Goal: Task Accomplishment & Management: Complete application form

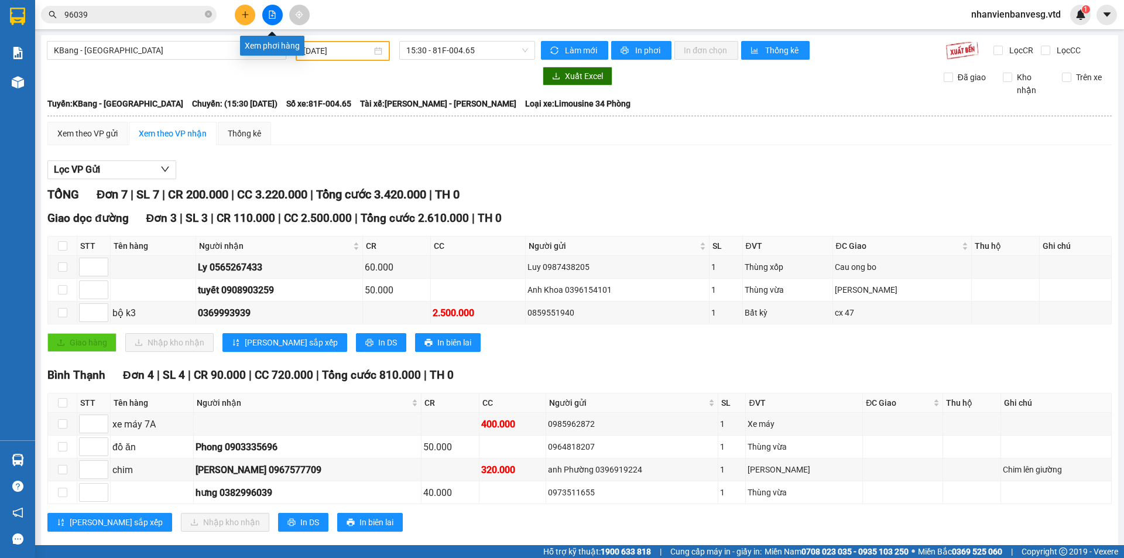
click at [273, 16] on icon "file-add" at bounding box center [272, 15] width 8 height 8
click at [167, 48] on span "KBang - [GEOGRAPHIC_DATA]" at bounding box center [166, 51] width 225 height 18
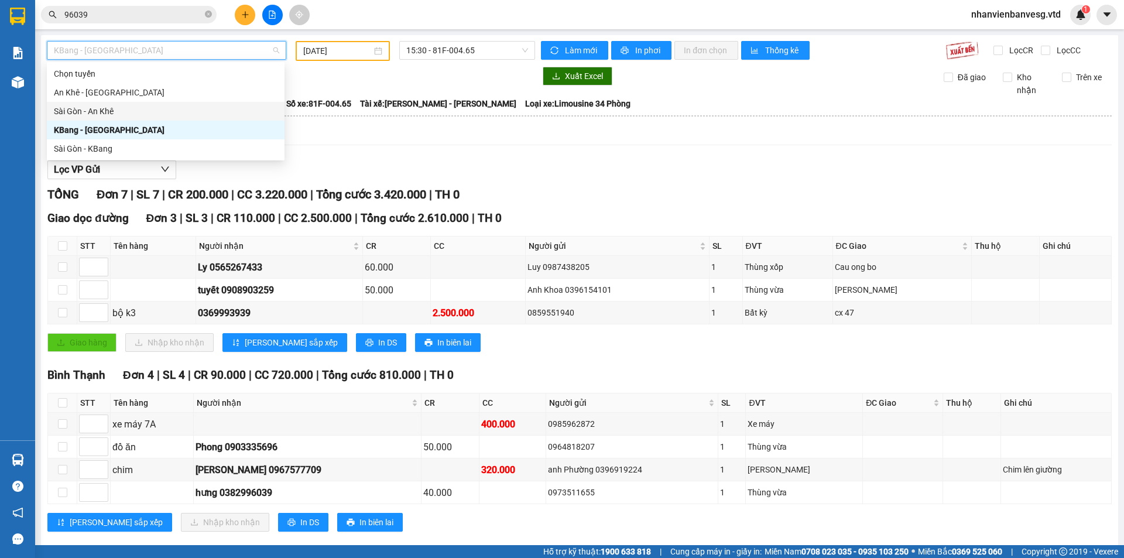
click at [367, 81] on div at bounding box center [291, 76] width 488 height 19
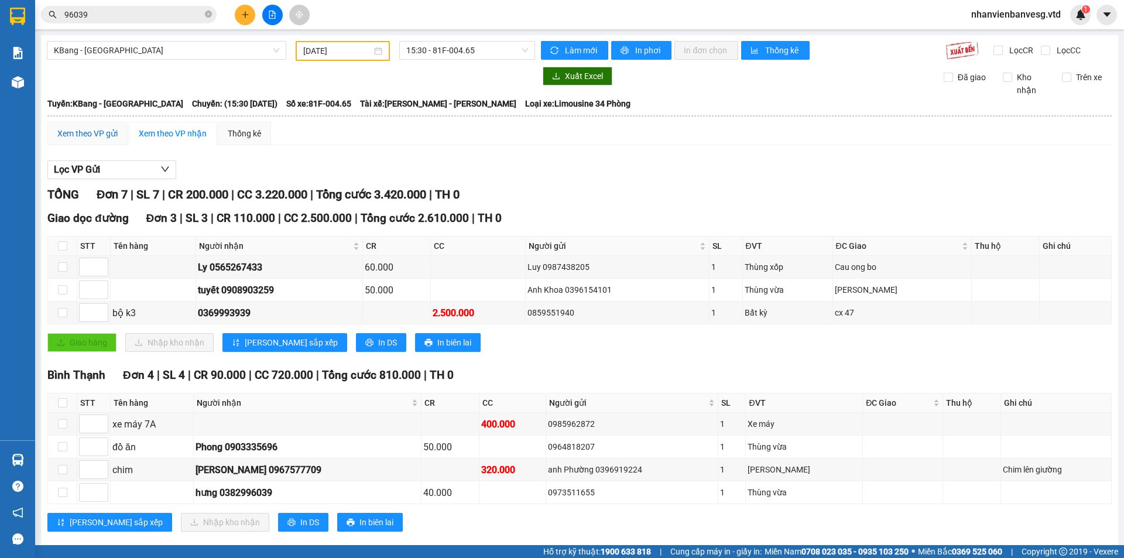
click at [101, 134] on div "Xem theo VP gửi" at bounding box center [87, 133] width 60 height 13
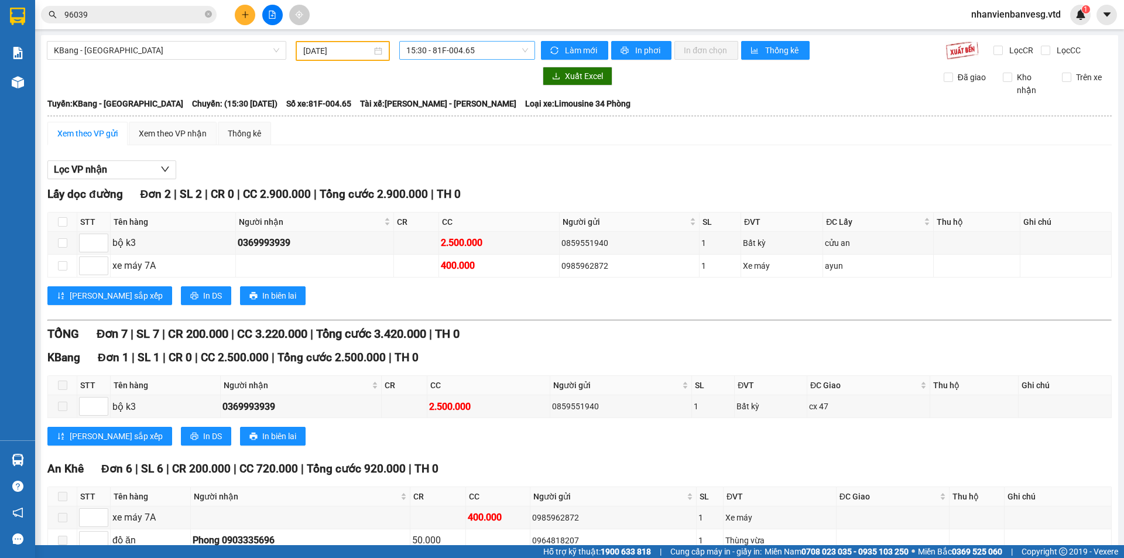
click at [449, 50] on span "15:30 - 81F-004.65" at bounding box center [467, 51] width 122 height 18
click at [455, 91] on div "15:00 - 81H-036.93" at bounding box center [448, 92] width 91 height 13
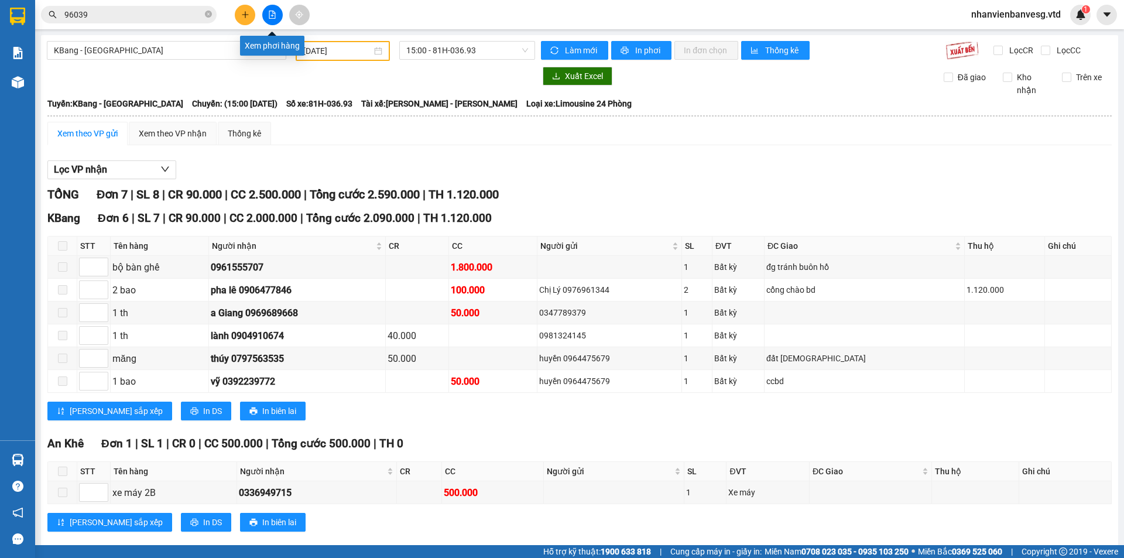
click at [270, 15] on icon "file-add" at bounding box center [272, 15] width 8 height 8
click at [159, 57] on span "KBang - [GEOGRAPHIC_DATA]" at bounding box center [166, 51] width 225 height 18
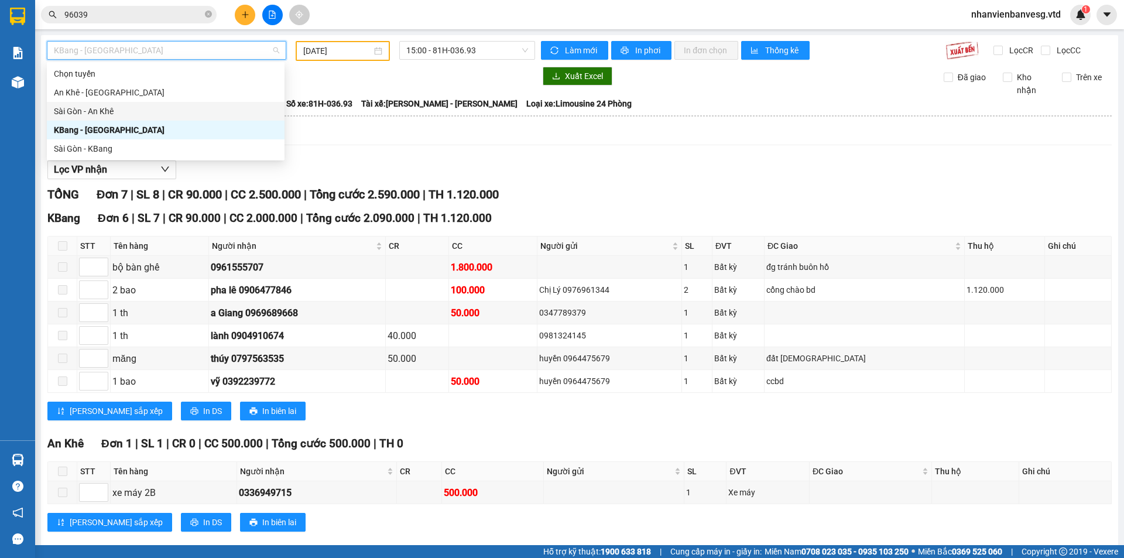
click at [142, 107] on div "Sài Gòn - An Khê" at bounding box center [166, 111] width 224 height 13
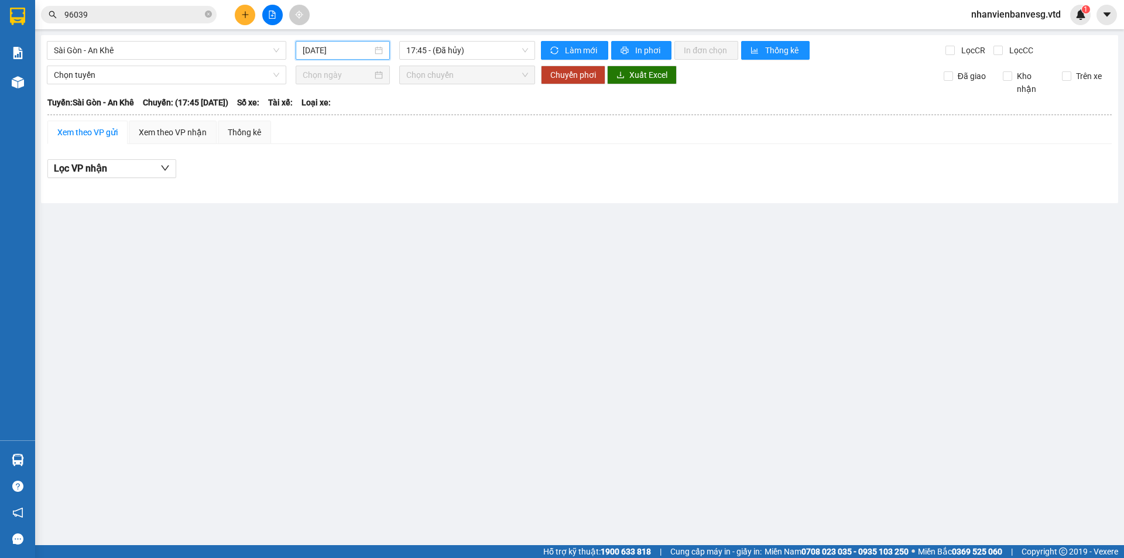
drag, startPoint x: 355, startPoint y: 47, endPoint x: 354, endPoint y: 98, distance: 50.3
click at [351, 57] on div "[DATE]" at bounding box center [343, 50] width 94 height 19
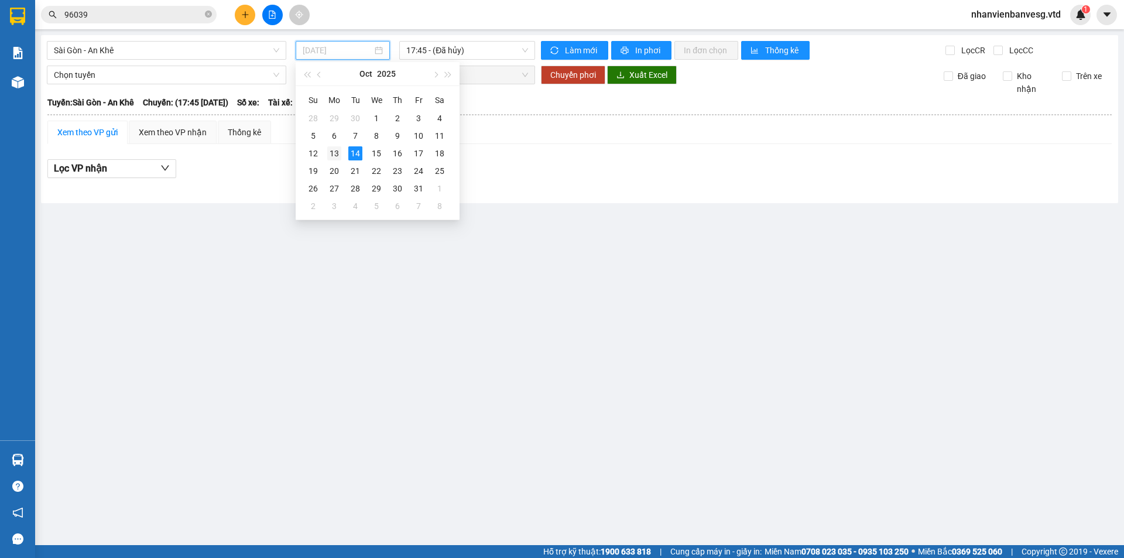
click at [336, 149] on div "13" at bounding box center [334, 153] width 14 height 14
type input "13/10/2025"
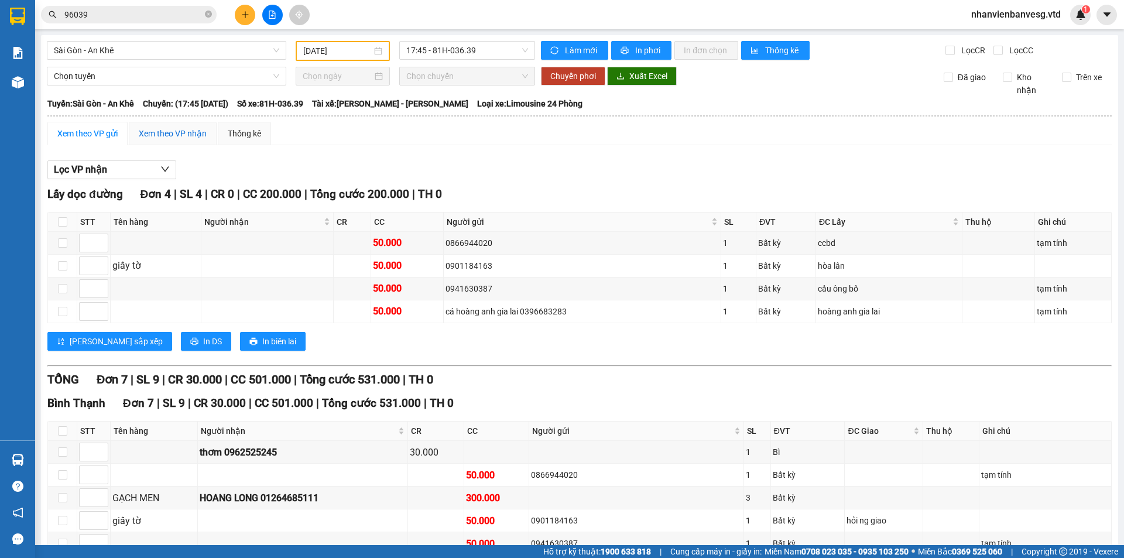
click at [154, 134] on div "Xem theo VP nhận" at bounding box center [173, 133] width 68 height 13
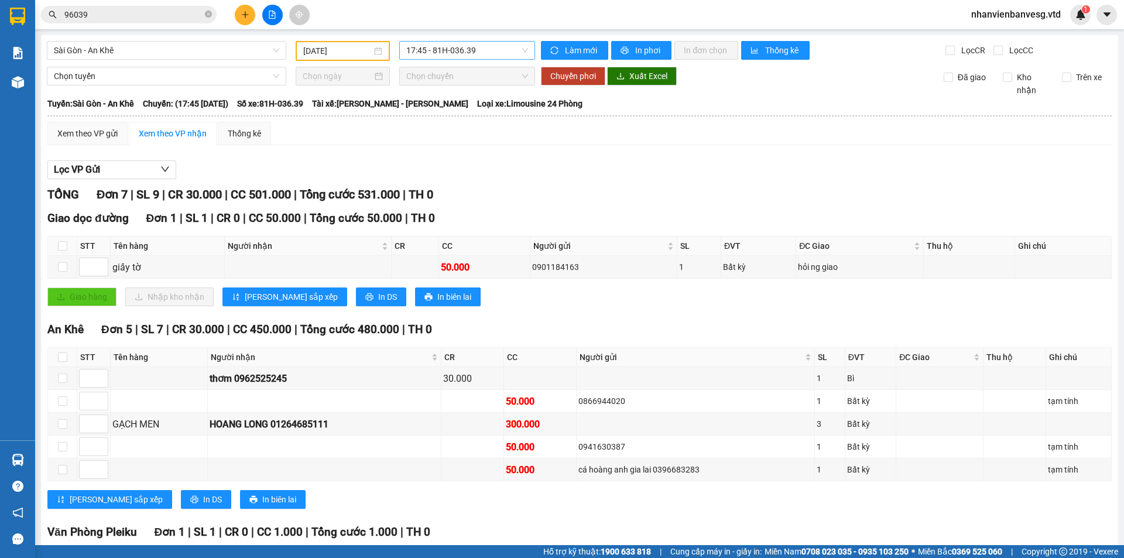
click at [451, 49] on span "17:45 - 81H-036.39" at bounding box center [467, 51] width 122 height 18
click at [171, 51] on span "Sài Gòn - An Khê" at bounding box center [166, 51] width 225 height 18
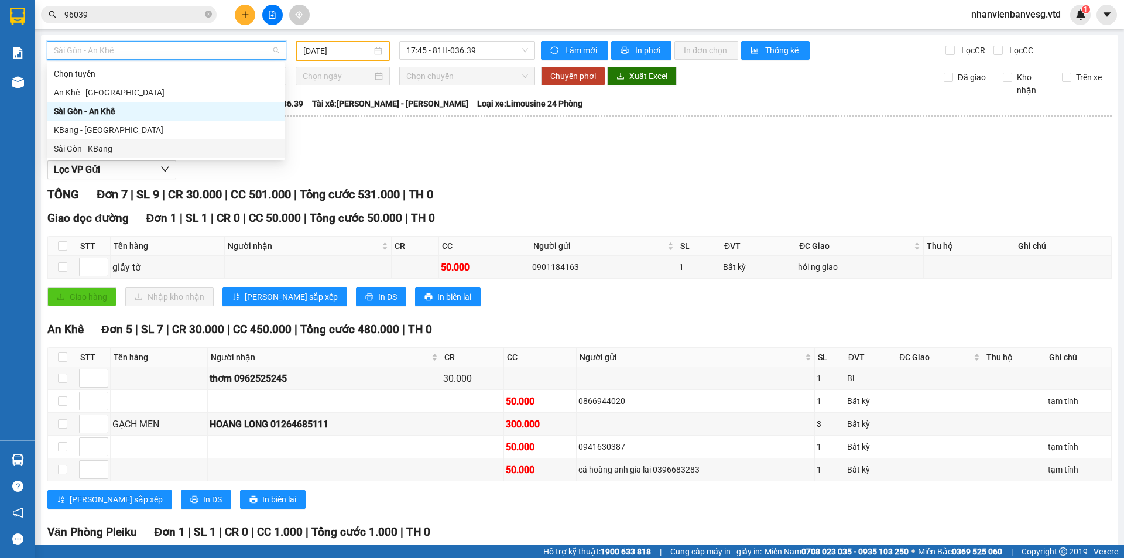
click at [137, 144] on div "Sài Gòn - KBang" at bounding box center [166, 148] width 224 height 13
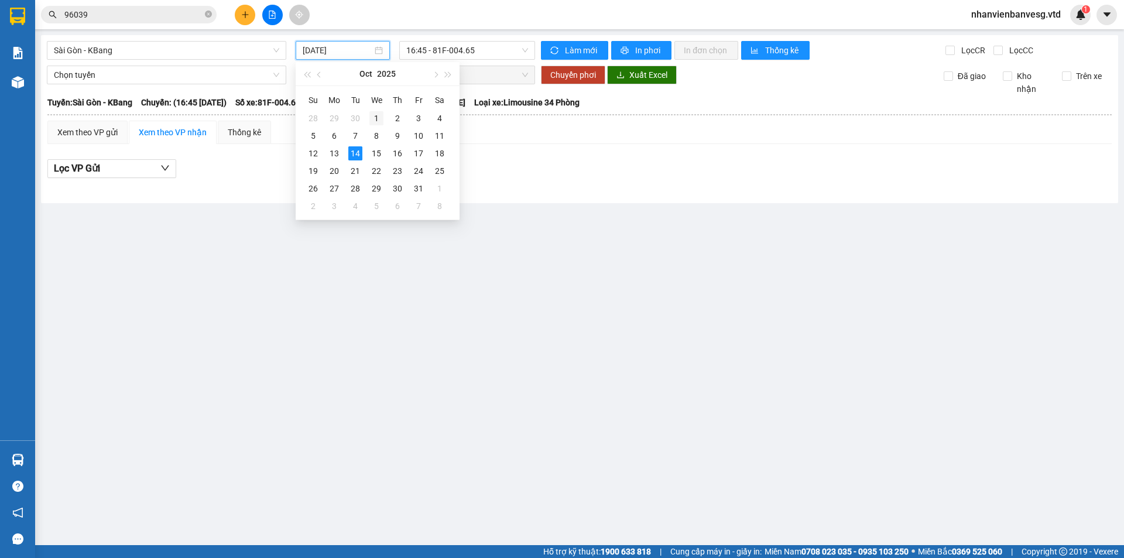
drag, startPoint x: 352, startPoint y: 46, endPoint x: 367, endPoint y: 115, distance: 70.7
click at [352, 50] on input "[DATE]" at bounding box center [338, 50] width 70 height 13
click at [341, 153] on div "13" at bounding box center [334, 153] width 14 height 14
type input "13/10/2025"
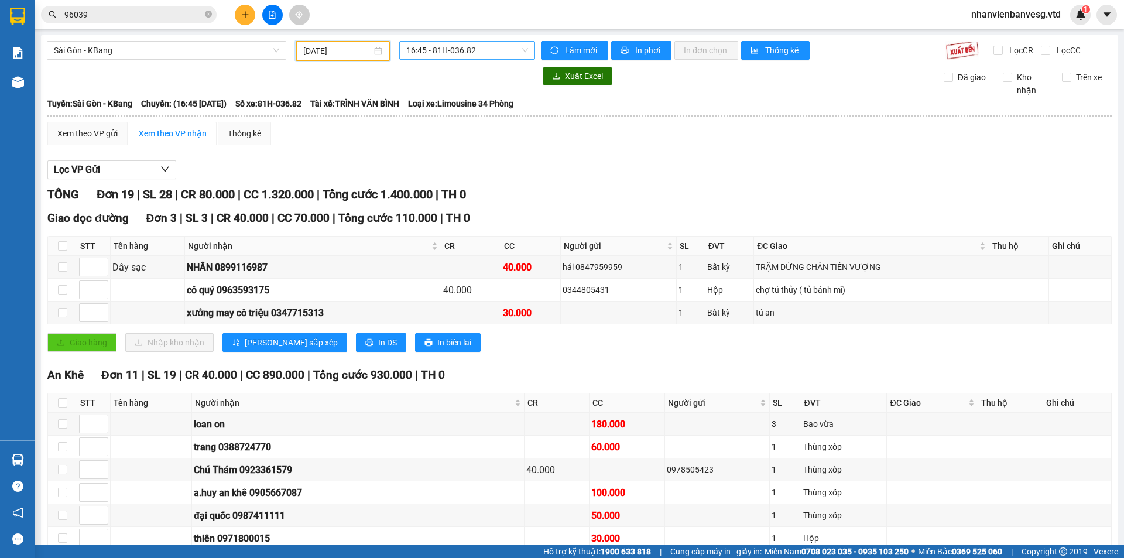
click at [439, 44] on span "16:45 - 81H-036.82" at bounding box center [467, 51] width 122 height 18
click at [466, 112] on div "17:00 - 81H-036.34" at bounding box center [448, 111] width 91 height 13
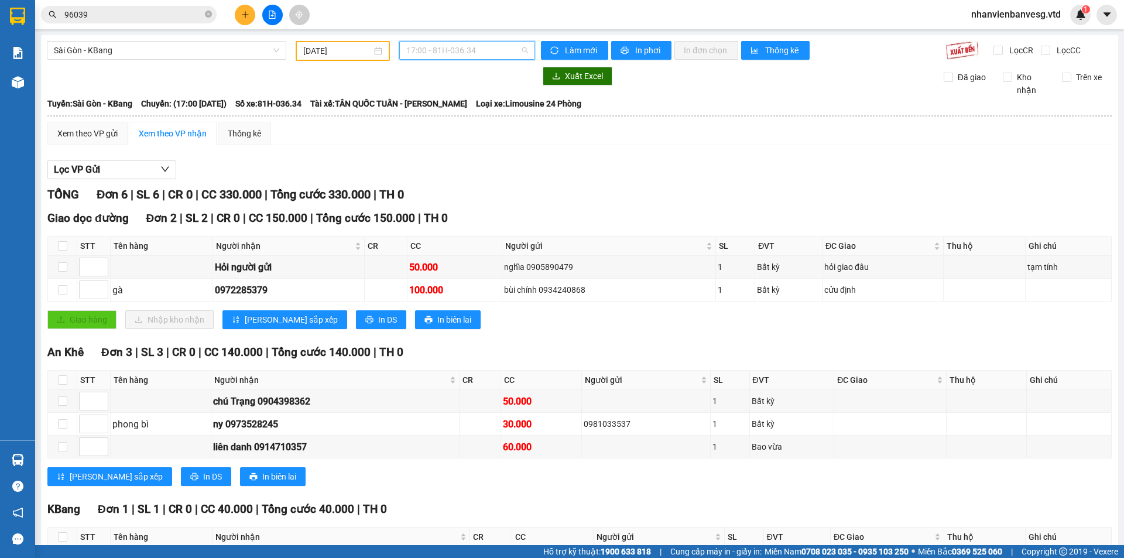
click at [480, 52] on span "17:00 - 81H-036.34" at bounding box center [467, 51] width 122 height 18
click at [476, 90] on div "16:45 - 81H-036.82" at bounding box center [448, 92] width 91 height 13
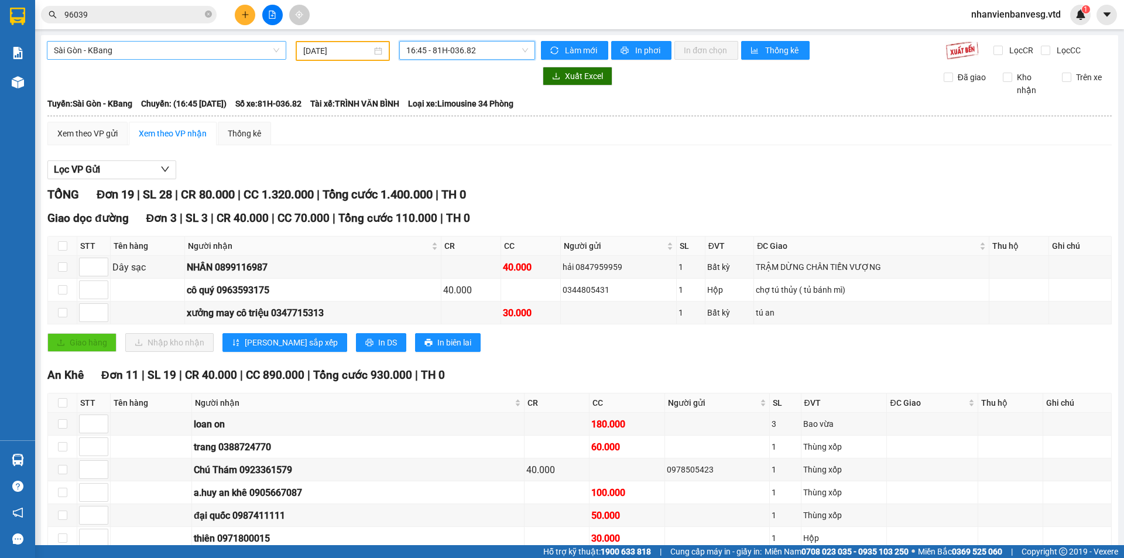
click at [102, 50] on span "Sài Gòn - KBang" at bounding box center [166, 51] width 225 height 18
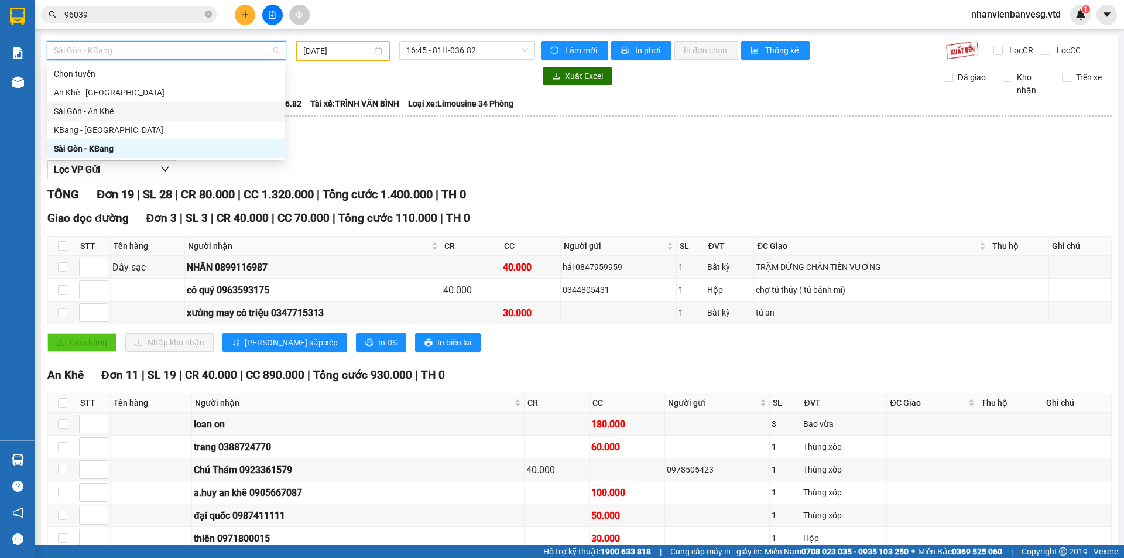
click at [129, 114] on div "Sài Gòn - An Khê" at bounding box center [166, 111] width 224 height 13
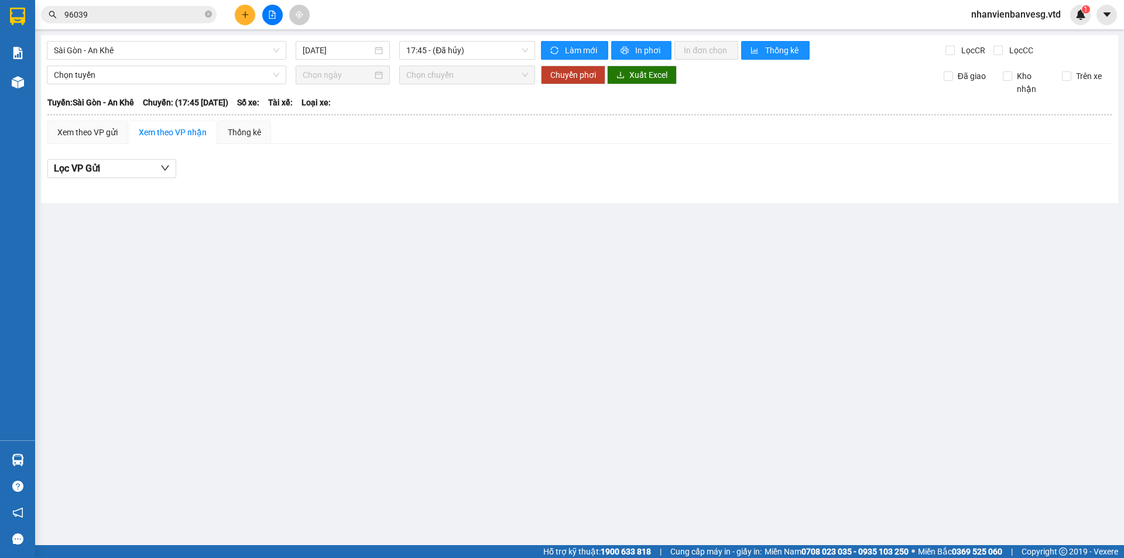
click at [328, 40] on div "Sài Gòn - An Khê 14/10/2025 17:45 - (Đã hủy) Làm mới In phơi In đơn chọn Thống …" at bounding box center [579, 119] width 1077 height 168
click at [344, 53] on input "[DATE]" at bounding box center [338, 50] width 70 height 13
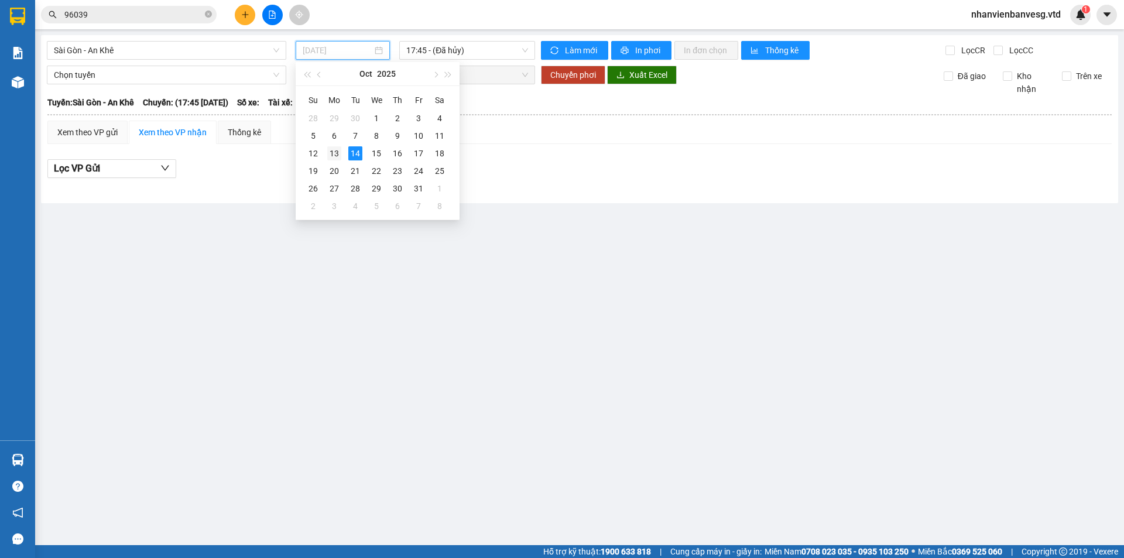
click at [338, 156] on div "13" at bounding box center [334, 153] width 14 height 14
type input "13/10/2025"
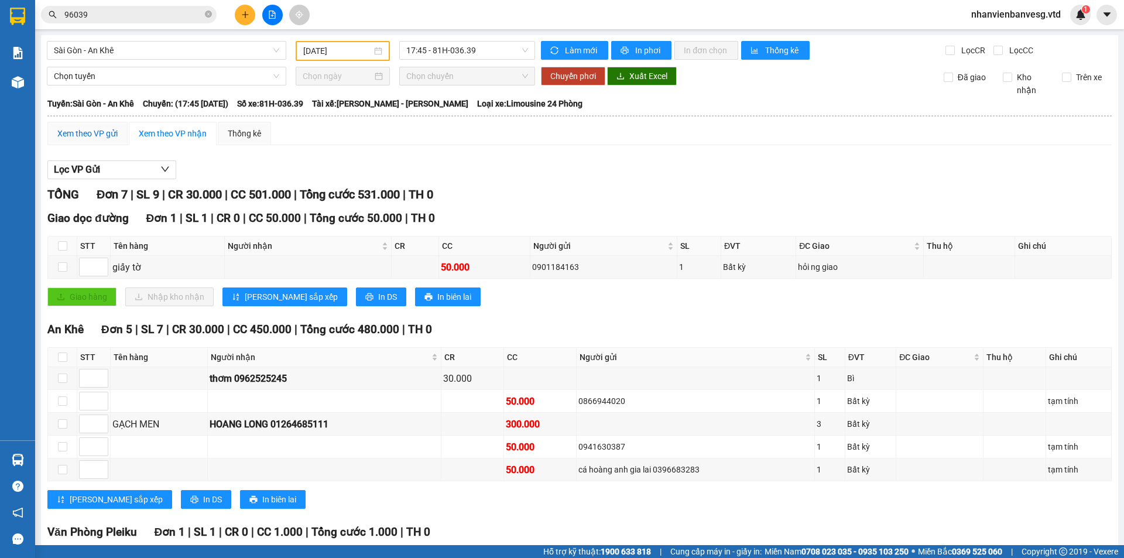
click at [79, 128] on div "Xem theo VP gửi" at bounding box center [87, 133] width 60 height 13
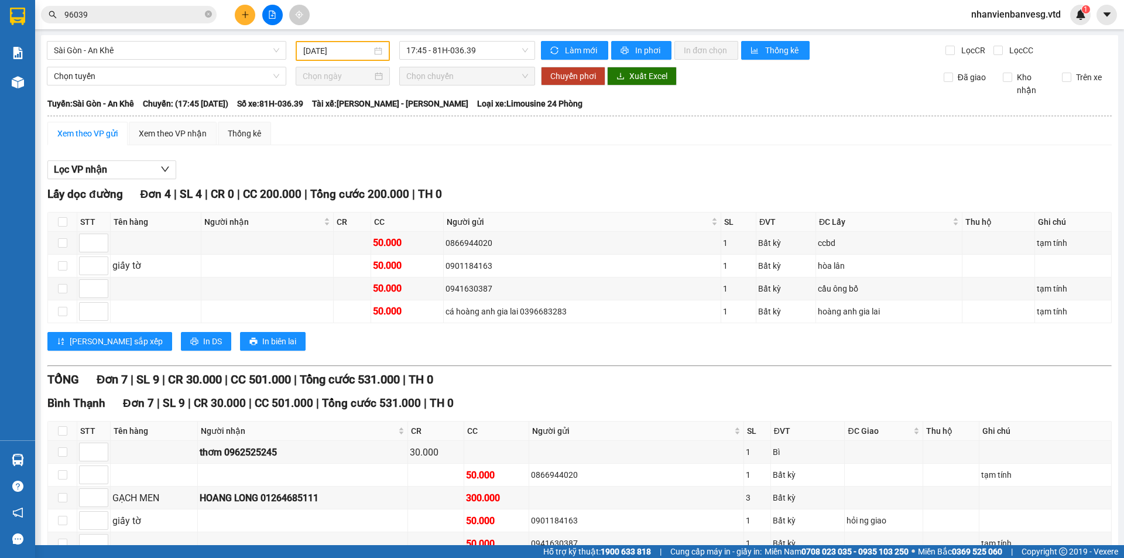
scroll to position [116, 0]
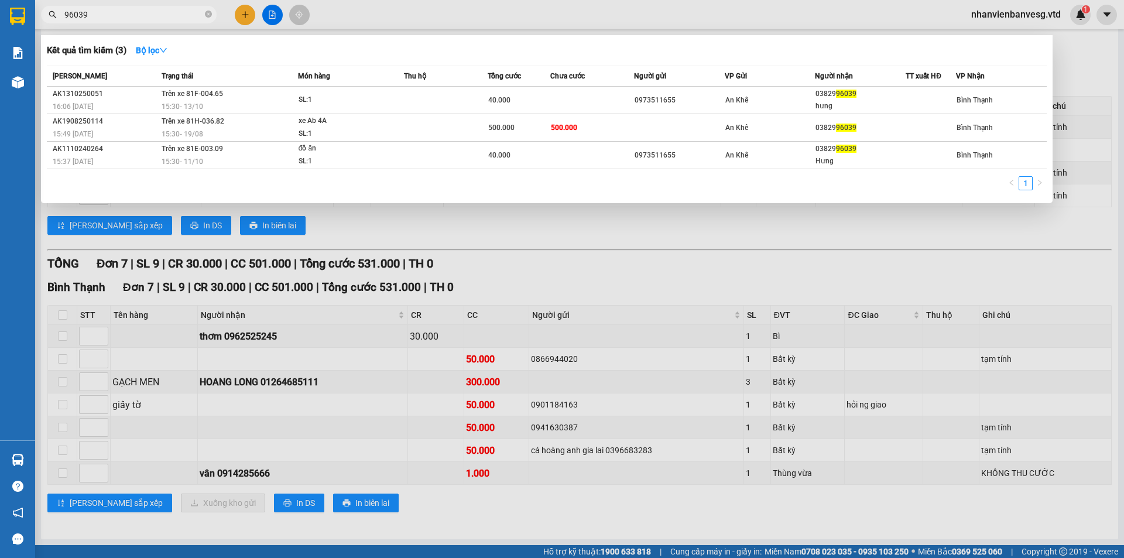
click at [140, 12] on input "96039" at bounding box center [133, 14] width 138 height 13
drag, startPoint x: 140, startPoint y: 18, endPoint x: 50, endPoint y: 21, distance: 90.2
click at [50, 21] on span "96039" at bounding box center [129, 15] width 176 height 18
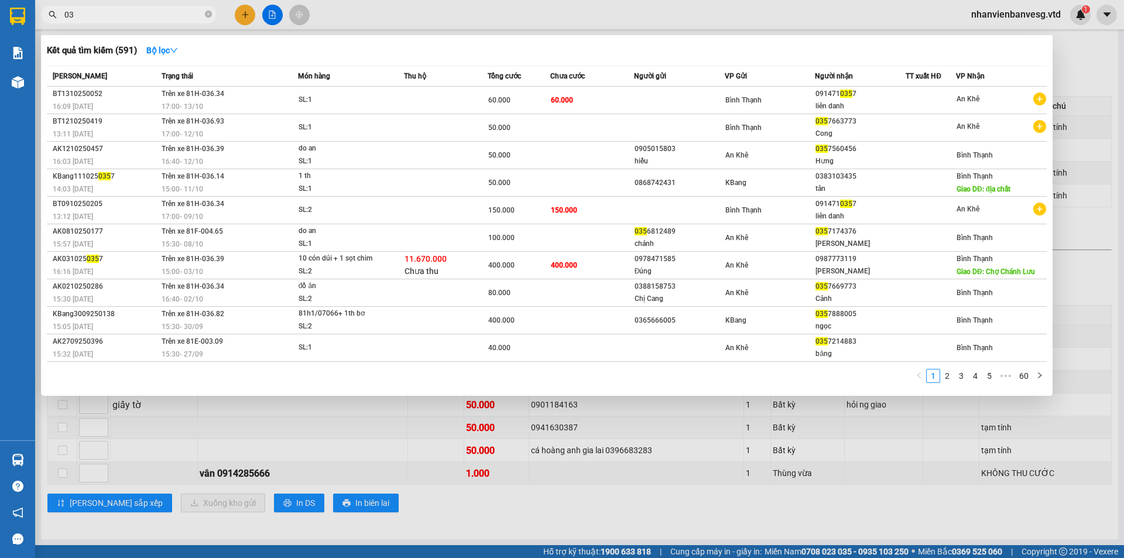
type input "0"
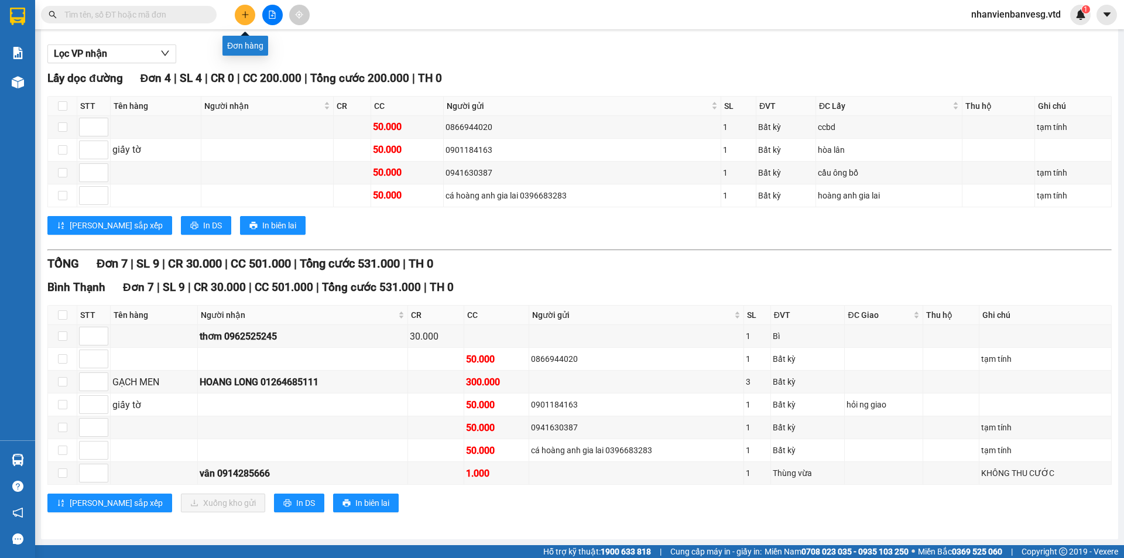
click at [245, 18] on button at bounding box center [245, 15] width 20 height 20
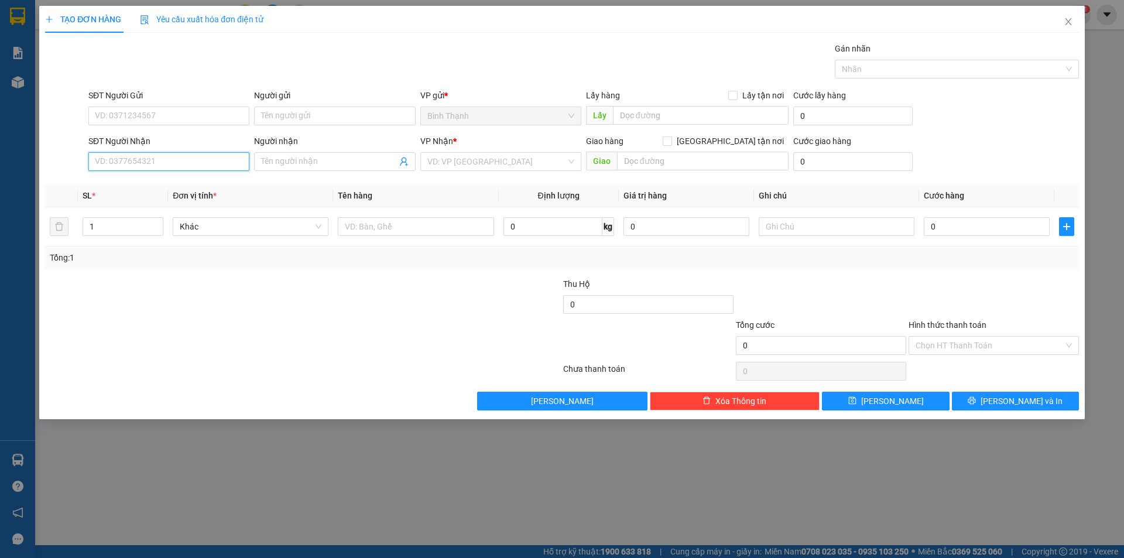
click at [214, 154] on input "SĐT Người Nhận" at bounding box center [168, 161] width 161 height 19
click at [204, 108] on input "SĐT Người Gửi" at bounding box center [168, 116] width 161 height 19
click at [217, 115] on input "SĐT Người Gửi" at bounding box center [168, 116] width 161 height 19
type input "0984584940"
click at [199, 169] on input "SĐT Người Nhận" at bounding box center [168, 161] width 161 height 19
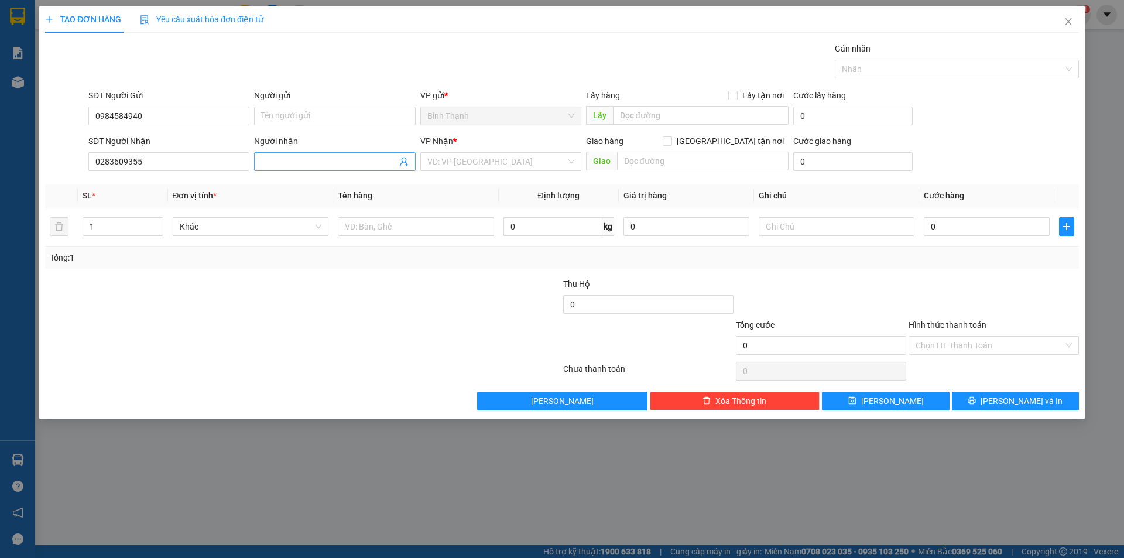
click at [273, 160] on input "Người nhận" at bounding box center [328, 161] width 135 height 13
drag, startPoint x: 163, startPoint y: 168, endPoint x: 40, endPoint y: 194, distance: 126.1
click at [40, 194] on div "TẠO ĐƠN HÀNG Yêu cầu xuất hóa đơn điện tử Transit Pickup Surcharge Ids Transit …" at bounding box center [561, 212] width 1045 height 413
type input "0974268105"
click at [318, 168] on span at bounding box center [334, 161] width 161 height 19
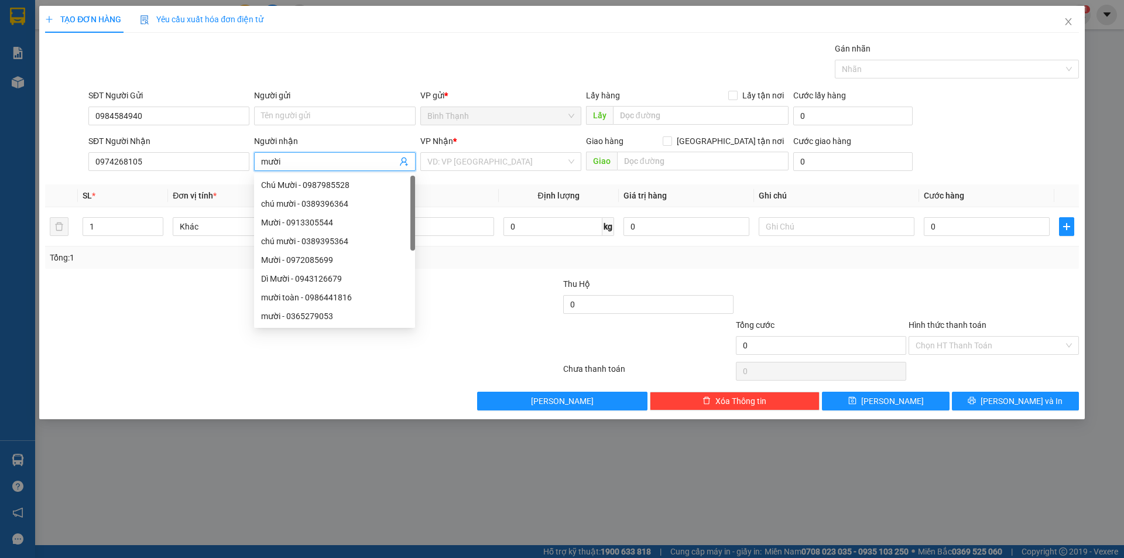
type input "mười"
drag, startPoint x: 486, startPoint y: 152, endPoint x: 485, endPoint y: 158, distance: 6.5
click at [485, 158] on div "VP Nhận * VD: VP Sài Gòn" at bounding box center [500, 155] width 161 height 41
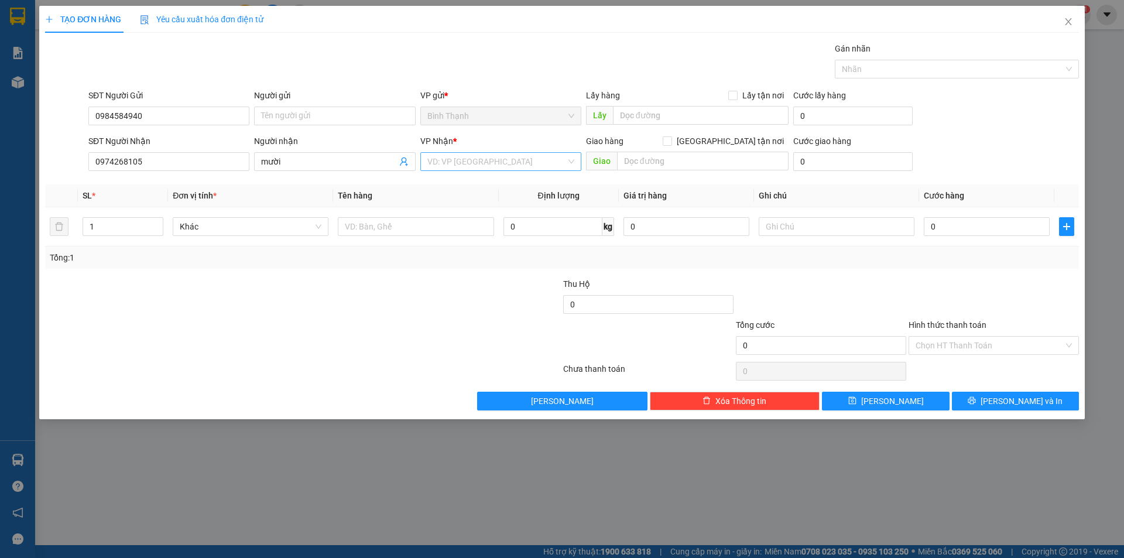
drag, startPoint x: 493, startPoint y: 156, endPoint x: 497, endPoint y: 167, distance: 11.1
click at [496, 163] on input "search" at bounding box center [496, 162] width 139 height 18
click at [510, 201] on div "An Khê" at bounding box center [500, 203] width 147 height 13
click at [376, 225] on input "text" at bounding box center [416, 226] width 156 height 19
type input "giấy tờ"
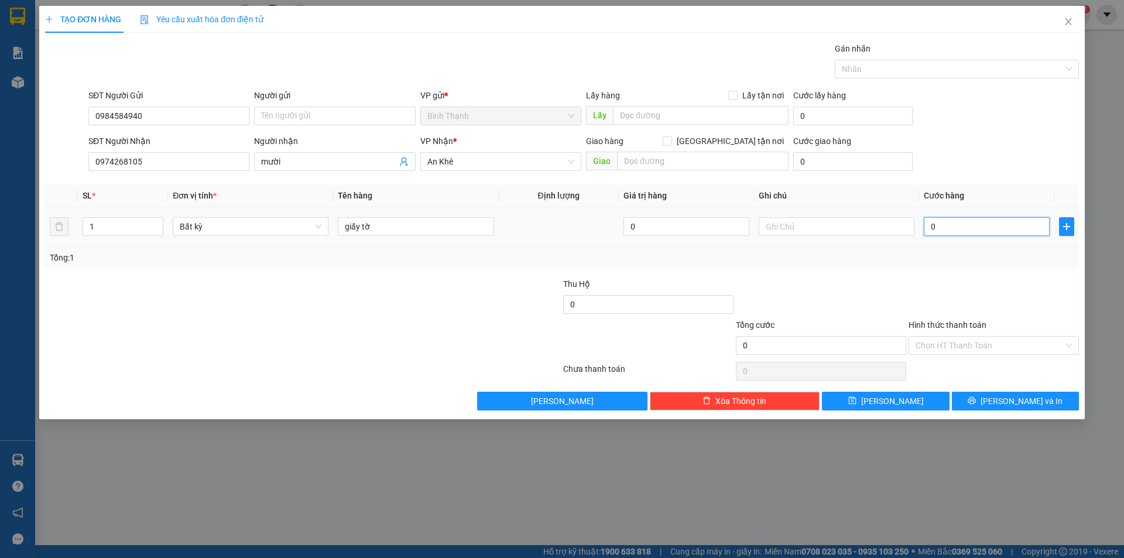
click at [968, 232] on input "0" at bounding box center [986, 226] width 126 height 19
type input "3"
type input "30"
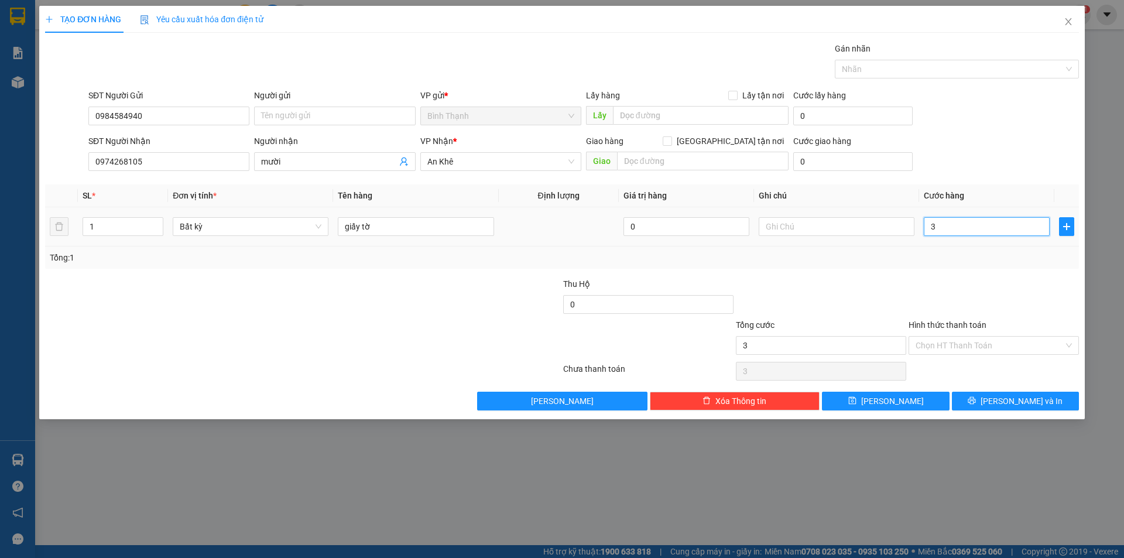
type input "30"
type input "300"
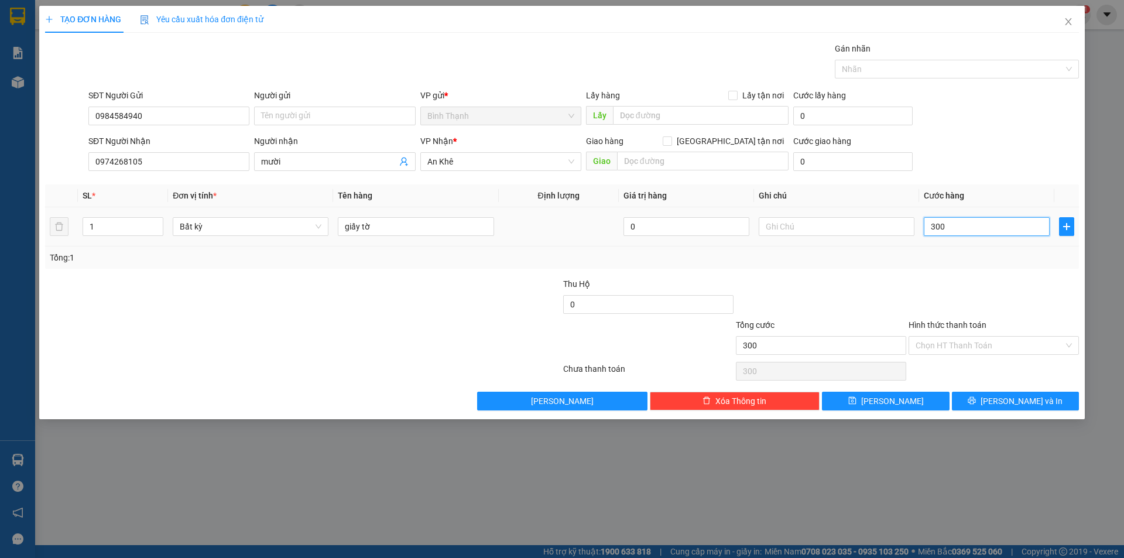
type input "3.000"
type input "30.000"
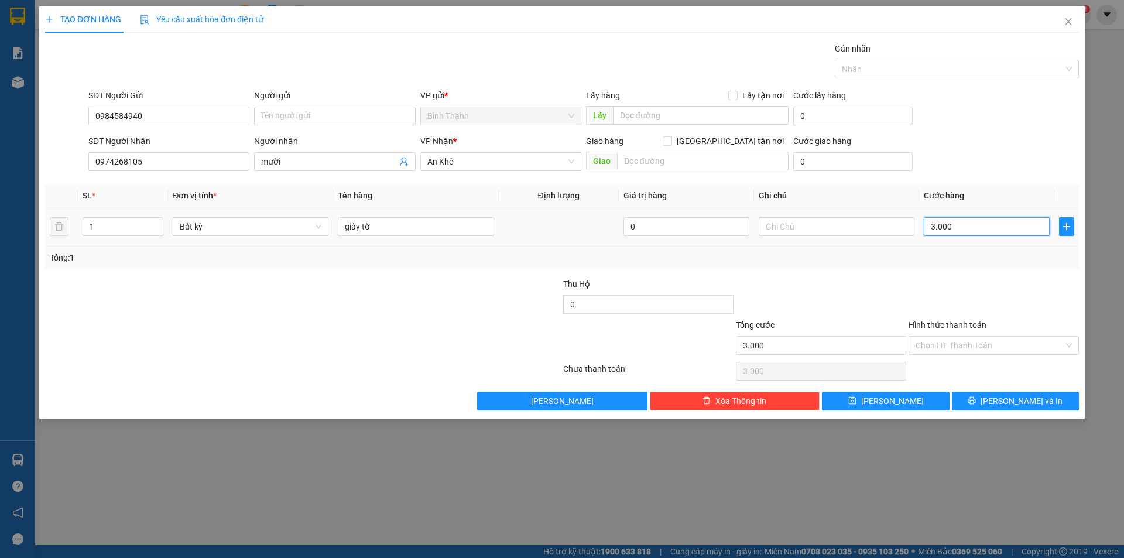
type input "30.000"
click at [989, 338] on input "Hình thức thanh toán" at bounding box center [989, 345] width 148 height 18
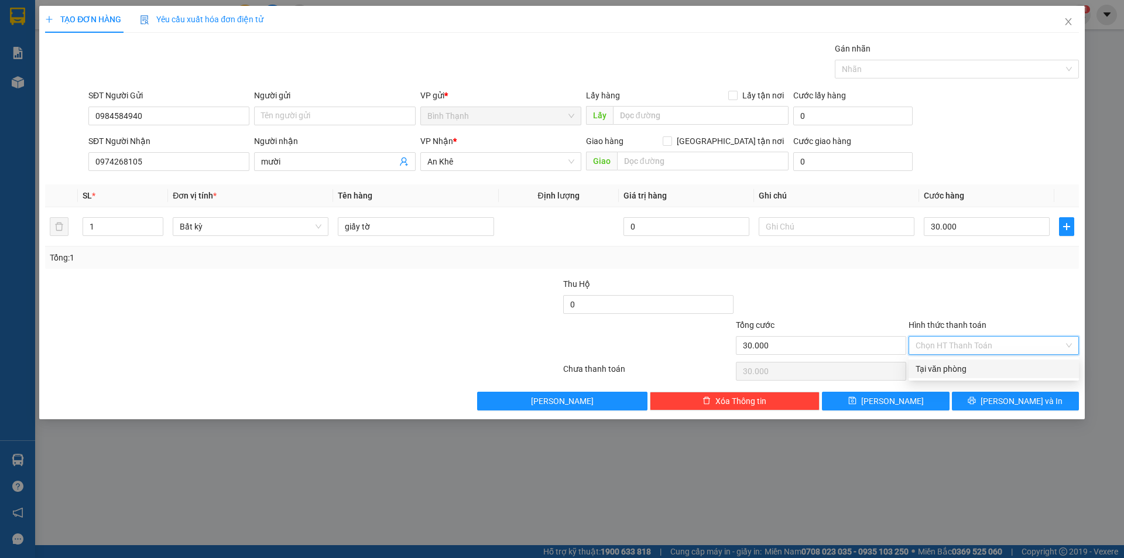
drag, startPoint x: 990, startPoint y: 359, endPoint x: 997, endPoint y: 374, distance: 16.2
click at [990, 361] on div "Tại văn phòng" at bounding box center [993, 368] width 170 height 19
type input "0"
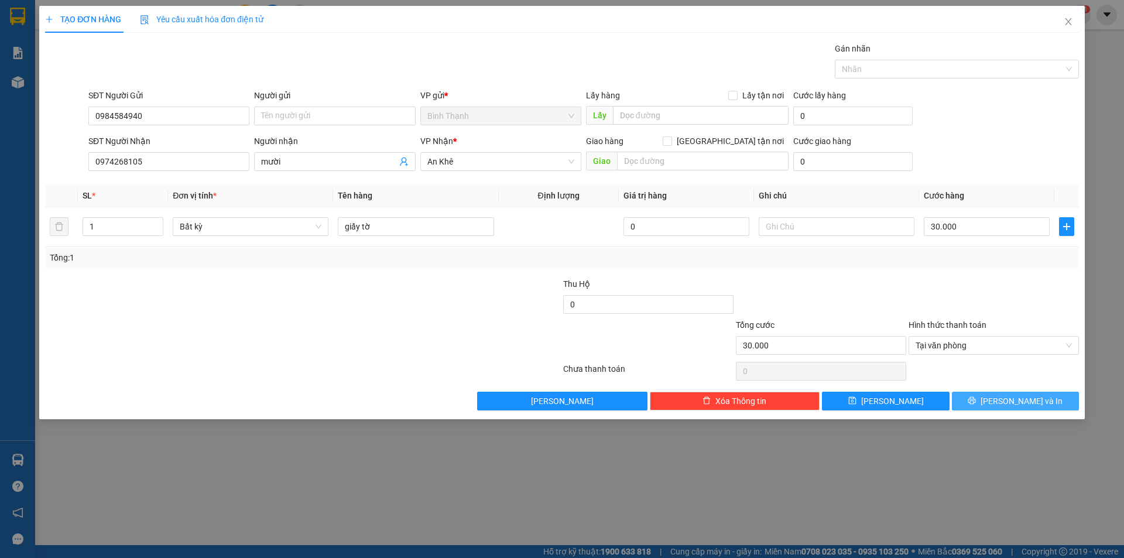
click at [1017, 401] on span "[PERSON_NAME] và In" at bounding box center [1021, 400] width 82 height 13
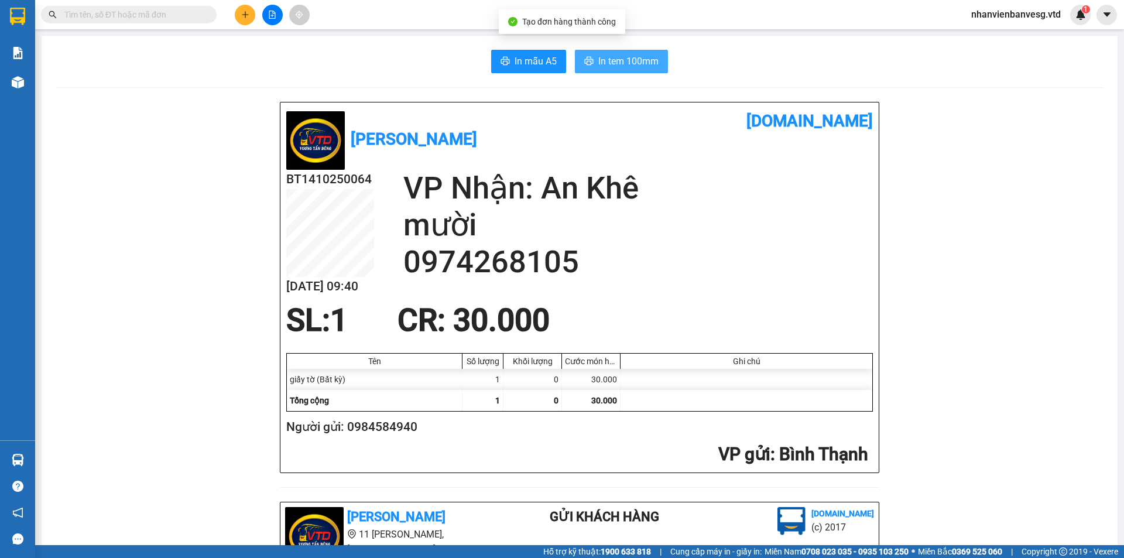
click at [620, 61] on span "In tem 100mm" at bounding box center [628, 61] width 60 height 15
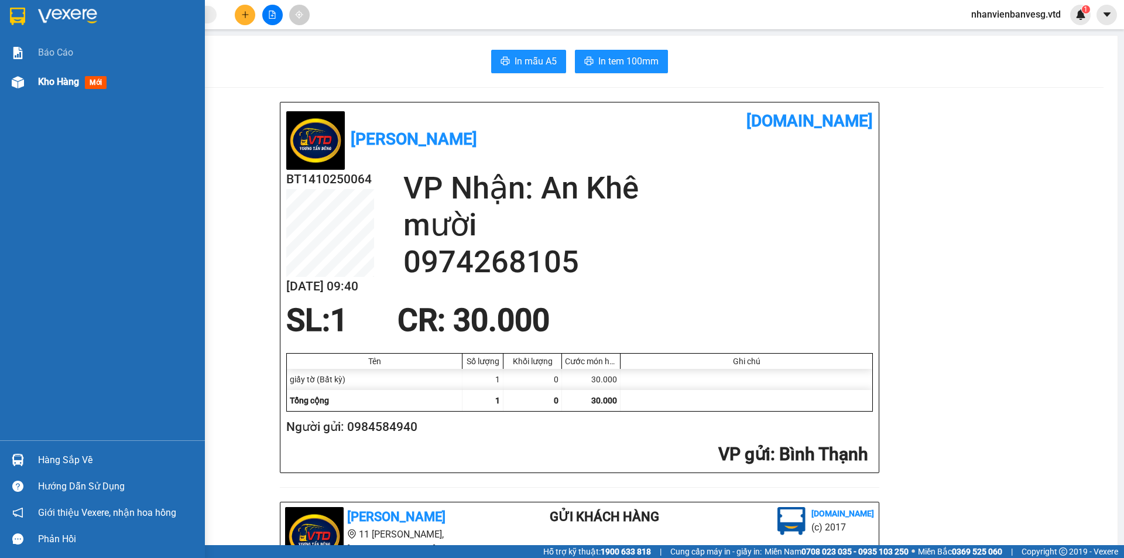
click at [62, 87] on span "Kho hàng" at bounding box center [58, 81] width 41 height 11
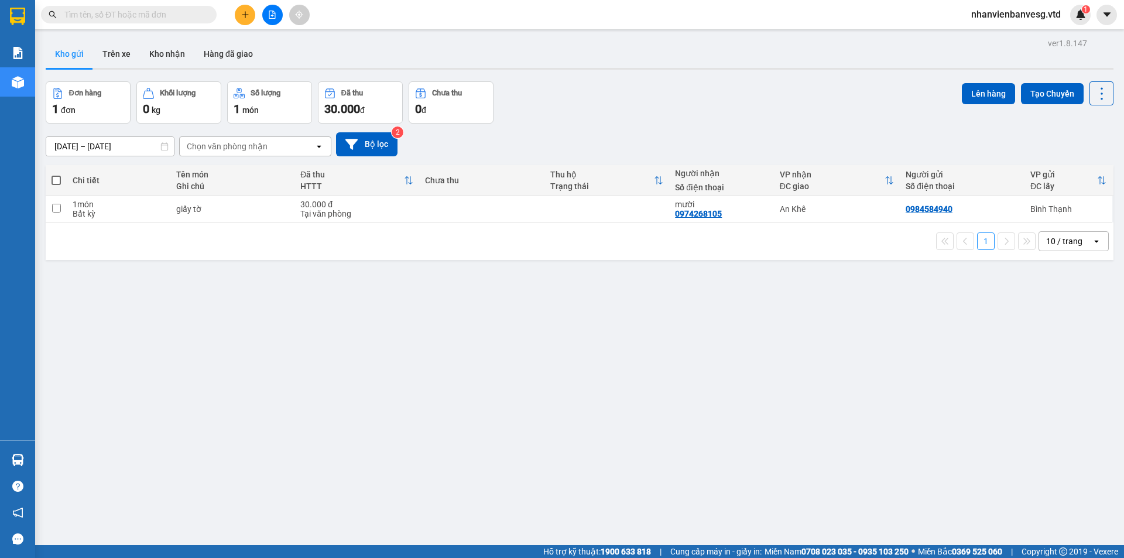
click at [627, 366] on div "ver 1.8.147 Kho gửi Trên xe Kho nhận Hàng đã giao Đơn hàng 1 đơn Khối lượng 0 k…" at bounding box center [579, 314] width 1077 height 558
click at [674, 384] on div "ver 1.8.147 Kho gửi Trên xe Kho nhận Hàng đã giao Đơn hàng 1 đơn Khối lượng 0 k…" at bounding box center [579, 314] width 1077 height 558
paste input "0357663773"
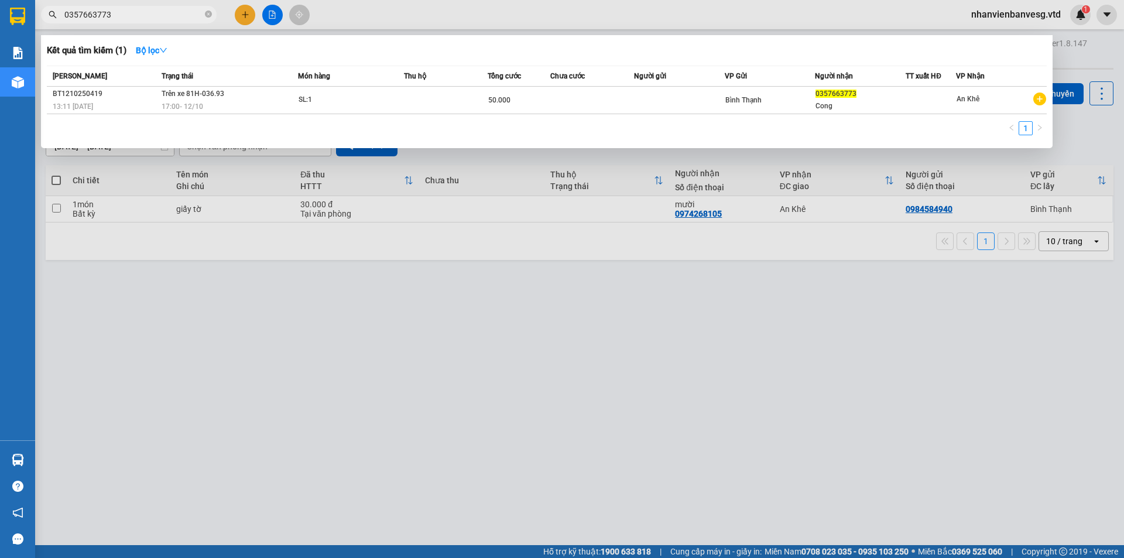
type input "0357663773"
click at [274, 330] on div at bounding box center [562, 279] width 1124 height 558
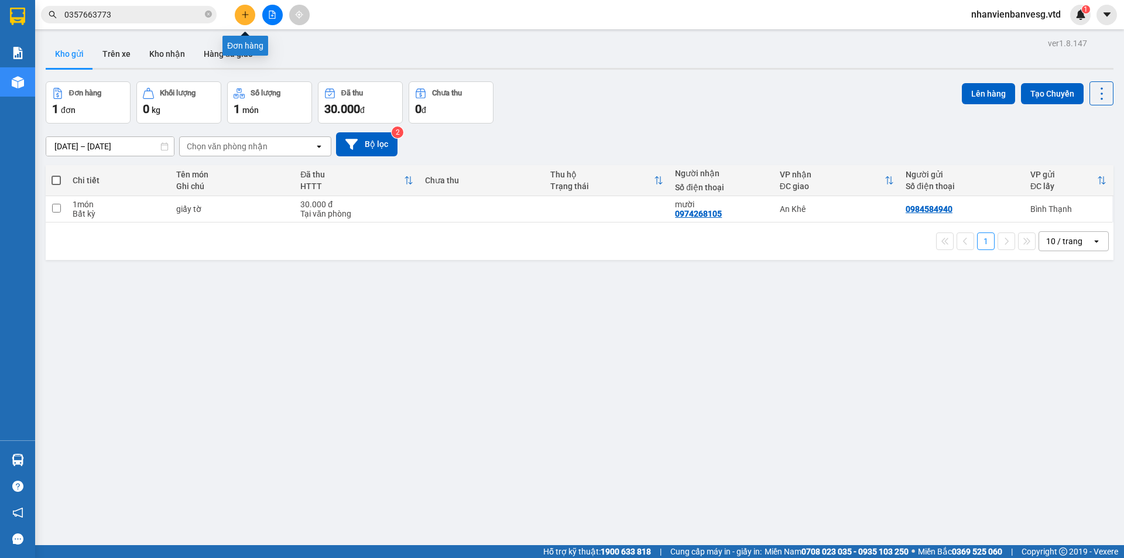
click at [244, 14] on icon "plus" at bounding box center [245, 15] width 8 height 8
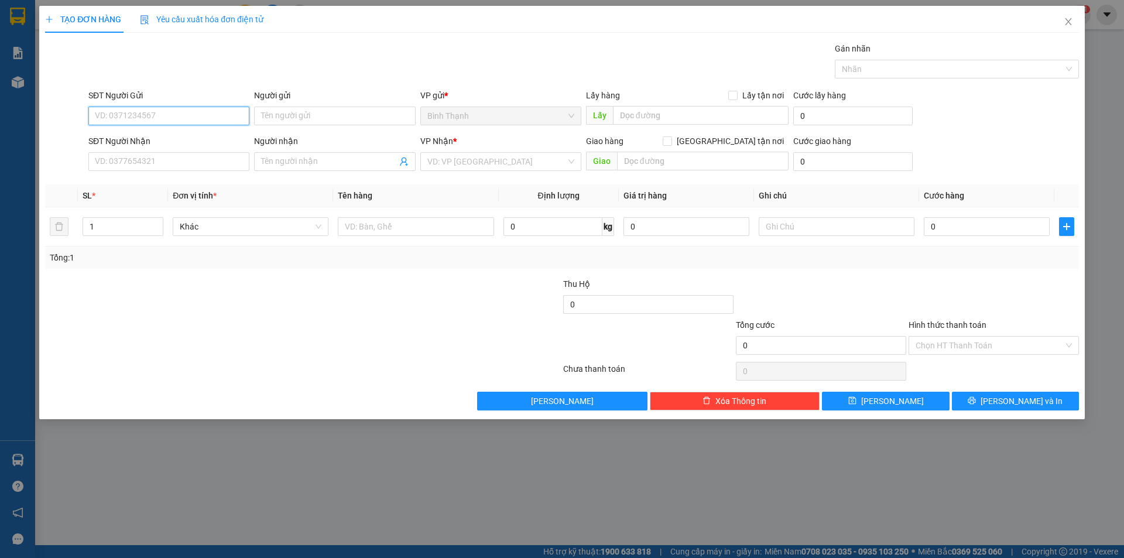
click at [160, 116] on input "SĐT Người Gửi" at bounding box center [168, 116] width 161 height 19
click at [180, 162] on input "SĐT Người Nhận" at bounding box center [168, 161] width 161 height 19
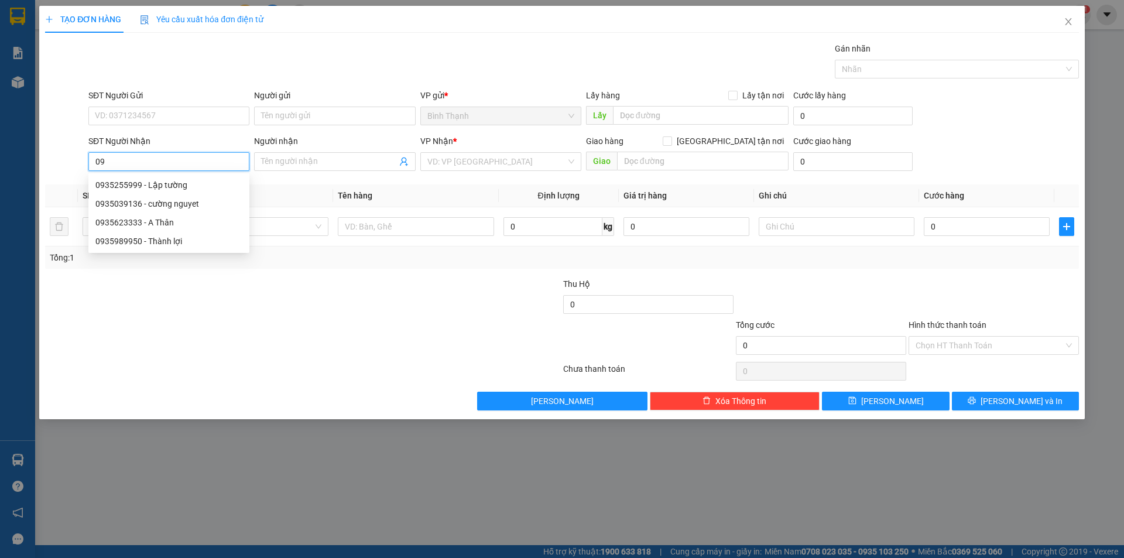
type input "0"
click at [167, 163] on input "SĐT Người Nhận" at bounding box center [168, 161] width 161 height 19
type input "0935134667"
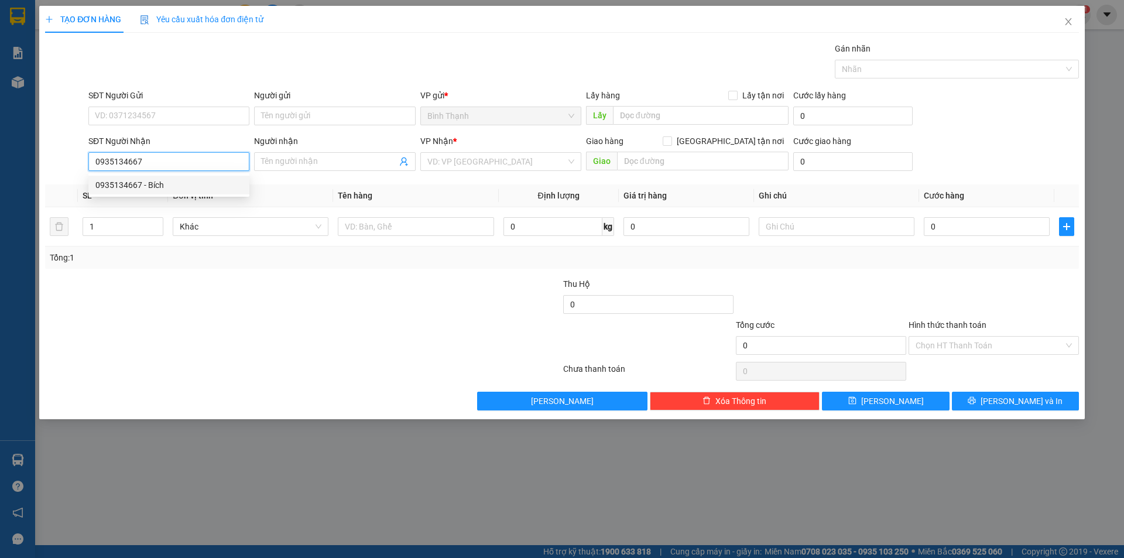
click at [191, 189] on div "0935134667 - Bích" at bounding box center [168, 184] width 147 height 13
type input "Bích"
click at [248, 229] on span "Bất kỳ" at bounding box center [251, 227] width 142 height 18
type input "0935134667"
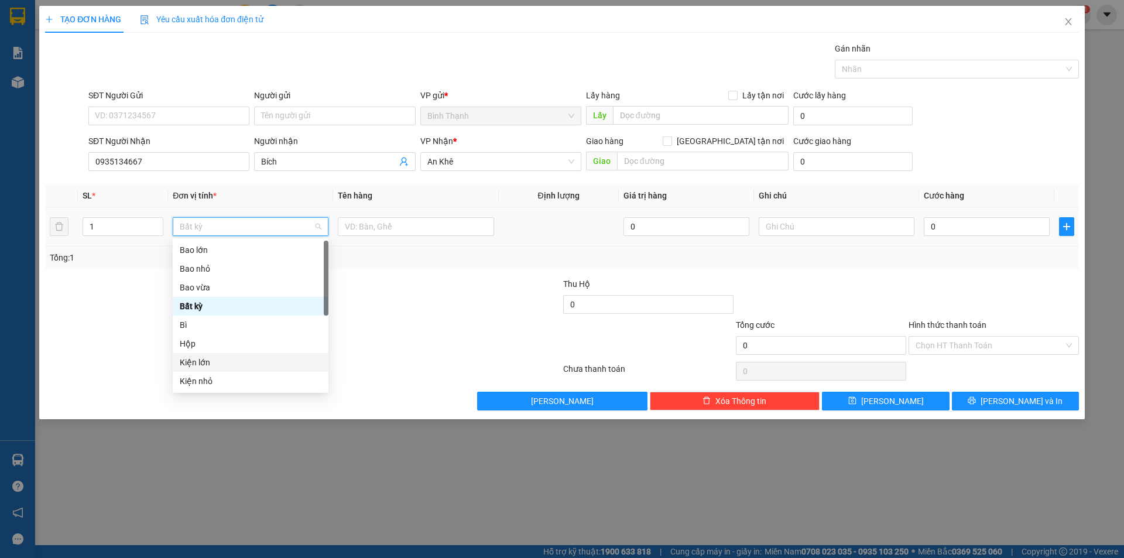
scroll to position [176, 0]
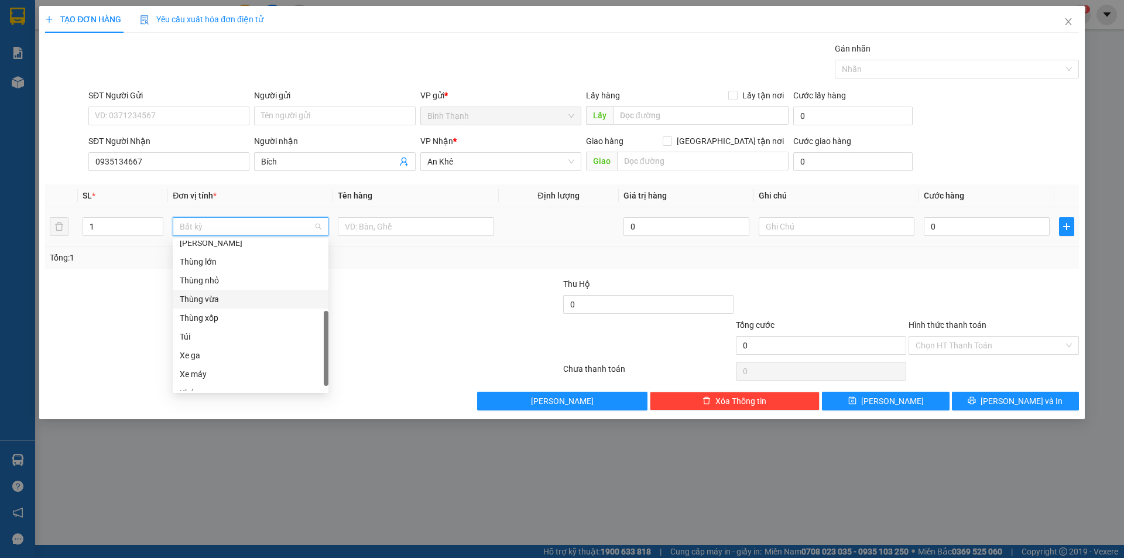
click at [258, 294] on div "Thùng vừa" at bounding box center [251, 299] width 142 height 13
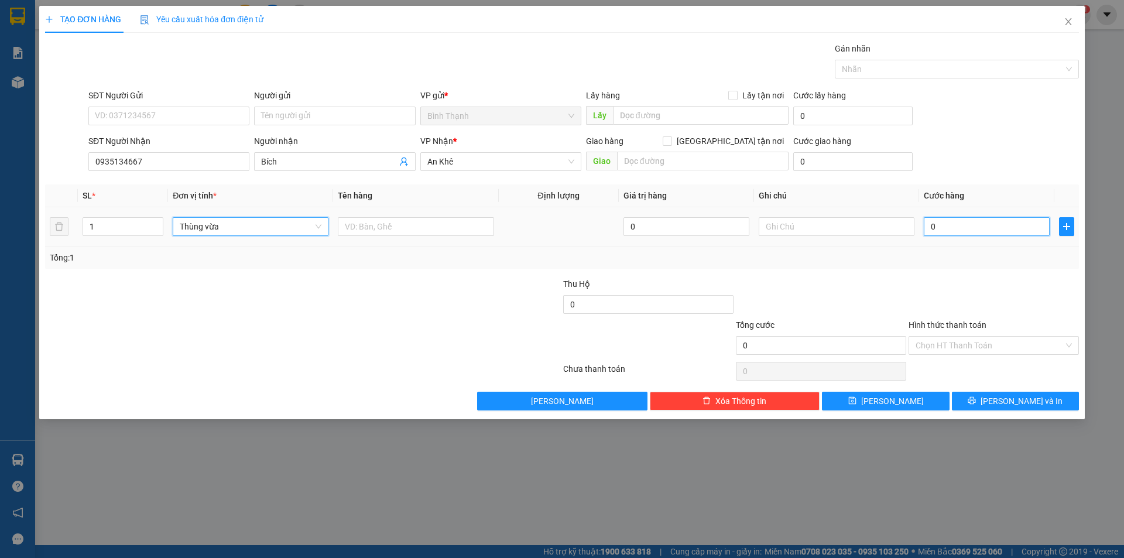
click at [948, 220] on input "0" at bounding box center [986, 226] width 126 height 19
type input "6"
type input "60"
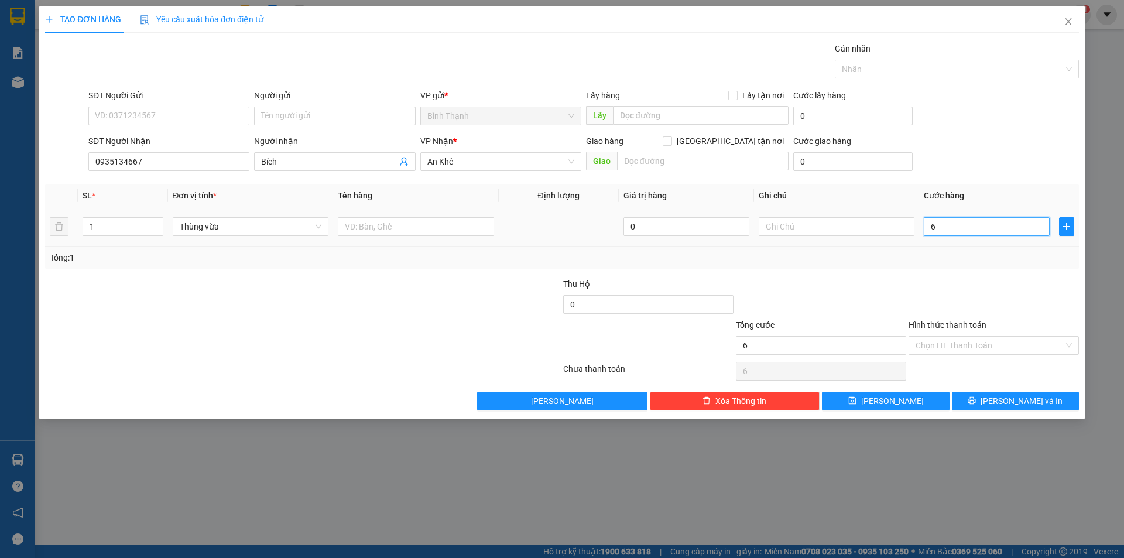
type input "60"
type input "600"
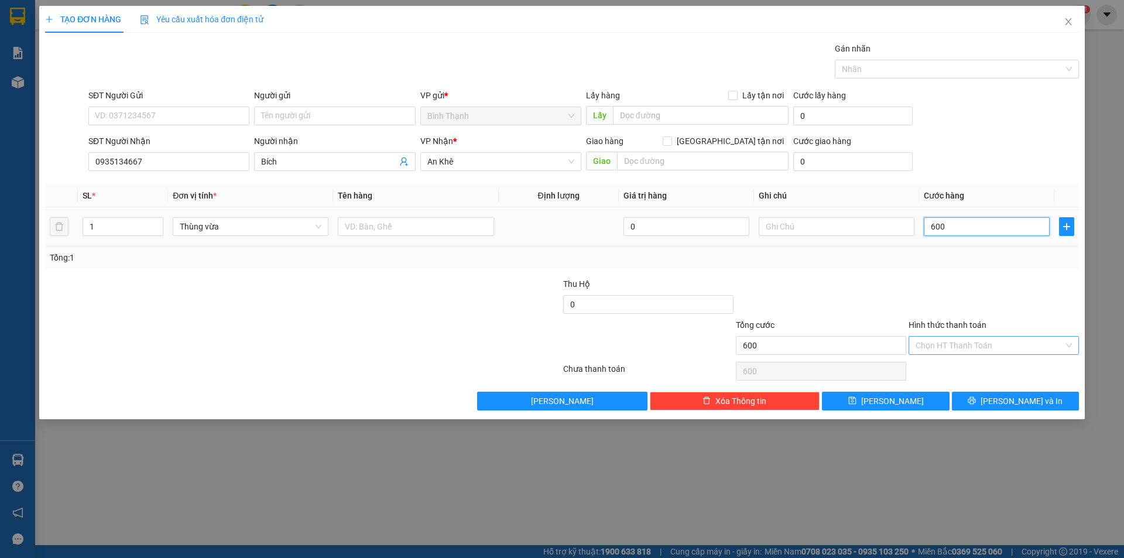
type input "6.000"
type input "60.000"
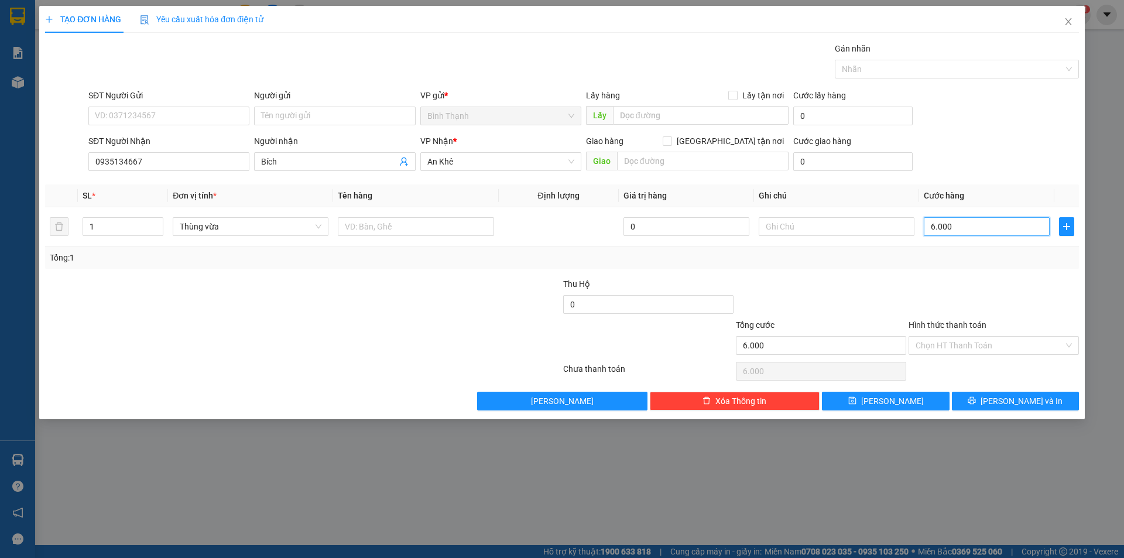
type input "60.000"
click at [1007, 398] on span "[PERSON_NAME] và In" at bounding box center [1021, 400] width 82 height 13
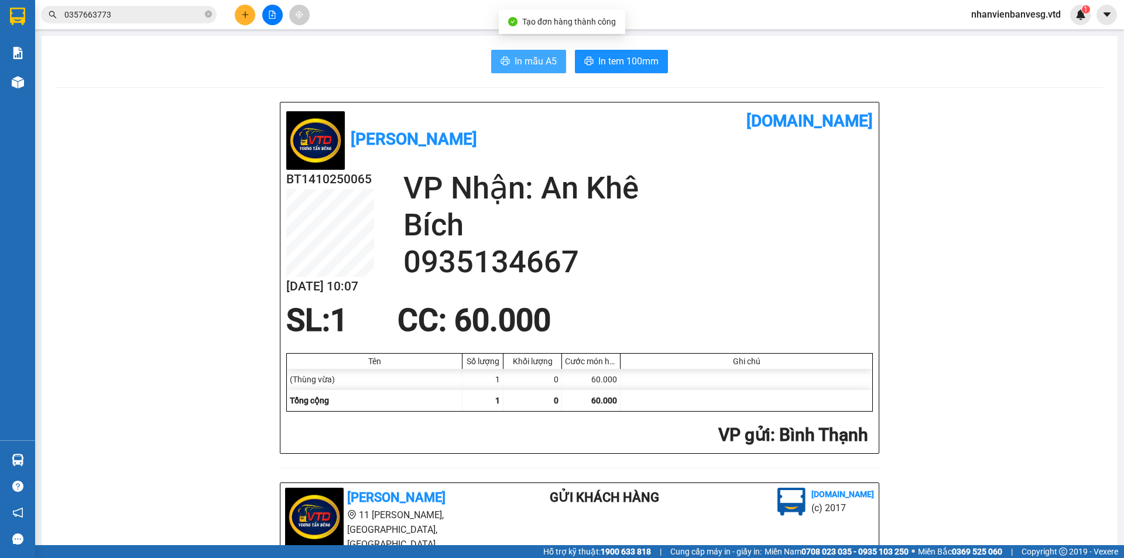
click at [543, 62] on span "In mẫu A5" at bounding box center [535, 61] width 42 height 15
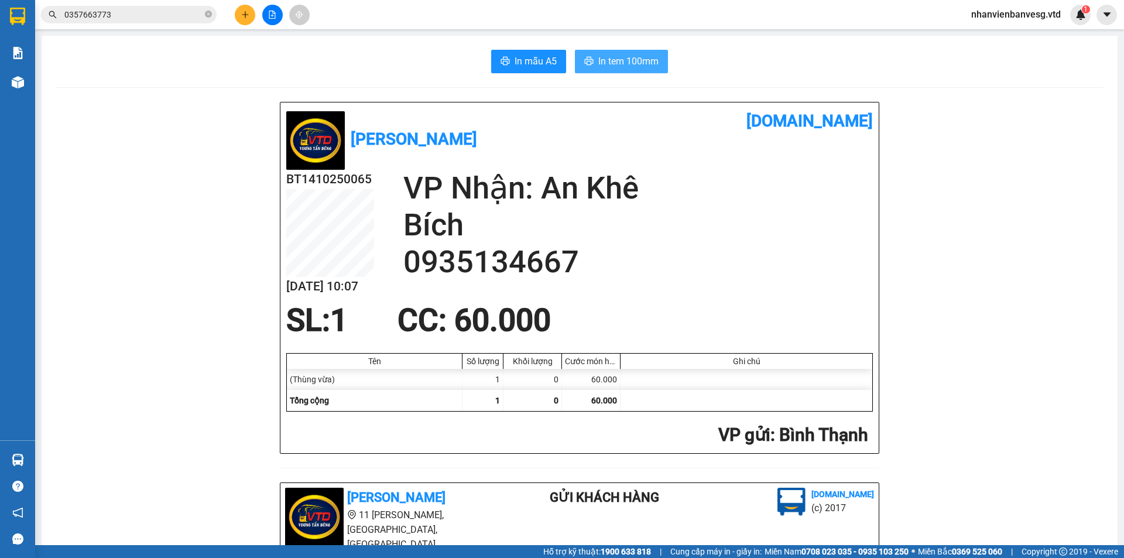
click at [641, 56] on span "In tem 100mm" at bounding box center [628, 61] width 60 height 15
click at [246, 20] on button at bounding box center [245, 15] width 20 height 20
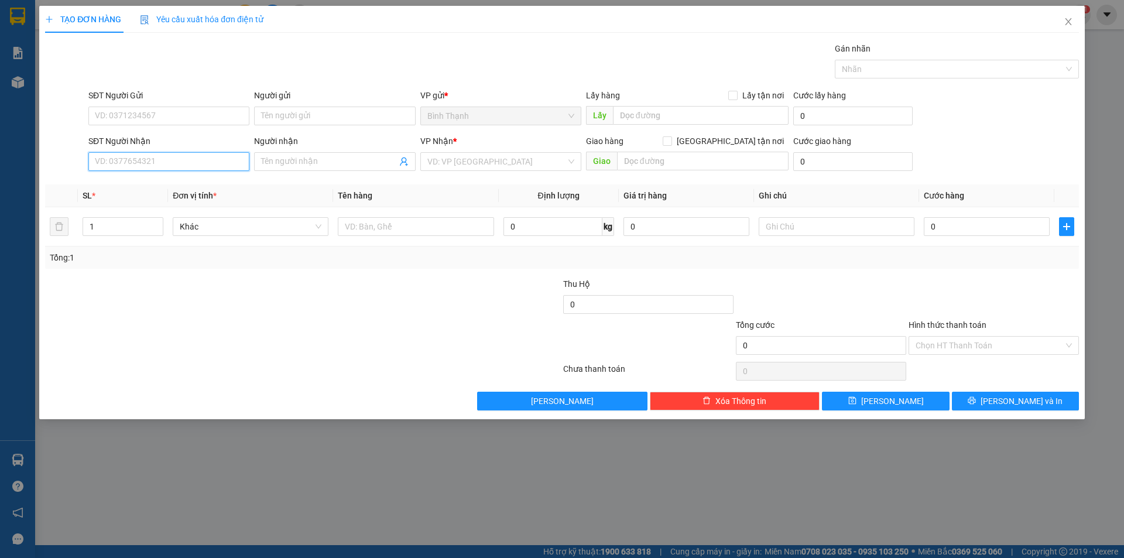
click at [208, 164] on input "SĐT Người Nhận" at bounding box center [168, 161] width 161 height 19
click at [215, 181] on div "0977495356 - bình" at bounding box center [168, 184] width 147 height 13
type input "0977495356"
type input "bình"
type input "0977495356"
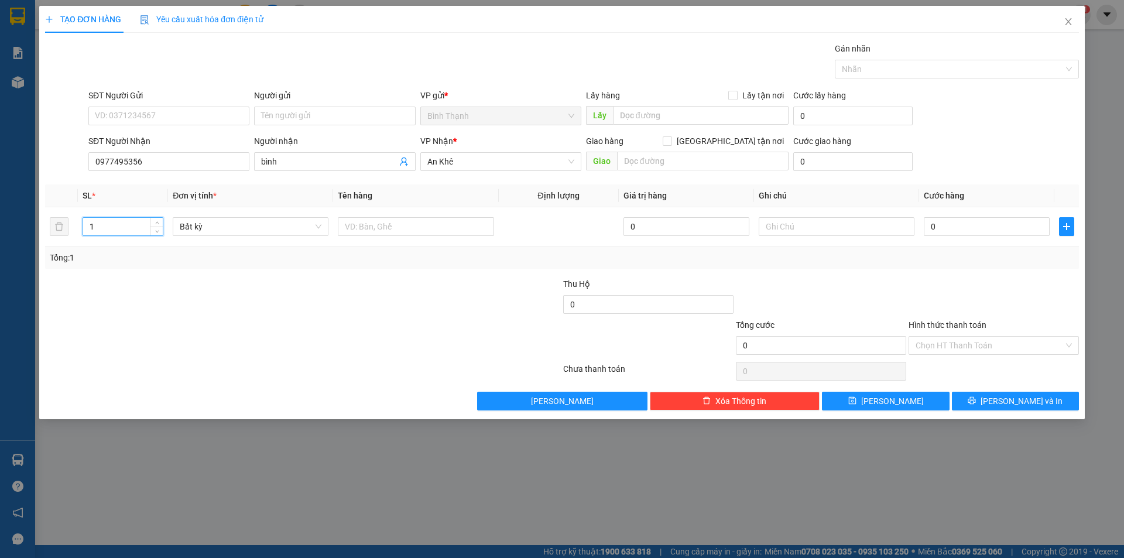
drag, startPoint x: 111, startPoint y: 227, endPoint x: 49, endPoint y: 245, distance: 64.5
click at [35, 245] on div "TẠO ĐƠN HÀNG Yêu cầu xuất hóa đơn điện tử Transit Pickup Surcharge Ids Transit …" at bounding box center [562, 279] width 1124 height 558
click at [287, 224] on span "Bất kỳ" at bounding box center [251, 227] width 142 height 18
type input "2"
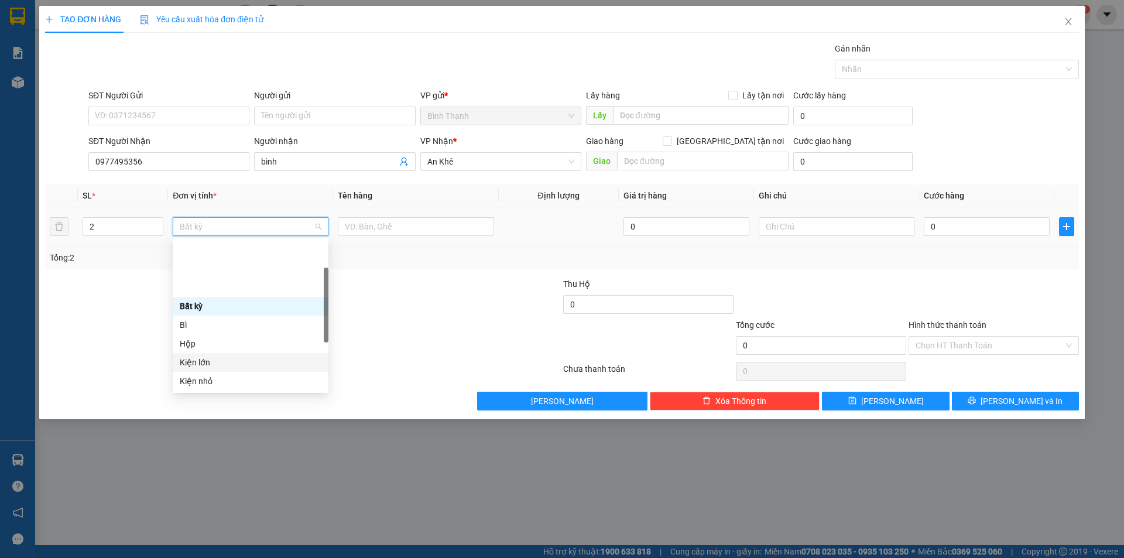
scroll to position [59, 0]
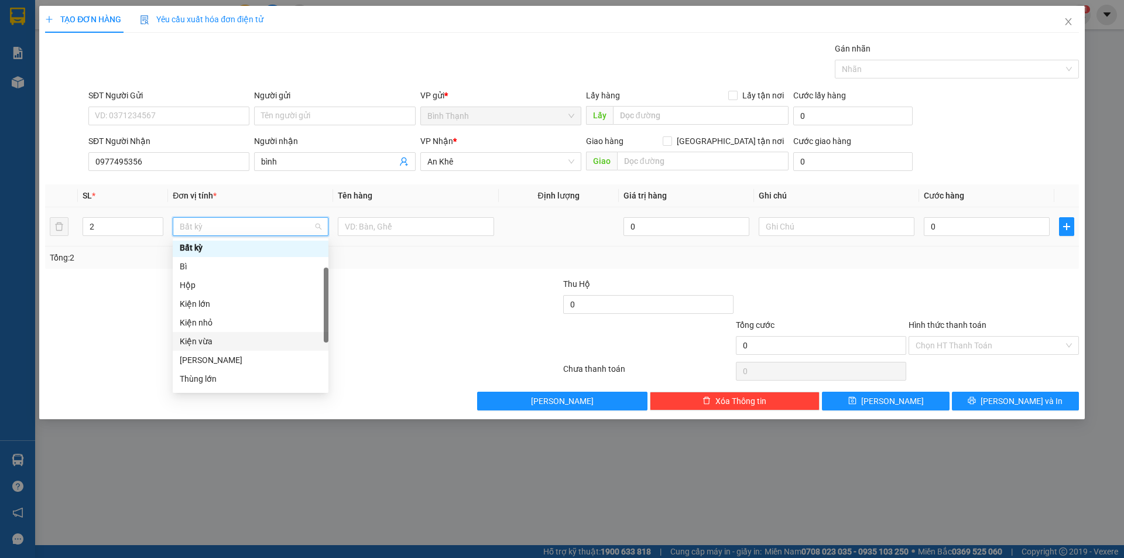
click at [236, 338] on div "Kiện vừa" at bounding box center [251, 341] width 142 height 13
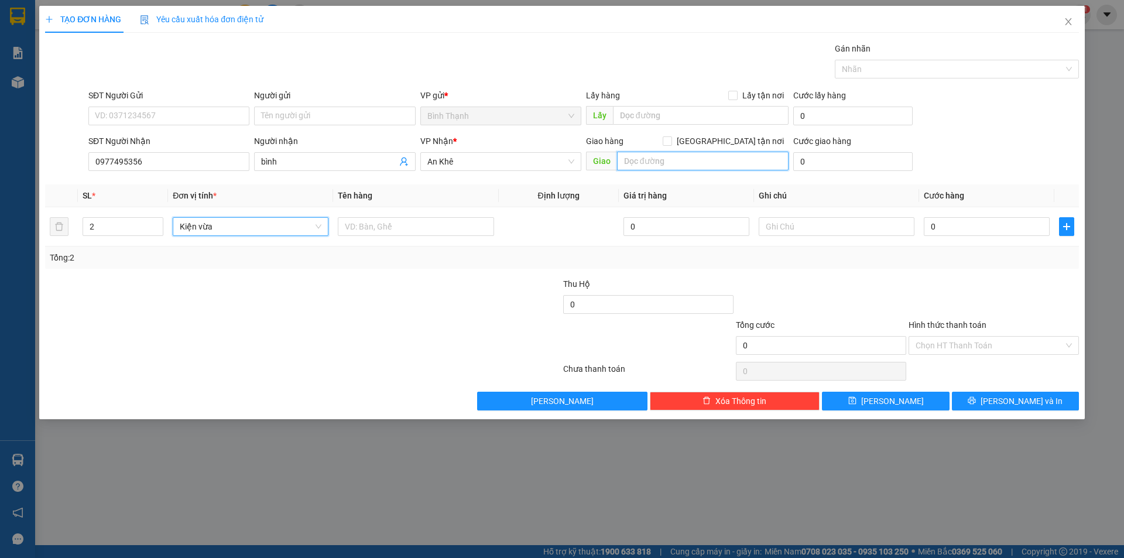
click at [664, 162] on input "text" at bounding box center [702, 161] width 171 height 19
type input "D"
click at [802, 224] on input "text" at bounding box center [836, 226] width 156 height 19
type input "DỄ VỠ"
click at [980, 229] on input "0" at bounding box center [986, 226] width 126 height 19
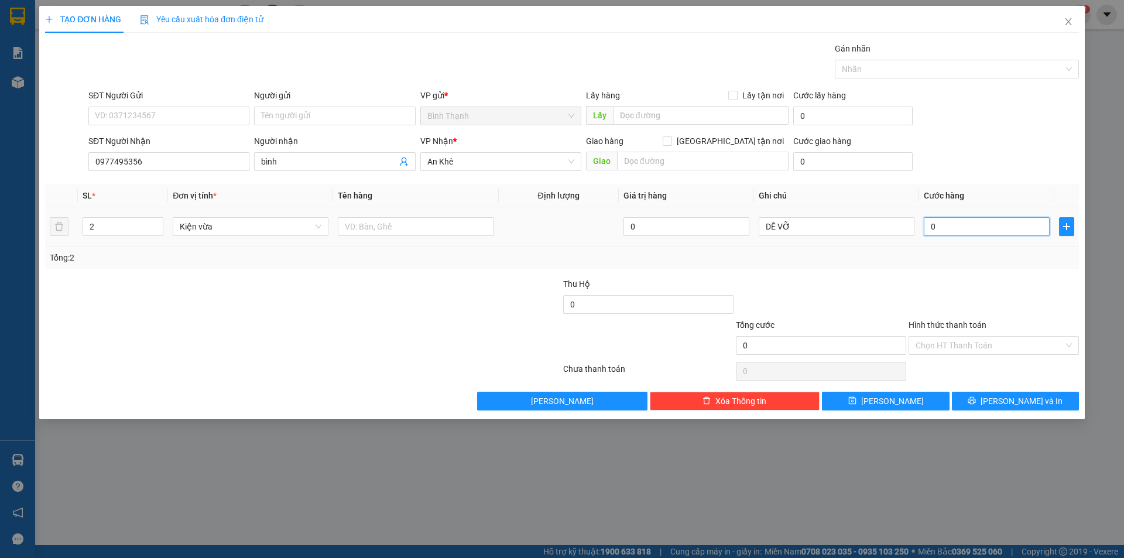
type input "09"
type input "9"
type input "090"
type input "90"
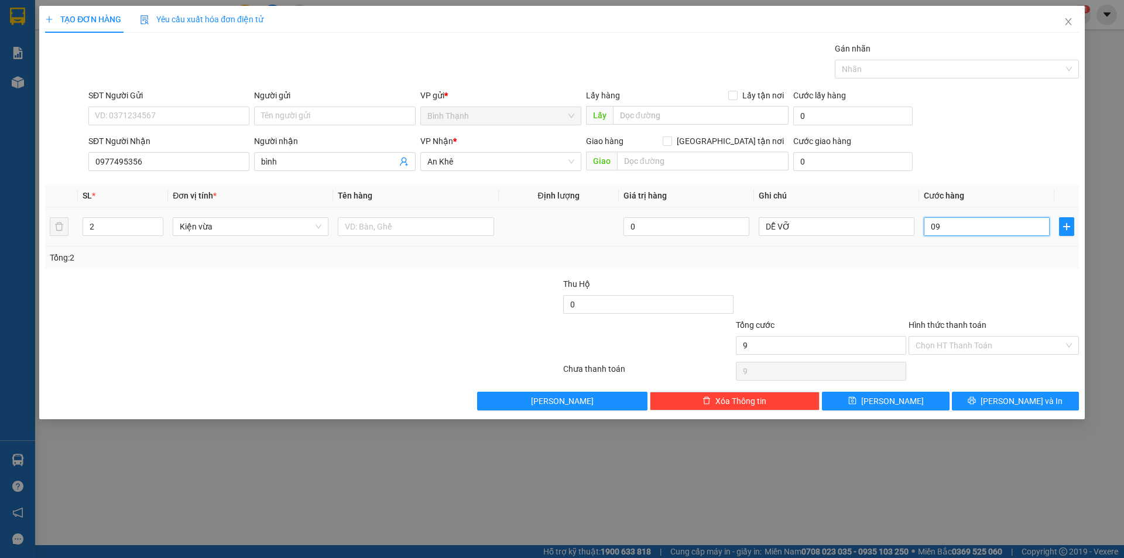
type input "90"
type input "0.900"
type input "900"
type input "09.000"
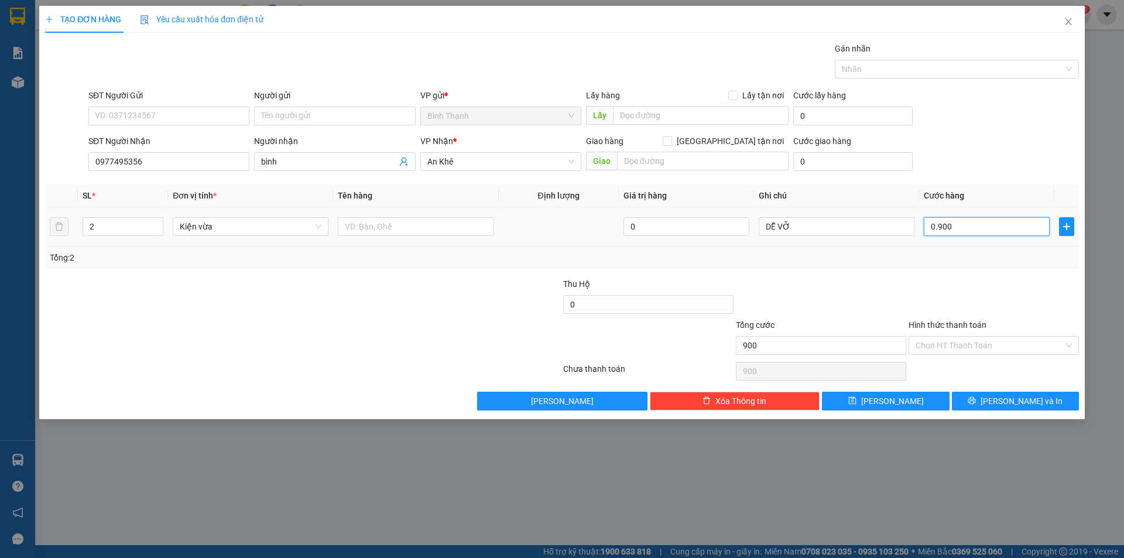
type input "9.000"
type input "090.000"
type input "90.000"
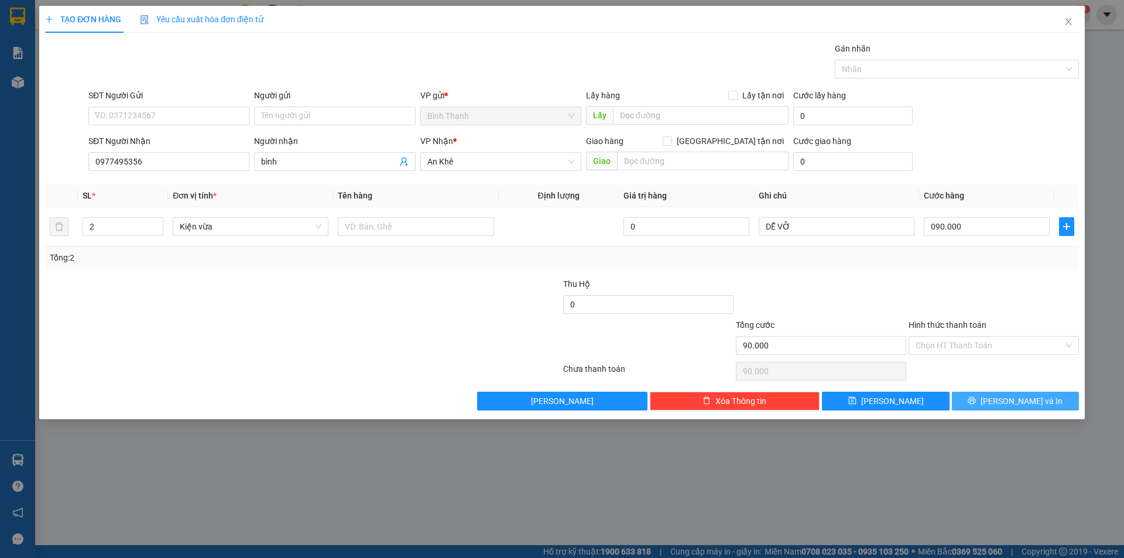
type input "90.000"
click at [991, 406] on button "[PERSON_NAME] và In" at bounding box center [1015, 401] width 127 height 19
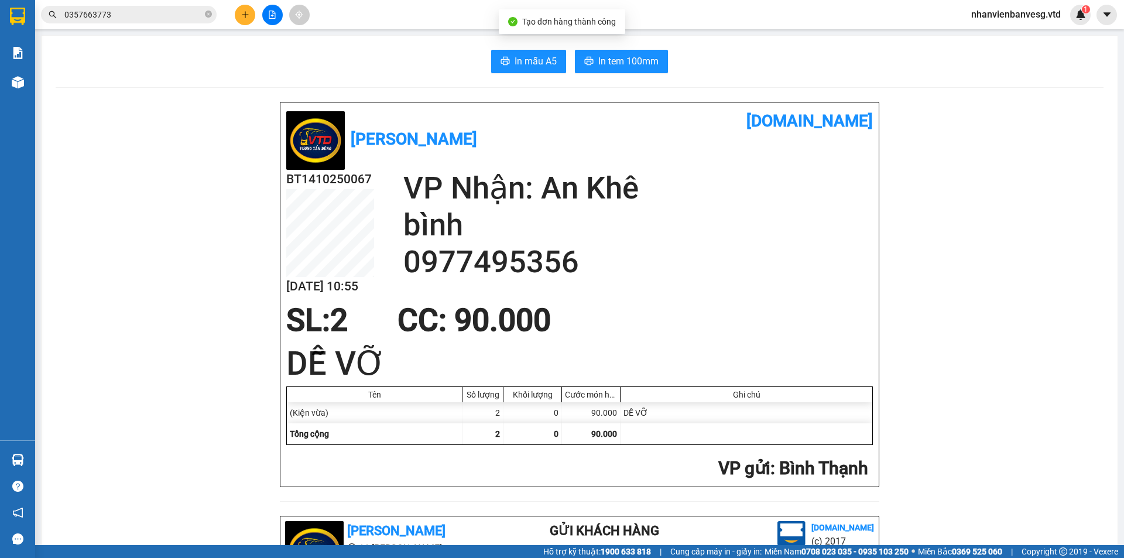
click at [525, 70] on button "In mẫu A5" at bounding box center [528, 61] width 75 height 23
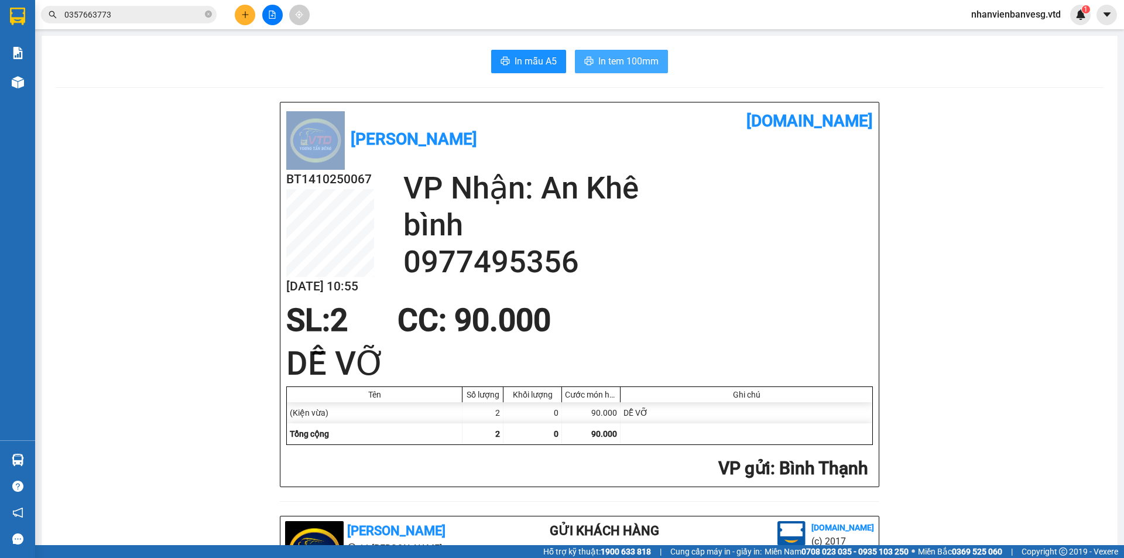
click at [636, 71] on button "In tem 100mm" at bounding box center [621, 61] width 93 height 23
click at [246, 18] on icon "plus" at bounding box center [245, 15] width 8 height 8
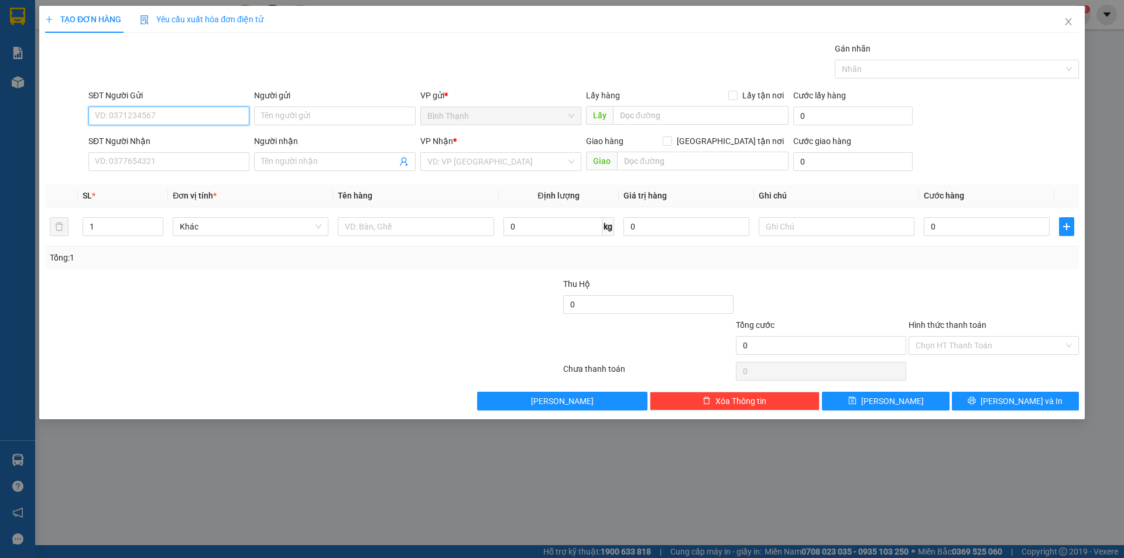
click at [218, 113] on input "SĐT Người Gửi" at bounding box center [168, 116] width 161 height 19
type input "0964652239"
click at [197, 164] on input "SĐT Người Nhận" at bounding box center [168, 161] width 161 height 19
type input "0914183727"
click at [349, 161] on input "Người nhận" at bounding box center [328, 161] width 135 height 13
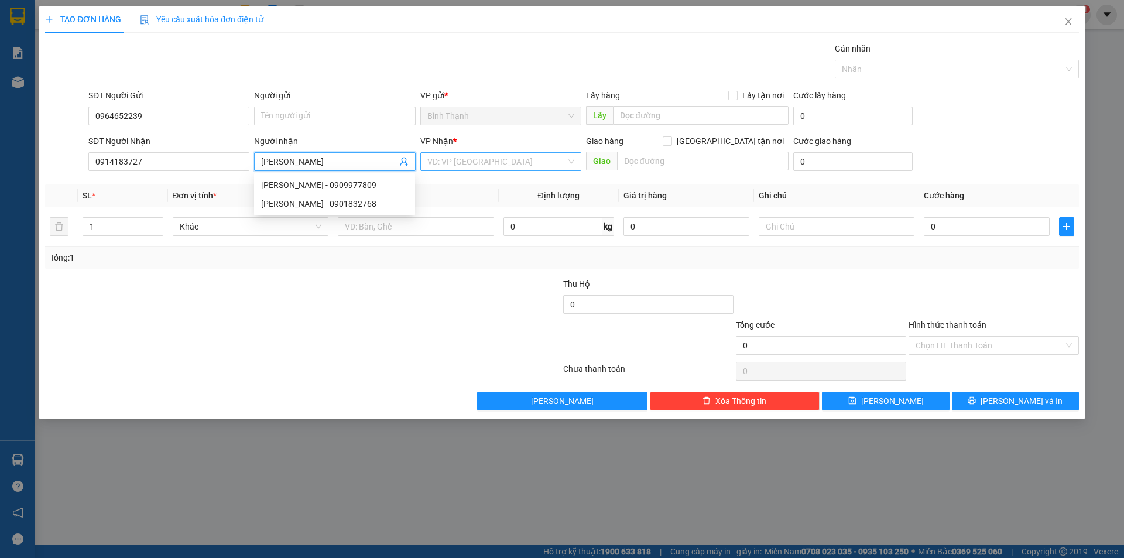
type input "[PERSON_NAME]"
click at [530, 166] on input "search" at bounding box center [496, 162] width 139 height 18
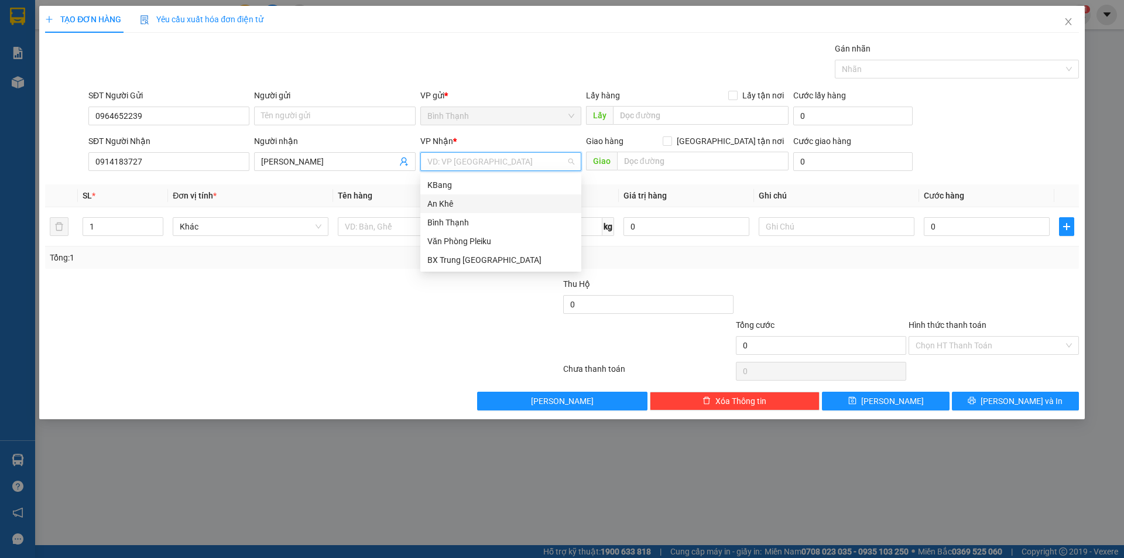
click at [492, 203] on div "An Khê" at bounding box center [500, 203] width 147 height 13
click at [278, 231] on span "Bất kỳ" at bounding box center [251, 227] width 142 height 18
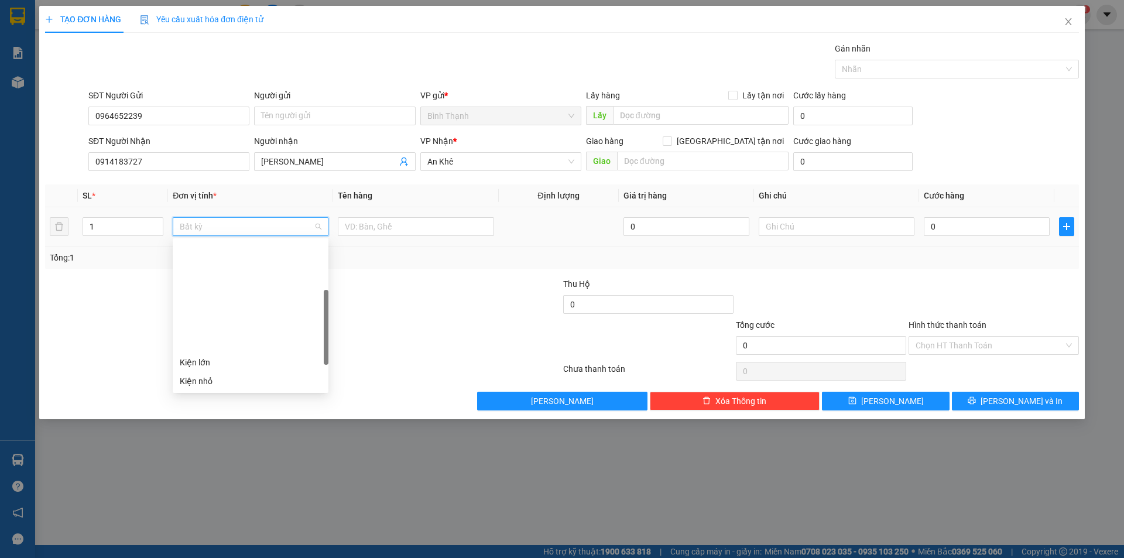
scroll to position [176, 0]
click at [257, 320] on div "Thùng xốp" at bounding box center [251, 317] width 142 height 13
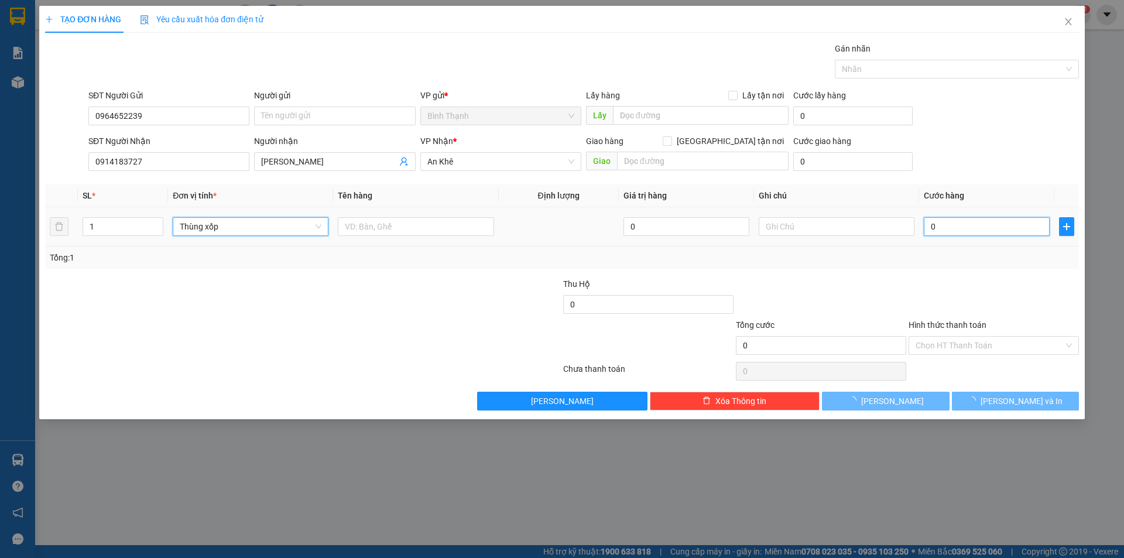
click at [976, 225] on input "0" at bounding box center [986, 226] width 126 height 19
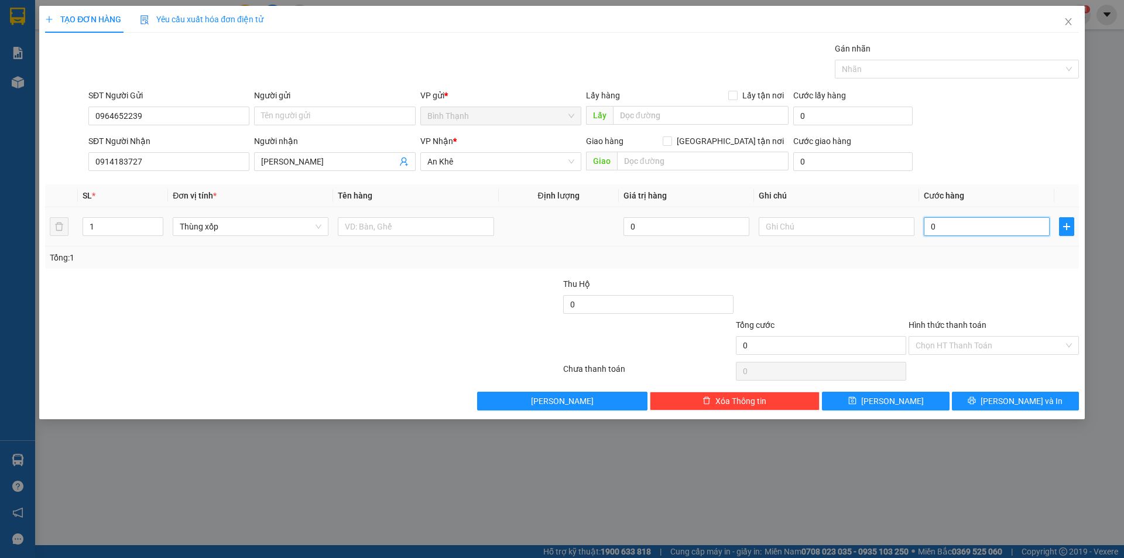
type input "5"
type input "50"
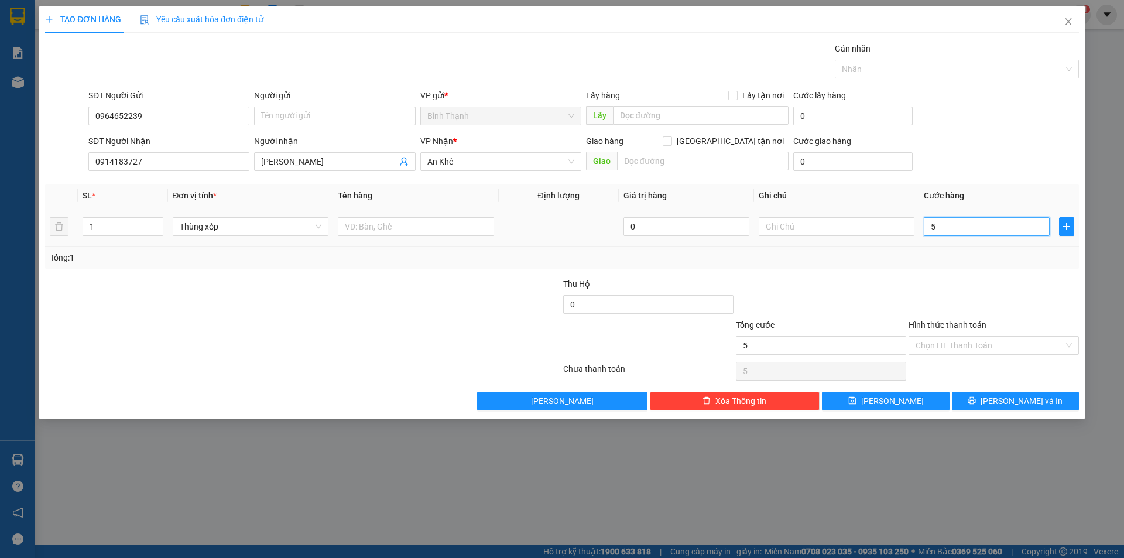
type input "50"
type input "500"
type input "5.000"
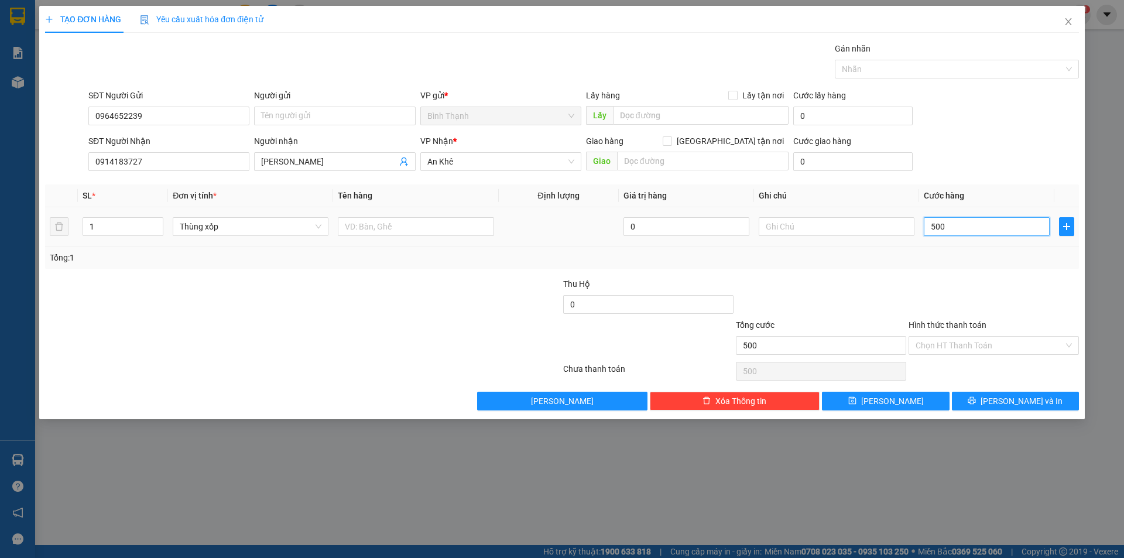
type input "5.000"
type input "50.000"
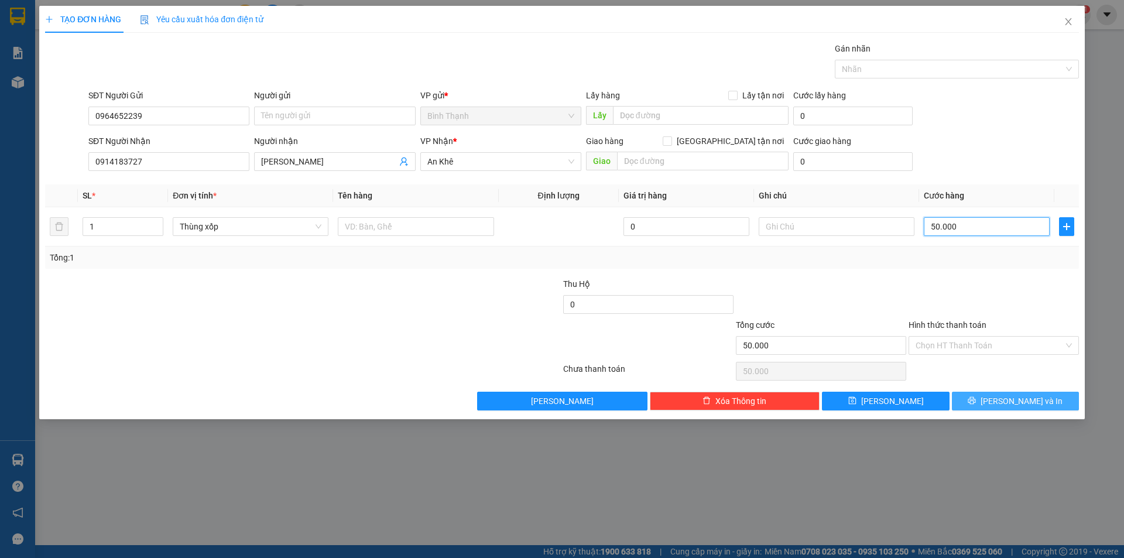
type input "50.000"
click at [1045, 400] on button "[PERSON_NAME] và In" at bounding box center [1015, 401] width 127 height 19
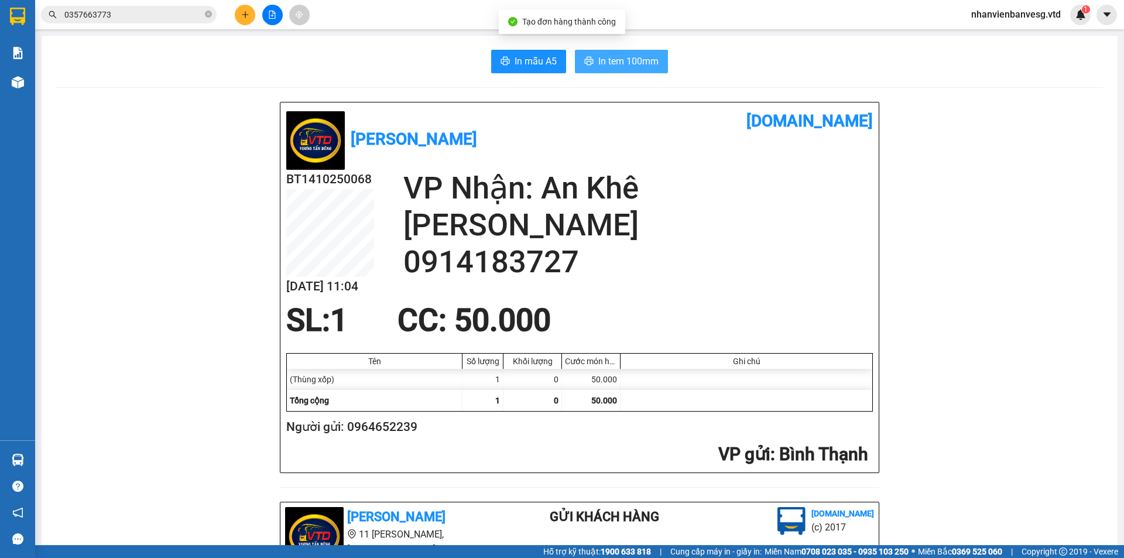
click at [619, 54] on span "In tem 100mm" at bounding box center [628, 61] width 60 height 15
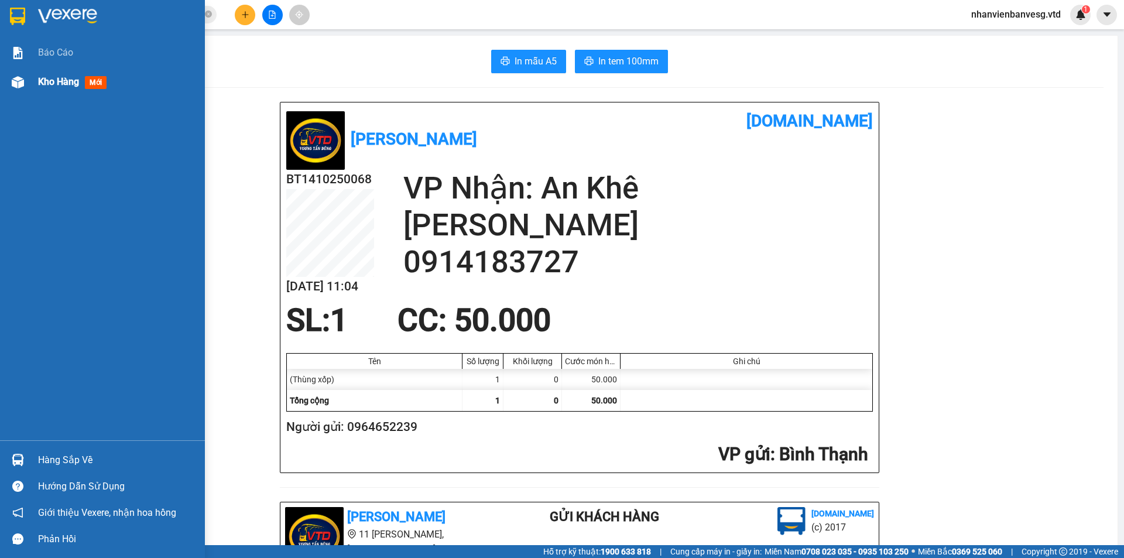
click at [67, 85] on span "Kho hàng" at bounding box center [58, 81] width 41 height 11
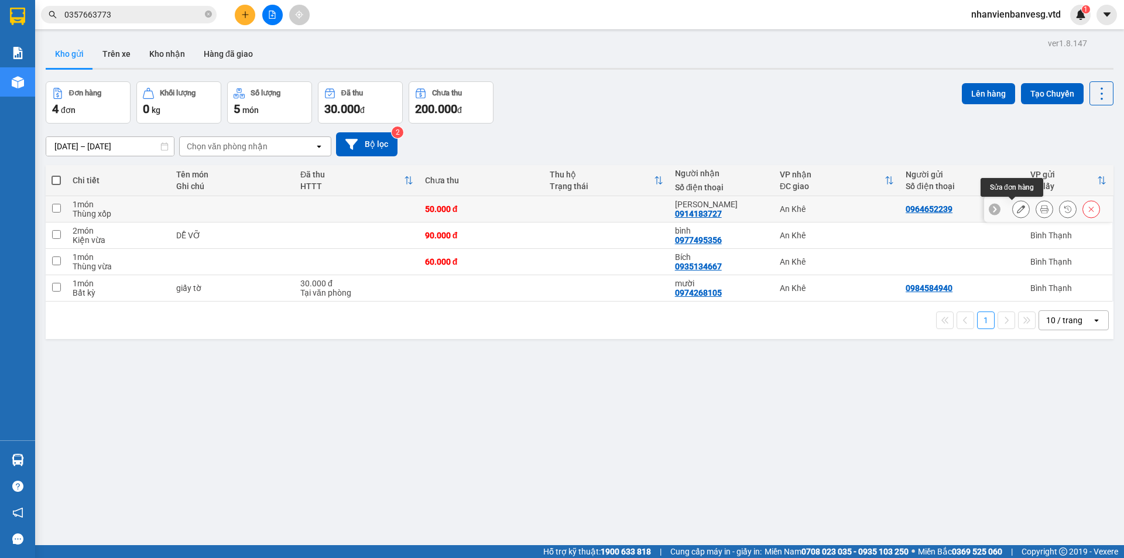
click at [1012, 210] on button at bounding box center [1020, 209] width 16 height 20
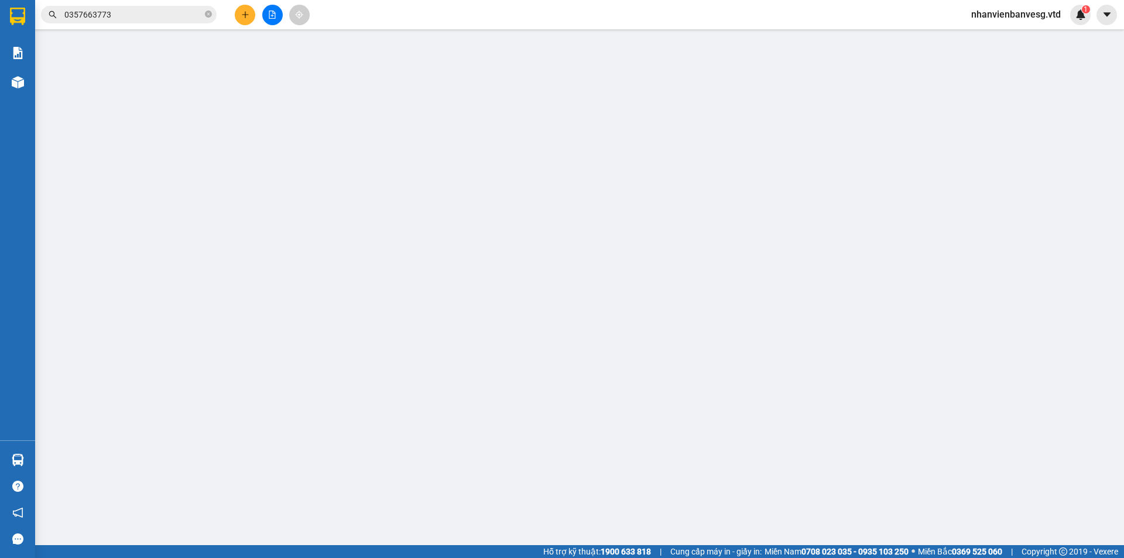
type input "0964652239"
type input "0914183727"
type input "[PERSON_NAME]"
type input "50.000"
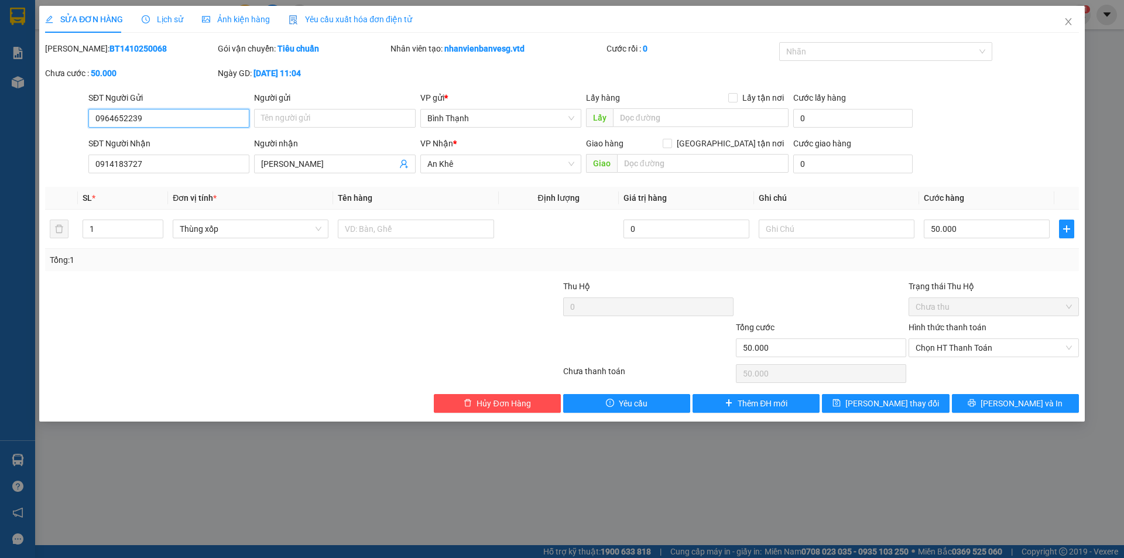
drag, startPoint x: 978, startPoint y: 345, endPoint x: 984, endPoint y: 358, distance: 14.5
click at [980, 351] on span "Chọn HT Thanh Toán" at bounding box center [993, 348] width 156 height 18
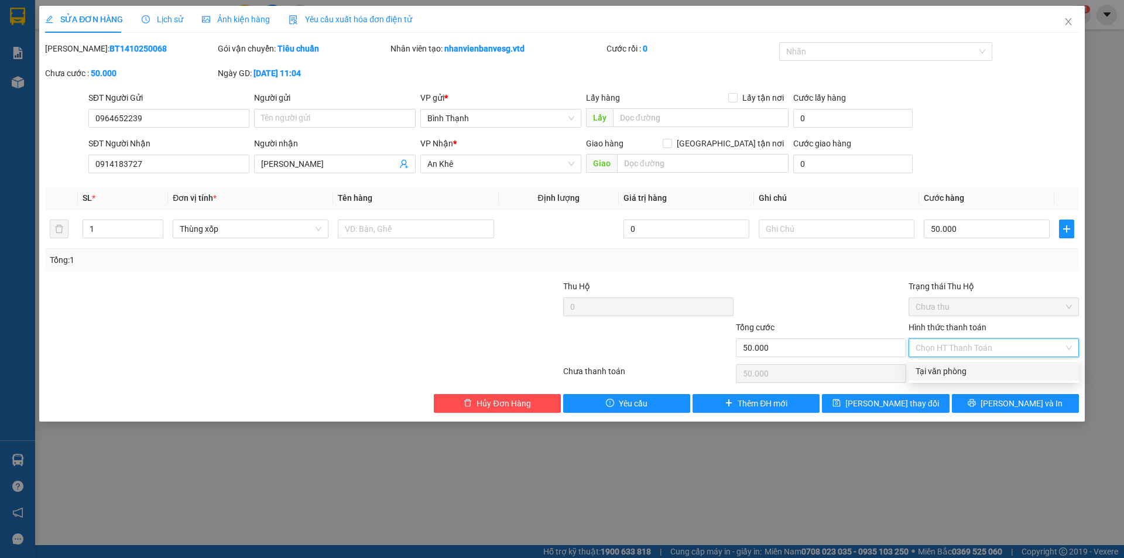
click at [984, 370] on div "Tại văn phòng" at bounding box center [993, 371] width 156 height 13
type input "0"
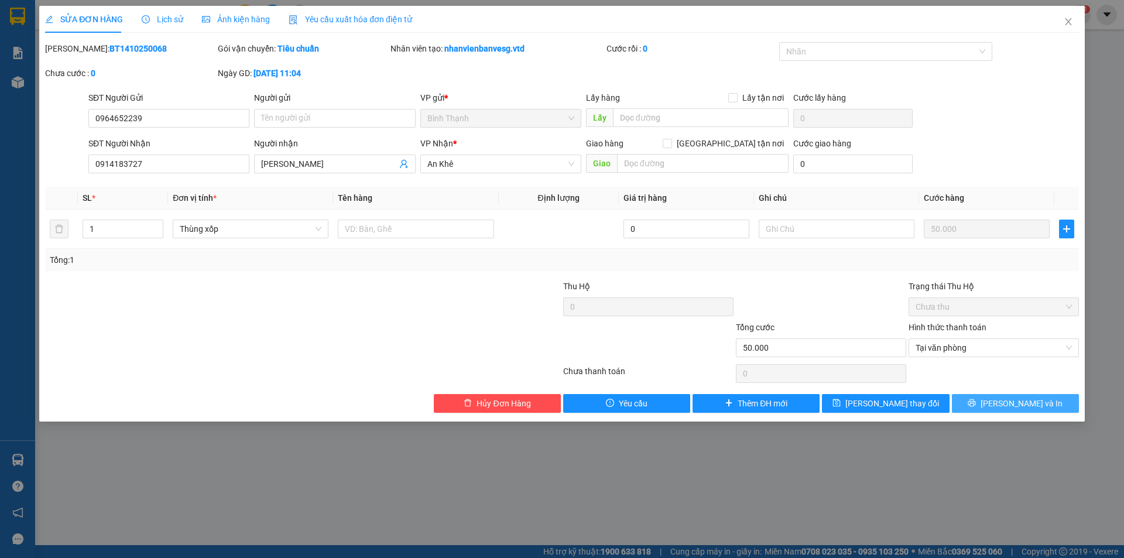
click at [1007, 406] on span "[PERSON_NAME] và In" at bounding box center [1021, 403] width 82 height 13
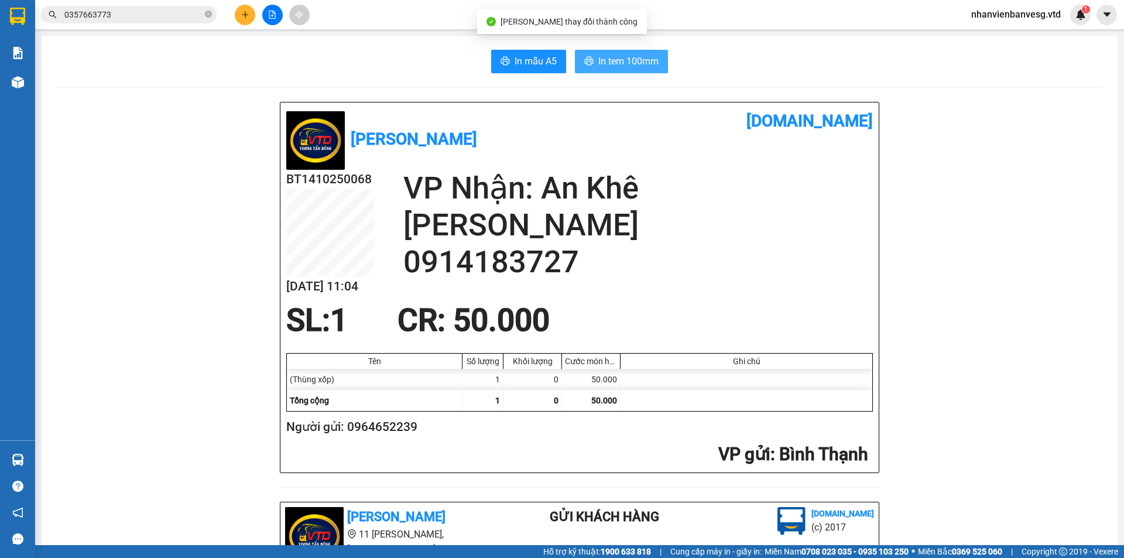
click at [616, 60] on span "In tem 100mm" at bounding box center [628, 61] width 60 height 15
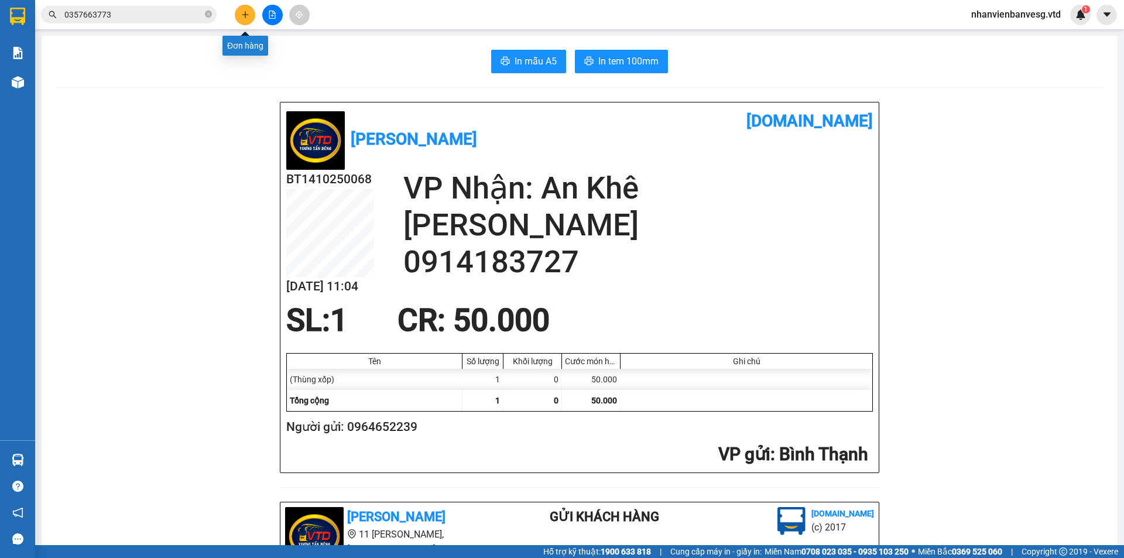
click at [249, 22] on button at bounding box center [245, 15] width 20 height 20
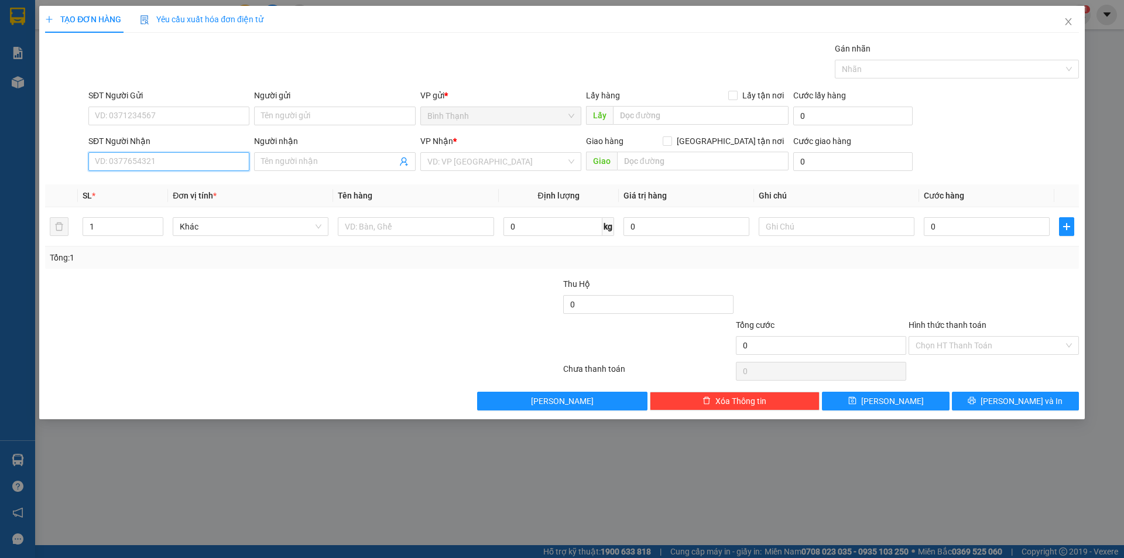
click at [138, 164] on input "SĐT Người Nhận" at bounding box center [168, 161] width 161 height 19
type input "0978058596"
click at [286, 163] on input "Người nhận" at bounding box center [328, 161] width 135 height 13
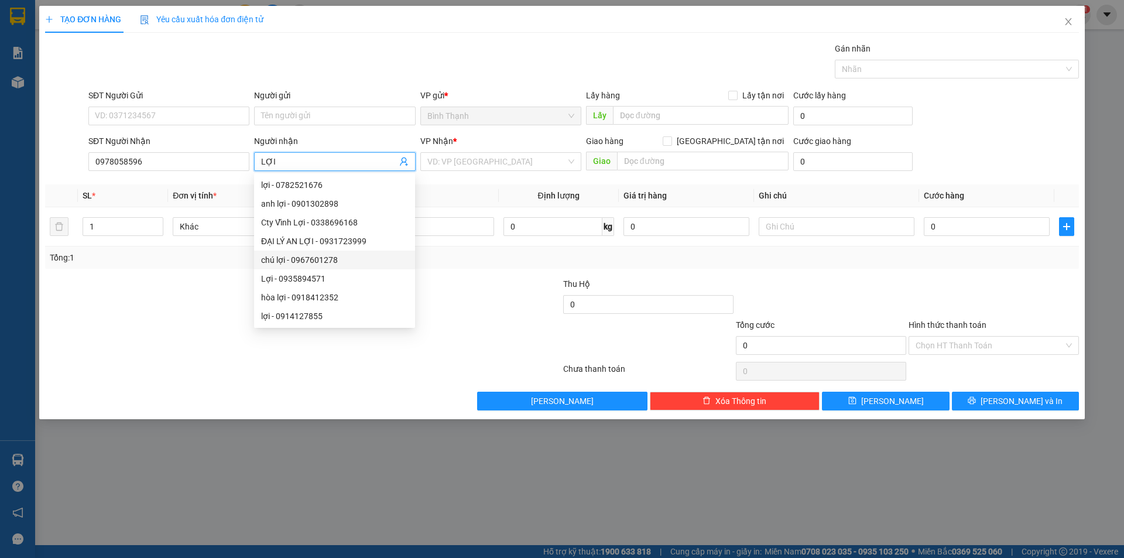
scroll to position [37, 0]
type input "LỢI"
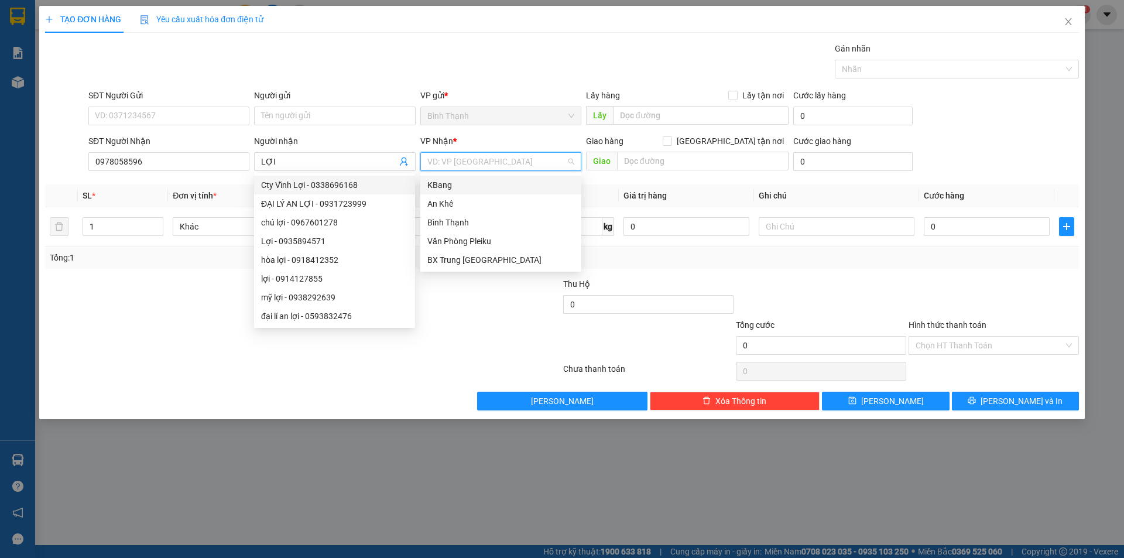
click at [480, 159] on input "search" at bounding box center [496, 162] width 139 height 18
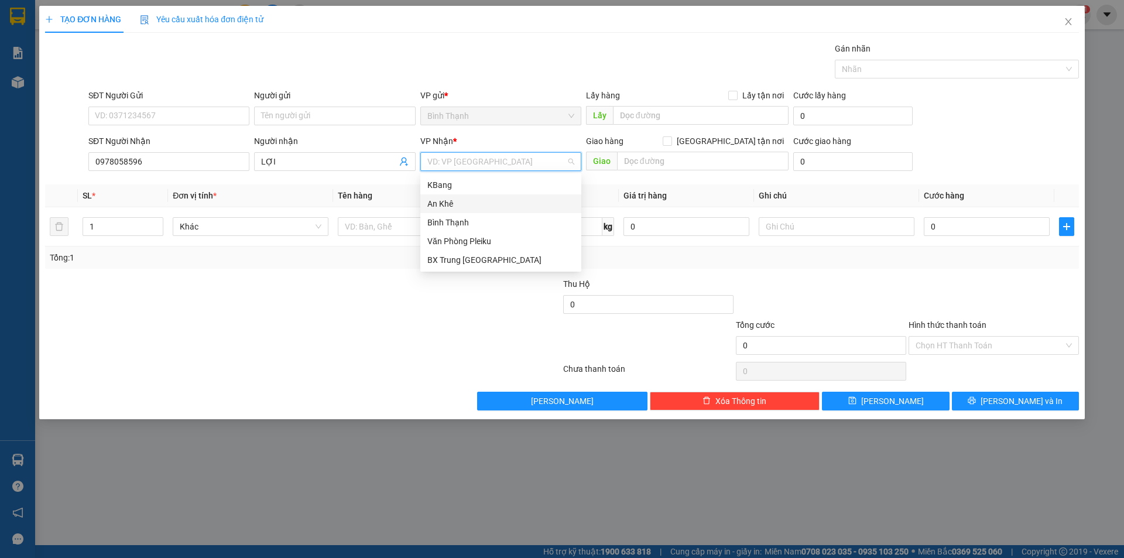
click at [494, 208] on div "An Khê" at bounding box center [500, 203] width 147 height 13
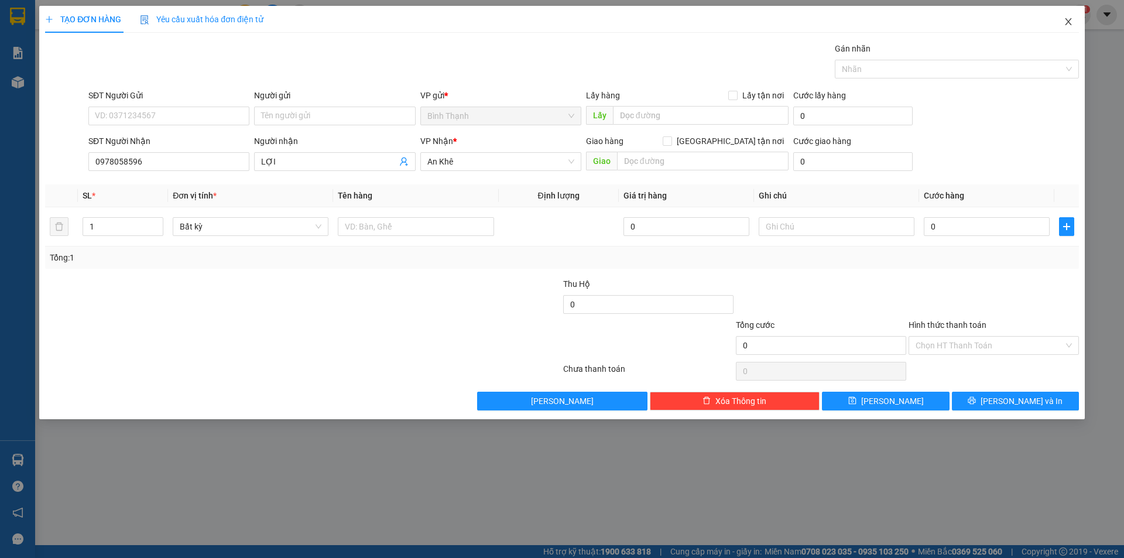
click at [1074, 23] on span "Close" at bounding box center [1068, 22] width 33 height 33
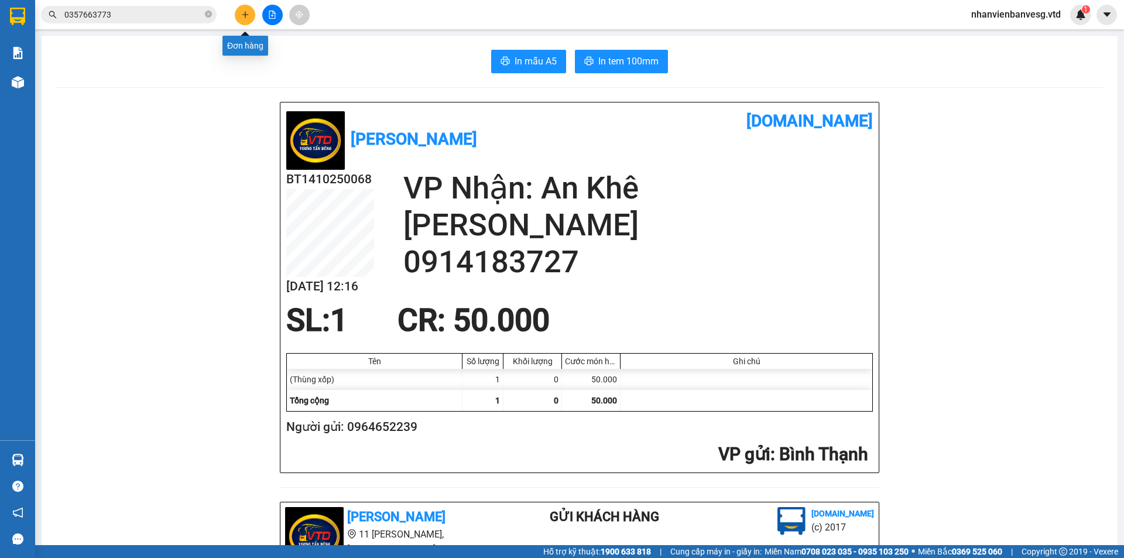
click at [250, 17] on button at bounding box center [245, 15] width 20 height 20
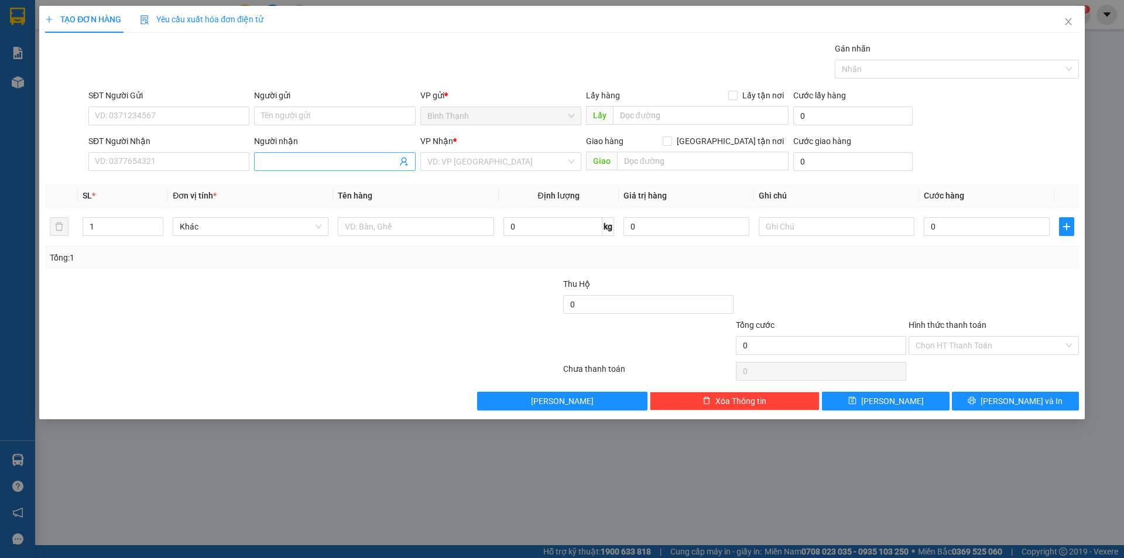
click at [325, 159] on input "Người nhận" at bounding box center [328, 161] width 135 height 13
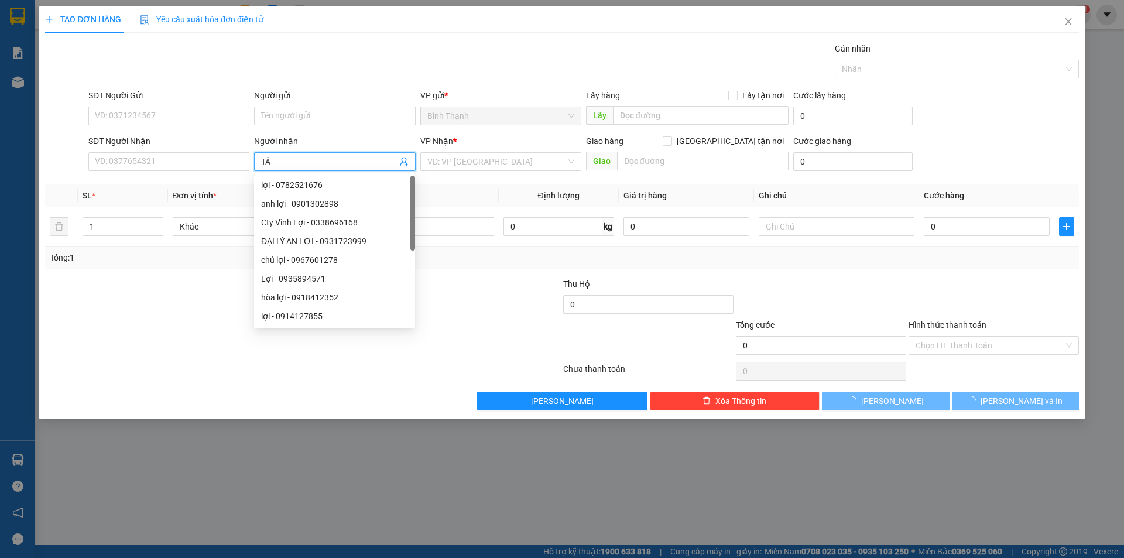
type input "T"
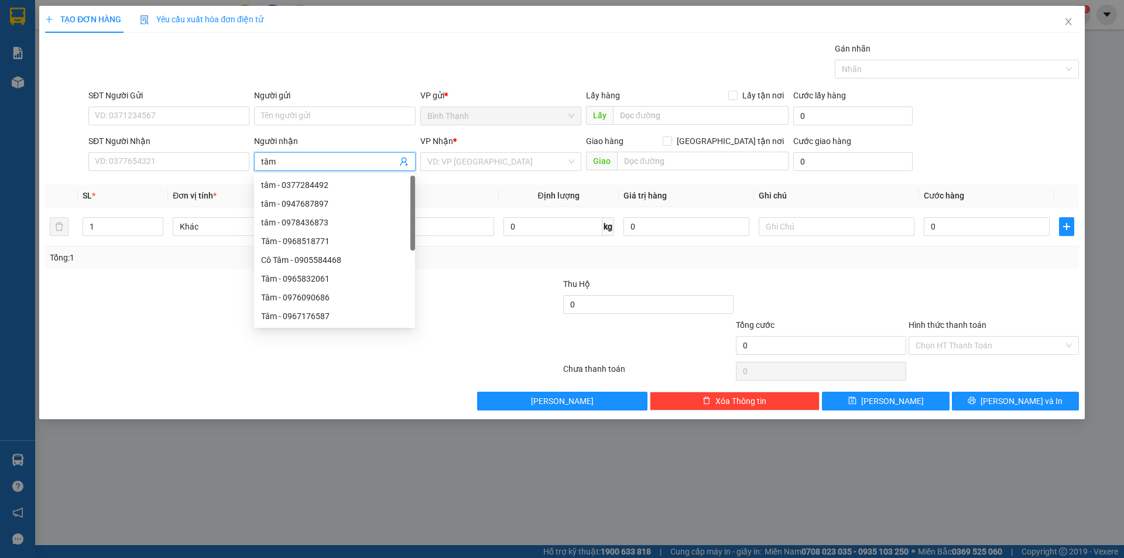
type input "tâm k"
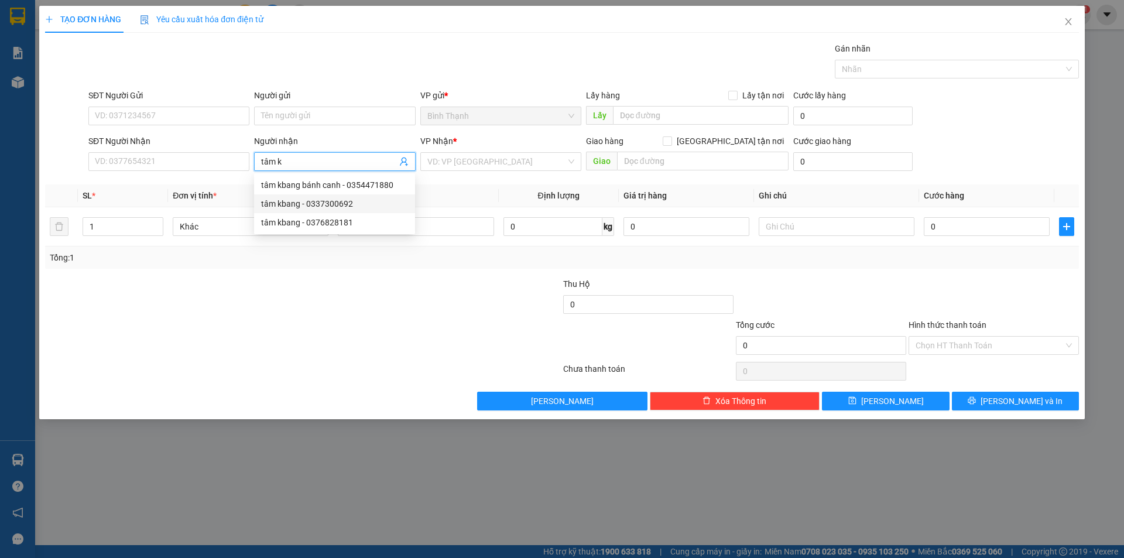
click at [336, 202] on div "tâm kbang - 0337300692" at bounding box center [334, 203] width 147 height 13
type input "0337300692"
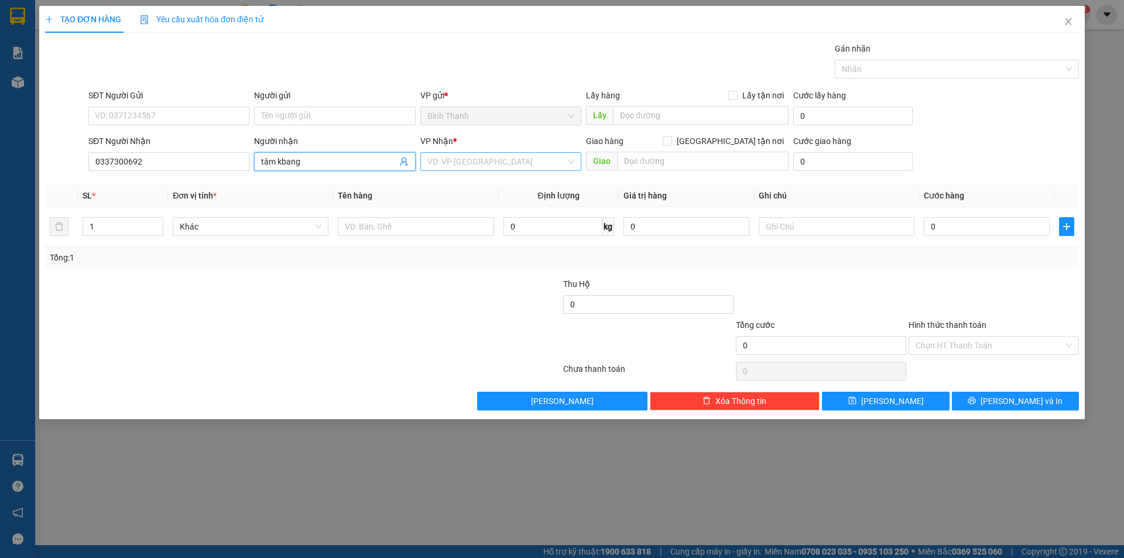
type input "tâm kbang"
click at [483, 160] on input "search" at bounding box center [496, 162] width 139 height 18
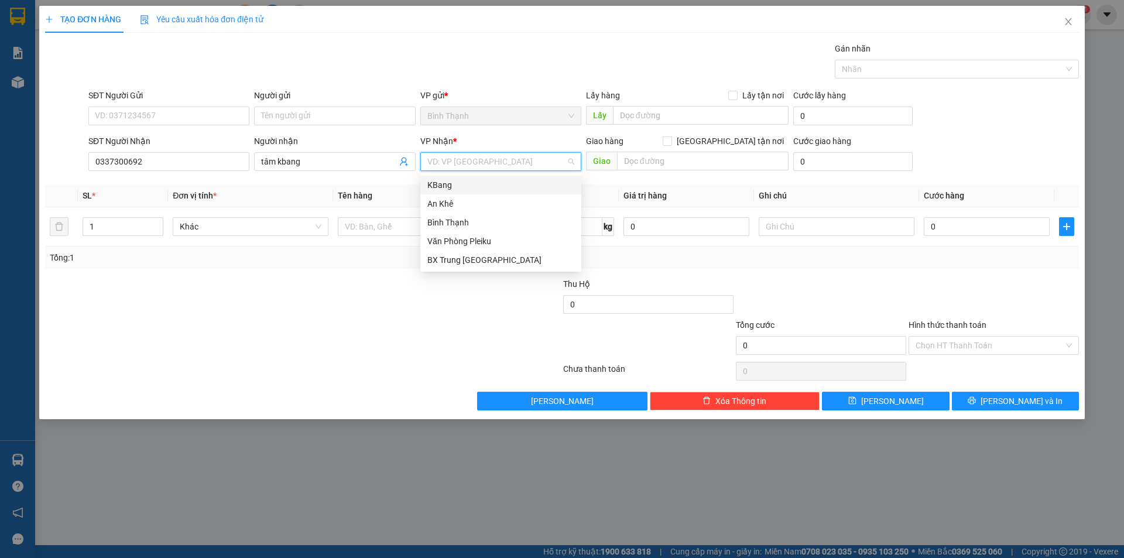
click at [490, 188] on div "KBang" at bounding box center [500, 184] width 147 height 13
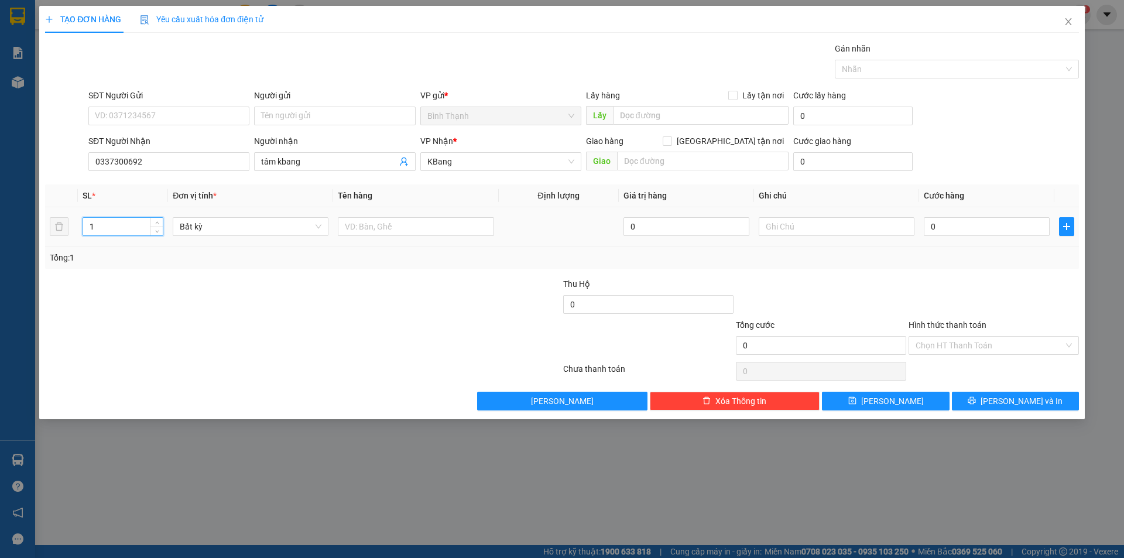
click at [54, 235] on tr "1 Bất kỳ 0 0" at bounding box center [561, 226] width 1033 height 39
type input "6"
click at [940, 228] on input "0" at bounding box center [986, 226] width 126 height 19
type input "2"
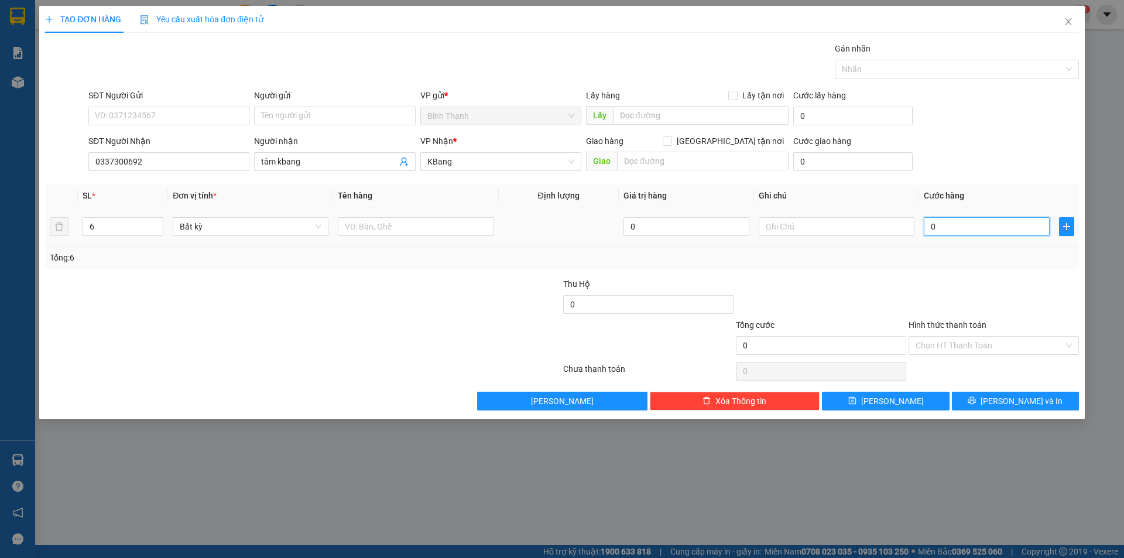
type input "2"
type input "20"
type input "200"
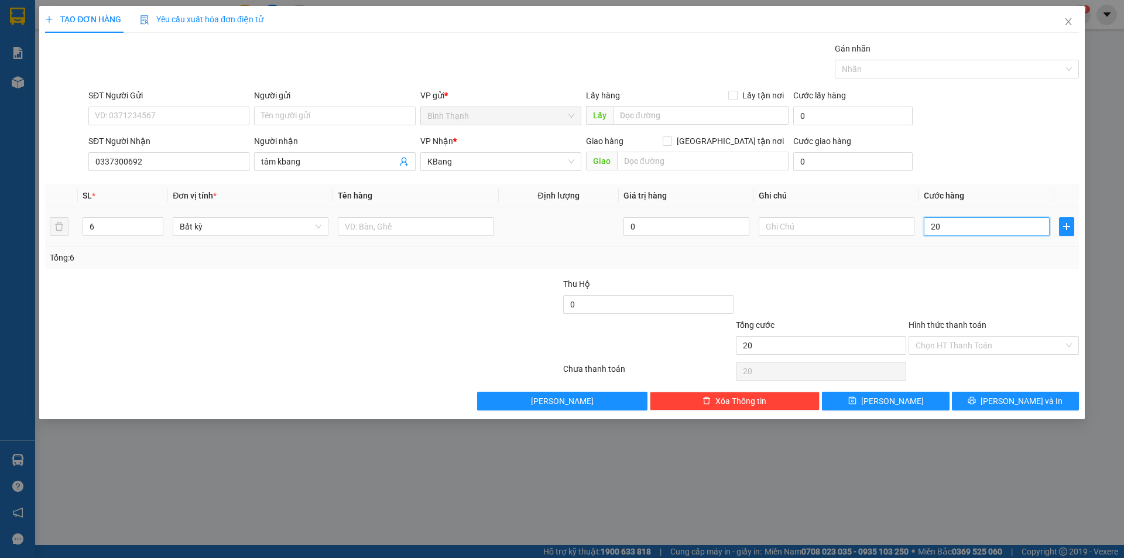
type input "200"
type input "2.000"
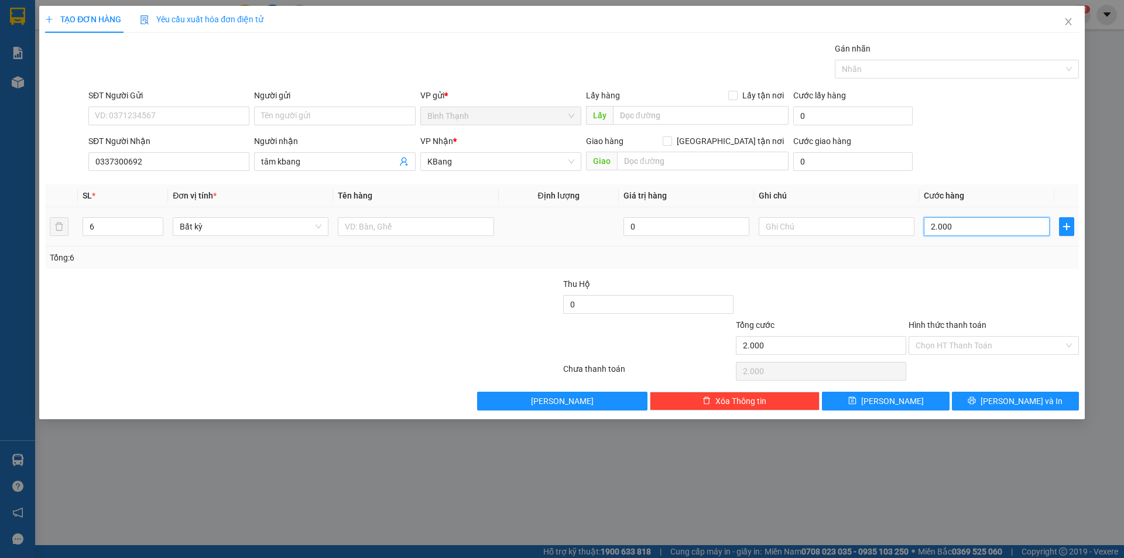
type input "20.000"
type input "200.000"
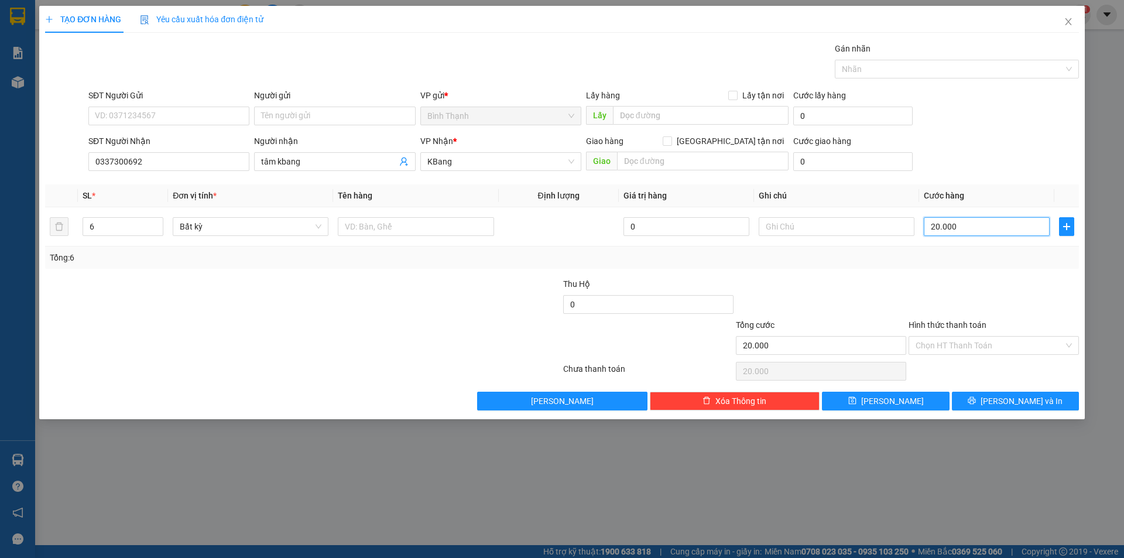
type input "200.000"
click at [1021, 404] on span "[PERSON_NAME] và In" at bounding box center [1021, 400] width 82 height 13
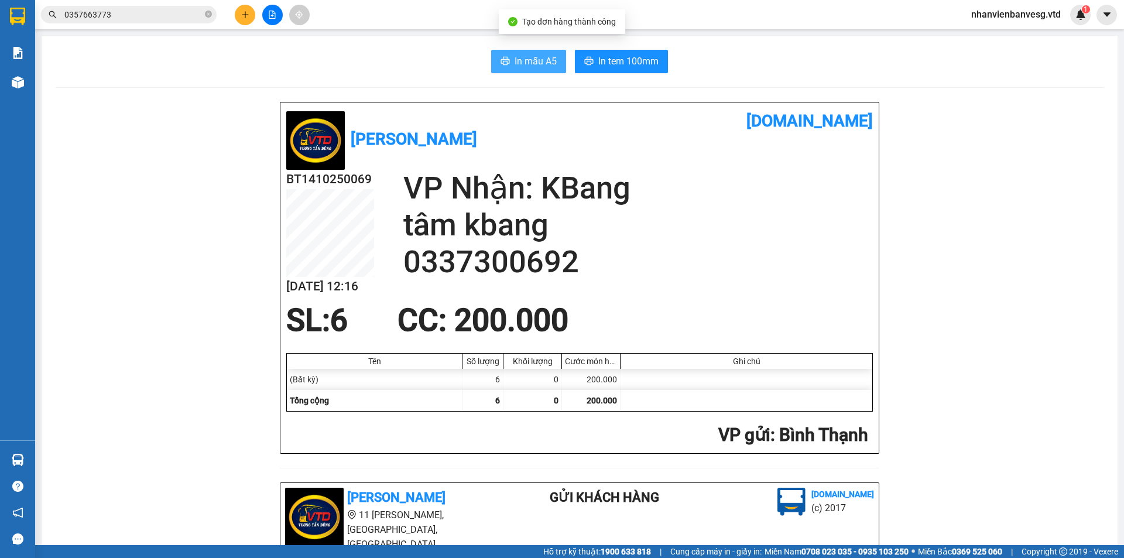
click at [514, 62] on span "In mẫu A5" at bounding box center [535, 61] width 42 height 15
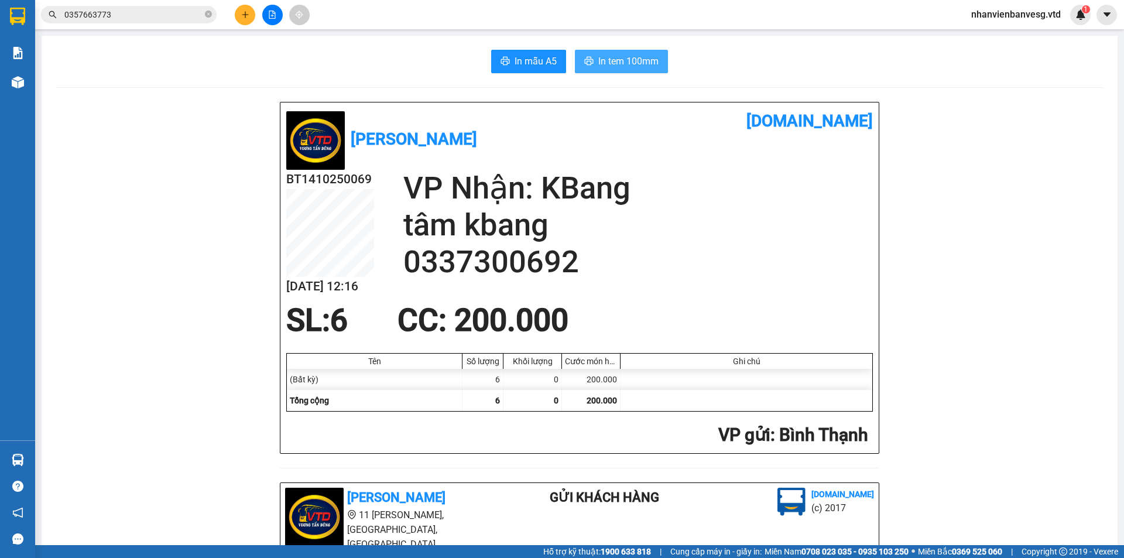
click at [617, 64] on span "In tem 100mm" at bounding box center [628, 61] width 60 height 15
click at [241, 16] on icon "plus" at bounding box center [245, 15] width 8 height 8
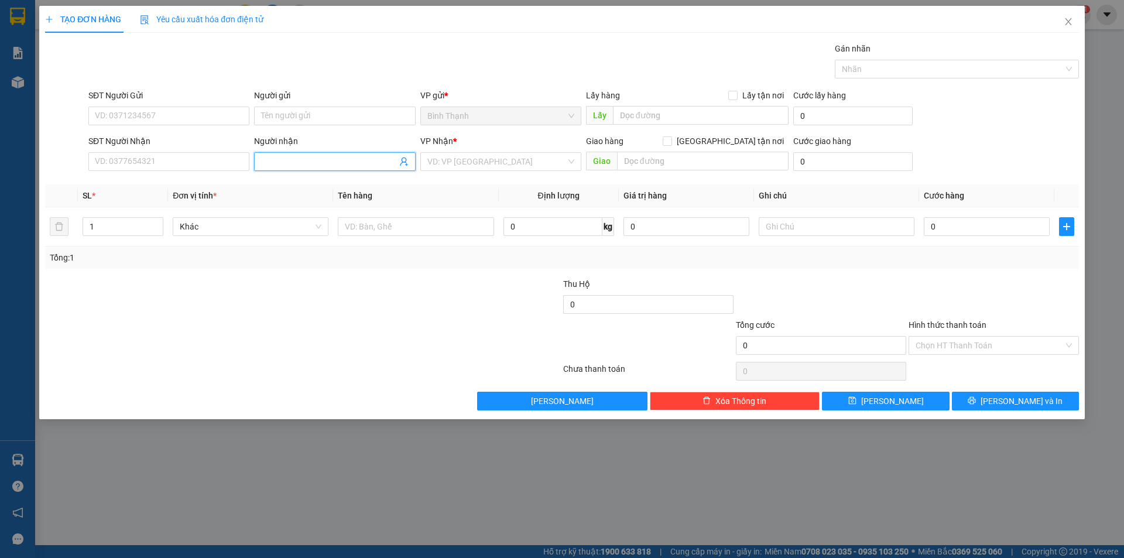
click at [342, 157] on input "Người nhận" at bounding box center [328, 161] width 135 height 13
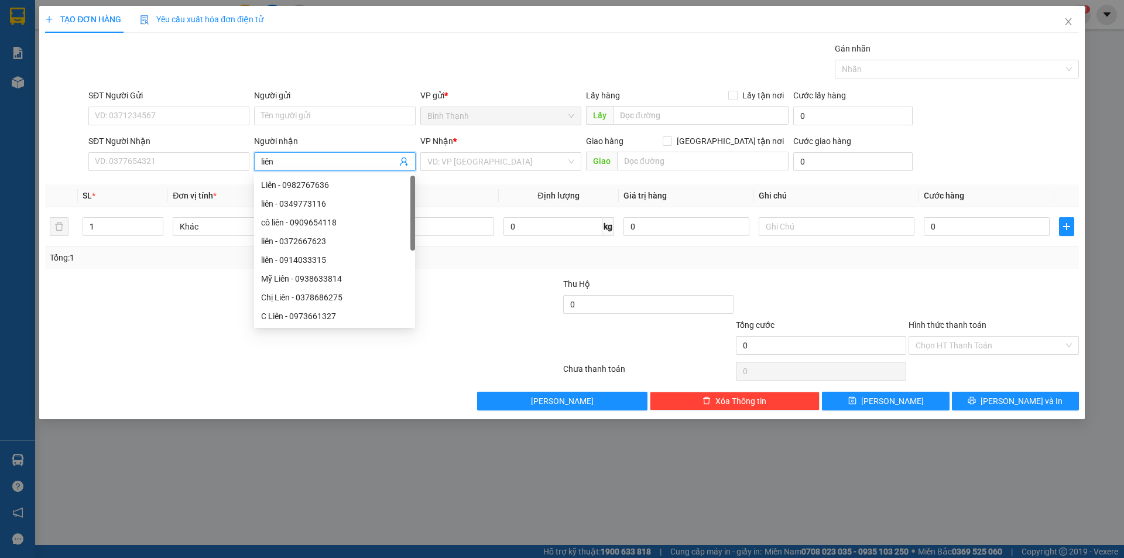
type input "liên k"
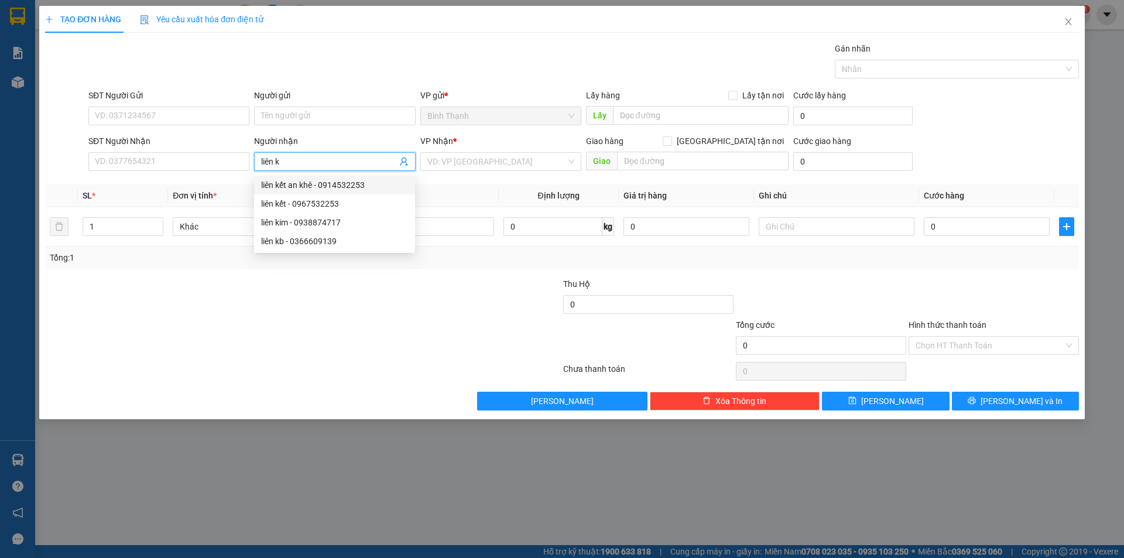
click at [350, 186] on div "liên kết an khê - 0914532253" at bounding box center [334, 184] width 147 height 13
type input "0914532253"
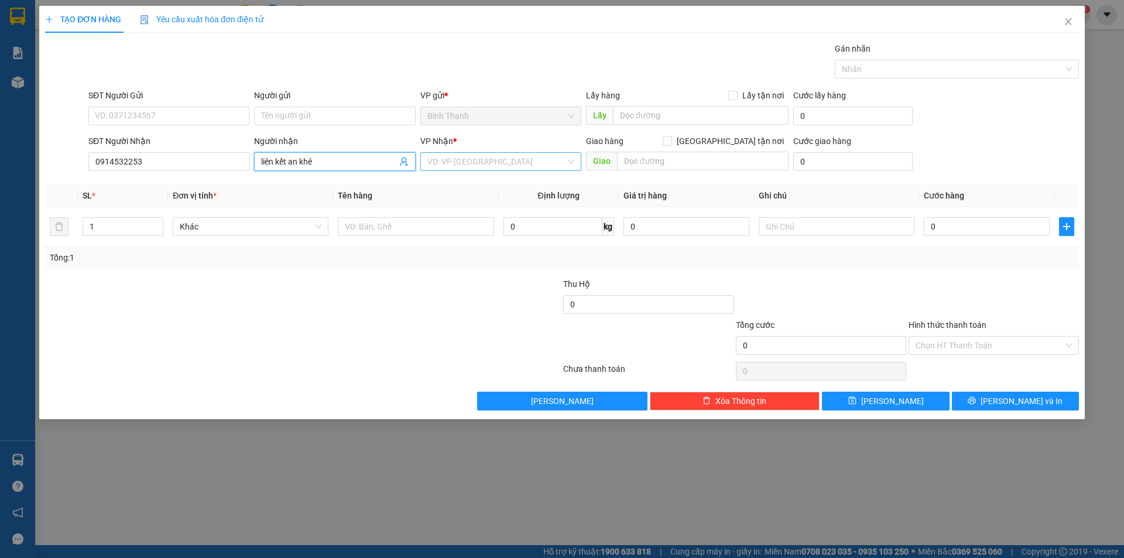
type input "liên kết an khê"
drag, startPoint x: 524, startPoint y: 163, endPoint x: 514, endPoint y: 184, distance: 23.6
click at [524, 163] on input "search" at bounding box center [496, 162] width 139 height 18
click at [501, 199] on div "An Khê" at bounding box center [500, 203] width 147 height 13
drag, startPoint x: 73, startPoint y: 237, endPoint x: 0, endPoint y: 271, distance: 80.1
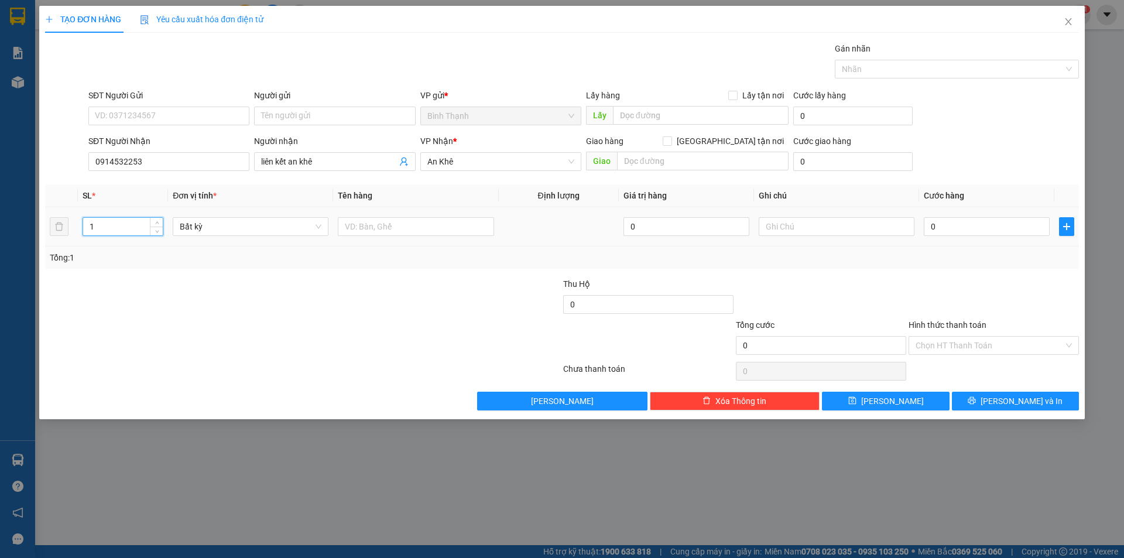
click at [0, 270] on div "TẠO ĐƠN HÀNG Yêu cầu xuất hóa đơn điện tử Transit Pickup Surcharge Ids Transit …" at bounding box center [562, 279] width 1124 height 558
click at [272, 233] on span "Bất kỳ" at bounding box center [251, 227] width 142 height 18
type input "3"
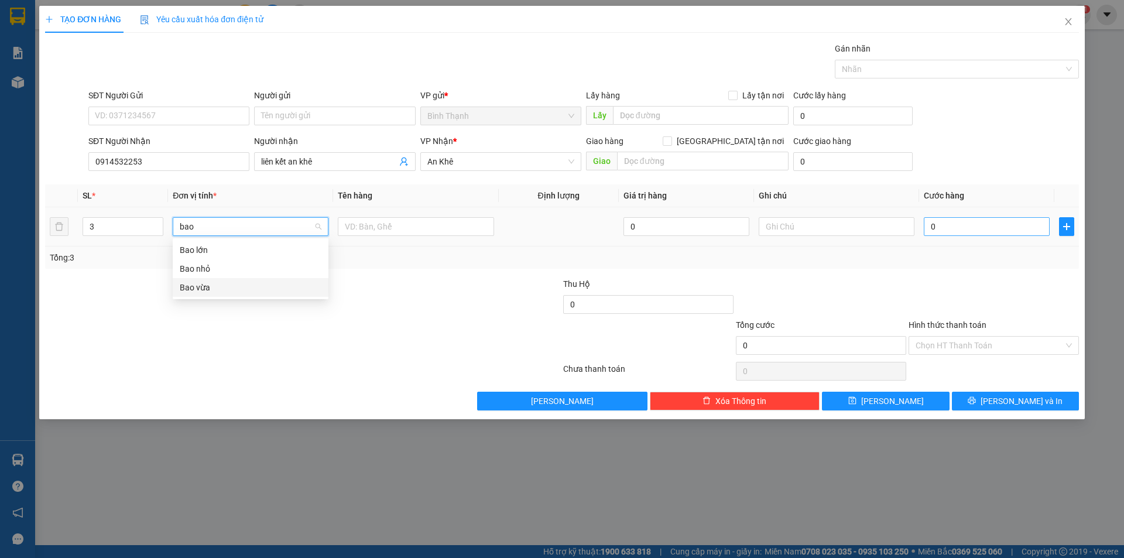
type input "bao"
click at [994, 228] on input "0" at bounding box center [986, 226] width 126 height 19
type input "1"
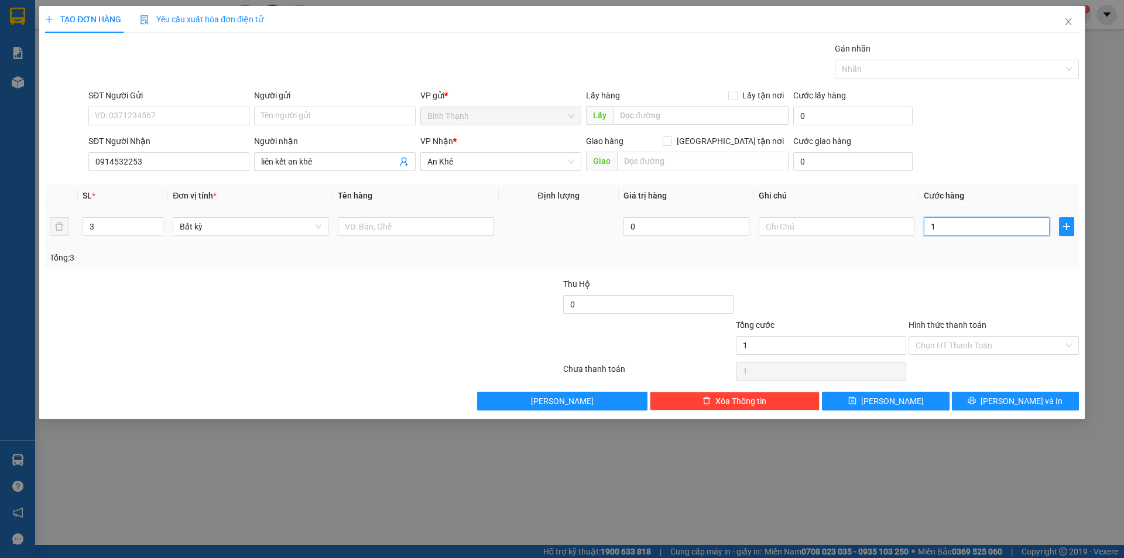
type input "18"
type input "180"
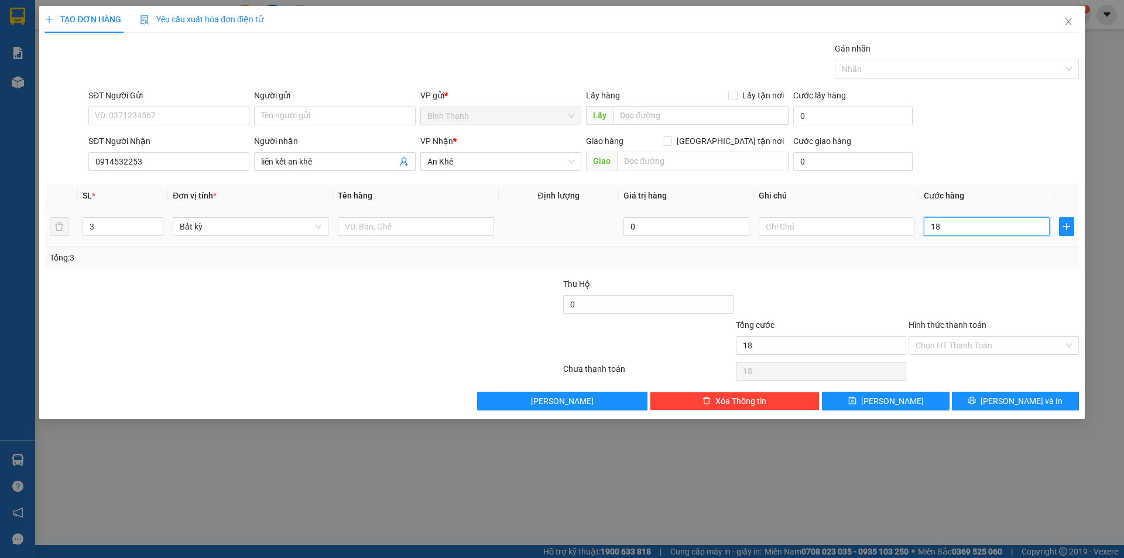
type input "180"
type input "1.800"
type input "18.000"
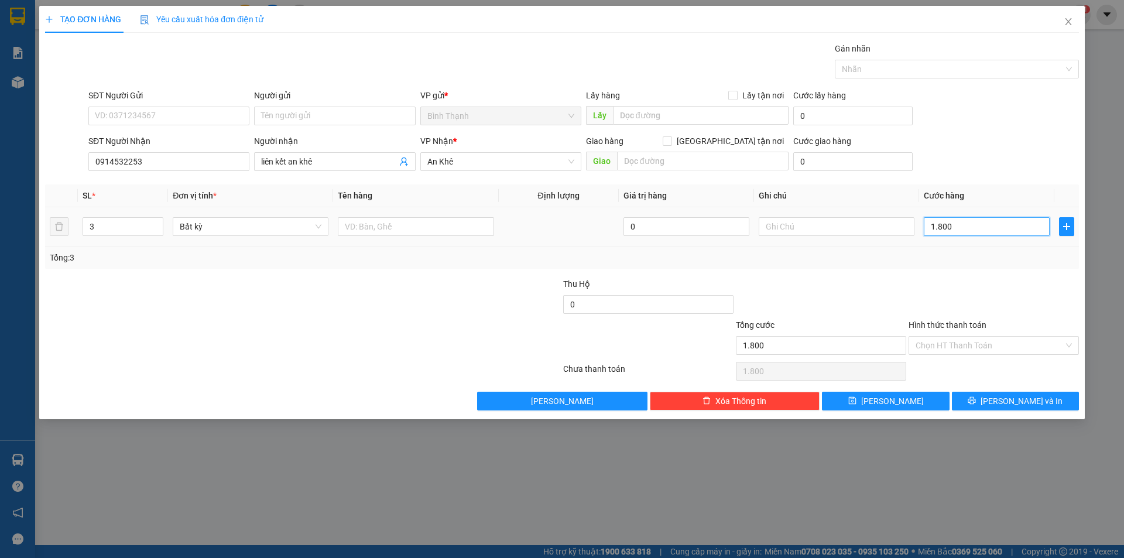
type input "18.000"
type input "180.000"
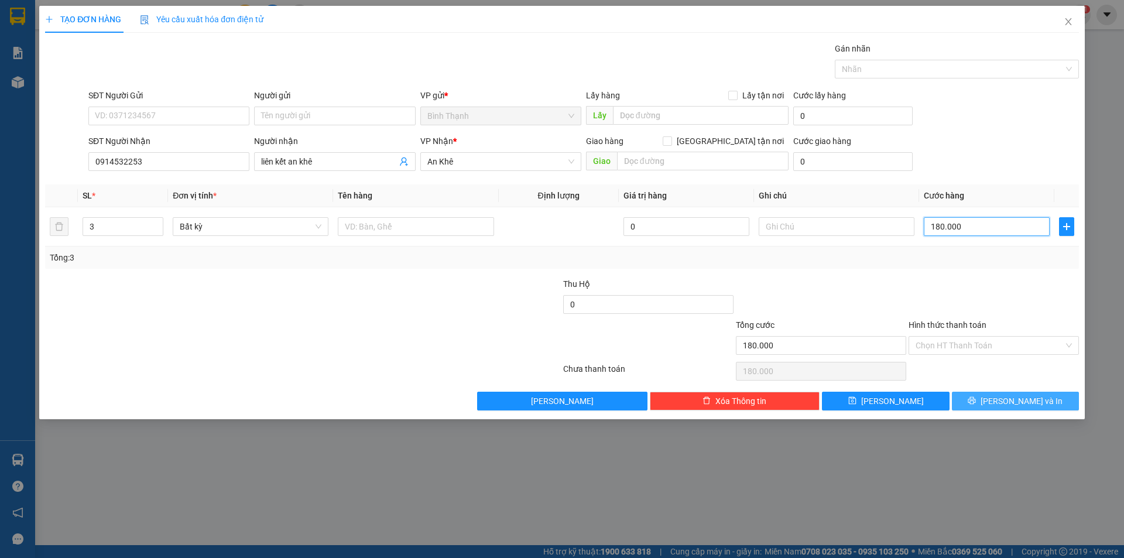
type input "180.000"
click at [1026, 401] on span "[PERSON_NAME] và In" at bounding box center [1021, 400] width 82 height 13
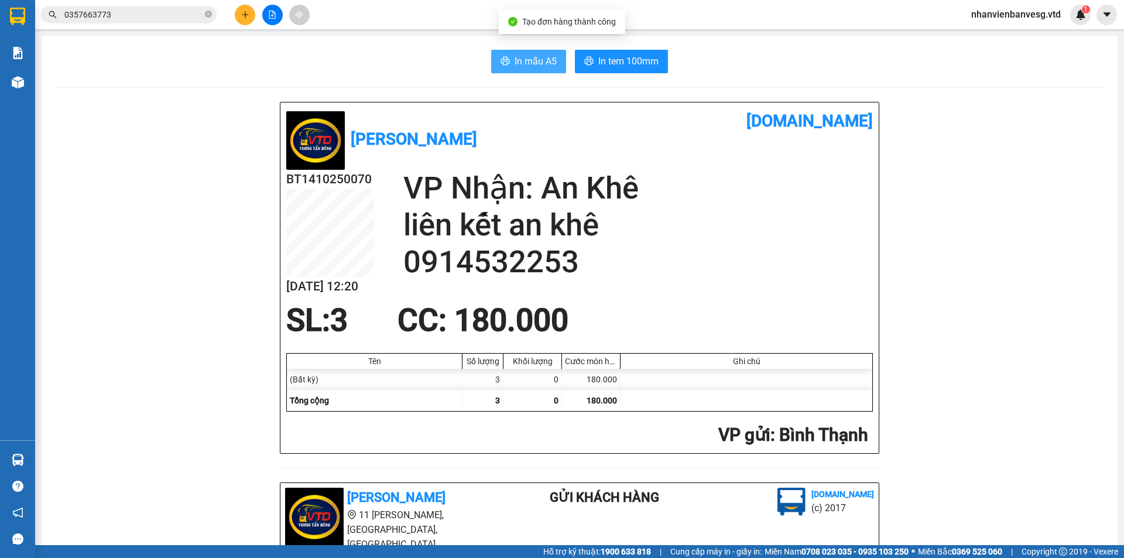
click at [541, 60] on span "In mẫu A5" at bounding box center [535, 61] width 42 height 15
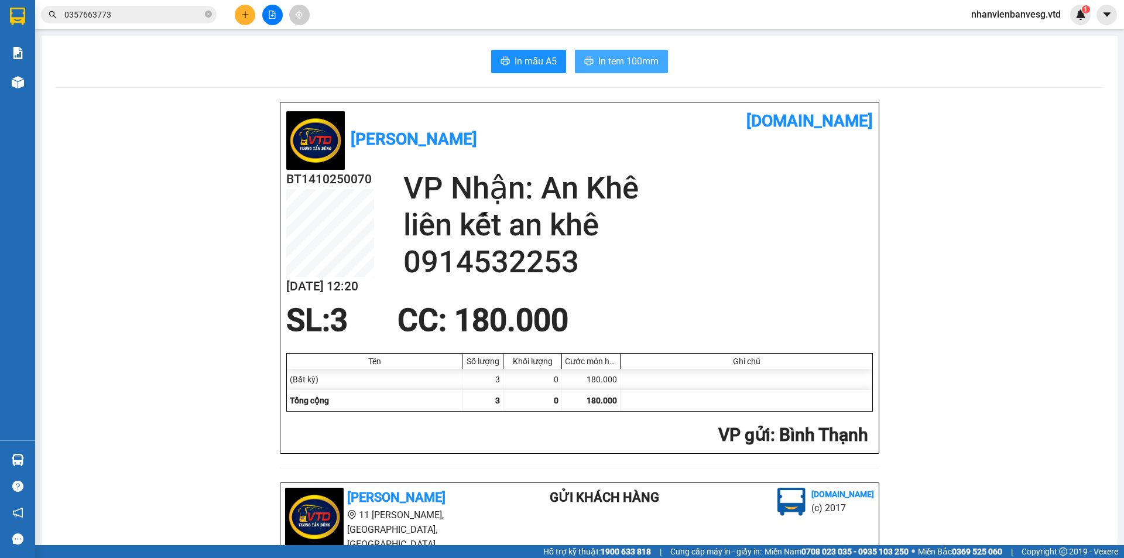
click at [599, 63] on span "In tem 100mm" at bounding box center [628, 61] width 60 height 15
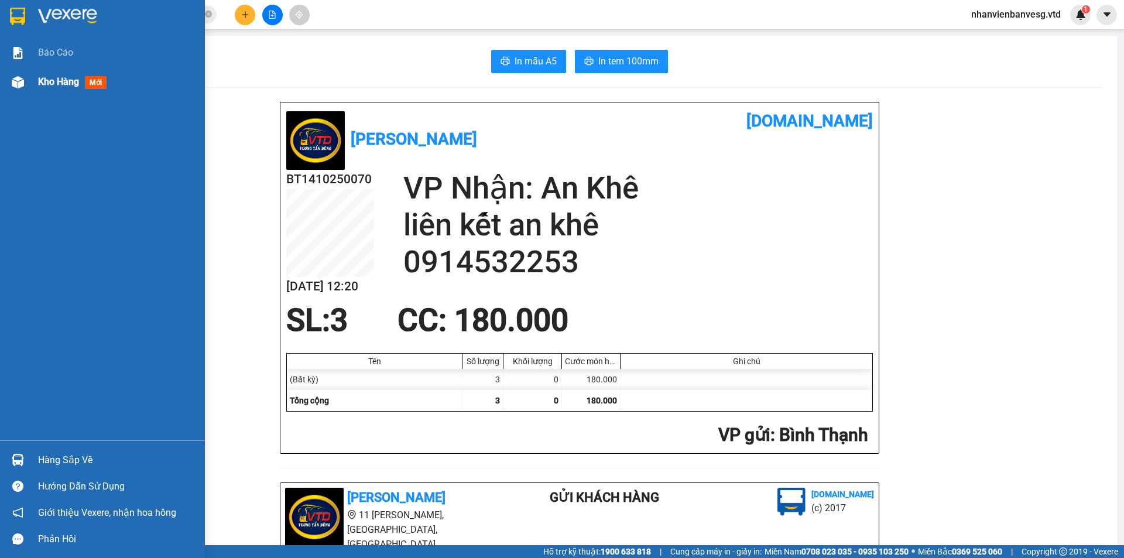
click at [42, 83] on span "Kho hàng" at bounding box center [58, 81] width 41 height 11
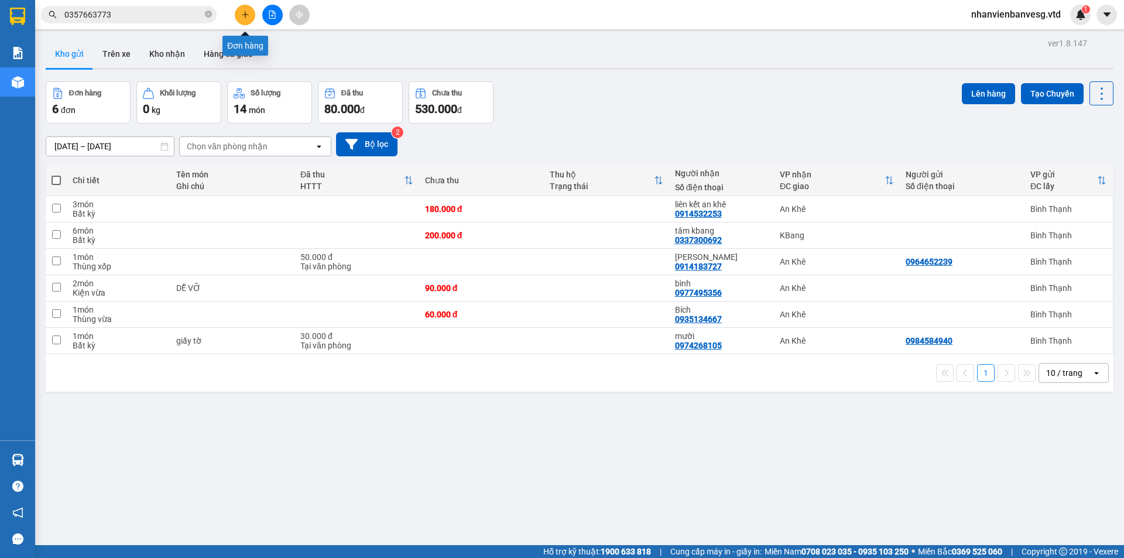
click at [248, 18] on icon "plus" at bounding box center [245, 15] width 8 height 8
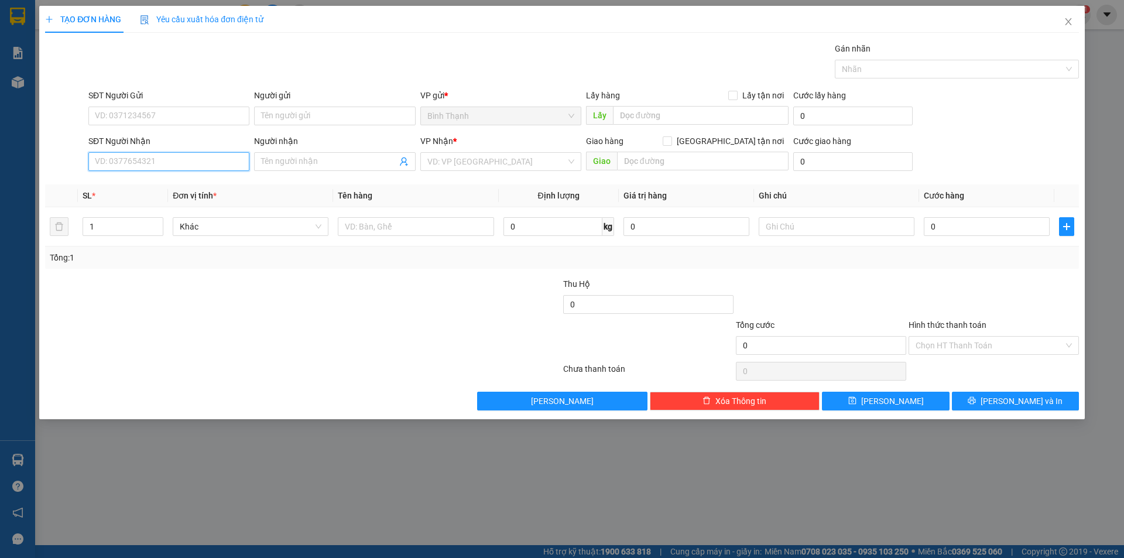
click at [227, 158] on input "SĐT Người Nhận" at bounding box center [168, 161] width 161 height 19
click at [226, 184] on div "0345350893 - vui" at bounding box center [168, 184] width 147 height 13
type input "0345350893"
type input "vui"
click at [254, 222] on span "Bất kỳ" at bounding box center [251, 227] width 142 height 18
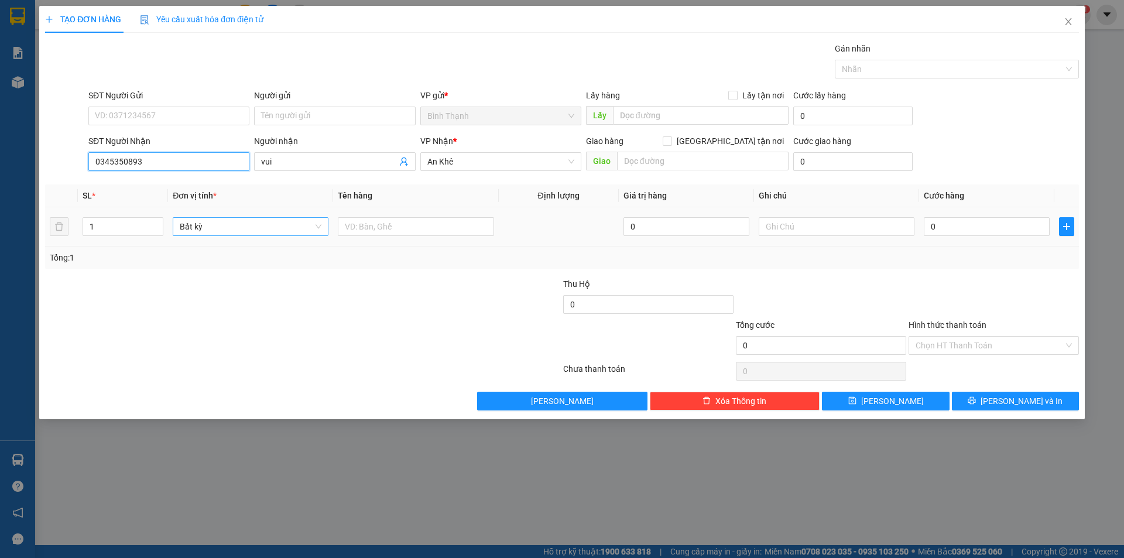
type input "0345350893"
type input "túi giấy"
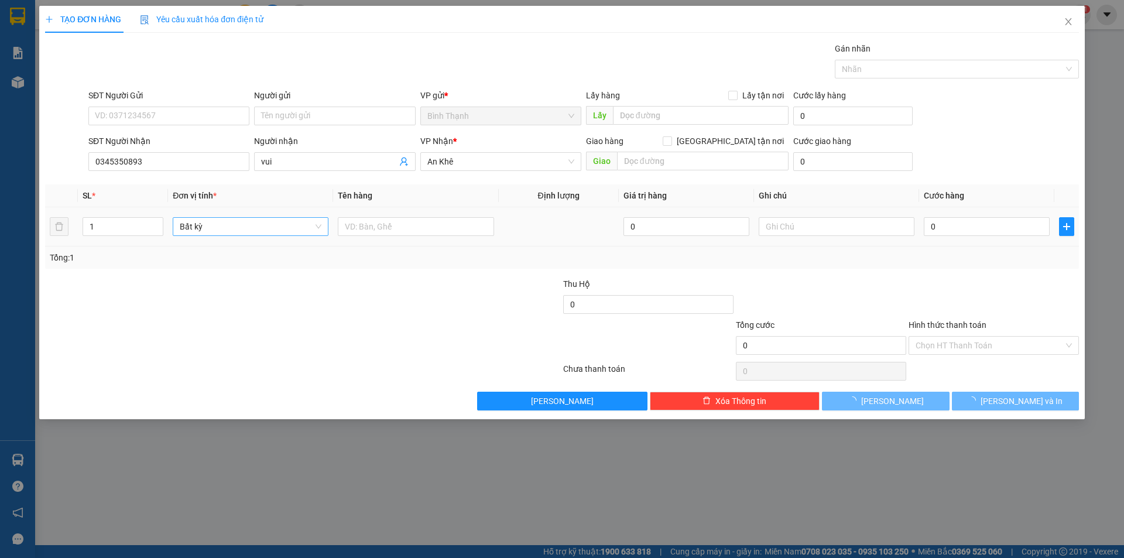
click at [1000, 216] on td "0" at bounding box center [986, 226] width 135 height 39
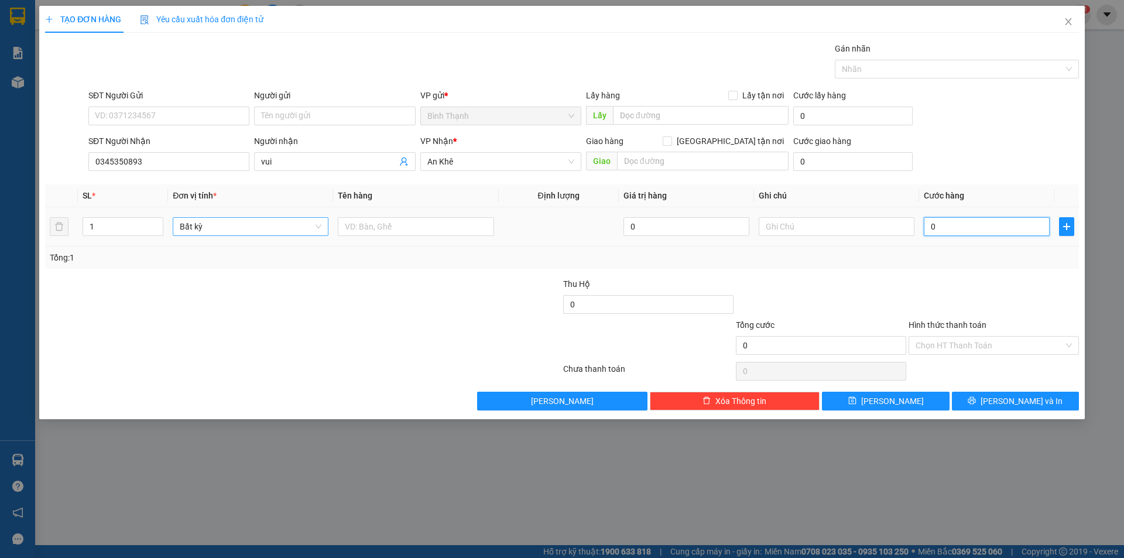
click at [1000, 219] on input "0" at bounding box center [986, 226] width 126 height 19
type input "4"
type input "40"
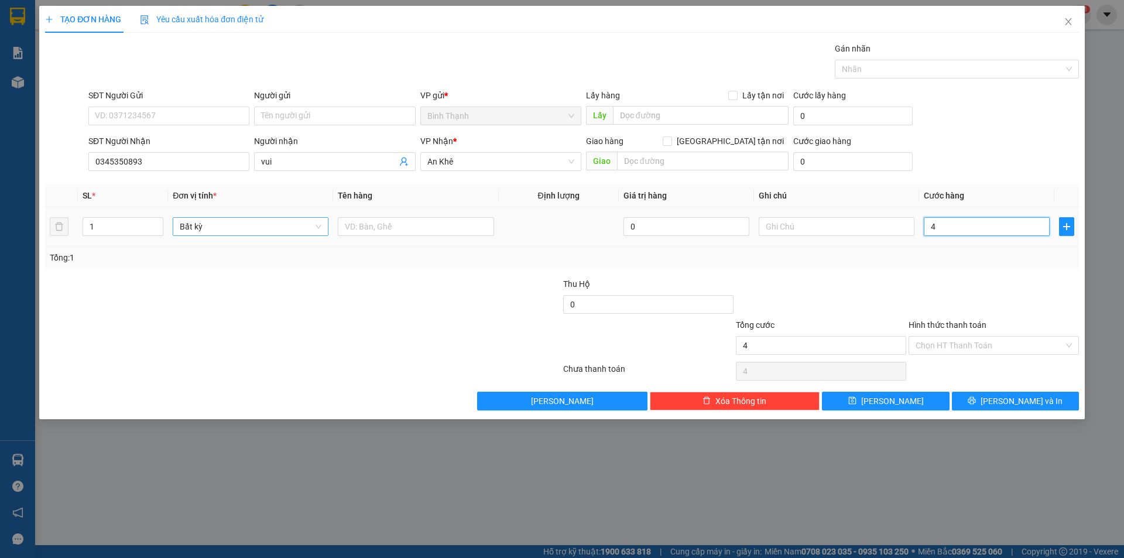
type input "40"
type input "400"
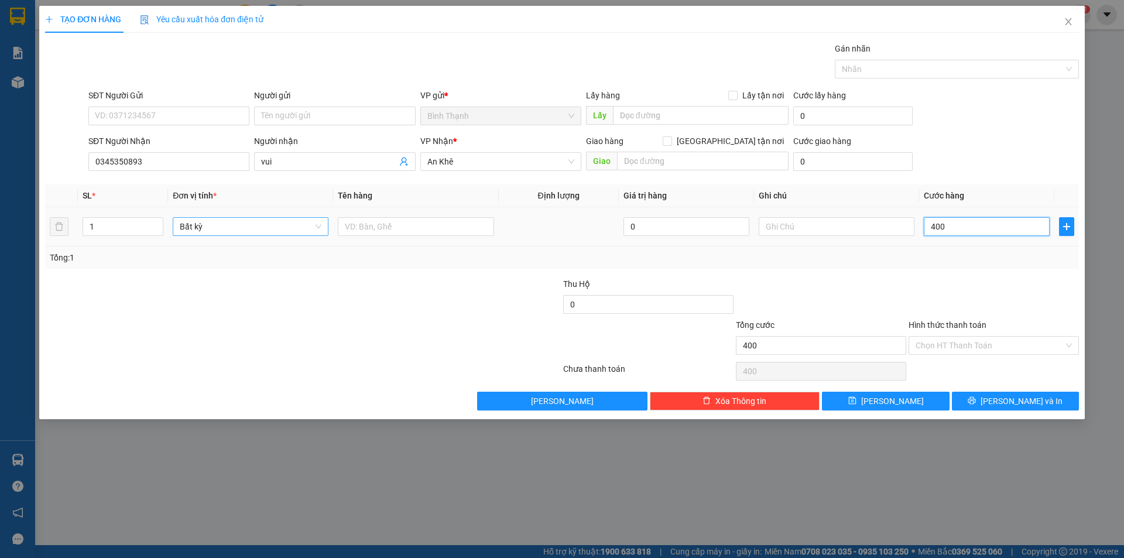
type input "4.000"
type input "40.000"
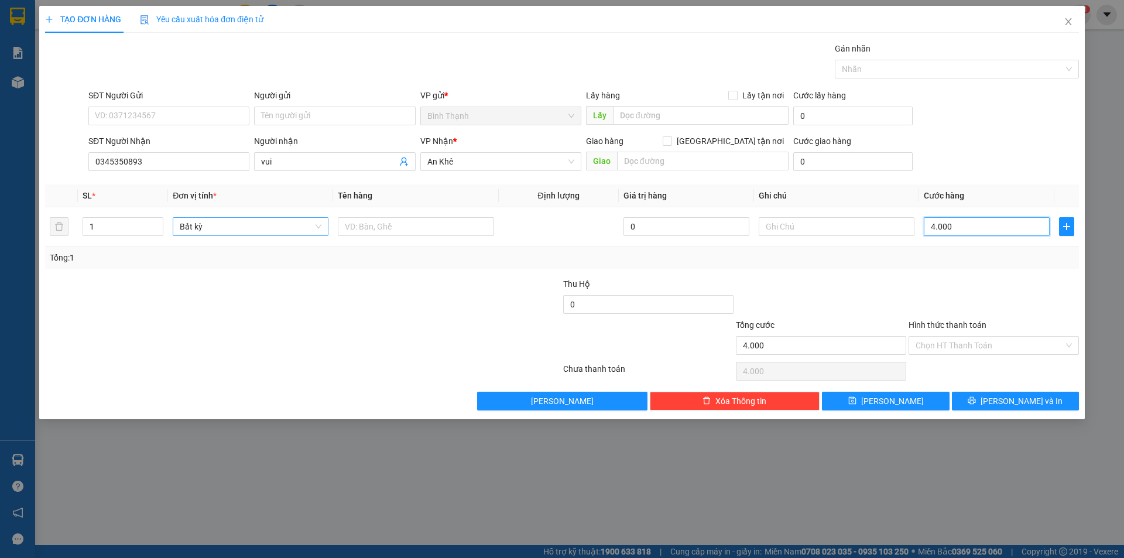
type input "40.000"
click at [993, 339] on input "Hình thức thanh toán" at bounding box center [989, 345] width 148 height 18
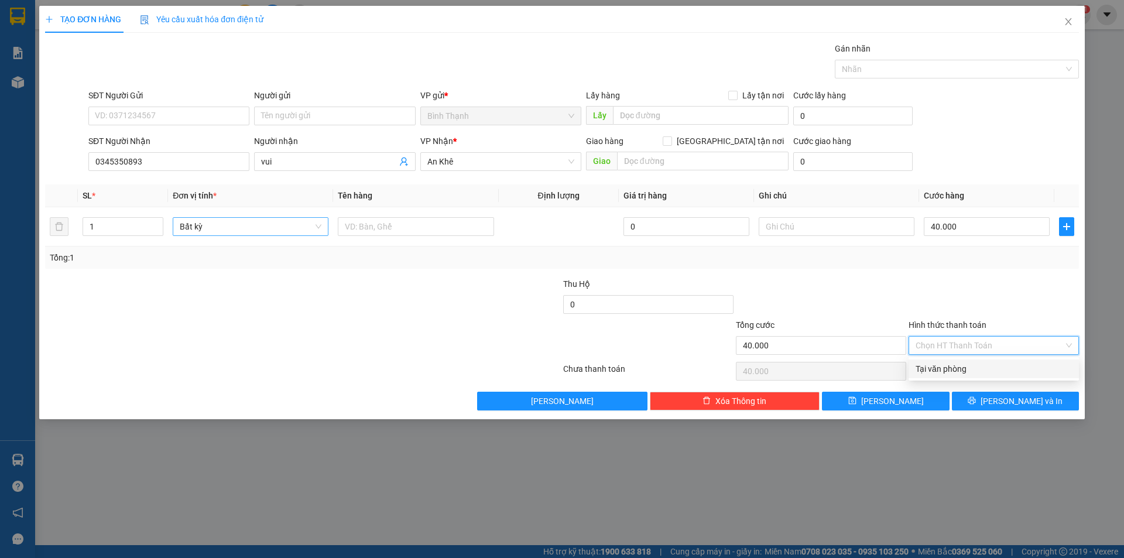
drag, startPoint x: 1016, startPoint y: 366, endPoint x: 1022, endPoint y: 388, distance: 22.4
click at [1016, 369] on div "Tại văn phòng" at bounding box center [993, 368] width 156 height 13
type input "0"
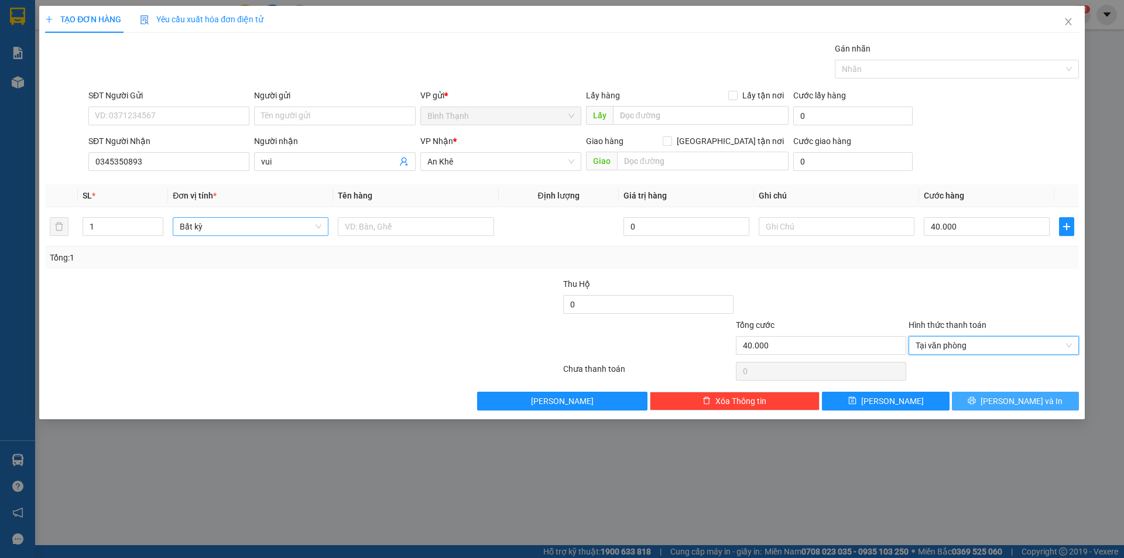
drag, startPoint x: 1026, startPoint y: 400, endPoint x: 1035, endPoint y: 396, distance: 9.5
click at [1027, 400] on span "[PERSON_NAME] và In" at bounding box center [1021, 400] width 82 height 13
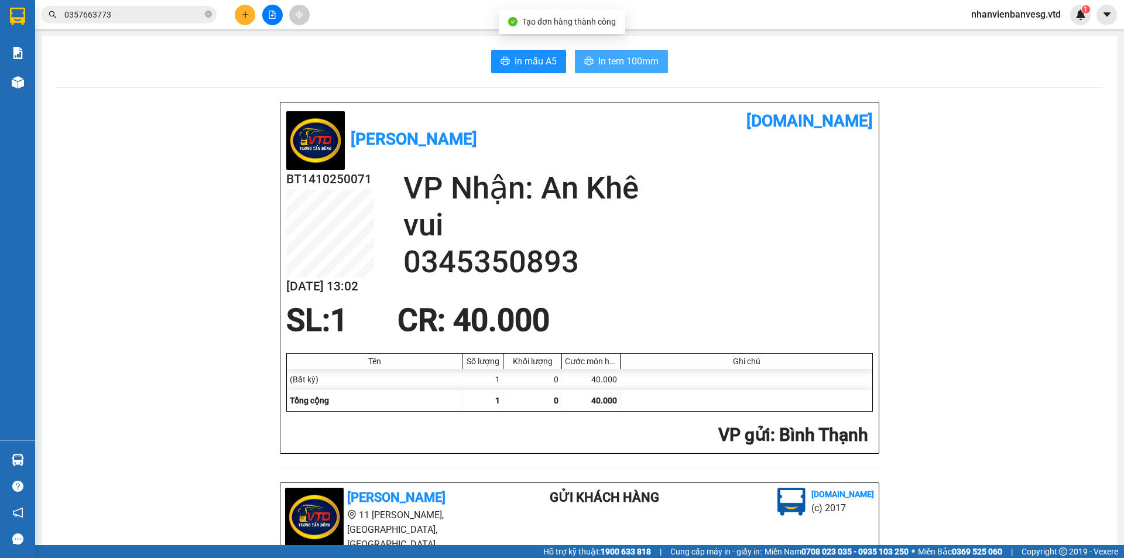
click at [609, 54] on span "In tem 100mm" at bounding box center [628, 61] width 60 height 15
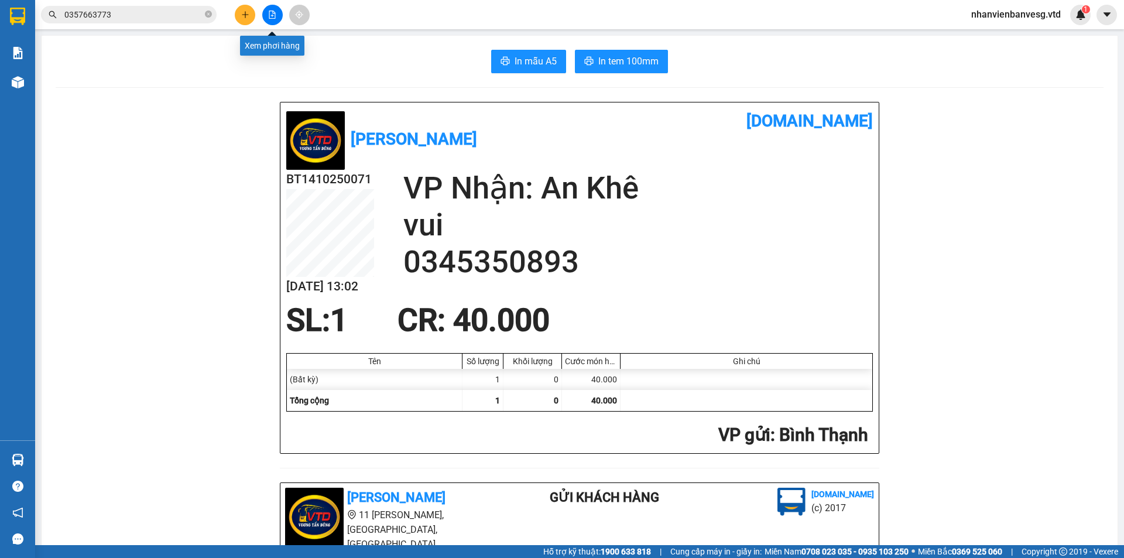
click at [273, 20] on button at bounding box center [272, 15] width 20 height 20
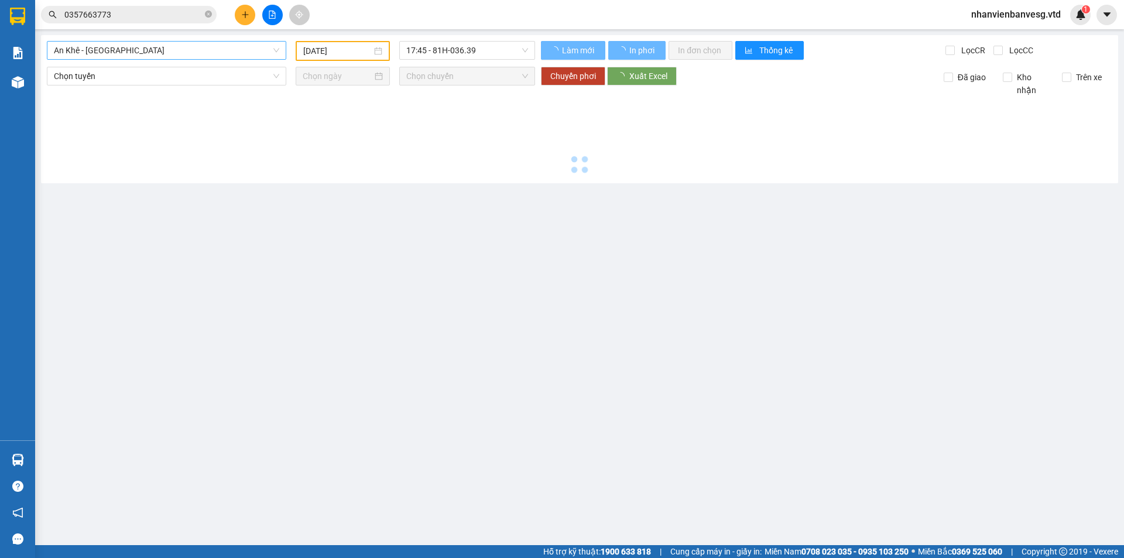
type input "[DATE]"
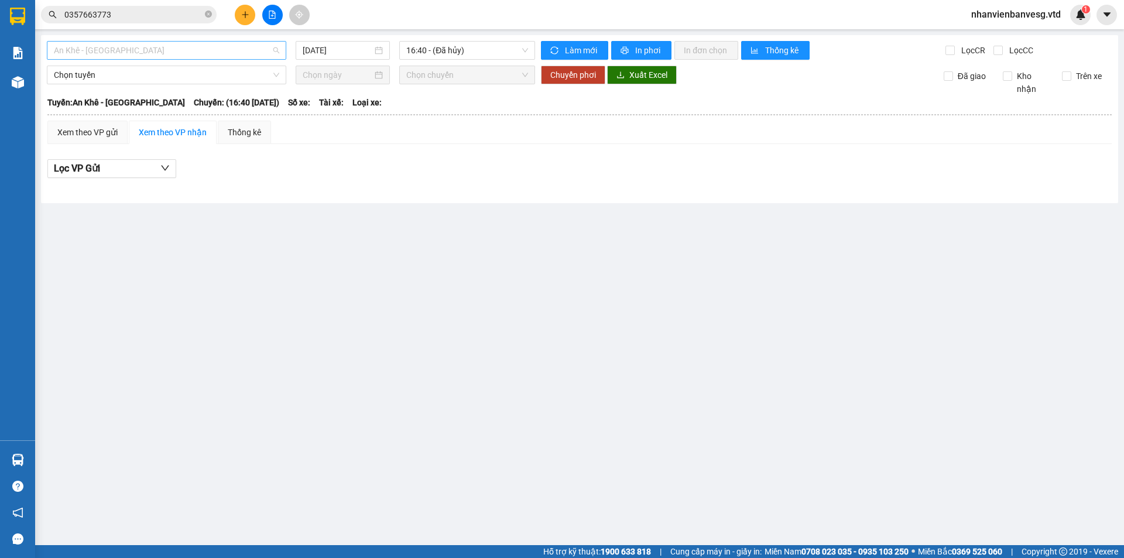
click at [198, 51] on span "An Khê - [GEOGRAPHIC_DATA]" at bounding box center [166, 51] width 225 height 18
click at [243, 10] on button at bounding box center [245, 15] width 20 height 20
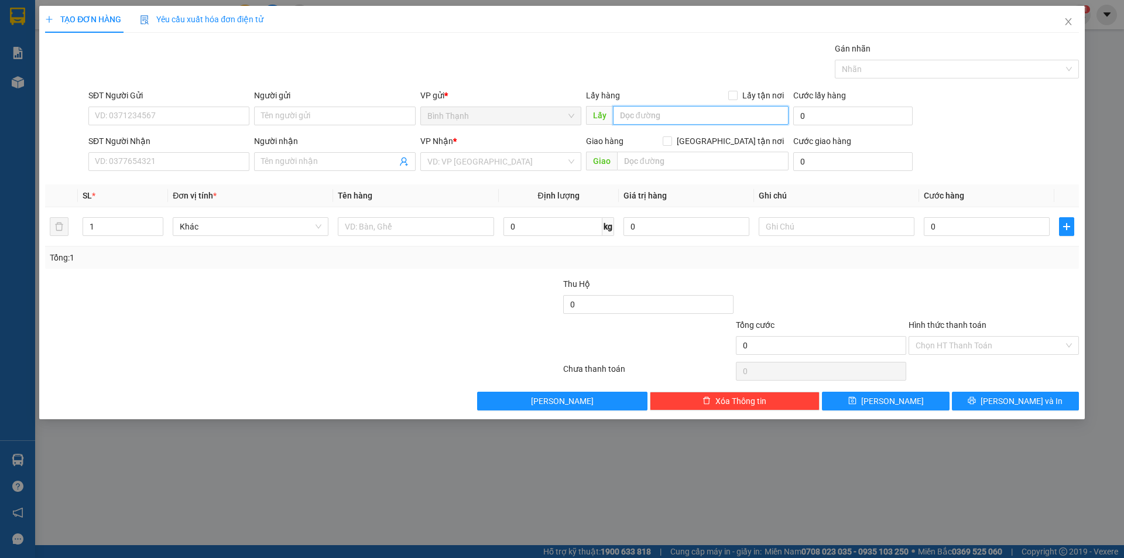
click at [667, 123] on input "text" at bounding box center [701, 115] width 176 height 19
type input "trạm thu phí lái thiêu"
click at [334, 111] on input "Người gửi" at bounding box center [334, 116] width 161 height 19
click at [212, 118] on input "SĐT Người Gửi" at bounding box center [168, 116] width 161 height 19
type input "0969513565"
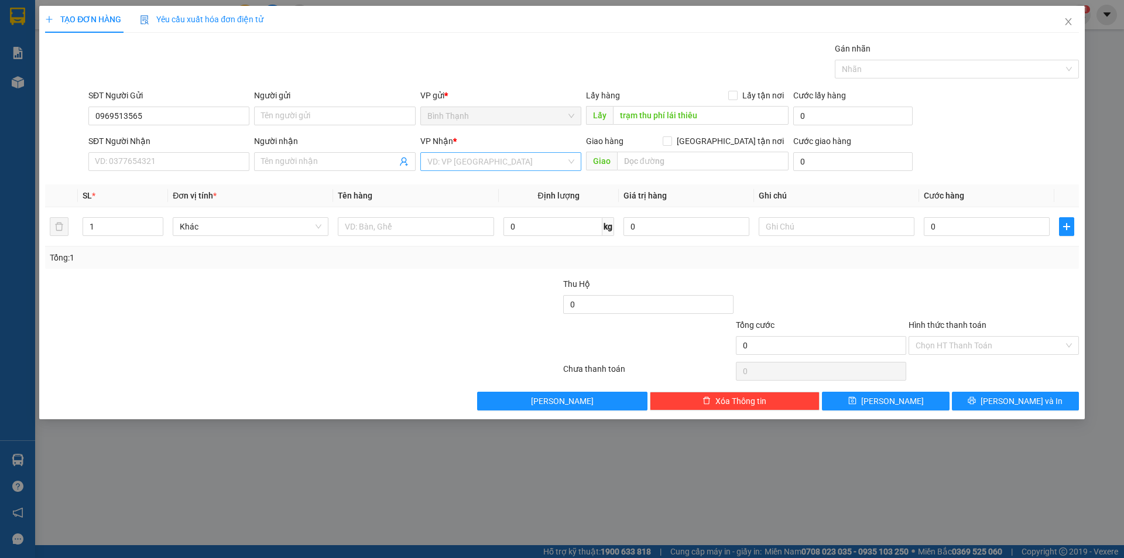
click at [486, 159] on input "search" at bounding box center [496, 162] width 139 height 18
click at [504, 189] on div "KBang" at bounding box center [500, 184] width 147 height 13
click at [990, 224] on input "0" at bounding box center [986, 226] width 126 height 19
type input "5"
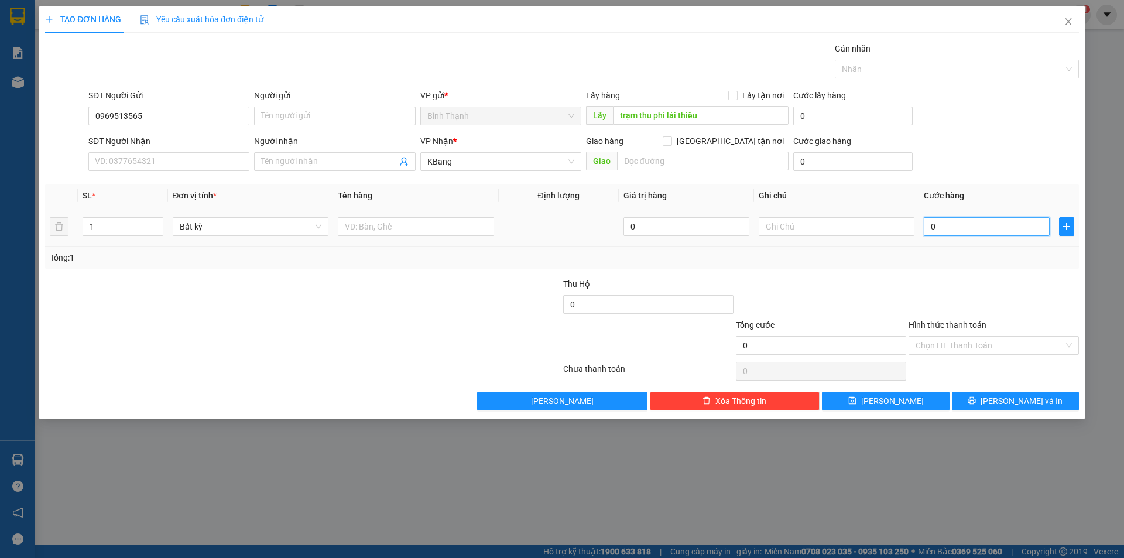
type input "5"
type input "50"
type input "500"
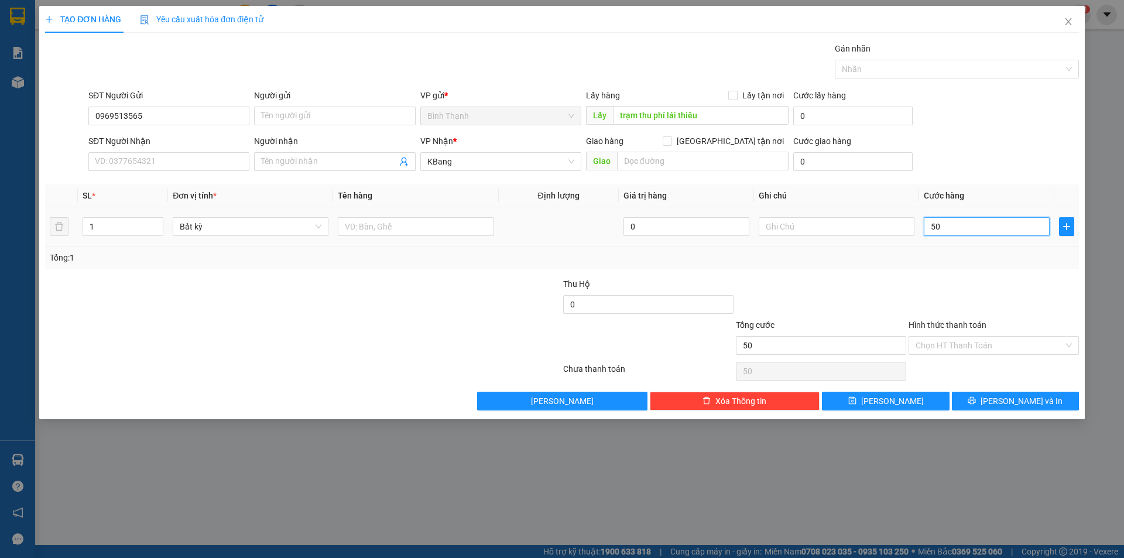
type input "500"
type input "5.000"
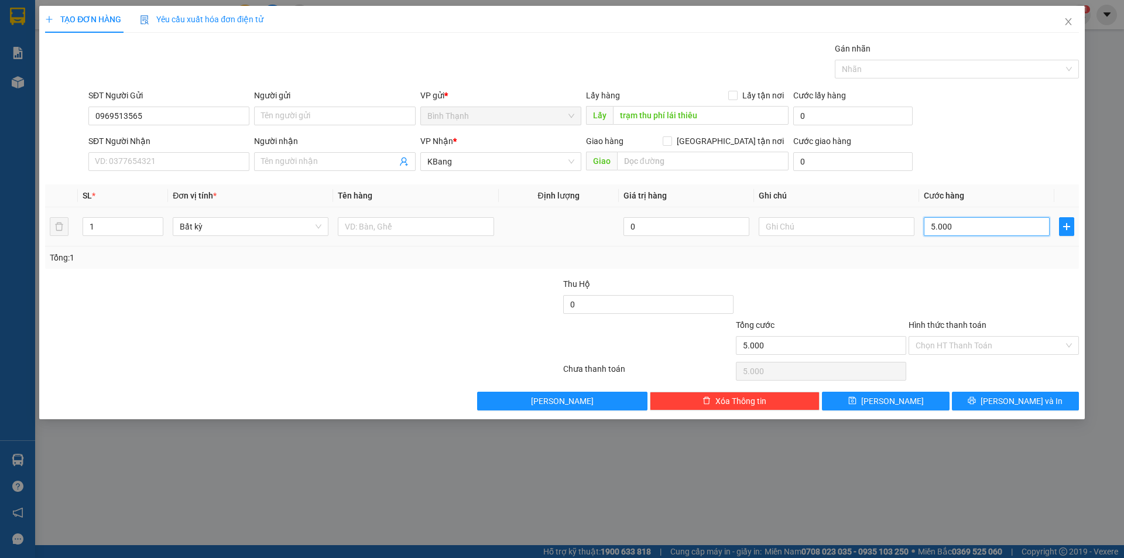
type input "50.000"
click at [773, 224] on input "text" at bounding box center [836, 226] width 156 height 19
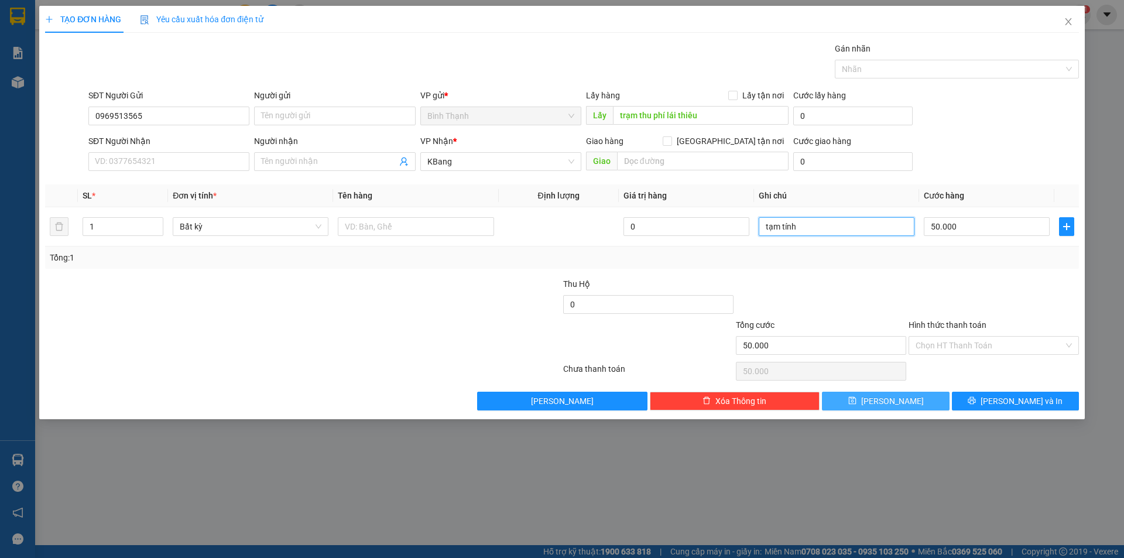
type input "tạm tính"
click at [900, 398] on button "[PERSON_NAME]" at bounding box center [885, 401] width 127 height 19
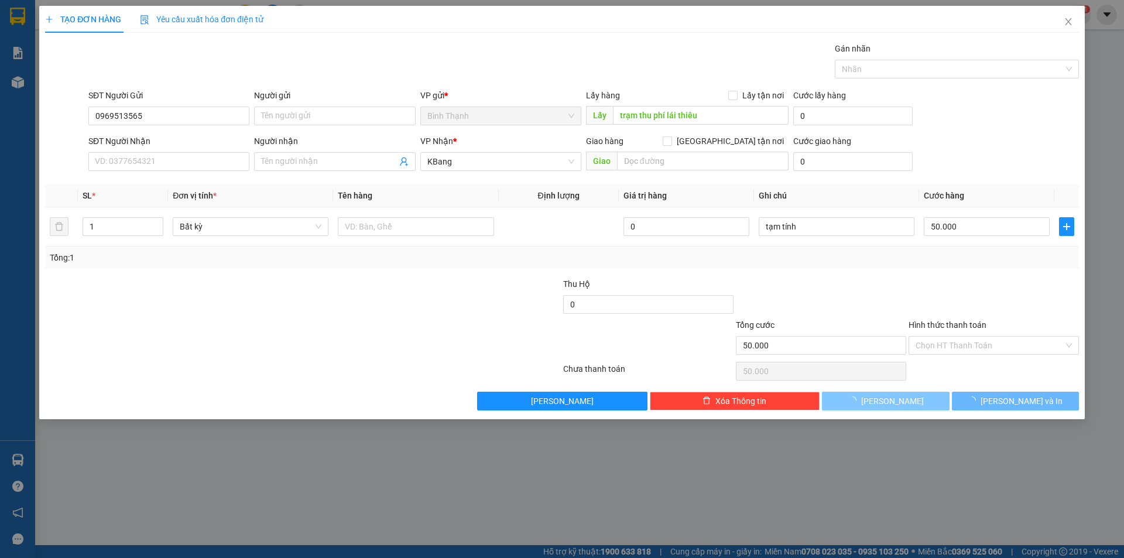
type input "0"
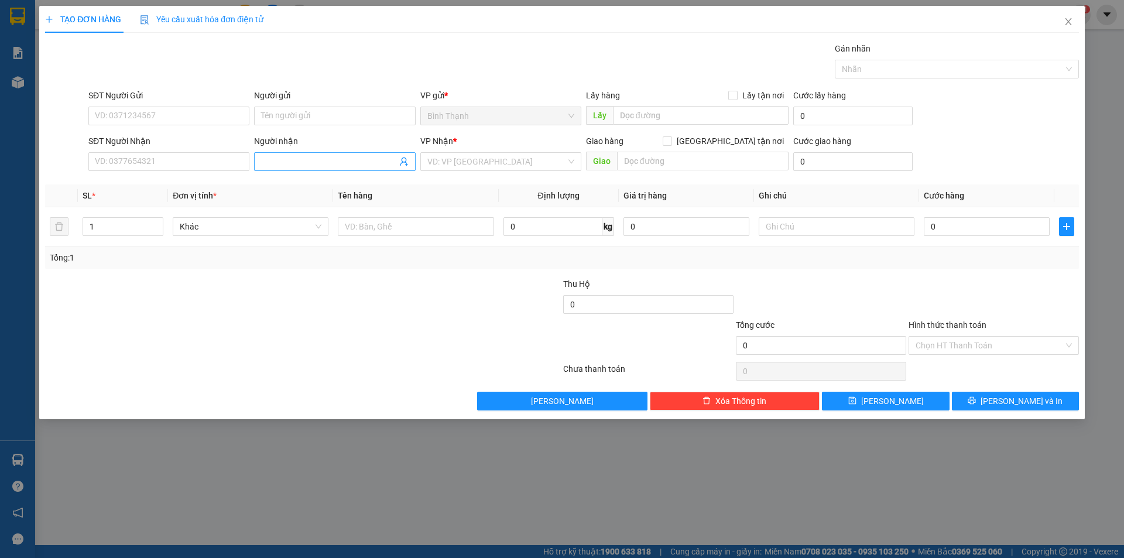
click at [316, 158] on input "Người nhận" at bounding box center [328, 161] width 135 height 13
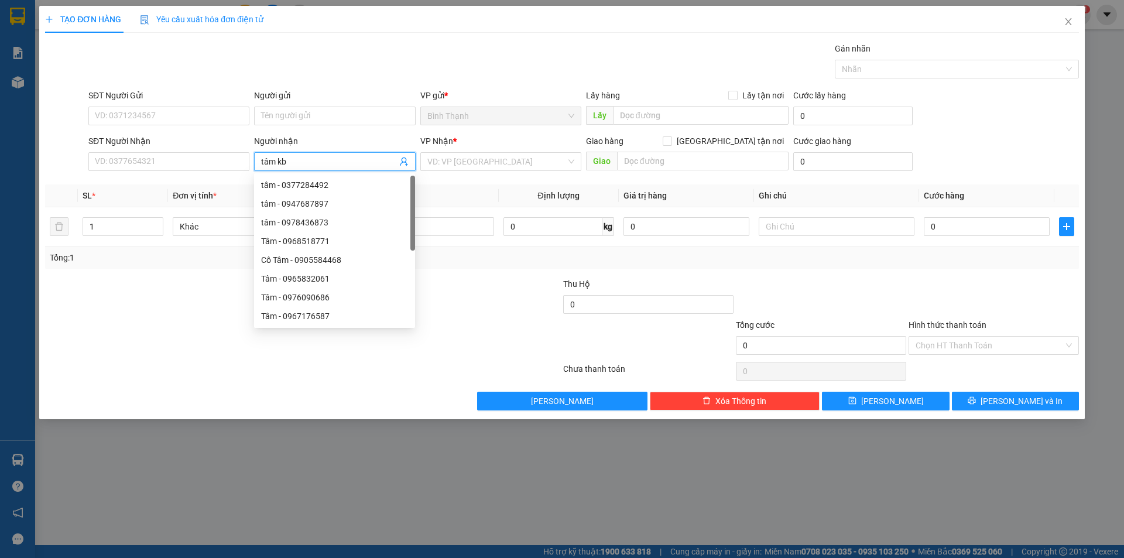
type input "tâm kba"
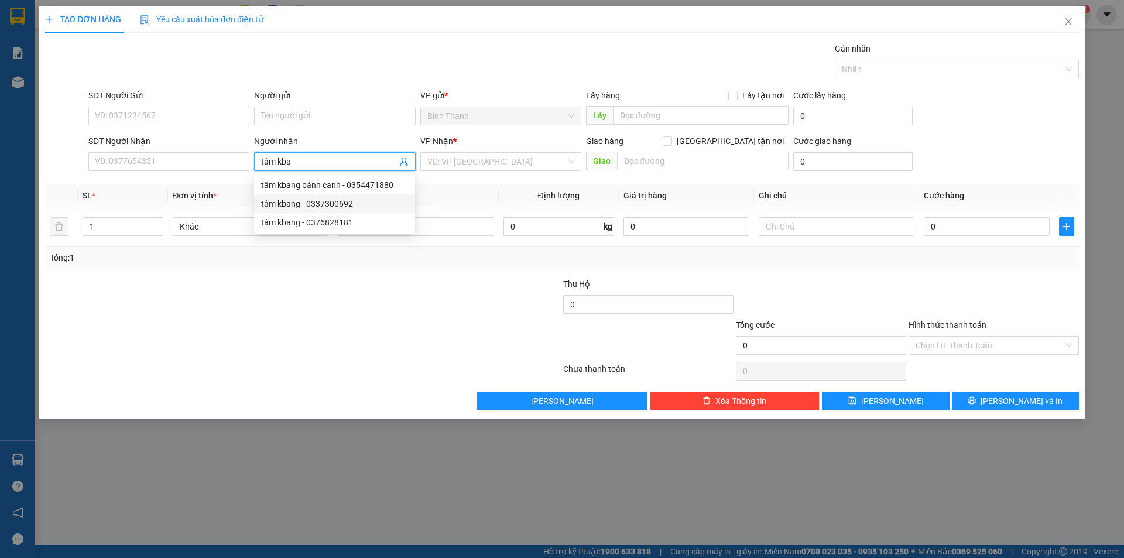
click at [313, 204] on div "tâm kbang - 0337300692" at bounding box center [334, 203] width 147 height 13
type input "0337300692"
type input "tâm kbang"
click at [497, 163] on input "search" at bounding box center [496, 162] width 139 height 18
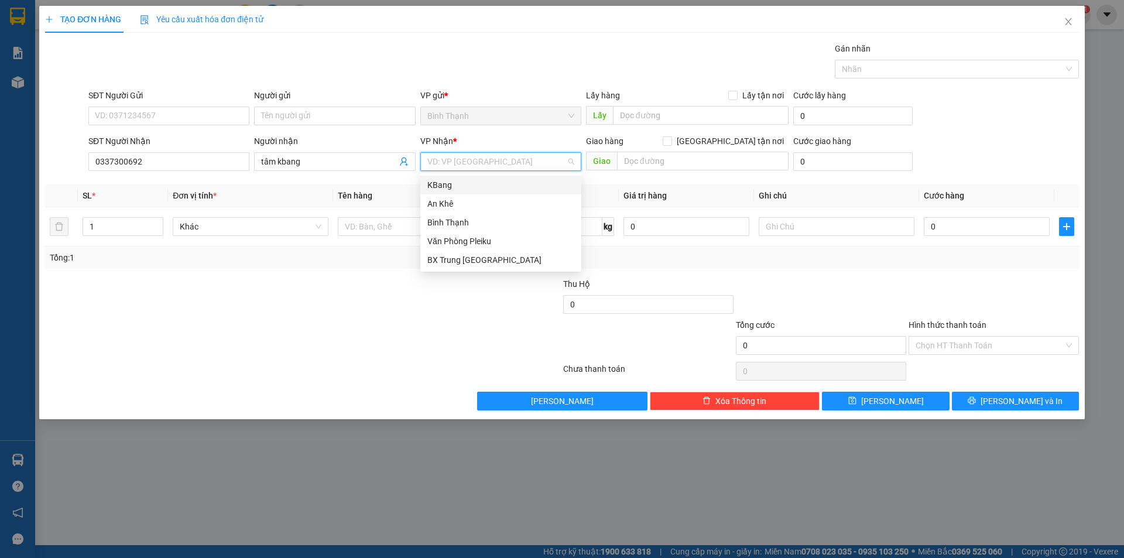
click at [501, 183] on div "KBang" at bounding box center [500, 184] width 147 height 13
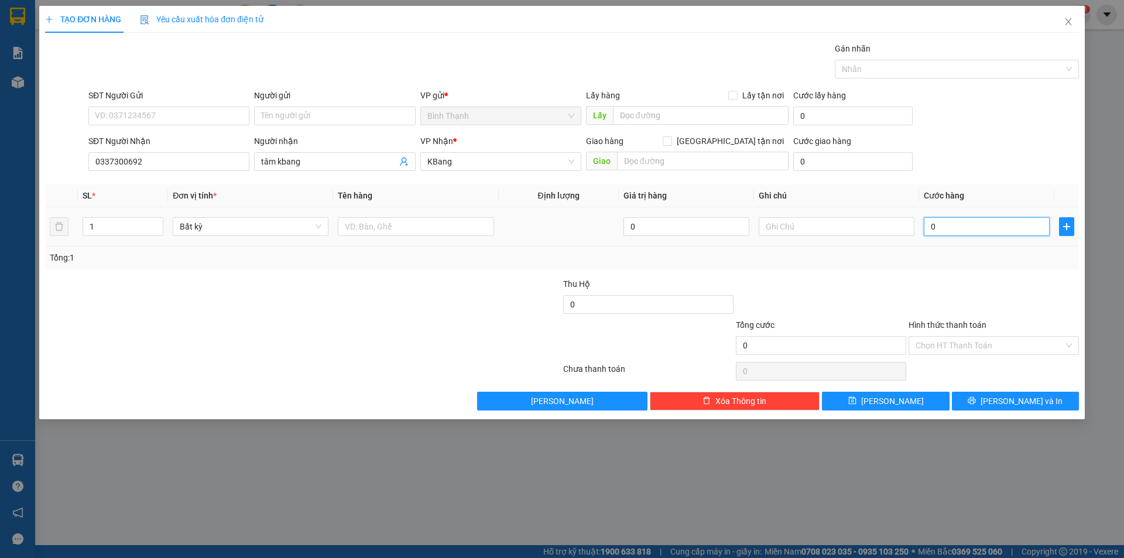
click at [940, 222] on input "0" at bounding box center [986, 226] width 126 height 19
type input "3"
type input "30"
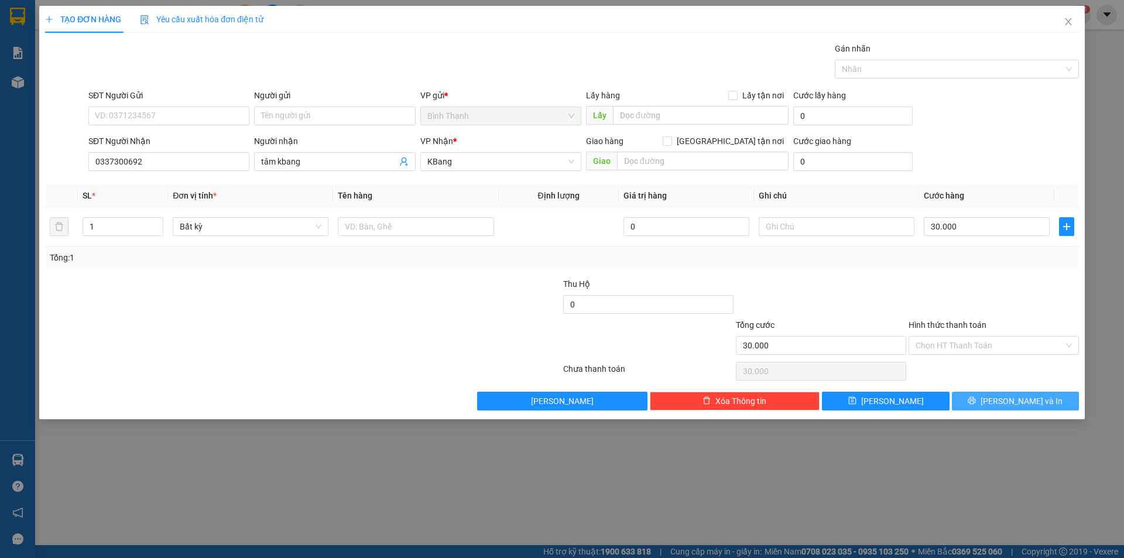
click at [976, 403] on icon "printer" at bounding box center [972, 401] width 8 height 8
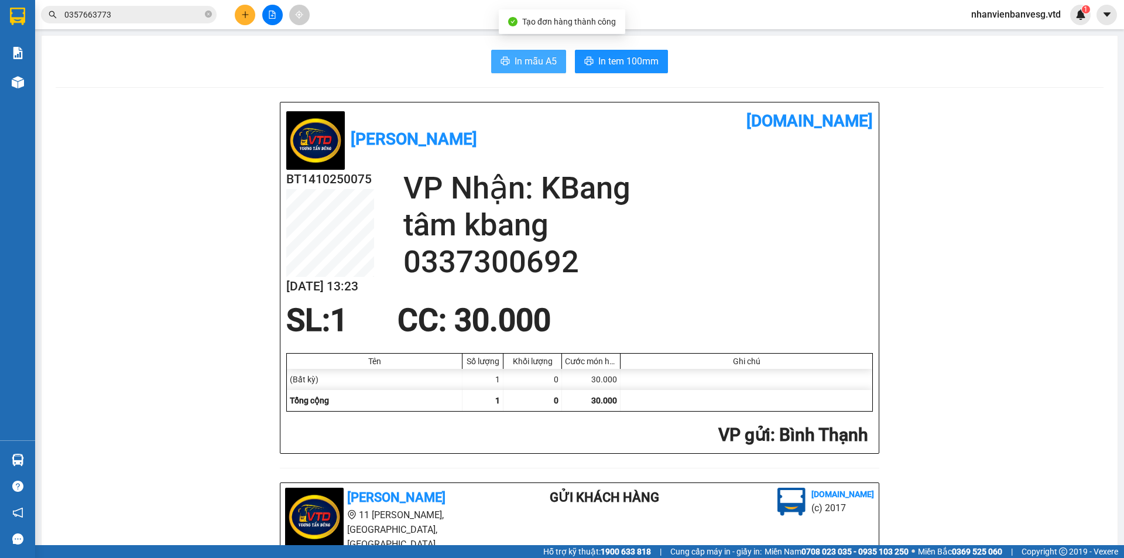
click at [534, 50] on button "In mẫu A5" at bounding box center [528, 61] width 75 height 23
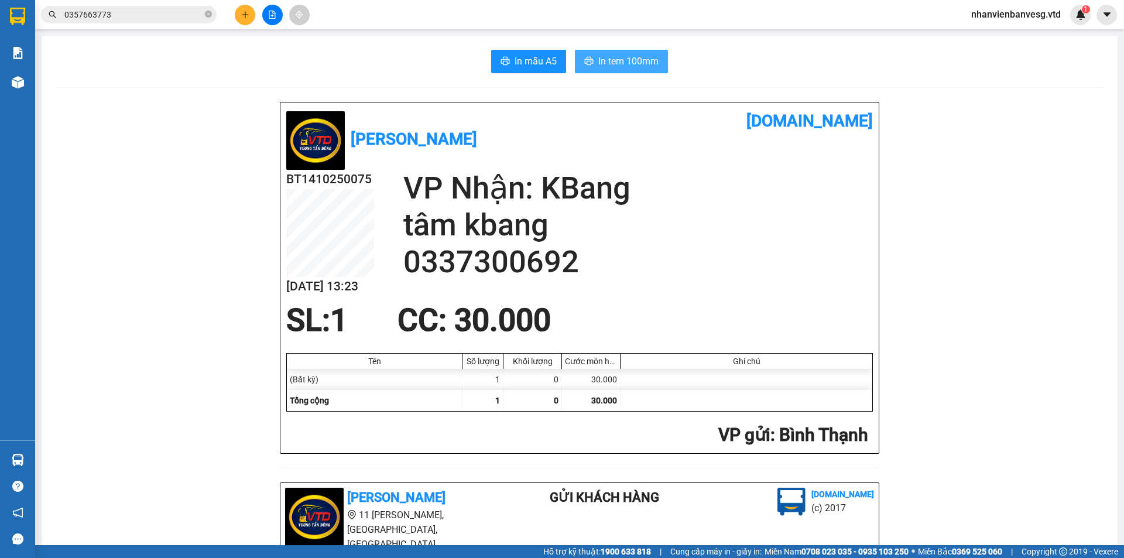
click at [616, 62] on span "In tem 100mm" at bounding box center [628, 61] width 60 height 15
click at [244, 20] on button at bounding box center [245, 15] width 20 height 20
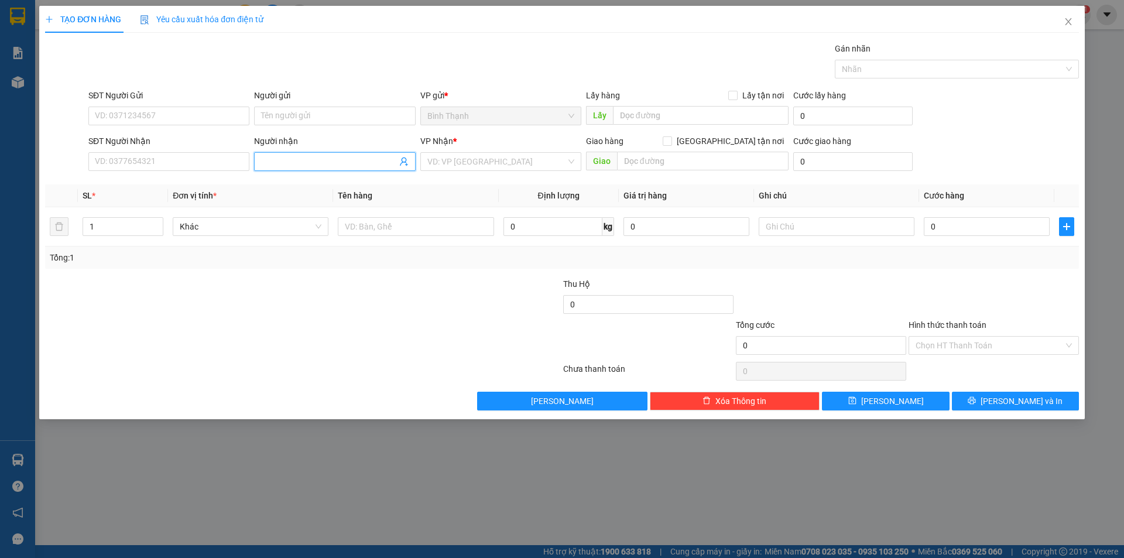
click at [287, 155] on input "Người nhận" at bounding box center [328, 161] width 135 height 13
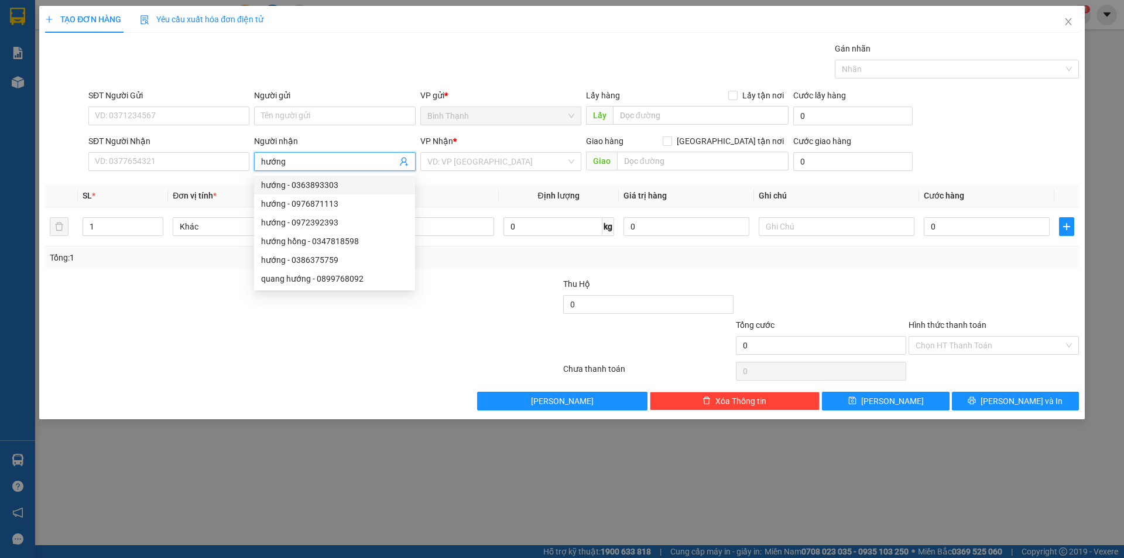
click at [341, 183] on div "hướng - 0363893303" at bounding box center [334, 184] width 147 height 13
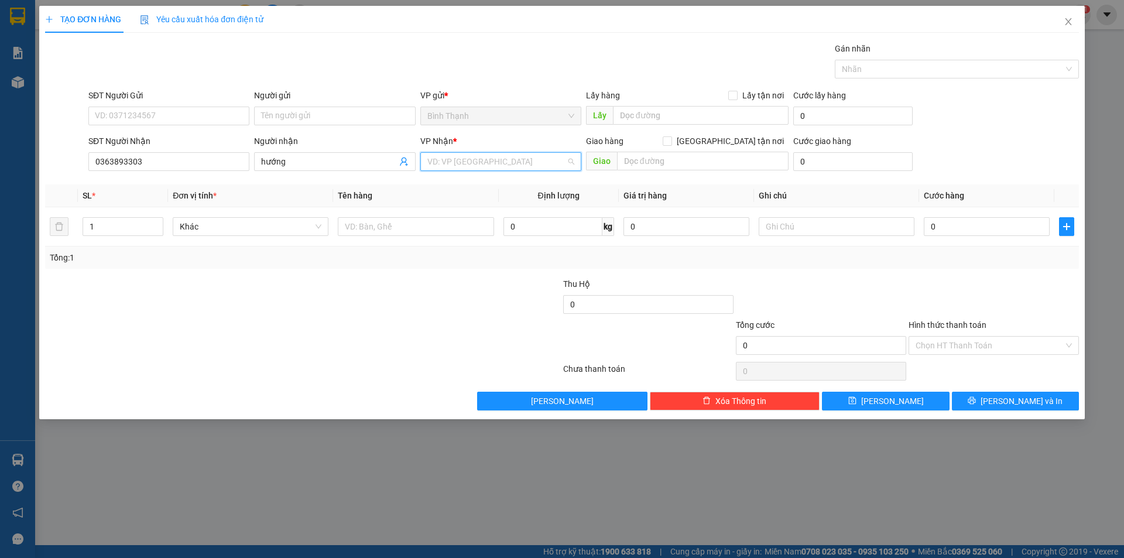
drag, startPoint x: 521, startPoint y: 159, endPoint x: 518, endPoint y: 167, distance: 8.7
click at [520, 159] on input "search" at bounding box center [496, 162] width 139 height 18
click at [507, 197] on div "An Khê" at bounding box center [500, 203] width 147 height 13
click at [235, 233] on span "Bất kỳ" at bounding box center [251, 227] width 142 height 18
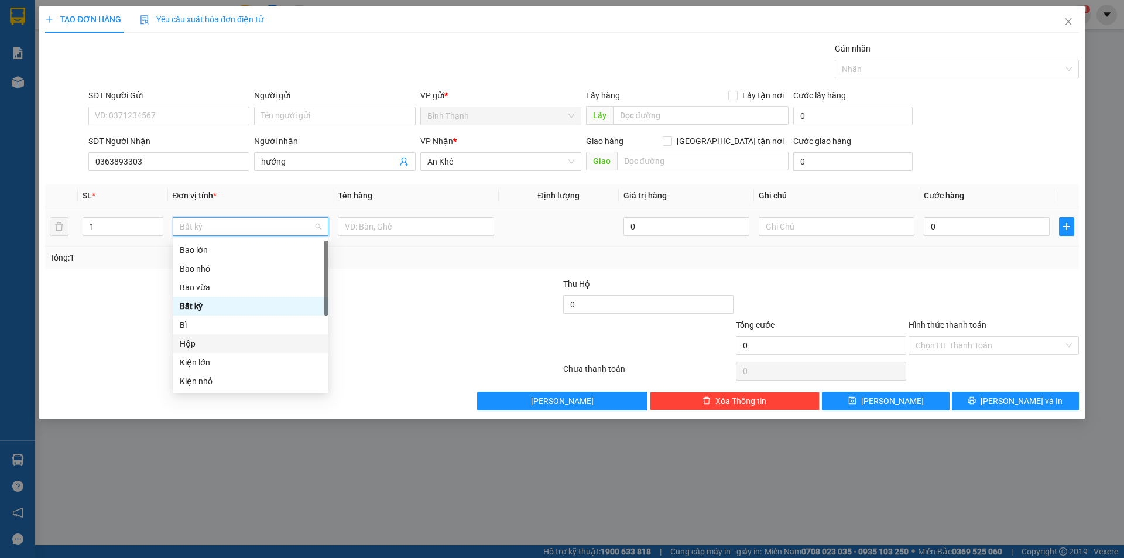
scroll to position [176, 0]
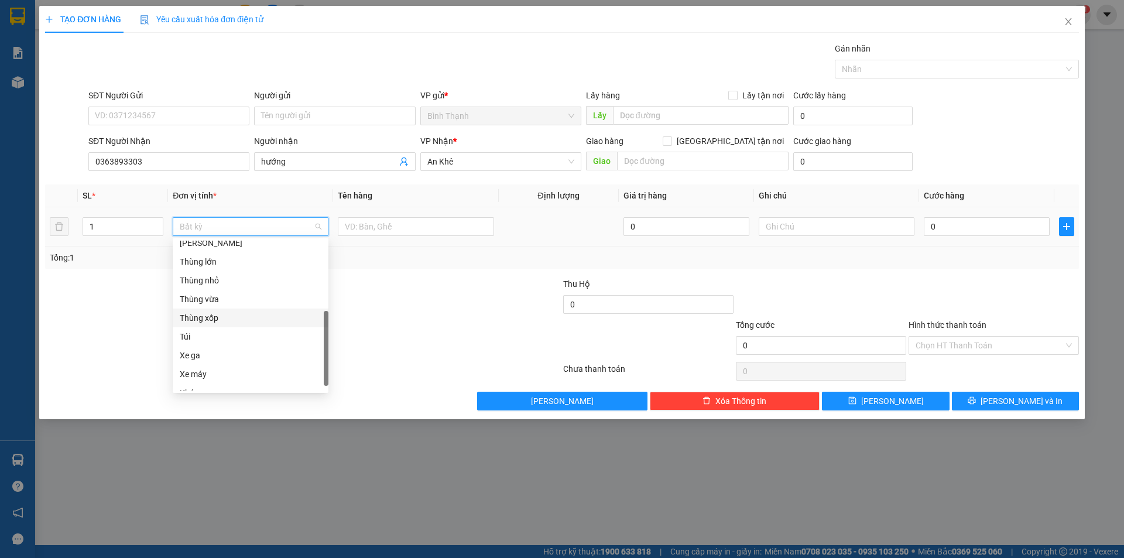
click at [244, 314] on div "Thùng xốp" at bounding box center [251, 317] width 142 height 13
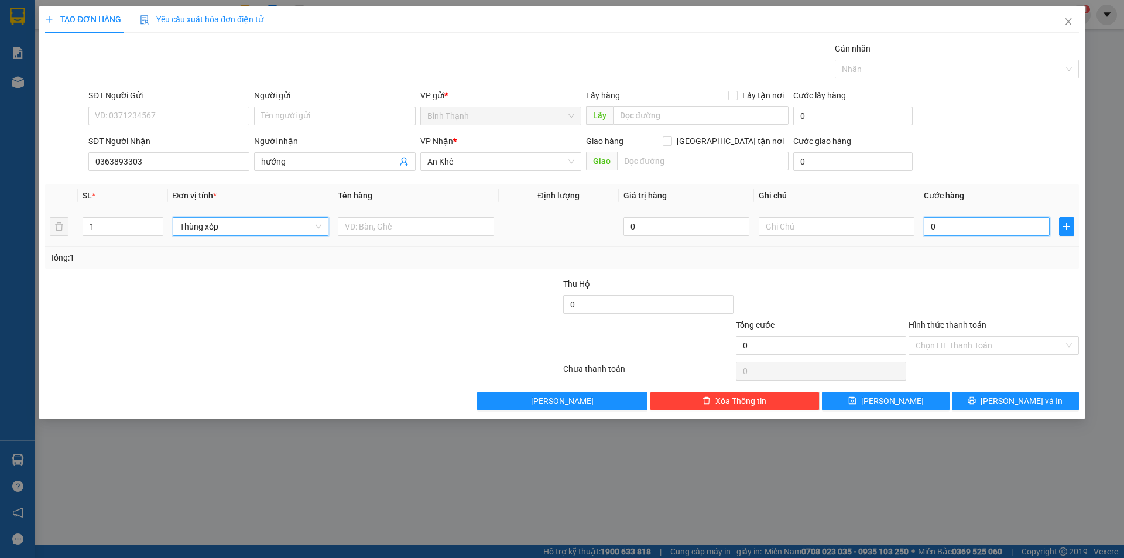
click at [975, 231] on input "0" at bounding box center [986, 226] width 126 height 19
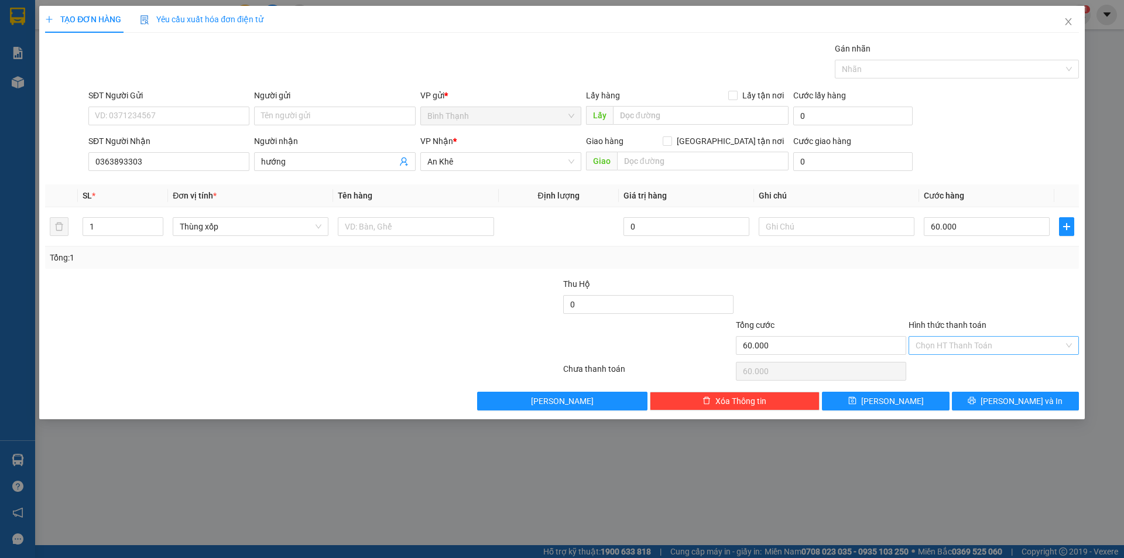
drag, startPoint x: 977, startPoint y: 342, endPoint x: 975, endPoint y: 352, distance: 10.2
click at [977, 342] on input "Hình thức thanh toán" at bounding box center [989, 345] width 148 height 18
click at [971, 365] on div "Tại văn phòng" at bounding box center [993, 368] width 156 height 13
click at [976, 402] on icon "printer" at bounding box center [971, 400] width 8 height 8
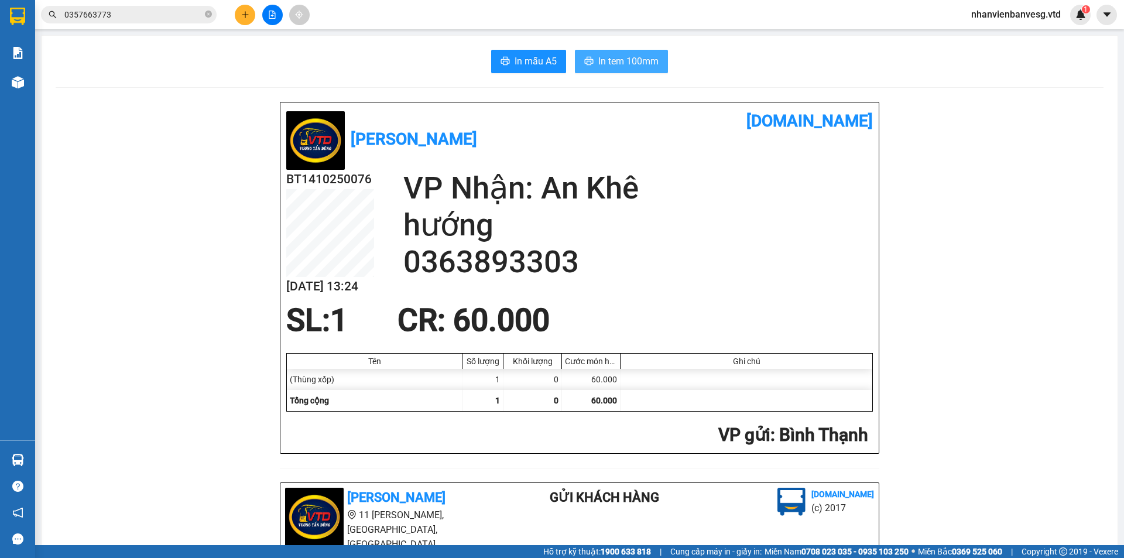
click at [627, 54] on span "In tem 100mm" at bounding box center [628, 61] width 60 height 15
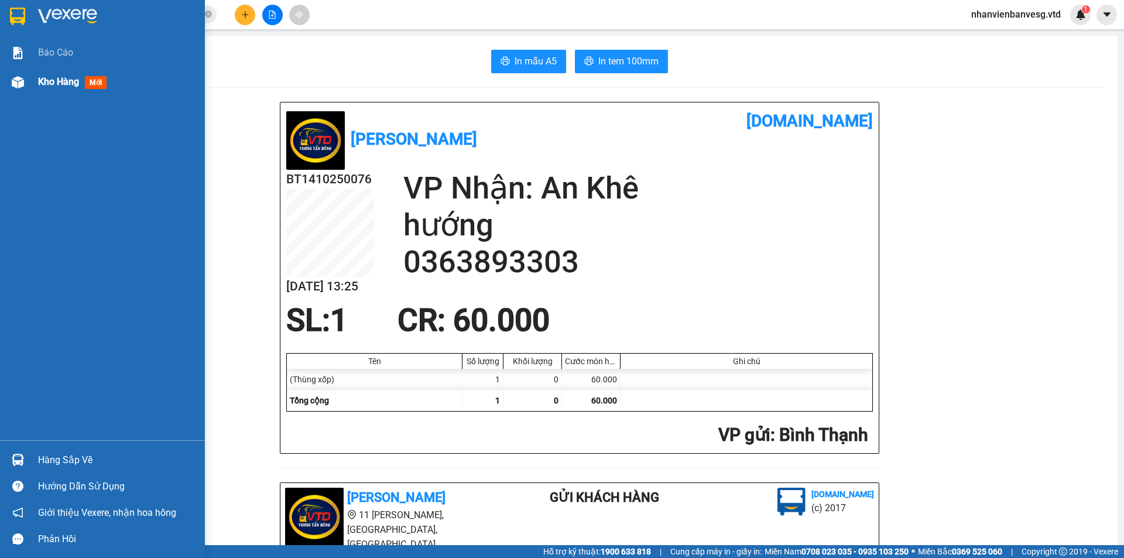
click at [52, 81] on span "Kho hàng" at bounding box center [58, 81] width 41 height 11
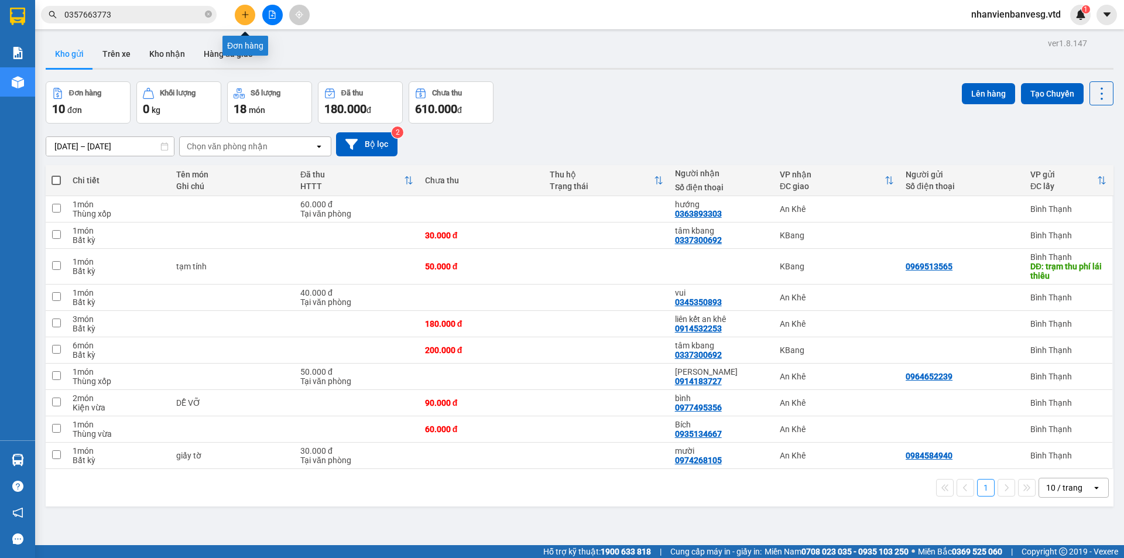
click at [250, 9] on button at bounding box center [245, 15] width 20 height 20
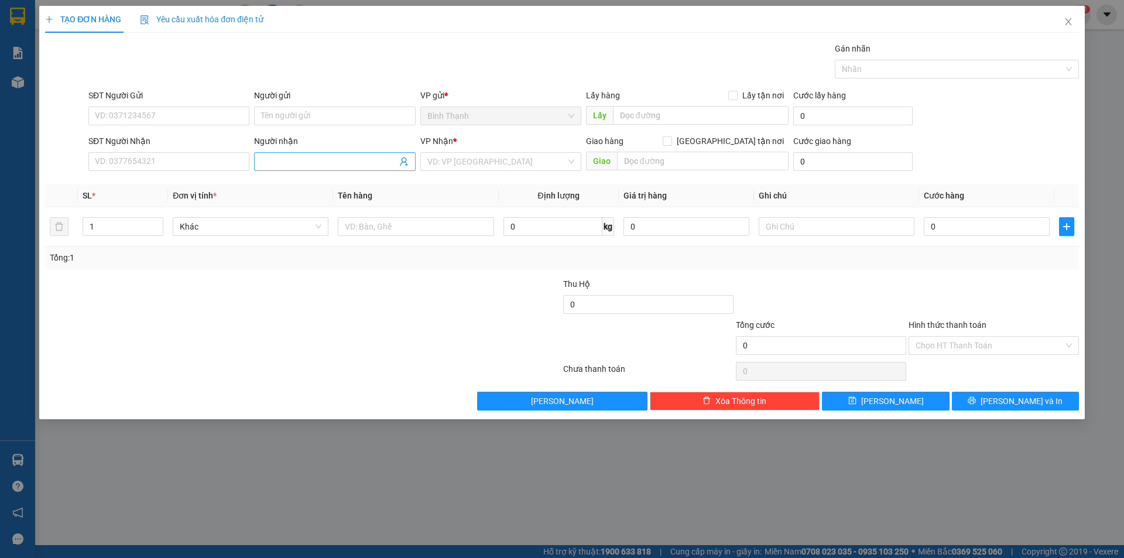
click at [266, 164] on input "Người nhận" at bounding box center [328, 161] width 135 height 13
drag, startPoint x: 318, startPoint y: 187, endPoint x: 360, endPoint y: 170, distance: 46.0
click at [321, 186] on div "bs ngọ - 0979464067" at bounding box center [334, 184] width 147 height 13
click at [476, 167] on input "search" at bounding box center [496, 162] width 139 height 18
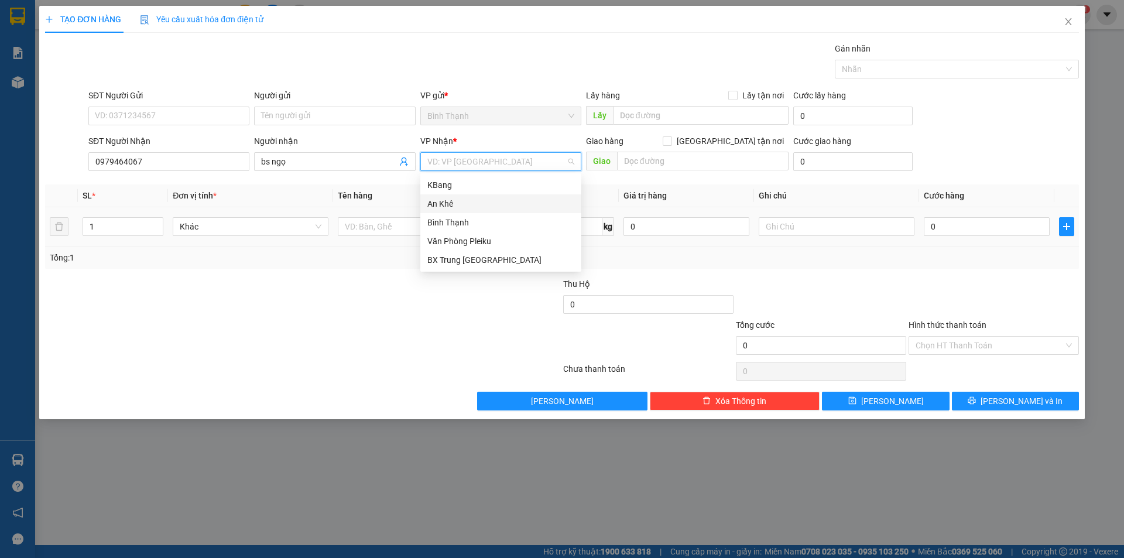
click at [495, 209] on div "An Khê" at bounding box center [500, 203] width 147 height 13
click at [226, 226] on span "Bất kỳ" at bounding box center [251, 227] width 142 height 18
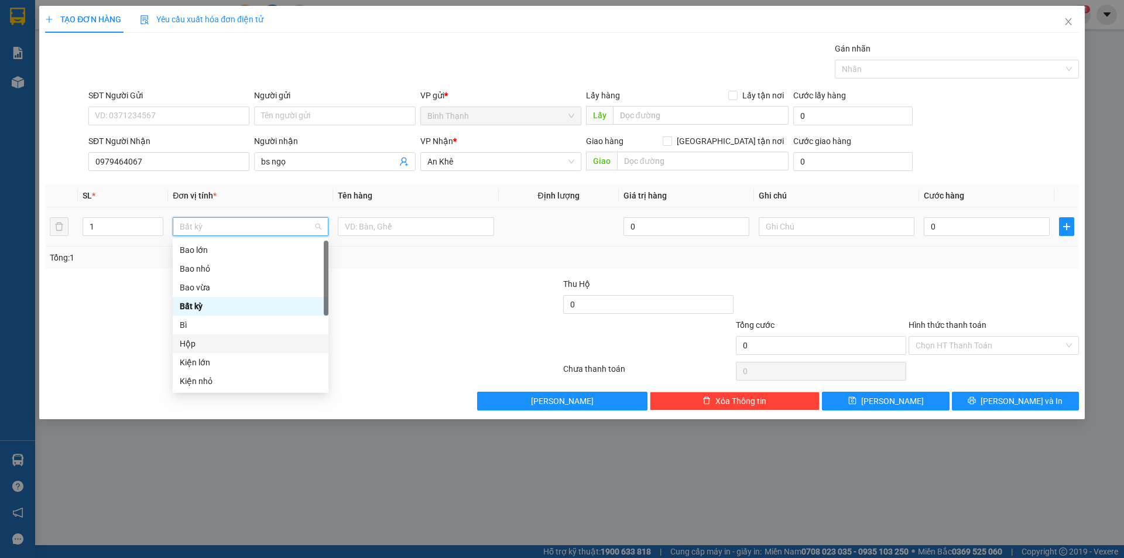
scroll to position [117, 0]
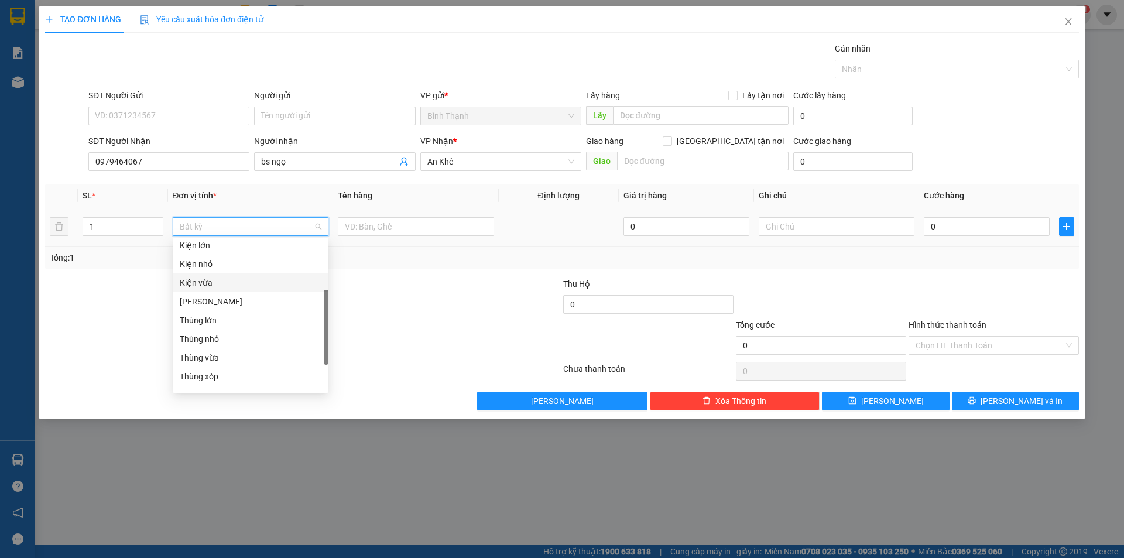
click at [262, 283] on div "Kiện vừa" at bounding box center [251, 282] width 142 height 13
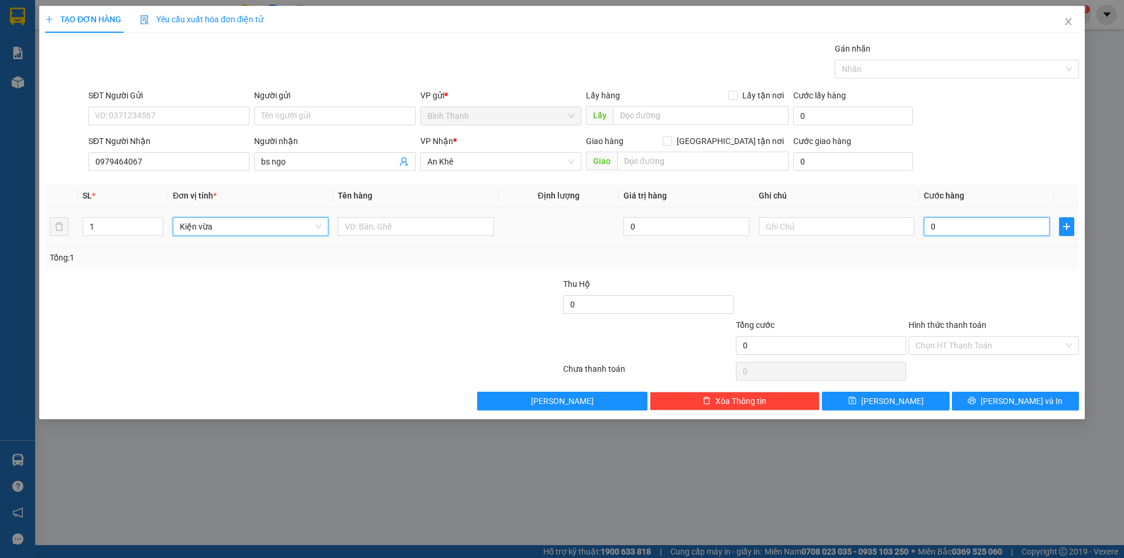
click at [941, 221] on input "0" at bounding box center [986, 226] width 126 height 19
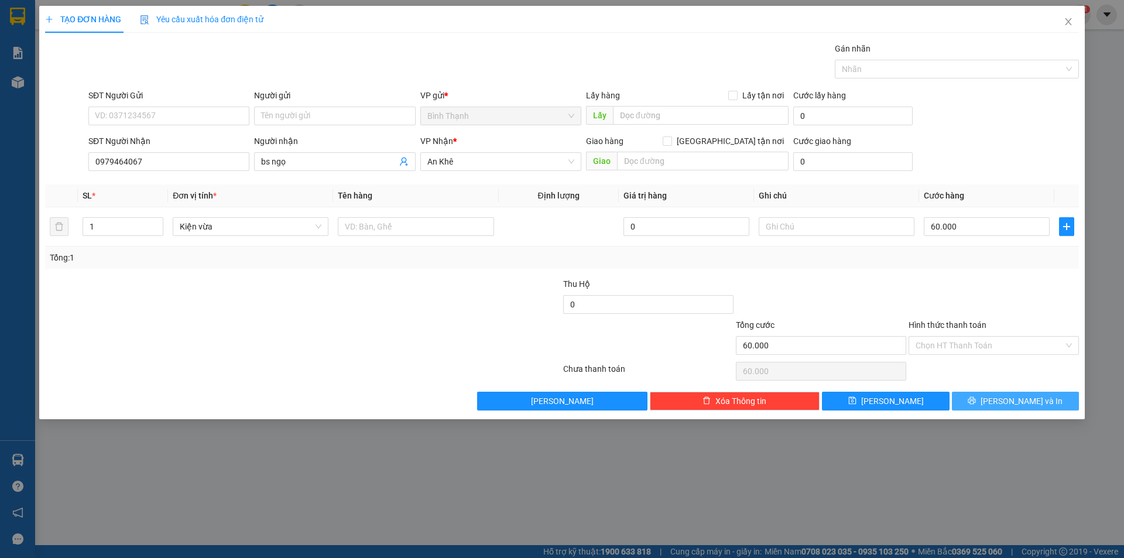
click at [1028, 398] on span "[PERSON_NAME] và In" at bounding box center [1021, 400] width 82 height 13
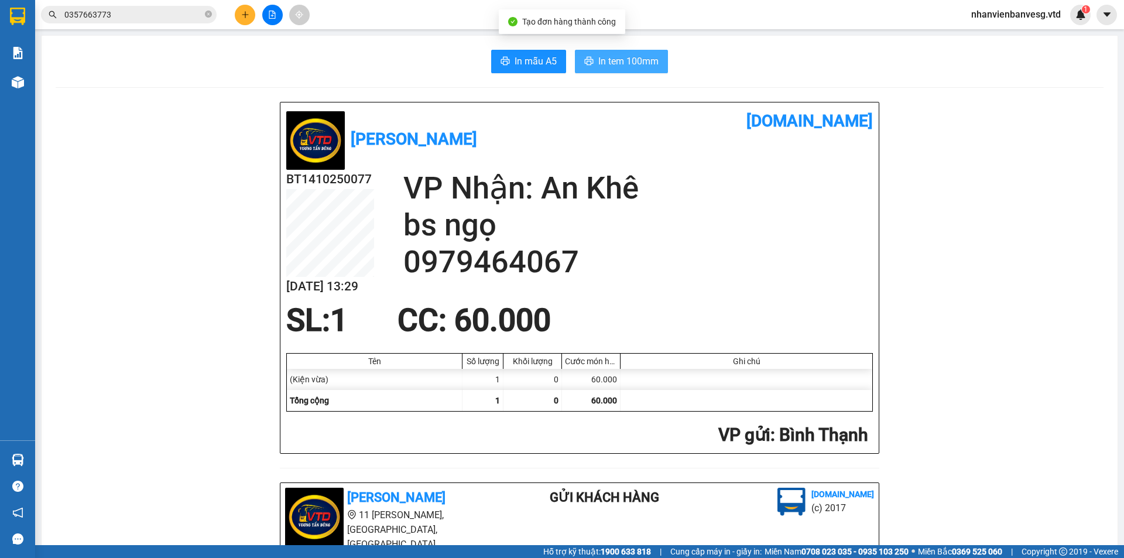
click at [607, 53] on button "In tem 100mm" at bounding box center [621, 61] width 93 height 23
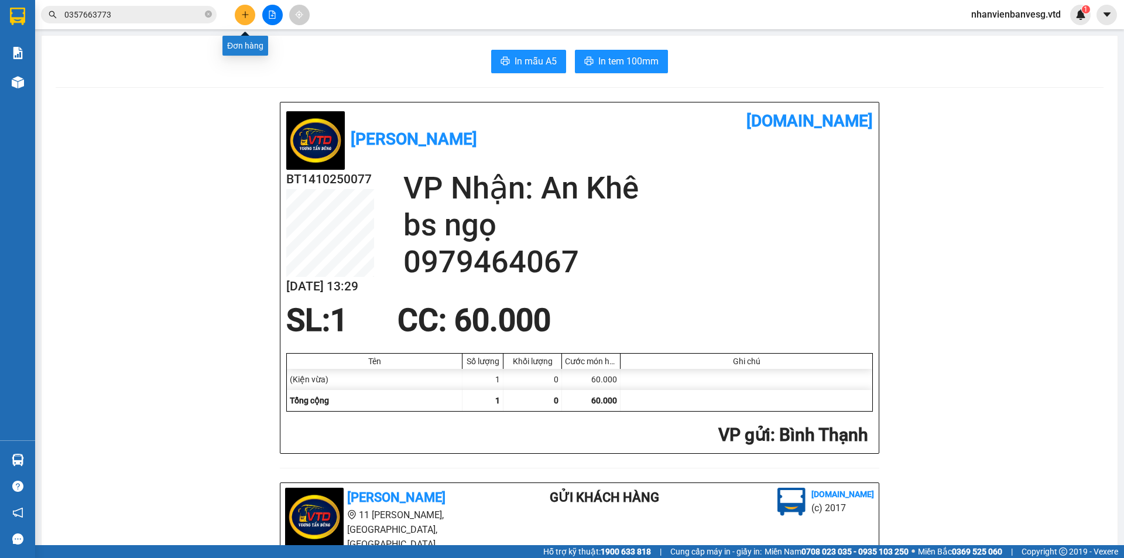
click at [248, 21] on button at bounding box center [245, 15] width 20 height 20
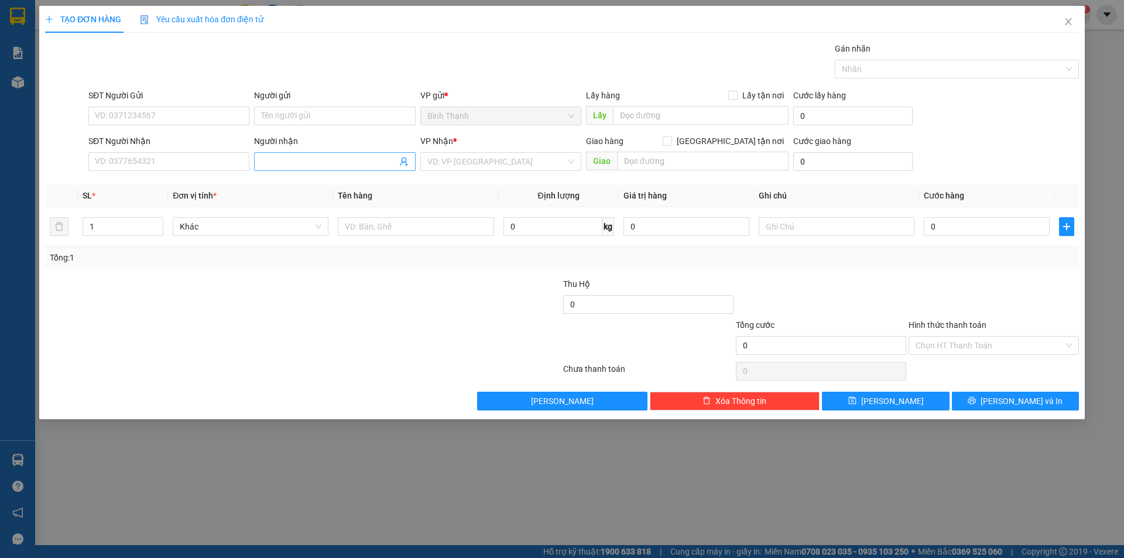
click at [275, 157] on input "Người nhận" at bounding box center [328, 161] width 135 height 13
click at [322, 198] on div "HƯƠNG kb - 0356481243" at bounding box center [334, 203] width 147 height 13
click at [490, 167] on input "search" at bounding box center [496, 162] width 139 height 18
drag, startPoint x: 506, startPoint y: 173, endPoint x: 499, endPoint y: 184, distance: 13.2
click at [506, 175] on div "VP Nhận * VD: VP Sài Gòn" at bounding box center [500, 155] width 161 height 41
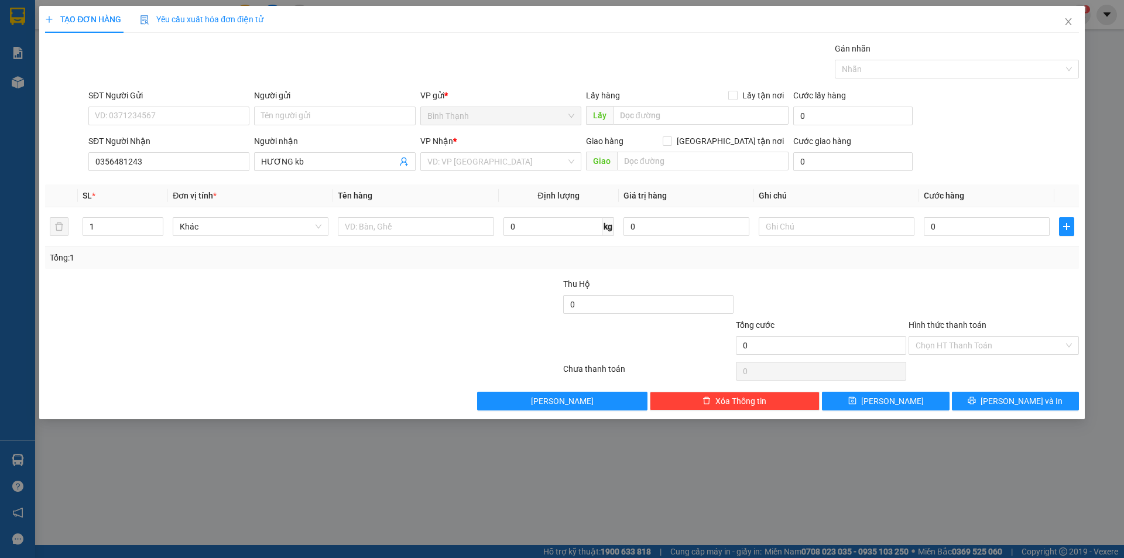
drag, startPoint x: 489, startPoint y: 166, endPoint x: 483, endPoint y: 190, distance: 24.1
click at [489, 171] on div "VP Nhận * VD: VP Sài Gòn" at bounding box center [500, 155] width 161 height 41
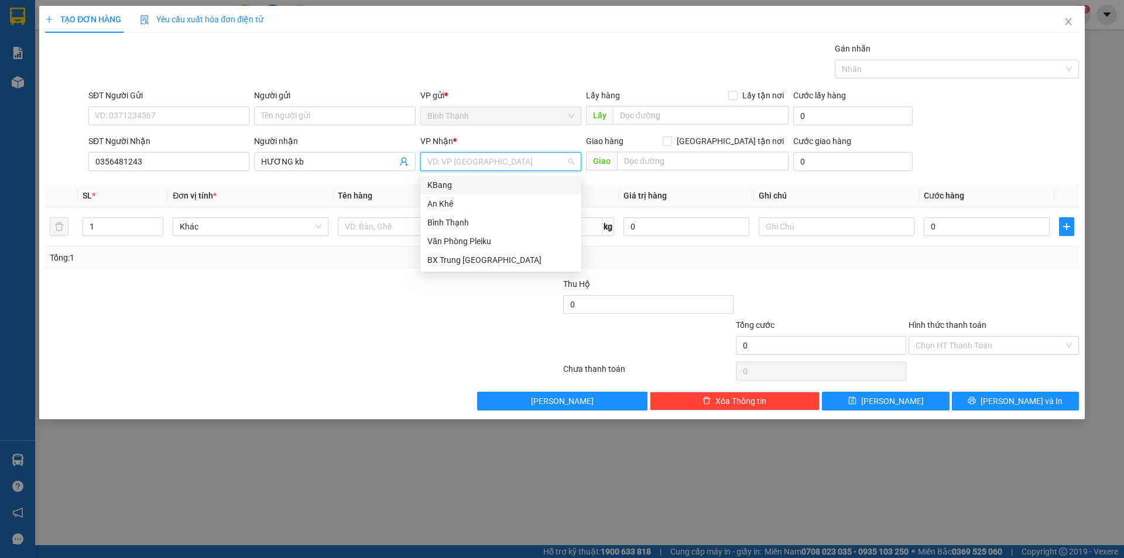
click at [485, 184] on div "KBang" at bounding box center [500, 184] width 147 height 13
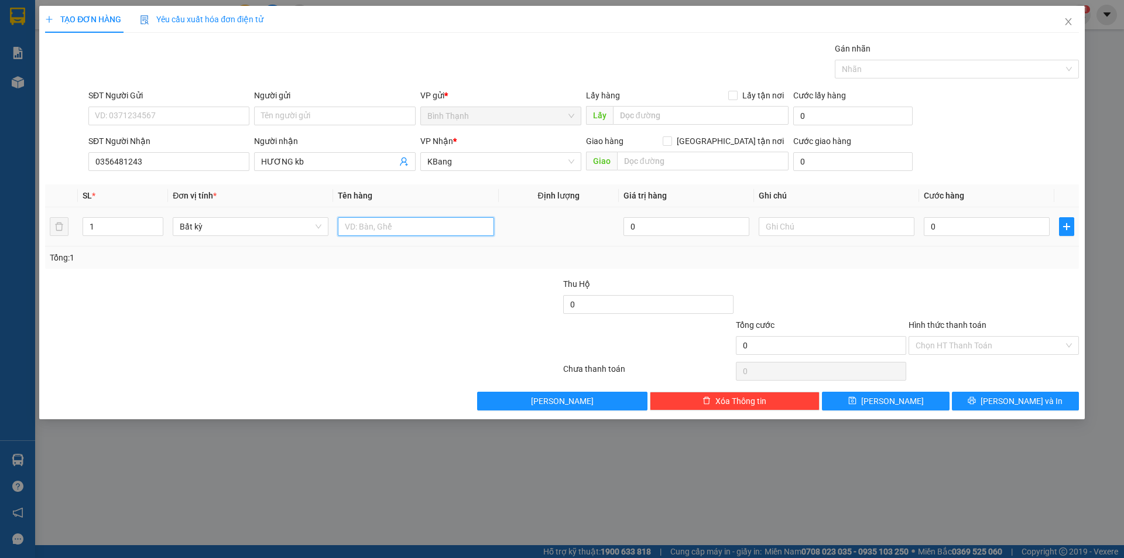
click at [379, 222] on input "text" at bounding box center [416, 226] width 156 height 19
click at [932, 224] on input "0" at bounding box center [986, 226] width 126 height 19
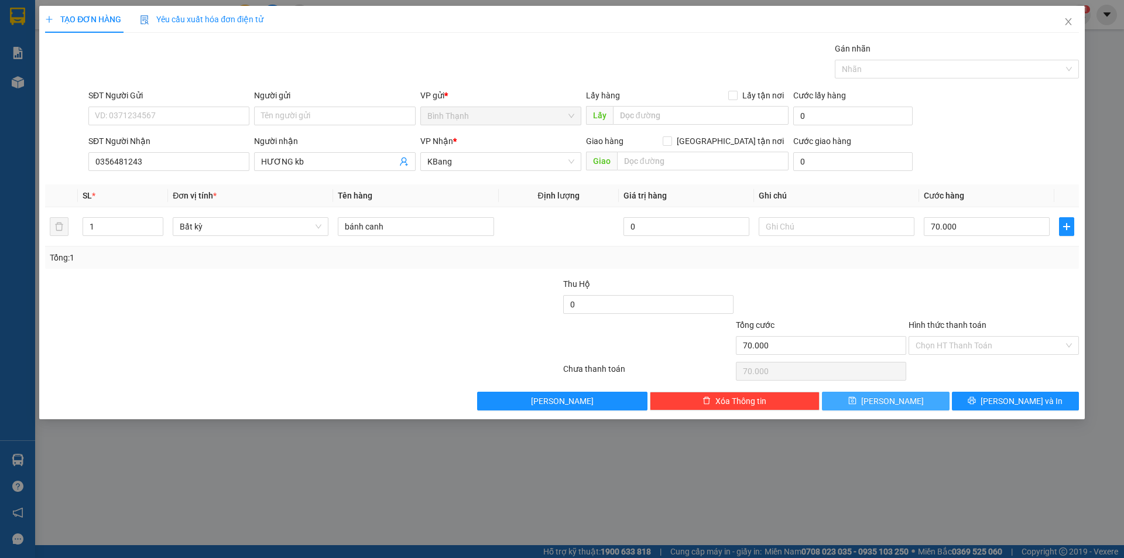
click at [906, 407] on button "[PERSON_NAME]" at bounding box center [885, 401] width 127 height 19
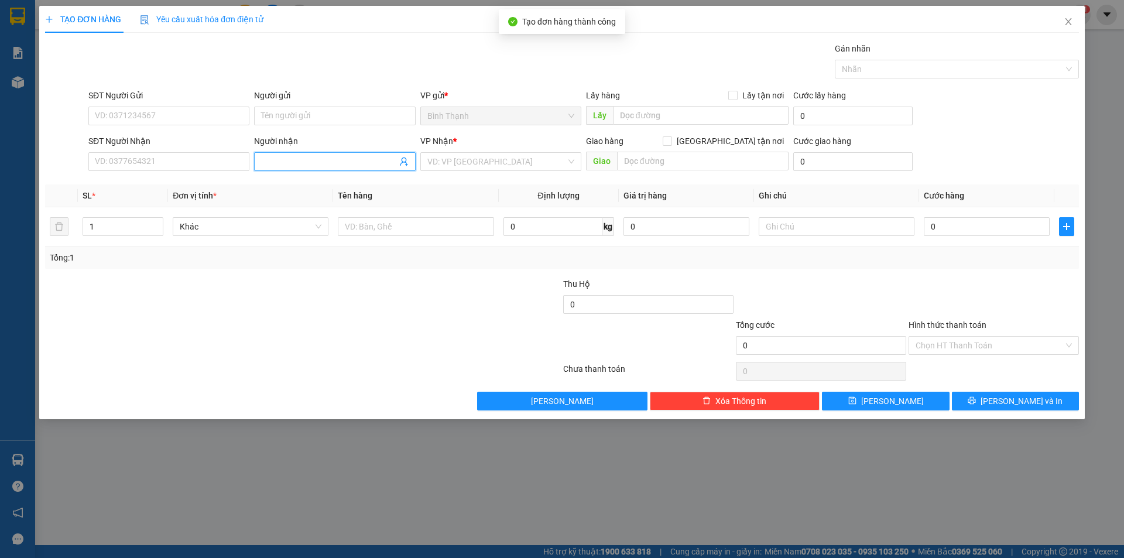
click at [344, 163] on input "Người nhận" at bounding box center [328, 161] width 135 height 13
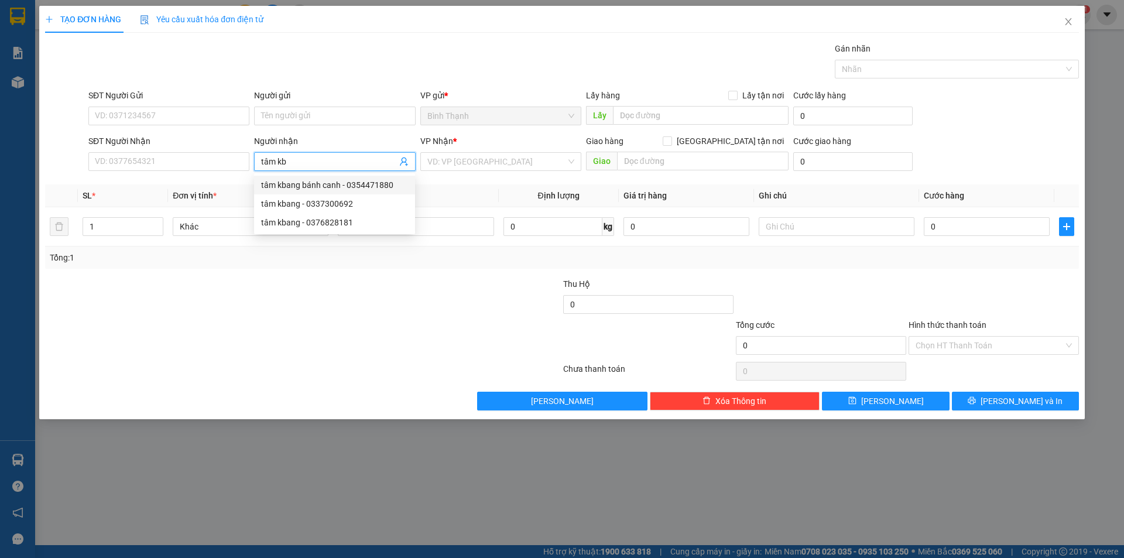
click at [339, 184] on div "tâm kbang bánh canh - 0354471880" at bounding box center [334, 184] width 147 height 13
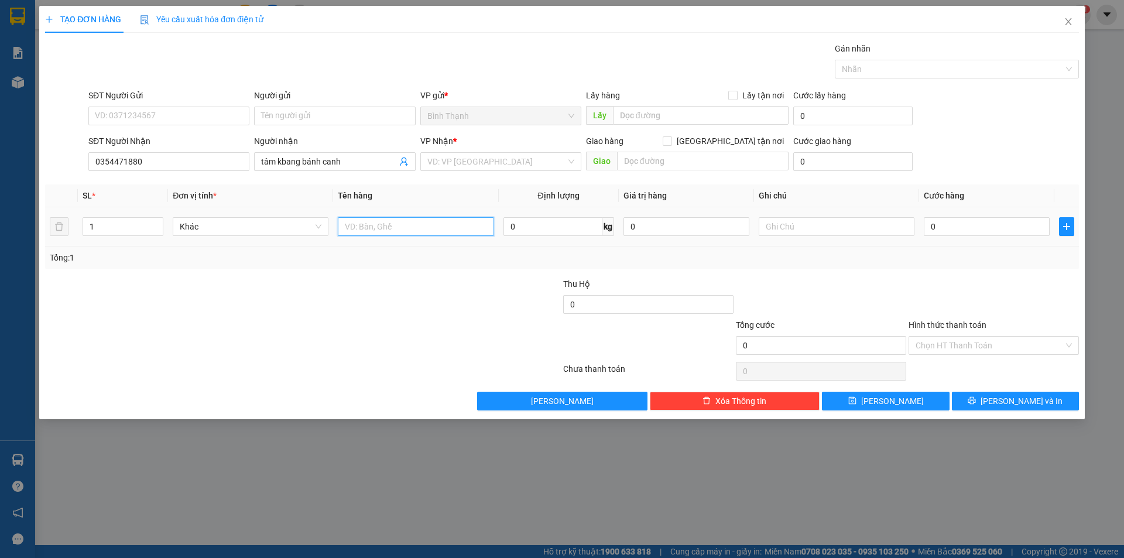
click at [356, 231] on input "text" at bounding box center [416, 226] width 156 height 19
click at [983, 233] on input "0" at bounding box center [986, 226] width 126 height 19
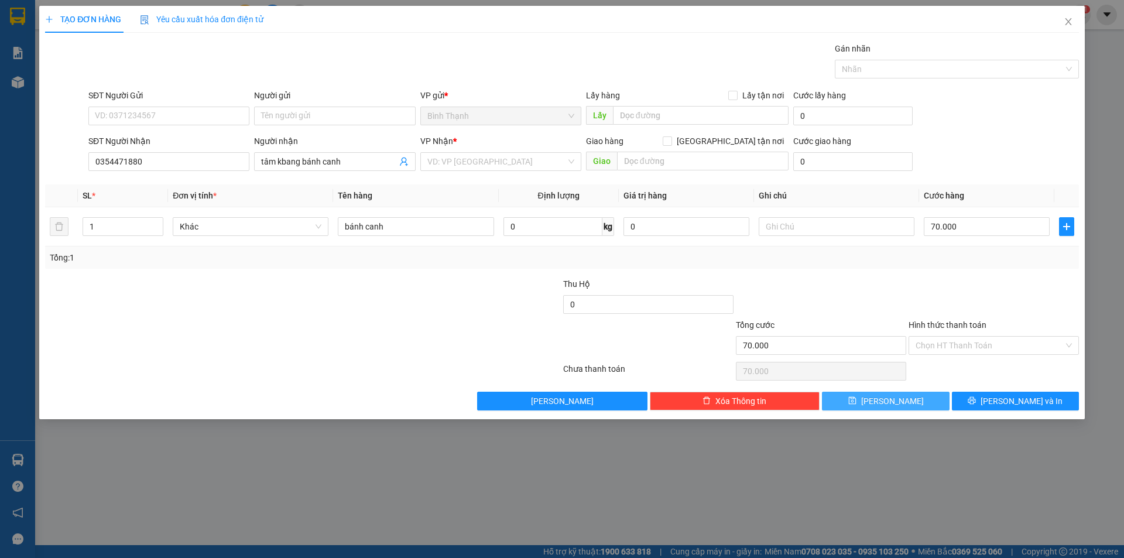
click at [897, 401] on span "[PERSON_NAME]" at bounding box center [892, 400] width 63 height 13
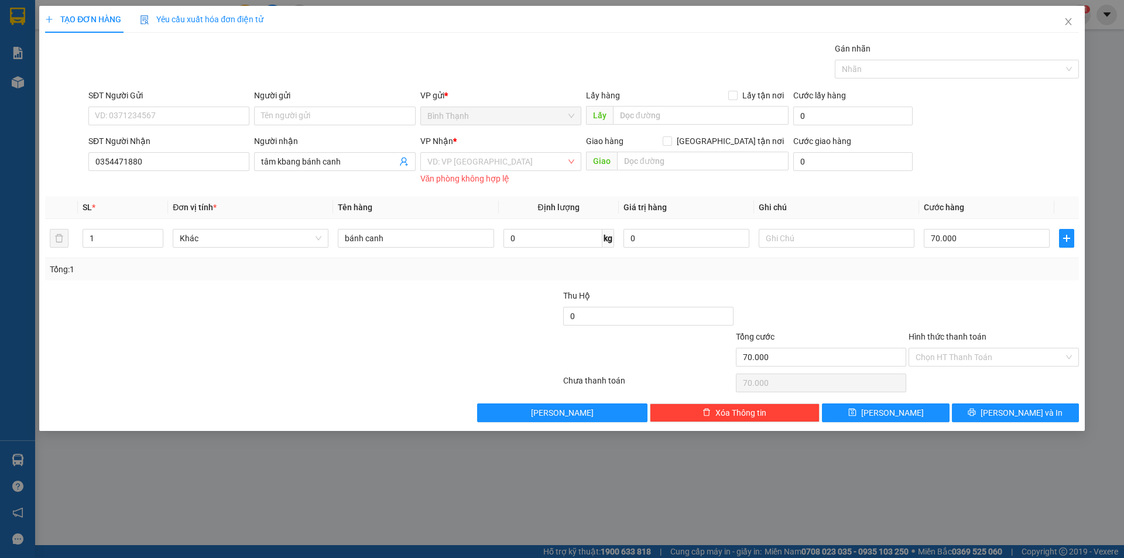
click at [465, 152] on div "VP Nhận *" at bounding box center [500, 144] width 161 height 18
click at [466, 157] on input "search" at bounding box center [496, 162] width 139 height 18
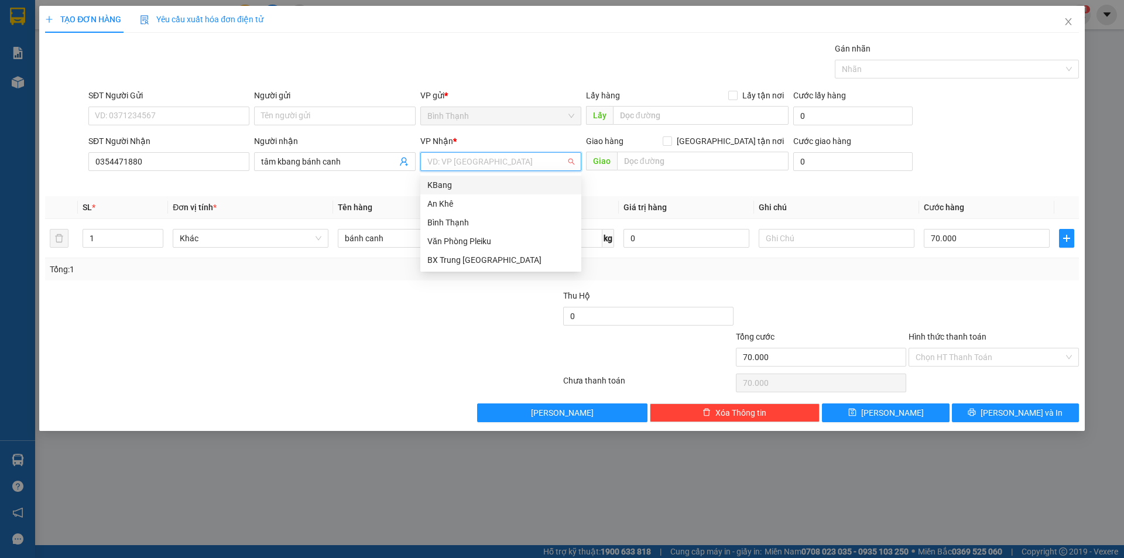
click at [482, 187] on div "KBang" at bounding box center [500, 184] width 147 height 13
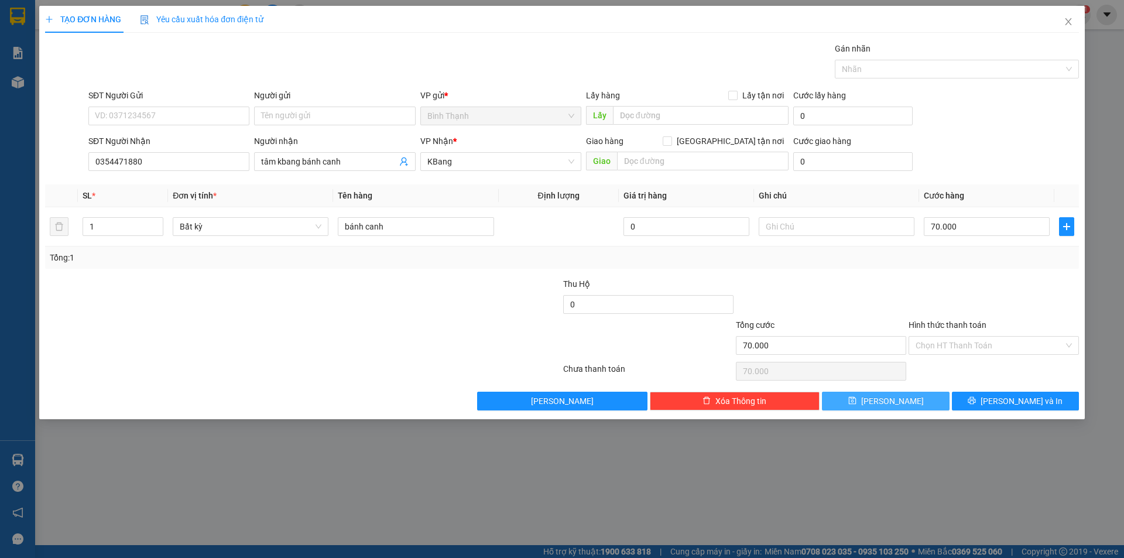
drag, startPoint x: 911, startPoint y: 399, endPoint x: 916, endPoint y: 408, distance: 10.7
click at [909, 400] on button "[PERSON_NAME]" at bounding box center [885, 401] width 127 height 19
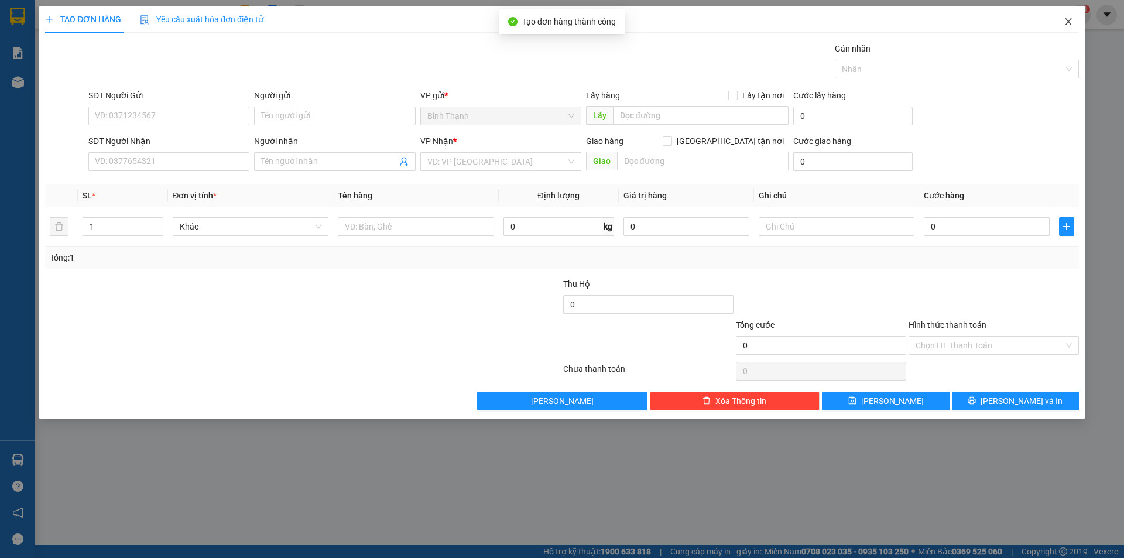
click at [1061, 20] on span "Close" at bounding box center [1068, 22] width 33 height 33
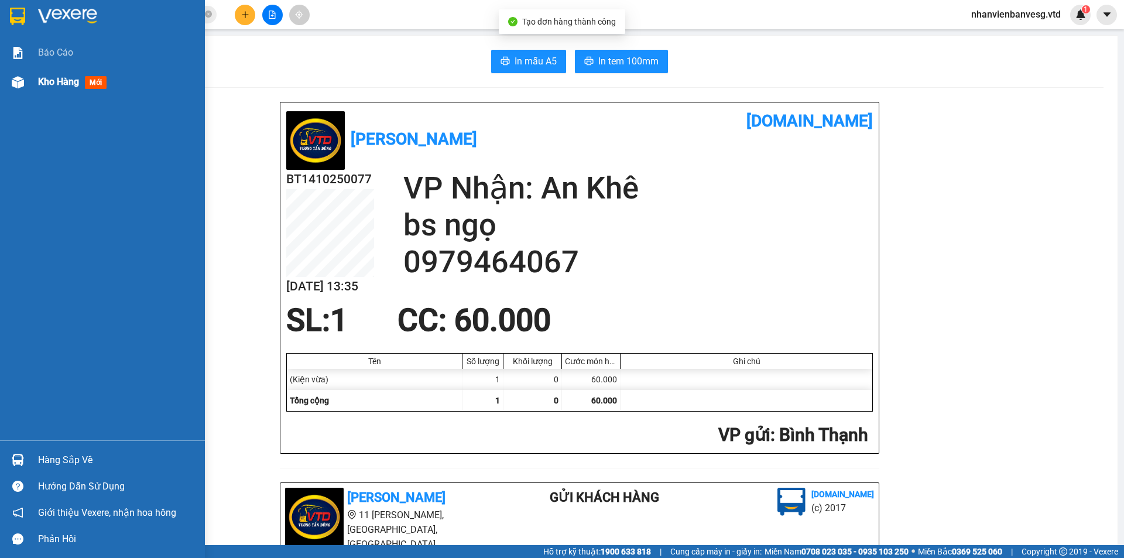
click at [50, 77] on span "Kho hàng" at bounding box center [58, 81] width 41 height 11
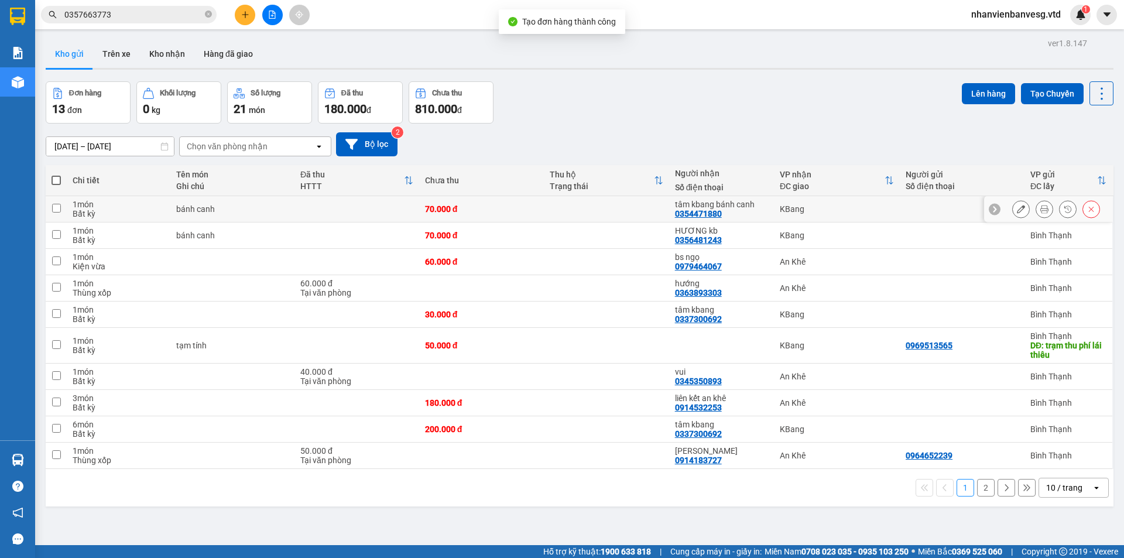
drag, startPoint x: 56, startPoint y: 205, endPoint x: 63, endPoint y: 225, distance: 21.1
click at [58, 214] on td at bounding box center [56, 209] width 21 height 26
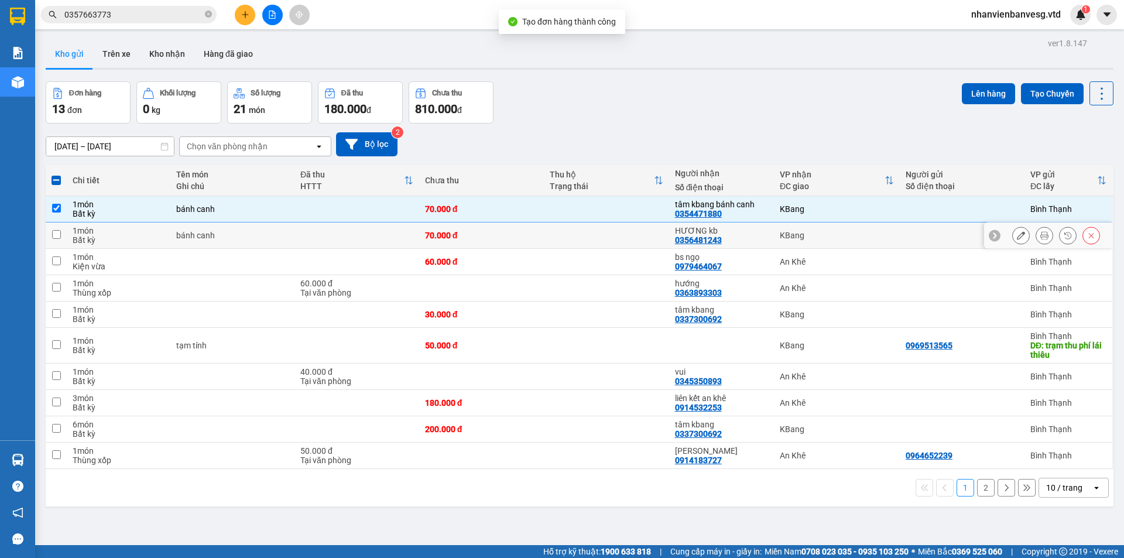
click at [64, 229] on td at bounding box center [56, 235] width 21 height 26
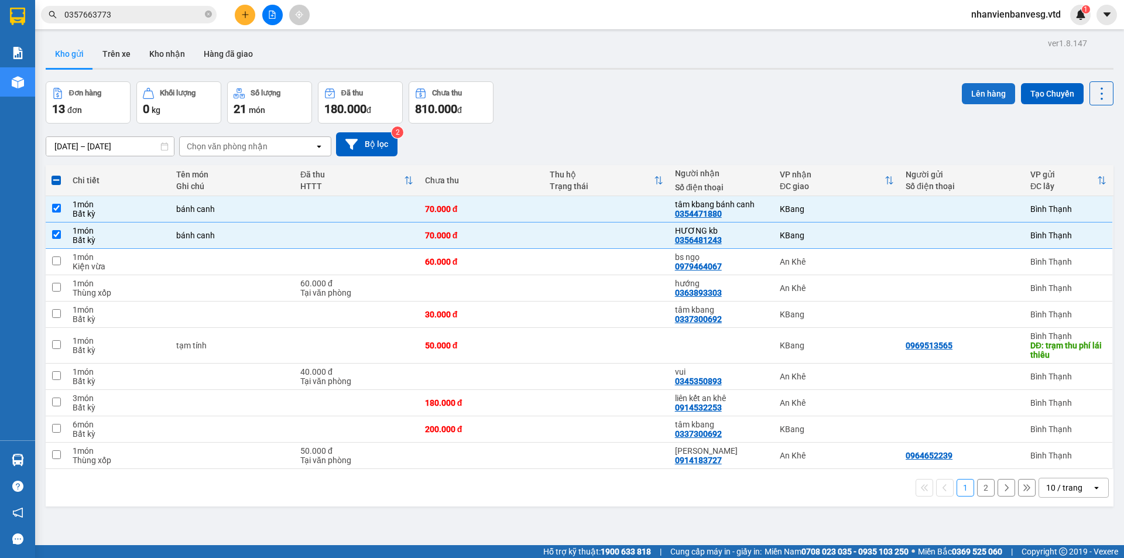
click at [962, 93] on button "Lên hàng" at bounding box center [988, 93] width 53 height 21
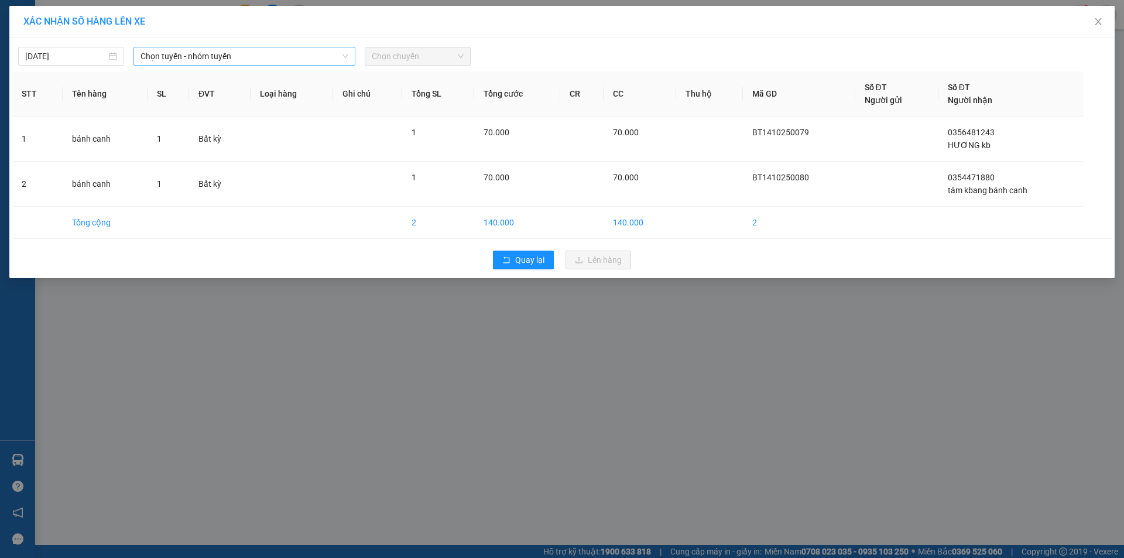
drag, startPoint x: 201, startPoint y: 57, endPoint x: 202, endPoint y: 64, distance: 7.8
click at [201, 60] on span "Chọn tuyến - nhóm tuyến" at bounding box center [244, 56] width 208 height 18
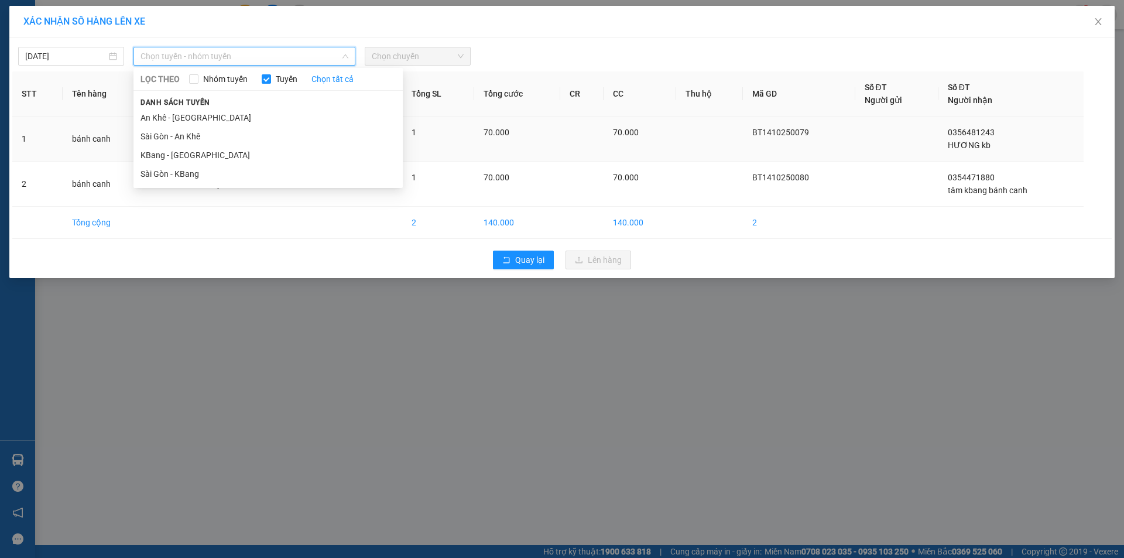
drag, startPoint x: 210, startPoint y: 170, endPoint x: 237, endPoint y: 151, distance: 33.1
click at [215, 166] on li "Sài Gòn - KBang" at bounding box center [267, 173] width 269 height 19
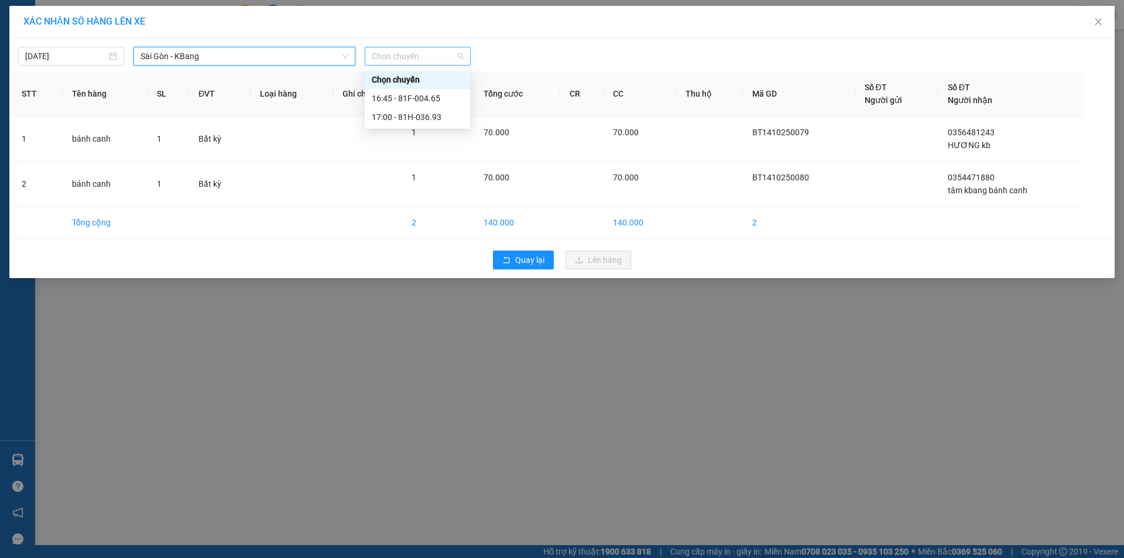
click at [380, 58] on span "Chọn chuyến" at bounding box center [418, 56] width 92 height 18
click at [400, 90] on div "16:45 - 81F-004.65" at bounding box center [417, 98] width 105 height 19
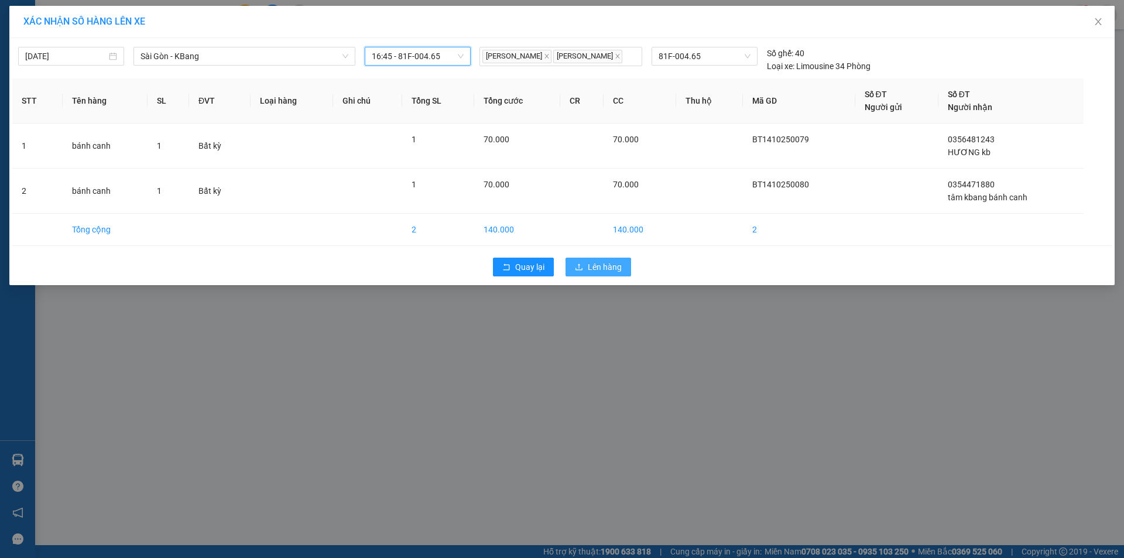
click at [602, 267] on span "Lên hàng" at bounding box center [605, 266] width 34 height 13
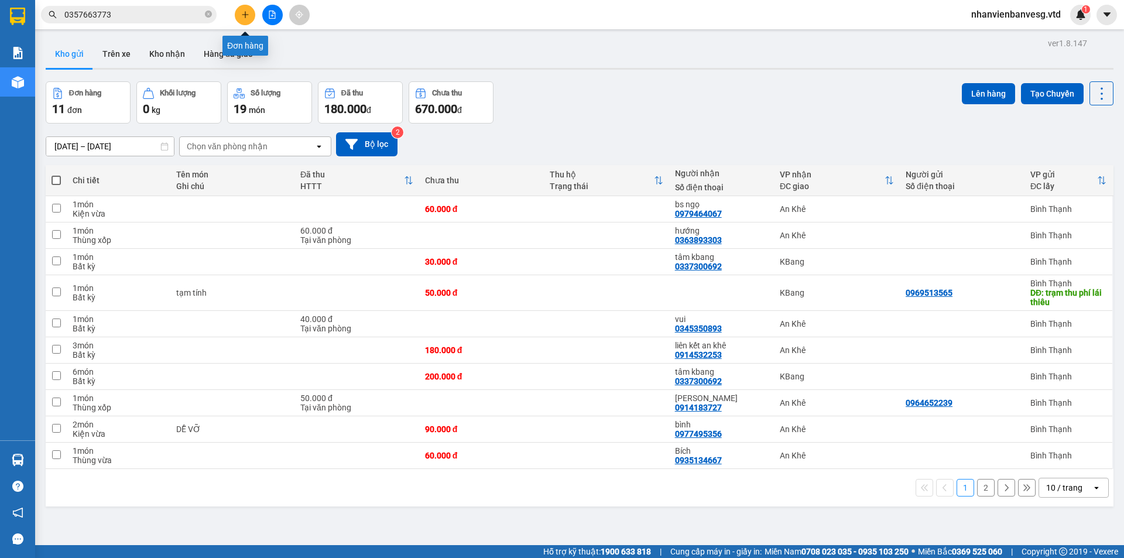
click at [245, 17] on icon "plus" at bounding box center [245, 14] width 1 height 6
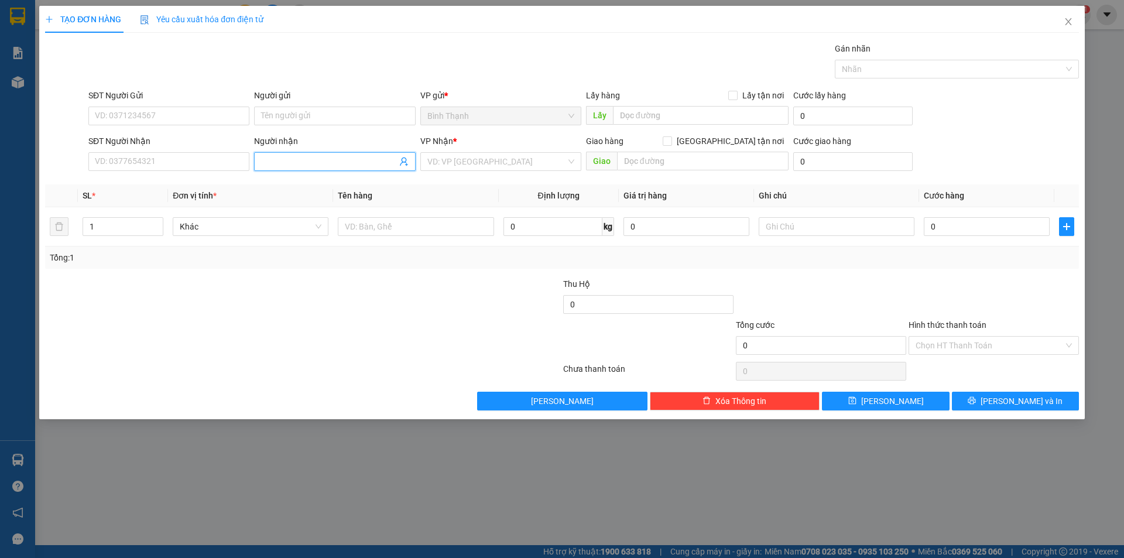
click at [338, 164] on input "Người nhận" at bounding box center [328, 161] width 135 height 13
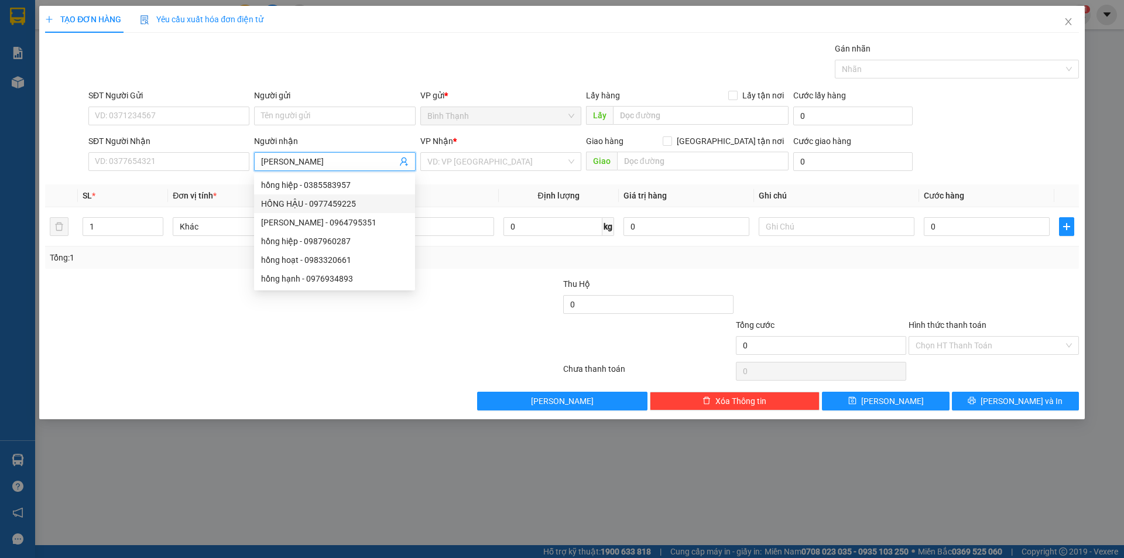
click at [358, 204] on div "HỒNG HẬU - 0977459225" at bounding box center [334, 203] width 147 height 13
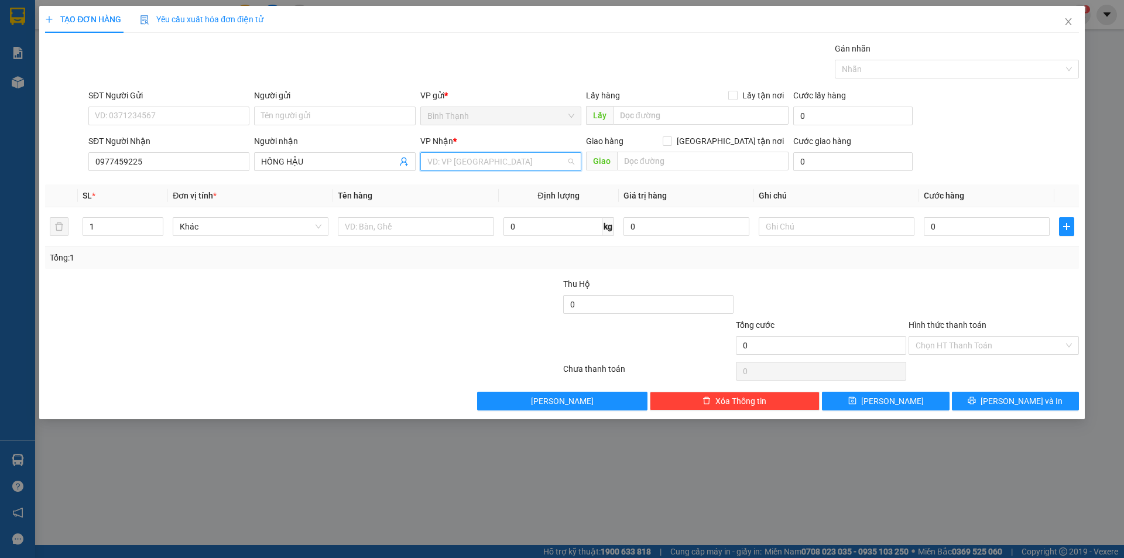
click at [487, 166] on input "search" at bounding box center [496, 162] width 139 height 18
click at [498, 200] on div "An Khê" at bounding box center [500, 203] width 147 height 13
click at [684, 160] on input "text" at bounding box center [702, 161] width 171 height 19
drag, startPoint x: 103, startPoint y: 228, endPoint x: 17, endPoint y: 267, distance: 94.8
click at [17, 267] on div "TẠO ĐƠN HÀNG Yêu cầu xuất hóa đơn điện tử Transit Pickup Surcharge Ids Transit …" at bounding box center [562, 279] width 1124 height 558
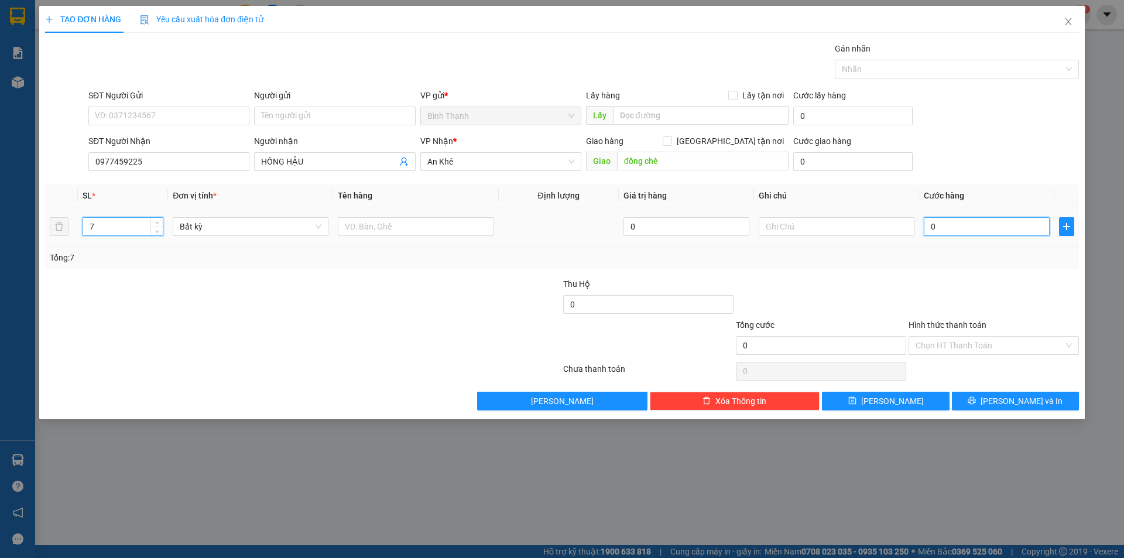
click at [959, 229] on input "0" at bounding box center [986, 226] width 126 height 19
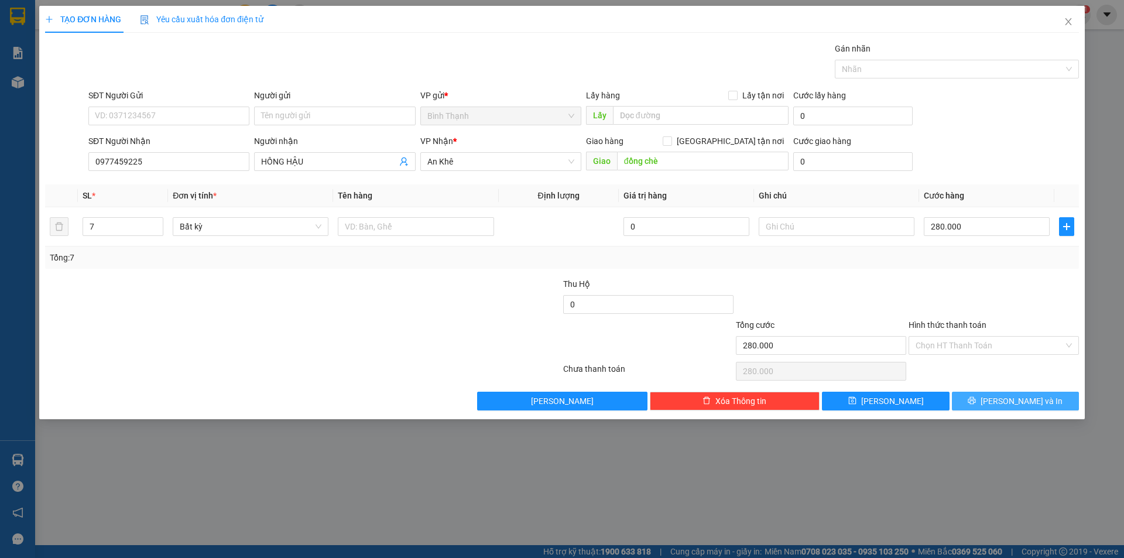
click at [1002, 407] on button "[PERSON_NAME] và In" at bounding box center [1015, 401] width 127 height 19
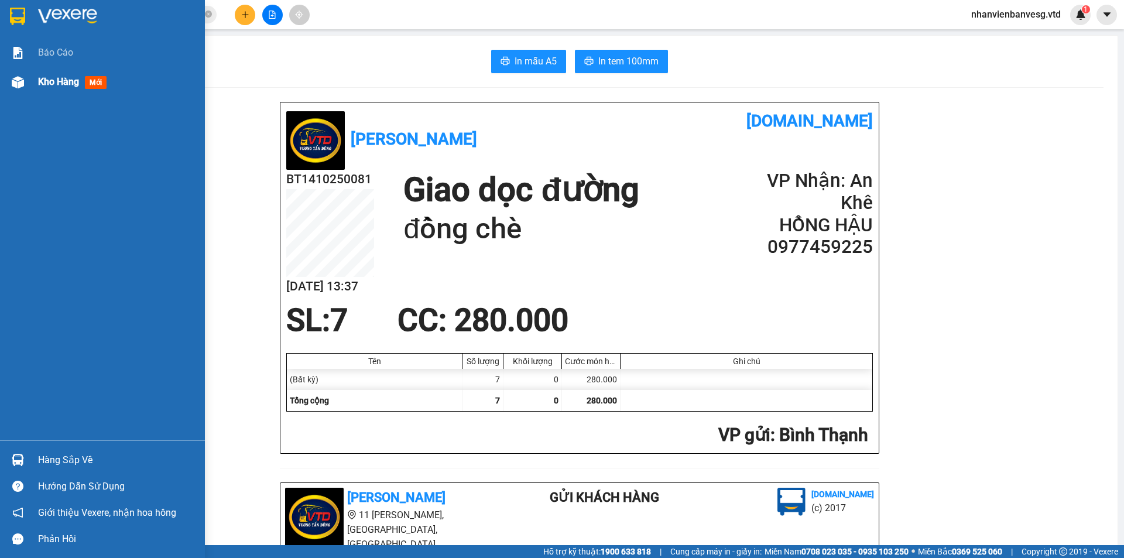
click at [42, 82] on span "Kho hàng" at bounding box center [58, 81] width 41 height 11
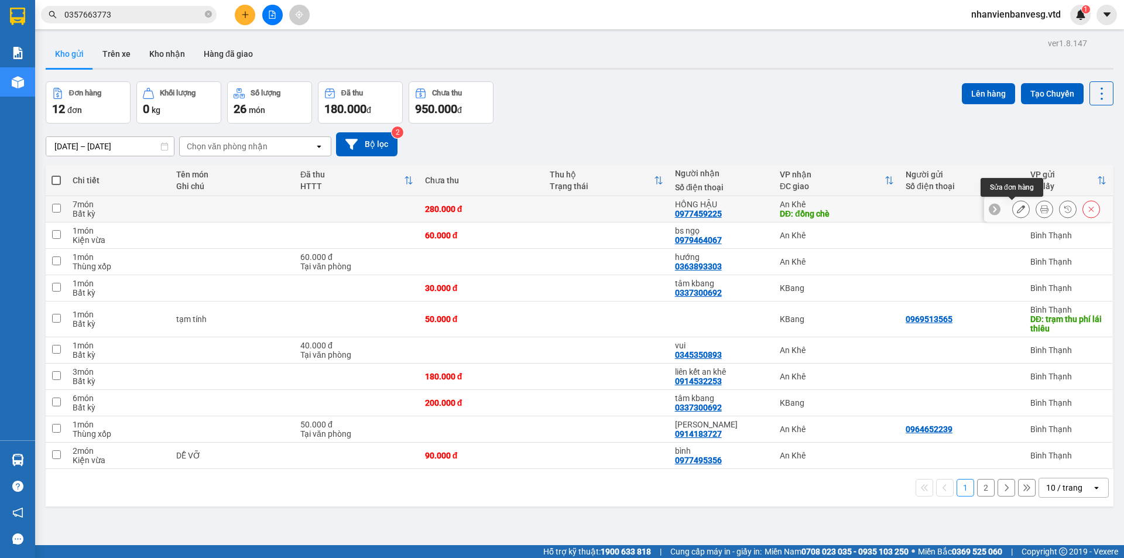
click at [1017, 208] on icon at bounding box center [1021, 209] width 8 height 8
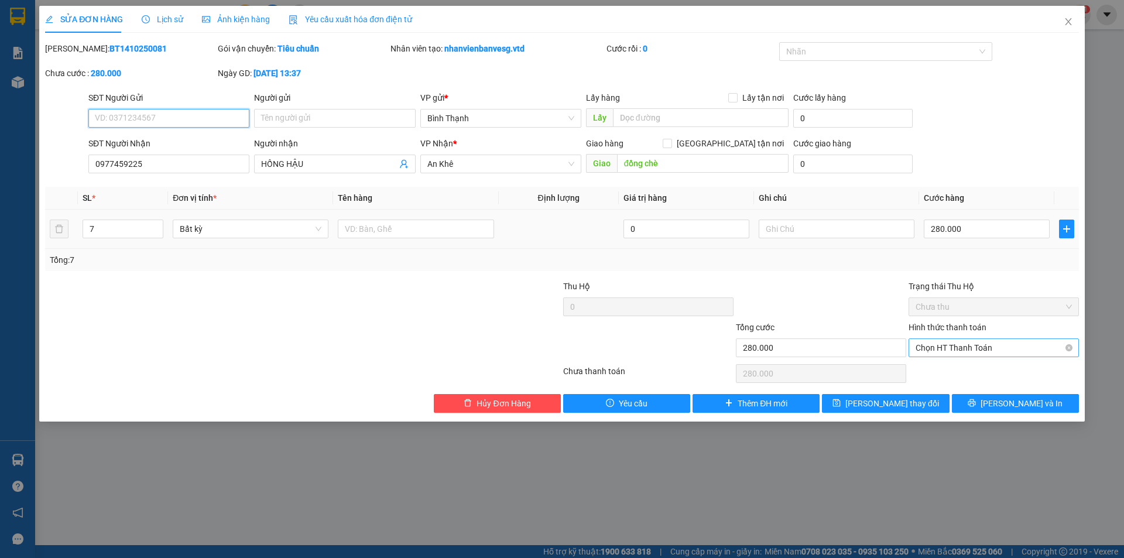
click at [1011, 348] on span "Chọn HT Thanh Toán" at bounding box center [993, 348] width 156 height 18
click at [1007, 369] on div "Tại văn phòng" at bounding box center [993, 371] width 156 height 13
click at [1023, 399] on span "[PERSON_NAME] và In" at bounding box center [1021, 403] width 82 height 13
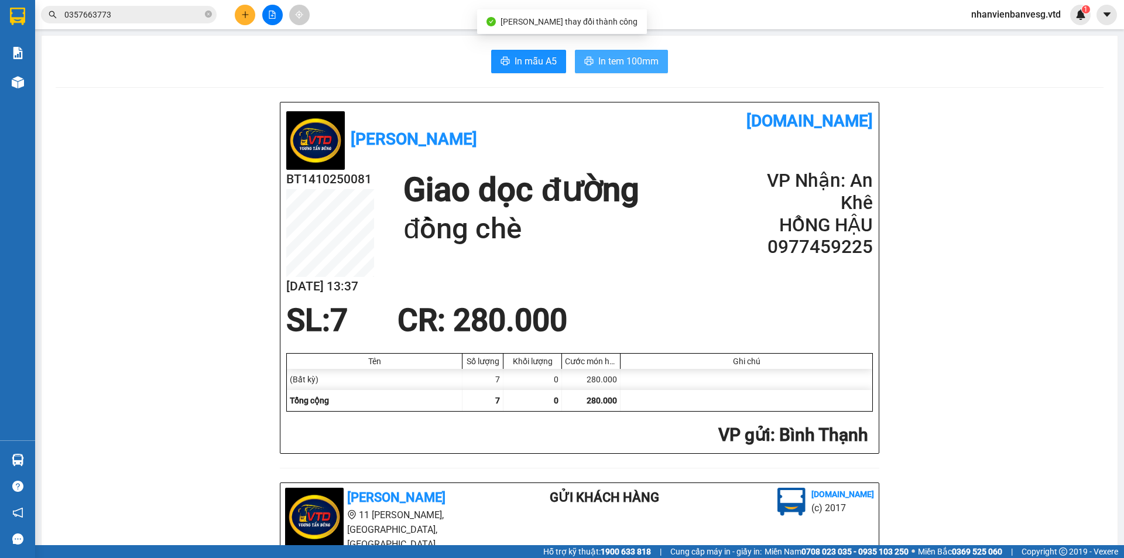
click at [604, 66] on span "In tem 100mm" at bounding box center [628, 61] width 60 height 15
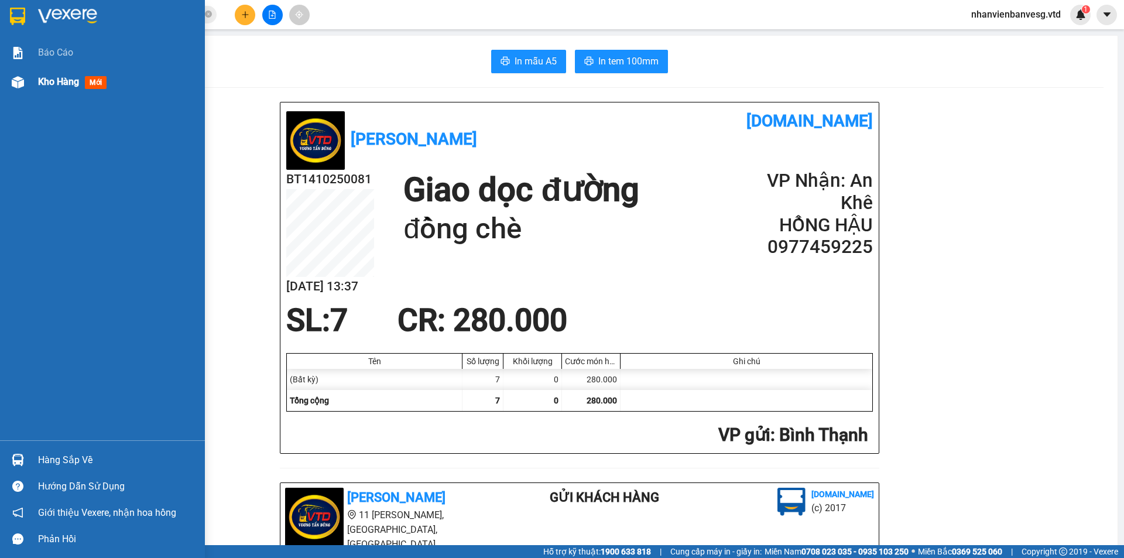
click at [58, 76] on span "Kho hàng" at bounding box center [58, 81] width 41 height 11
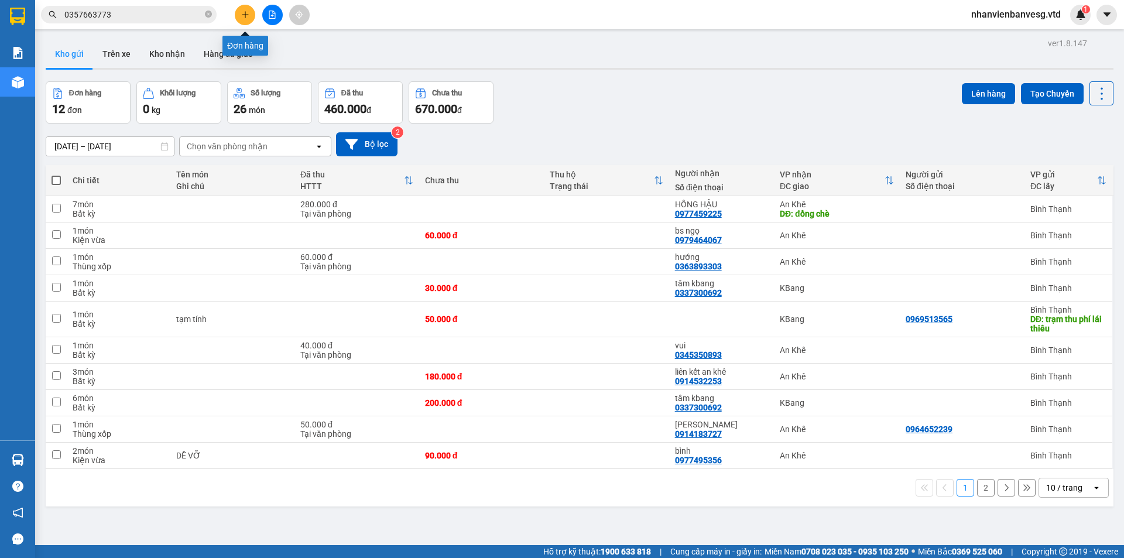
click at [249, 12] on button at bounding box center [245, 15] width 20 height 20
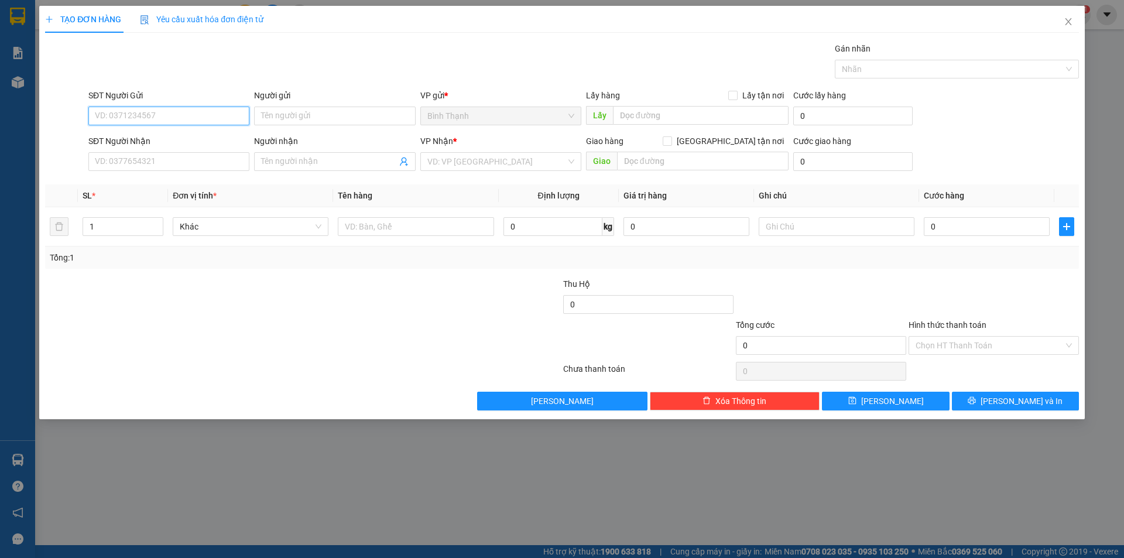
click at [211, 113] on input "SĐT Người Gửi" at bounding box center [168, 116] width 161 height 19
drag, startPoint x: 150, startPoint y: 112, endPoint x: 163, endPoint y: 112, distance: 12.9
click at [162, 112] on input "SĐT Người Gửi" at bounding box center [168, 116] width 161 height 19
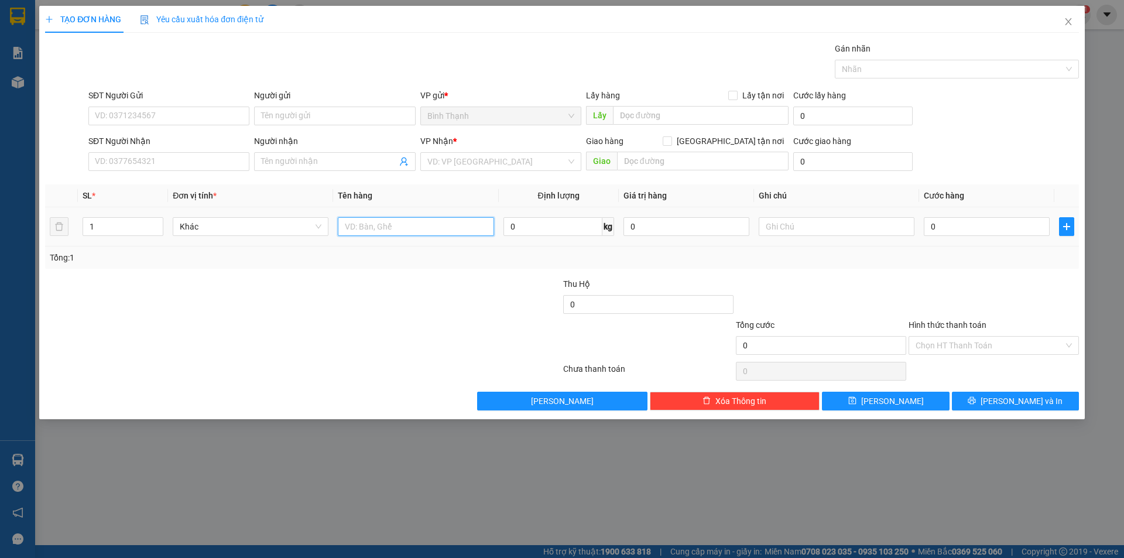
drag, startPoint x: 362, startPoint y: 231, endPoint x: 378, endPoint y: 205, distance: 29.7
click at [374, 213] on td at bounding box center [415, 226] width 165 height 39
click at [452, 167] on input "search" at bounding box center [496, 162] width 139 height 18
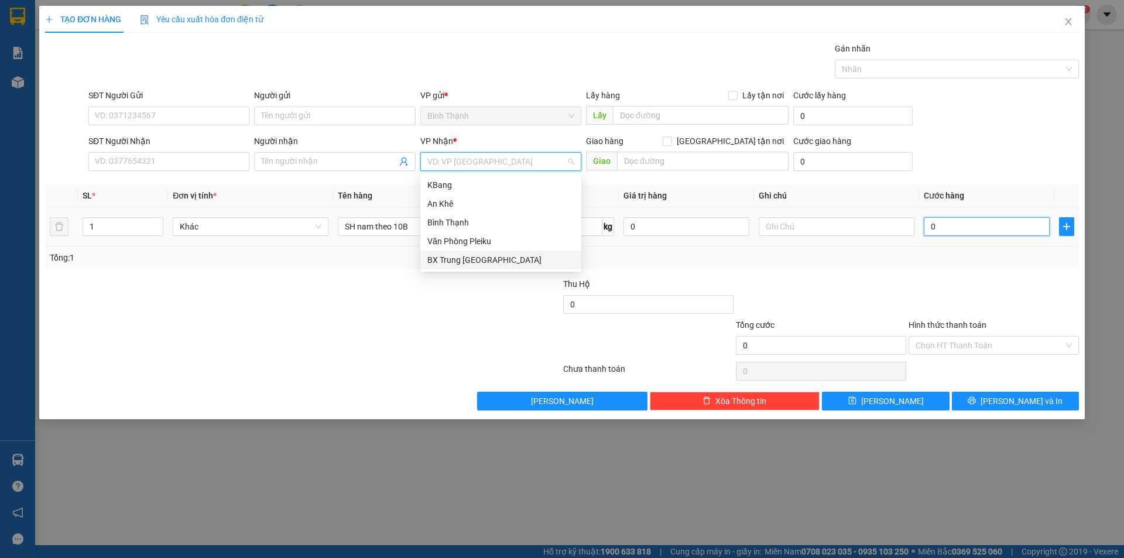
click at [985, 229] on input "0" at bounding box center [986, 226] width 126 height 19
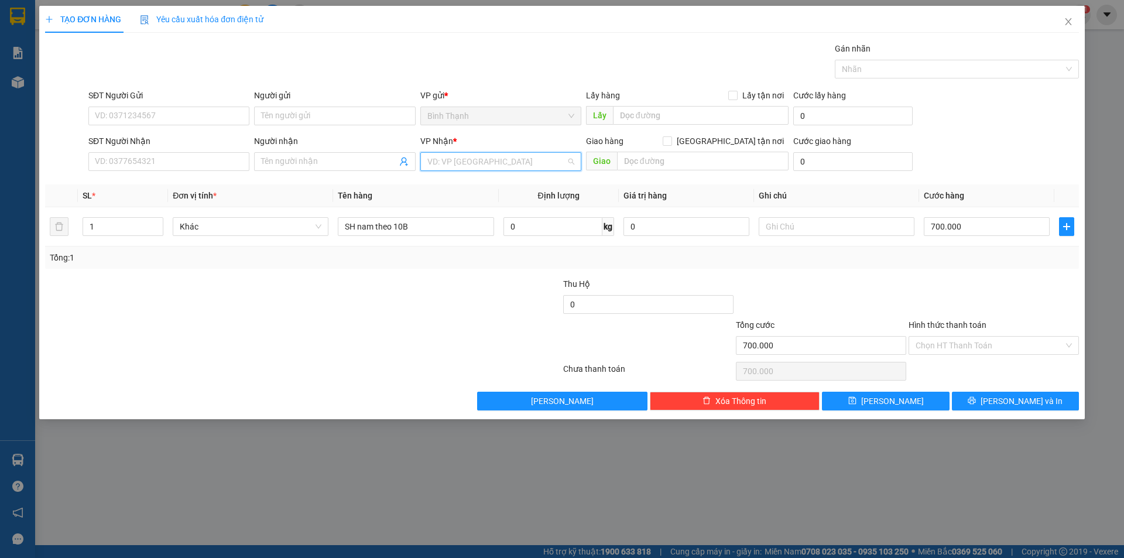
click at [482, 154] on input "search" at bounding box center [496, 162] width 139 height 18
click at [480, 183] on div "KBang" at bounding box center [500, 184] width 147 height 13
click at [902, 401] on button "[PERSON_NAME]" at bounding box center [885, 401] width 127 height 19
click at [1065, 23] on icon "close" at bounding box center [1067, 21] width 9 height 9
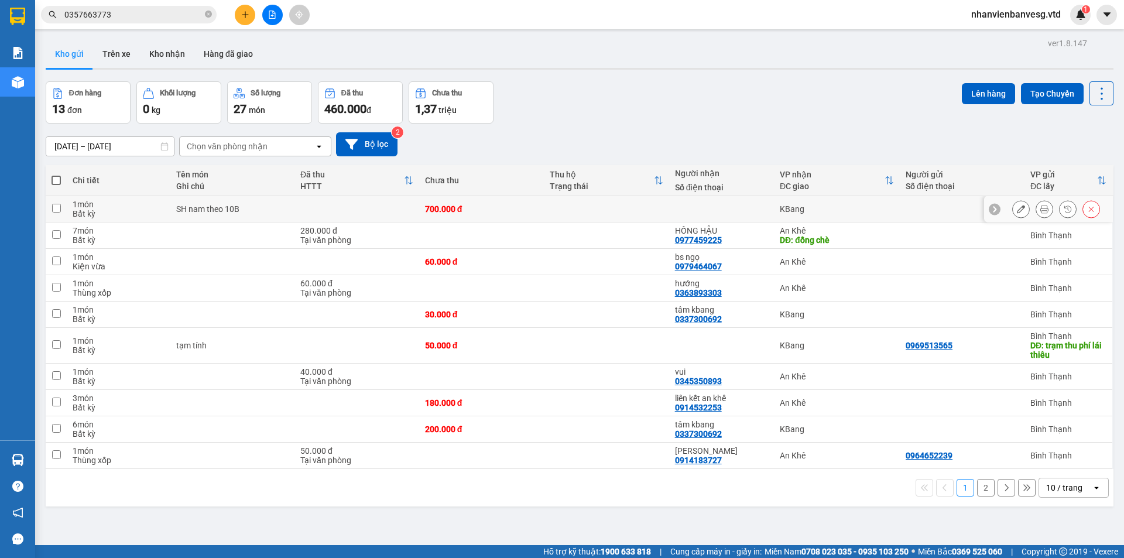
click at [60, 208] on input "checkbox" at bounding box center [56, 208] width 9 height 9
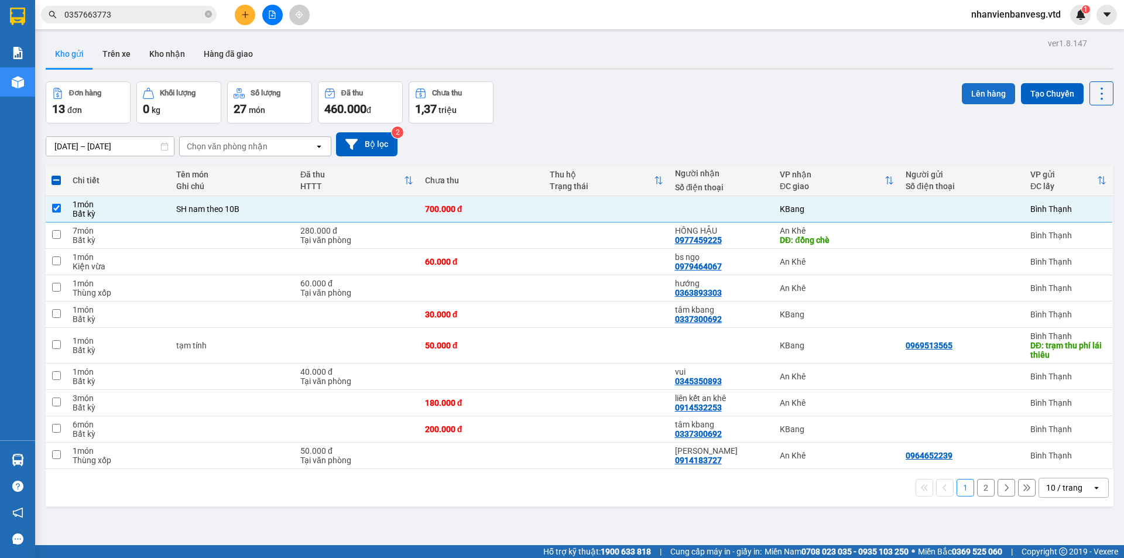
click at [964, 99] on button "Lên hàng" at bounding box center [988, 93] width 53 height 21
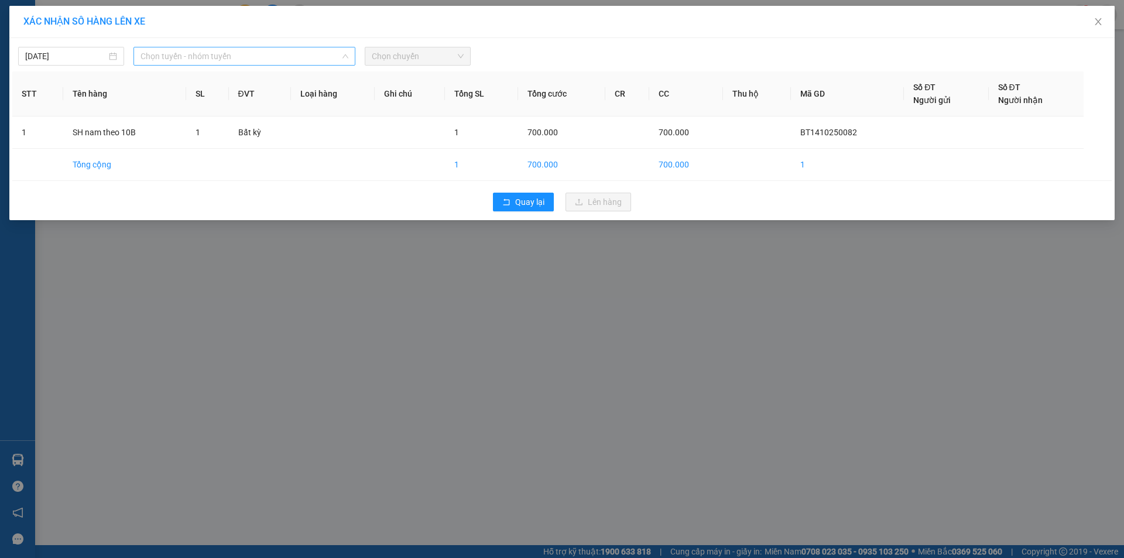
drag, startPoint x: 306, startPoint y: 51, endPoint x: 294, endPoint y: 113, distance: 63.1
click at [306, 52] on span "Chọn tuyến - nhóm tuyến" at bounding box center [244, 56] width 208 height 18
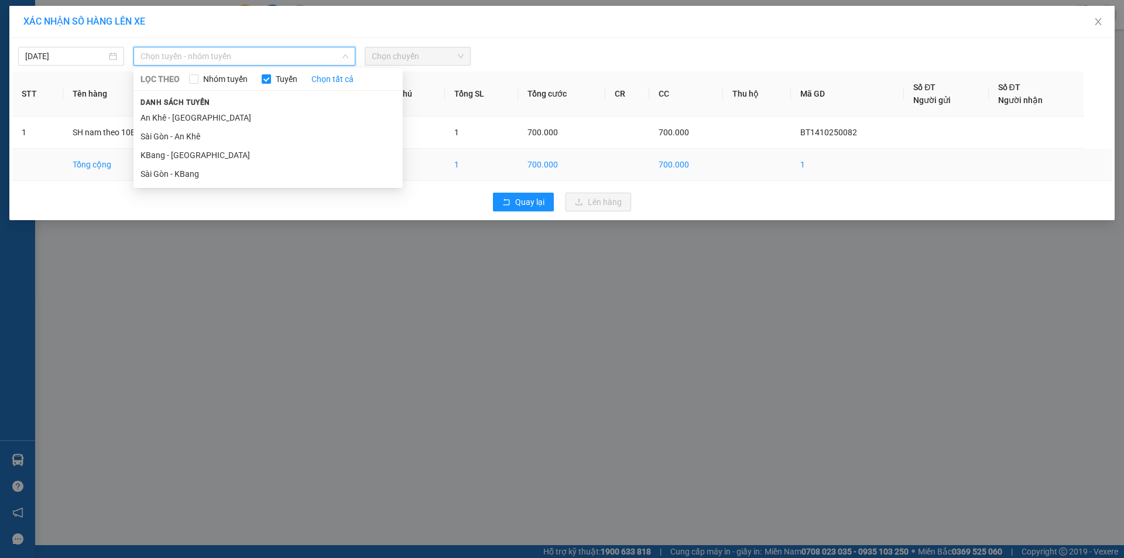
drag, startPoint x: 268, startPoint y: 174, endPoint x: 282, endPoint y: 163, distance: 18.3
click at [270, 171] on li "Sài Gòn - KBang" at bounding box center [267, 173] width 269 height 19
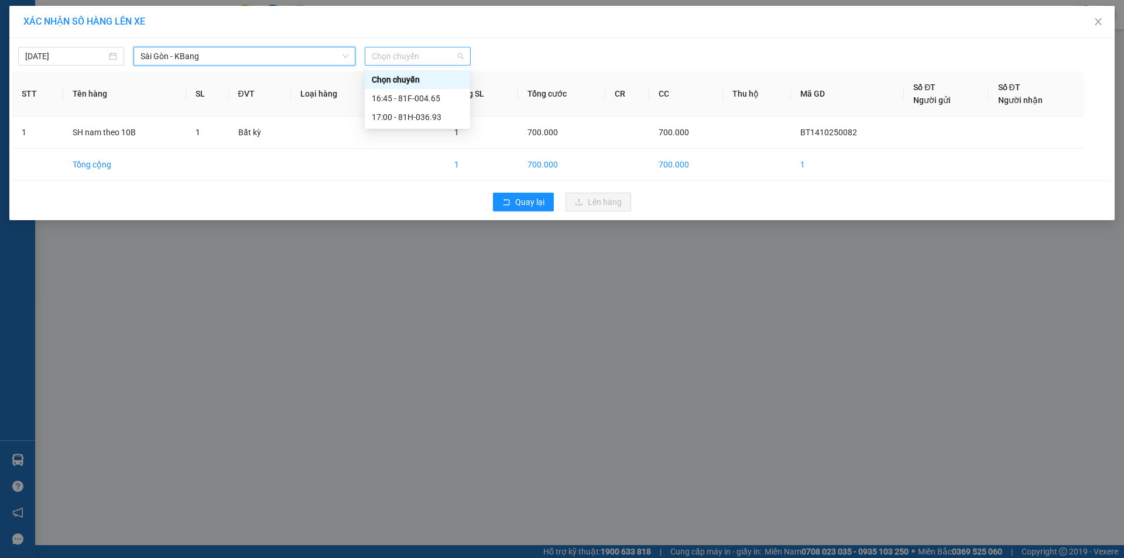
drag, startPoint x: 411, startPoint y: 56, endPoint x: 440, endPoint y: 140, distance: 89.2
click at [413, 64] on span "Chọn chuyến" at bounding box center [418, 56] width 92 height 18
click at [442, 104] on div "16:45 - 81F-004.65" at bounding box center [417, 98] width 91 height 13
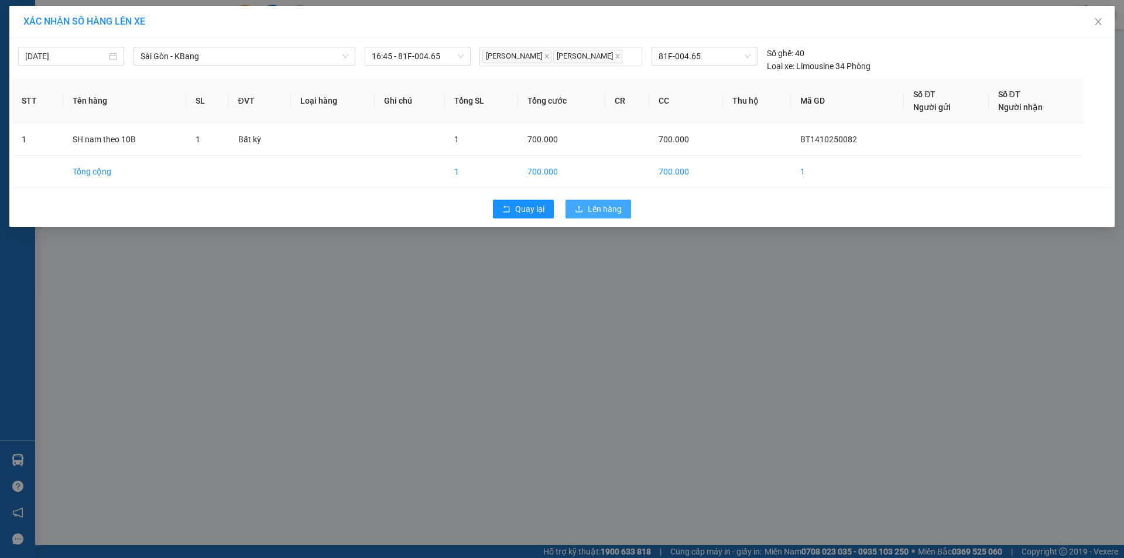
click at [599, 214] on span "Lên hàng" at bounding box center [605, 208] width 34 height 13
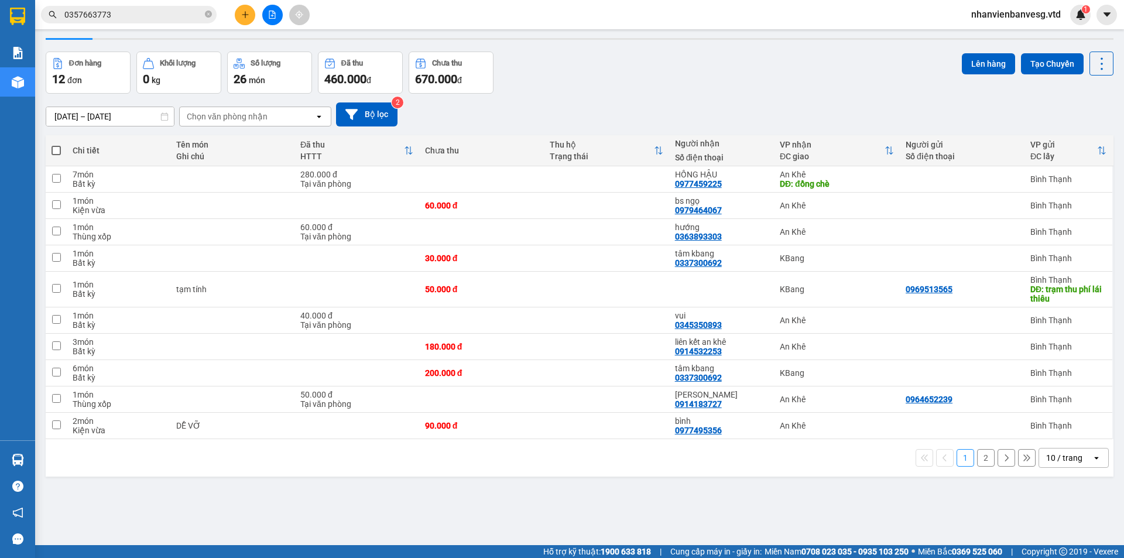
scroll to position [54, 0]
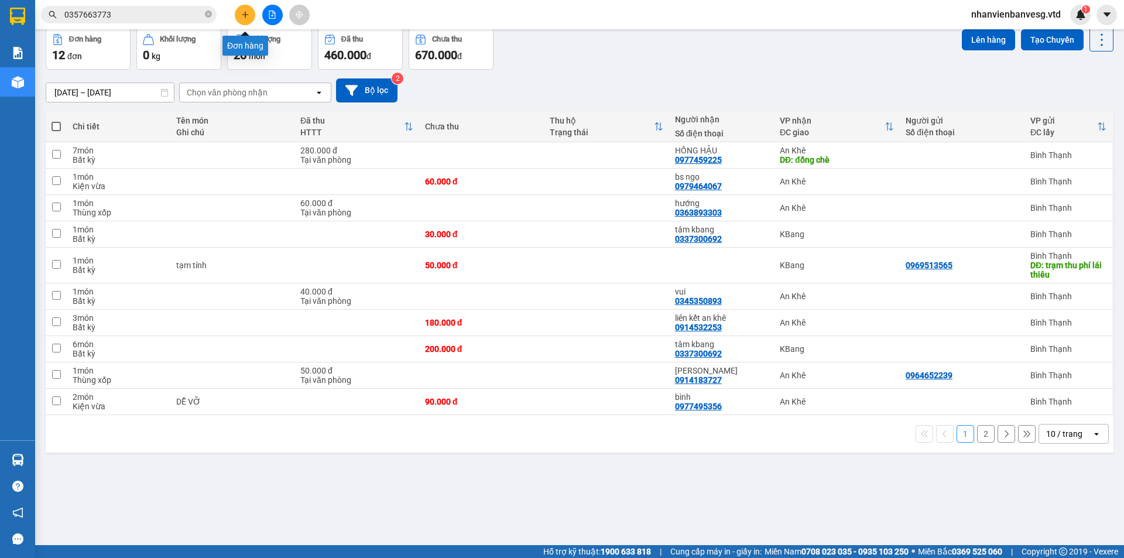
click at [238, 12] on button at bounding box center [245, 15] width 20 height 20
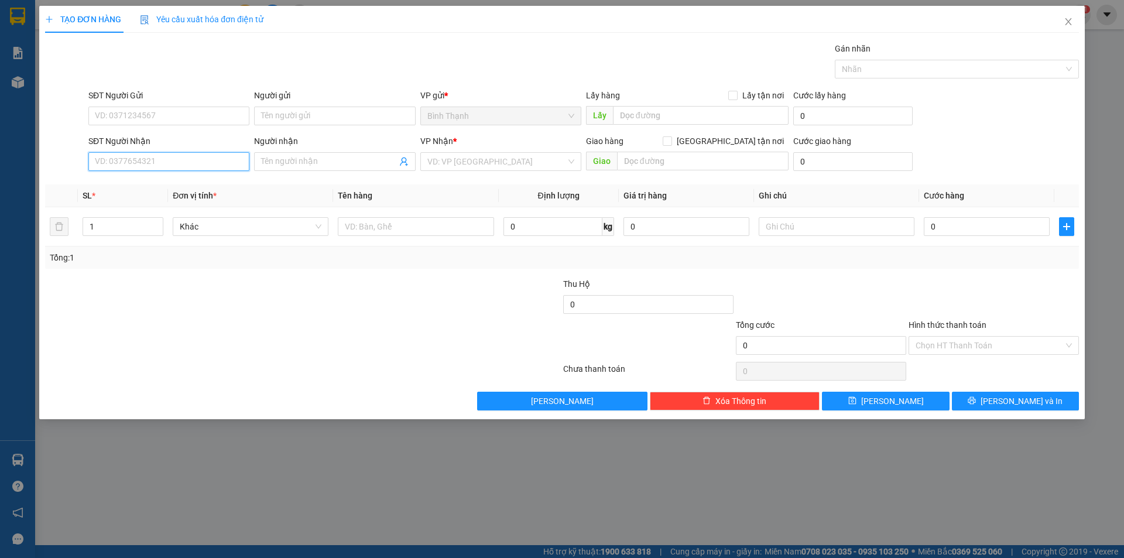
click at [224, 167] on input "SĐT Người Nhận" at bounding box center [168, 161] width 161 height 19
click at [339, 161] on input "Người nhận" at bounding box center [328, 161] width 135 height 13
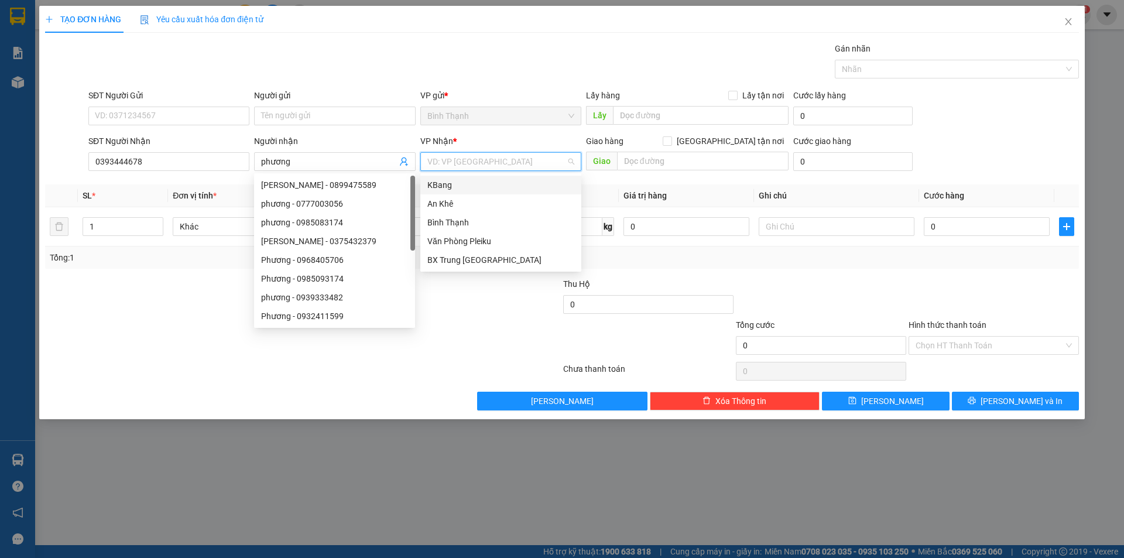
click at [448, 162] on input "search" at bounding box center [496, 162] width 139 height 18
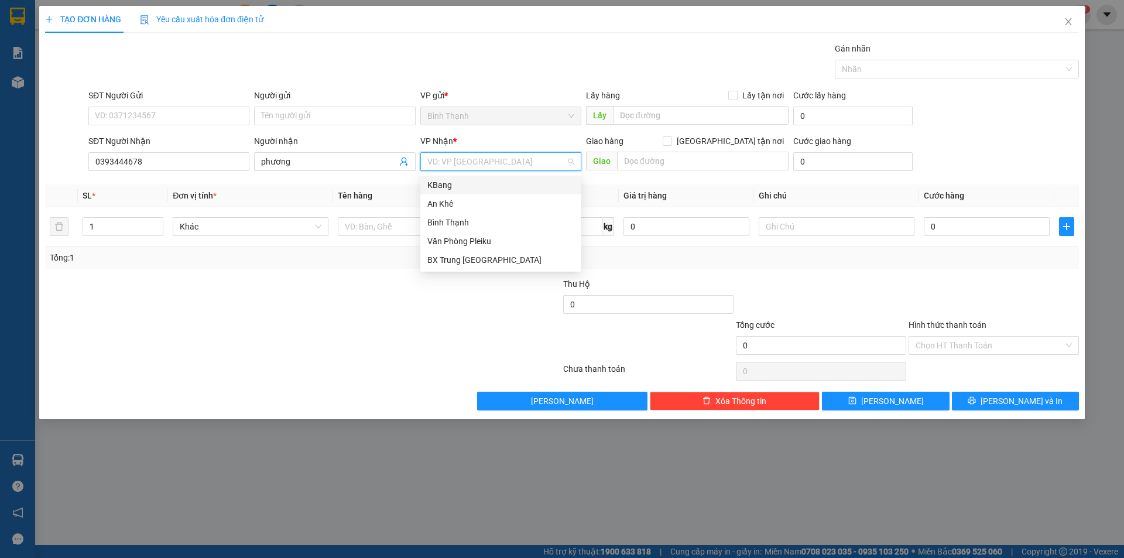
click at [478, 187] on div "KBang" at bounding box center [500, 184] width 147 height 13
click at [287, 226] on span "Bất kỳ" at bounding box center [251, 227] width 142 height 18
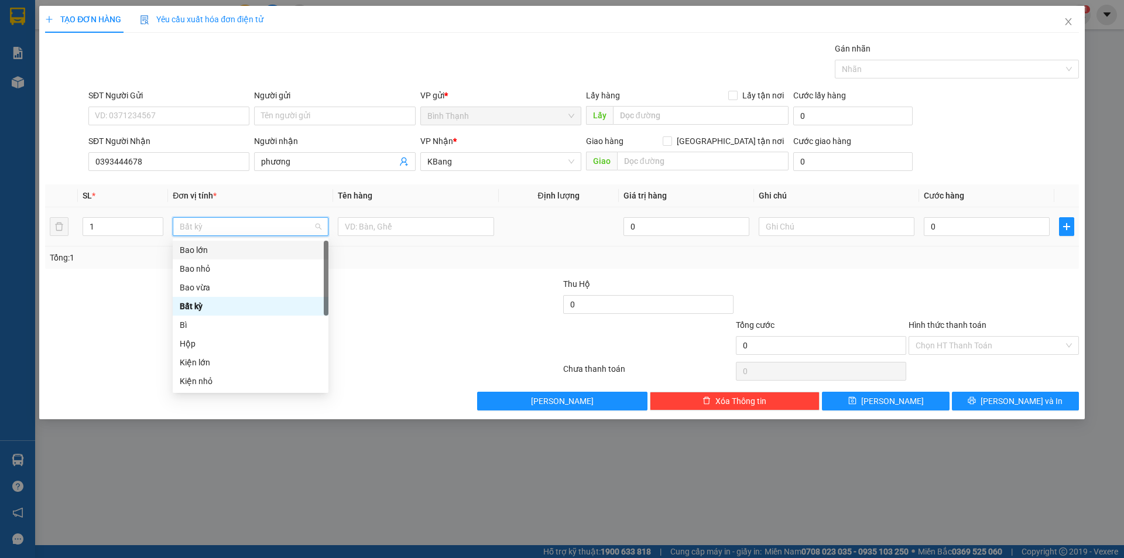
click at [246, 248] on div "Bao lớn" at bounding box center [251, 249] width 142 height 13
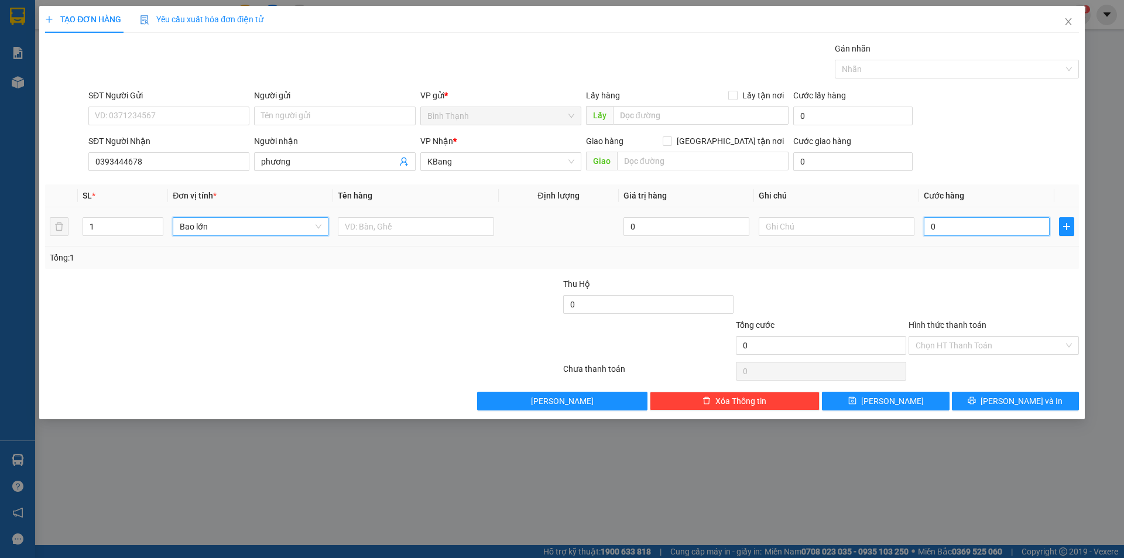
click at [940, 224] on input "0" at bounding box center [986, 226] width 126 height 19
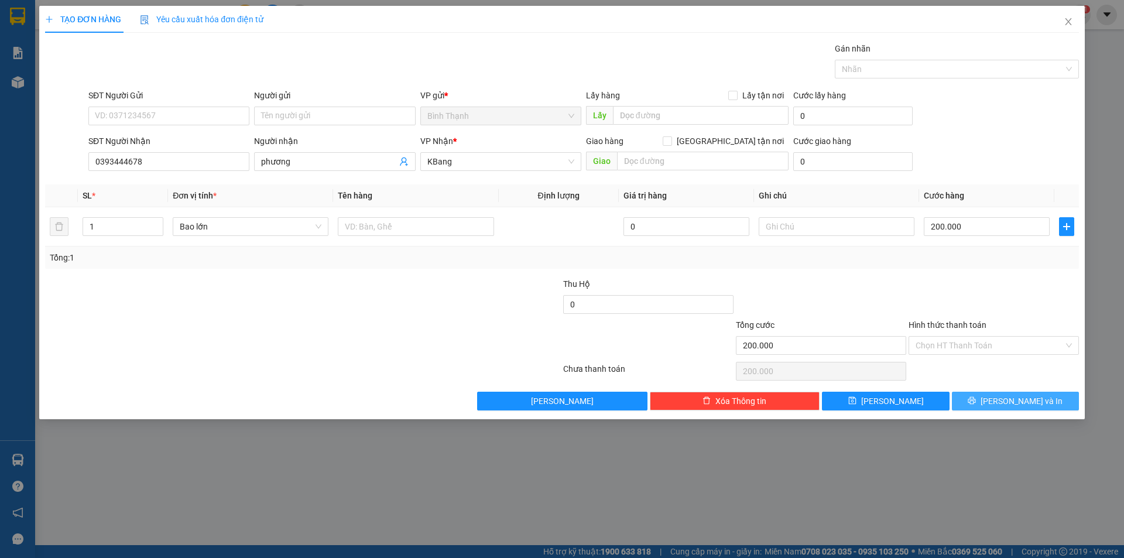
click at [1019, 401] on span "[PERSON_NAME] và In" at bounding box center [1021, 400] width 82 height 13
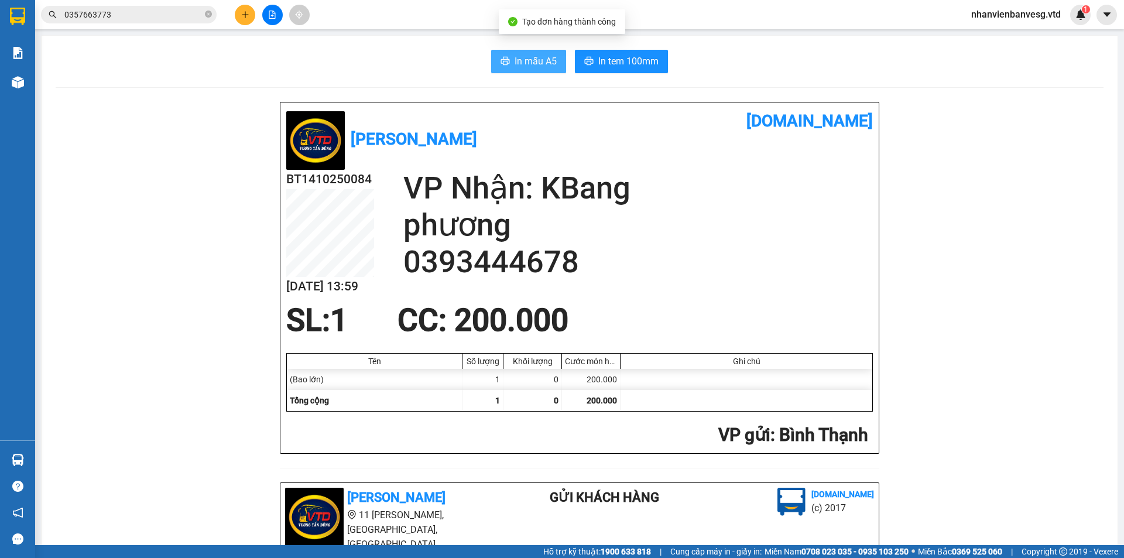
click at [539, 64] on span "In mẫu A5" at bounding box center [535, 61] width 42 height 15
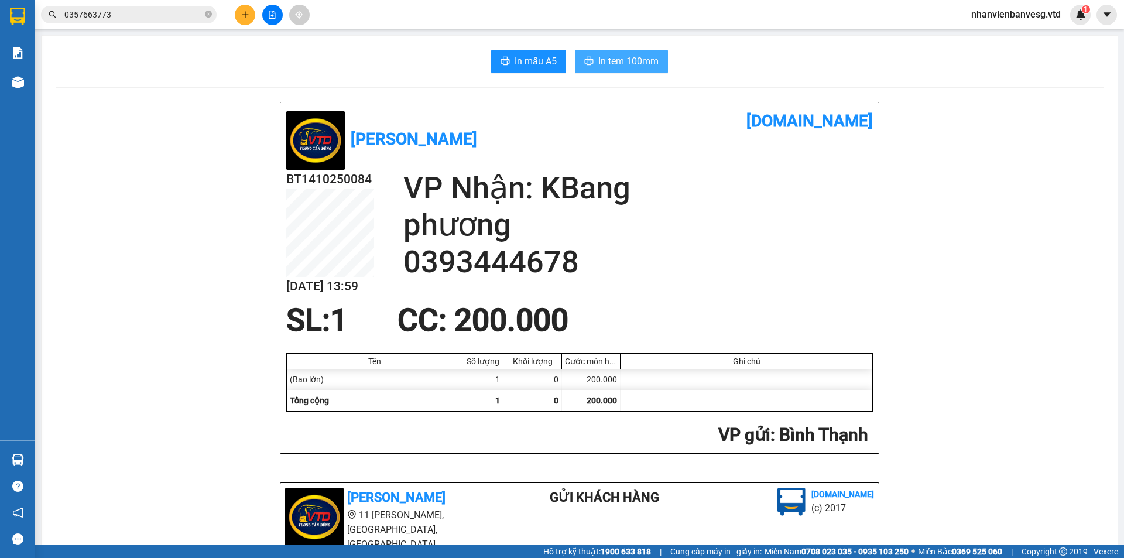
click at [625, 65] on span "In tem 100mm" at bounding box center [628, 61] width 60 height 15
click at [250, 16] on button at bounding box center [245, 15] width 20 height 20
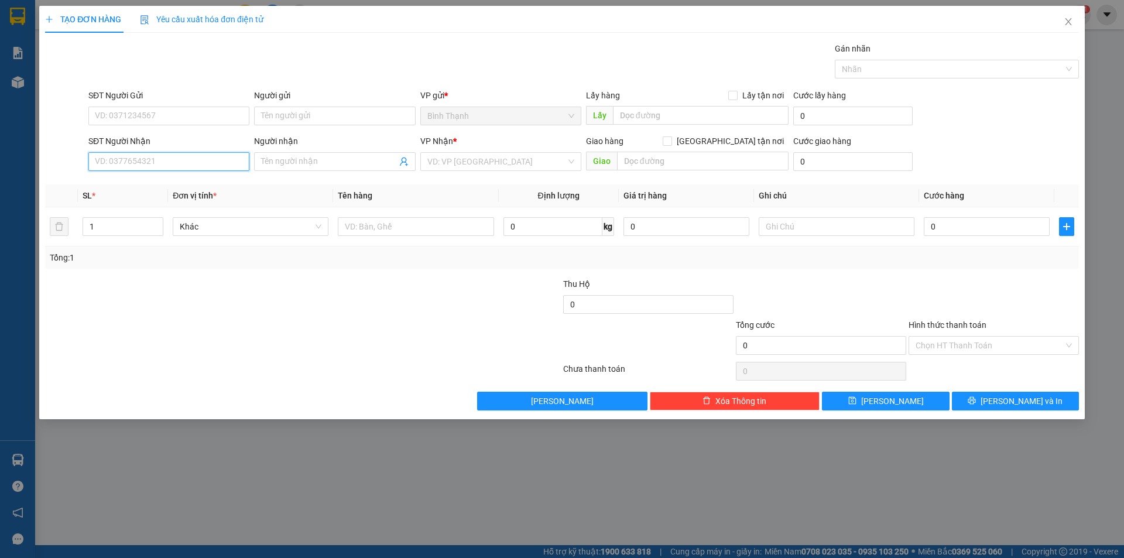
click at [206, 154] on input "SĐT Người Nhận" at bounding box center [168, 161] width 161 height 19
drag, startPoint x: 78, startPoint y: 229, endPoint x: 30, endPoint y: 241, distance: 48.8
click at [30, 236] on div "TẠO ĐƠN HÀNG Yêu cầu xuất hóa đơn điện tử Transit Pickup Surcharge Ids Transit …" at bounding box center [562, 279] width 1124 height 558
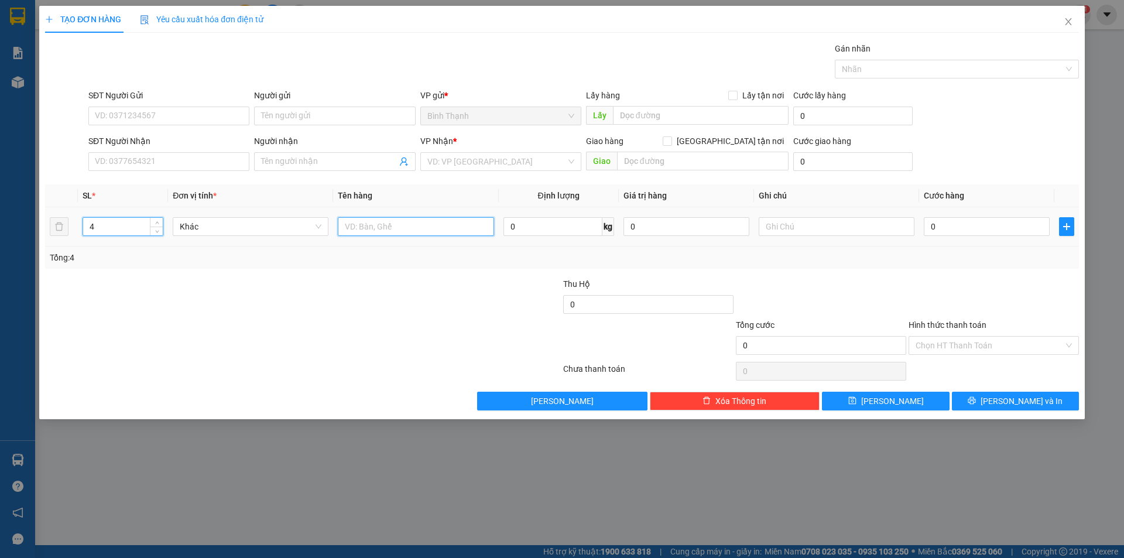
click at [368, 226] on input "text" at bounding box center [416, 226] width 156 height 19
click at [939, 224] on input "0" at bounding box center [986, 226] width 126 height 19
click at [509, 159] on input "search" at bounding box center [496, 162] width 139 height 18
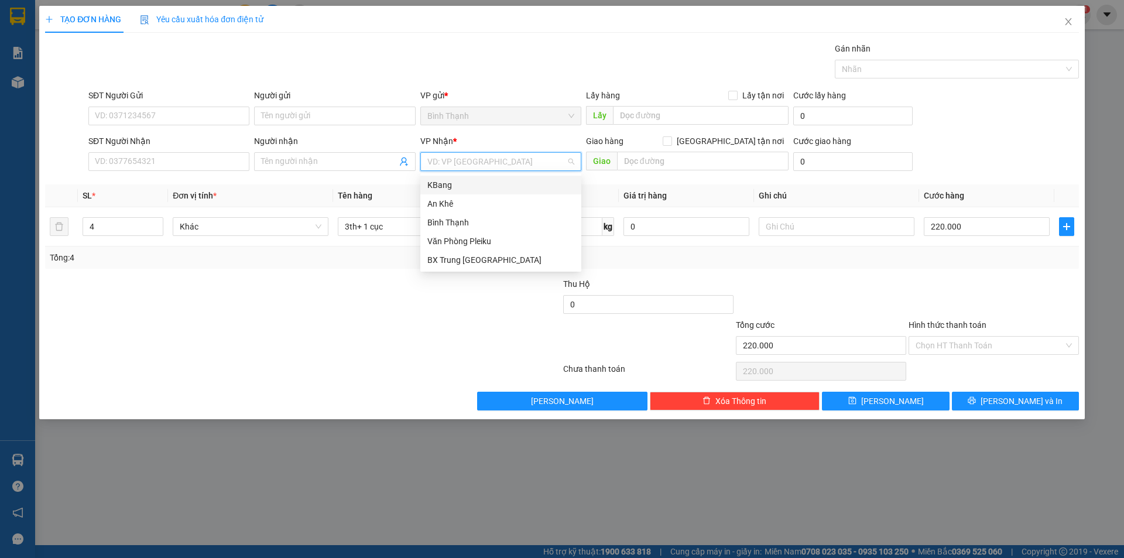
click at [509, 185] on div "KBang" at bounding box center [500, 184] width 147 height 13
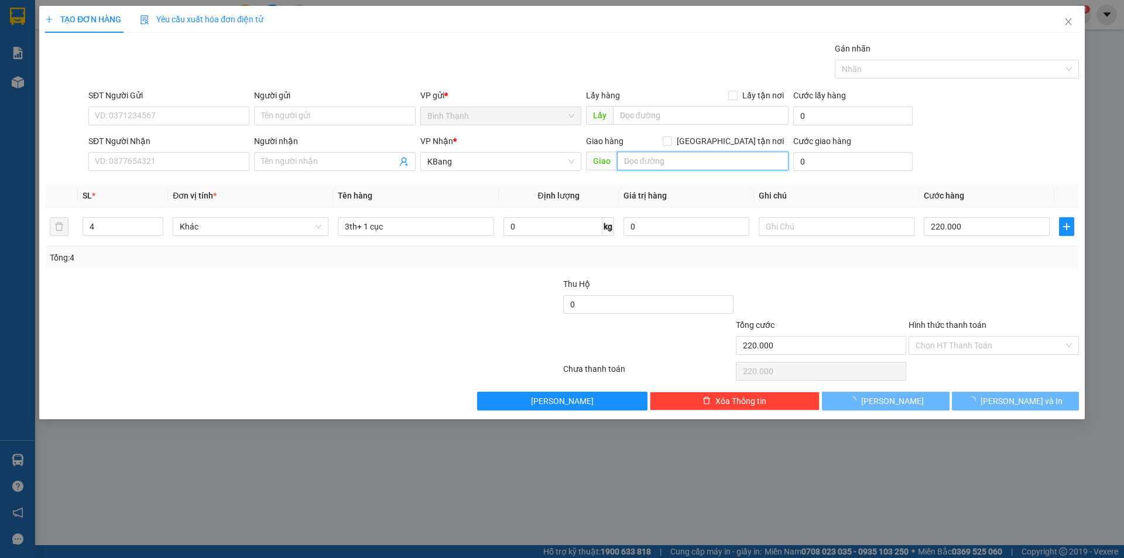
click at [650, 156] on input "text" at bounding box center [702, 161] width 171 height 19
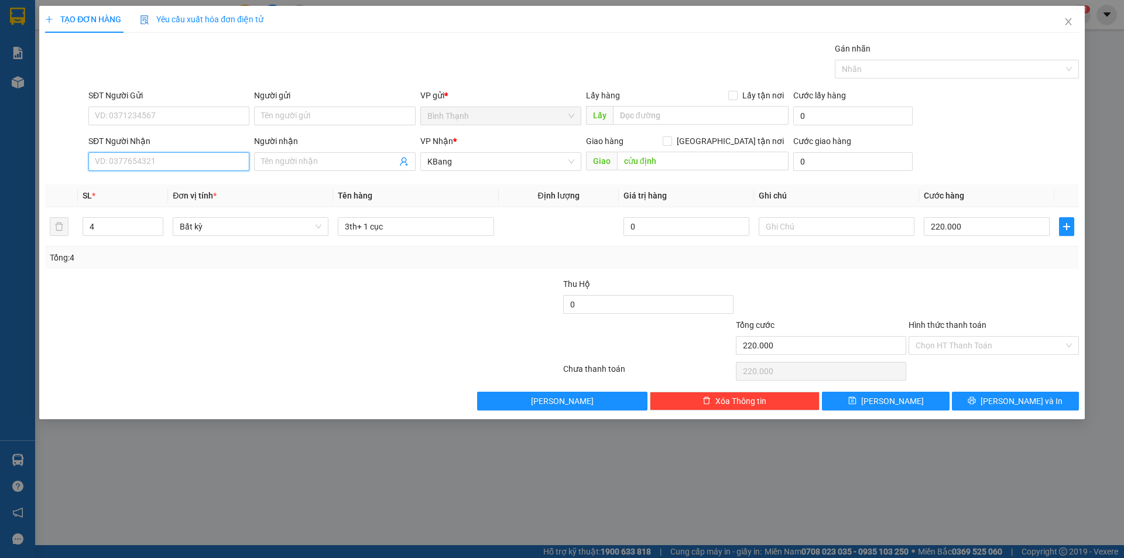
click at [139, 160] on input "SĐT Người Nhận" at bounding box center [168, 161] width 161 height 19
click at [693, 160] on input "cửu định" at bounding box center [702, 161] width 171 height 19
click at [281, 160] on input "Người nhận" at bounding box center [328, 161] width 135 height 13
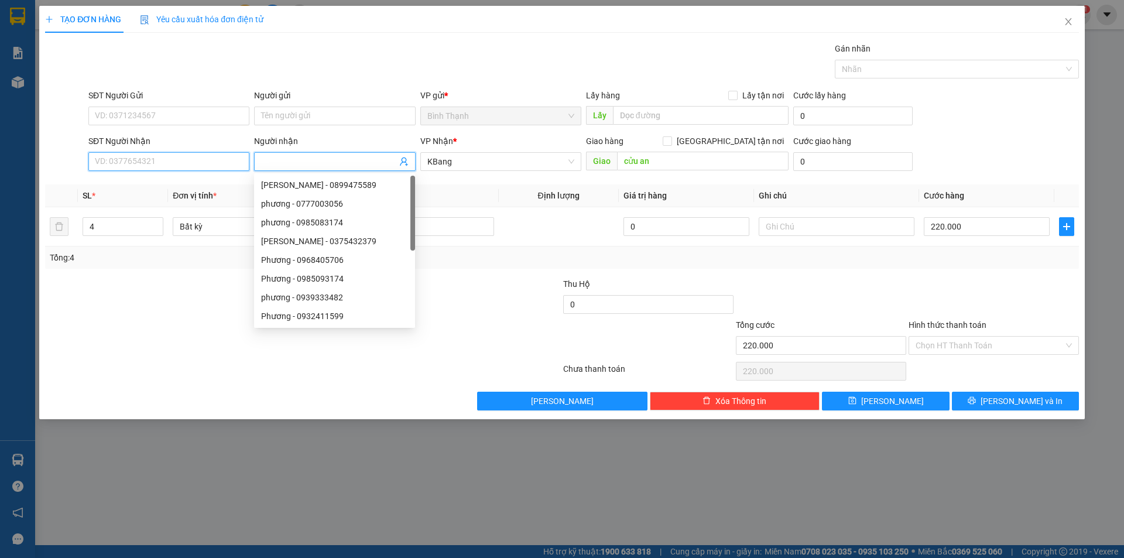
click at [212, 153] on input "SĐT Người Nhận" at bounding box center [168, 161] width 161 height 19
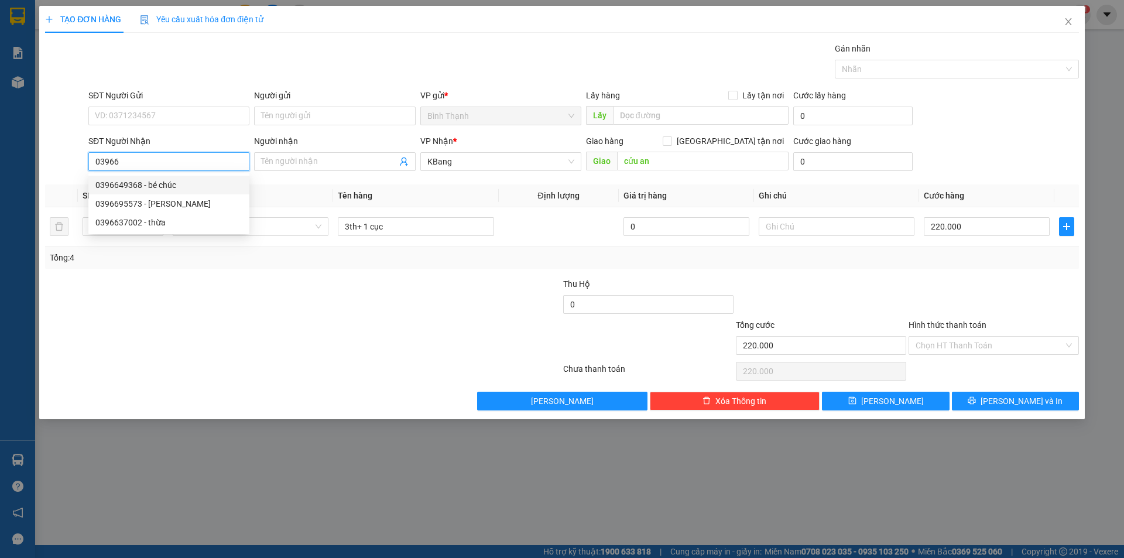
click at [171, 188] on div "0396649368 - bé chúc" at bounding box center [168, 184] width 147 height 13
click at [490, 154] on span "An Khê" at bounding box center [500, 162] width 147 height 18
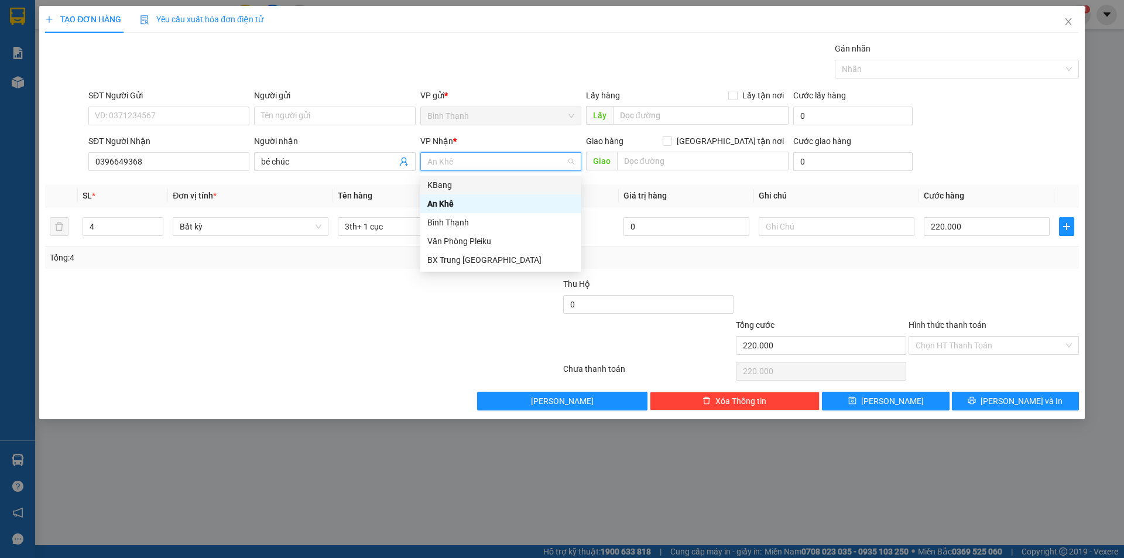
drag, startPoint x: 490, startPoint y: 182, endPoint x: 496, endPoint y: 180, distance: 6.8
click at [491, 181] on div "KBang" at bounding box center [500, 184] width 147 height 13
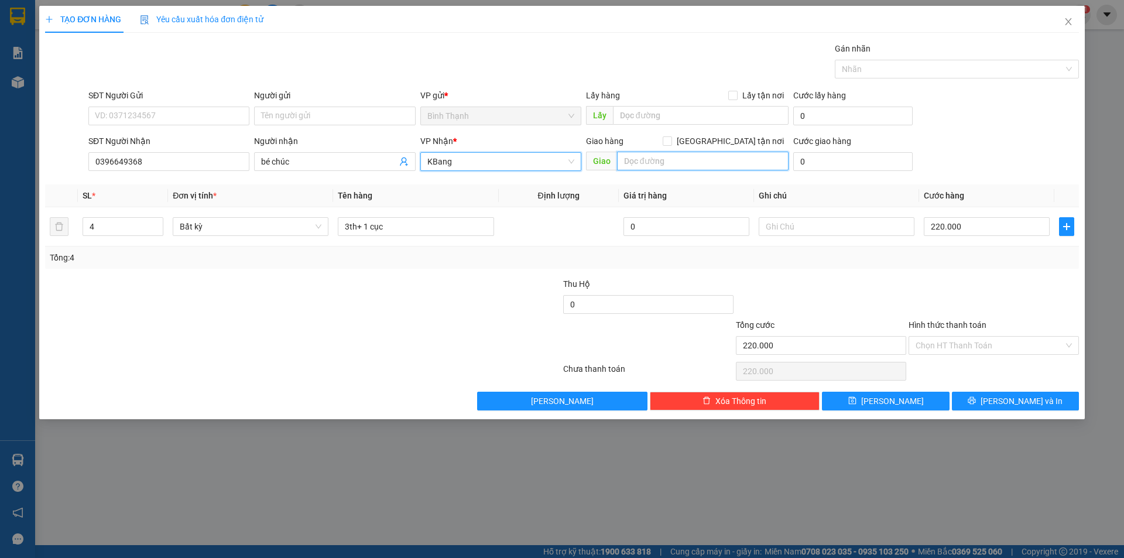
click at [653, 159] on input "text" at bounding box center [702, 161] width 171 height 19
click at [1005, 402] on button "[PERSON_NAME] và In" at bounding box center [1015, 401] width 127 height 19
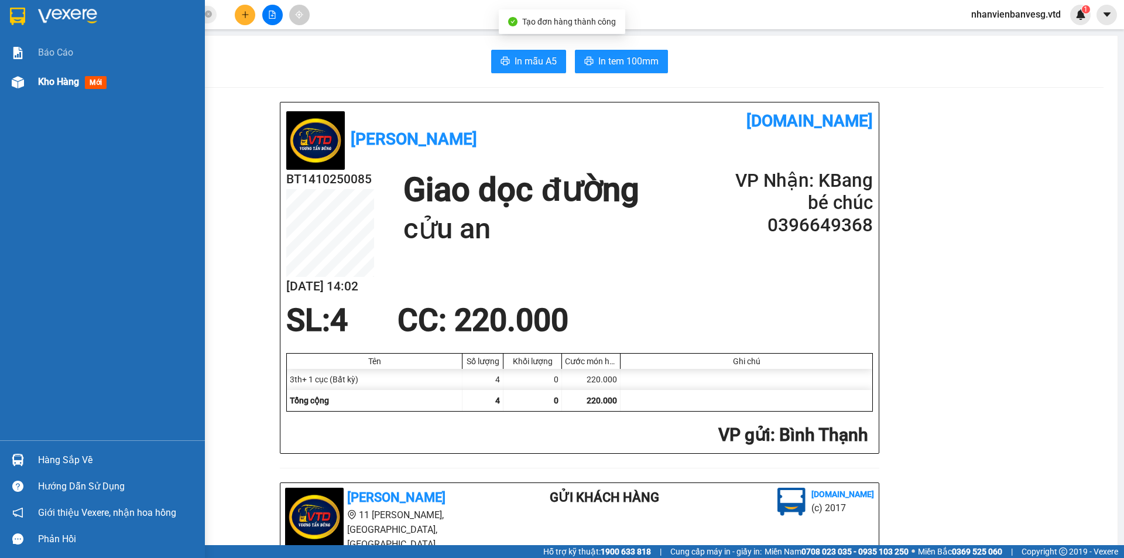
click at [44, 86] on span "Kho hàng" at bounding box center [58, 81] width 41 height 11
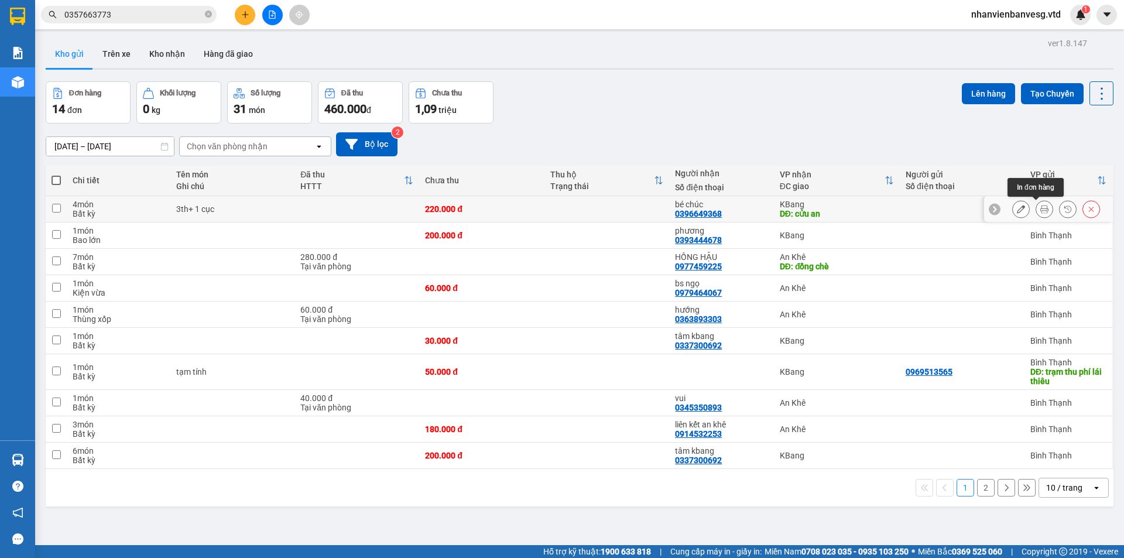
click at [1040, 209] on icon at bounding box center [1044, 209] width 8 height 8
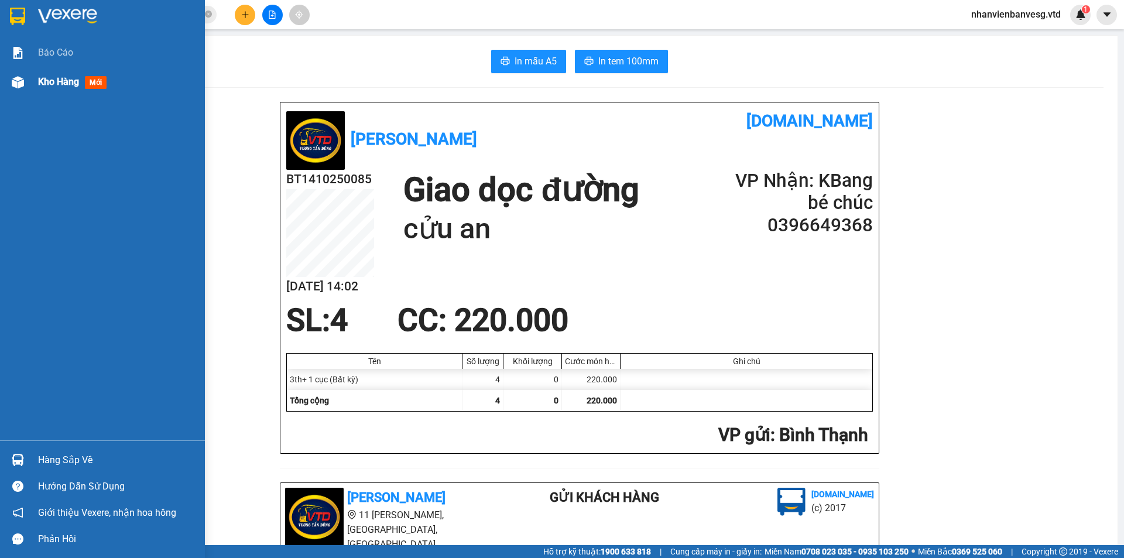
click at [73, 83] on span "Kho hàng" at bounding box center [58, 81] width 41 height 11
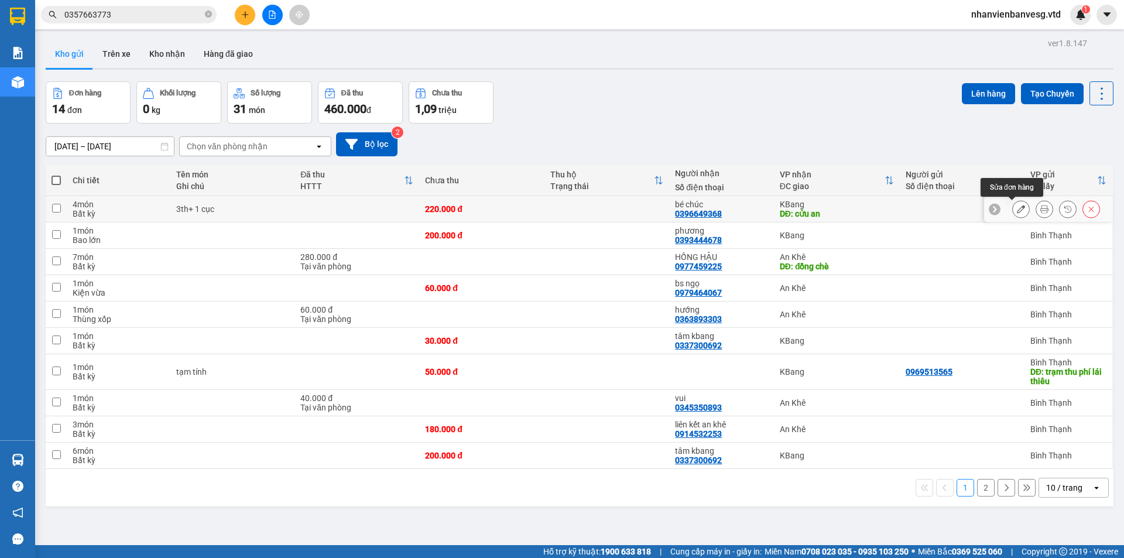
click at [1017, 208] on icon at bounding box center [1021, 209] width 8 height 8
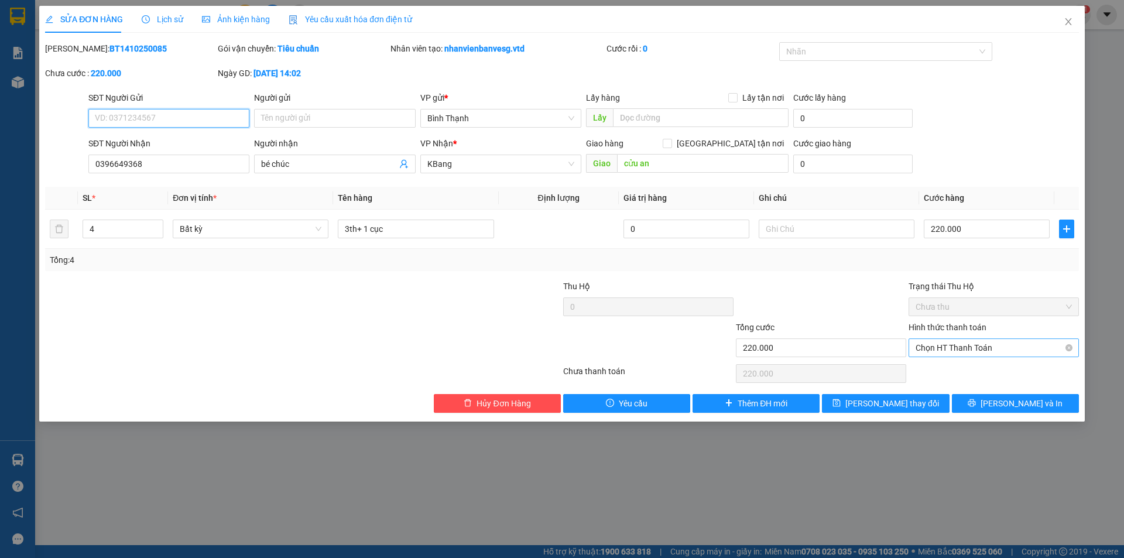
click at [953, 350] on span "Chọn HT Thanh Toán" at bounding box center [993, 348] width 156 height 18
click at [962, 374] on div "Tại văn phòng" at bounding box center [993, 371] width 156 height 13
click at [1028, 407] on span "[PERSON_NAME] và In" at bounding box center [1021, 403] width 82 height 13
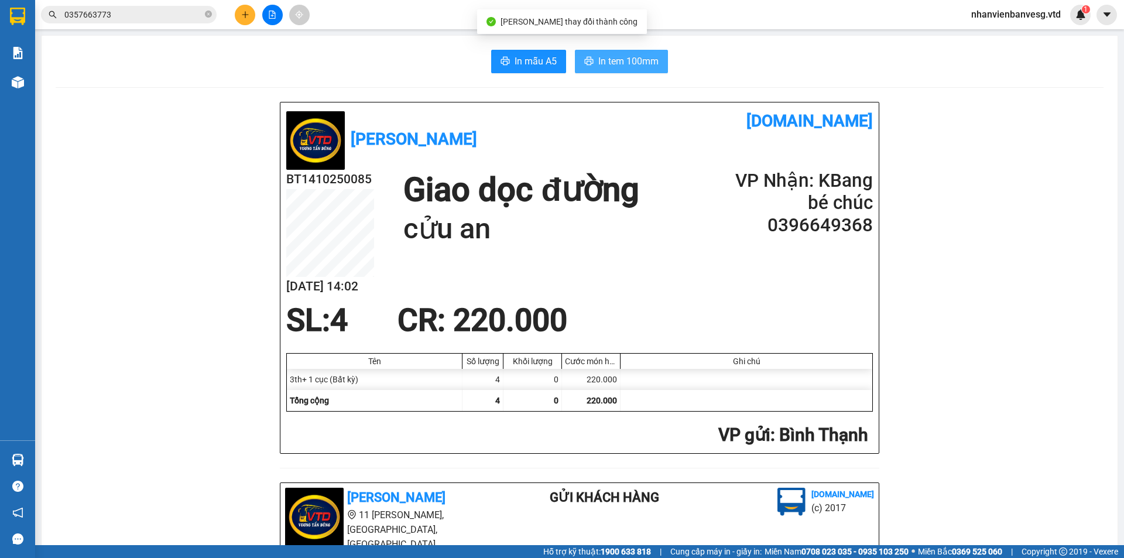
click at [615, 61] on span "In tem 100mm" at bounding box center [628, 61] width 60 height 15
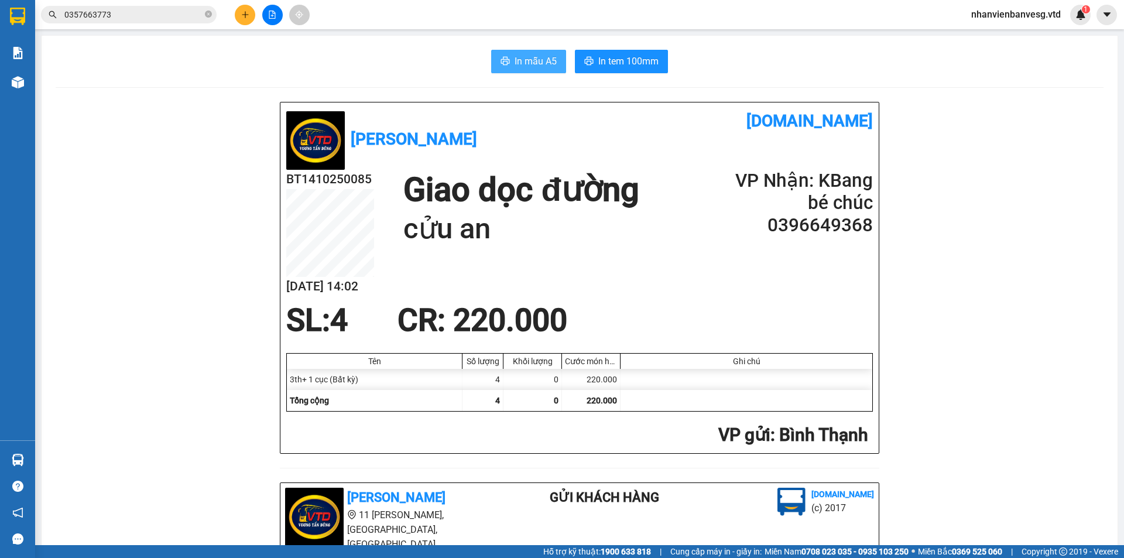
click at [518, 67] on span "In mẫu A5" at bounding box center [535, 61] width 42 height 15
click at [248, 18] on icon "plus" at bounding box center [245, 15] width 8 height 8
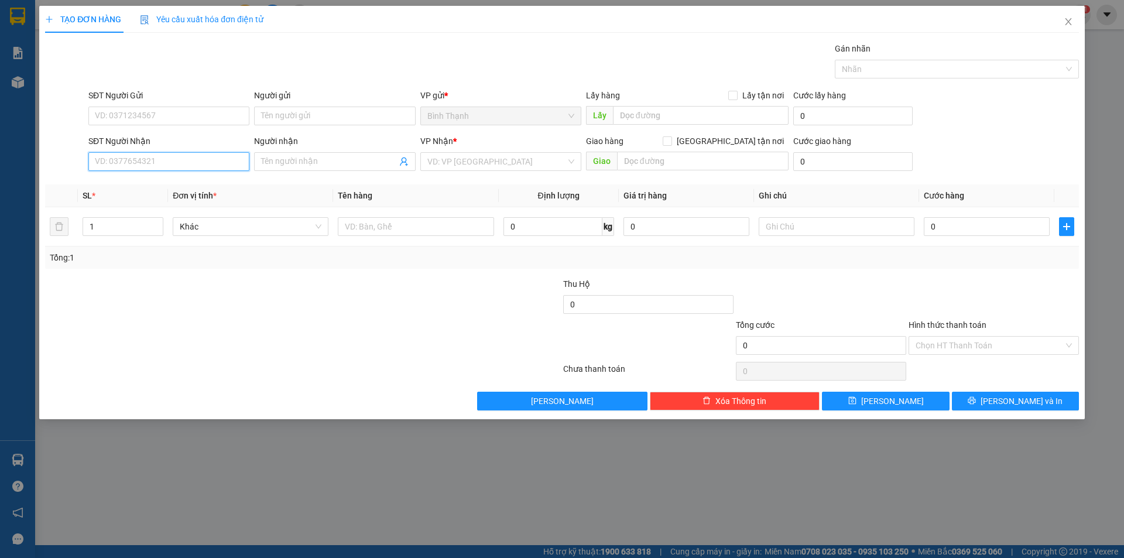
click at [168, 163] on input "SĐT Người Nhận" at bounding box center [168, 161] width 161 height 19
click at [300, 156] on input "Người nhận" at bounding box center [328, 161] width 135 height 13
click at [345, 199] on div "lan đến - 0905479427" at bounding box center [334, 203] width 147 height 13
click at [444, 154] on input "search" at bounding box center [496, 162] width 139 height 18
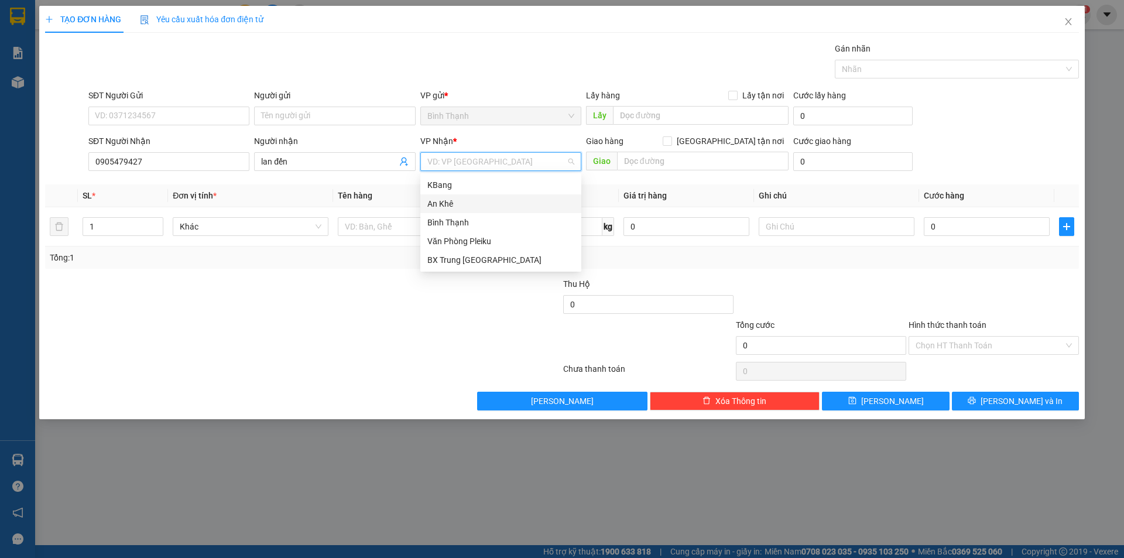
click at [469, 202] on div "An Khê" at bounding box center [500, 203] width 147 height 13
click at [236, 226] on span "Bất kỳ" at bounding box center [251, 227] width 142 height 18
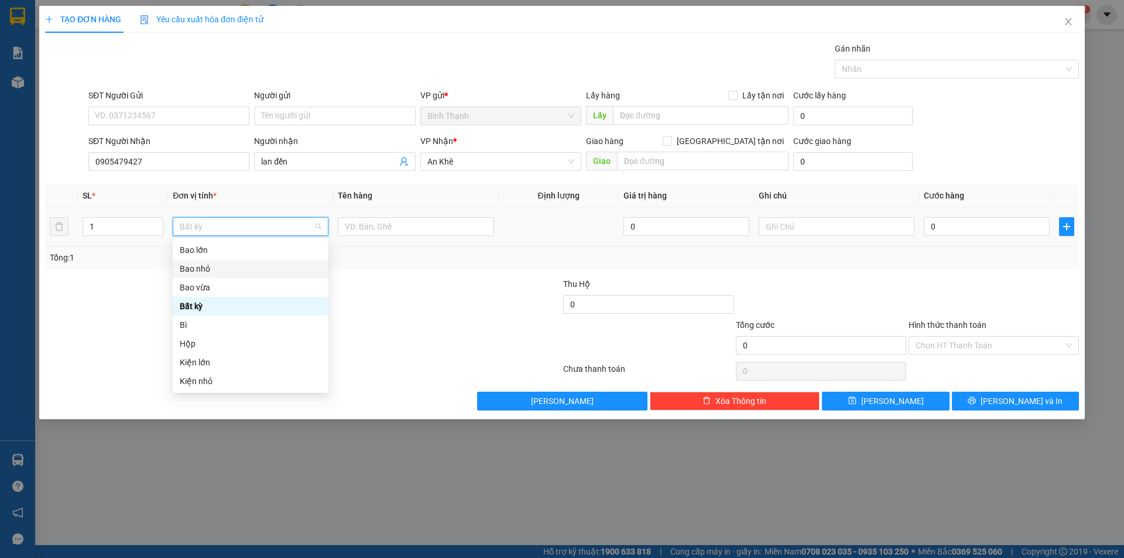
click at [262, 271] on div "Bao nhỏ" at bounding box center [251, 268] width 142 height 13
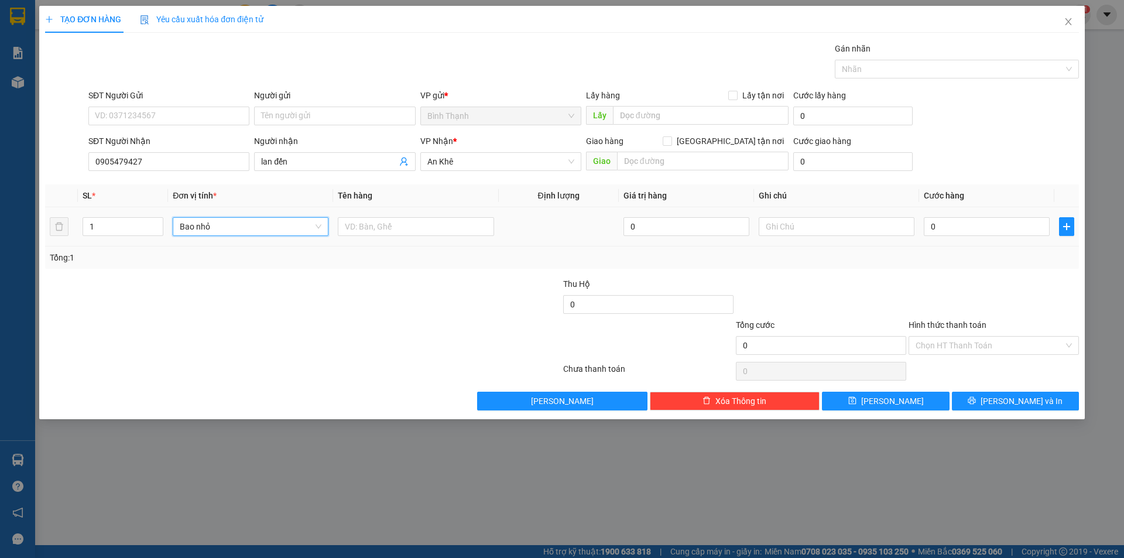
click at [247, 218] on span "Bao nhỏ" at bounding box center [251, 227] width 142 height 18
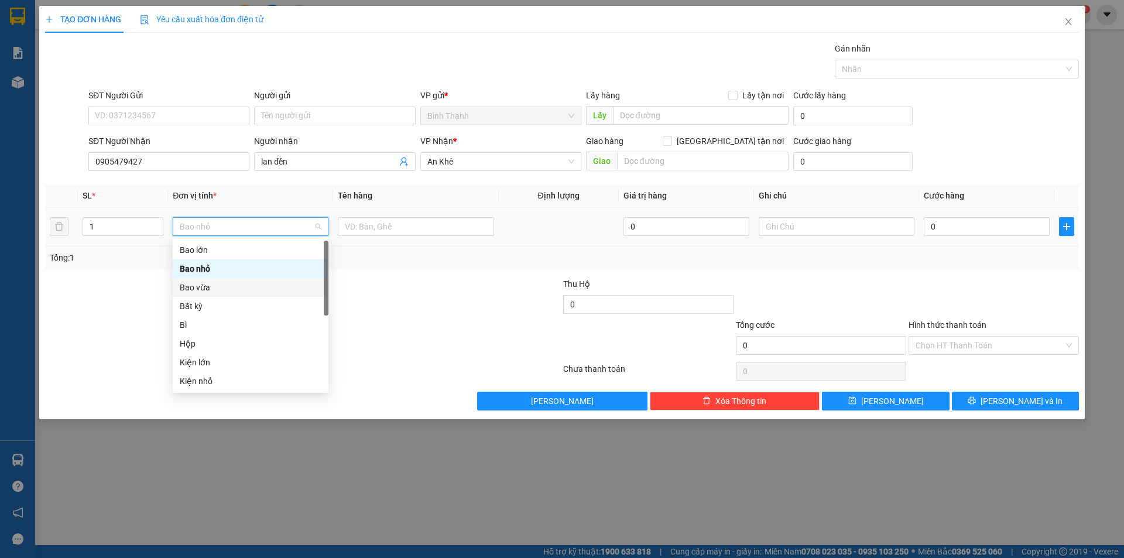
click at [227, 286] on div "Bao vừa" at bounding box center [251, 287] width 142 height 13
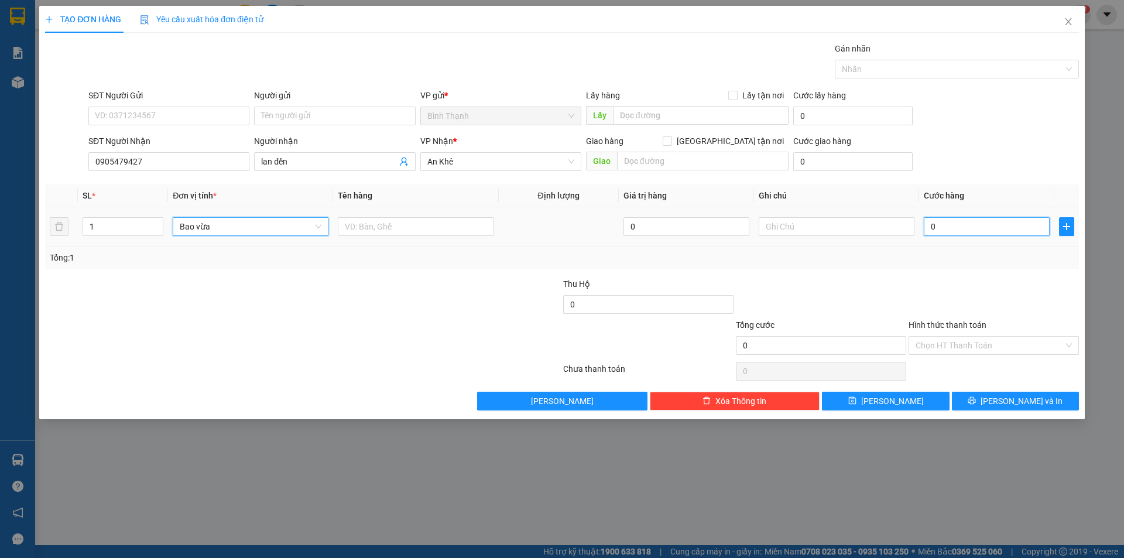
click at [957, 228] on input "0" at bounding box center [986, 226] width 126 height 19
click at [214, 226] on span "Bao vừa" at bounding box center [251, 227] width 142 height 18
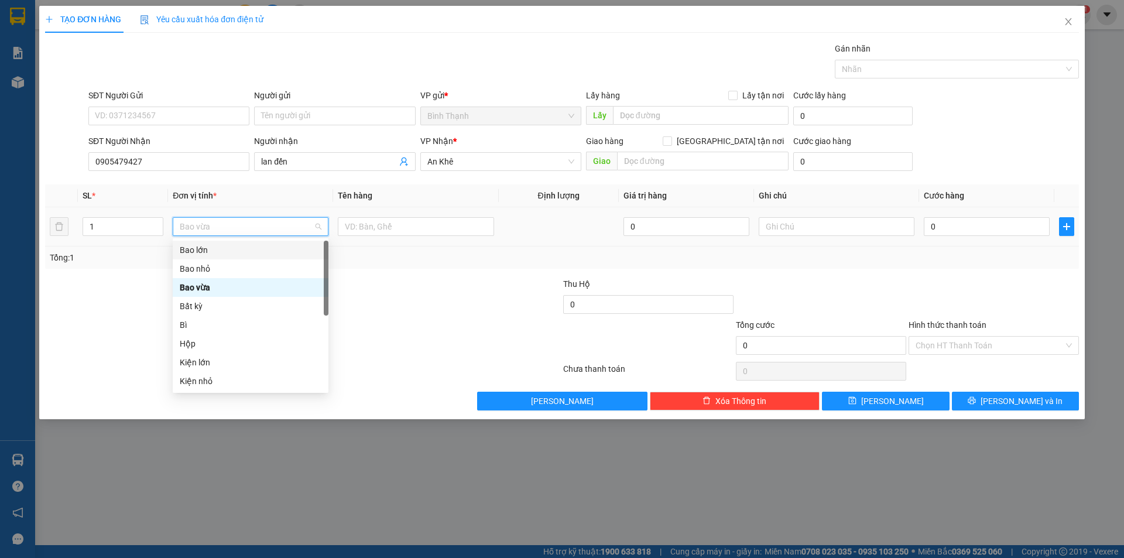
click at [230, 252] on div "Bao lớn" at bounding box center [251, 249] width 142 height 13
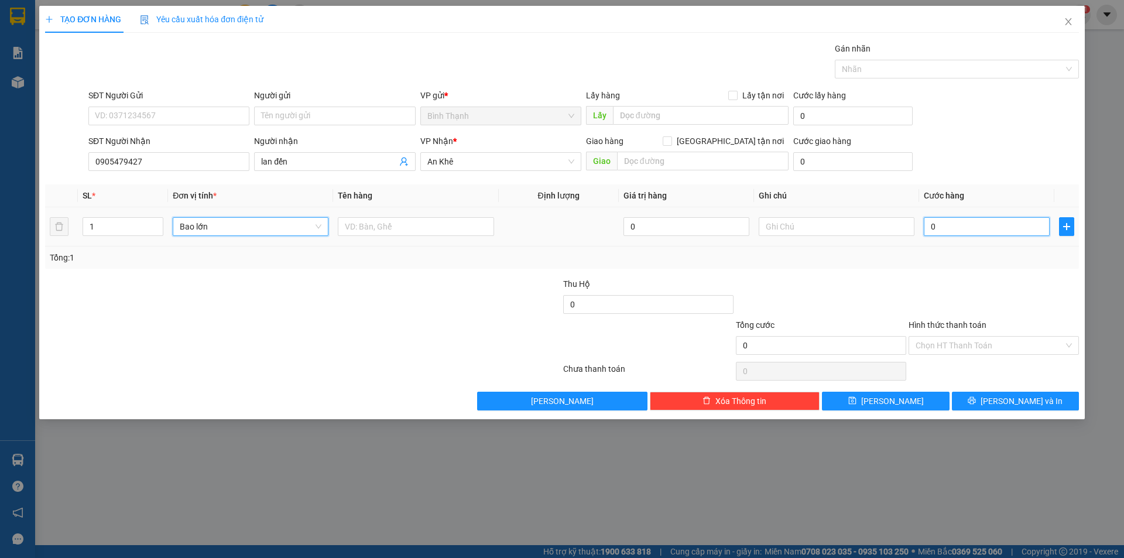
click at [966, 232] on input "0" at bounding box center [986, 226] width 126 height 19
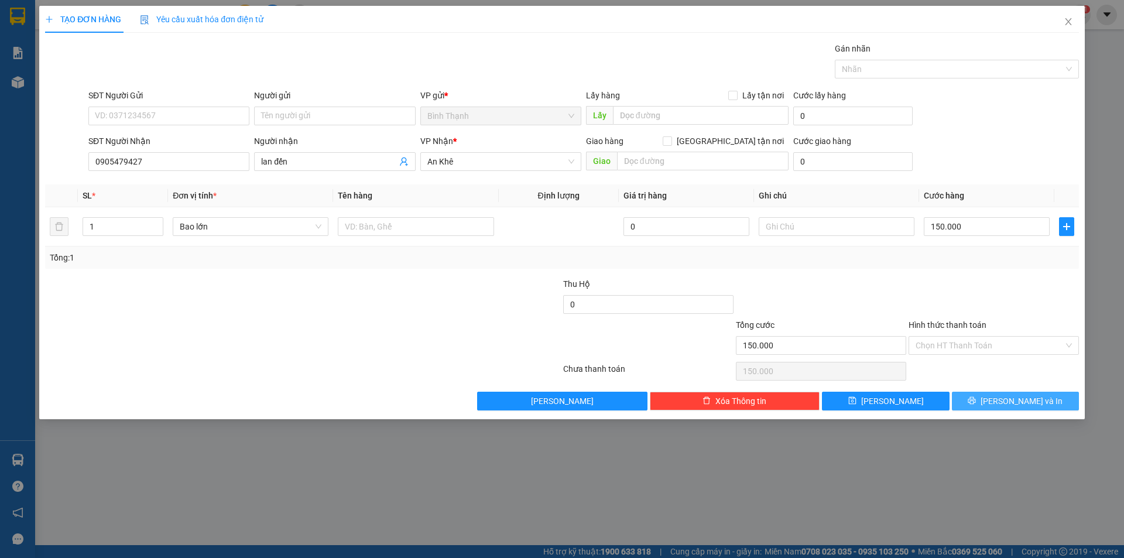
click at [1018, 399] on span "[PERSON_NAME] và In" at bounding box center [1021, 400] width 82 height 13
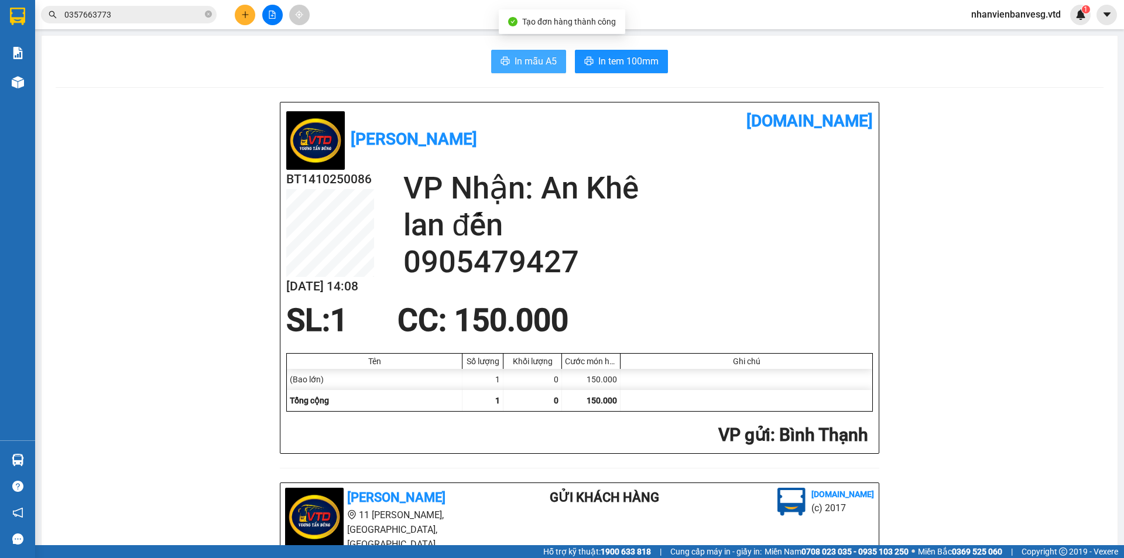
click at [523, 65] on span "In mẫu A5" at bounding box center [535, 61] width 42 height 15
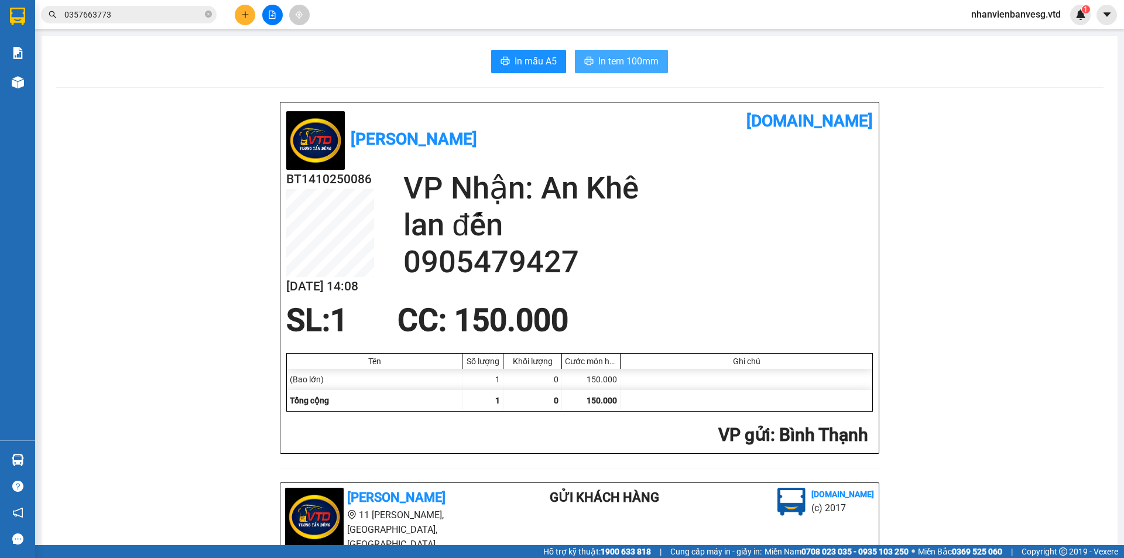
click at [623, 60] on span "In tem 100mm" at bounding box center [628, 61] width 60 height 15
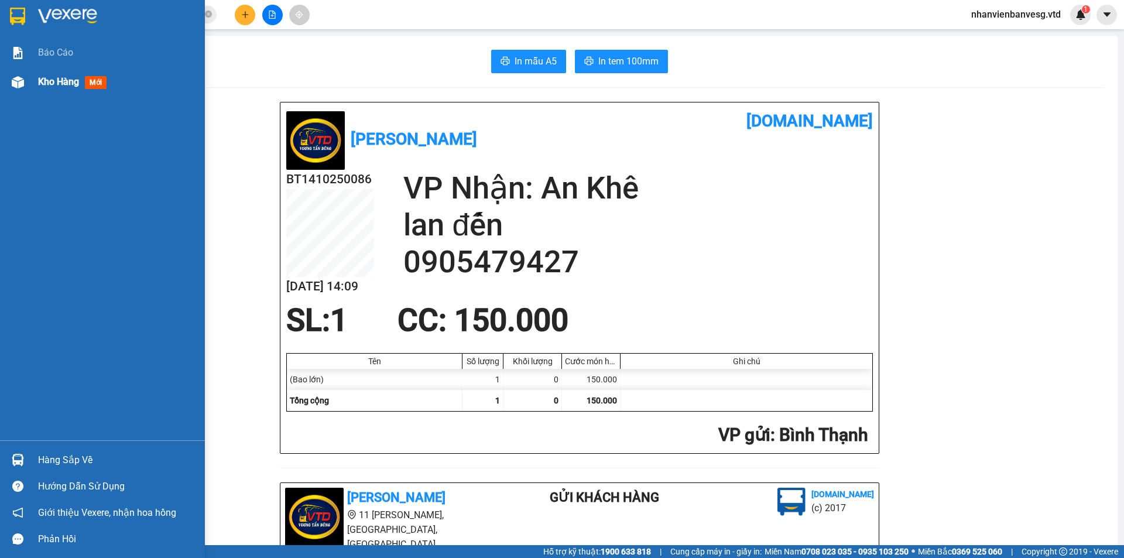
click at [50, 84] on span "Kho hàng" at bounding box center [58, 81] width 41 height 11
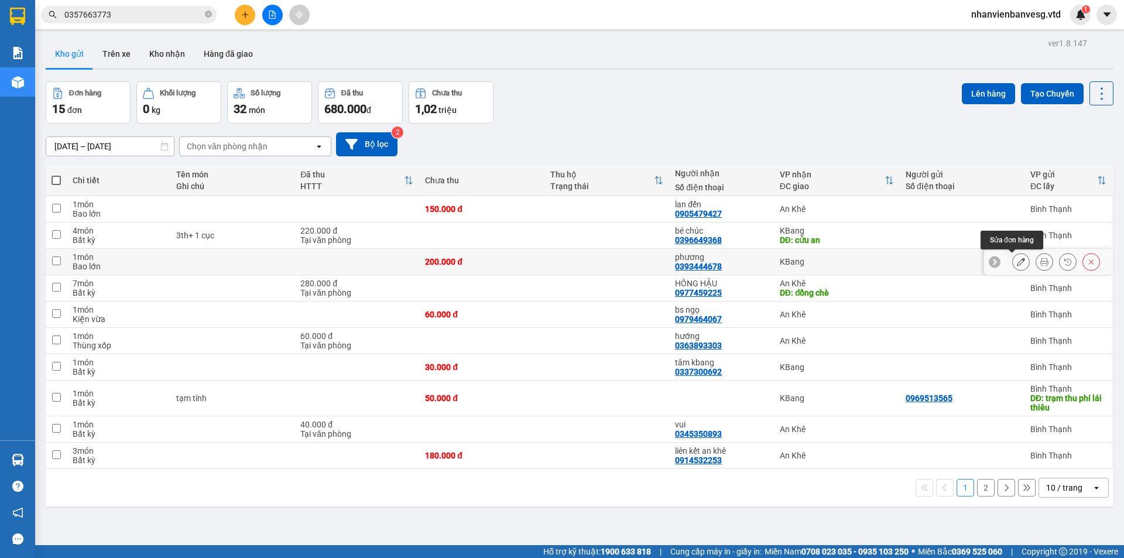
click at [1017, 262] on icon at bounding box center [1021, 261] width 8 height 8
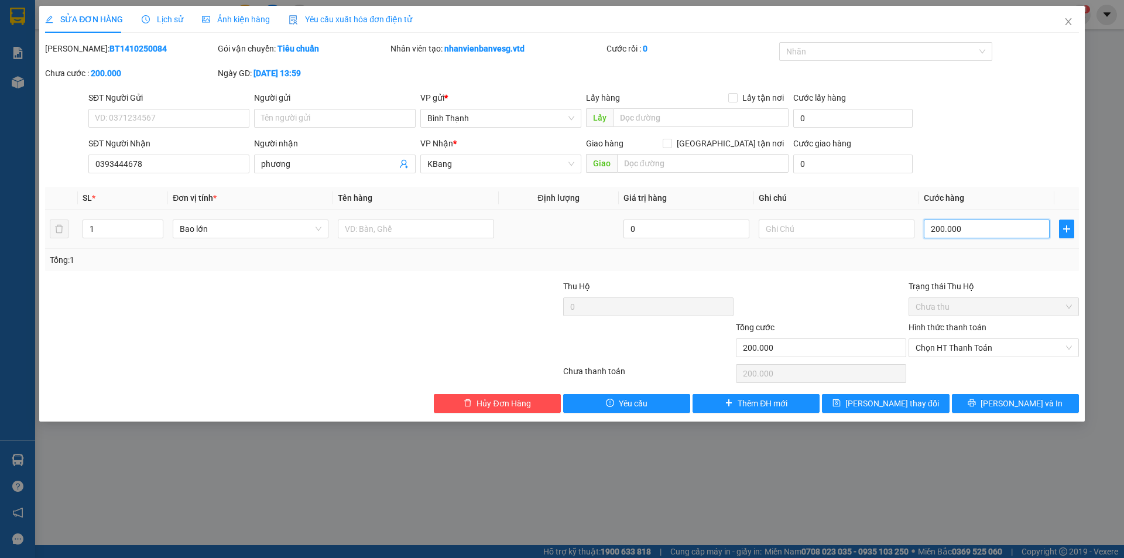
click at [980, 229] on input "200.000" at bounding box center [986, 228] width 126 height 19
click at [1015, 401] on span "[PERSON_NAME] và In" at bounding box center [1021, 403] width 82 height 13
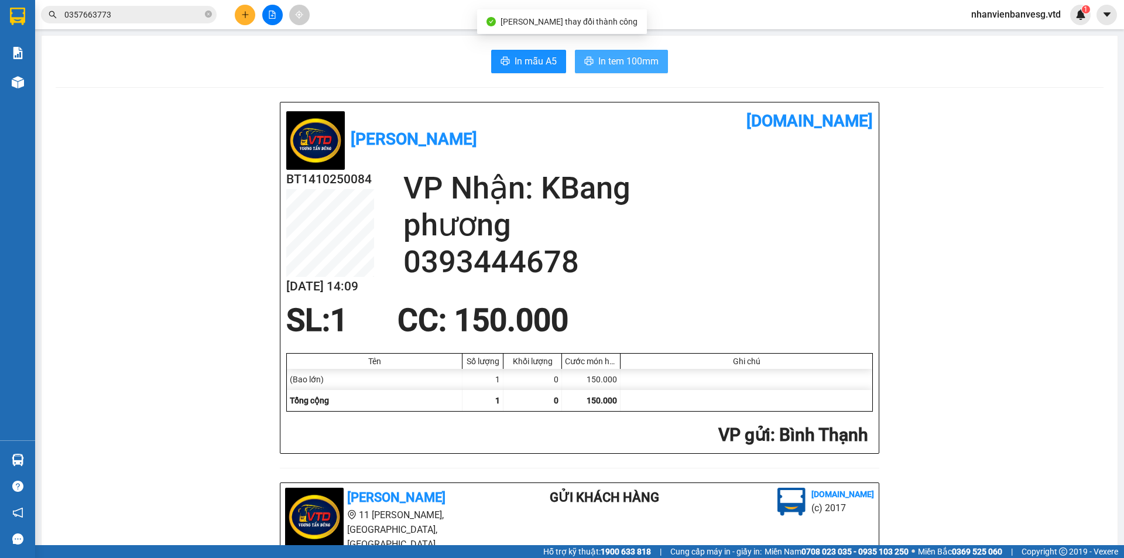
click at [633, 62] on span "In tem 100mm" at bounding box center [628, 61] width 60 height 15
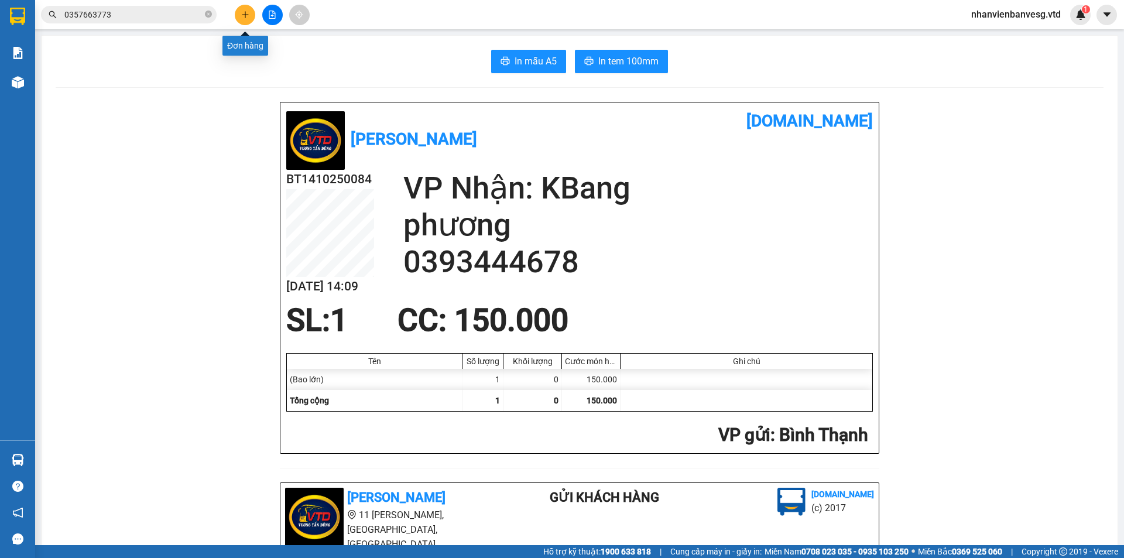
click at [252, 13] on button at bounding box center [245, 15] width 20 height 20
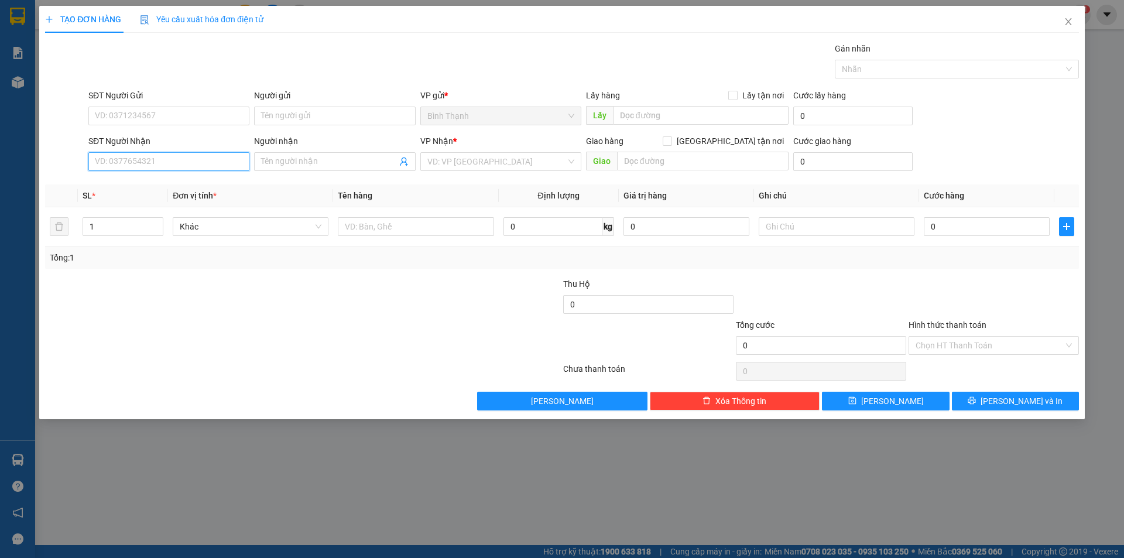
drag, startPoint x: 197, startPoint y: 159, endPoint x: 194, endPoint y: 152, distance: 7.9
click at [194, 152] on input "SĐT Người Nhận" at bounding box center [168, 161] width 161 height 19
click at [208, 186] on div "0976944579 - CÔ NGỌC CHÚ HÙNG" at bounding box center [168, 184] width 147 height 13
drag, startPoint x: 67, startPoint y: 240, endPoint x: 42, endPoint y: 244, distance: 25.5
click at [38, 246] on div "TẠO ĐƠN HÀNG Yêu cầu xuất hóa đơn điện tử Transit Pickup Surcharge Ids Transit …" at bounding box center [562, 279] width 1124 height 558
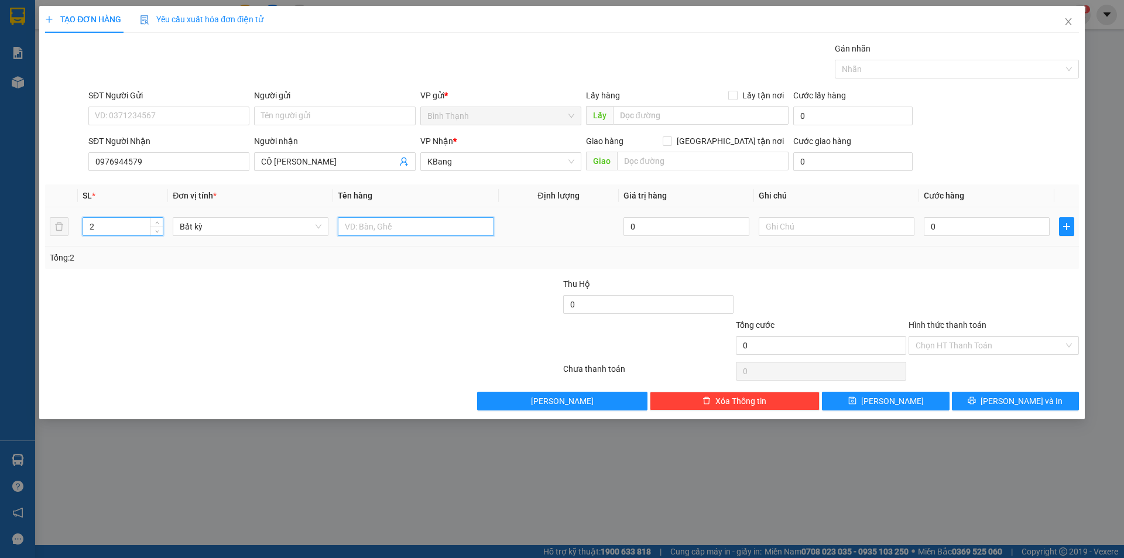
click at [379, 227] on input "text" at bounding box center [416, 226] width 156 height 19
click at [212, 228] on span "Bất kỳ" at bounding box center [251, 227] width 142 height 18
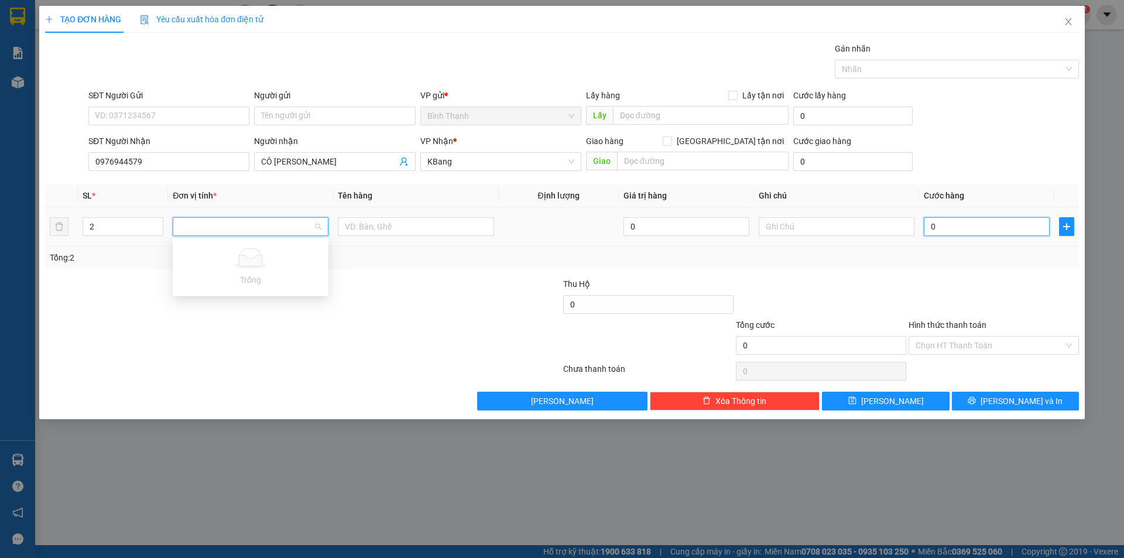
click at [980, 235] on input "0" at bounding box center [986, 226] width 126 height 19
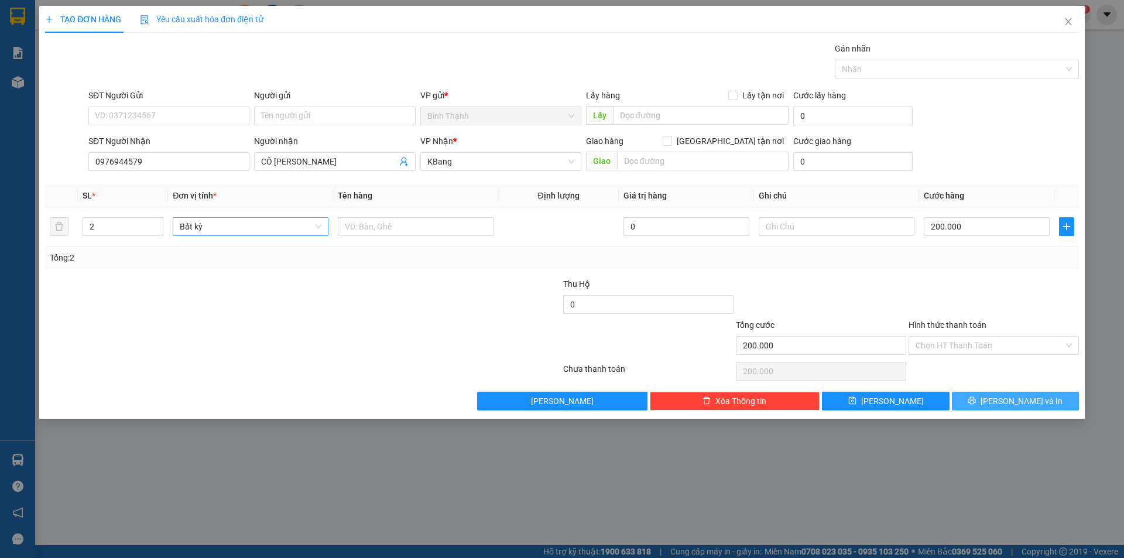
click at [1045, 399] on button "[PERSON_NAME] và In" at bounding box center [1015, 401] width 127 height 19
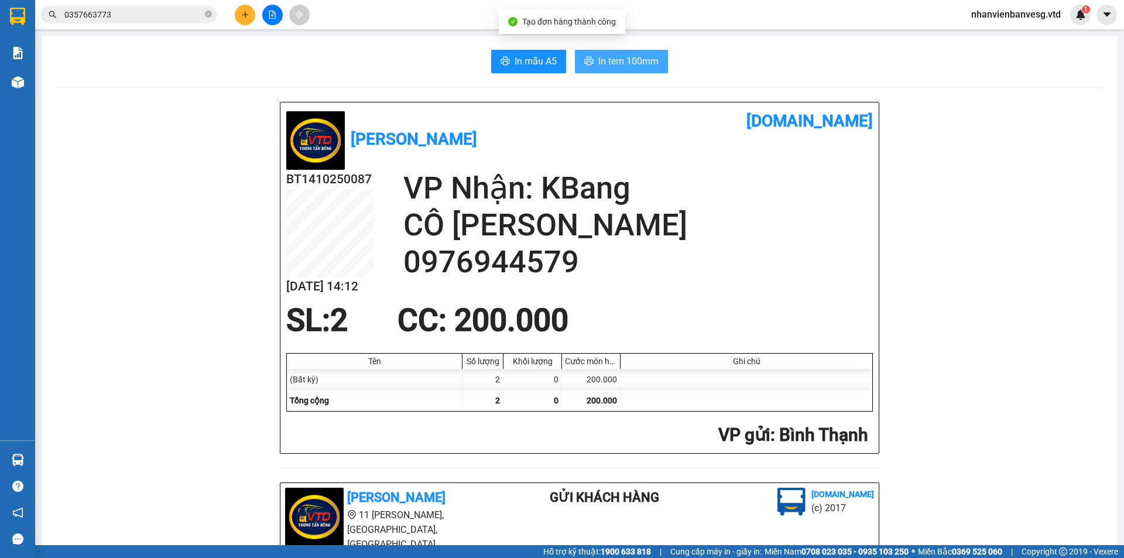
click at [590, 57] on button "In tem 100mm" at bounding box center [621, 61] width 93 height 23
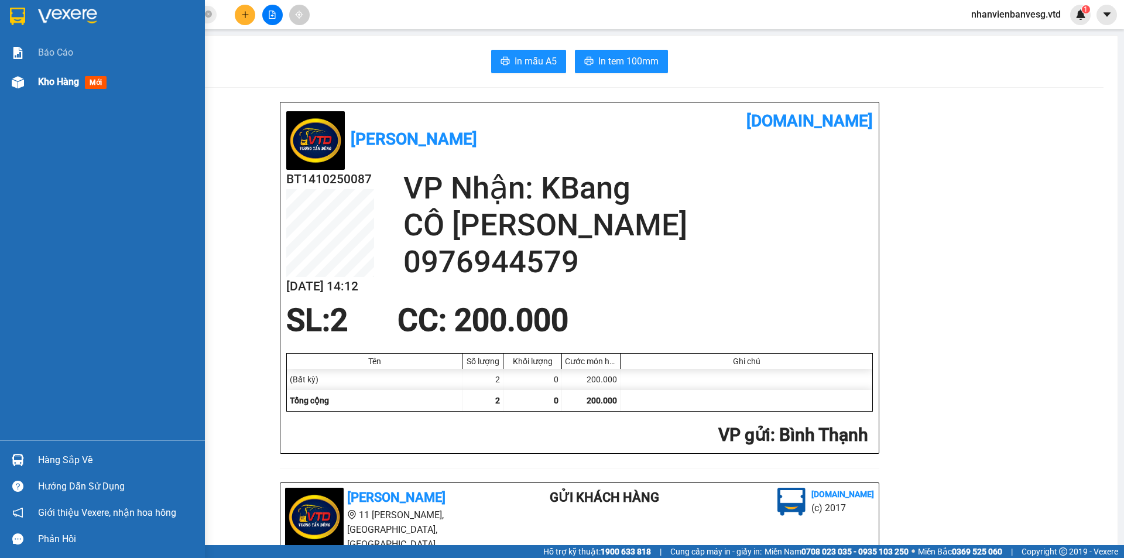
click at [63, 88] on div "Kho hàng mới" at bounding box center [74, 81] width 73 height 15
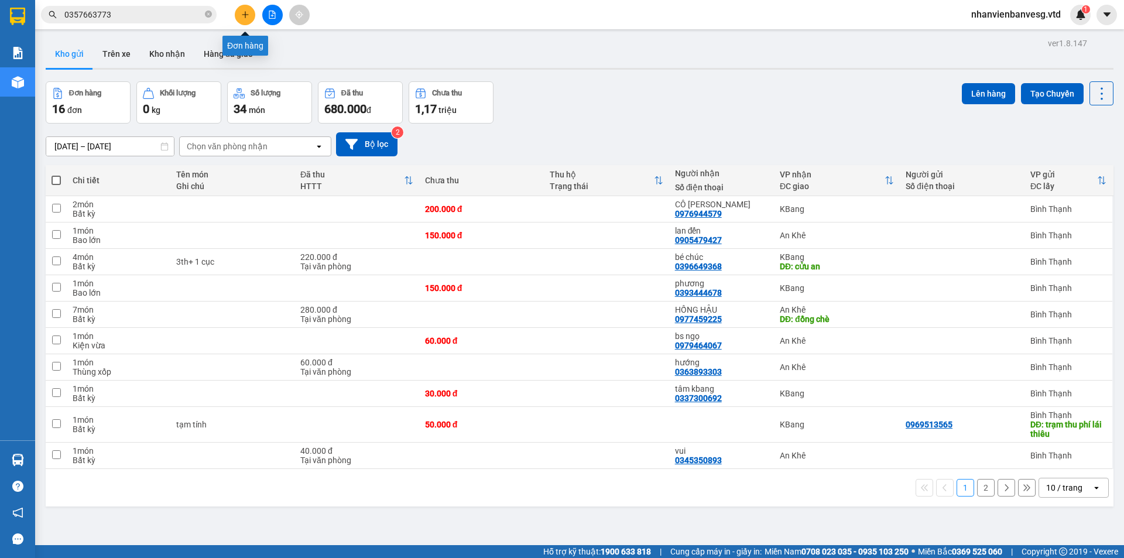
click at [250, 19] on button at bounding box center [245, 15] width 20 height 20
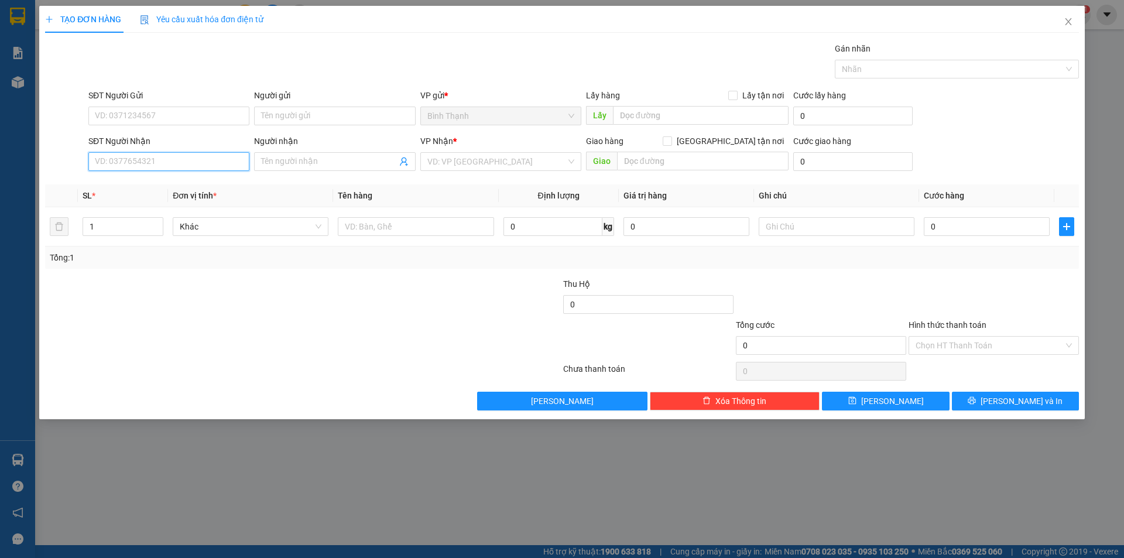
click at [208, 166] on input "SĐT Người Nhận" at bounding box center [168, 161] width 161 height 19
click at [221, 164] on input "SĐT Người Nhận" at bounding box center [168, 161] width 161 height 19
click at [198, 183] on div "0964752508 - c phụng" at bounding box center [168, 184] width 147 height 13
drag, startPoint x: 131, startPoint y: 228, endPoint x: 31, endPoint y: 222, distance: 100.3
click at [32, 235] on div "TẠO ĐƠN HÀNG Yêu cầu xuất hóa đơn điện tử Transit Pickup Surcharge Ids Transit …" at bounding box center [562, 279] width 1124 height 558
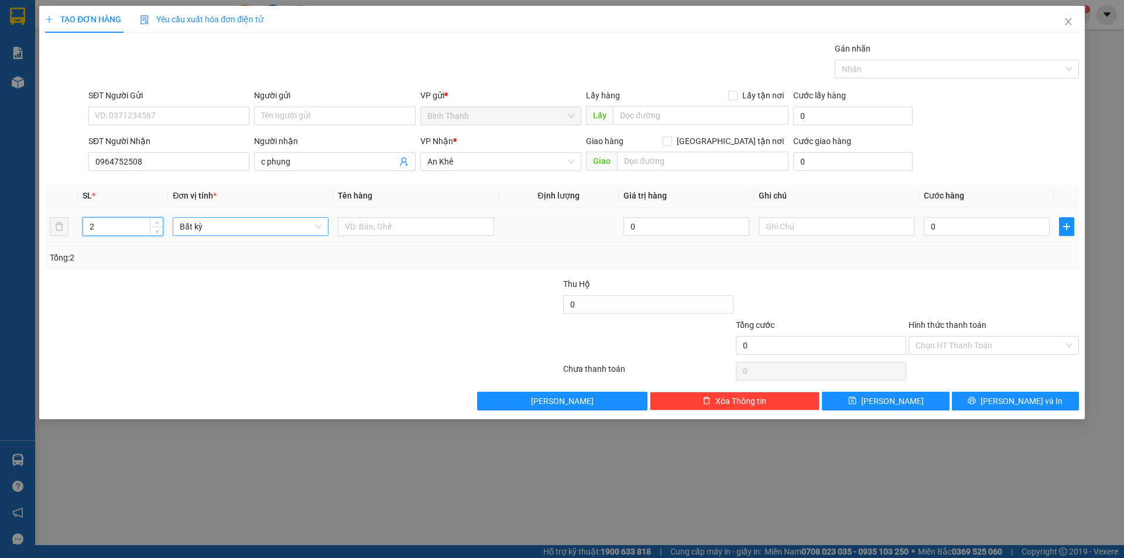
click at [277, 228] on span "Bất kỳ" at bounding box center [251, 227] width 142 height 18
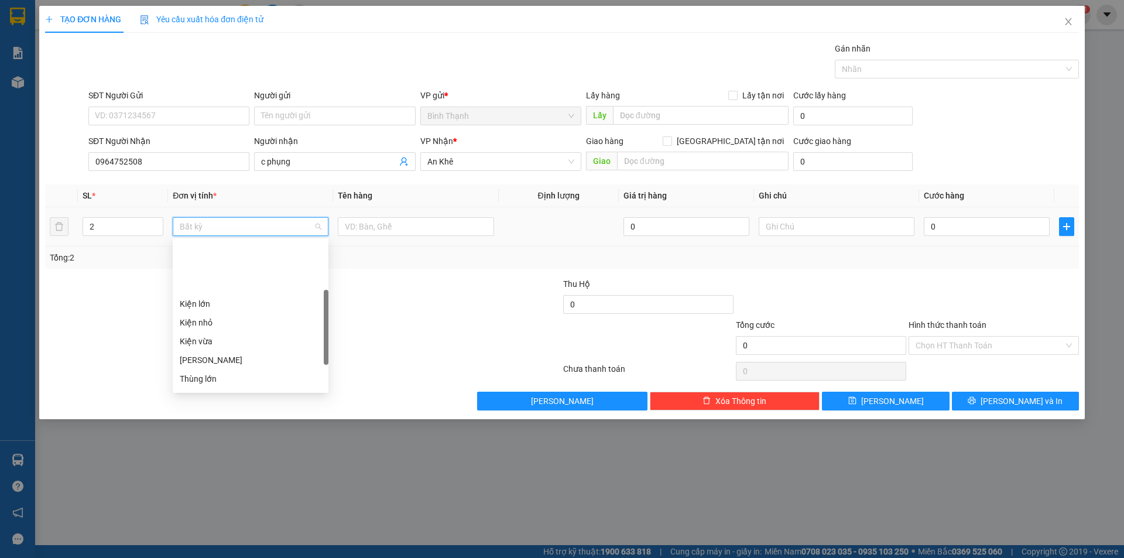
scroll to position [117, 0]
click at [237, 282] on div "Kiện vừa" at bounding box center [251, 282] width 142 height 13
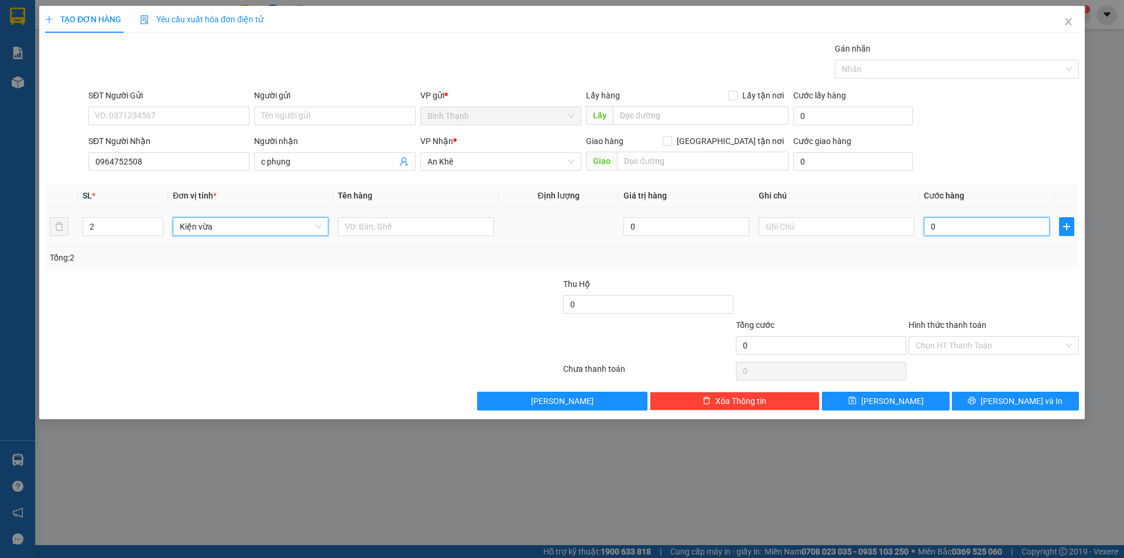
click at [998, 222] on input "0" at bounding box center [986, 226] width 126 height 19
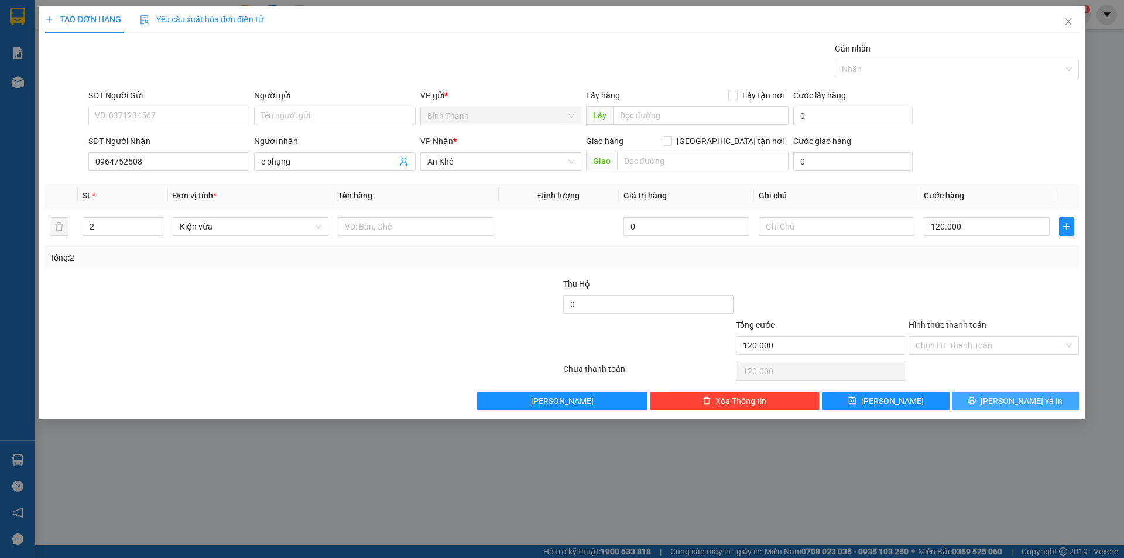
click at [1047, 401] on button "[PERSON_NAME] và In" at bounding box center [1015, 401] width 127 height 19
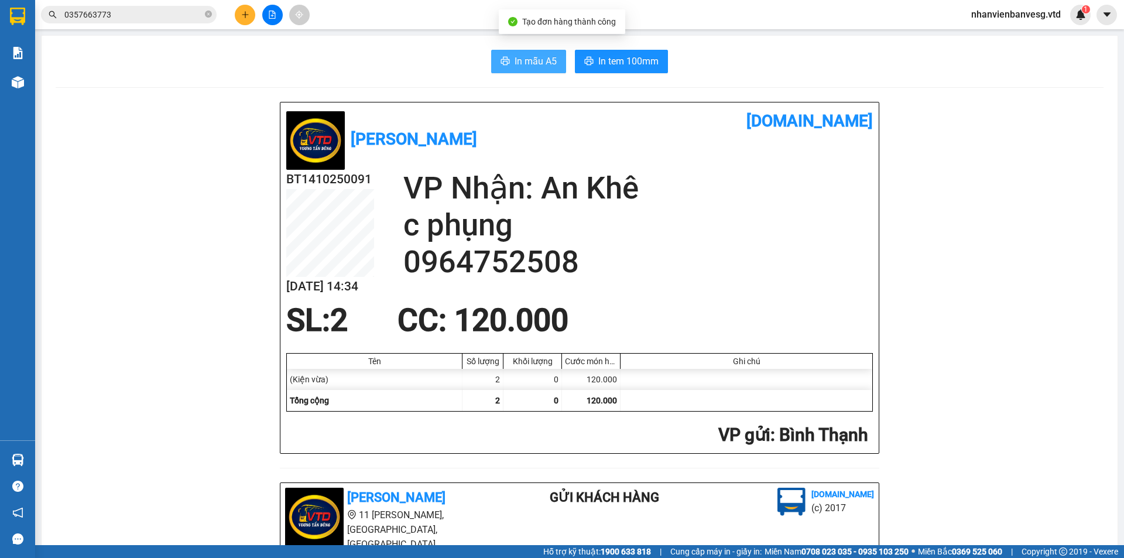
click at [526, 66] on span "In mẫu A5" at bounding box center [535, 61] width 42 height 15
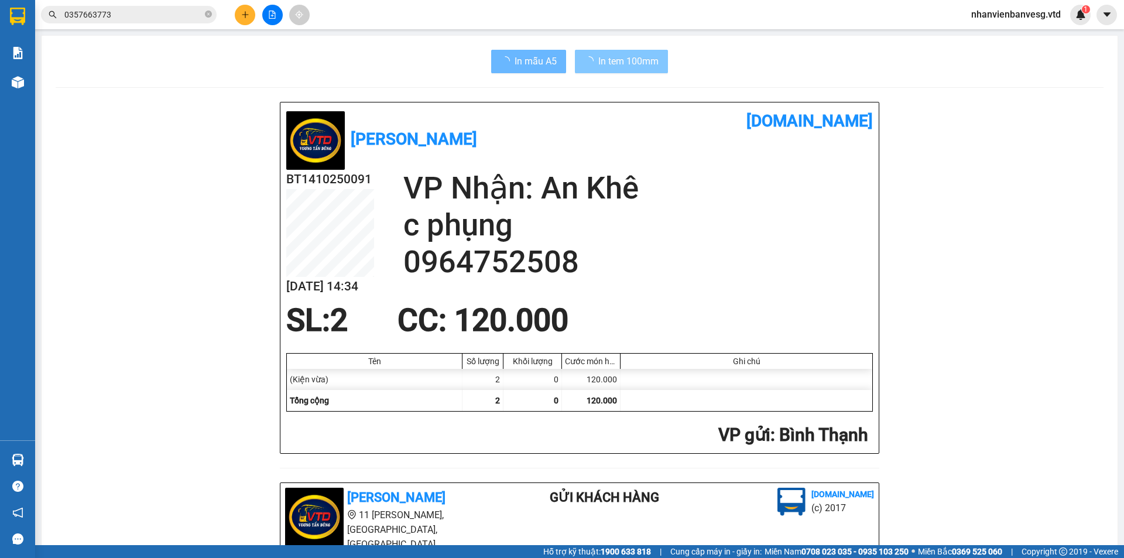
click at [638, 60] on span "In tem 100mm" at bounding box center [628, 61] width 60 height 15
drag, startPoint x: 638, startPoint y: 60, endPoint x: 663, endPoint y: 60, distance: 24.6
click at [638, 60] on span "In tem 100mm" at bounding box center [628, 61] width 60 height 15
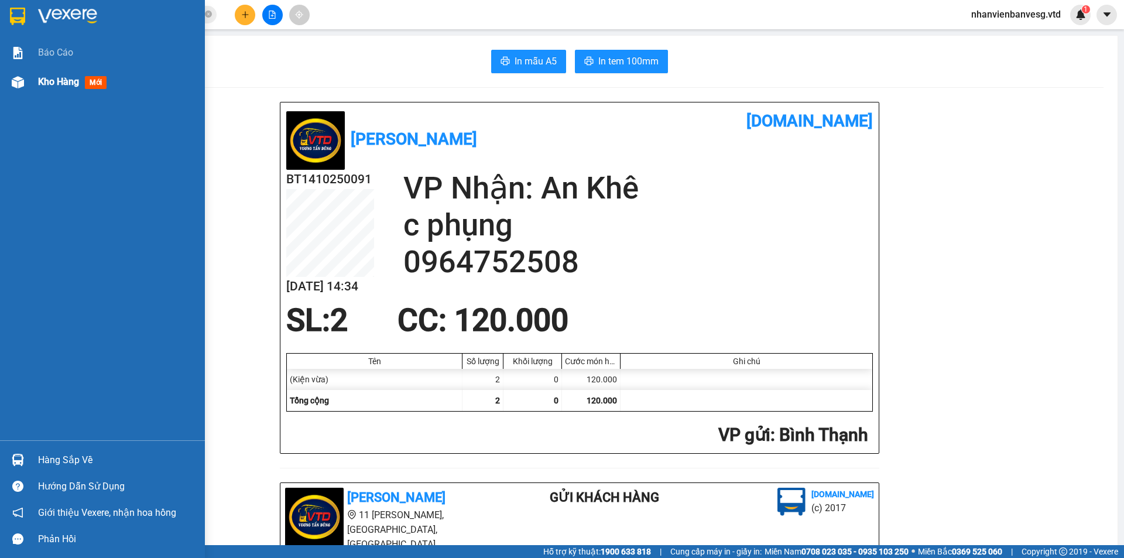
click at [83, 83] on div "Kho hàng mới" at bounding box center [74, 81] width 73 height 15
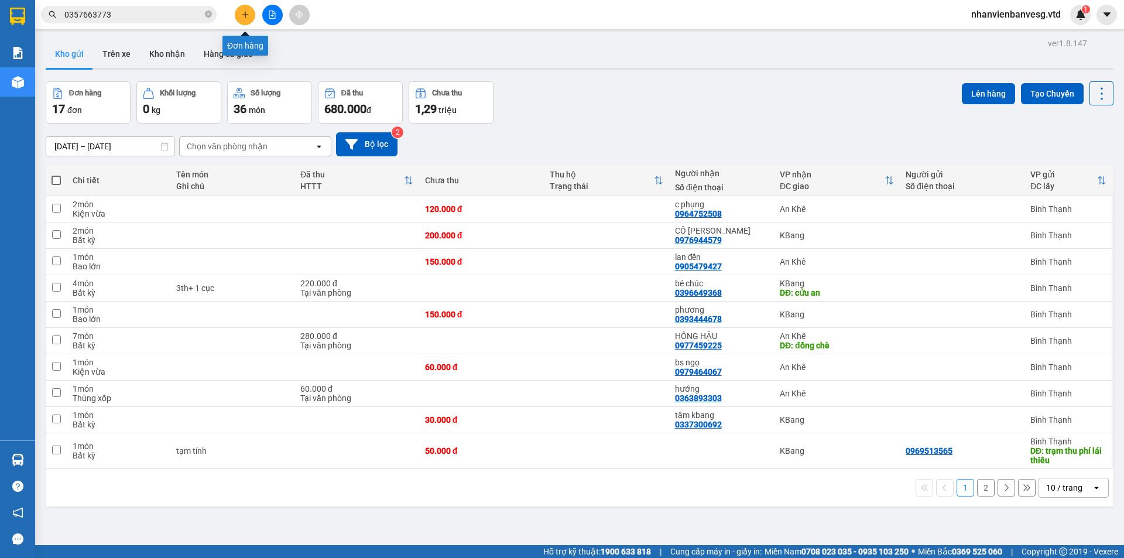
click at [242, 17] on icon "plus" at bounding box center [245, 15] width 8 height 8
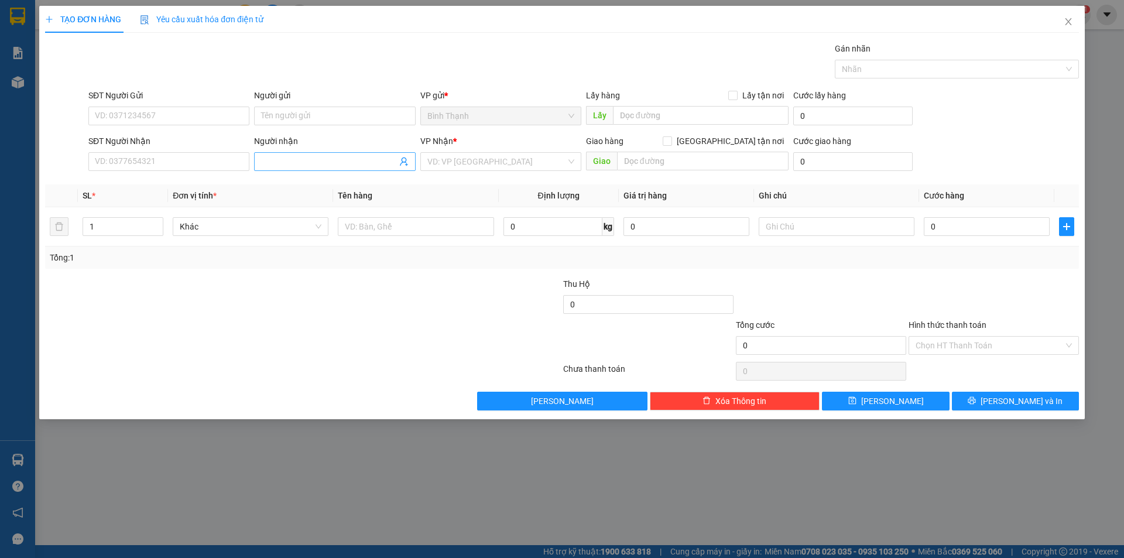
click at [280, 160] on input "Người nhận" at bounding box center [328, 161] width 135 height 13
type input "a huy"
drag, startPoint x: 317, startPoint y: 219, endPoint x: 351, endPoint y: 198, distance: 39.6
click at [317, 219] on div "a.huy an khê - 0905667087" at bounding box center [334, 222] width 147 height 13
type input "0905667087"
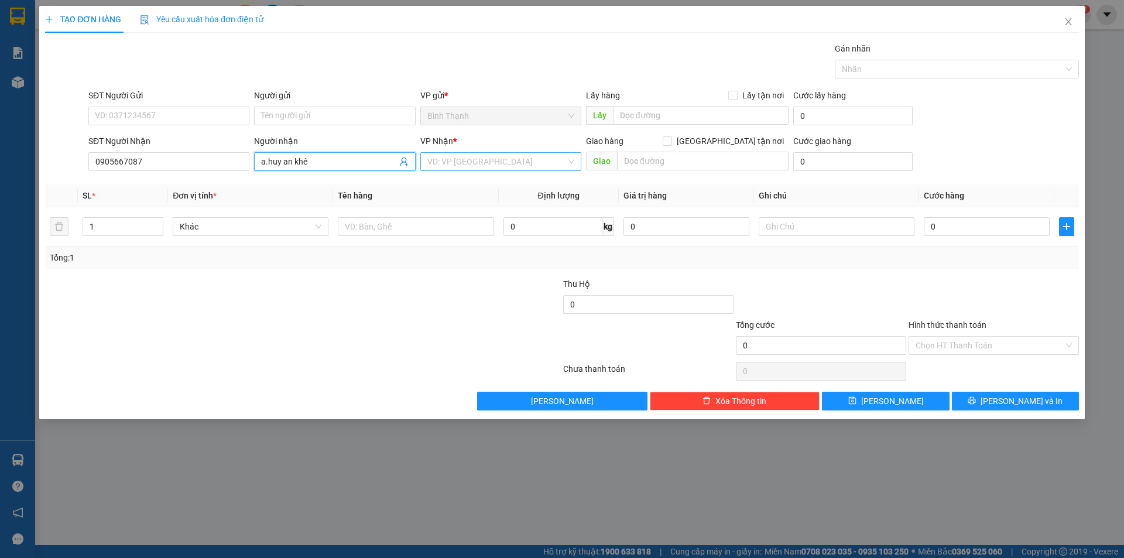
type input "a.huy an khê"
drag, startPoint x: 467, startPoint y: 163, endPoint x: 465, endPoint y: 187, distance: 23.5
click at [466, 164] on input "search" at bounding box center [496, 162] width 139 height 18
click at [466, 201] on div "An Khê" at bounding box center [500, 203] width 147 height 13
click at [243, 235] on div "Bất kỳ" at bounding box center [251, 226] width 156 height 19
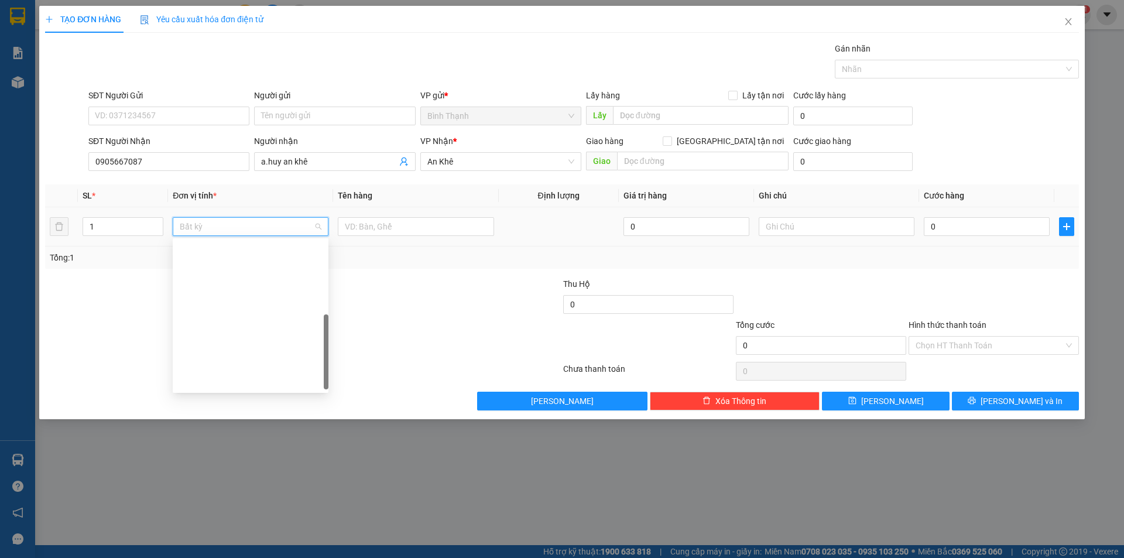
scroll to position [176, 0]
click at [241, 314] on div "Thùng xốp" at bounding box center [251, 317] width 142 height 13
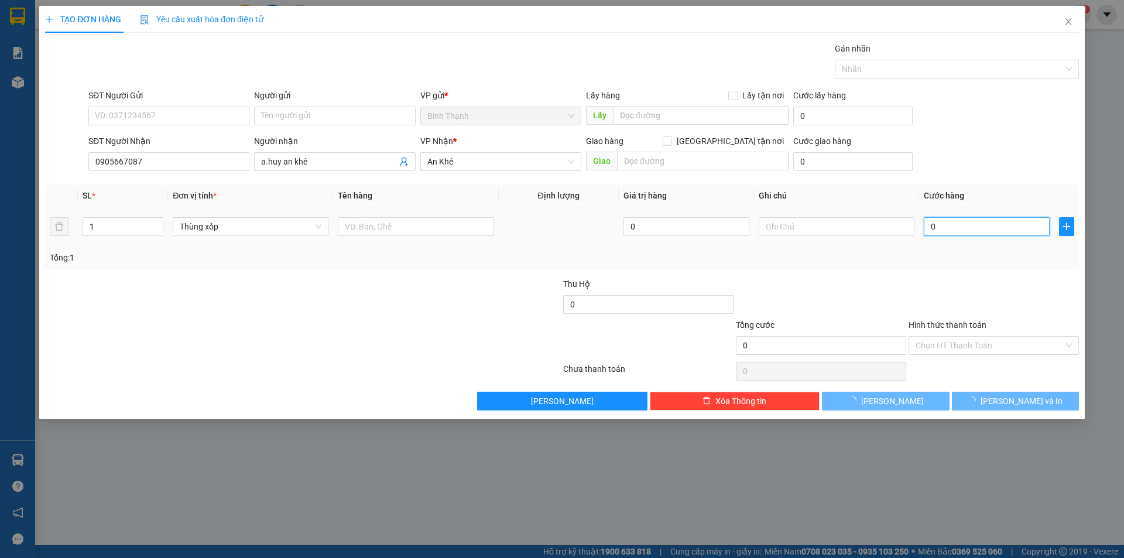
click at [947, 221] on input "0" at bounding box center [986, 226] width 126 height 19
type input "1"
type input "12"
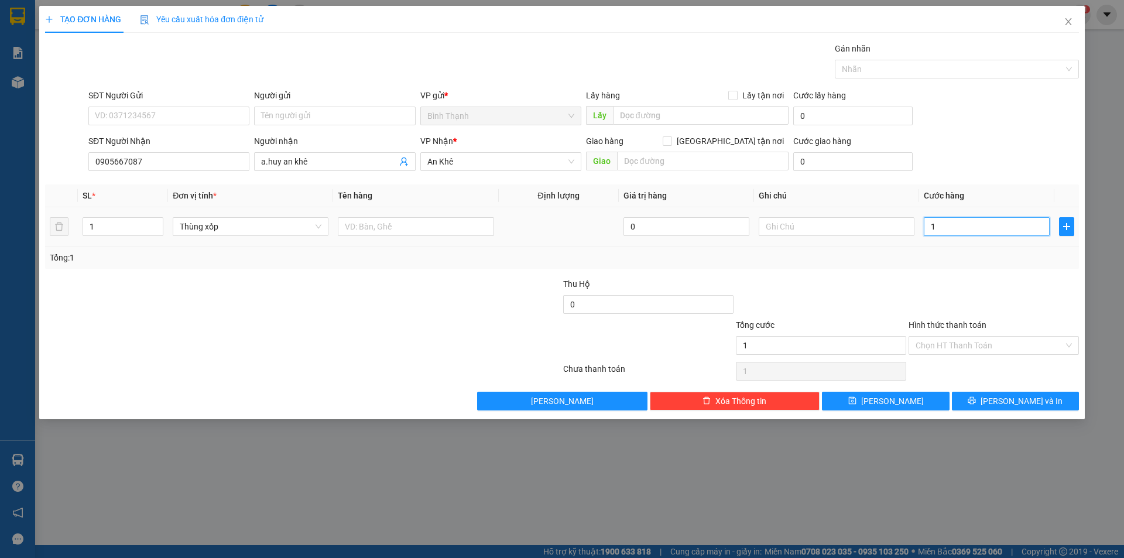
type input "12"
type input "120"
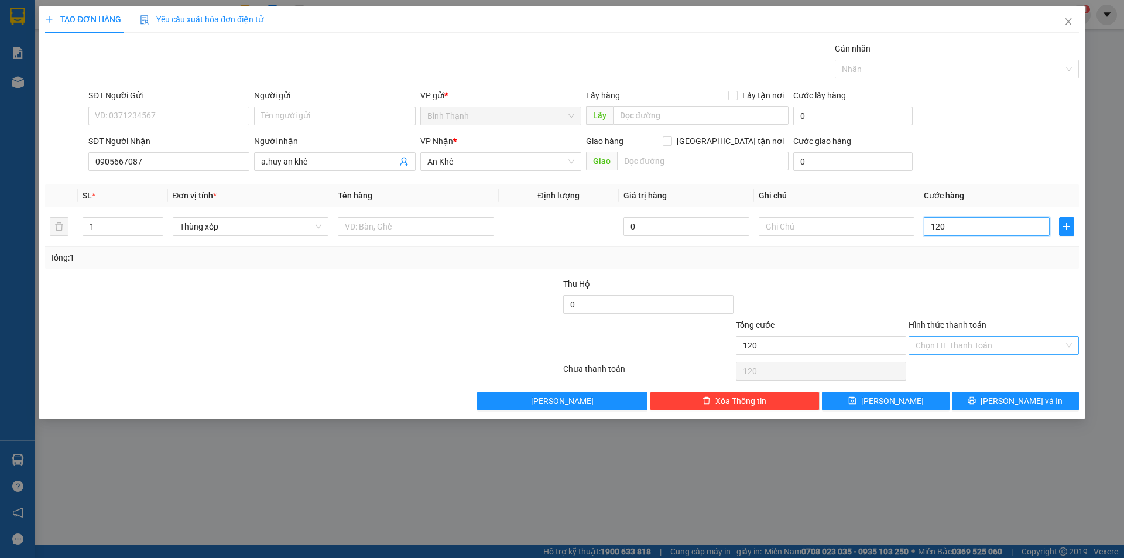
type input "1.200"
type input "12.000"
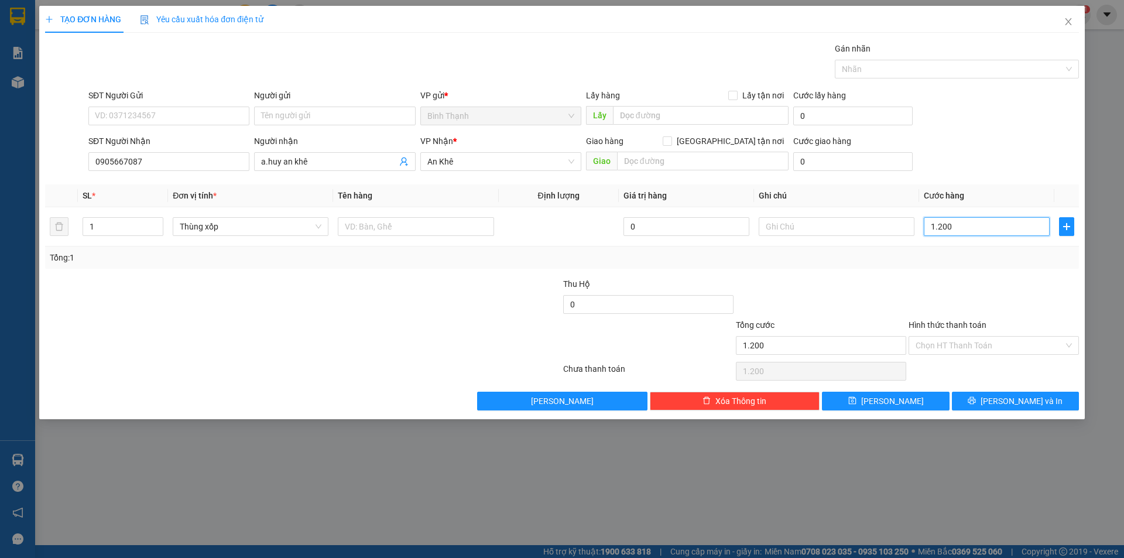
type input "12.000"
type input "120.000"
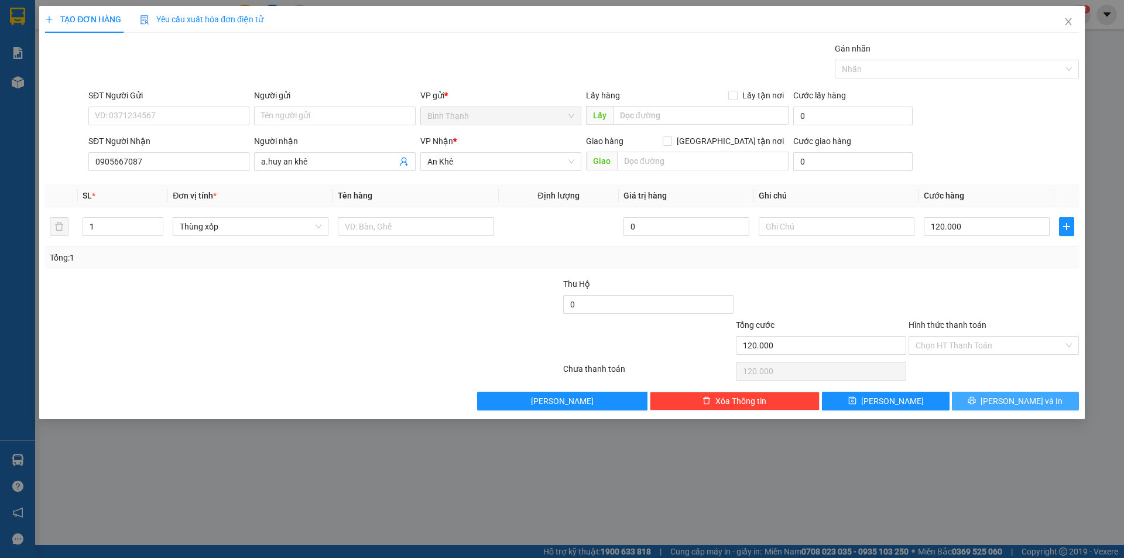
click at [1024, 399] on span "[PERSON_NAME] và In" at bounding box center [1021, 400] width 82 height 13
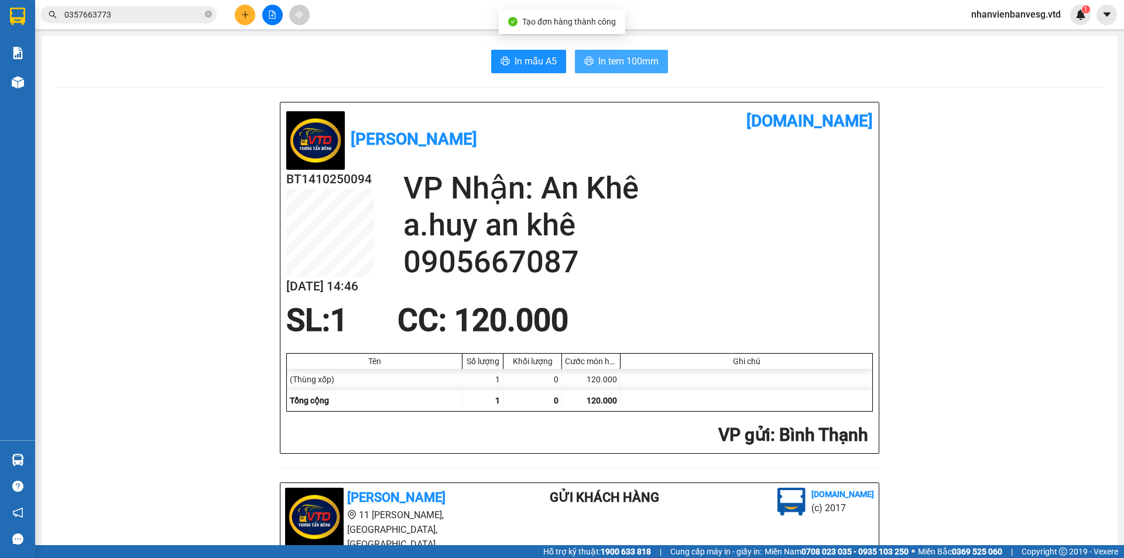
click at [599, 67] on span "In tem 100mm" at bounding box center [628, 61] width 60 height 15
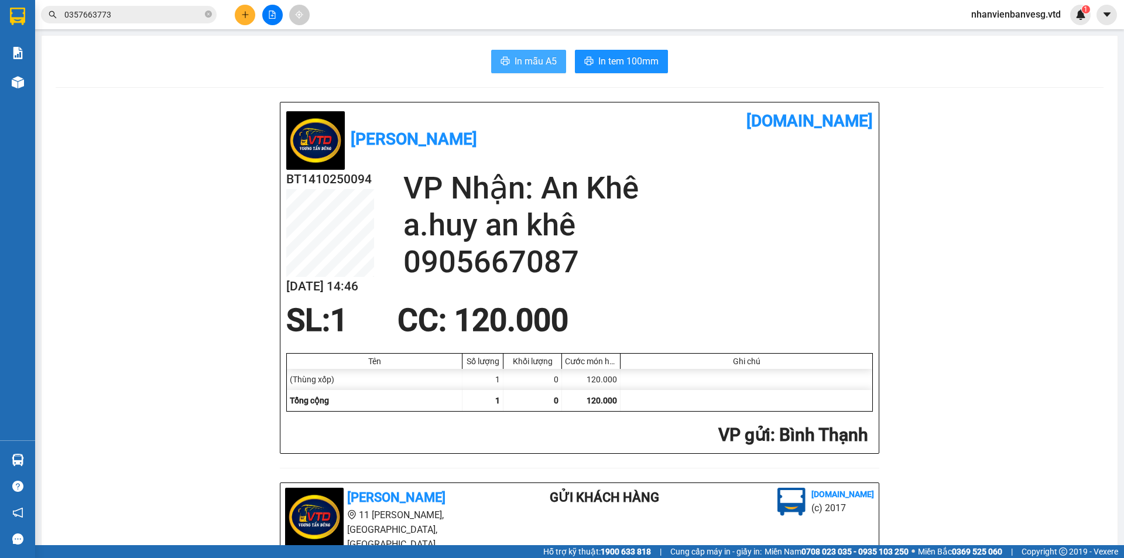
click at [533, 67] on span "In mẫu A5" at bounding box center [535, 61] width 42 height 15
click at [242, 18] on icon "plus" at bounding box center [245, 15] width 8 height 8
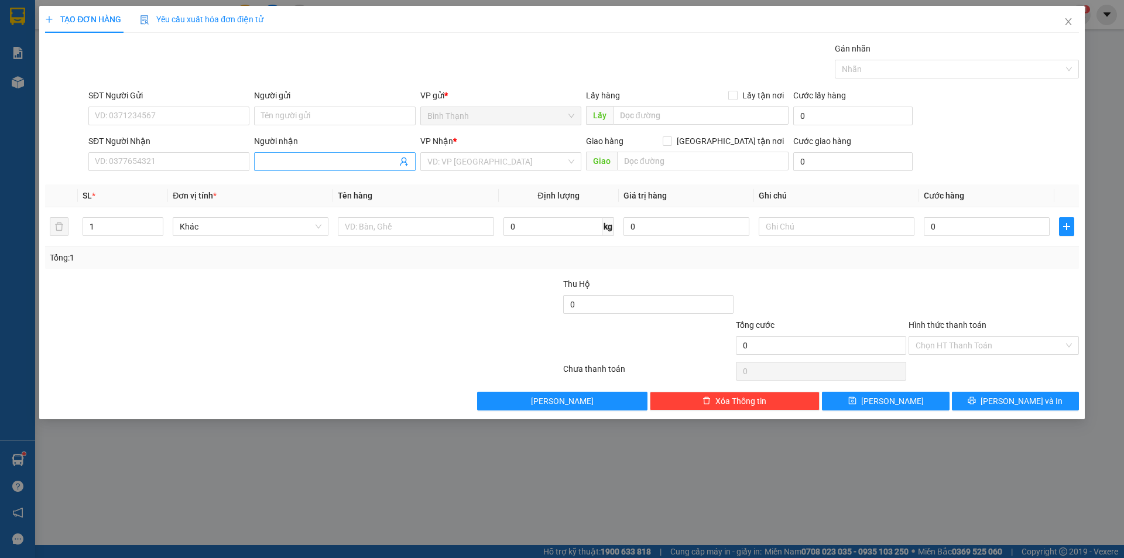
click at [296, 166] on input "Người nhận" at bounding box center [328, 161] width 135 height 13
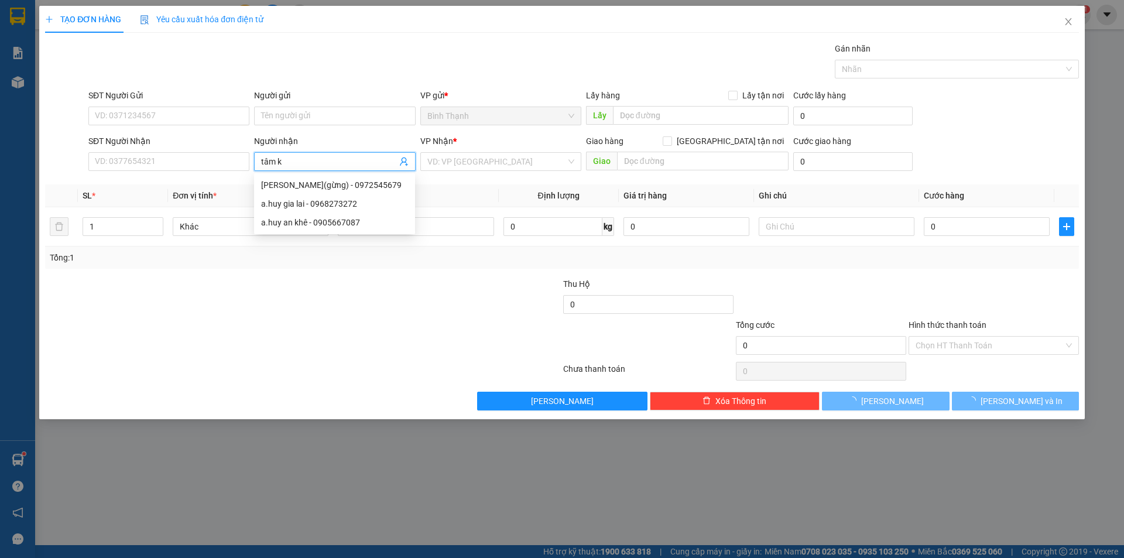
type input "tâm kb"
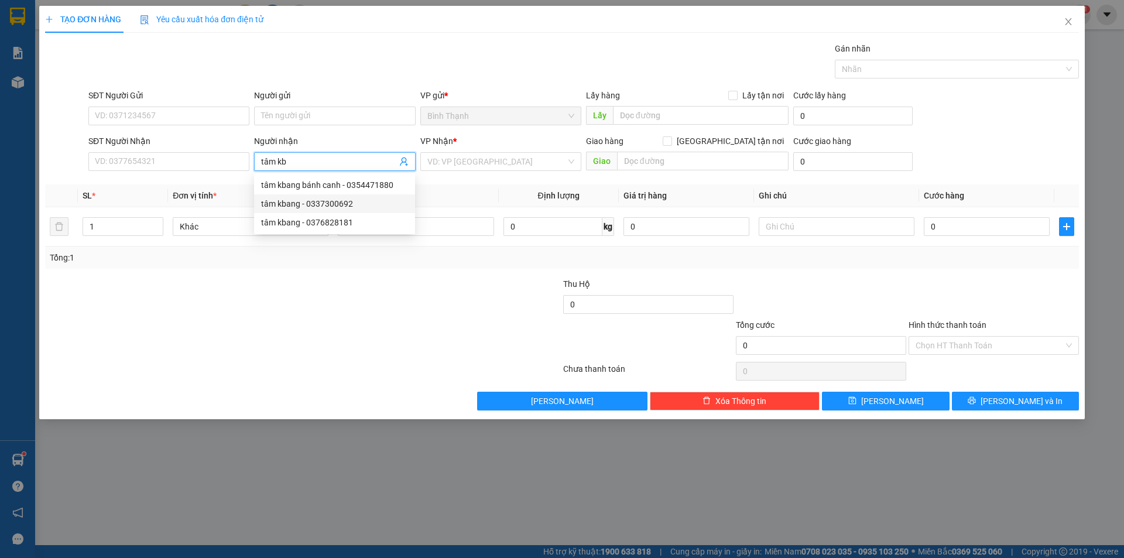
click at [321, 204] on div "tâm kbang - 0337300692" at bounding box center [334, 203] width 147 height 13
type input "0337300692"
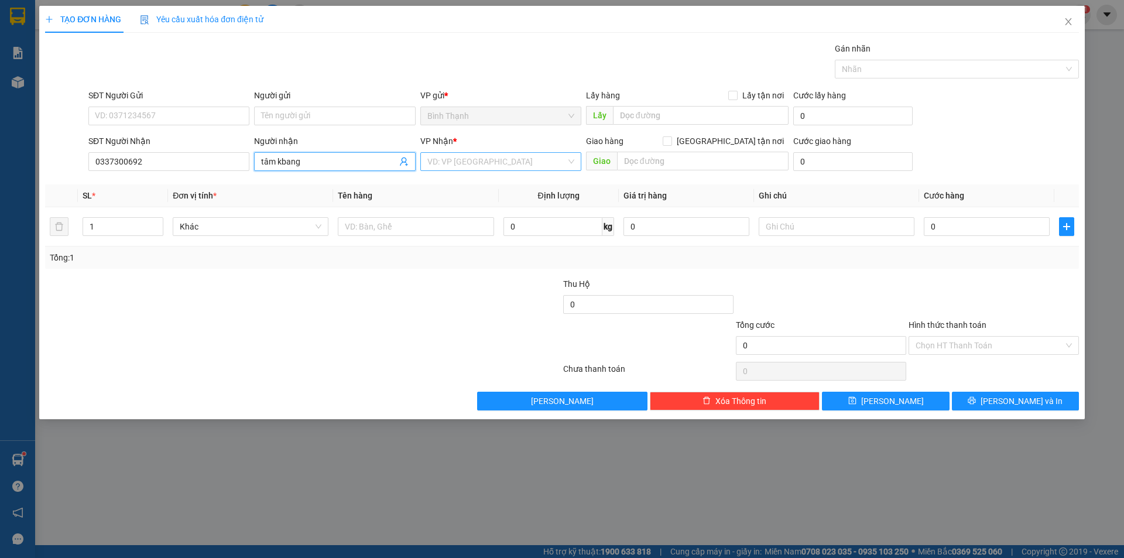
type input "tâm kbang"
click at [486, 154] on input "search" at bounding box center [496, 162] width 139 height 18
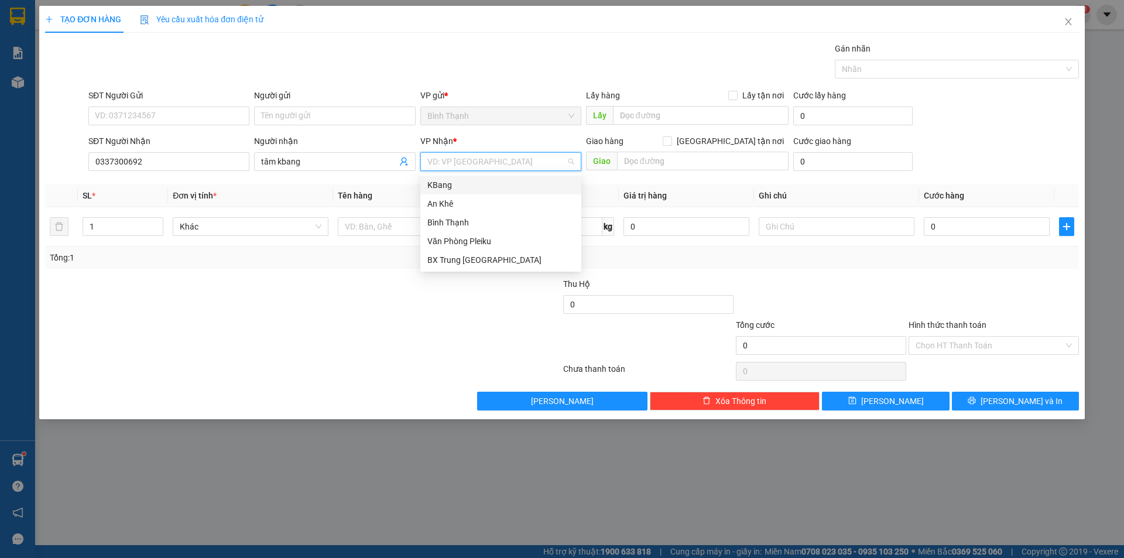
click at [479, 187] on div "KBang" at bounding box center [500, 184] width 147 height 13
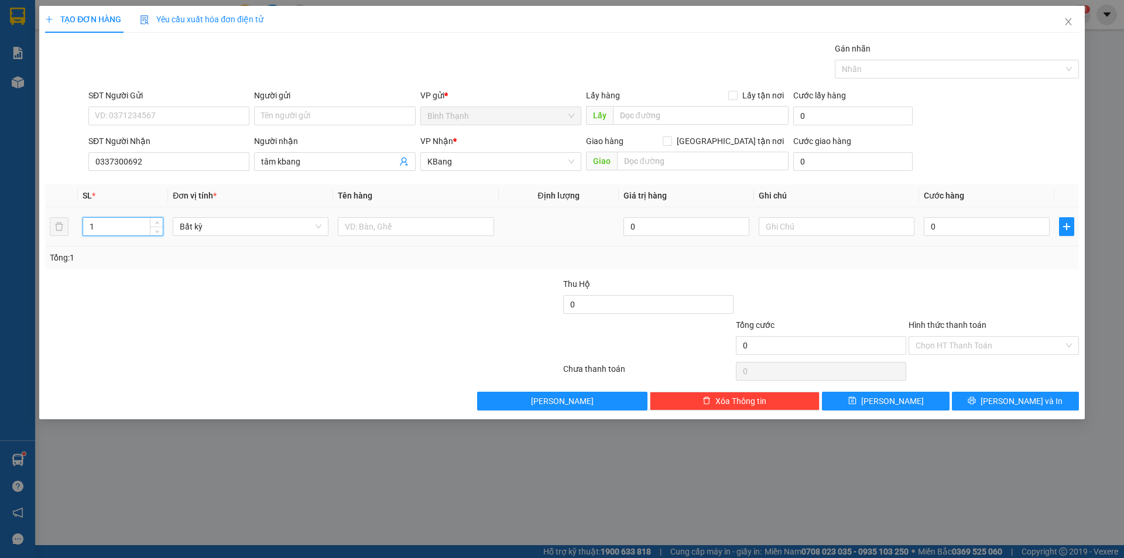
drag, startPoint x: 96, startPoint y: 224, endPoint x: 5, endPoint y: 243, distance: 93.2
click at [12, 242] on div "TẠO ĐƠN HÀNG Yêu cầu xuất hóa đơn điện tử Transit Pickup Surcharge Ids Transit …" at bounding box center [562, 279] width 1124 height 558
type input "6"
click at [962, 226] on input "0" at bounding box center [986, 226] width 126 height 19
type input "1"
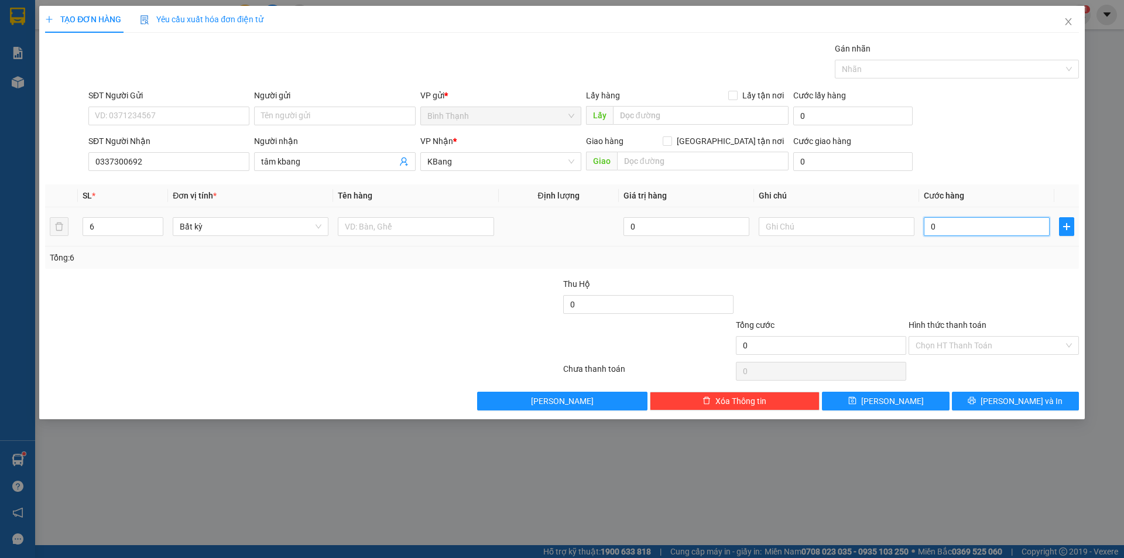
type input "1"
type input "18"
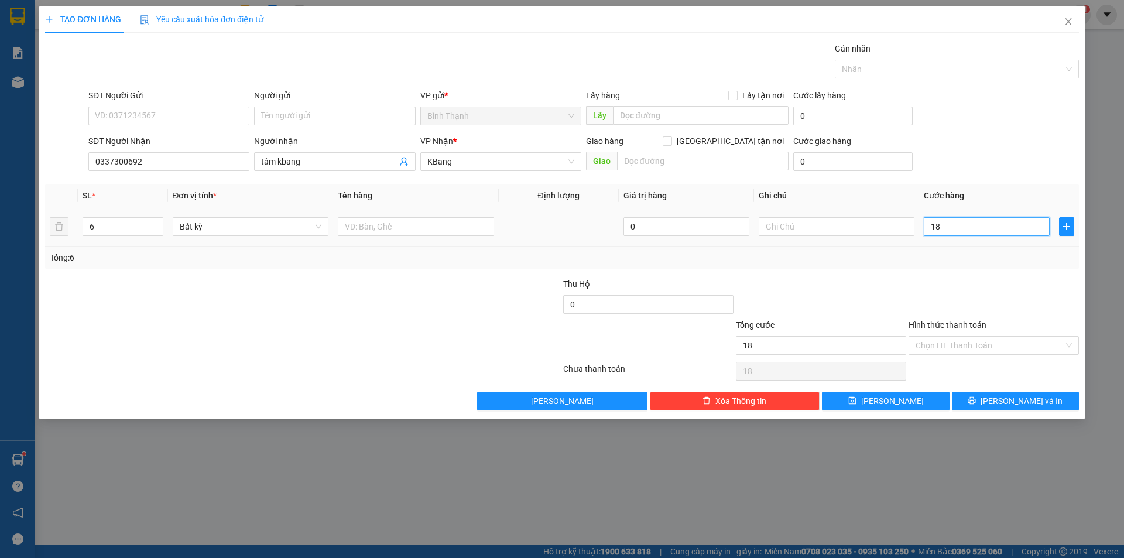
type input "180"
type input "1.800"
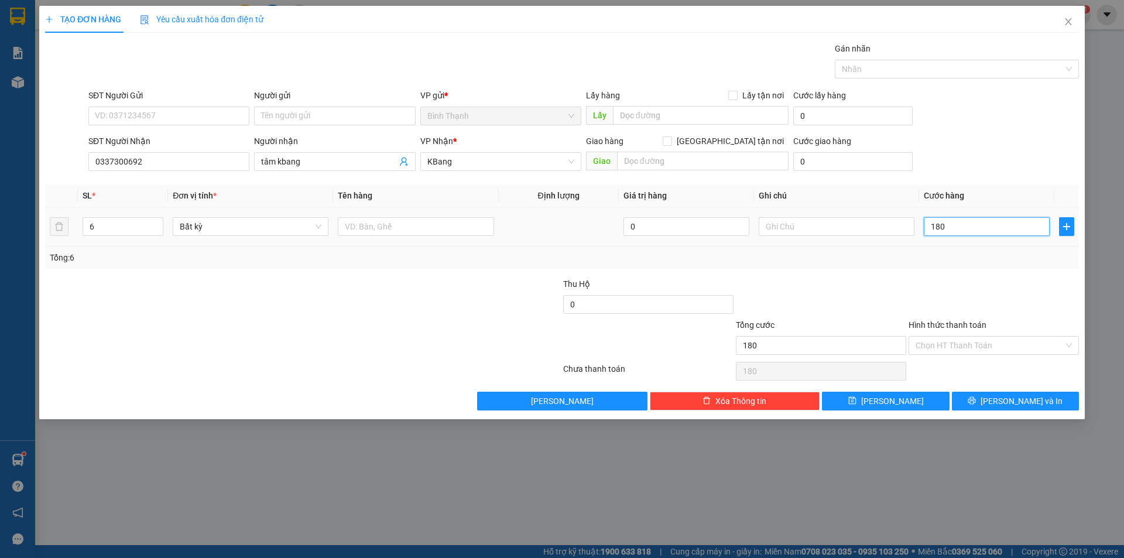
type input "1.800"
type input "18.000"
type input "180.000"
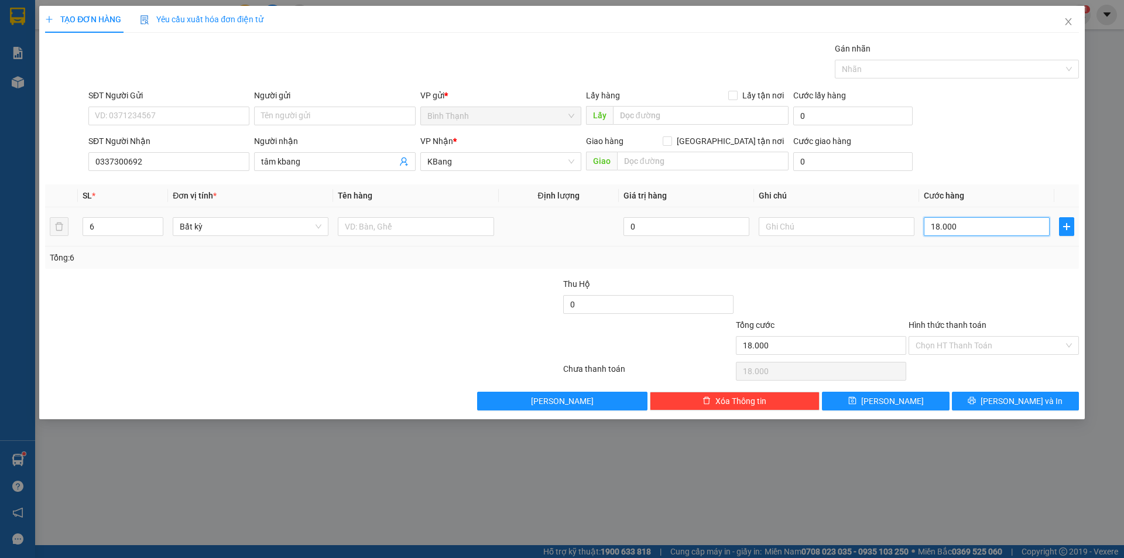
type input "180.000"
click at [1032, 400] on span "[PERSON_NAME] và In" at bounding box center [1021, 400] width 82 height 13
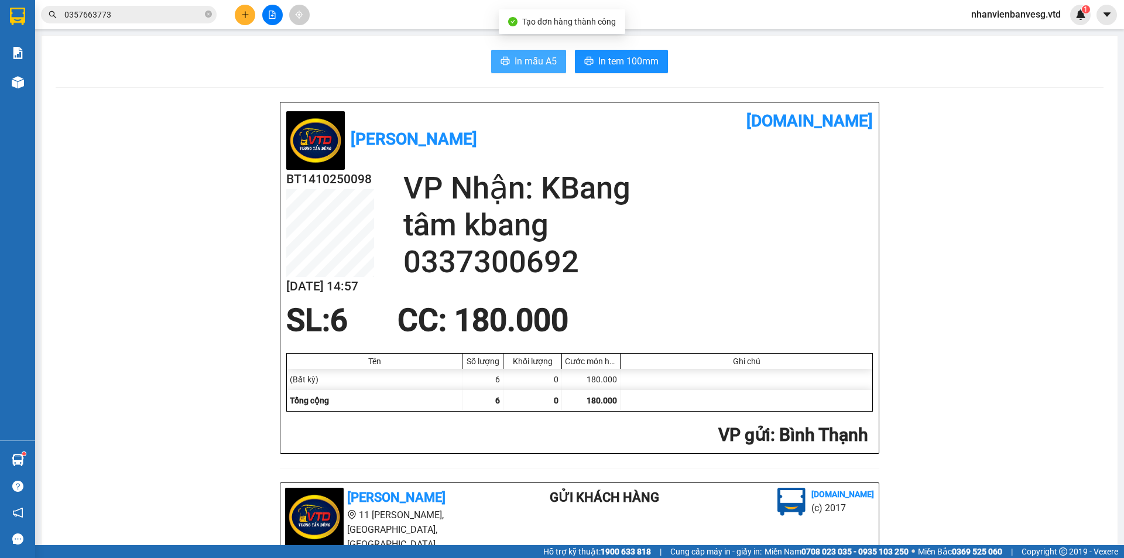
click at [517, 66] on span "In mẫu A5" at bounding box center [535, 61] width 42 height 15
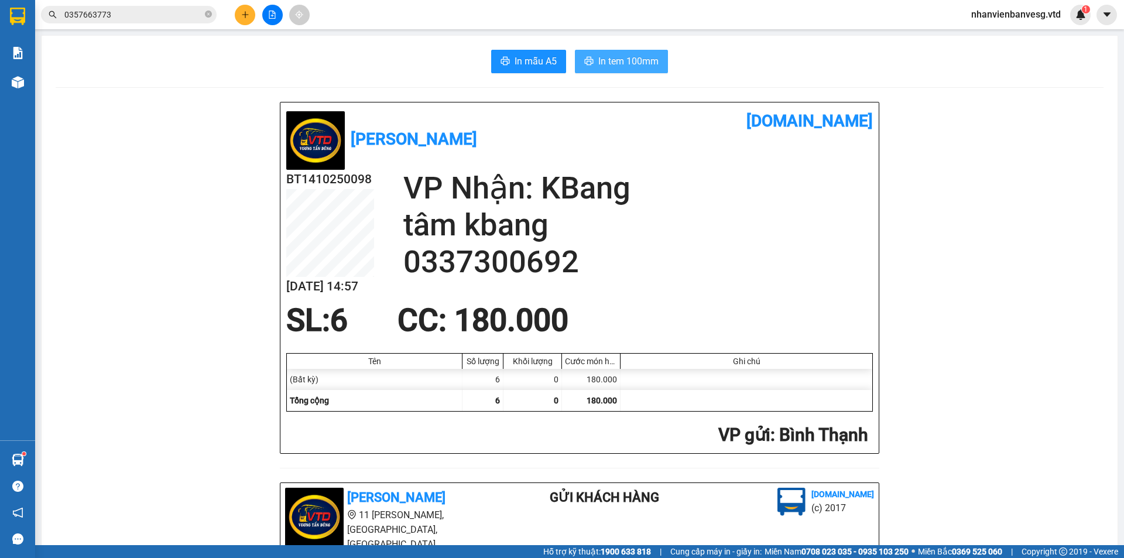
click at [589, 63] on icon "printer" at bounding box center [588, 60] width 9 height 9
click at [248, 11] on icon "plus" at bounding box center [245, 15] width 8 height 8
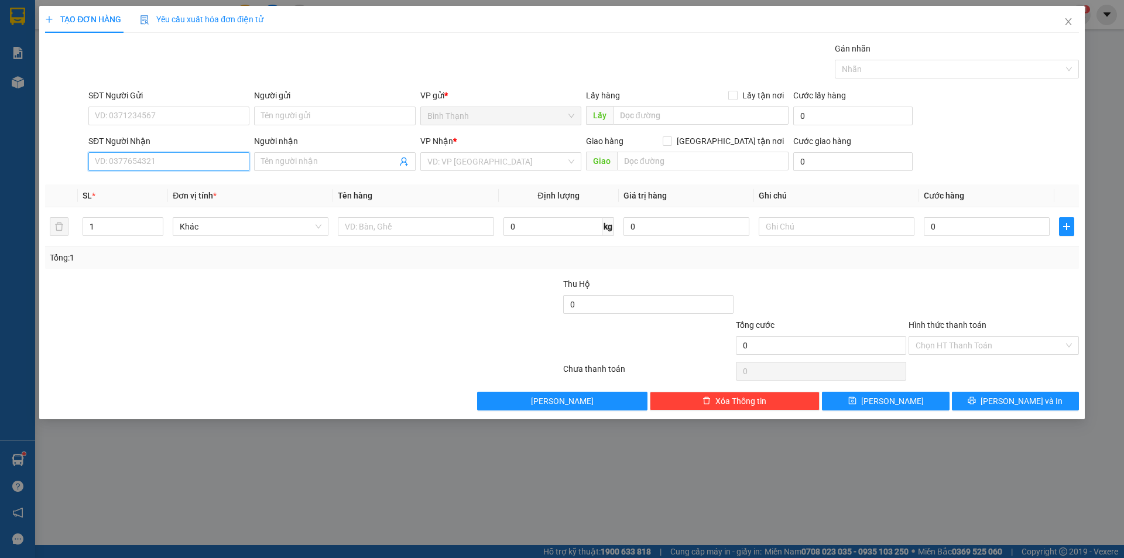
click at [162, 165] on input "SĐT Người Nhận" at bounding box center [168, 161] width 161 height 19
click at [160, 186] on div "0948082810 - [PERSON_NAME]" at bounding box center [168, 184] width 147 height 13
type input "0948082810"
type input "tuấn bi"
click at [229, 231] on span "Bất kỳ" at bounding box center [251, 227] width 142 height 18
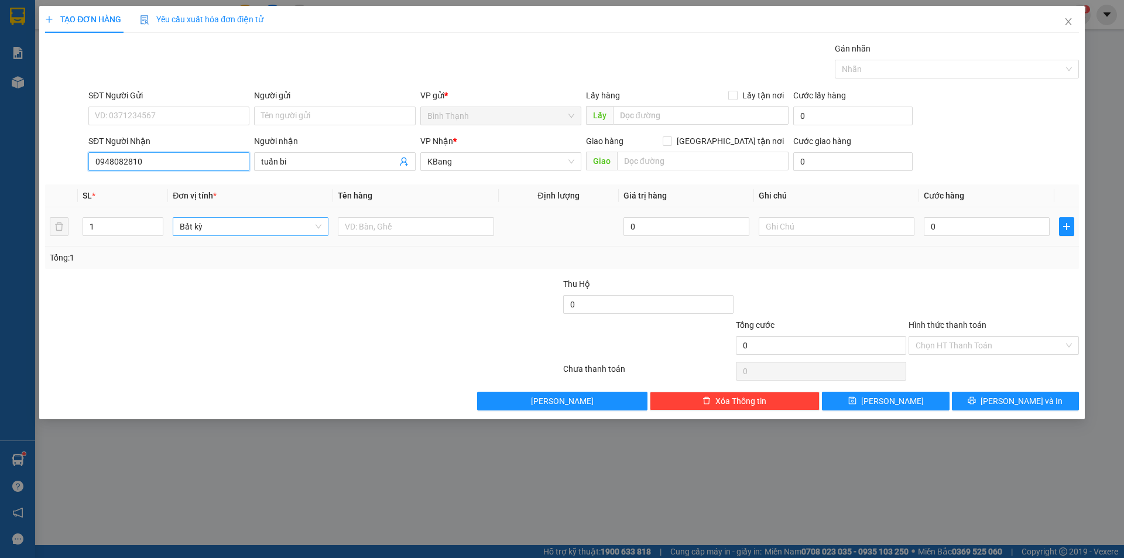
type input "0948082810"
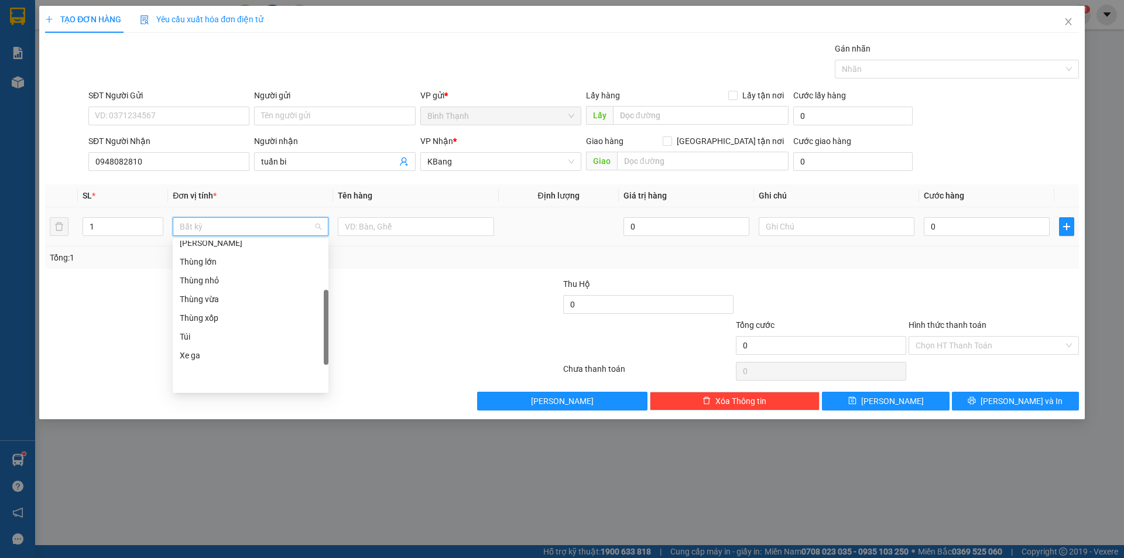
scroll to position [187, 0]
click at [238, 305] on div "Thùng xốp" at bounding box center [251, 306] width 142 height 13
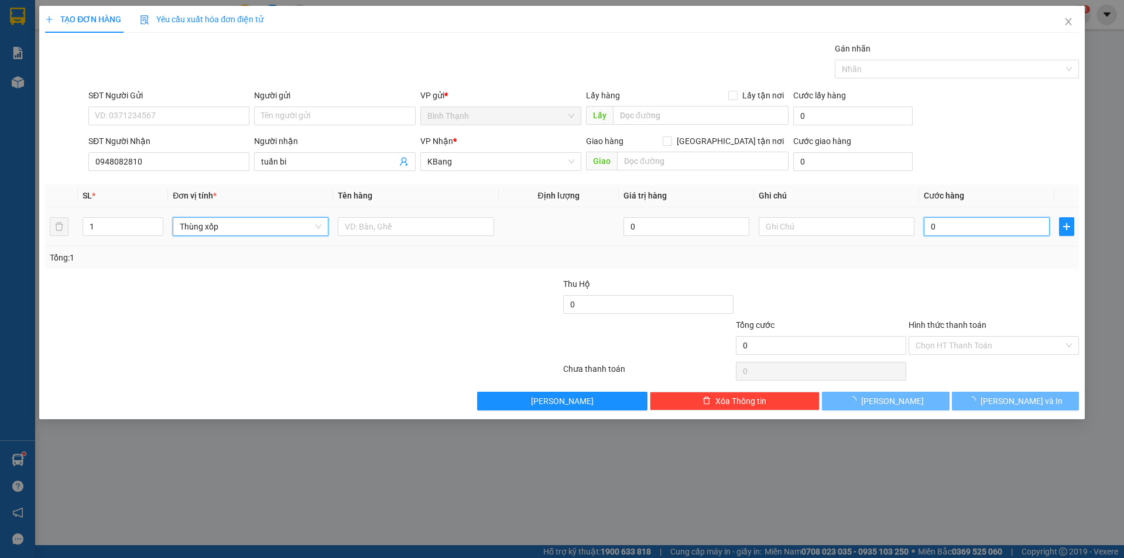
click at [971, 224] on input "0" at bounding box center [986, 226] width 126 height 19
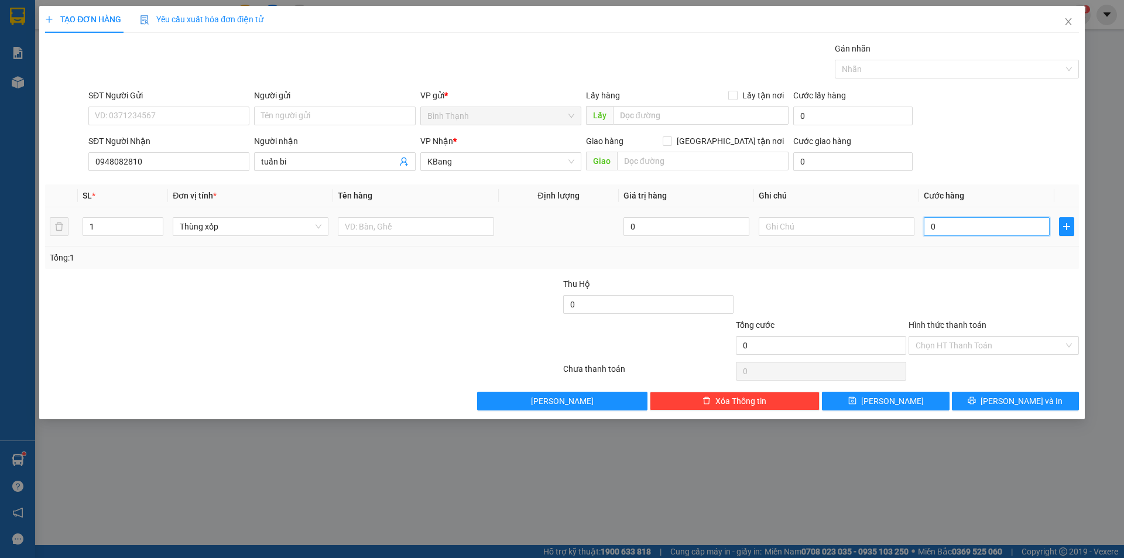
type input "6"
type input "0"
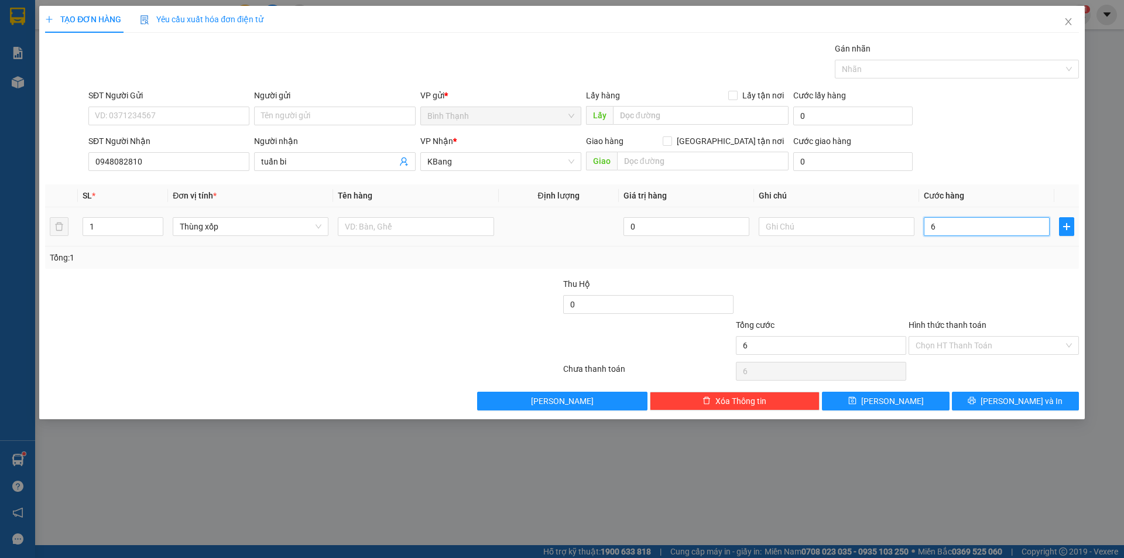
type input "0"
type input "07"
type input "7"
type input "070"
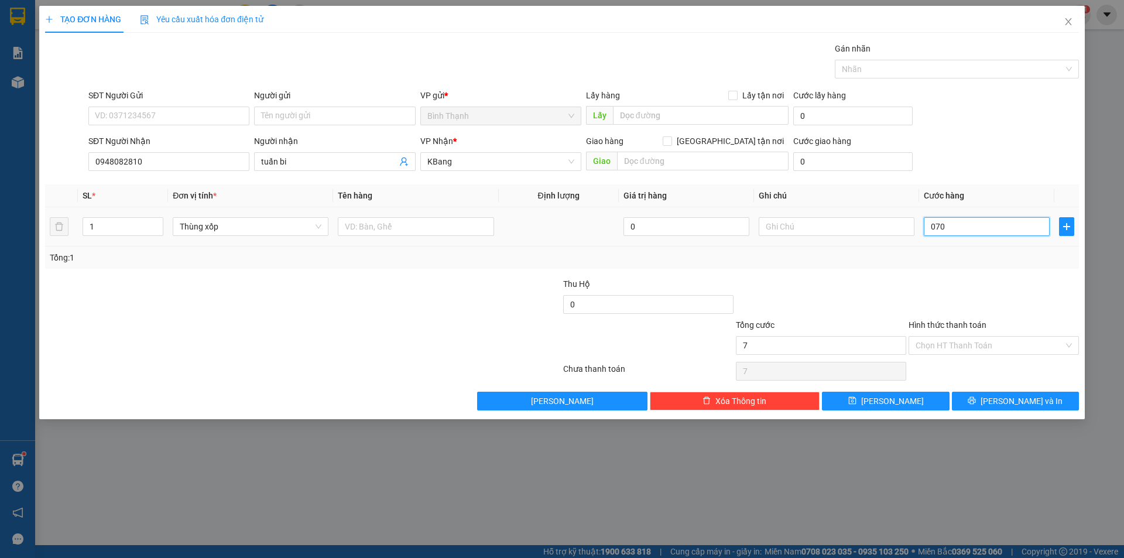
type input "70"
type input "0.700"
type input "700"
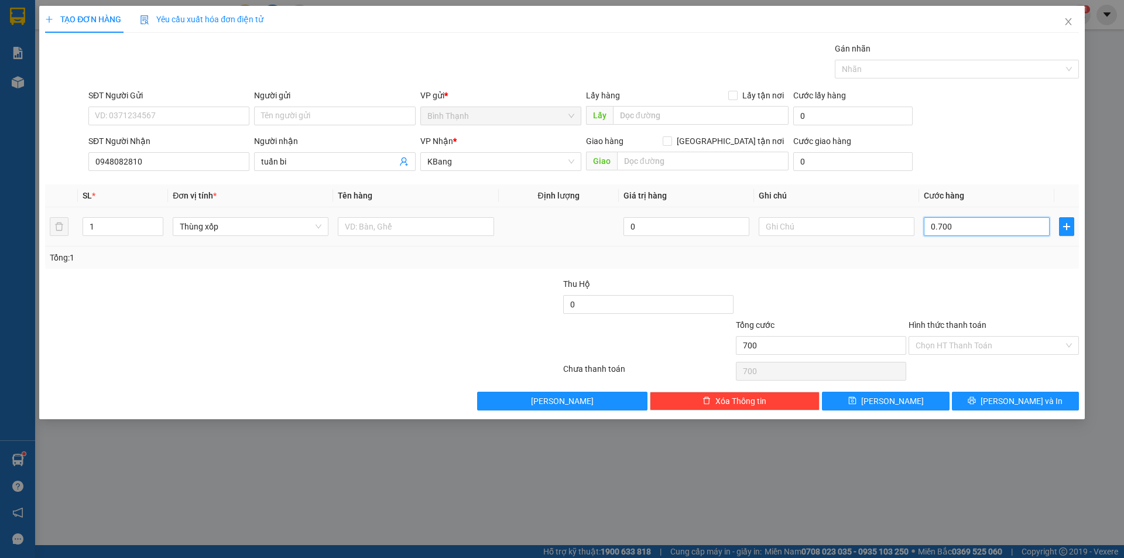
type input "07.000"
type input "7.000"
type input "070.000"
type input "70.000"
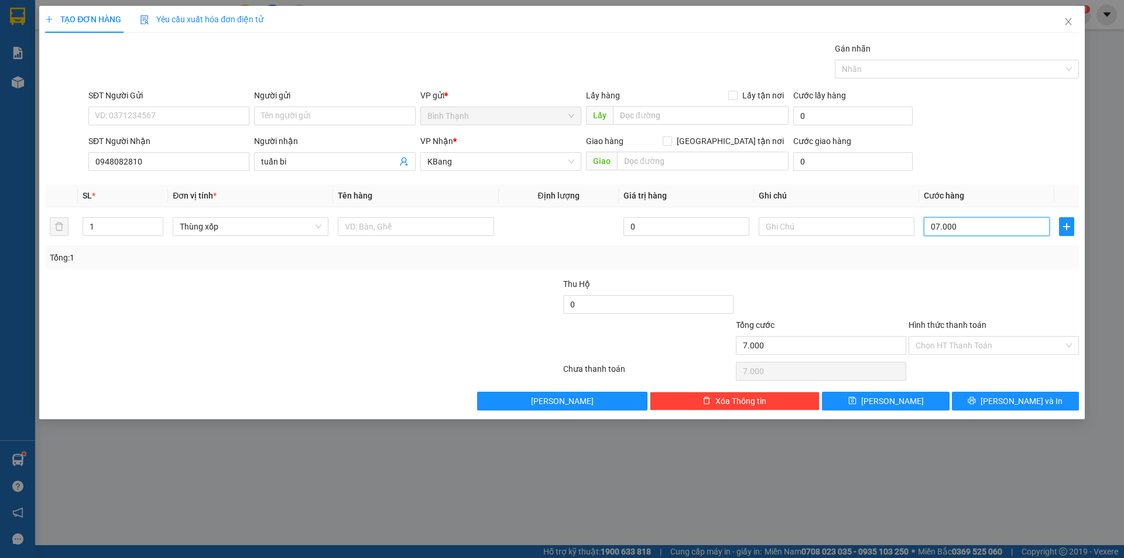
type input "70.000"
click at [991, 396] on button "[PERSON_NAME] và In" at bounding box center [1015, 401] width 127 height 19
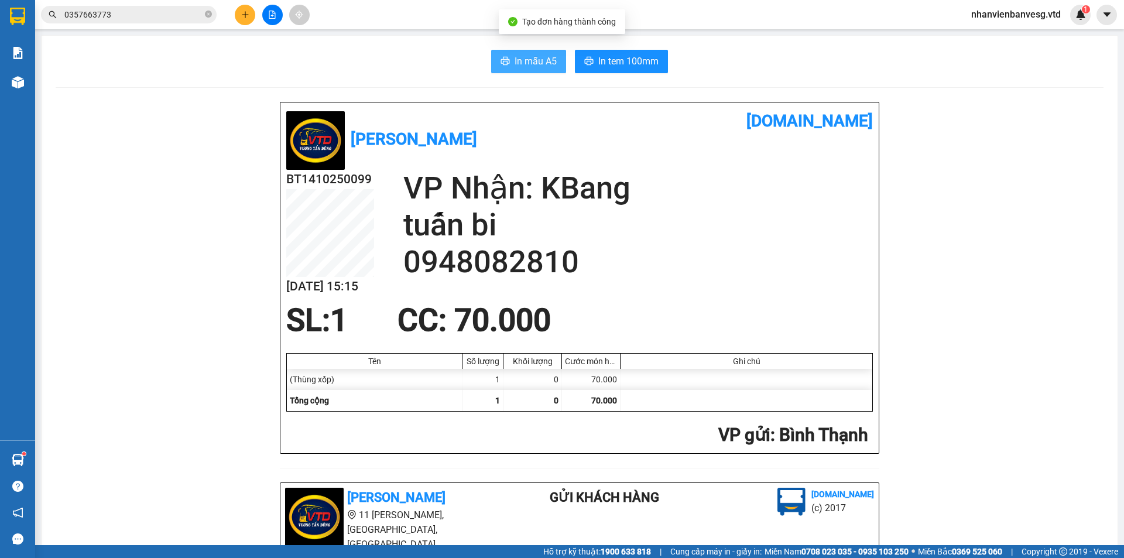
click at [523, 65] on span "In mẫu A5" at bounding box center [535, 61] width 42 height 15
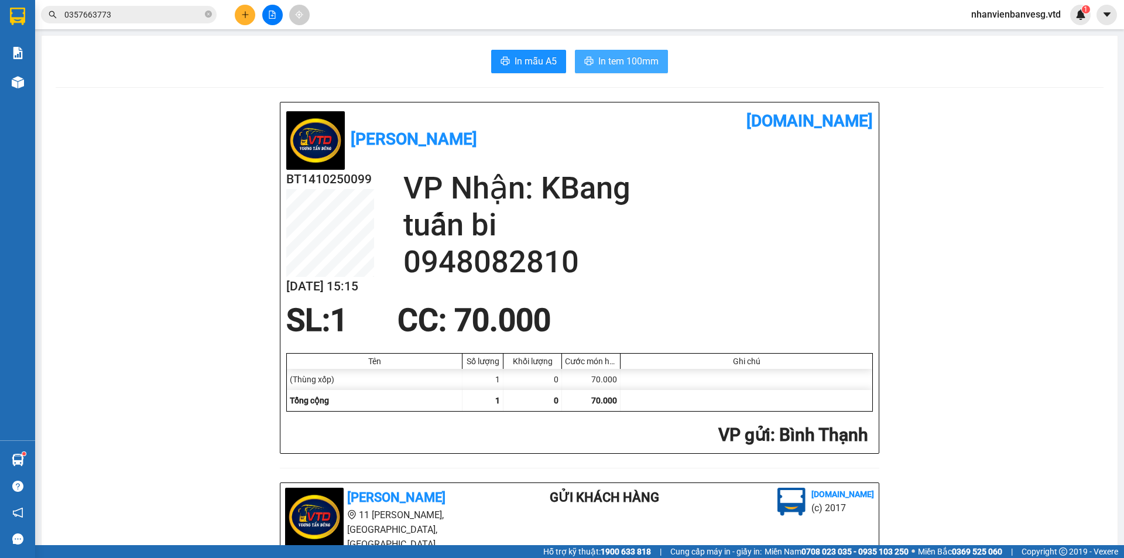
click at [631, 70] on button "In tem 100mm" at bounding box center [621, 61] width 93 height 23
click at [267, 15] on button at bounding box center [272, 15] width 20 height 20
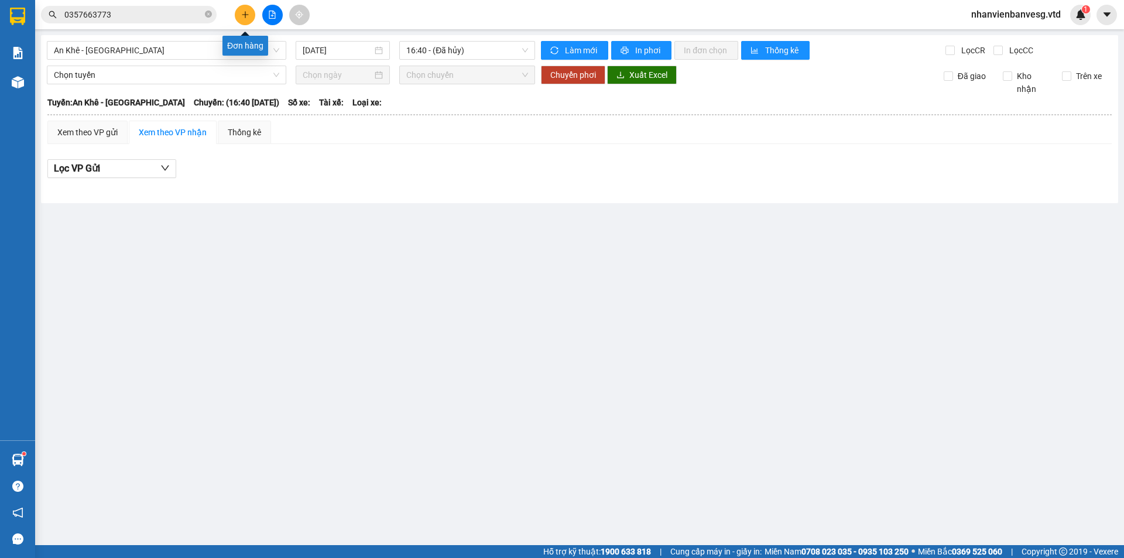
click at [251, 12] on button at bounding box center [245, 15] width 20 height 20
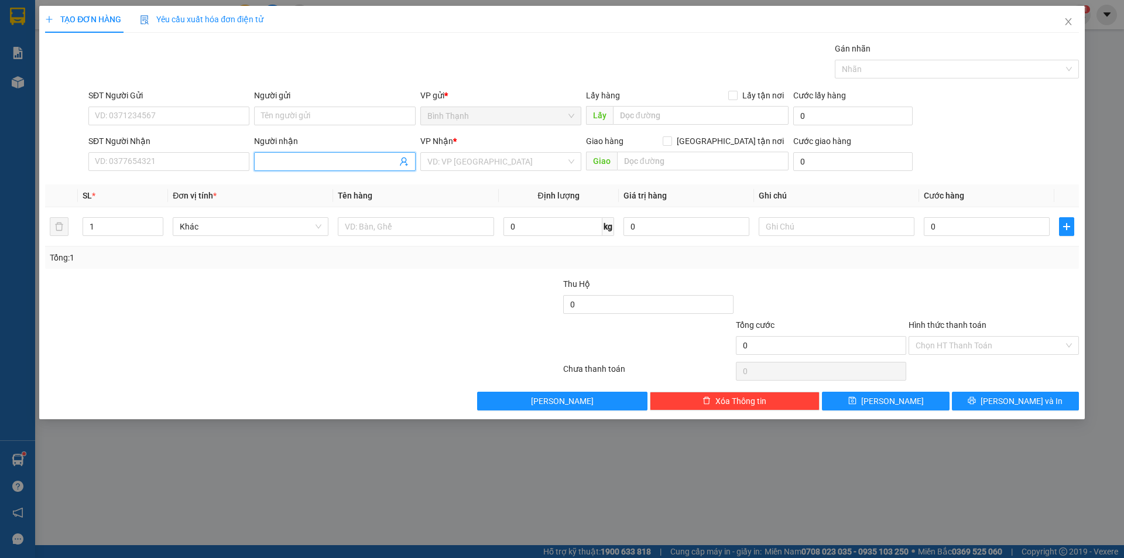
click at [376, 155] on input "Người nhận" at bounding box center [328, 161] width 135 height 13
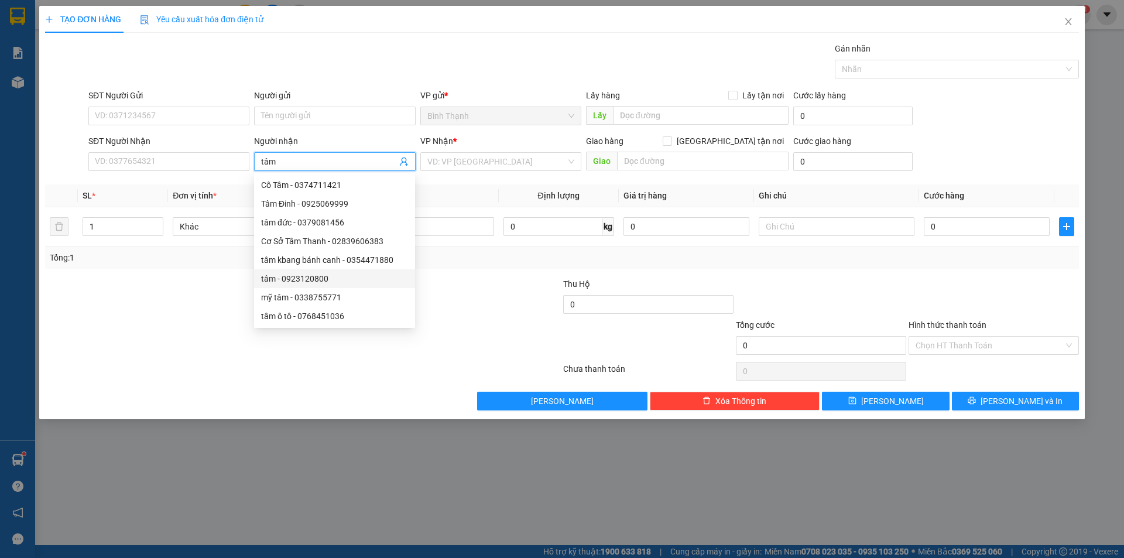
type input "tâm k"
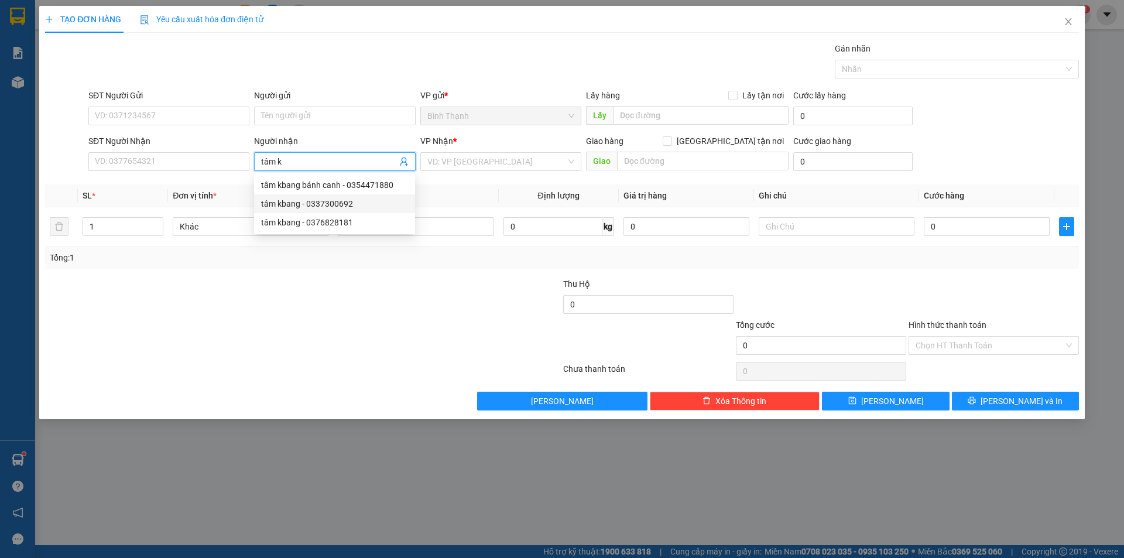
click at [315, 207] on div "tâm kbang - 0337300692" at bounding box center [334, 203] width 147 height 13
type input "0337300692"
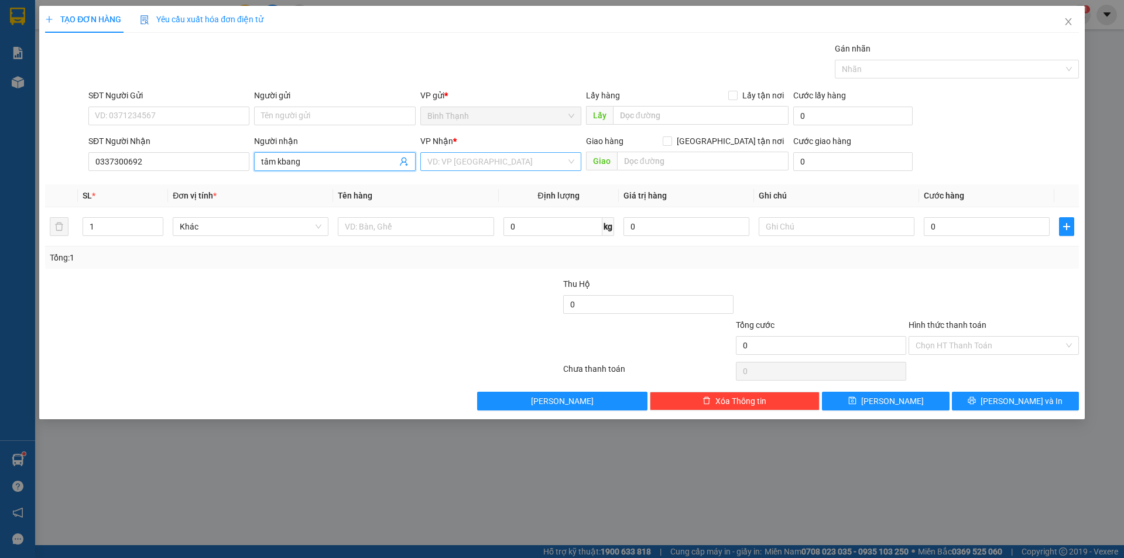
type input "tâm kbang"
click at [469, 163] on input "search" at bounding box center [496, 162] width 139 height 18
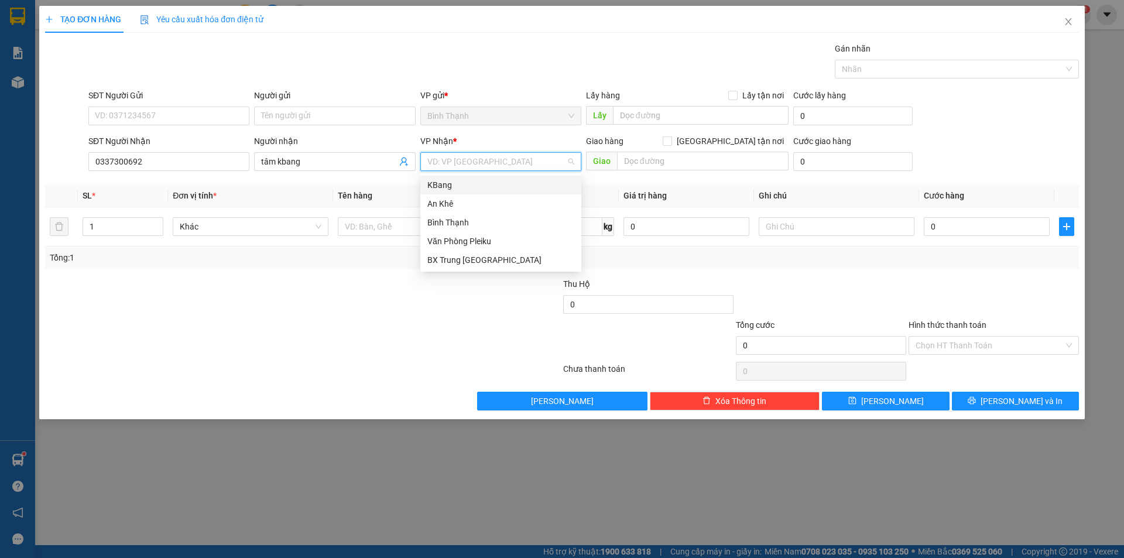
click at [475, 185] on div "KBang" at bounding box center [500, 184] width 147 height 13
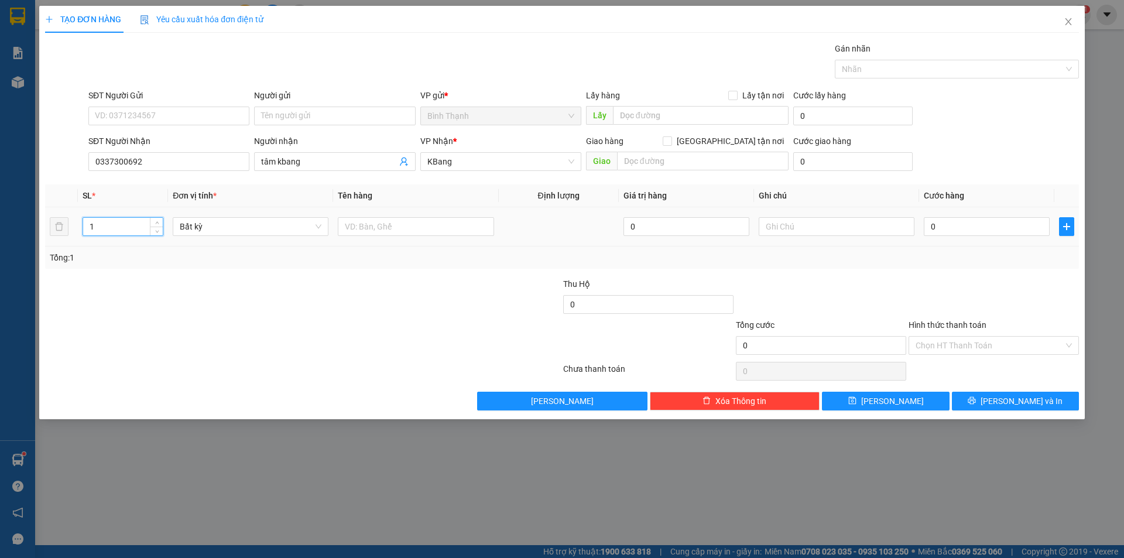
drag, startPoint x: 96, startPoint y: 223, endPoint x: 6, endPoint y: 242, distance: 91.5
click at [6, 241] on div "TẠO ĐƠN HÀNG Yêu cầu xuất hóa đơn điện tử Transit Pickup Surcharge Ids Transit …" at bounding box center [562, 279] width 1124 height 558
type input "8"
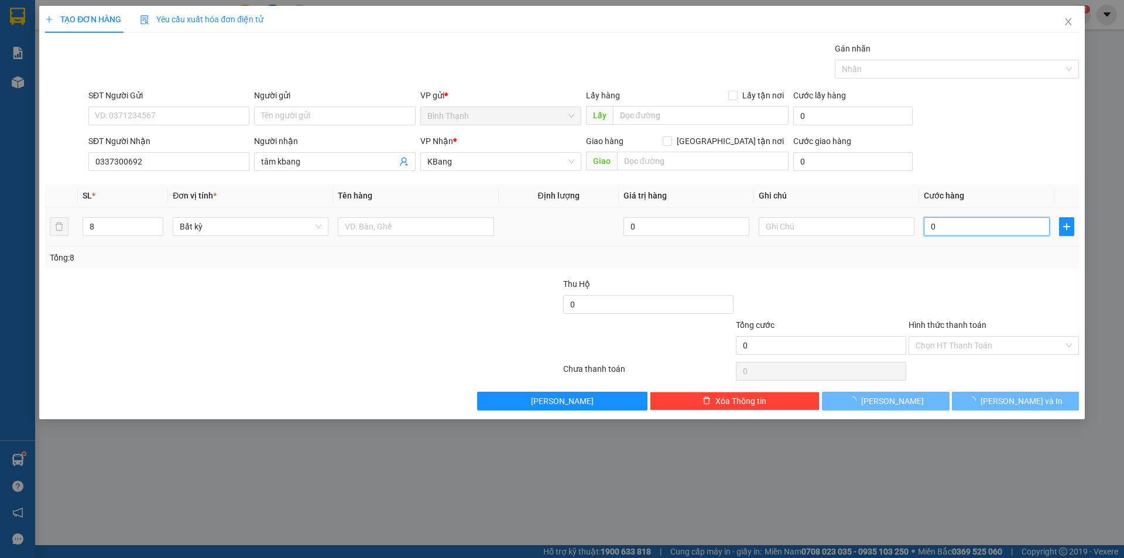
click at [980, 224] on input "0" at bounding box center [986, 226] width 126 height 19
type input "2"
type input "24"
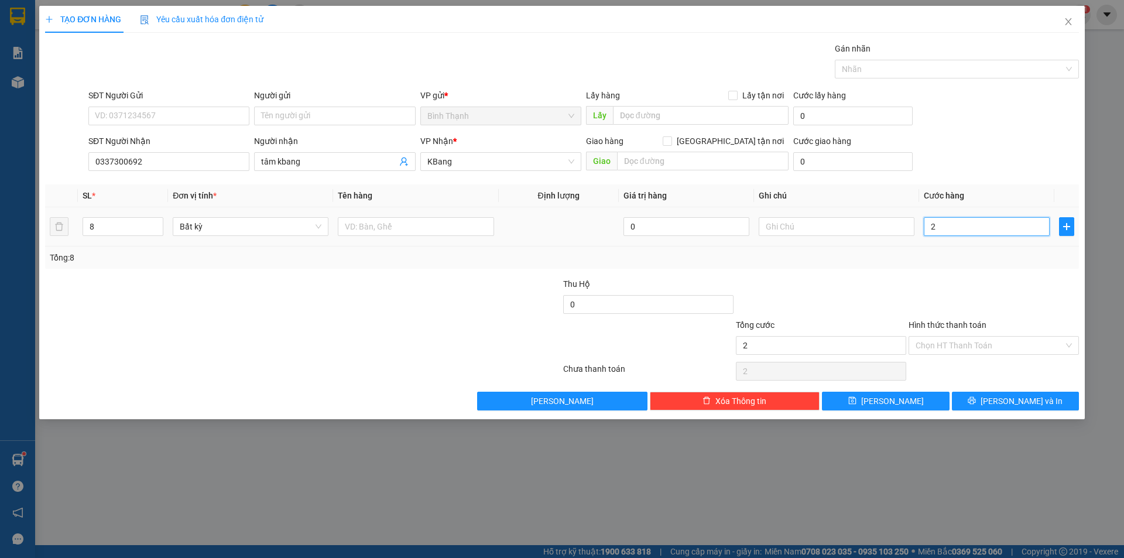
type input "24"
type input "240"
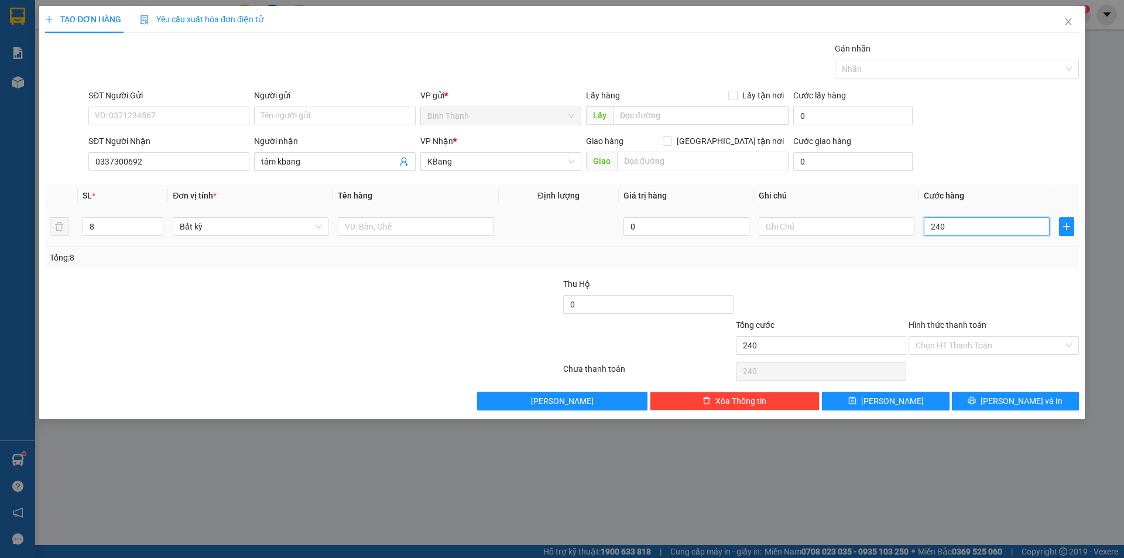
type input "2.400"
type input "24.000"
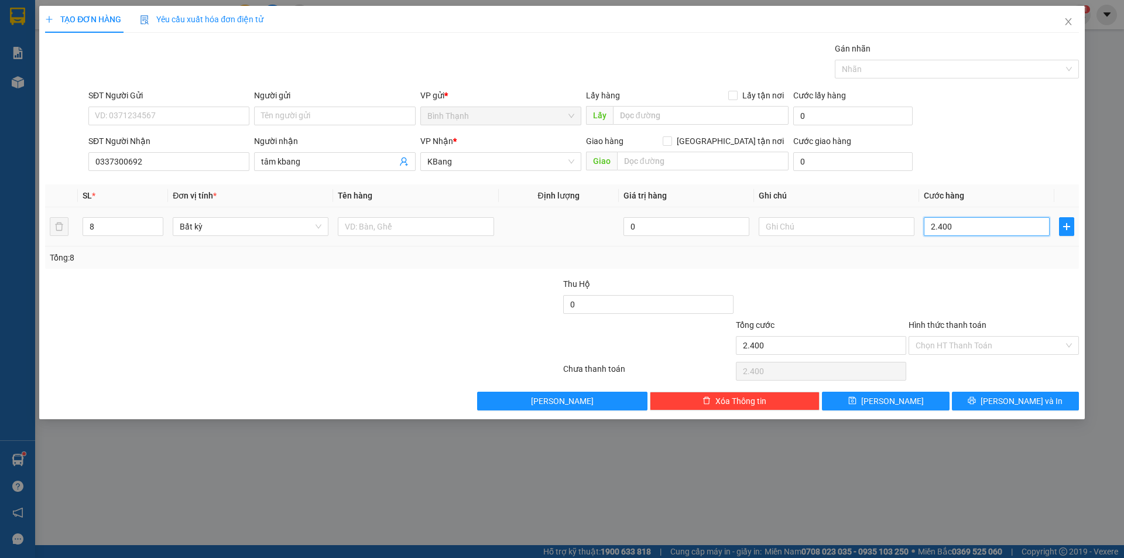
type input "24.000"
type input "240.000"
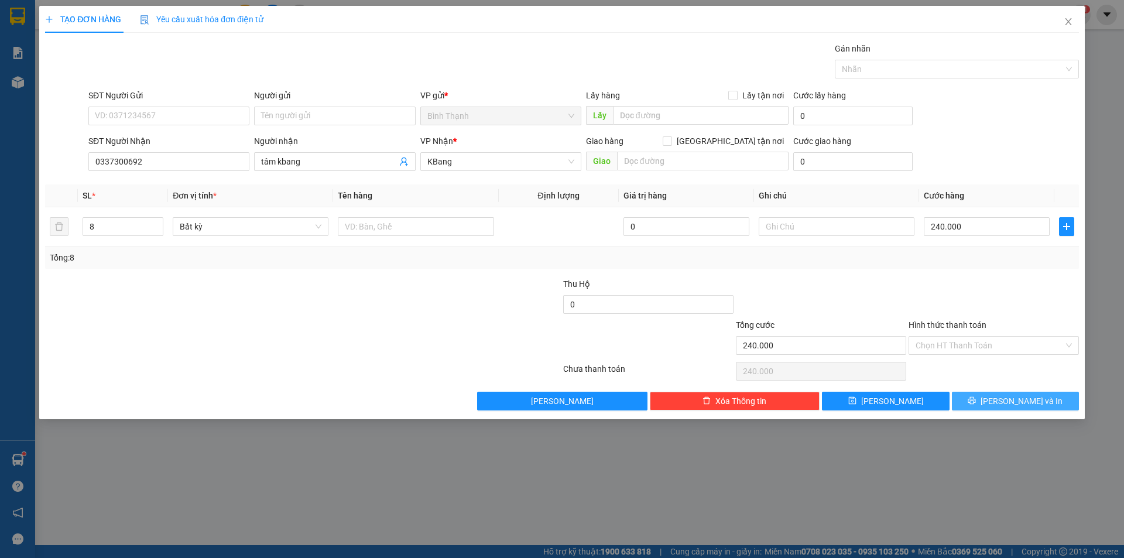
click at [1019, 400] on span "[PERSON_NAME] và In" at bounding box center [1021, 400] width 82 height 13
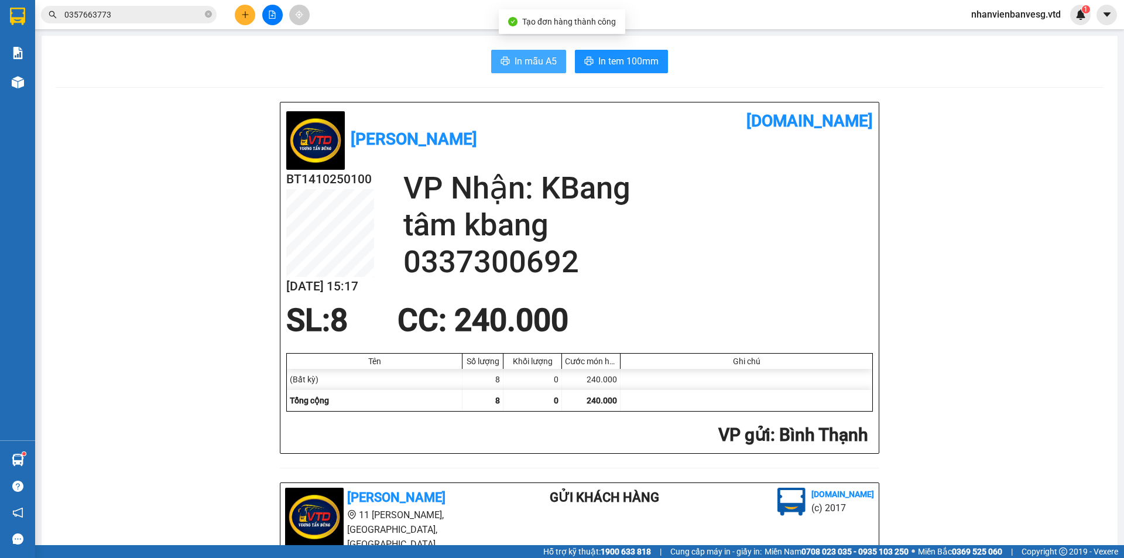
click at [536, 55] on span "In mẫu A5" at bounding box center [535, 61] width 42 height 15
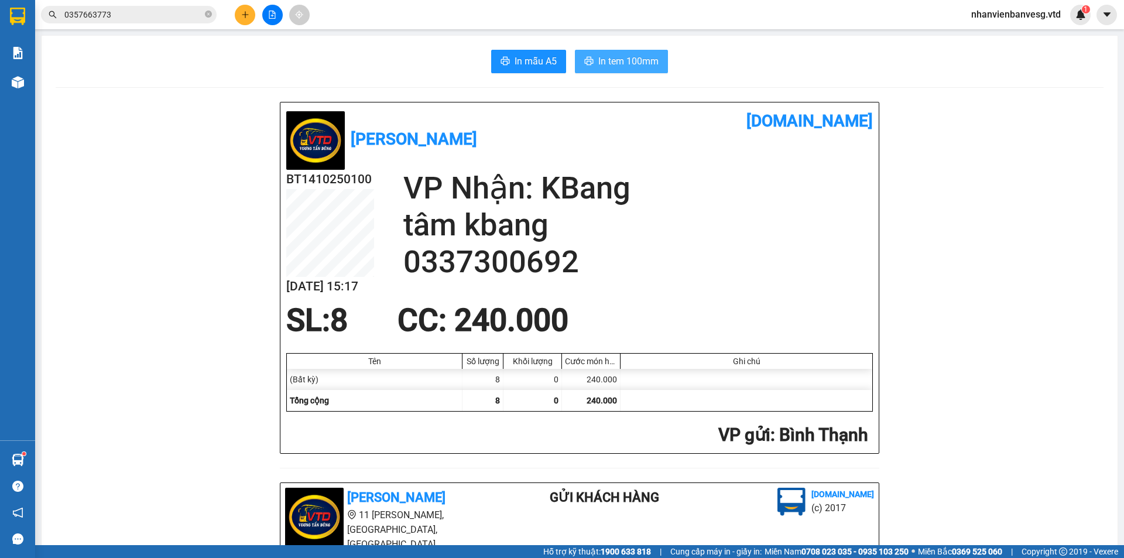
click at [588, 64] on icon "printer" at bounding box center [589, 61] width 9 height 8
click at [276, 15] on icon "file-add" at bounding box center [272, 15] width 8 height 8
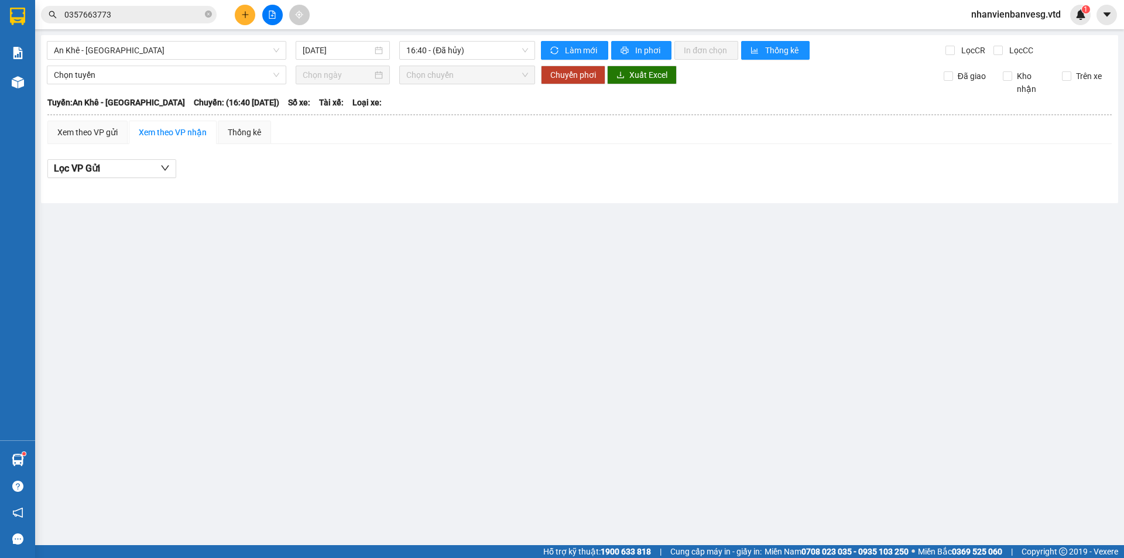
click at [146, 15] on input "0357663773" at bounding box center [133, 14] width 138 height 13
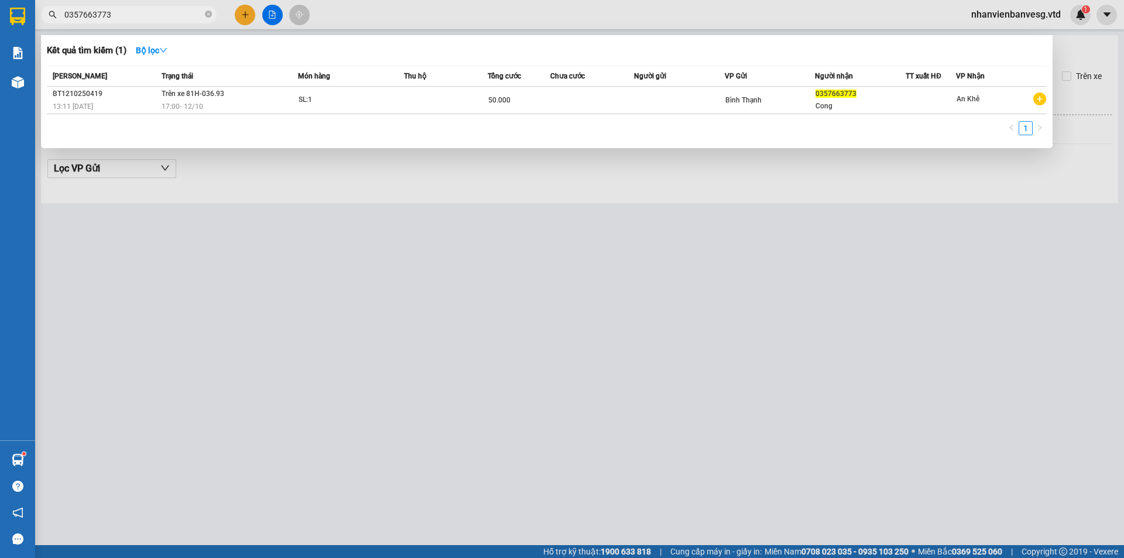
click at [244, 22] on div at bounding box center [562, 279] width 1124 height 558
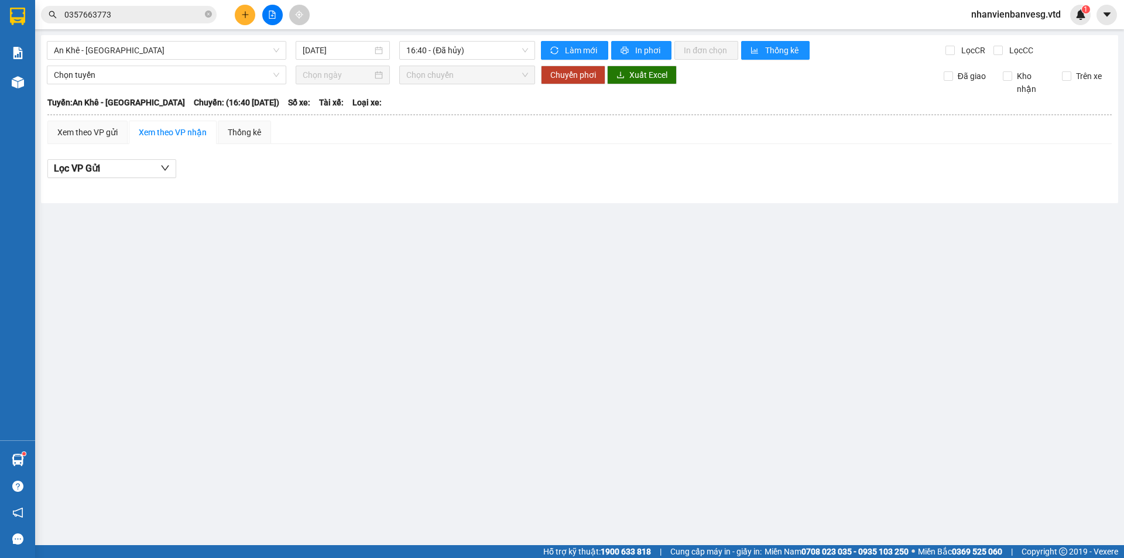
drag, startPoint x: 151, startPoint y: 50, endPoint x: 140, endPoint y: 60, distance: 14.5
click at [147, 52] on span "An Khê - [GEOGRAPHIC_DATA]" at bounding box center [166, 51] width 225 height 18
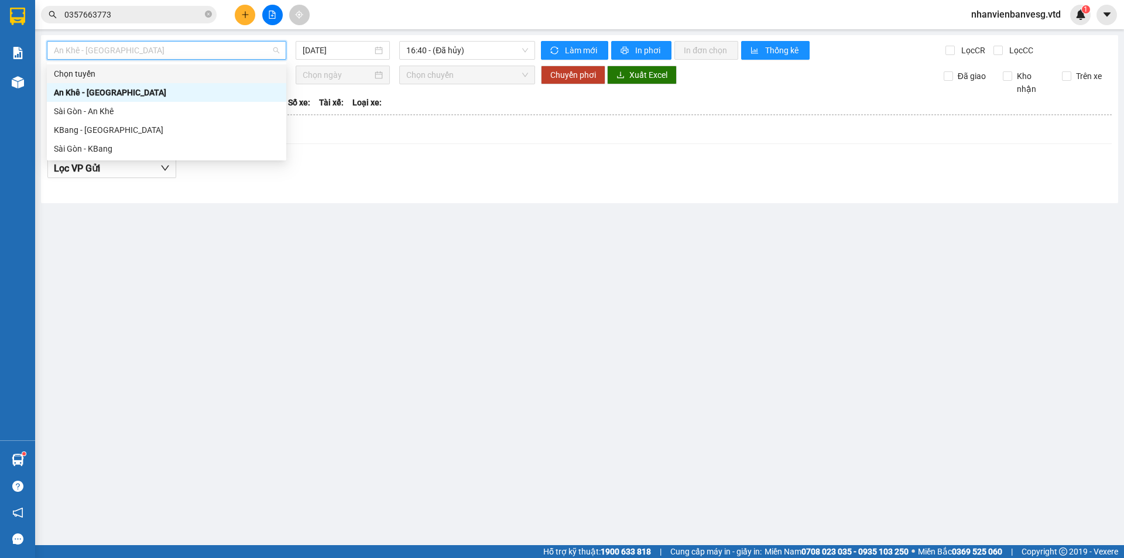
click at [248, 15] on icon "plus" at bounding box center [245, 15] width 8 height 8
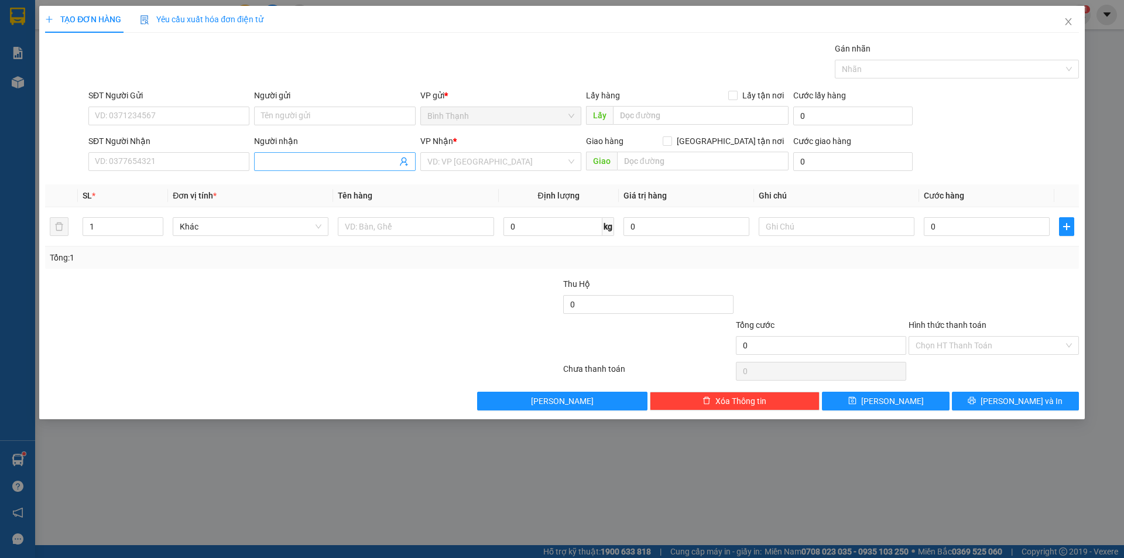
click at [321, 162] on input "Người nhận" at bounding box center [328, 161] width 135 height 13
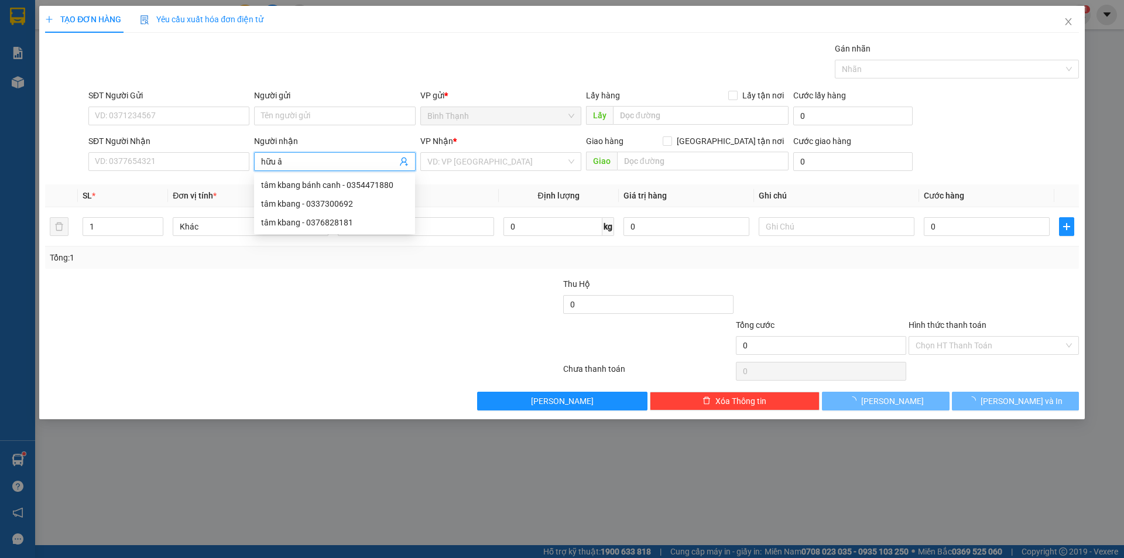
type input "hữu ân"
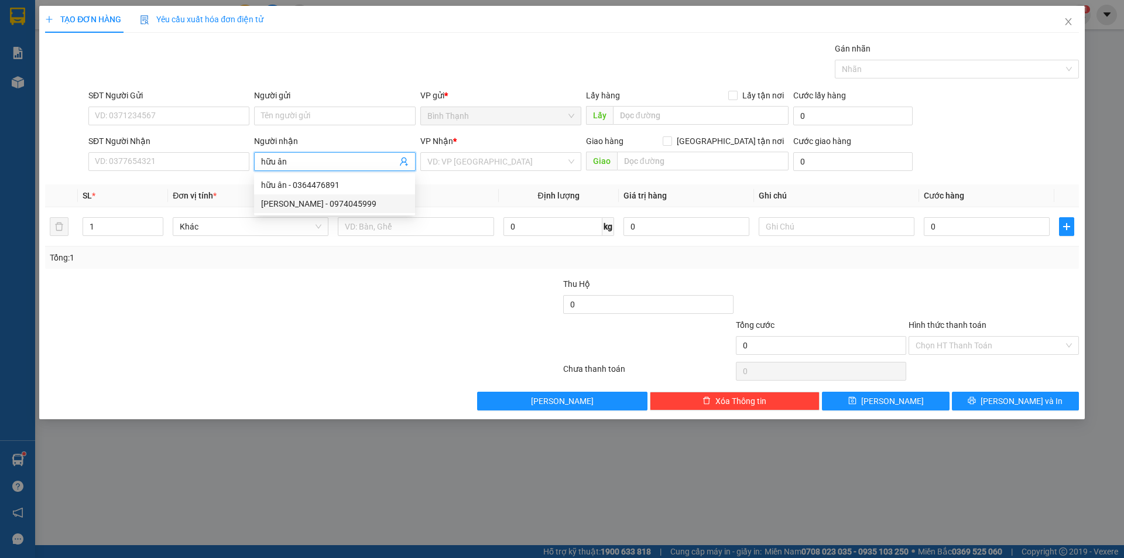
click at [344, 205] on div "[PERSON_NAME] - 0974045999" at bounding box center [334, 203] width 147 height 13
type input "0974045999"
type input "[PERSON_NAME]"
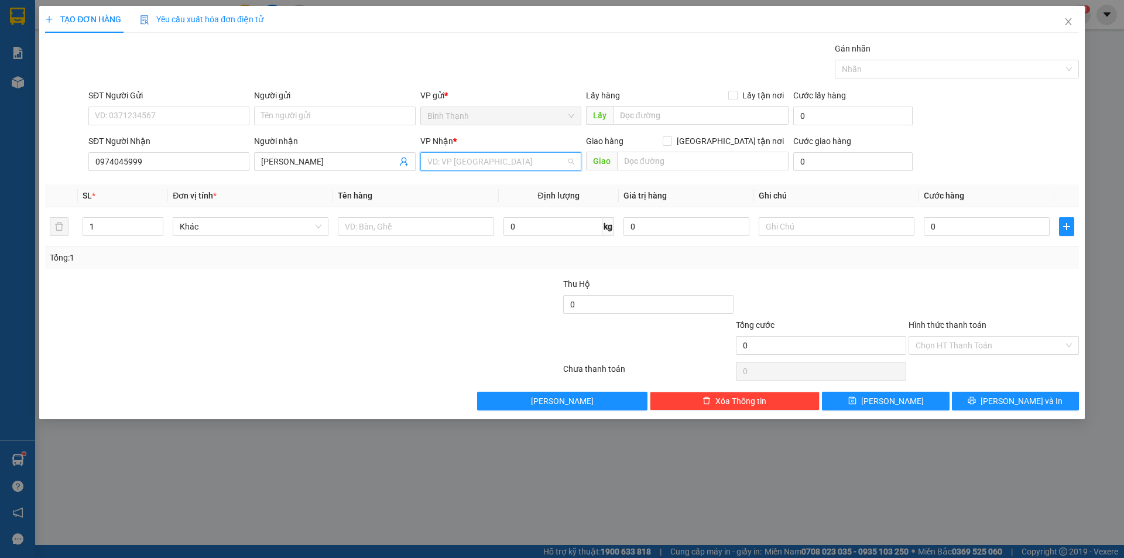
click at [480, 157] on input "search" at bounding box center [496, 162] width 139 height 18
click at [488, 196] on div "An Khê" at bounding box center [500, 203] width 161 height 19
drag, startPoint x: 270, startPoint y: 222, endPoint x: 270, endPoint y: 228, distance: 6.4
click at [270, 226] on span "Bất kỳ" at bounding box center [251, 227] width 142 height 18
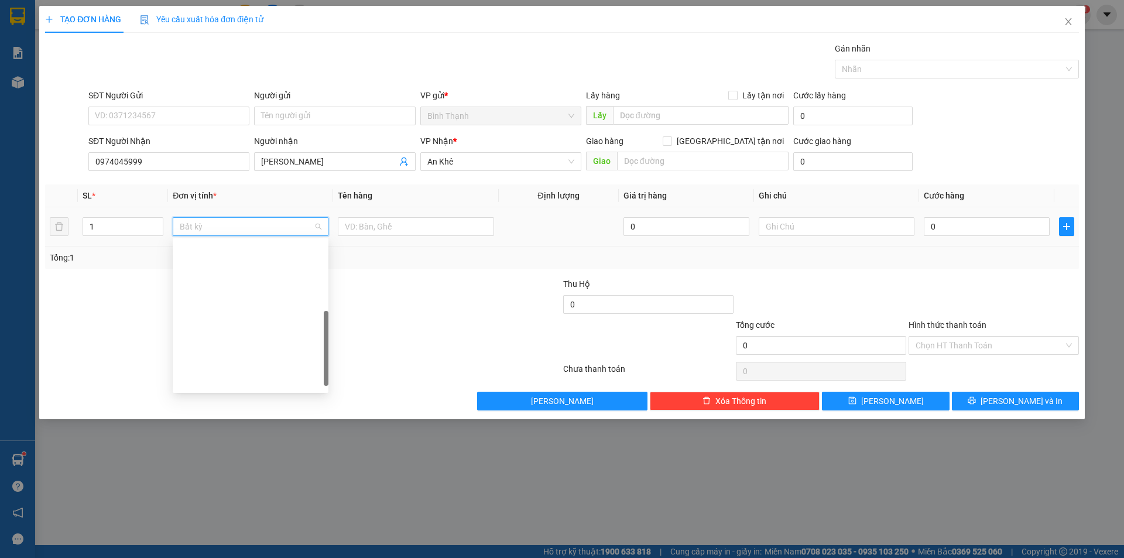
drag, startPoint x: 252, startPoint y: 300, endPoint x: 305, endPoint y: 295, distance: 52.9
click at [253, 468] on div "Thùng vừa" at bounding box center [251, 474] width 142 height 13
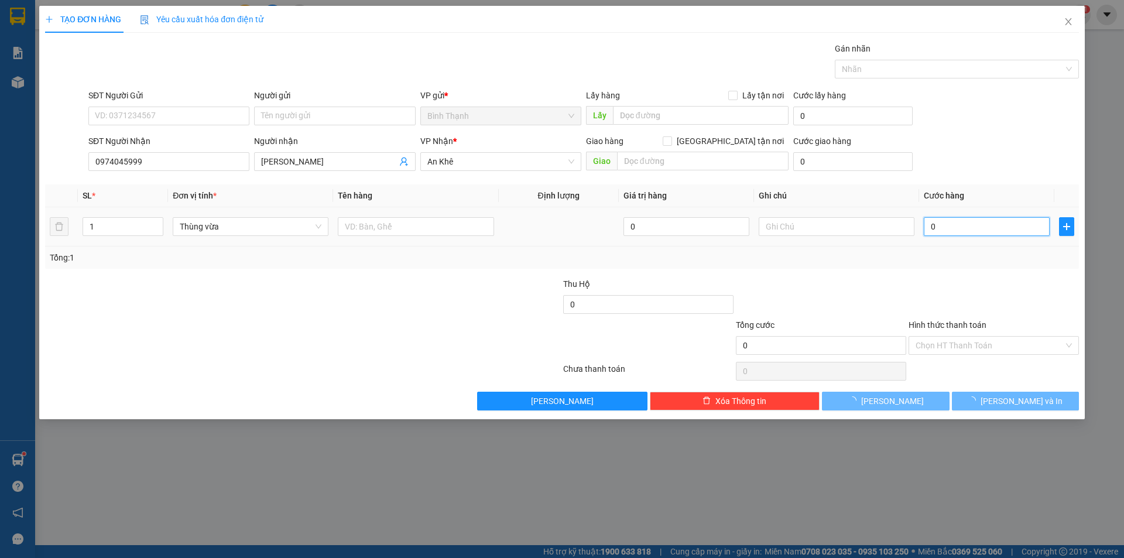
click at [984, 229] on input "0" at bounding box center [986, 226] width 126 height 19
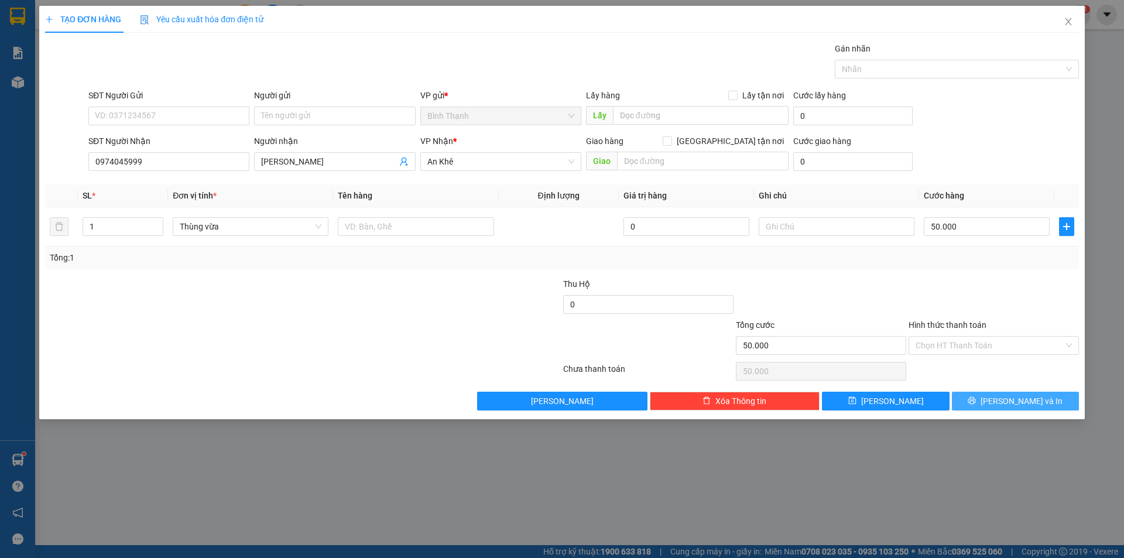
drag, startPoint x: 1000, startPoint y: 399, endPoint x: 997, endPoint y: 410, distance: 11.7
click at [1001, 399] on button "[PERSON_NAME] và In" at bounding box center [1015, 401] width 127 height 19
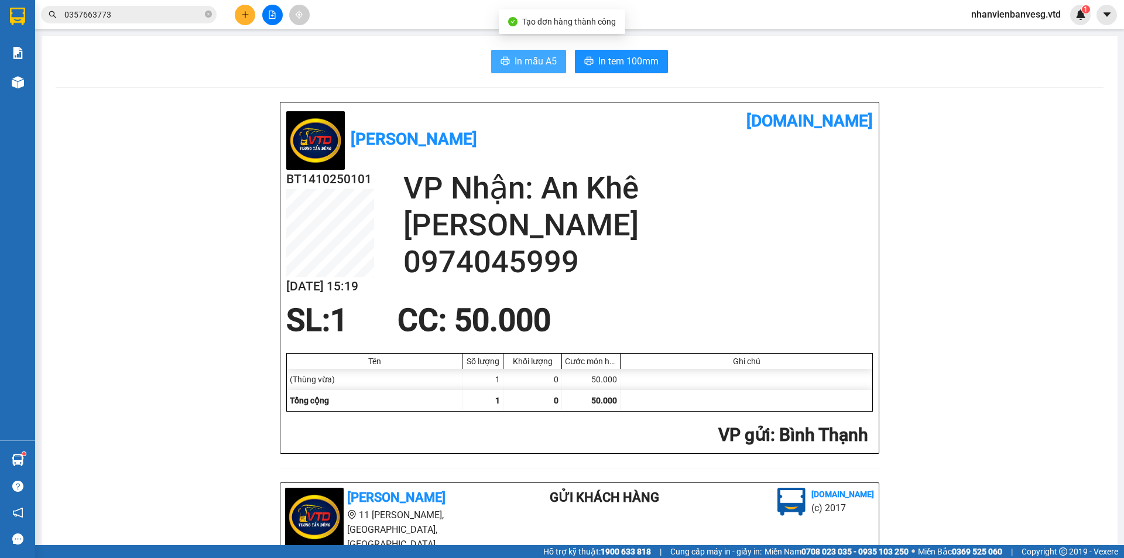
click at [542, 70] on button "In mẫu A5" at bounding box center [528, 61] width 75 height 23
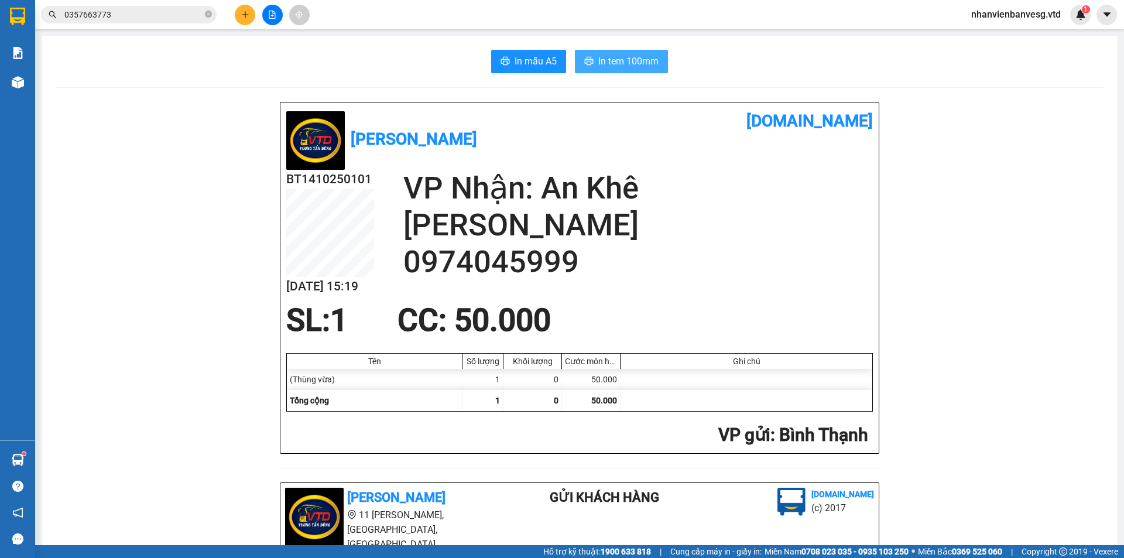
click at [616, 63] on span "In tem 100mm" at bounding box center [628, 61] width 60 height 15
click at [269, 18] on icon "file-add" at bounding box center [272, 15] width 6 height 8
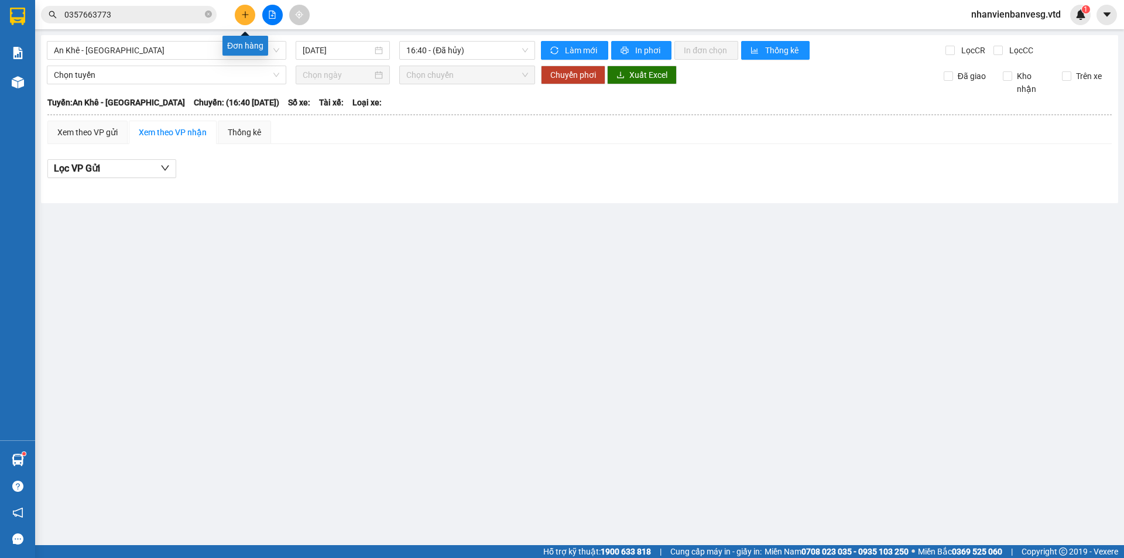
click at [242, 19] on button at bounding box center [245, 15] width 20 height 20
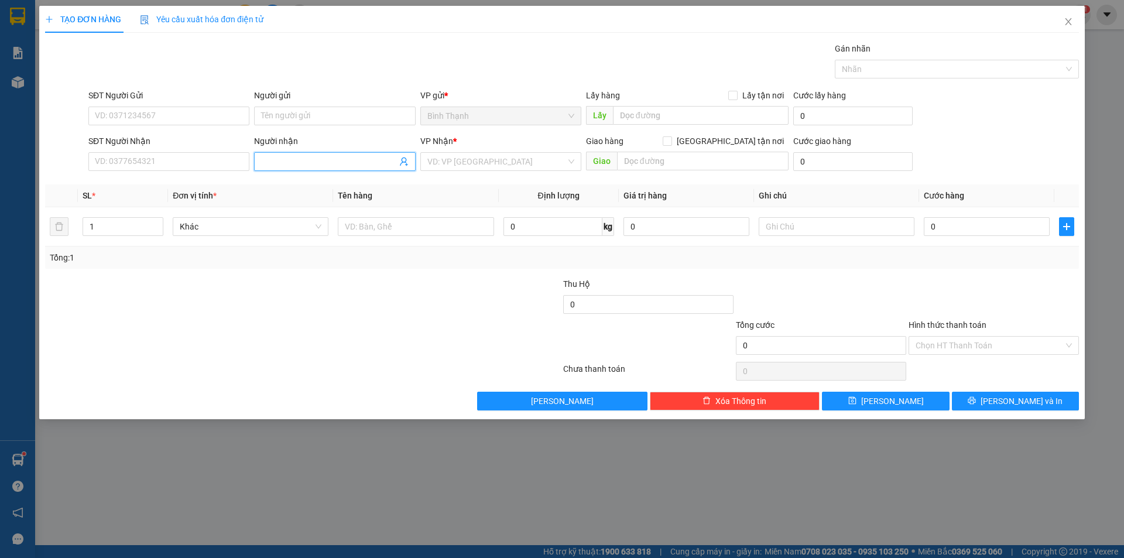
click at [294, 158] on input "Người nhận" at bounding box center [328, 161] width 135 height 13
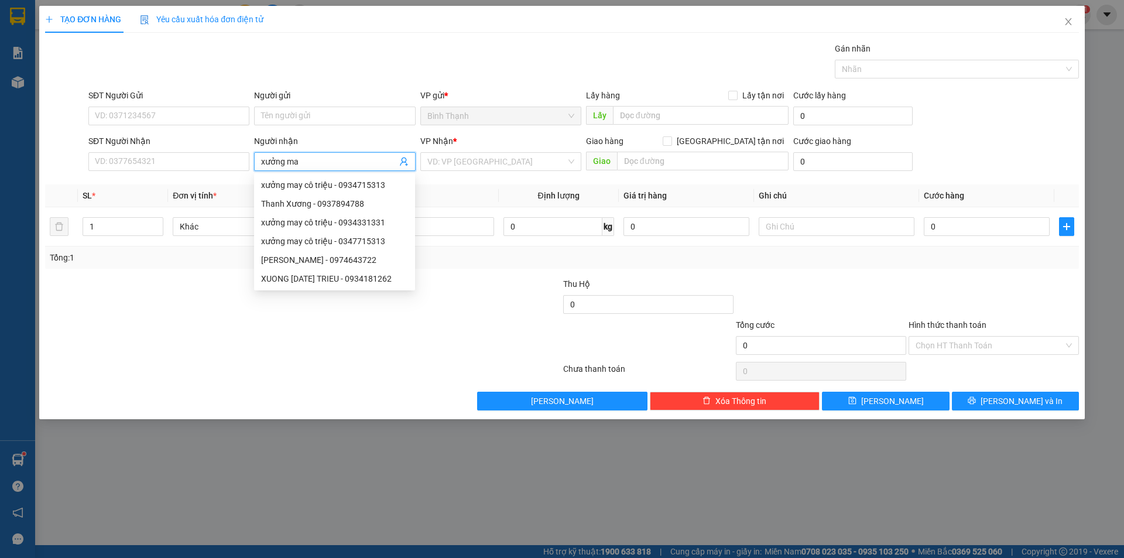
type input "xưởng may"
click at [326, 224] on div "xưởng may cô triệu - 0347715313" at bounding box center [334, 222] width 147 height 13
type input "0347715313"
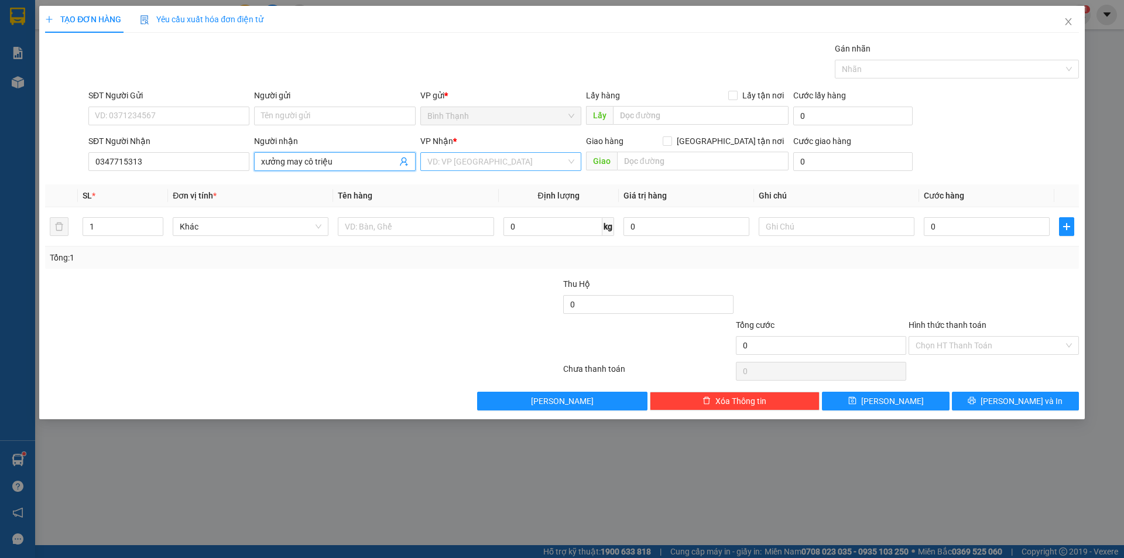
type input "xưởng may cô triệu"
click at [484, 159] on input "search" at bounding box center [496, 162] width 139 height 18
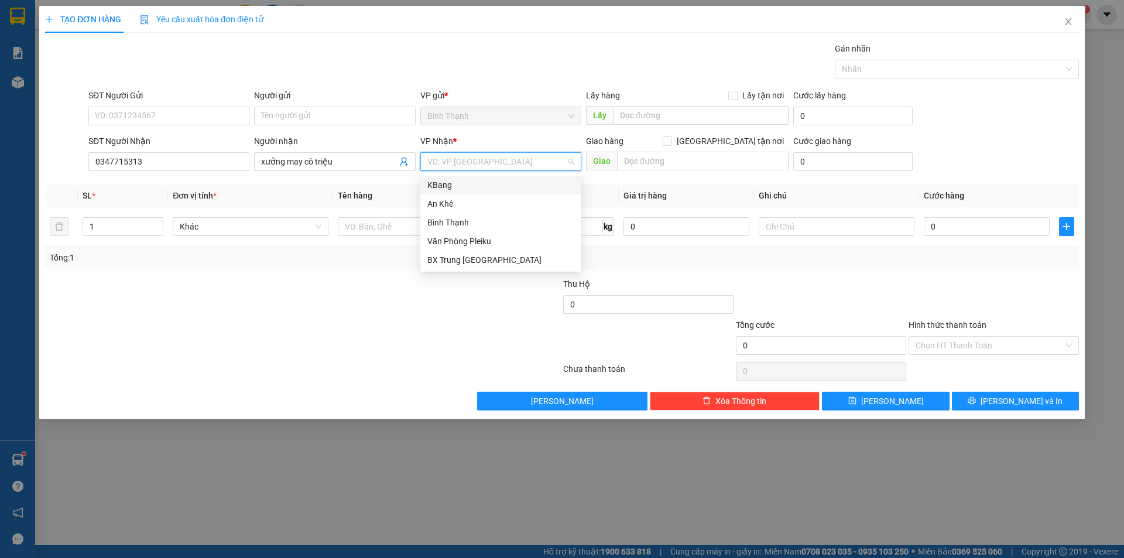
drag, startPoint x: 490, startPoint y: 187, endPoint x: 544, endPoint y: 175, distance: 55.8
click at [490, 187] on div "KBang" at bounding box center [500, 184] width 147 height 13
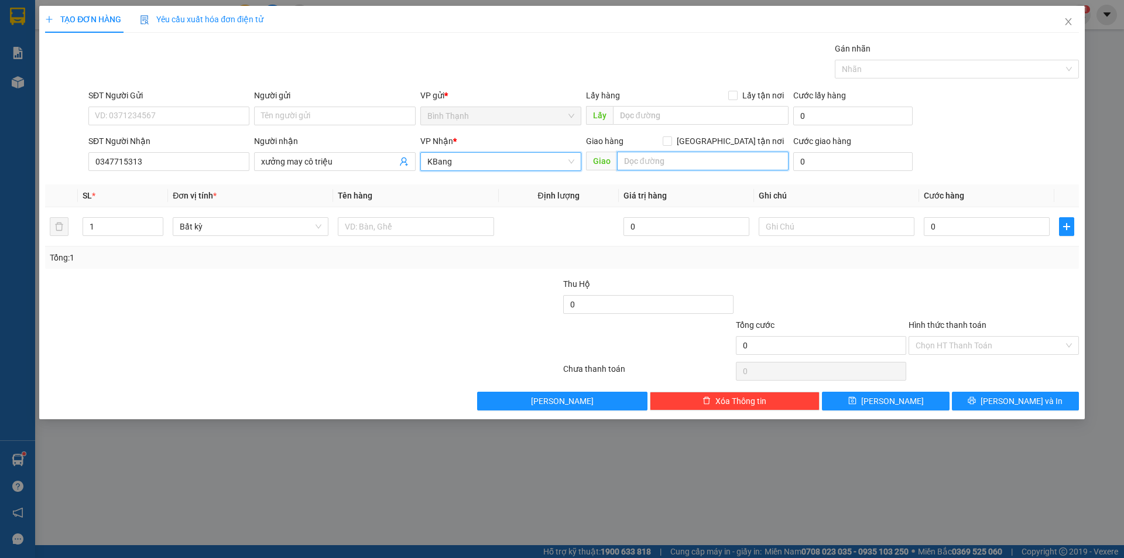
click at [667, 159] on input "text" at bounding box center [702, 161] width 171 height 19
click at [218, 226] on span "Bất kỳ" at bounding box center [251, 227] width 142 height 18
type input "tú an"
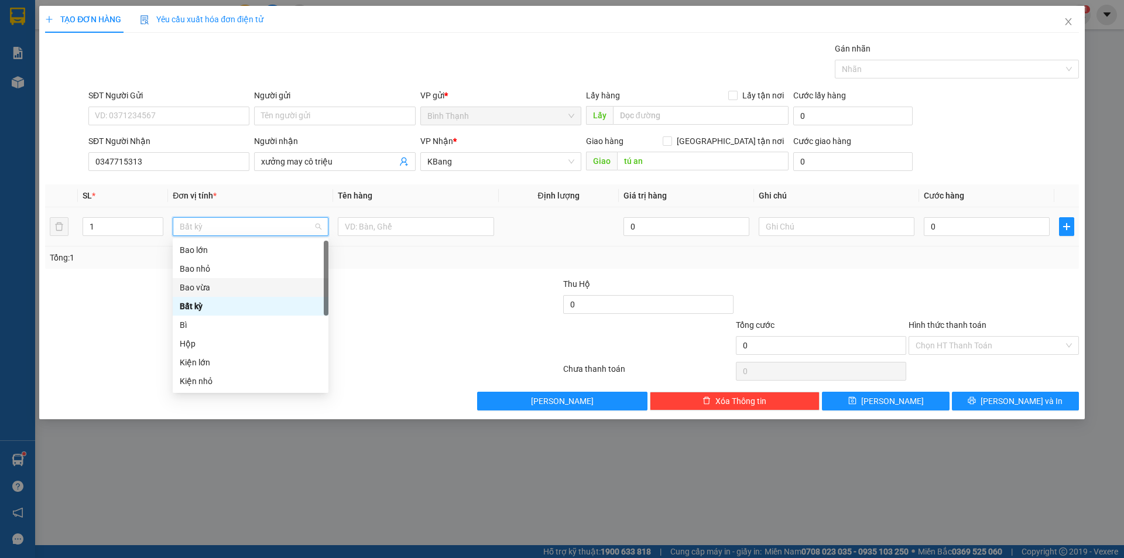
click at [250, 283] on div "Bao vừa" at bounding box center [251, 287] width 142 height 13
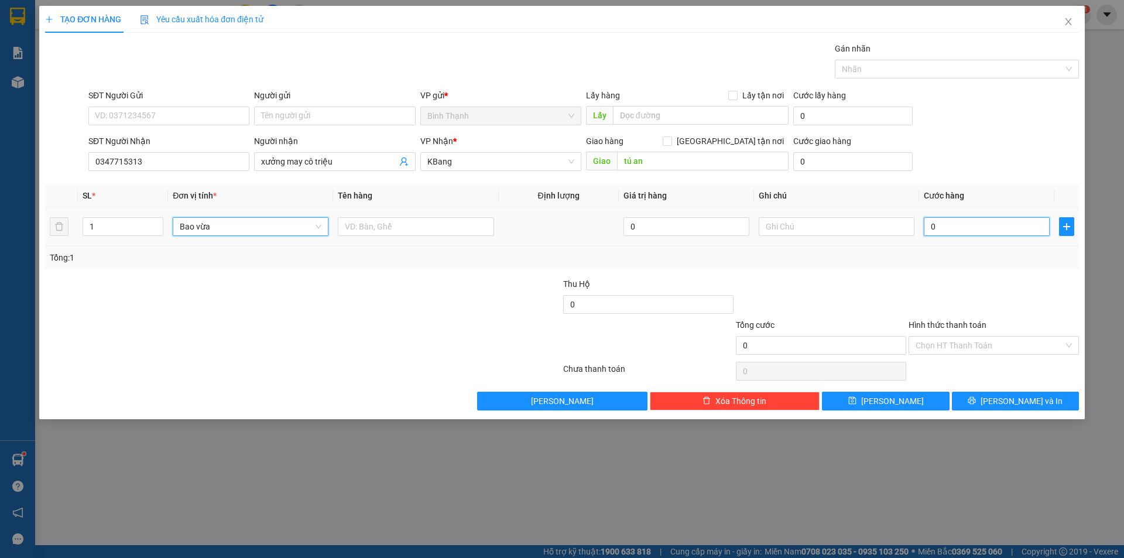
click at [946, 223] on input "0" at bounding box center [986, 226] width 126 height 19
type input "8"
type input "80"
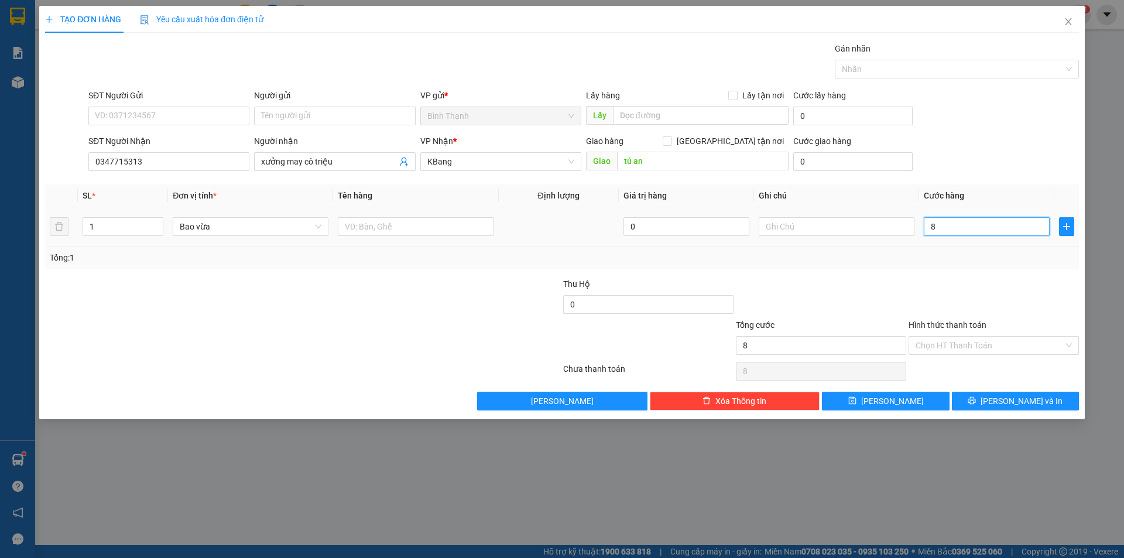
type input "80"
type input "800"
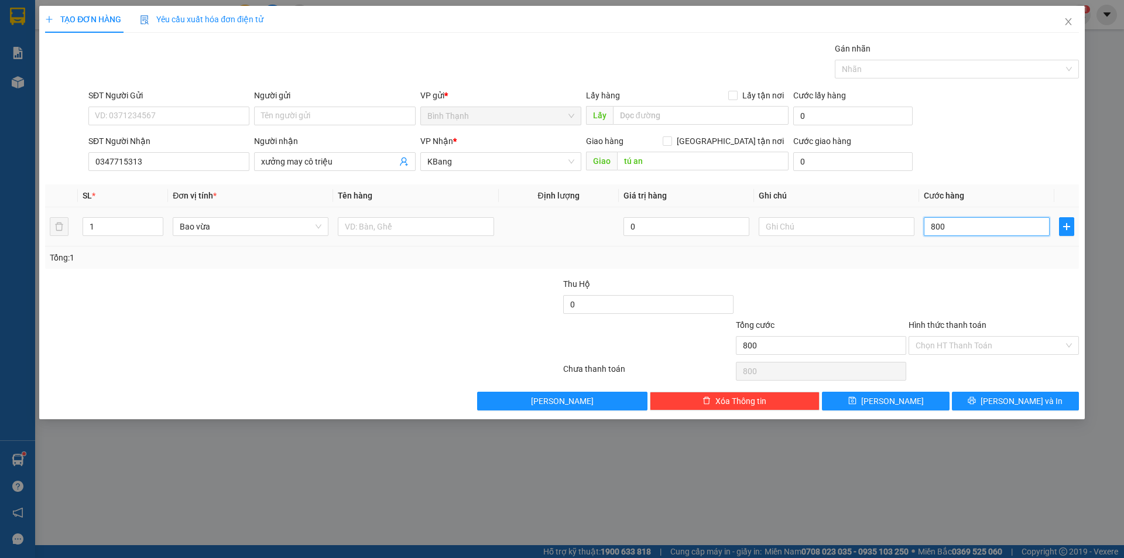
type input "8.000"
type input "80.000"
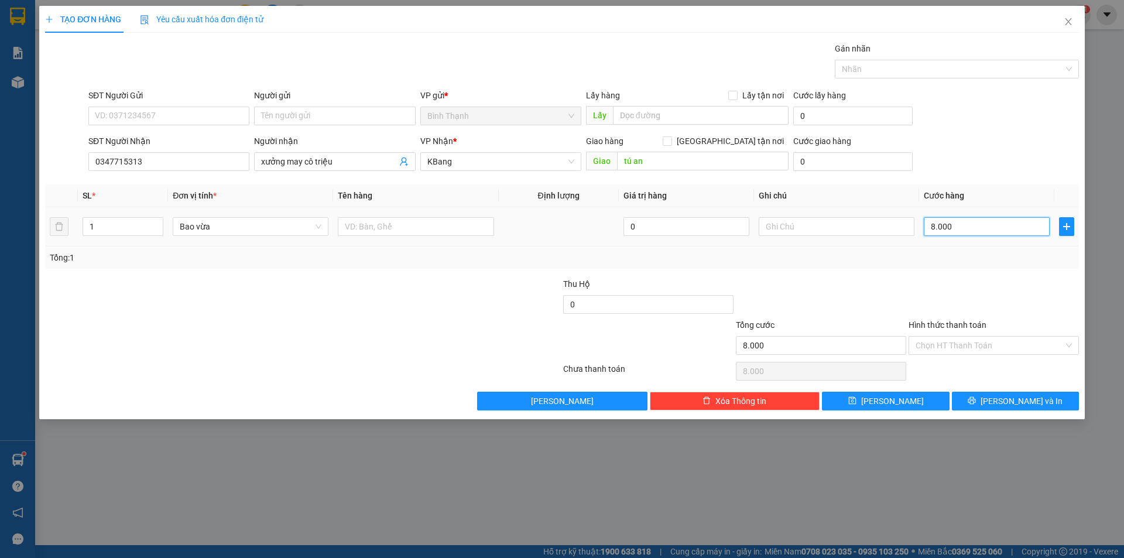
type input "80.000"
type input "800.000"
type input "80.000"
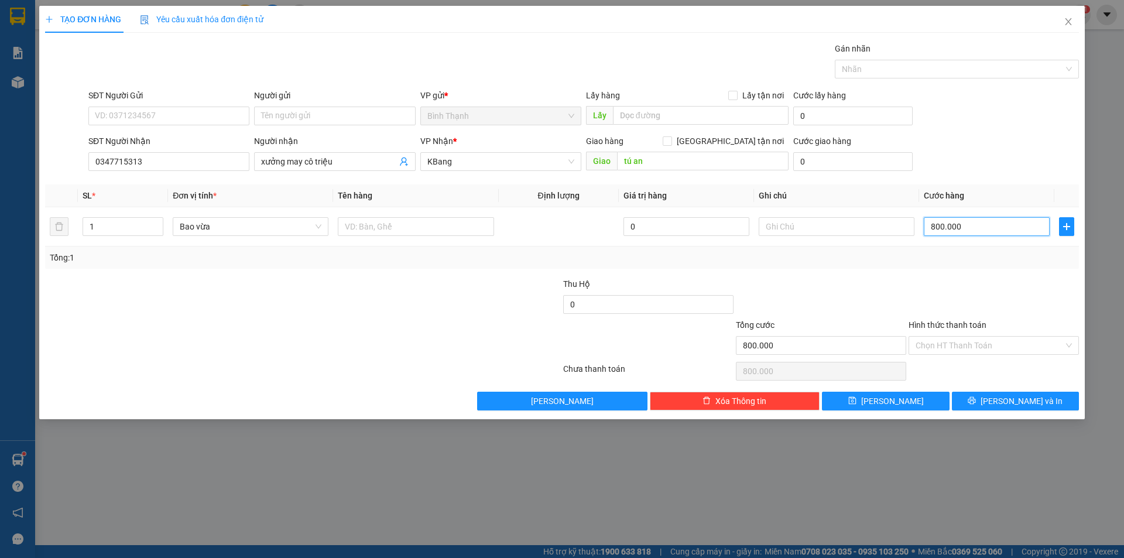
type input "80.000"
click at [1007, 404] on span "[PERSON_NAME] và In" at bounding box center [1021, 400] width 82 height 13
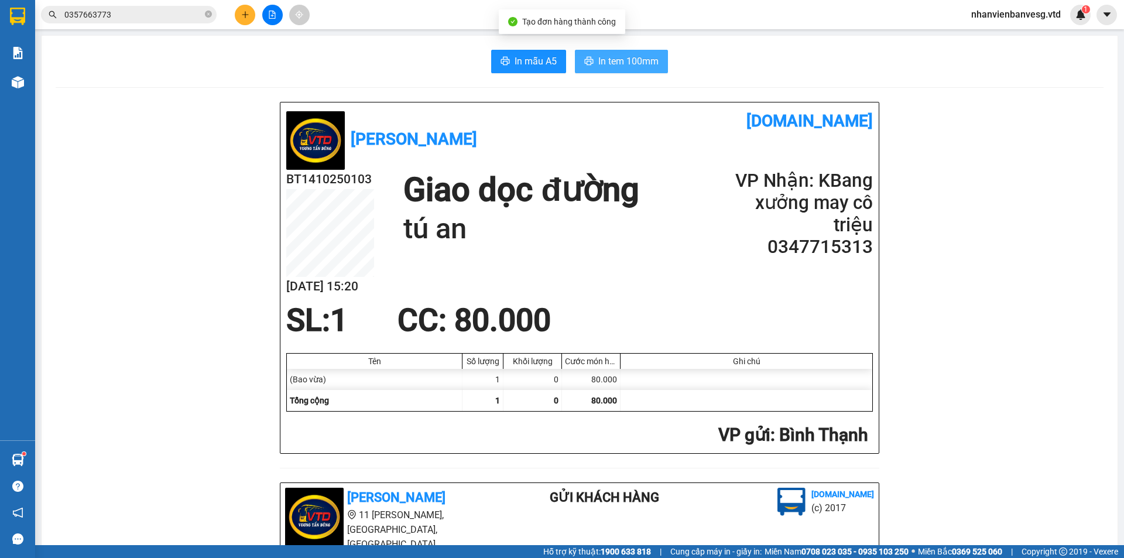
click at [611, 62] on span "In tem 100mm" at bounding box center [628, 61] width 60 height 15
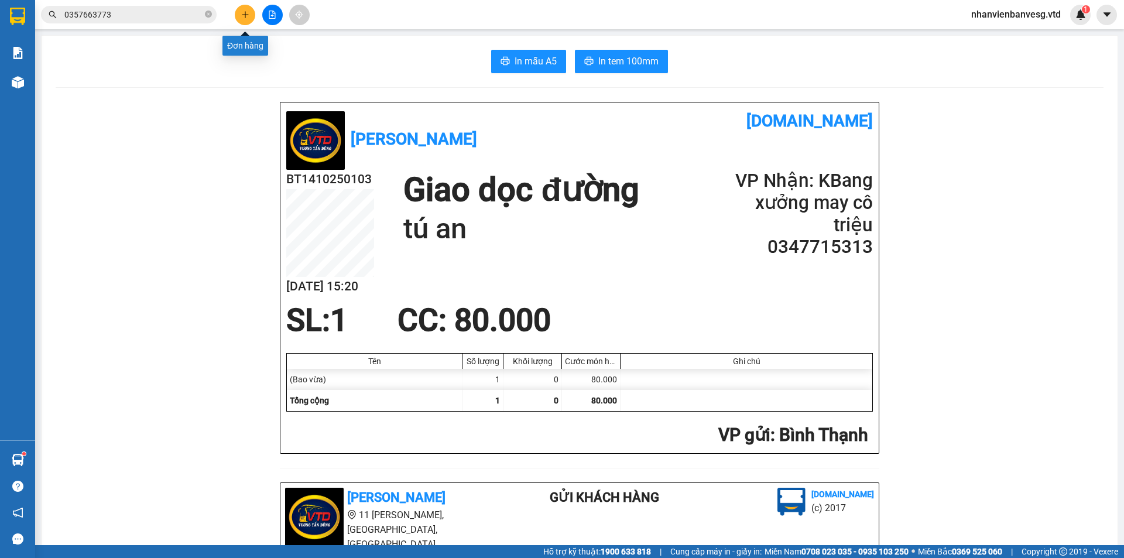
click at [248, 12] on icon "plus" at bounding box center [245, 15] width 8 height 8
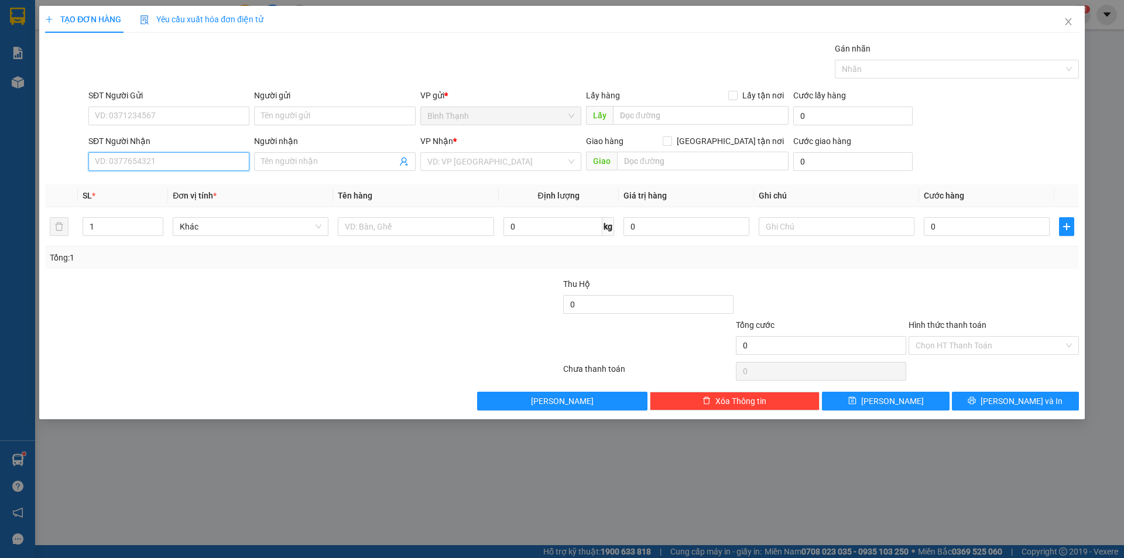
click at [191, 157] on input "SĐT Người Nhận" at bounding box center [168, 161] width 161 height 19
type input "0968815464"
click at [338, 166] on input "Người nhận" at bounding box center [328, 161] width 135 height 13
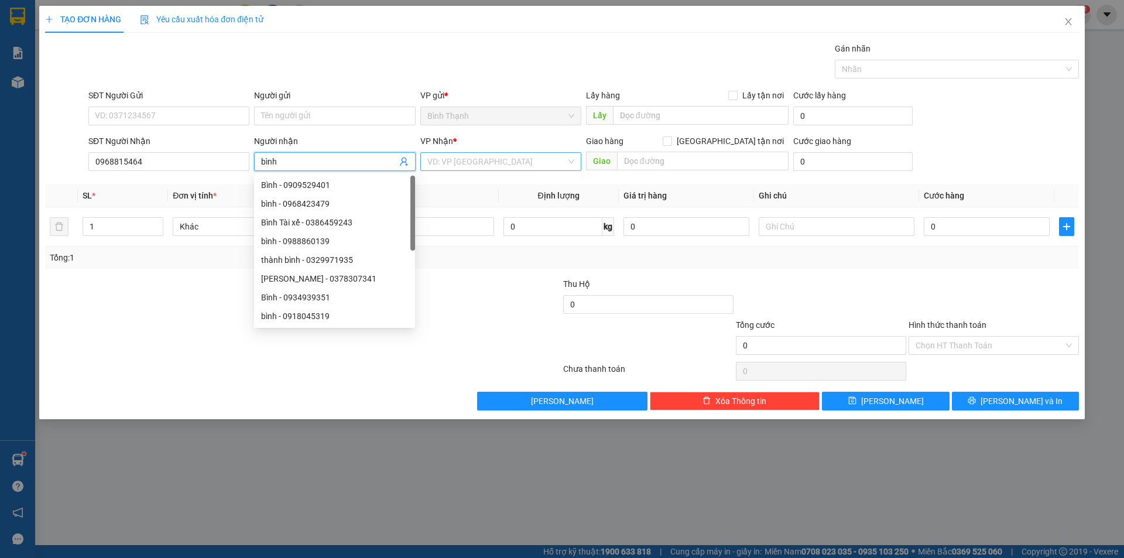
type input "bình"
click at [506, 157] on input "search" at bounding box center [496, 162] width 139 height 18
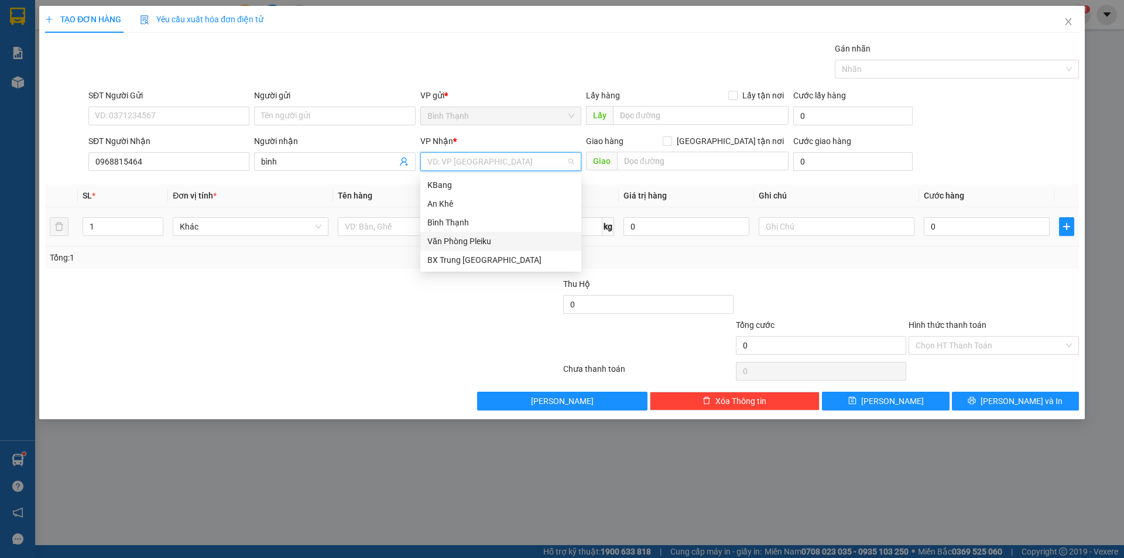
drag, startPoint x: 489, startPoint y: 240, endPoint x: 495, endPoint y: 232, distance: 9.7
click at [492, 235] on div "Văn Phòng Pleiku" at bounding box center [500, 241] width 147 height 13
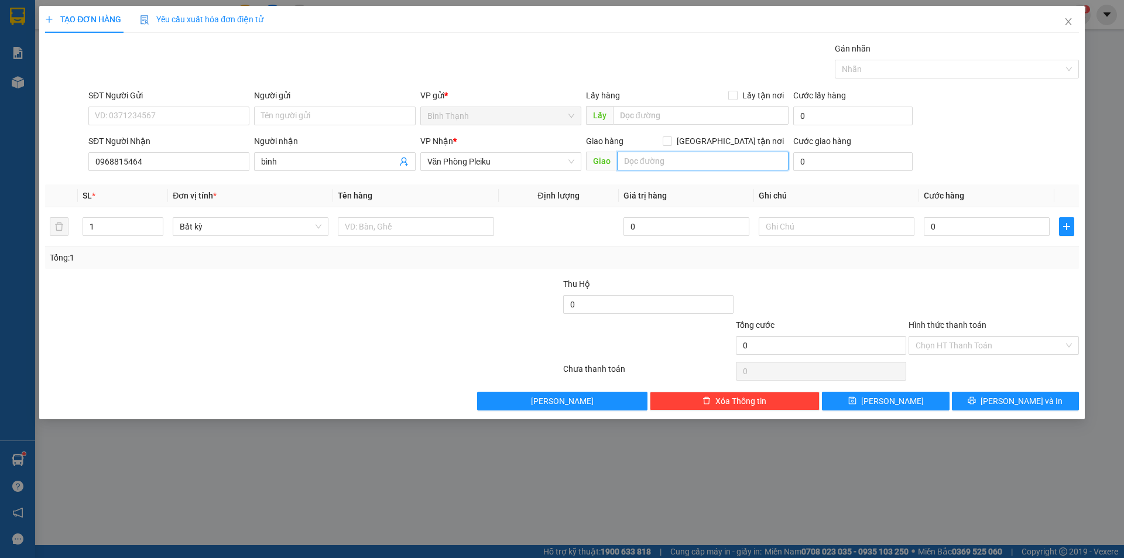
click at [662, 156] on input "text" at bounding box center [702, 161] width 171 height 19
click at [242, 233] on span "Bất kỳ" at bounding box center [251, 227] width 142 height 18
type input "eahleo"
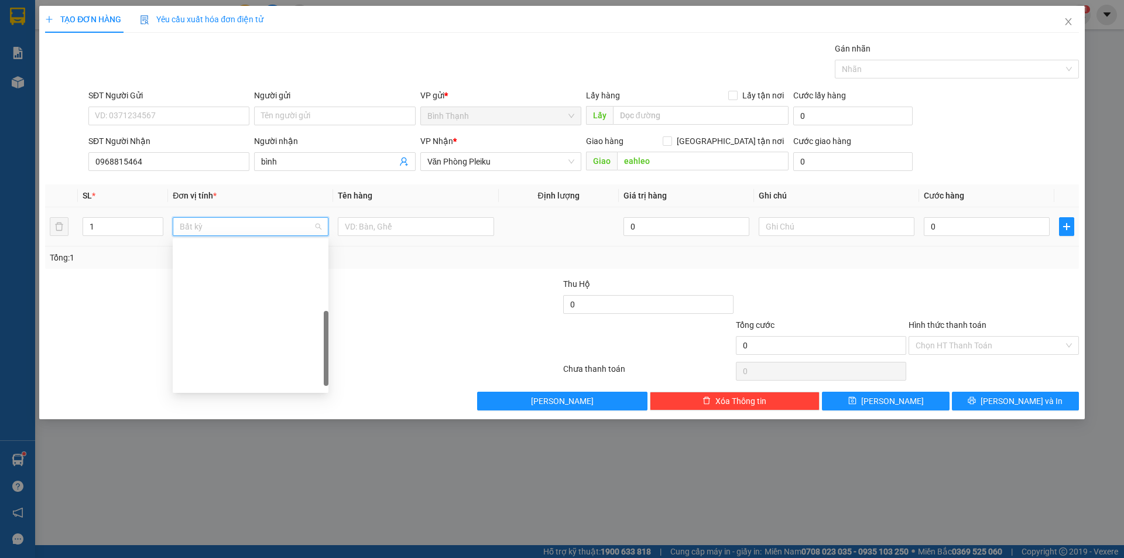
click at [257, 487] on div "Thùng xốp" at bounding box center [251, 493] width 142 height 13
click at [962, 228] on input "0" at bounding box center [986, 226] width 126 height 19
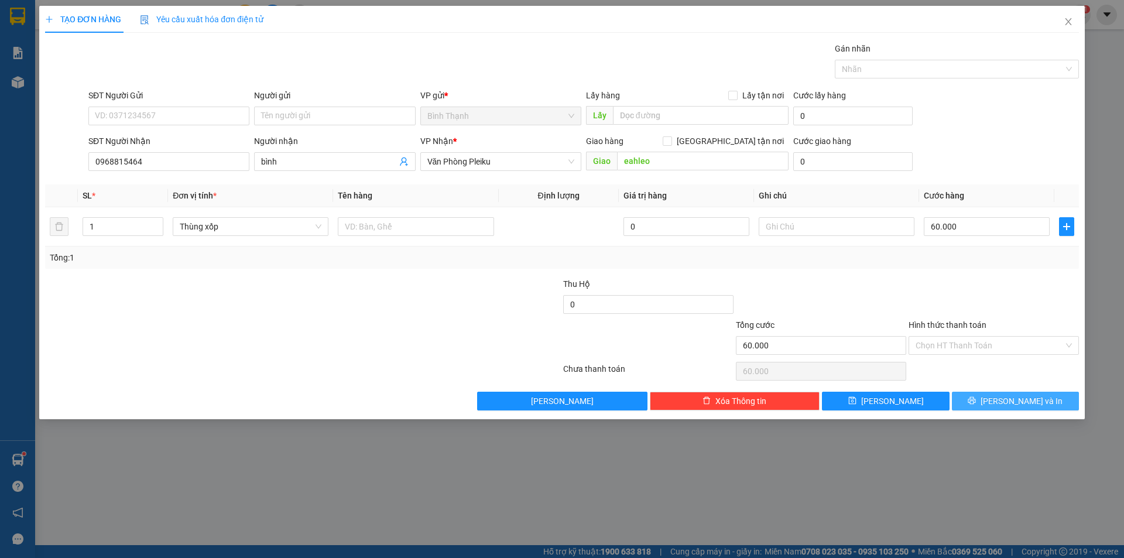
click at [1043, 396] on button "[PERSON_NAME] và In" at bounding box center [1015, 401] width 127 height 19
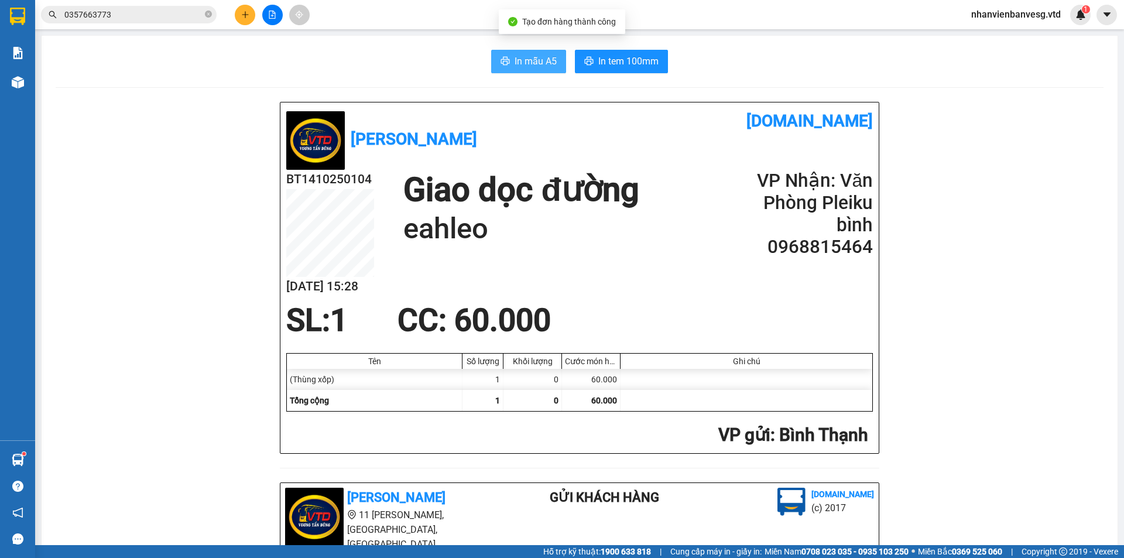
drag, startPoint x: 522, startPoint y: 67, endPoint x: 553, endPoint y: 71, distance: 31.3
click at [523, 67] on span "In mẫu A5" at bounding box center [535, 61] width 42 height 15
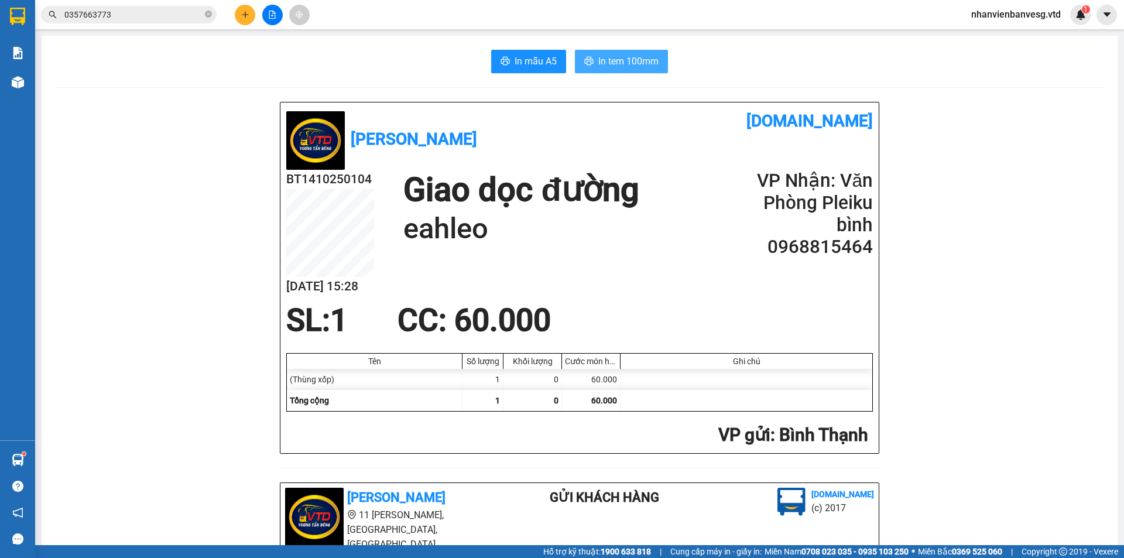
click at [621, 68] on span "In tem 100mm" at bounding box center [628, 61] width 60 height 15
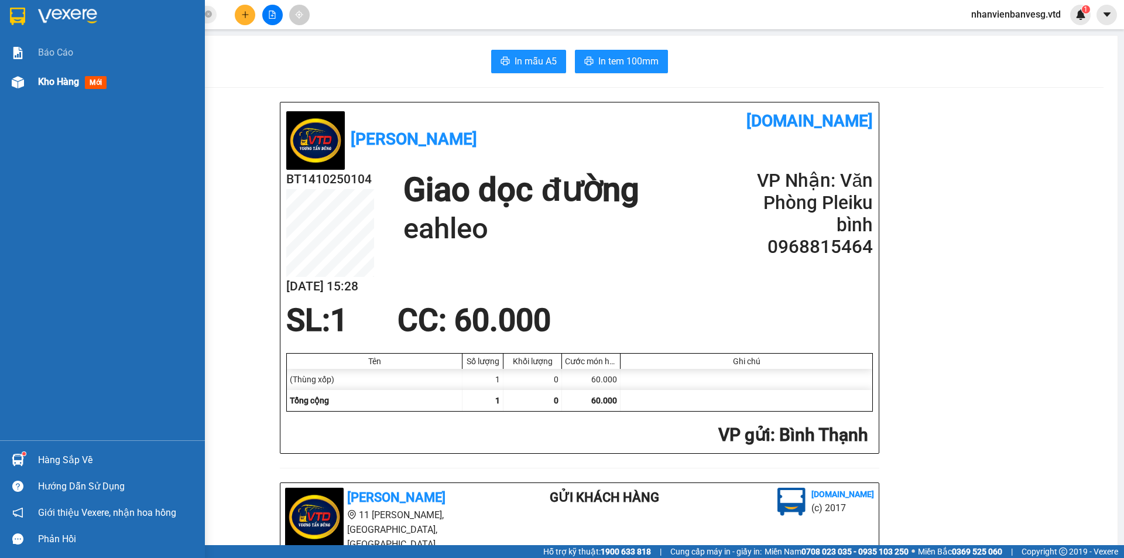
click at [63, 81] on span "Kho hàng" at bounding box center [58, 81] width 41 height 11
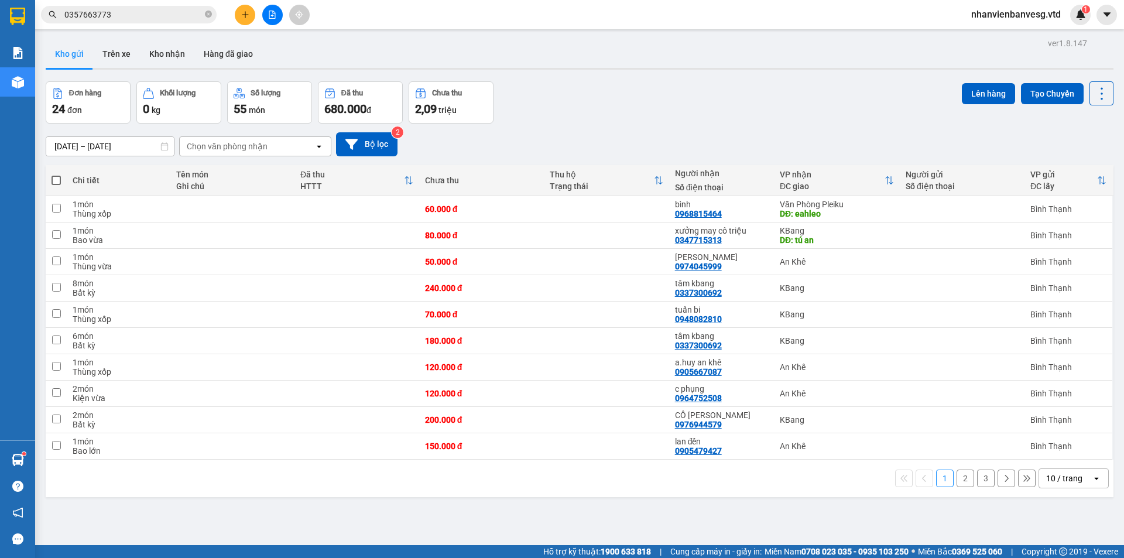
click at [676, 490] on div "ver 1.8.147 Kho gửi Trên xe Kho nhận Hàng đã giao Đơn hàng 24 đơn Khối lượng 0 …" at bounding box center [579, 314] width 1077 height 558
click at [966, 468] on div "1 2 3 10 / trang open" at bounding box center [579, 478] width 1058 height 20
click at [956, 469] on button "2" at bounding box center [965, 478] width 18 height 18
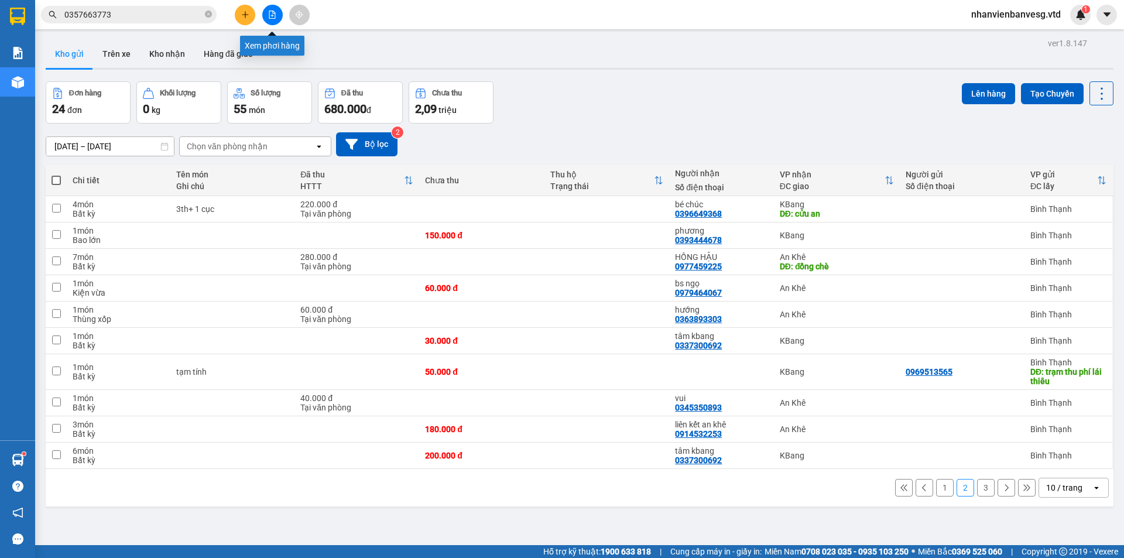
click at [277, 13] on button at bounding box center [272, 15] width 20 height 20
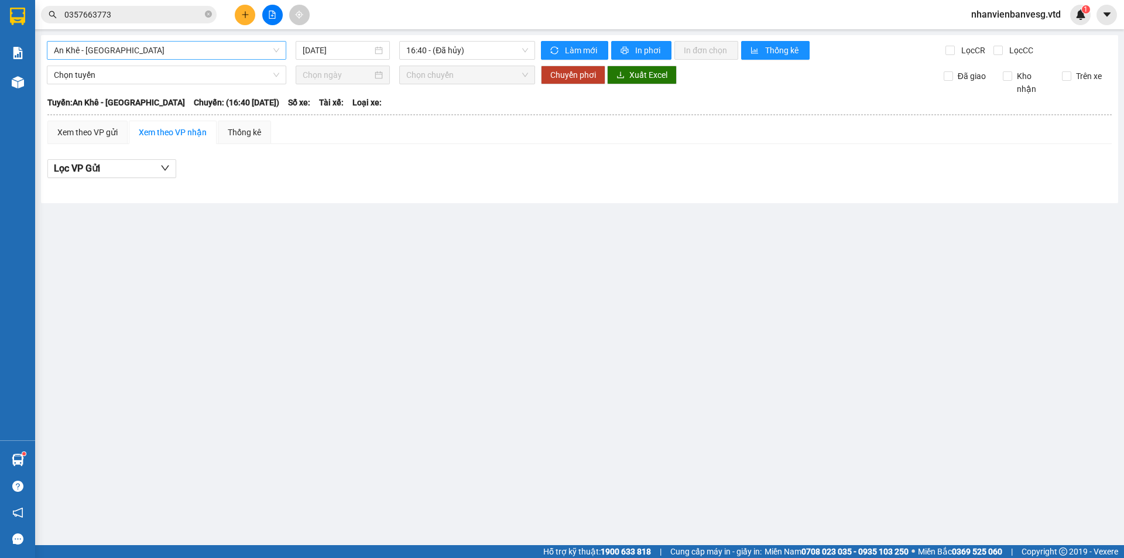
drag, startPoint x: 183, startPoint y: 44, endPoint x: 182, endPoint y: 56, distance: 12.3
click at [183, 44] on span "An Khê - [GEOGRAPHIC_DATA]" at bounding box center [166, 51] width 225 height 18
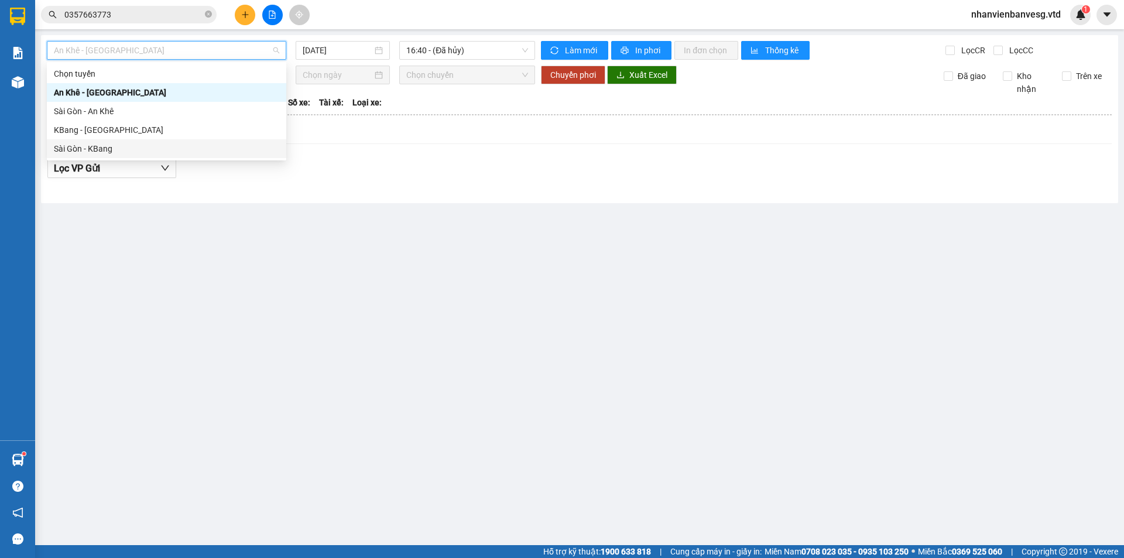
click at [188, 145] on div "Sài Gòn - KBang" at bounding box center [166, 148] width 225 height 13
type input "[DATE]"
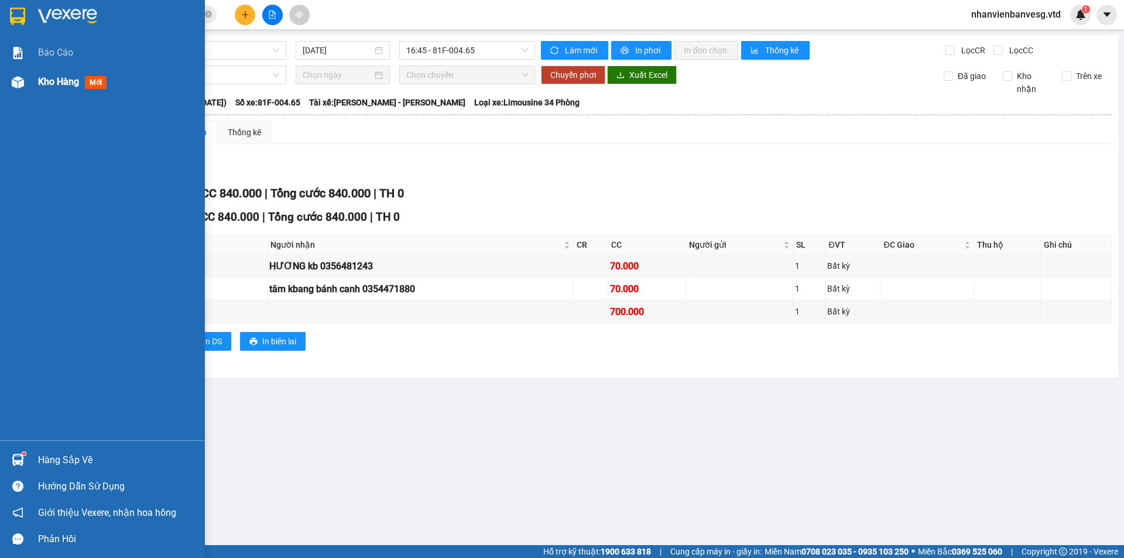
click at [40, 84] on span "Kho hàng" at bounding box center [58, 81] width 41 height 11
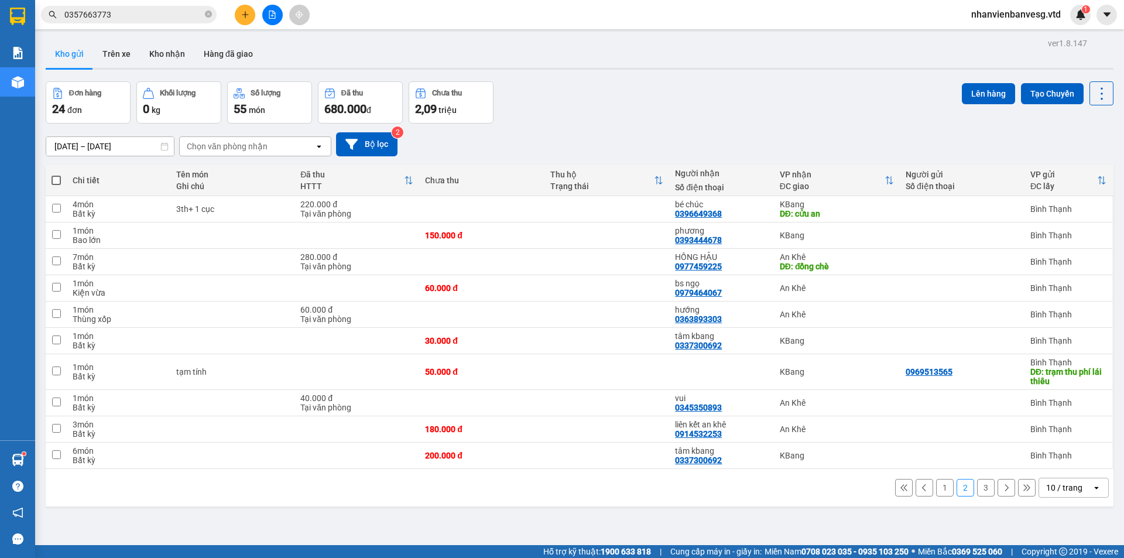
click at [982, 490] on button "3" at bounding box center [986, 488] width 18 height 18
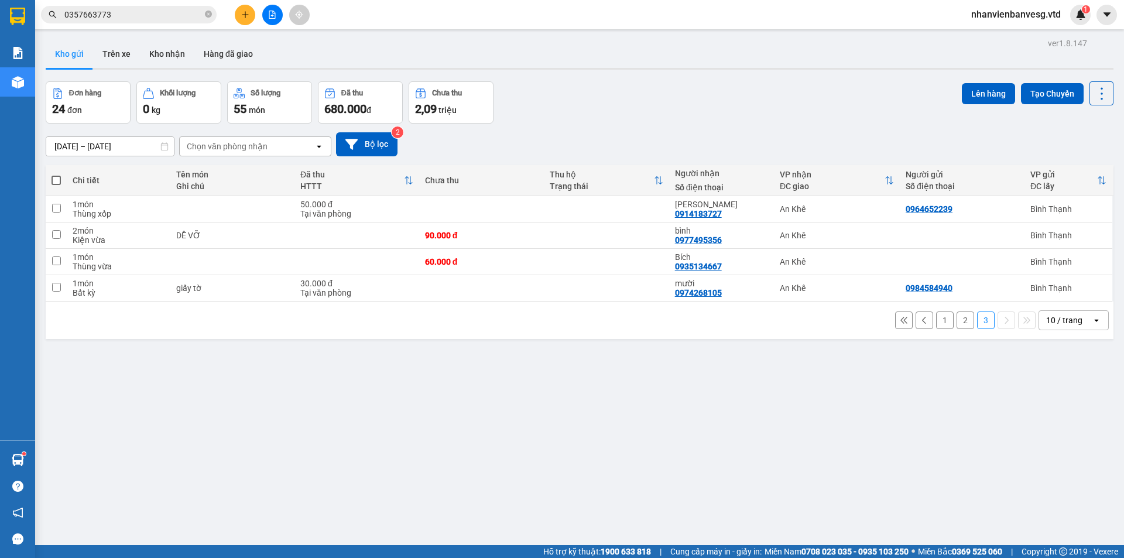
click at [54, 177] on span at bounding box center [55, 180] width 9 height 9
click at [56, 174] on input "checkbox" at bounding box center [56, 174] width 0 height 0
checkbox input "true"
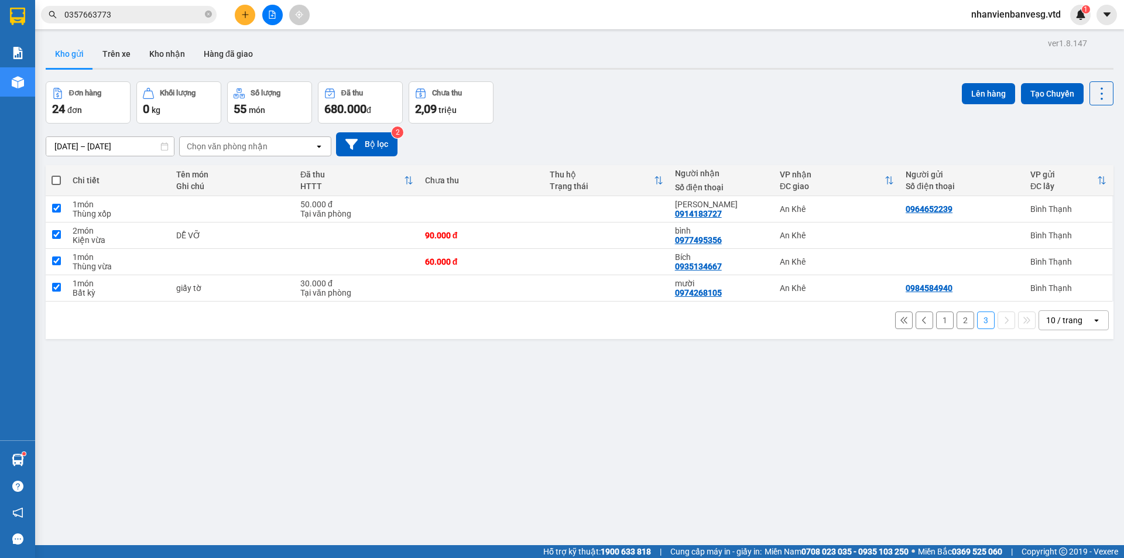
checkbox input "true"
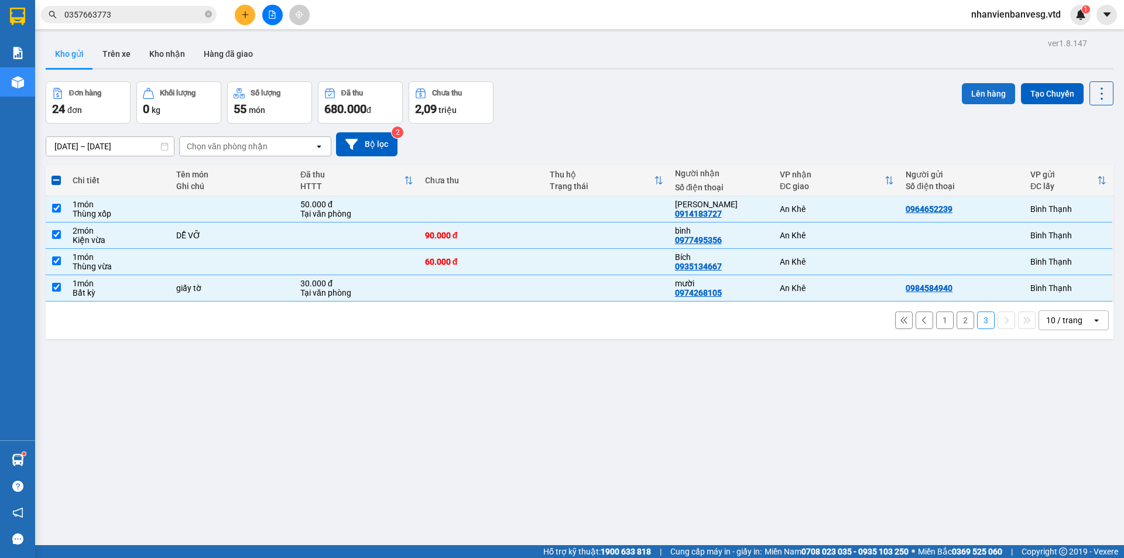
click at [978, 95] on button "Lên hàng" at bounding box center [988, 93] width 53 height 21
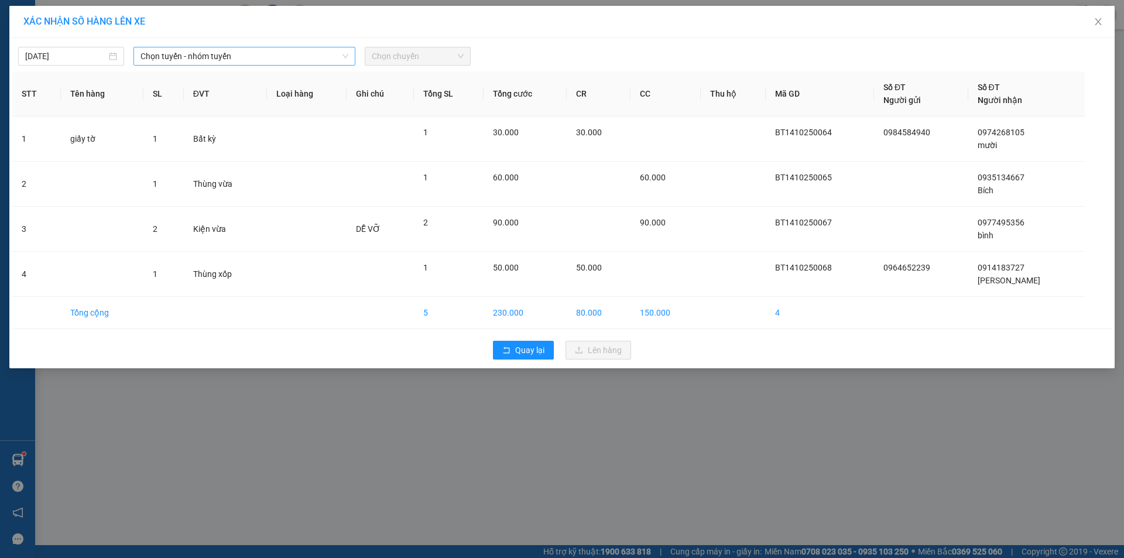
click at [236, 61] on span "Chọn tuyến - nhóm tuyến" at bounding box center [244, 56] width 208 height 18
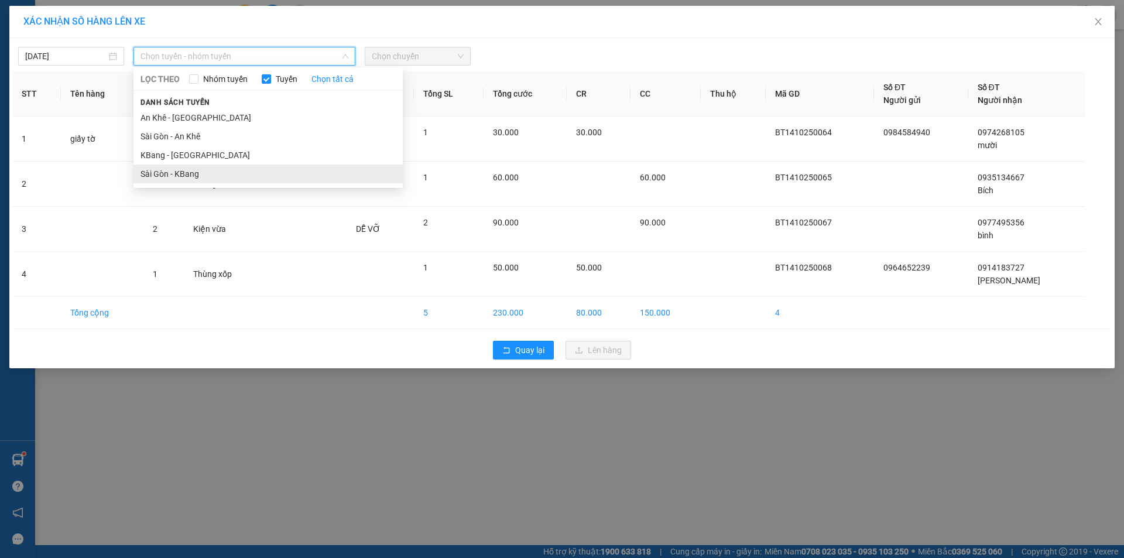
click at [247, 173] on li "Sài Gòn - KBang" at bounding box center [267, 173] width 269 height 19
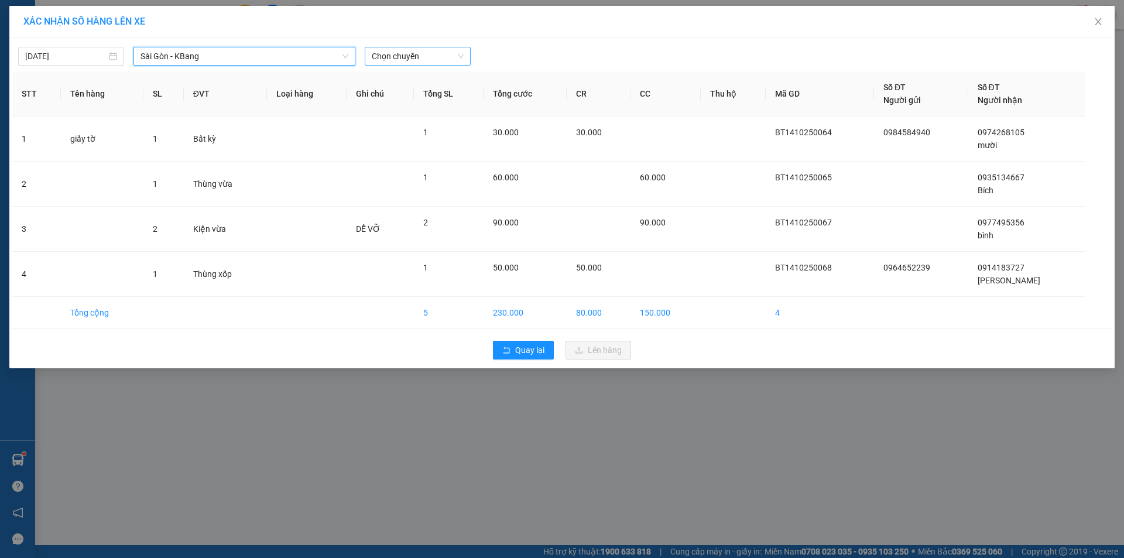
click at [398, 57] on span "Chọn chuyến" at bounding box center [418, 56] width 92 height 18
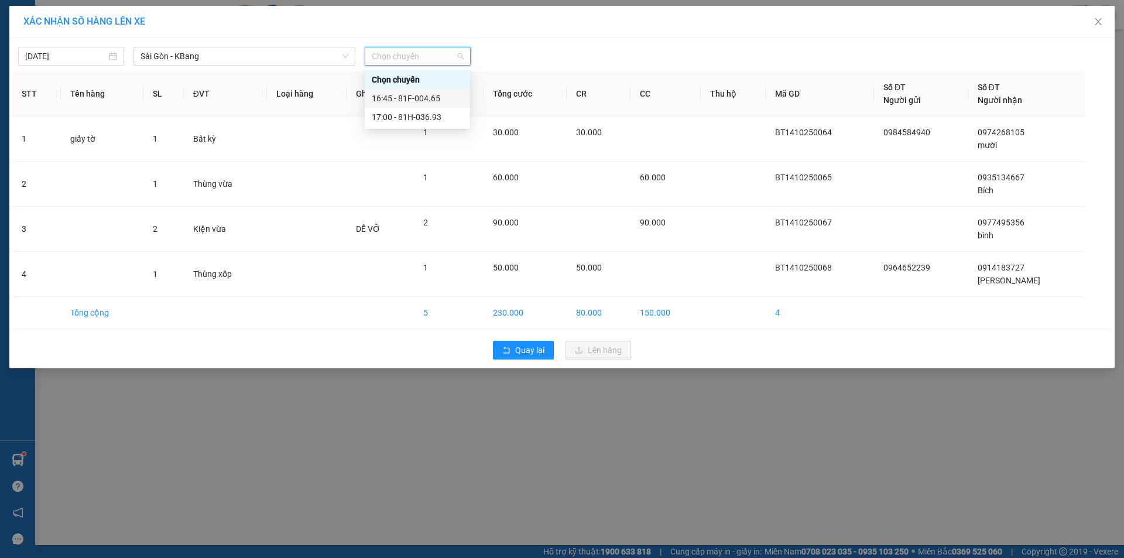
drag, startPoint x: 424, startPoint y: 95, endPoint x: 437, endPoint y: 115, distance: 23.7
click at [424, 96] on div "16:45 - 81F-004.65" at bounding box center [417, 98] width 91 height 13
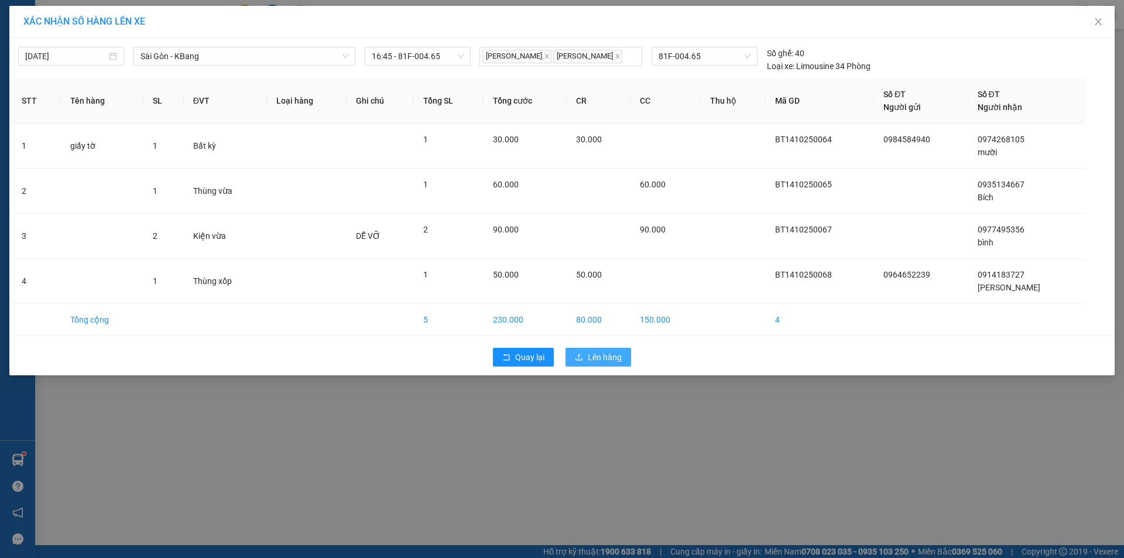
click at [588, 358] on span "Lên hàng" at bounding box center [605, 357] width 34 height 13
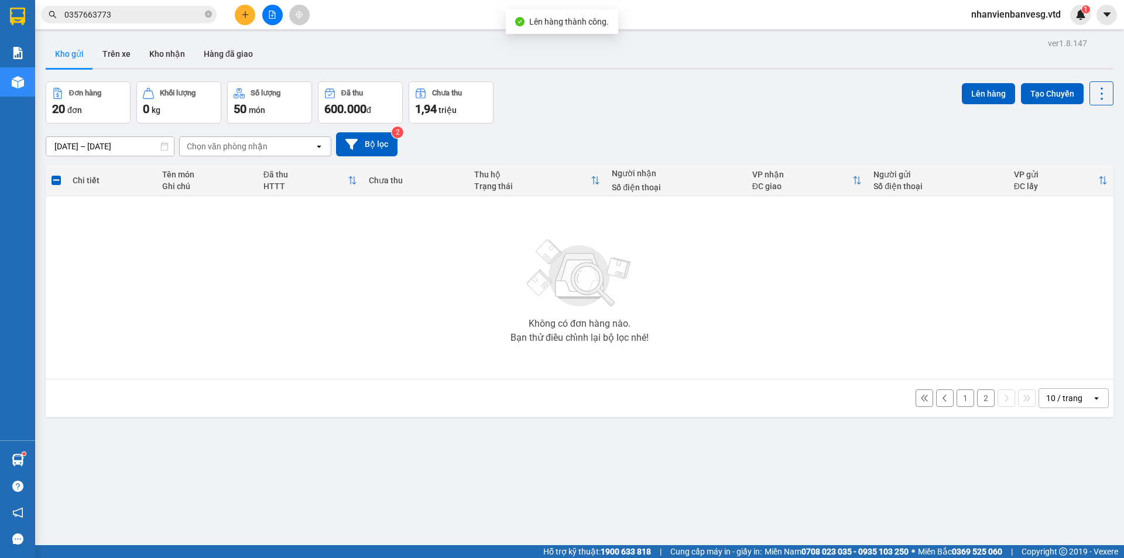
click at [983, 396] on button "2" at bounding box center [986, 398] width 18 height 18
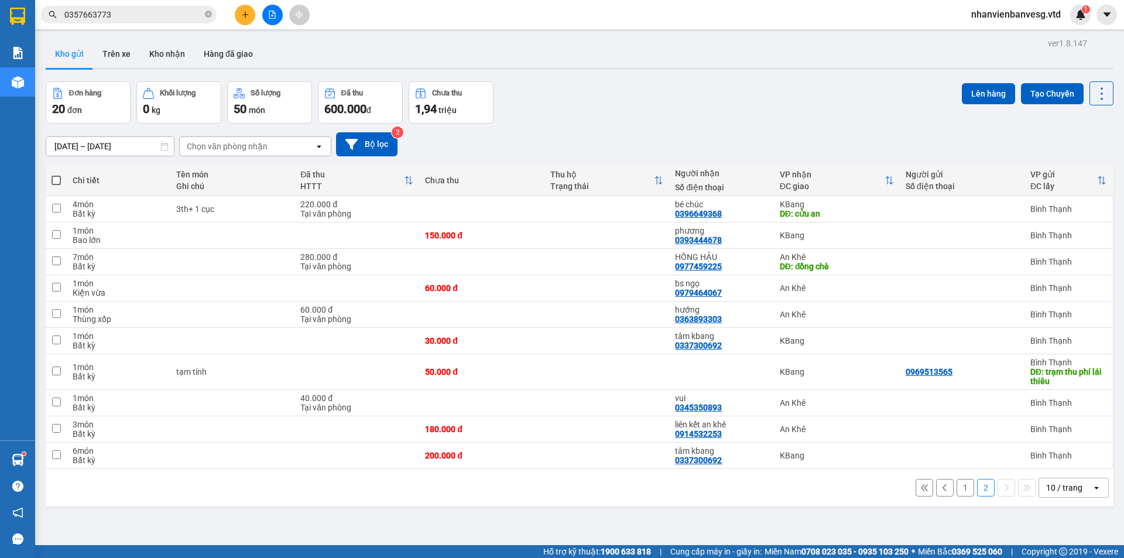
drag, startPoint x: 52, startPoint y: 180, endPoint x: 68, endPoint y: 173, distance: 17.6
click at [52, 179] on span at bounding box center [55, 180] width 9 height 9
click at [56, 174] on input "checkbox" at bounding box center [56, 174] width 0 height 0
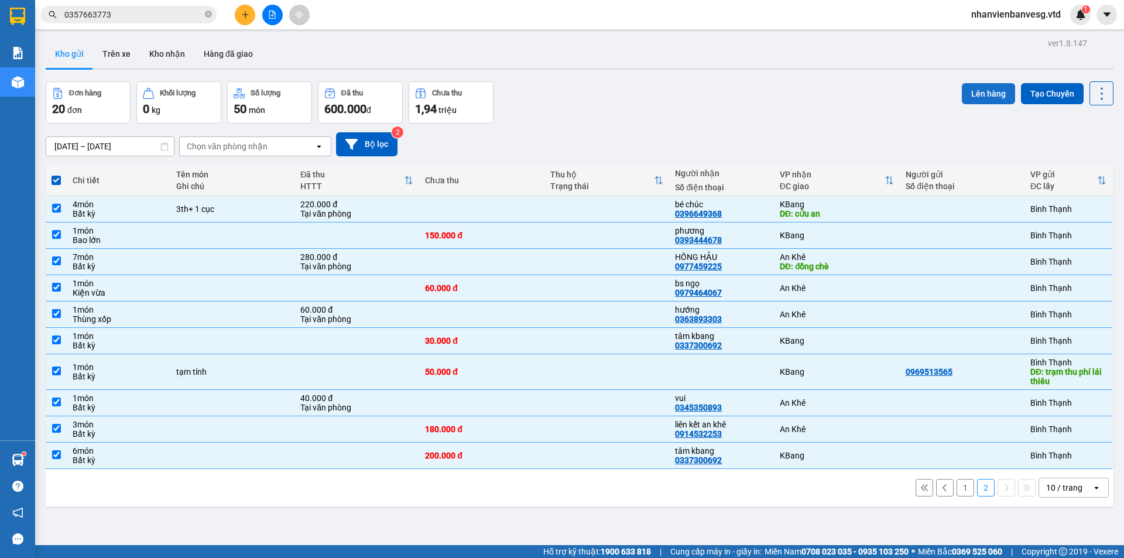
click at [979, 92] on button "Lên hàng" at bounding box center [988, 93] width 53 height 21
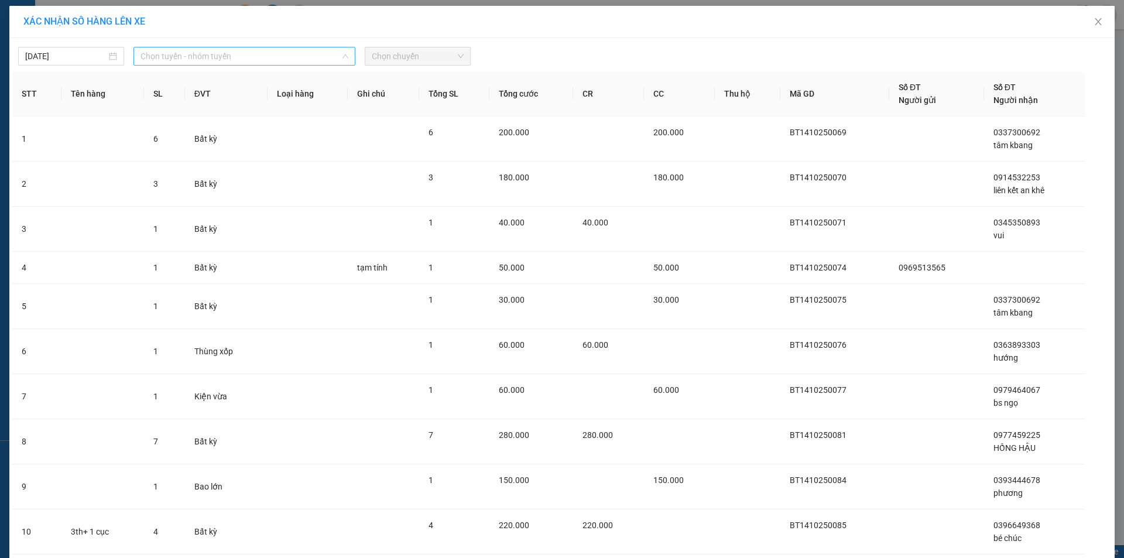
click at [252, 58] on span "Chọn tuyến - nhóm tuyến" at bounding box center [244, 56] width 208 height 18
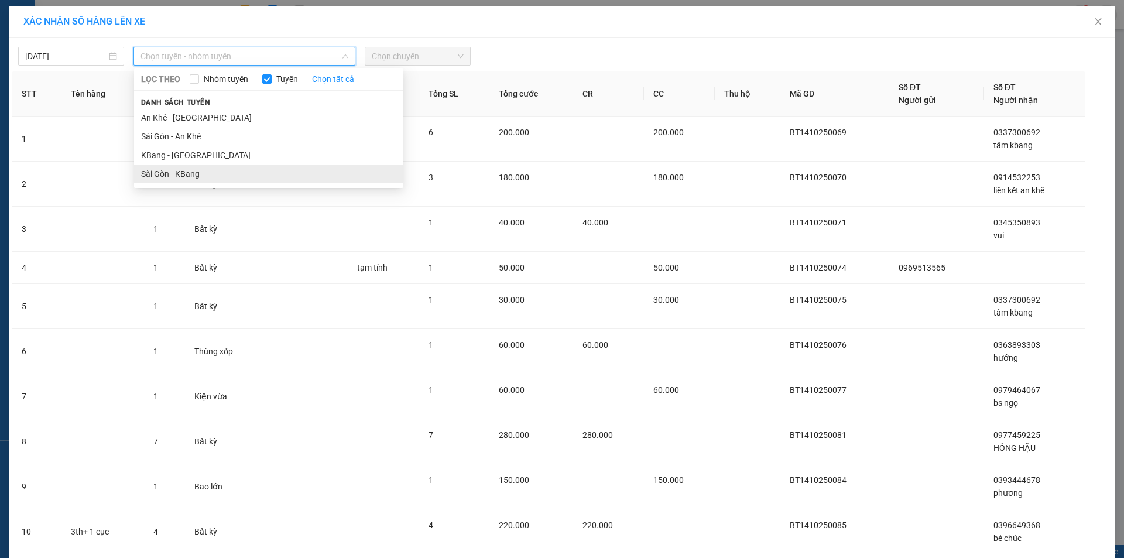
click at [263, 169] on li "Sài Gòn - KBang" at bounding box center [268, 173] width 269 height 19
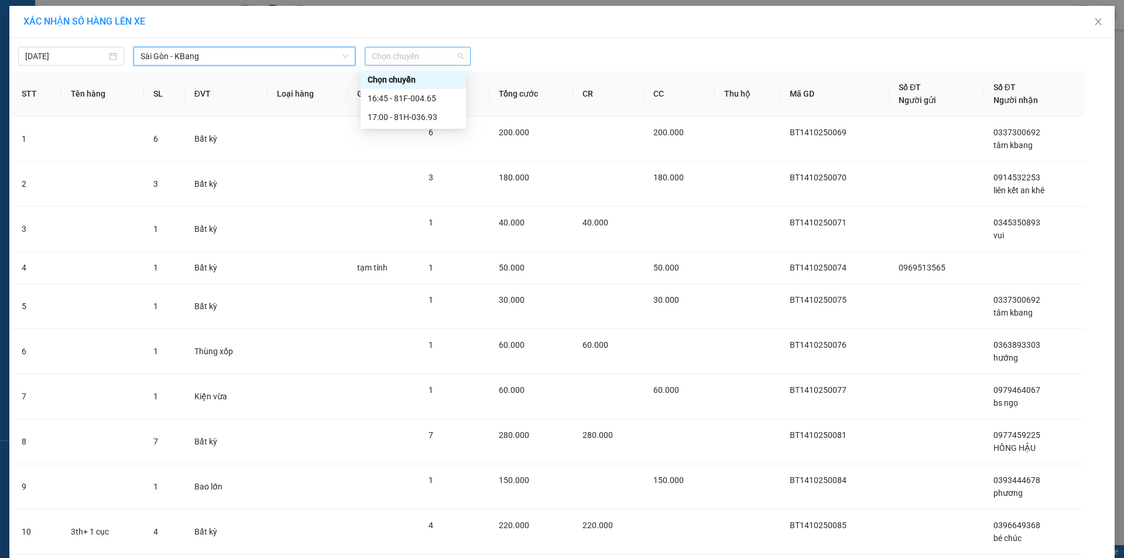
click at [387, 58] on span "Chọn chuyến" at bounding box center [418, 56] width 92 height 18
click at [433, 96] on div "16:45 - 81F-004.65" at bounding box center [413, 98] width 91 height 13
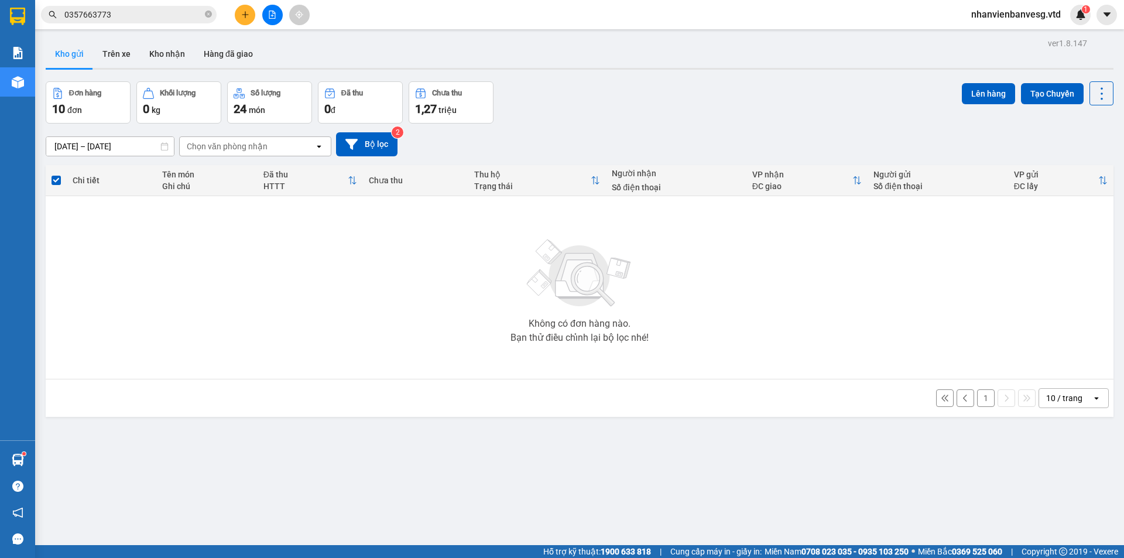
click at [139, 12] on input "0357663773" at bounding box center [133, 14] width 138 height 13
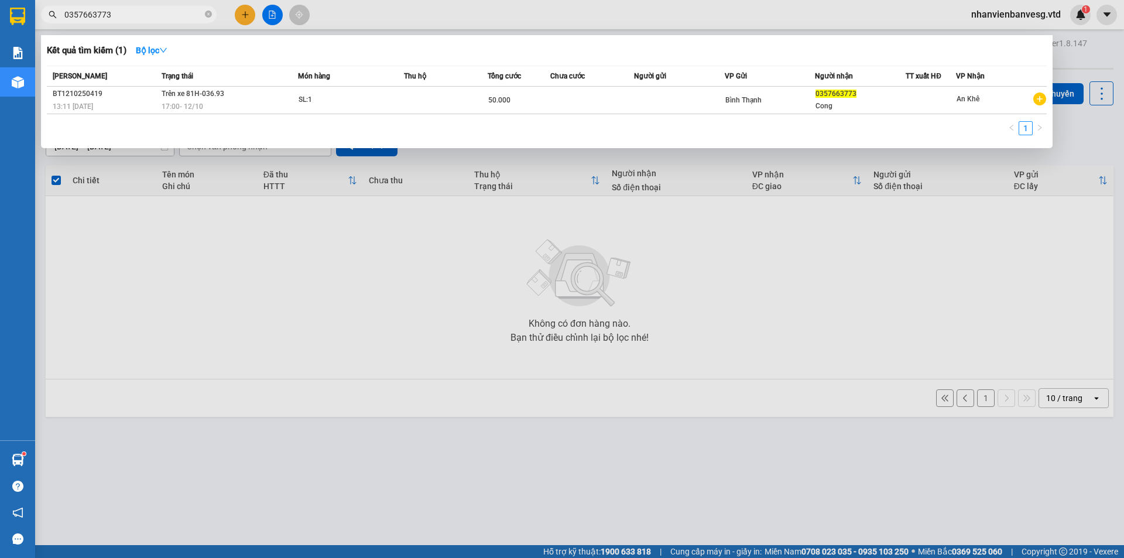
drag, startPoint x: 136, startPoint y: 11, endPoint x: 57, endPoint y: 24, distance: 80.7
click at [57, 24] on div "Kết quả tìm kiếm ( 1 ) Bộ lọc Mã ĐH Trạng thái Món hàng Thu hộ Tổng cước Chưa c…" at bounding box center [114, 15] width 228 height 20
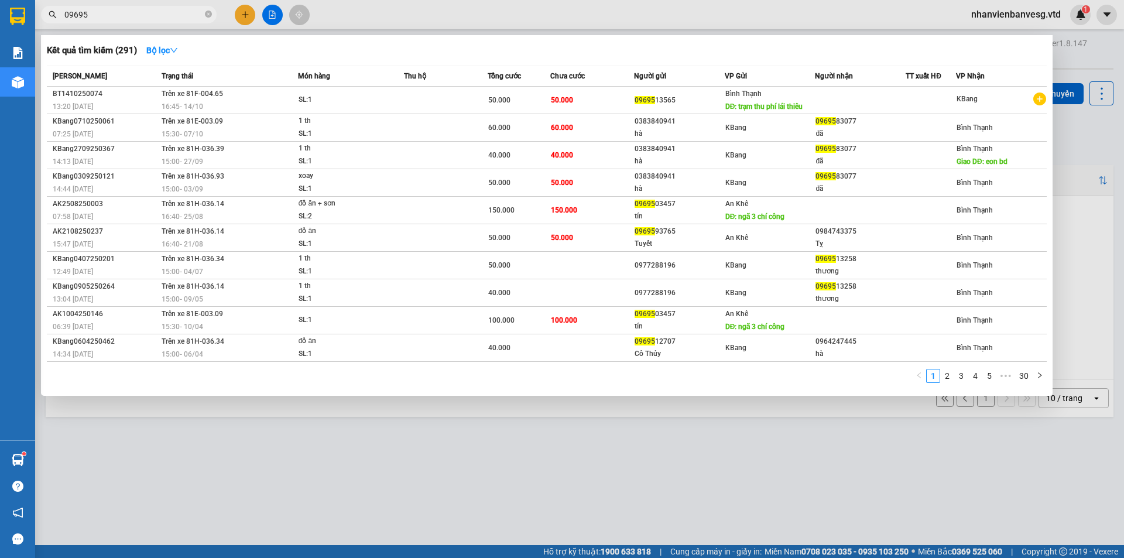
type input "09695"
click at [147, 456] on div at bounding box center [562, 279] width 1124 height 558
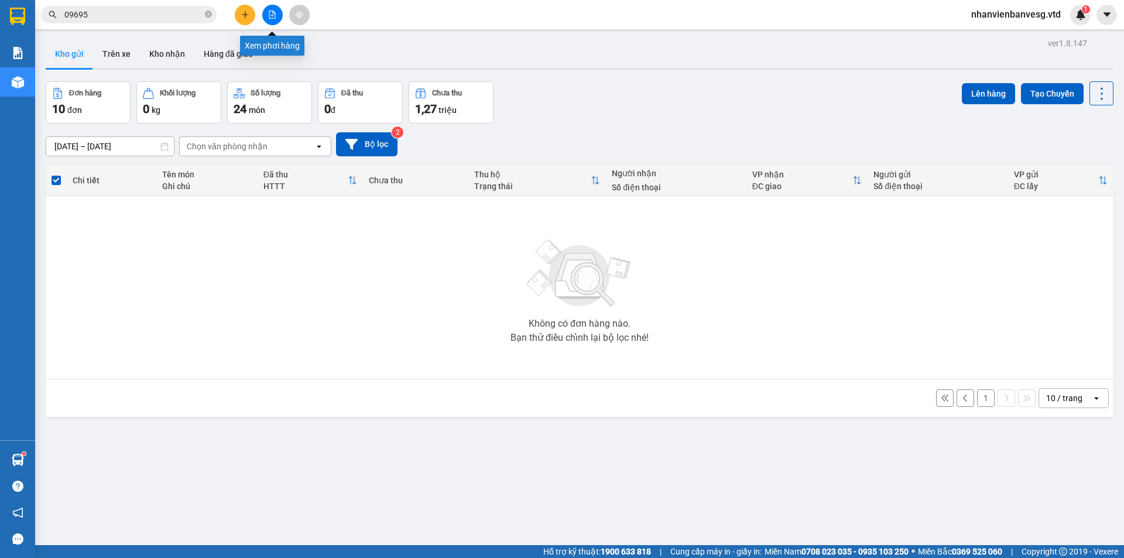
click at [268, 16] on icon "file-add" at bounding box center [272, 15] width 8 height 8
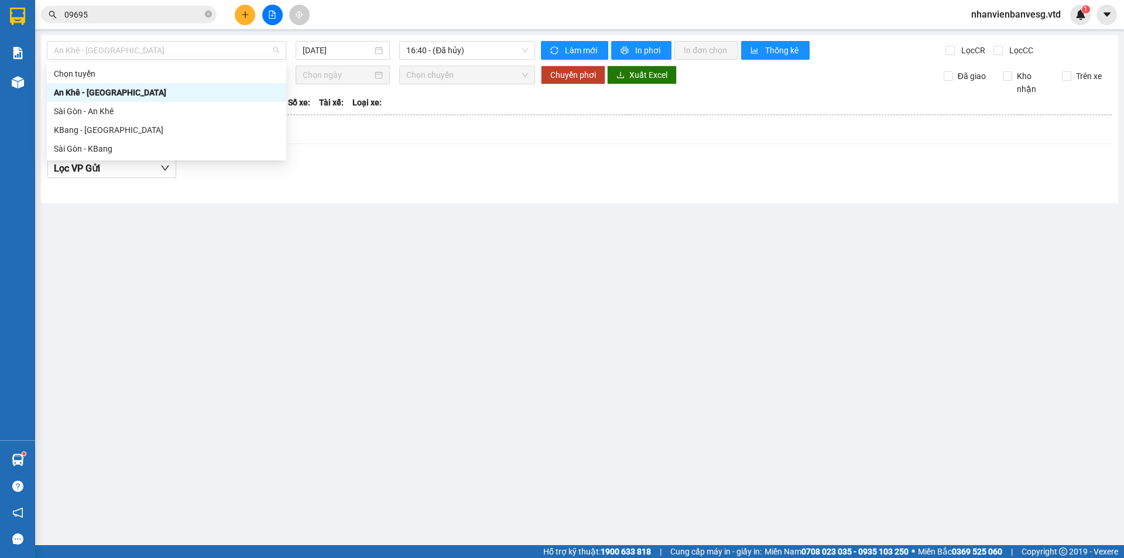
drag, startPoint x: 176, startPoint y: 45, endPoint x: 145, endPoint y: 87, distance: 52.0
click at [173, 48] on span "An Khê - [GEOGRAPHIC_DATA]" at bounding box center [166, 51] width 225 height 18
click at [141, 146] on div "Sài Gòn - KBang" at bounding box center [166, 148] width 225 height 13
type input "[DATE]"
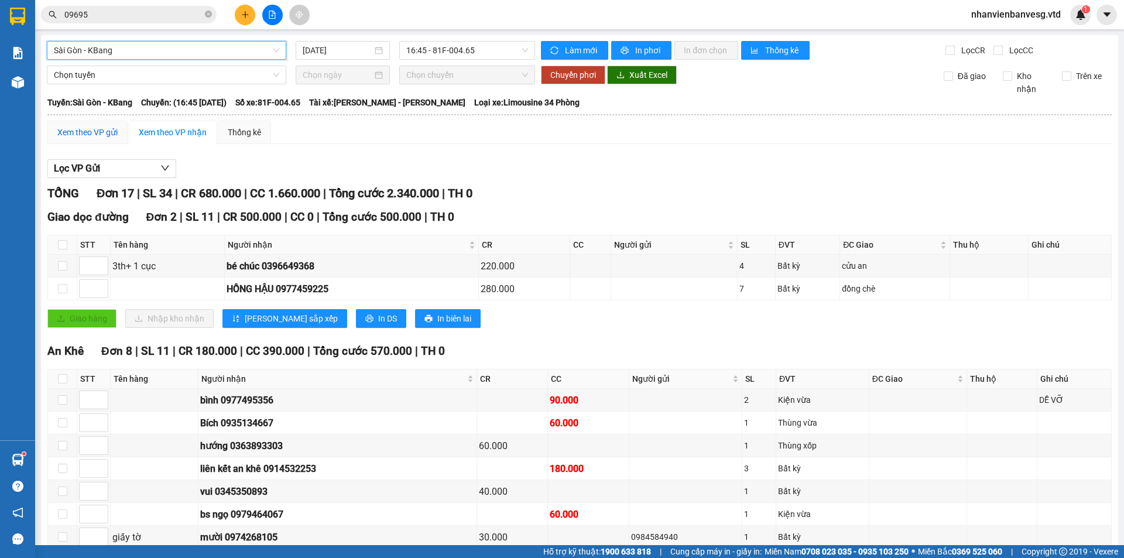
click at [90, 135] on div "Xem theo VP gửi" at bounding box center [87, 132] width 60 height 13
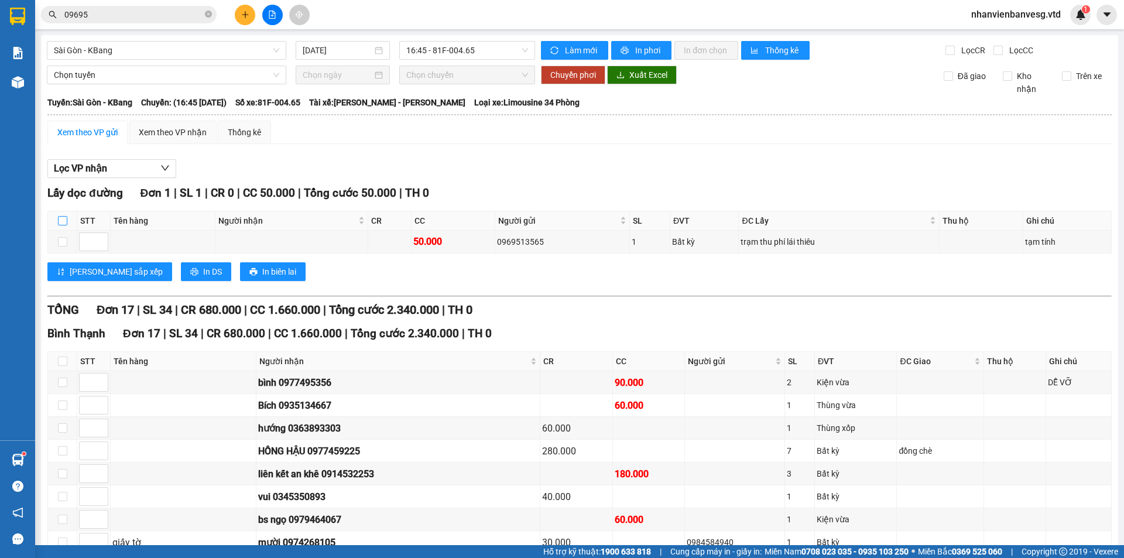
drag, startPoint x: 61, startPoint y: 221, endPoint x: 70, endPoint y: 222, distance: 8.3
click at [62, 221] on input "checkbox" at bounding box center [62, 220] width 9 height 9
checkbox input "true"
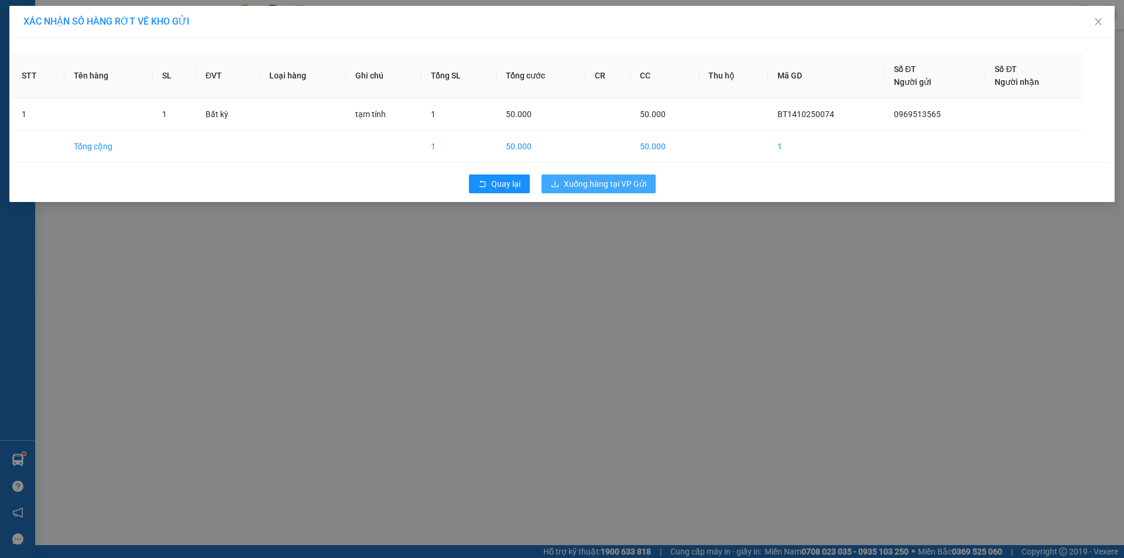
click at [550, 186] on button "Xuống hàng tại VP Gửi" at bounding box center [598, 183] width 114 height 19
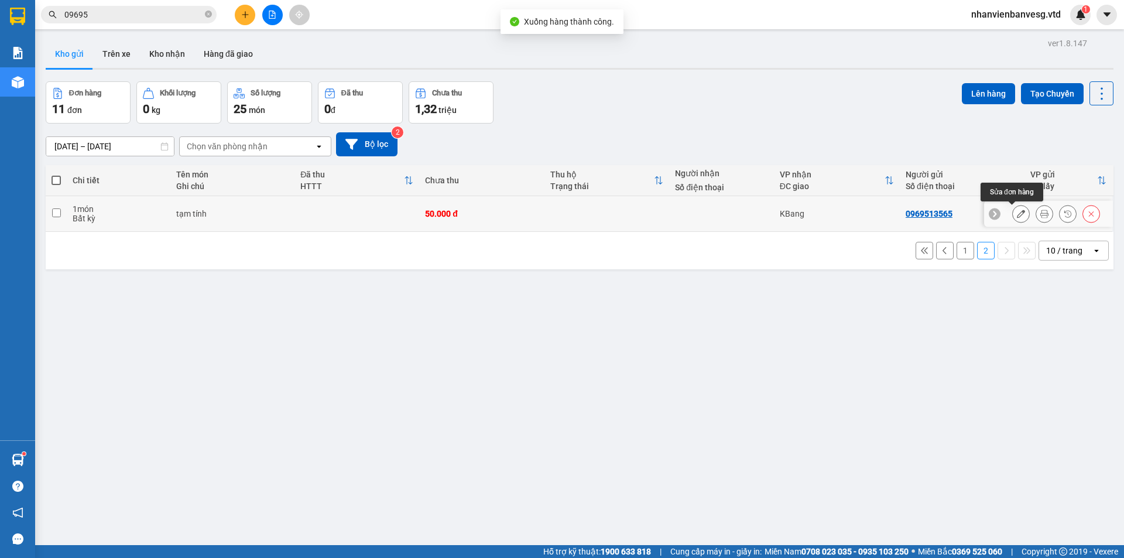
click at [1017, 216] on button at bounding box center [1020, 214] width 16 height 20
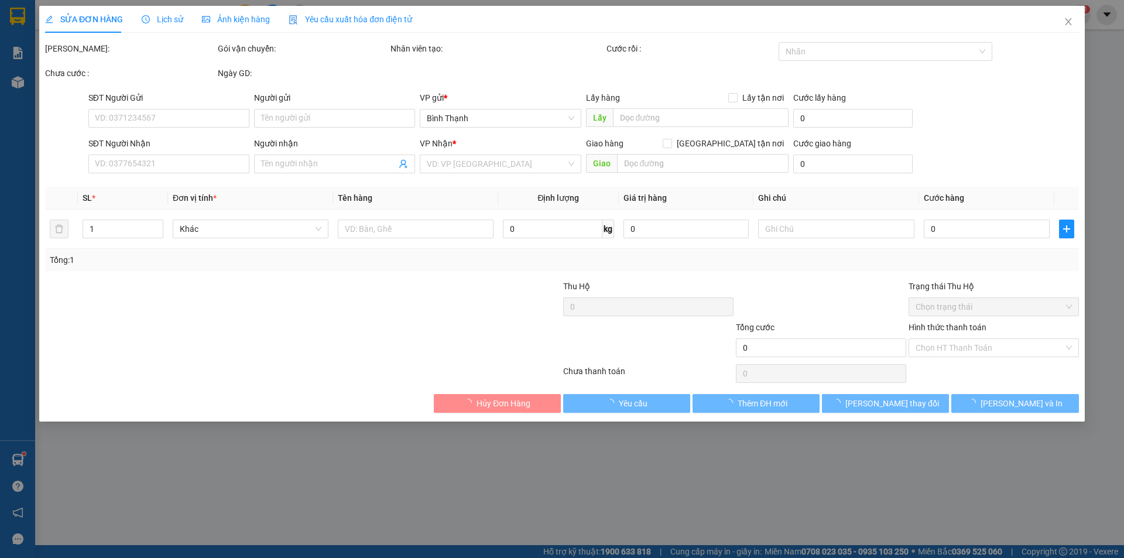
type input "0969513565"
type input "trạm thu phí lái thiêu"
type input "50.000"
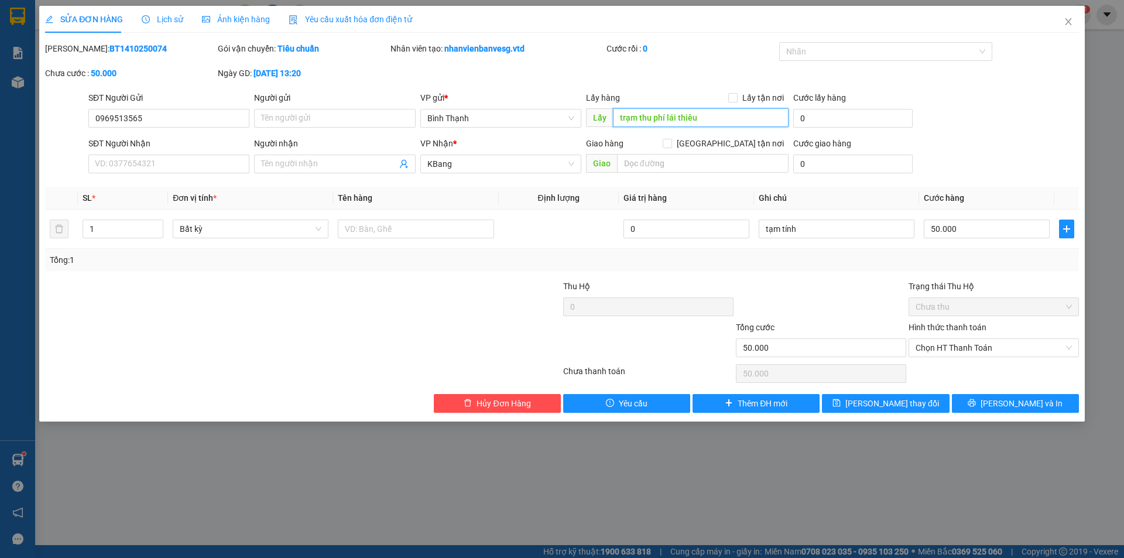
click at [719, 121] on input "trạm thu phí lái thiêu" at bounding box center [701, 117] width 176 height 19
type input "cầu"
click at [1026, 405] on span "[PERSON_NAME] và In" at bounding box center [1021, 403] width 82 height 13
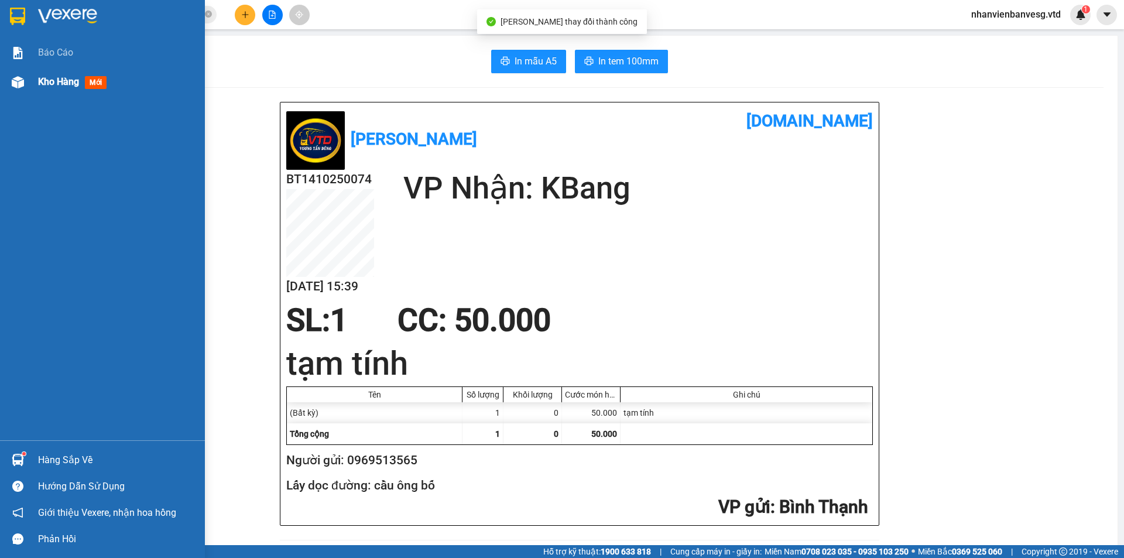
click at [40, 80] on span "Kho hàng" at bounding box center [58, 81] width 41 height 11
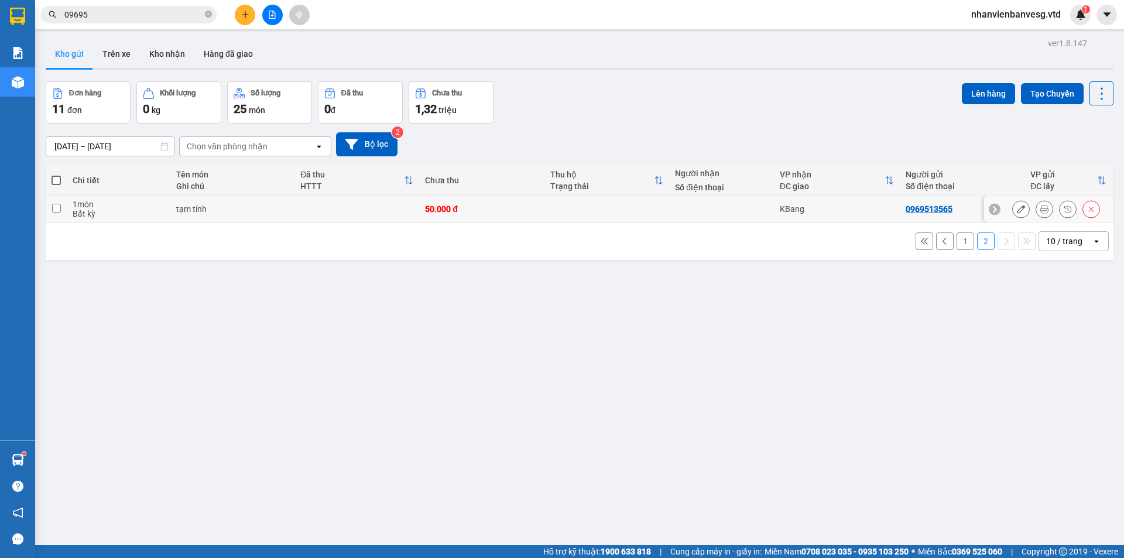
drag, startPoint x: 53, startPoint y: 208, endPoint x: 223, endPoint y: 193, distance: 171.0
click at [57, 206] on input "checkbox" at bounding box center [56, 208] width 9 height 9
checkbox input "true"
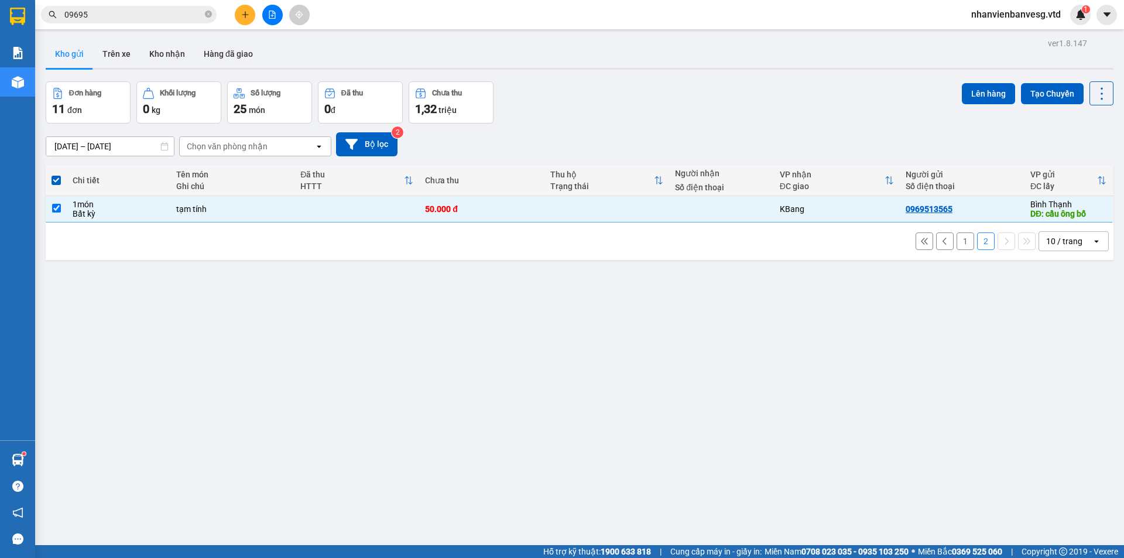
click at [984, 104] on div "Lên hàng Tạo Chuyến" at bounding box center [1038, 93] width 152 height 24
click at [991, 87] on button "Lên hàng" at bounding box center [988, 93] width 53 height 21
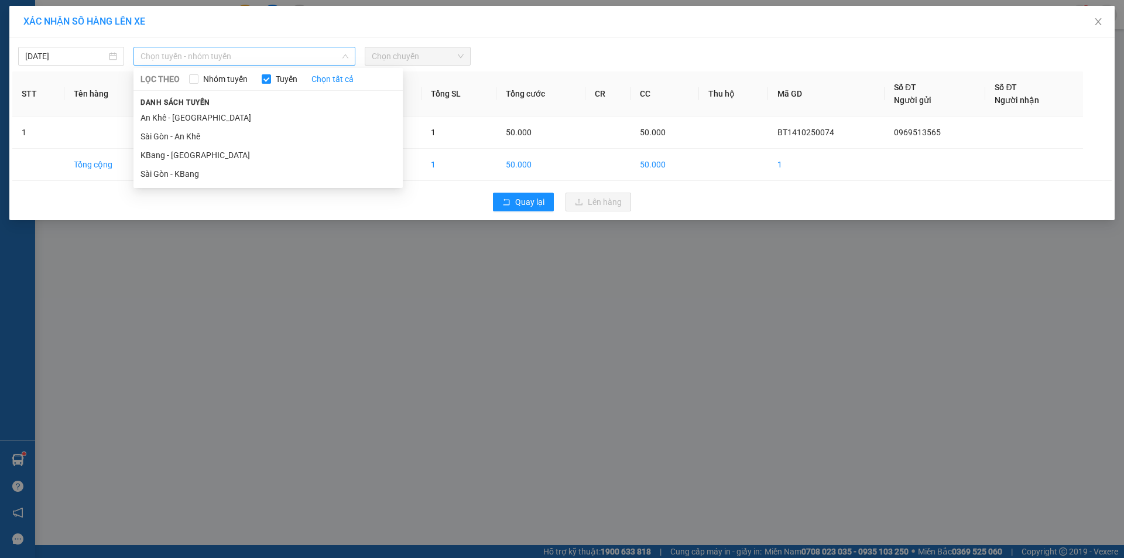
click at [287, 65] on div "Chọn tuyến - nhóm tuyến" at bounding box center [244, 56] width 222 height 19
click at [287, 169] on li "Sài Gòn - KBang" at bounding box center [267, 173] width 269 height 19
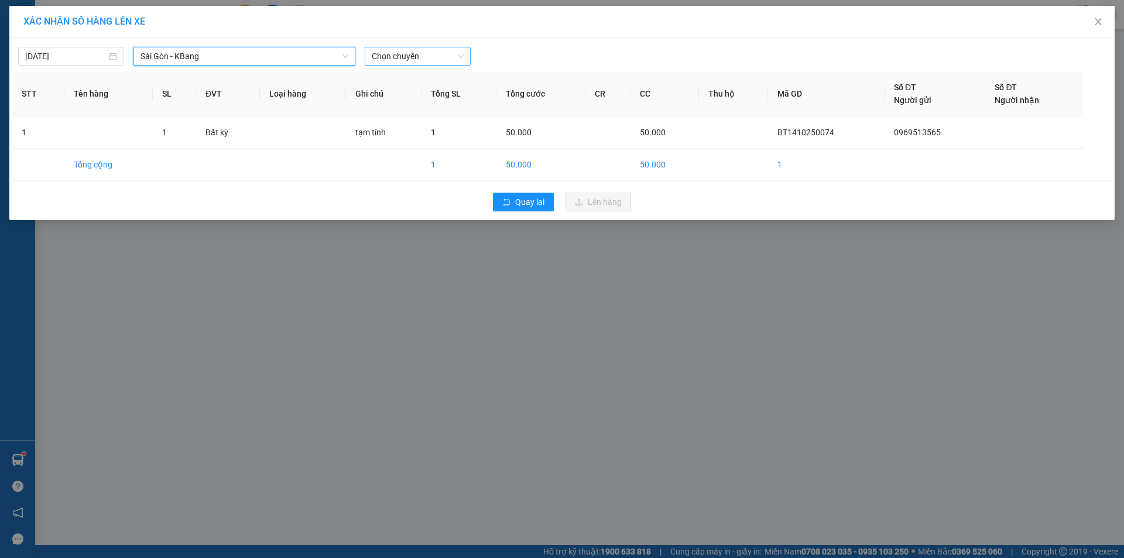
drag, startPoint x: 417, startPoint y: 57, endPoint x: 423, endPoint y: 61, distance: 6.3
click at [418, 58] on span "Chọn chuyến" at bounding box center [418, 56] width 92 height 18
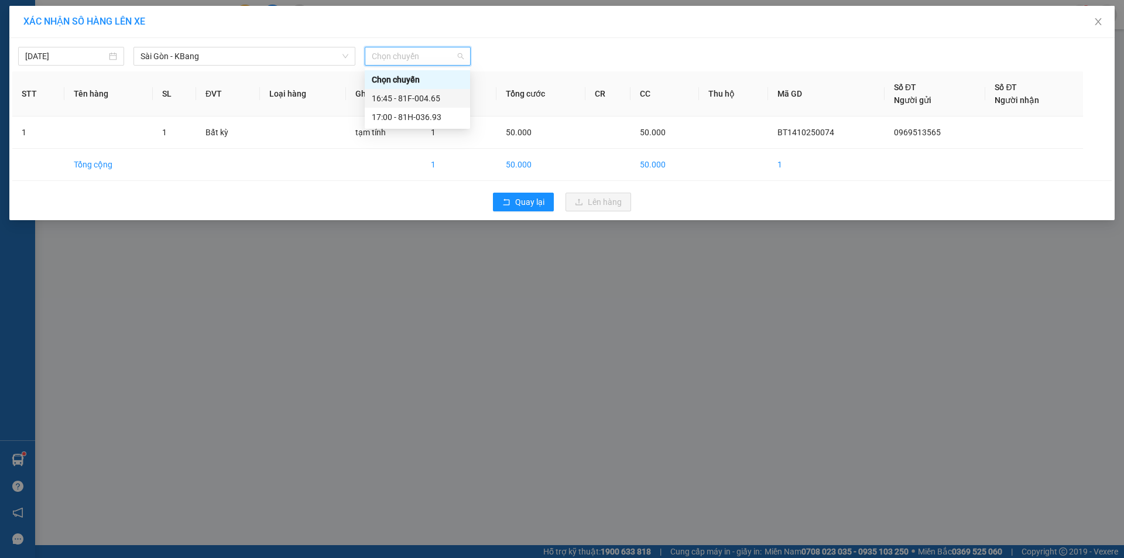
click at [451, 96] on div "16:45 - 81F-004.65" at bounding box center [417, 98] width 91 height 13
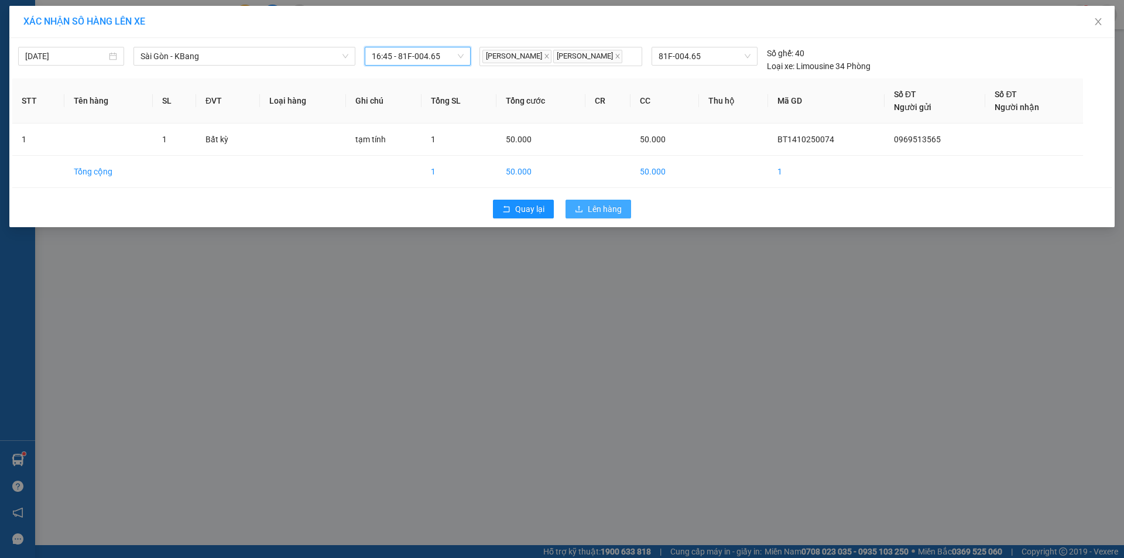
click at [610, 205] on span "Lên hàng" at bounding box center [605, 208] width 34 height 13
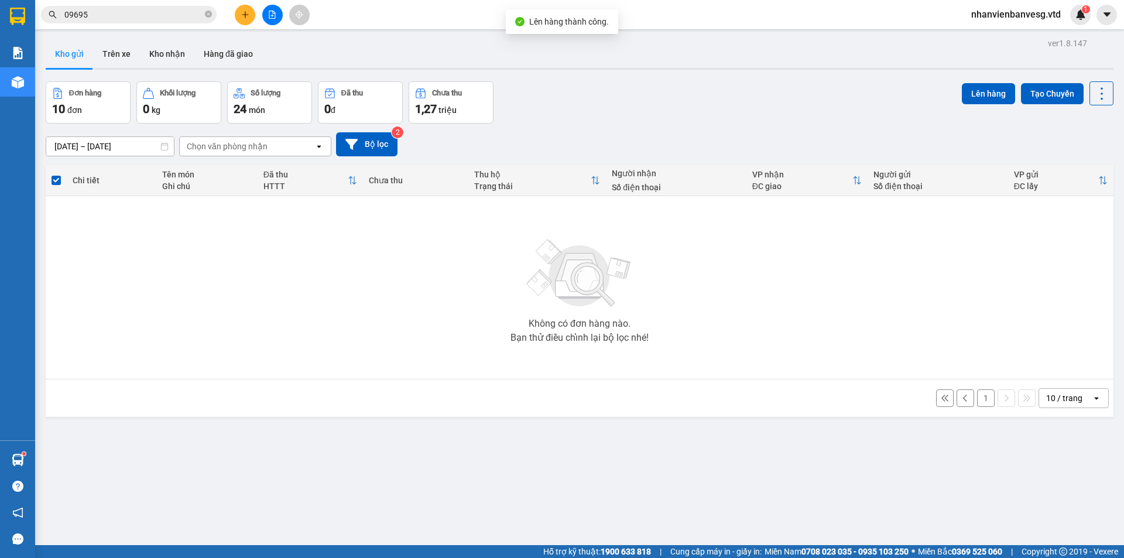
click at [981, 393] on button "1" at bounding box center [986, 398] width 18 height 18
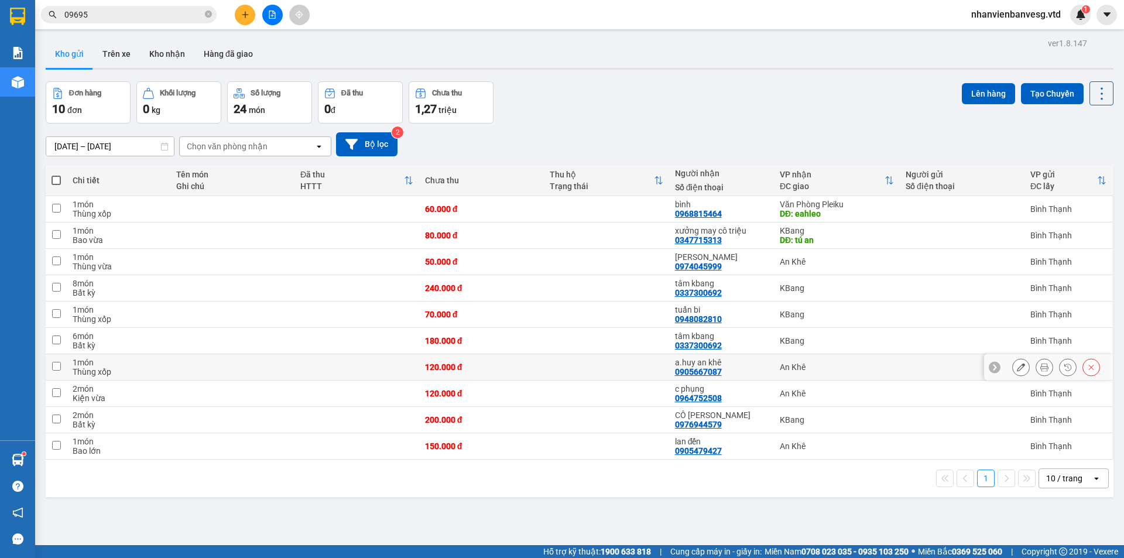
drag, startPoint x: 103, startPoint y: 365, endPoint x: 102, endPoint y: 381, distance: 15.8
click at [102, 373] on div "1 món Thùng xốp" at bounding box center [119, 367] width 92 height 19
checkbox input "true"
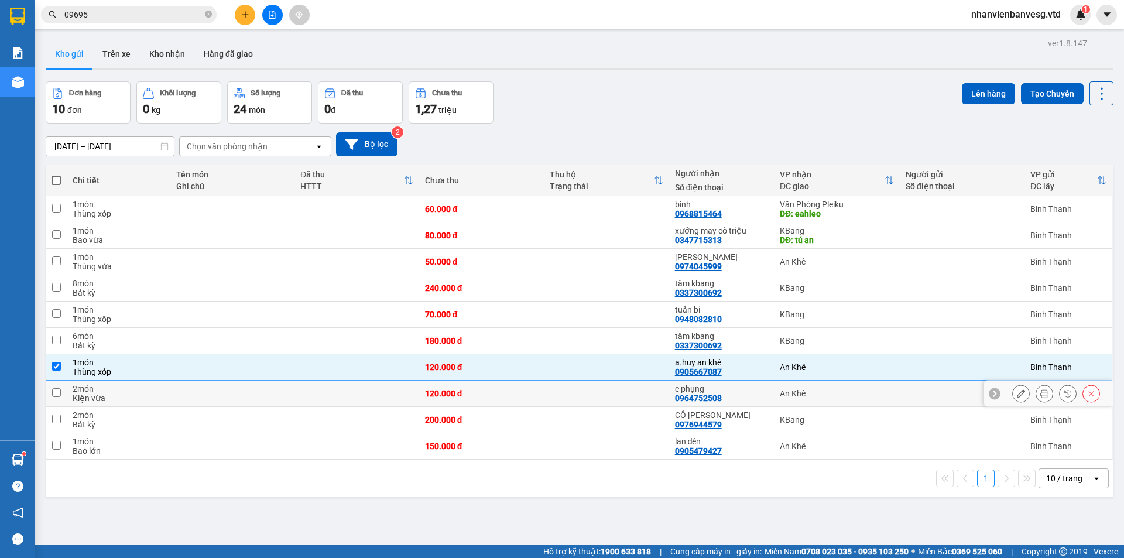
click at [102, 390] on div "2 món" at bounding box center [119, 388] width 92 height 9
checkbox input "true"
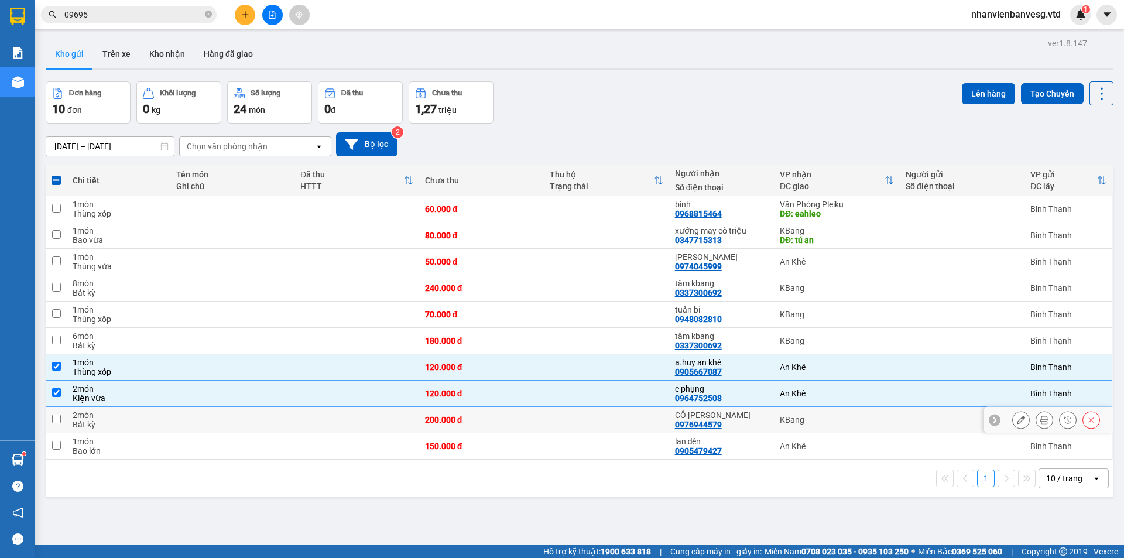
drag, startPoint x: 105, startPoint y: 420, endPoint x: 102, endPoint y: 435, distance: 16.1
click at [105, 420] on div "Bất kỳ" at bounding box center [119, 424] width 92 height 9
checkbox input "true"
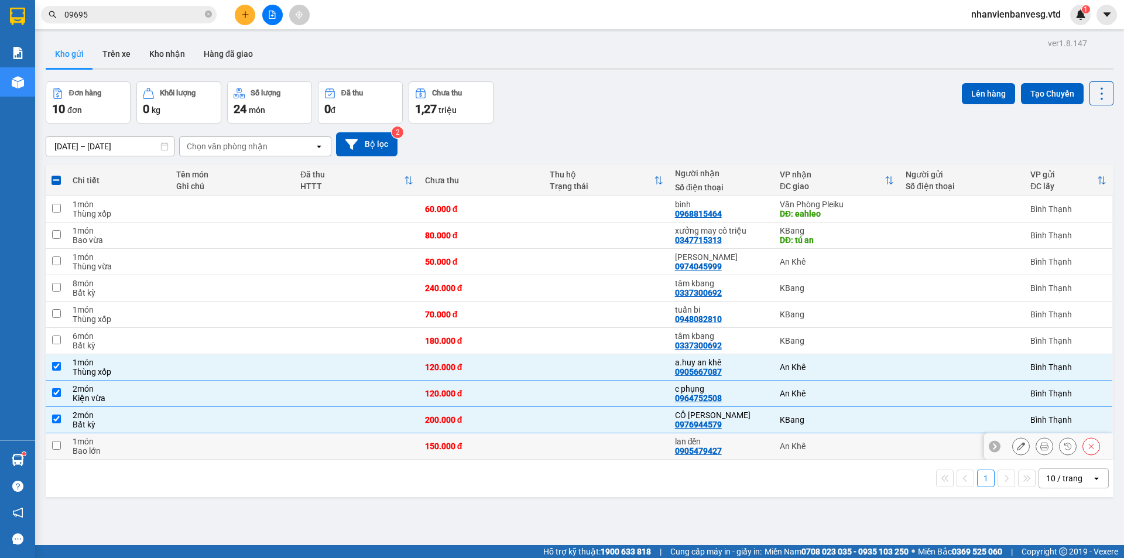
click at [99, 447] on div "Bao lớn" at bounding box center [119, 450] width 92 height 9
checkbox input "true"
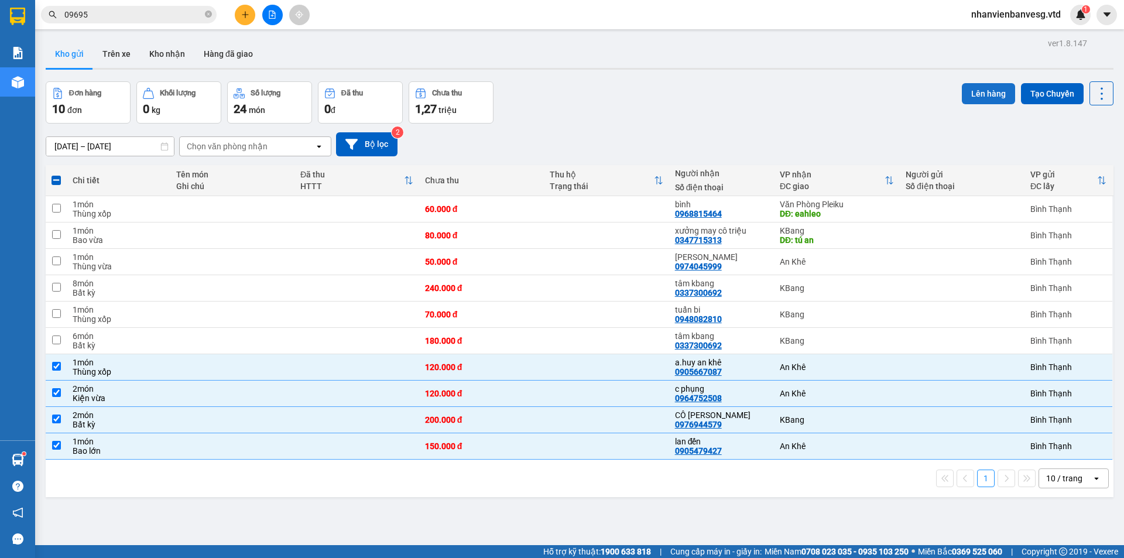
click at [977, 96] on button "Lên hàng" at bounding box center [988, 93] width 53 height 21
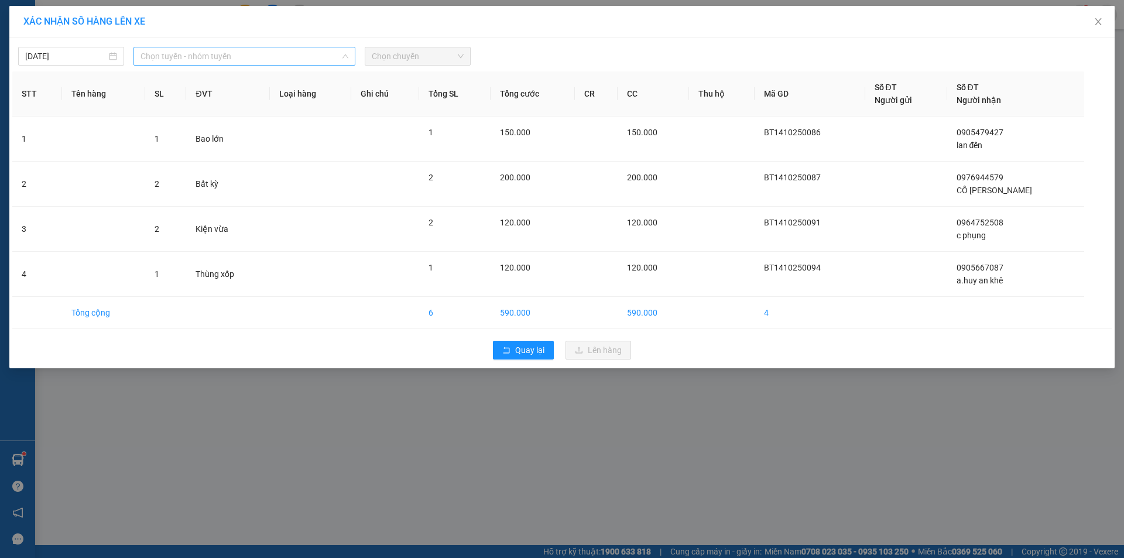
click at [260, 59] on span "Chọn tuyến - nhóm tuyến" at bounding box center [244, 56] width 208 height 18
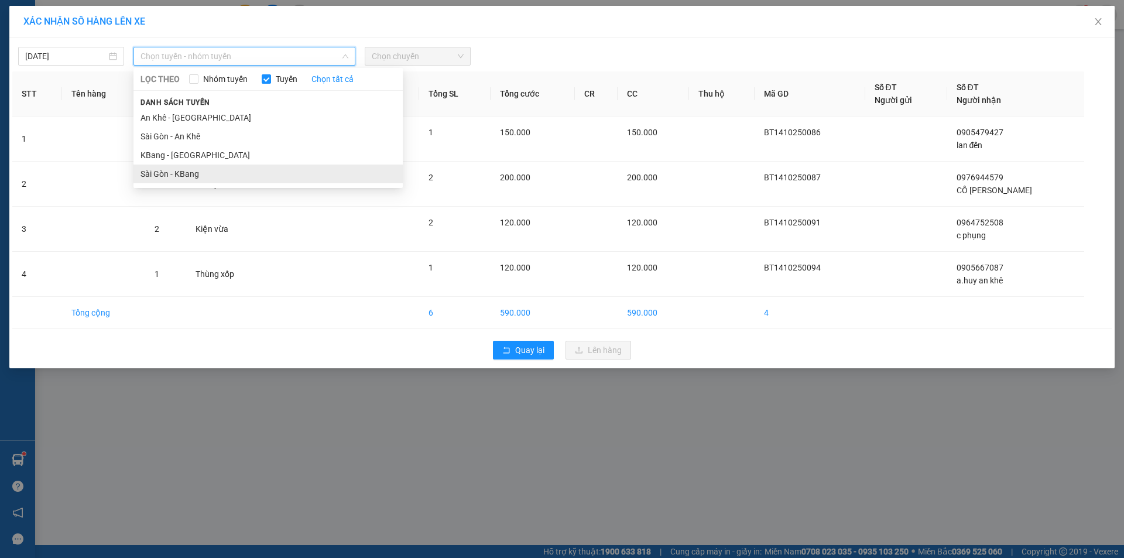
click at [239, 165] on li "Sài Gòn - KBang" at bounding box center [267, 173] width 269 height 19
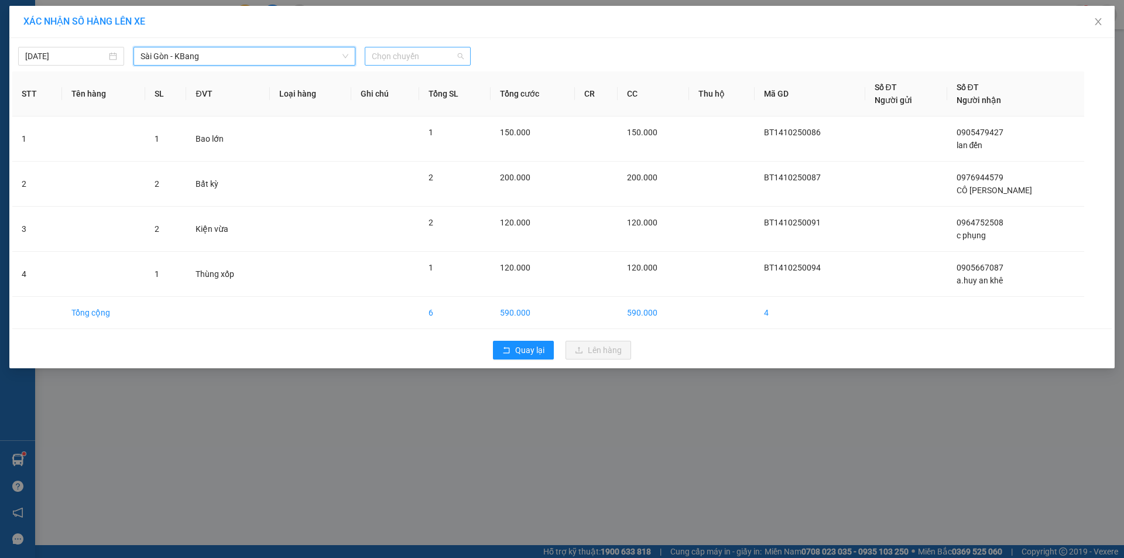
click at [424, 57] on span "Chọn chuyến" at bounding box center [418, 56] width 92 height 18
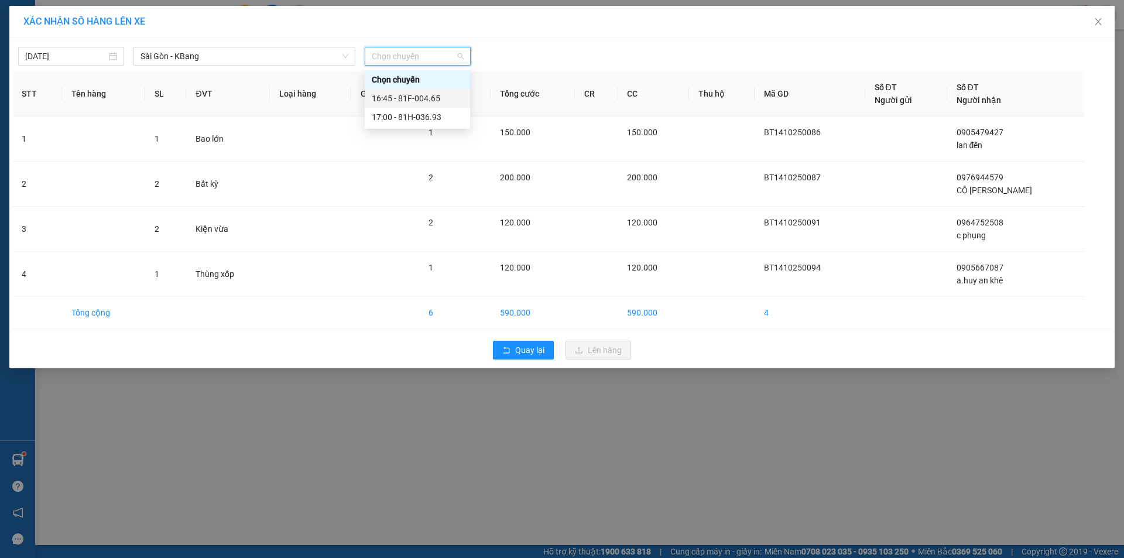
click at [434, 97] on div "16:45 - 81F-004.65" at bounding box center [417, 98] width 91 height 13
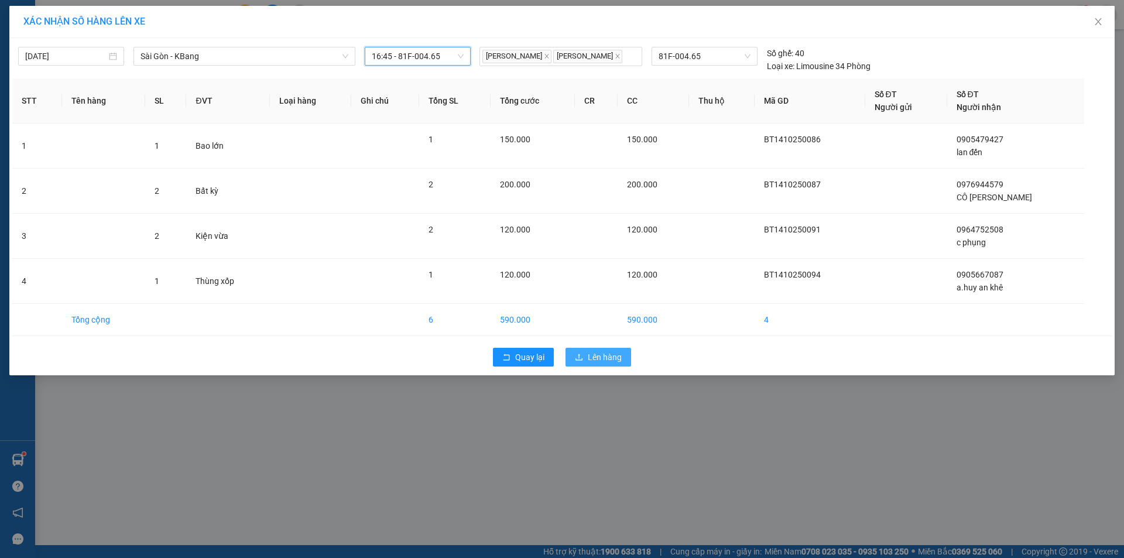
click at [600, 363] on span "Lên hàng" at bounding box center [605, 357] width 34 height 13
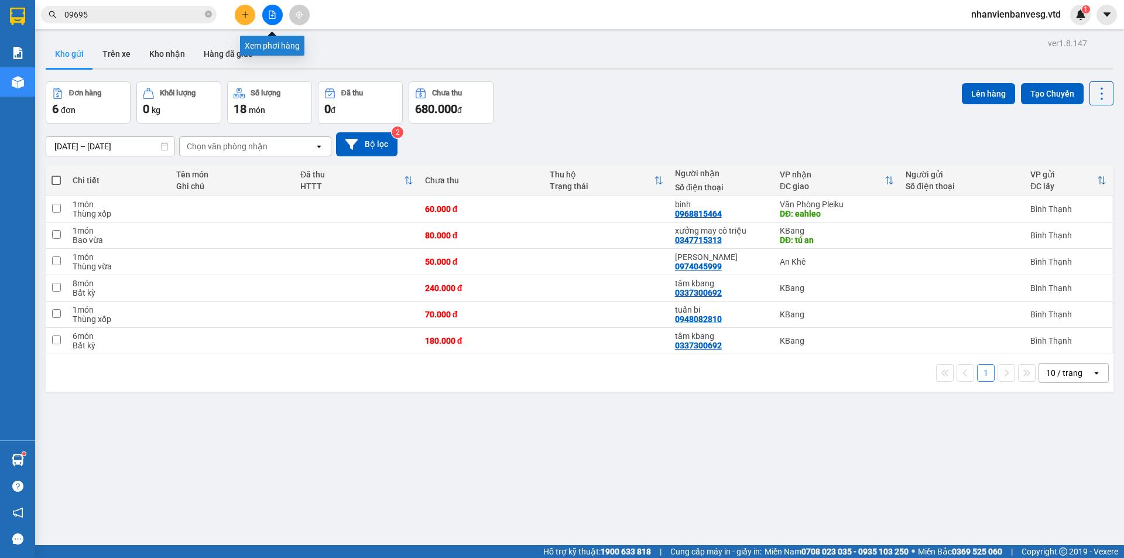
click at [273, 13] on icon "file-add" at bounding box center [272, 15] width 6 height 8
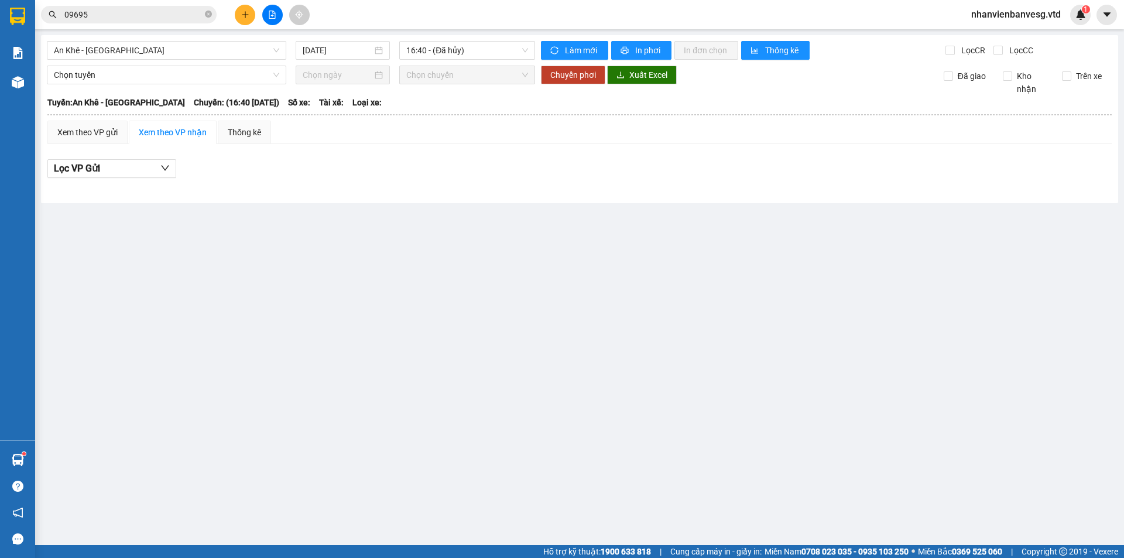
drag, startPoint x: 171, startPoint y: 53, endPoint x: 171, endPoint y: 60, distance: 6.4
click at [171, 55] on span "An Khê - [GEOGRAPHIC_DATA]" at bounding box center [166, 51] width 225 height 18
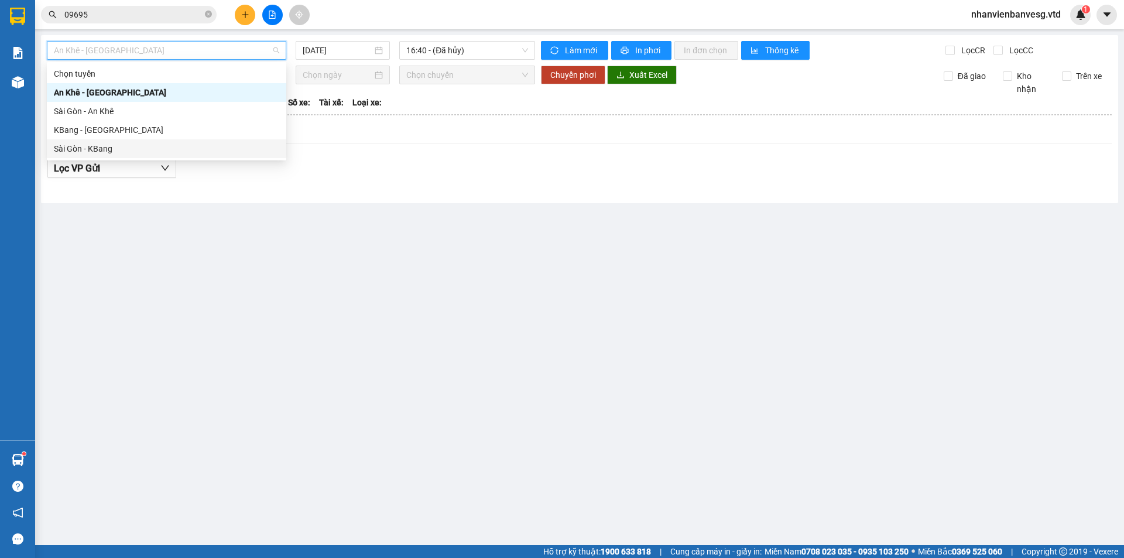
click at [158, 149] on div "Sài Gòn - KBang" at bounding box center [166, 148] width 225 height 13
type input "[DATE]"
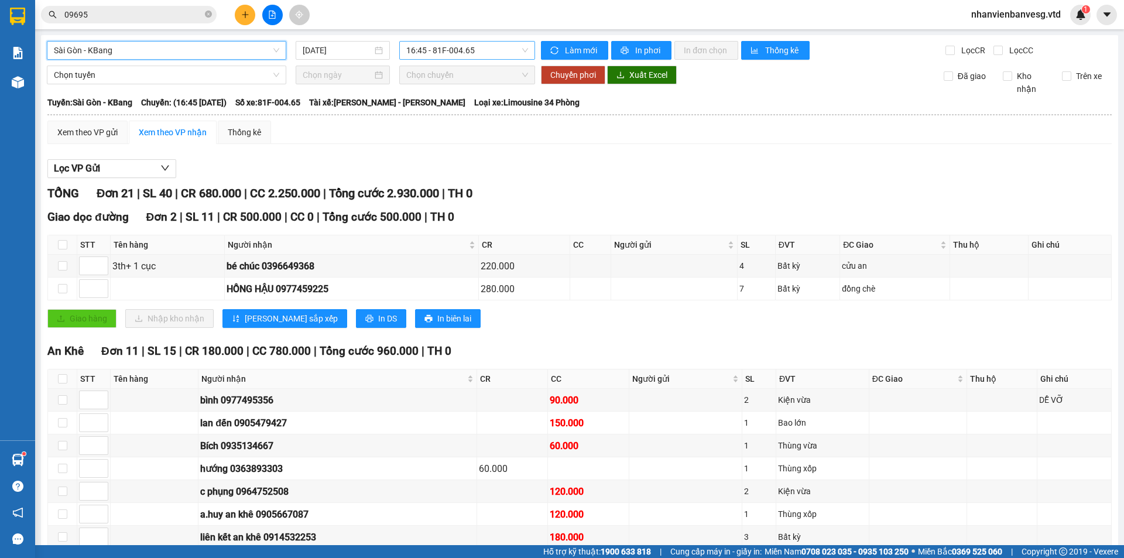
drag, startPoint x: 432, startPoint y: 49, endPoint x: 436, endPoint y: 59, distance: 10.6
click at [434, 49] on span "16:45 - 81F-004.65" at bounding box center [467, 51] width 122 height 18
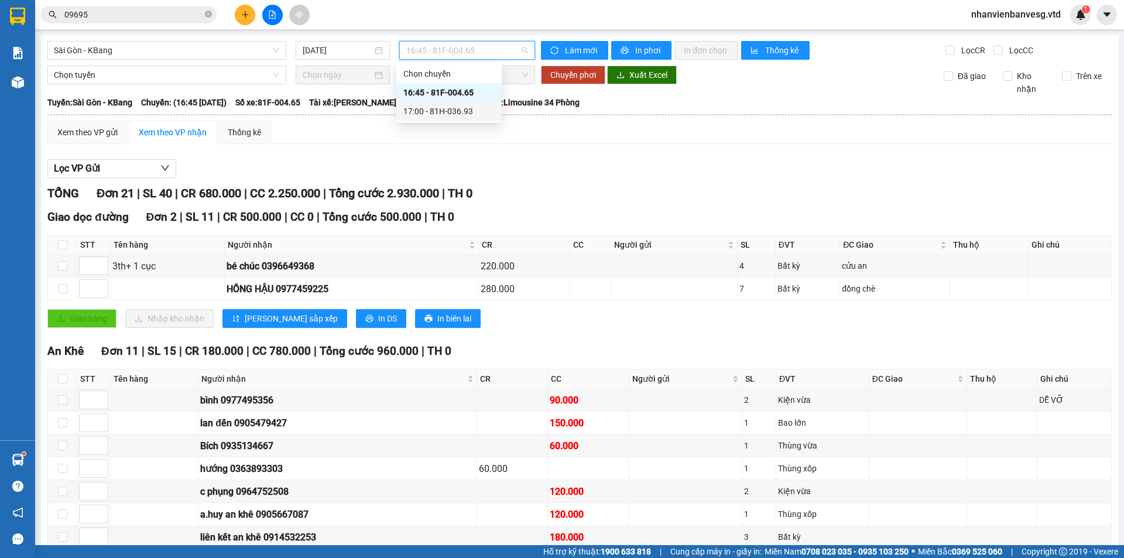
click at [461, 109] on div "17:00 - 81H-036.93" at bounding box center [448, 111] width 91 height 13
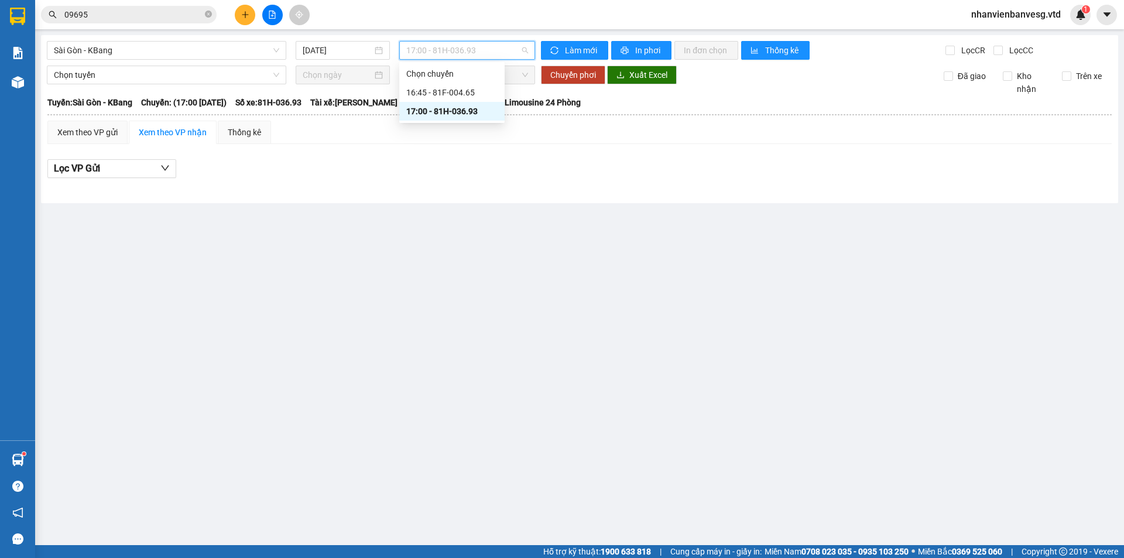
drag, startPoint x: 457, startPoint y: 46, endPoint x: 462, endPoint y: 73, distance: 27.4
click at [457, 47] on span "17:00 - 81H-036.93" at bounding box center [467, 51] width 122 height 18
click at [468, 91] on div "16:45 - 81F-004.65" at bounding box center [451, 92] width 91 height 13
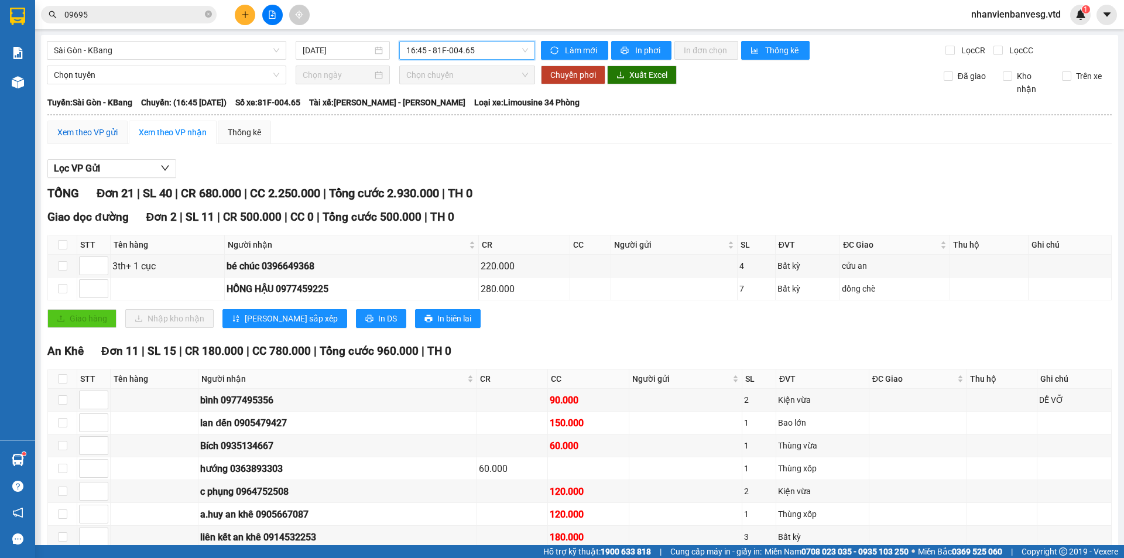
click at [101, 133] on div "Xem theo VP gửi" at bounding box center [87, 132] width 60 height 13
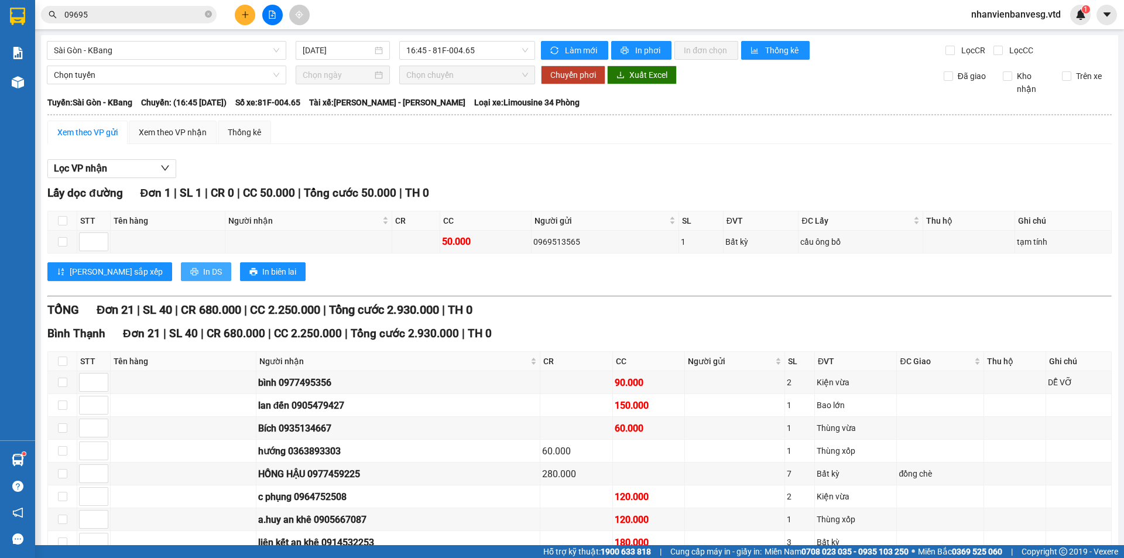
click at [203, 269] on span "In DS" at bounding box center [212, 271] width 19 height 13
click at [194, 130] on div "Xem theo VP nhận" at bounding box center [173, 132] width 68 height 13
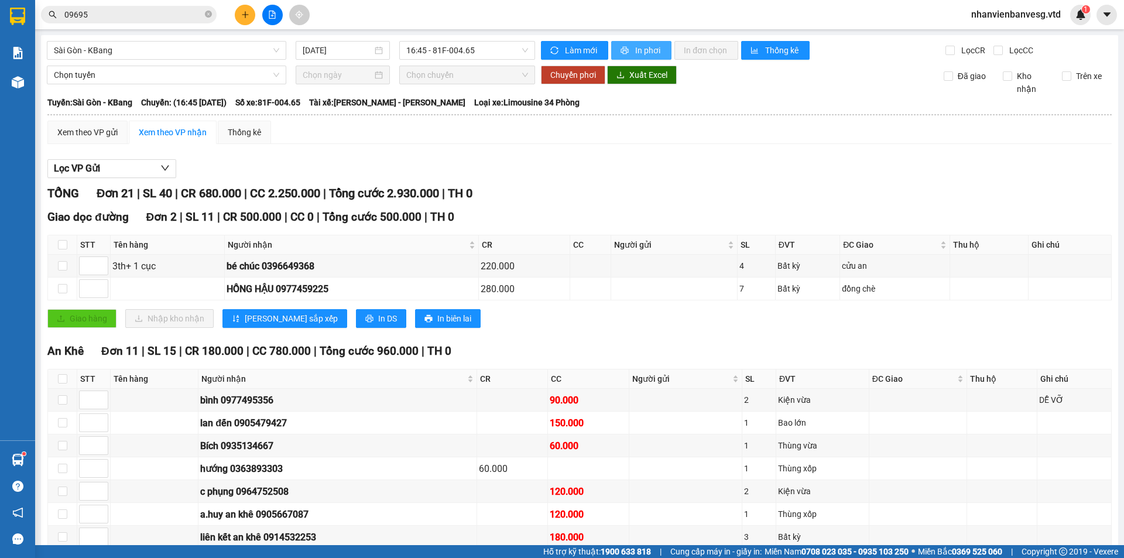
click at [635, 49] on span "In phơi" at bounding box center [648, 50] width 27 height 13
click at [240, 18] on button at bounding box center [245, 15] width 20 height 20
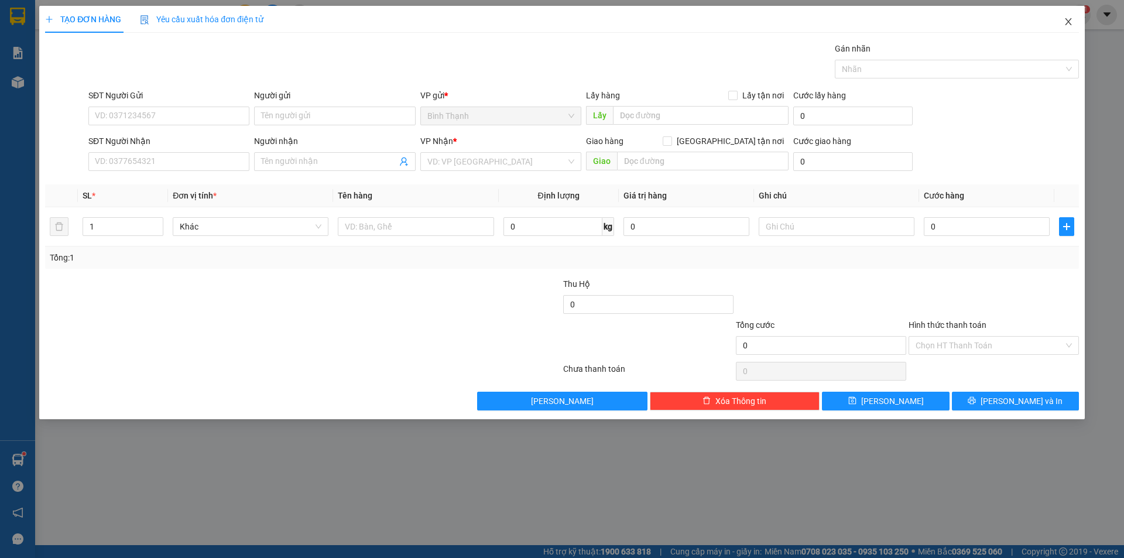
click at [1067, 22] on icon "close" at bounding box center [1068, 21] width 6 height 7
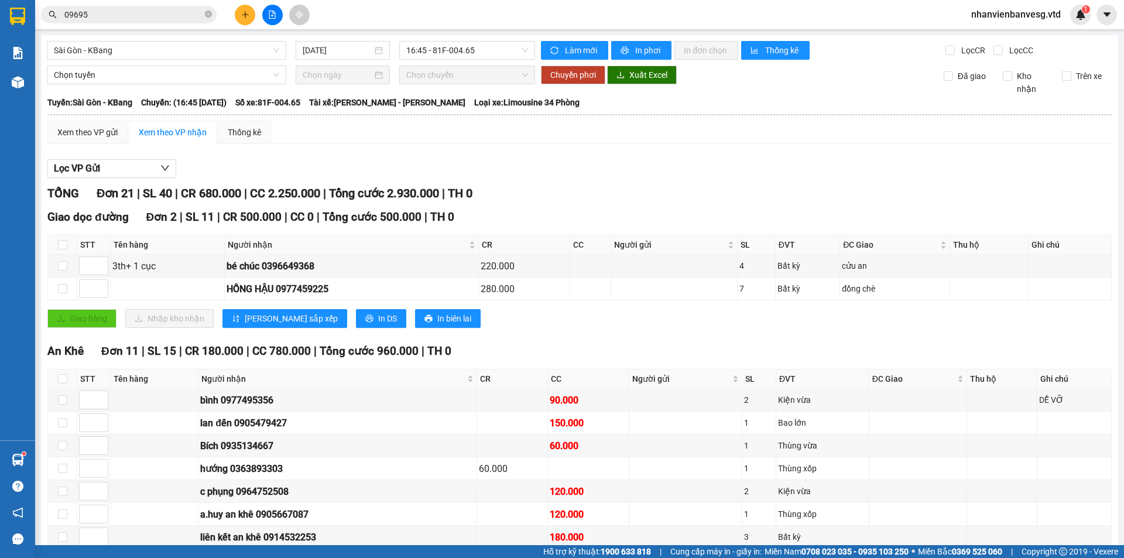
click at [248, 19] on button at bounding box center [245, 15] width 20 height 20
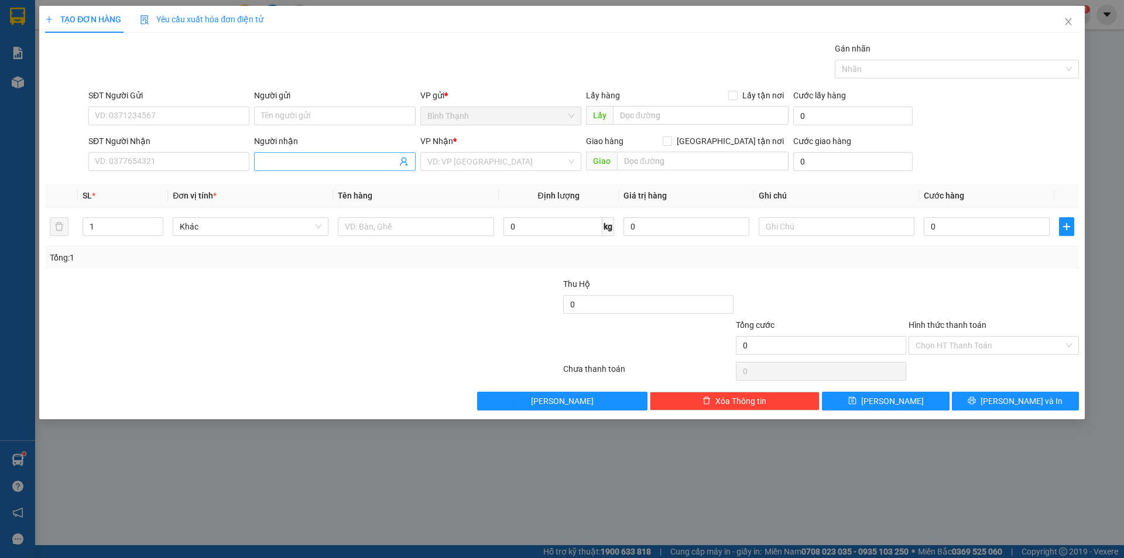
click at [359, 154] on span at bounding box center [334, 161] width 161 height 19
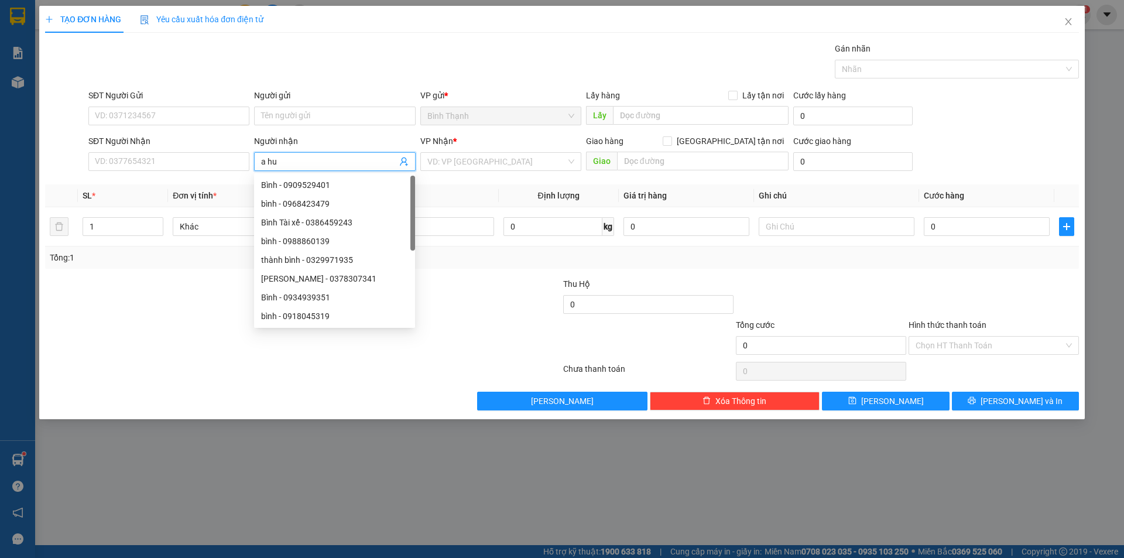
type input "a huy"
click at [356, 292] on div "a.huy an khê - 0905667087" at bounding box center [334, 297] width 147 height 13
type input "0905667087"
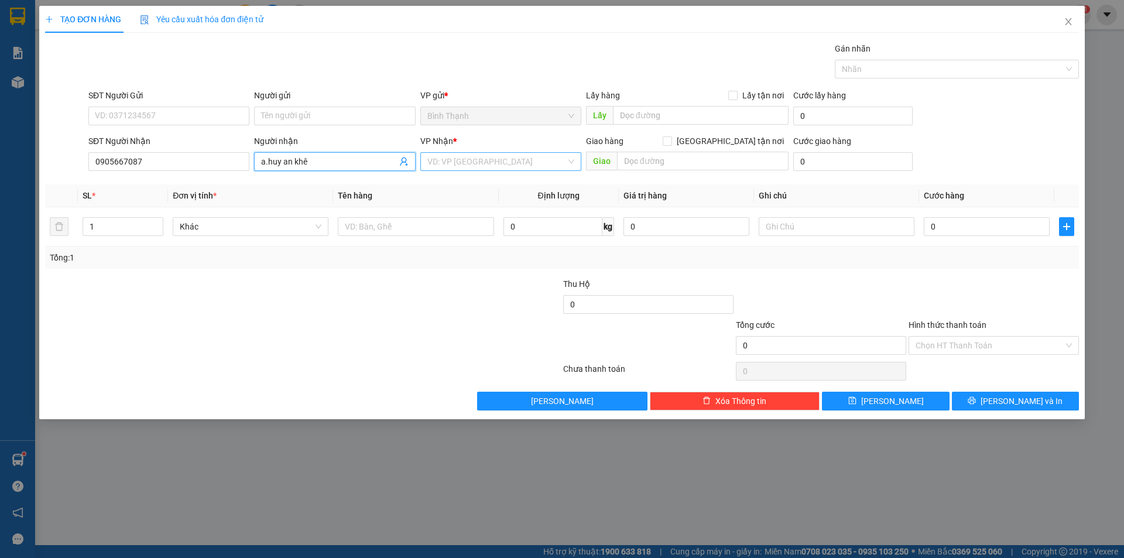
type input "a.huy an khê"
click at [462, 155] on input "search" at bounding box center [496, 162] width 139 height 18
click at [487, 204] on div "An Khê" at bounding box center [500, 203] width 147 height 13
click at [257, 224] on span "Bất kỳ" at bounding box center [251, 227] width 142 height 18
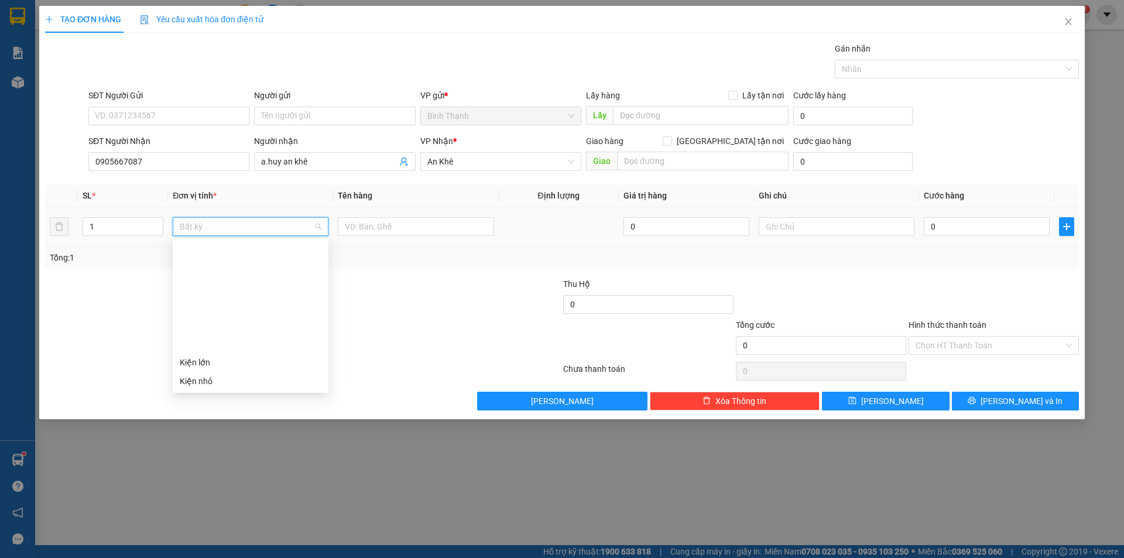
drag, startPoint x: 252, startPoint y: 372, endPoint x: 258, endPoint y: 373, distance: 6.7
click at [253, 487] on div "Thùng xốp" at bounding box center [251, 493] width 142 height 13
click at [966, 226] on input "0" at bounding box center [986, 226] width 126 height 19
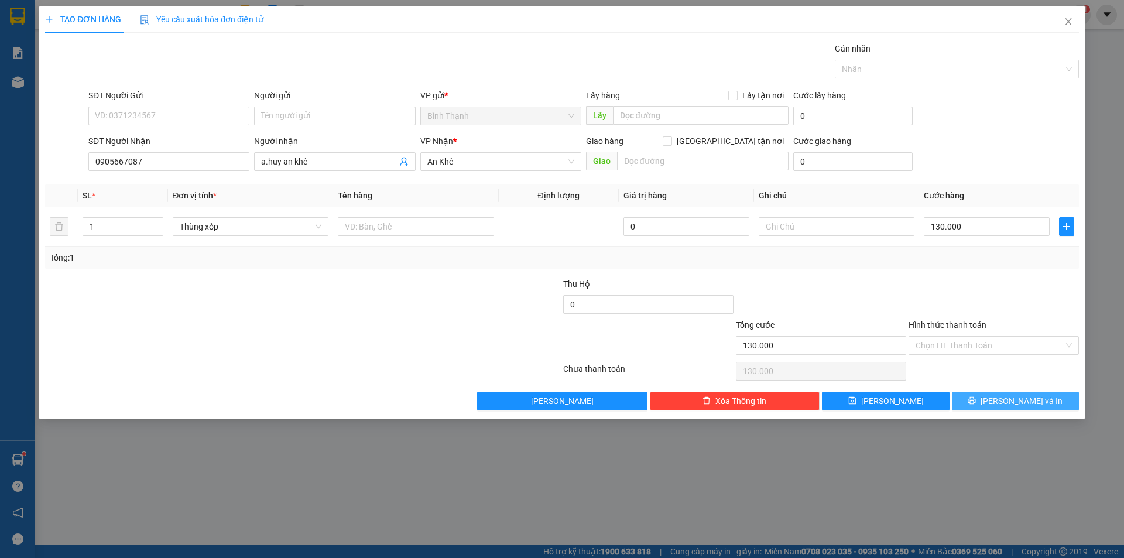
click at [1015, 397] on span "[PERSON_NAME] và In" at bounding box center [1021, 400] width 82 height 13
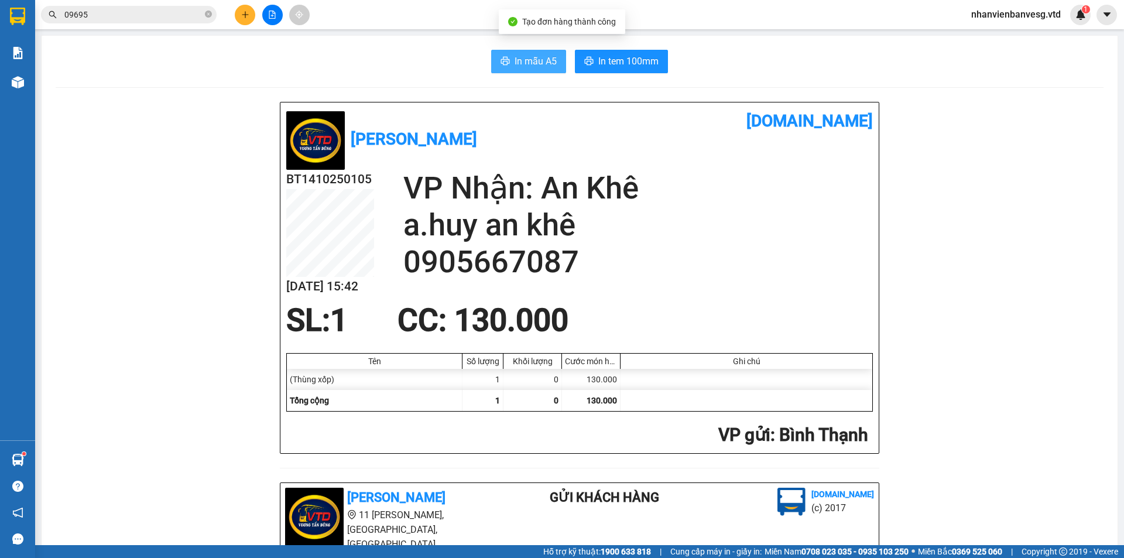
click at [537, 63] on span "In mẫu A5" at bounding box center [535, 61] width 42 height 15
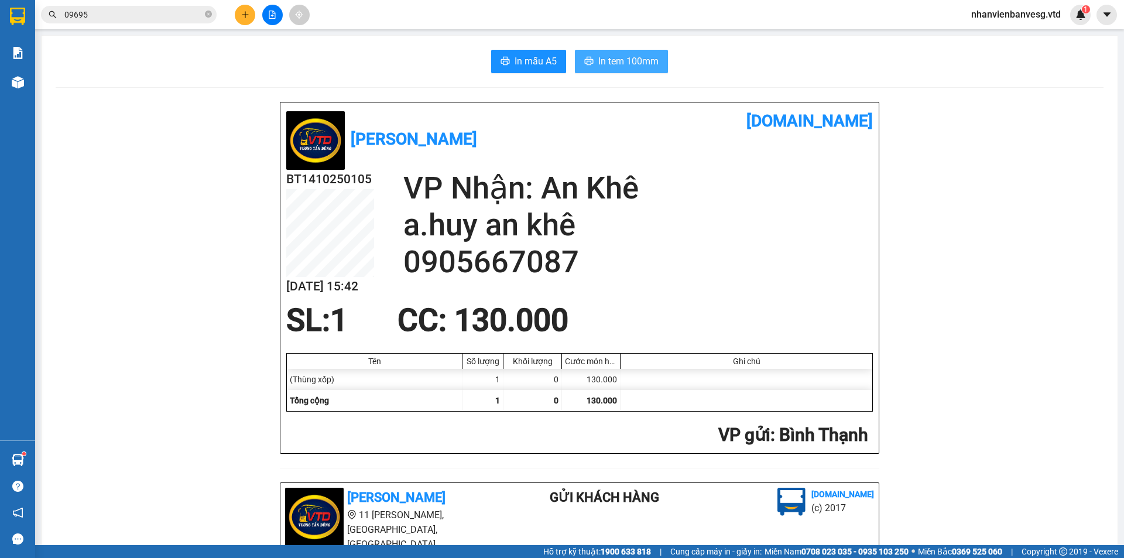
click at [637, 60] on span "In tem 100mm" at bounding box center [628, 61] width 60 height 15
click at [248, 19] on button at bounding box center [245, 15] width 20 height 20
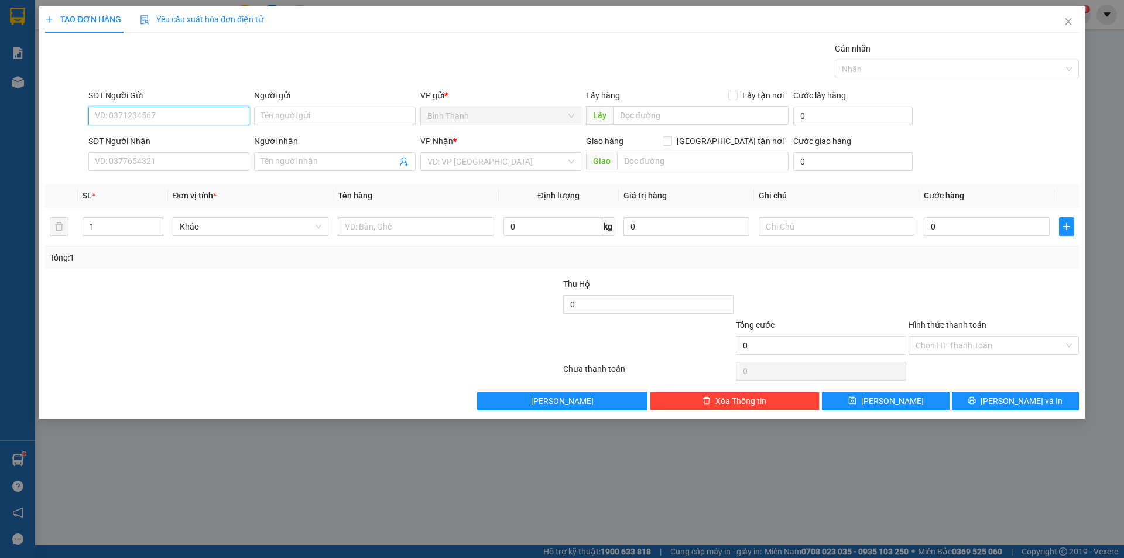
click at [211, 120] on input "SĐT Người Gửi" at bounding box center [168, 116] width 161 height 19
click at [355, 116] on input "Người gửi" at bounding box center [334, 116] width 161 height 19
type input "cá hoàng"
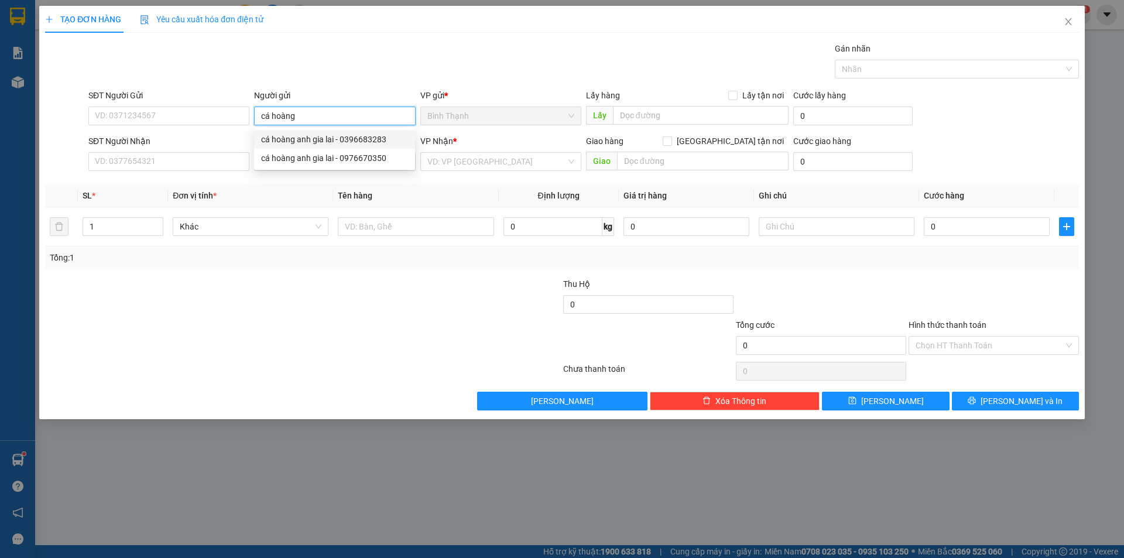
click at [332, 137] on div "cá hoàng anh gia lai - 0396683283" at bounding box center [334, 139] width 147 height 13
type input "0396683283"
type input "cá hoàng anh gia lai"
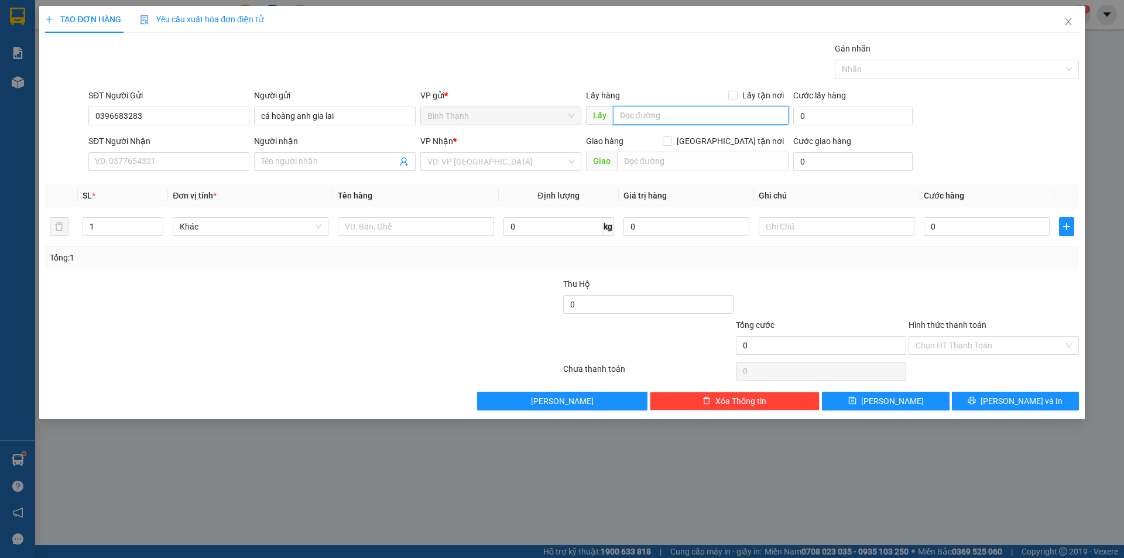
click at [705, 111] on input "text" at bounding box center [701, 115] width 176 height 19
type input "hoàng anh gia lai"
drag, startPoint x: 520, startPoint y: 155, endPoint x: 520, endPoint y: 172, distance: 17.0
click at [520, 166] on input "search" at bounding box center [496, 162] width 139 height 18
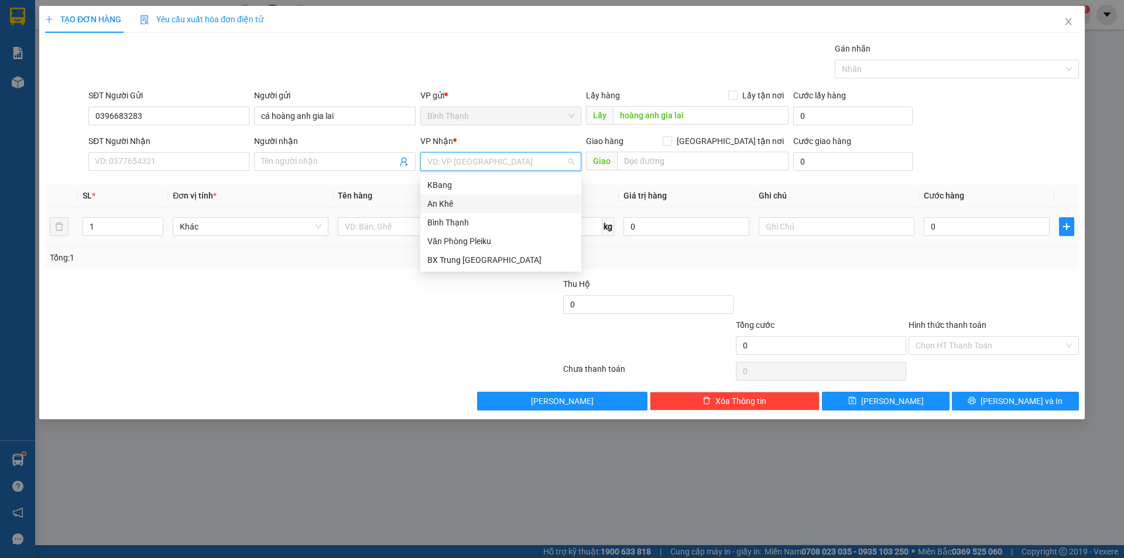
drag, startPoint x: 510, startPoint y: 202, endPoint x: 725, endPoint y: 207, distance: 215.4
click at [513, 202] on div "An Khê" at bounding box center [500, 203] width 147 height 13
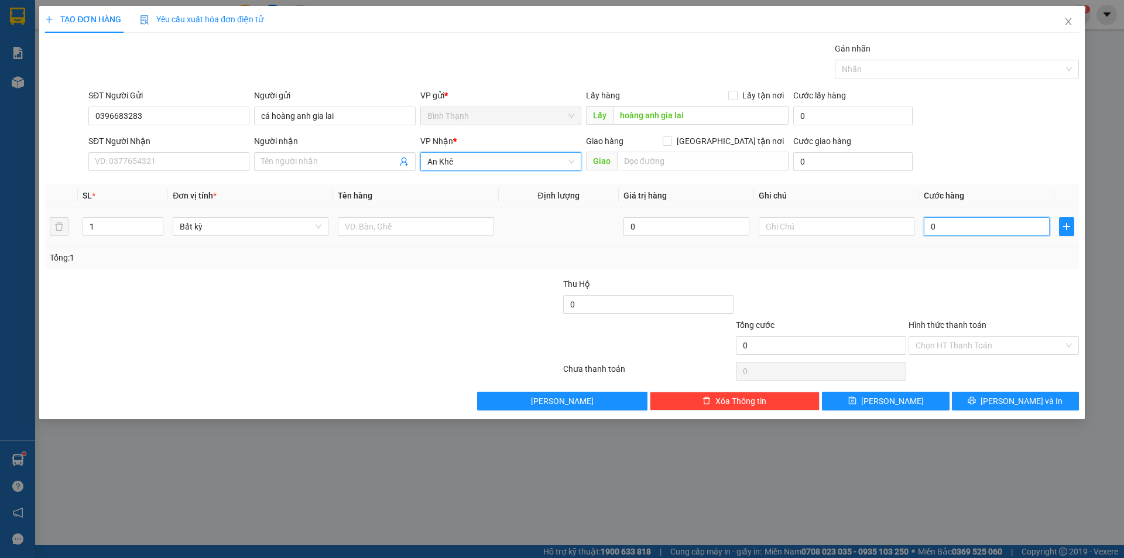
click at [952, 233] on input "0" at bounding box center [986, 226] width 126 height 19
type input "5"
type input "50"
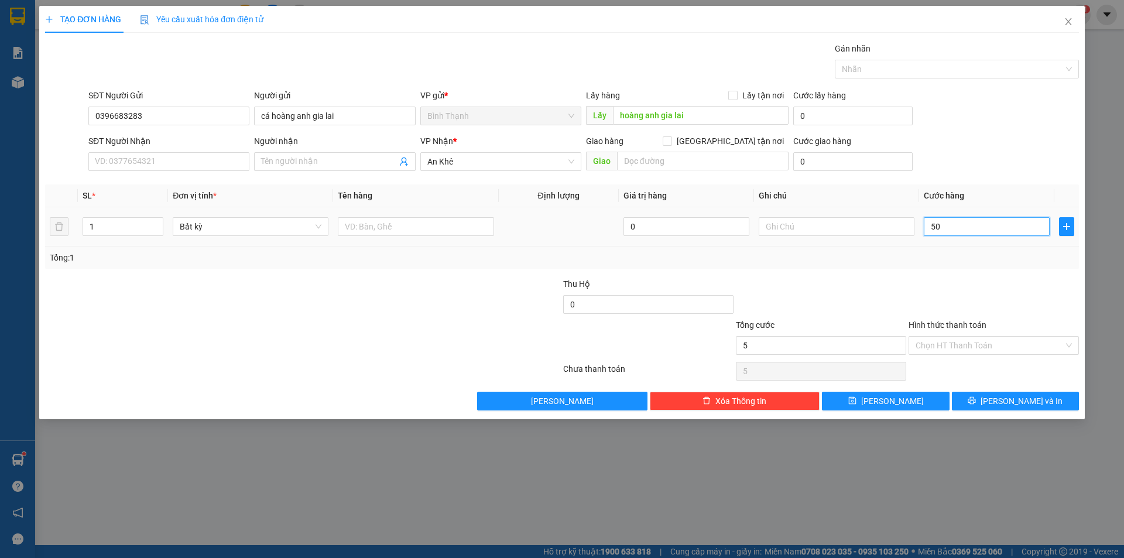
type input "50"
type input "500"
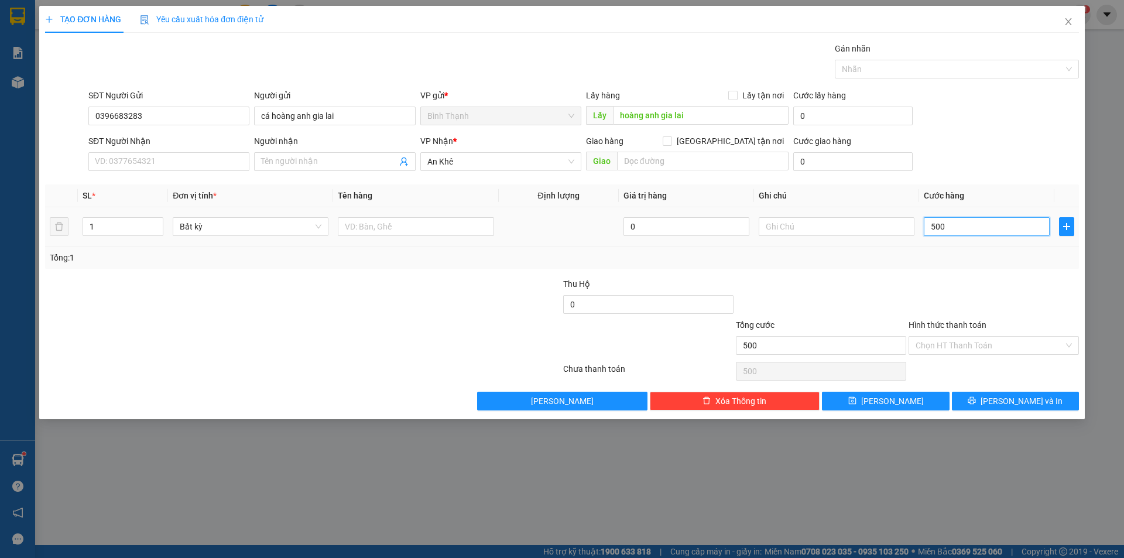
type input "5.000"
type input "50.000"
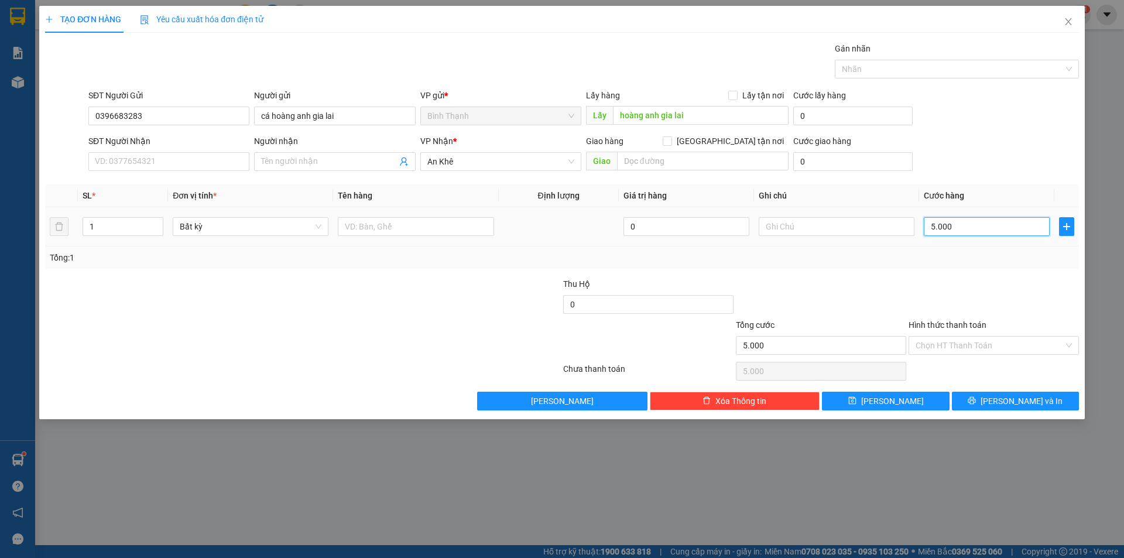
type input "50.000"
click at [845, 219] on input "text" at bounding box center [836, 226] width 156 height 19
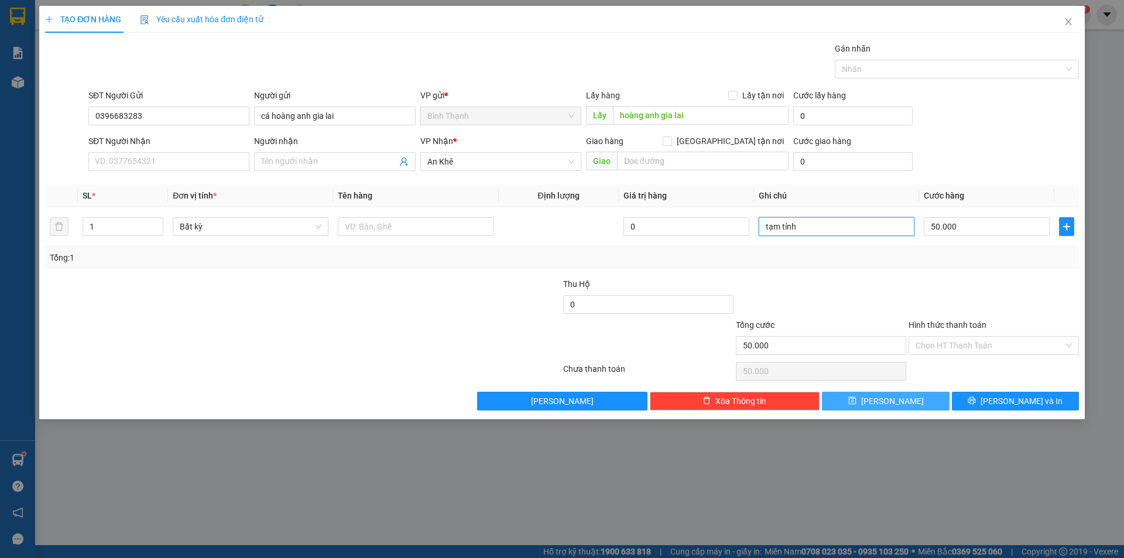
type input "tạm tính"
click at [856, 400] on icon "save" at bounding box center [852, 401] width 8 height 8
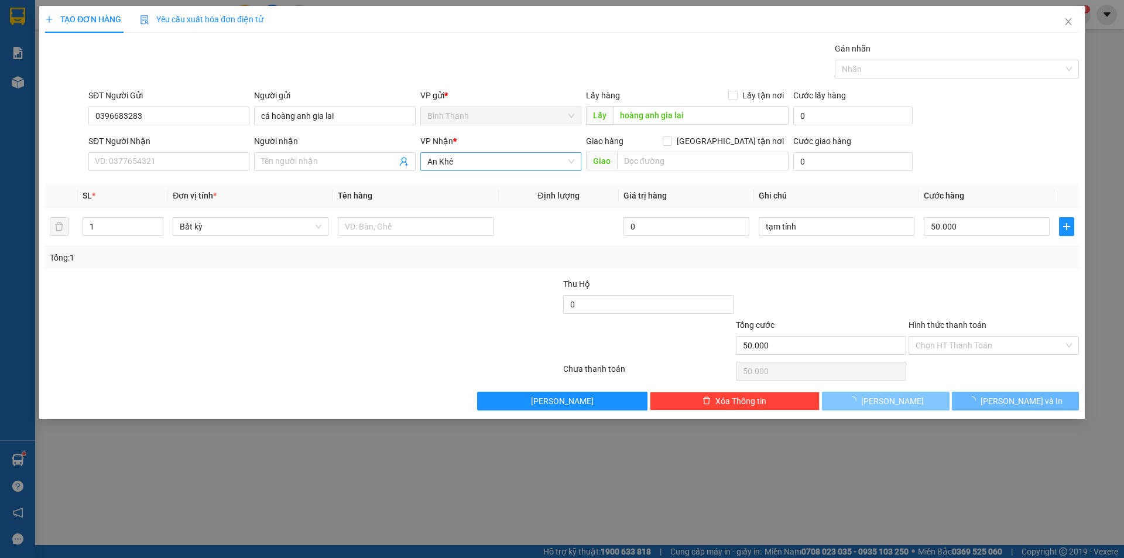
type input "0"
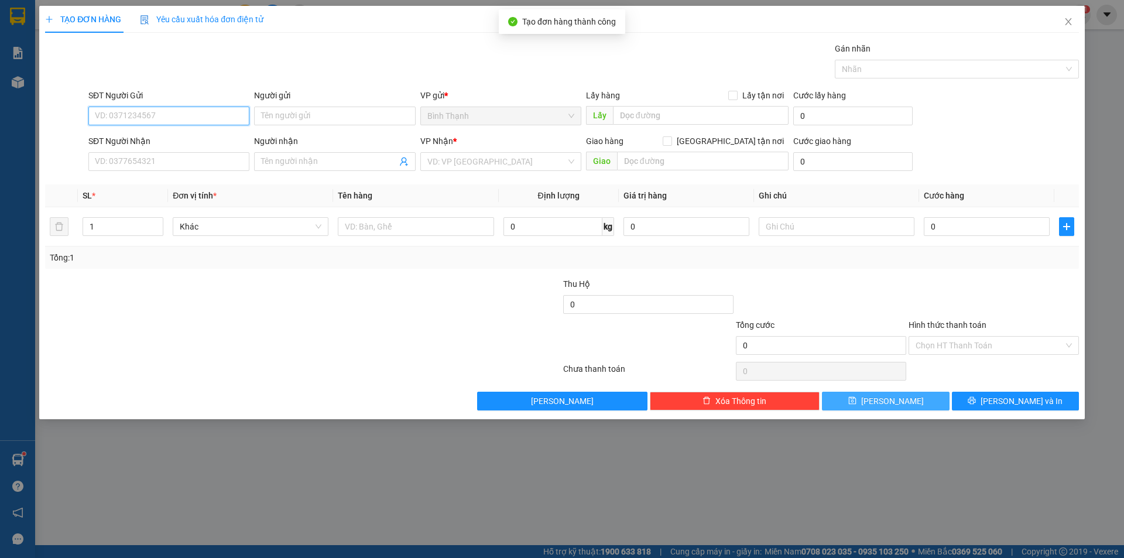
click at [212, 112] on input "SĐT Người Gửi" at bounding box center [168, 116] width 161 height 19
type input "0961448245"
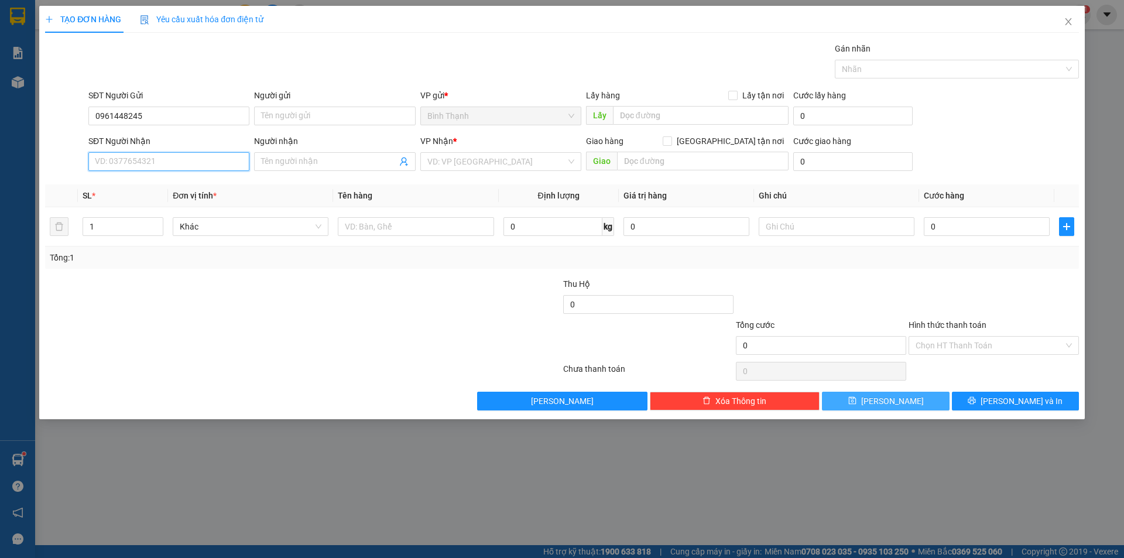
click at [124, 158] on input "SĐT Người Nhận" at bounding box center [168, 161] width 161 height 19
type input "0971760579"
click at [318, 166] on input "Người nhận" at bounding box center [328, 161] width 135 height 13
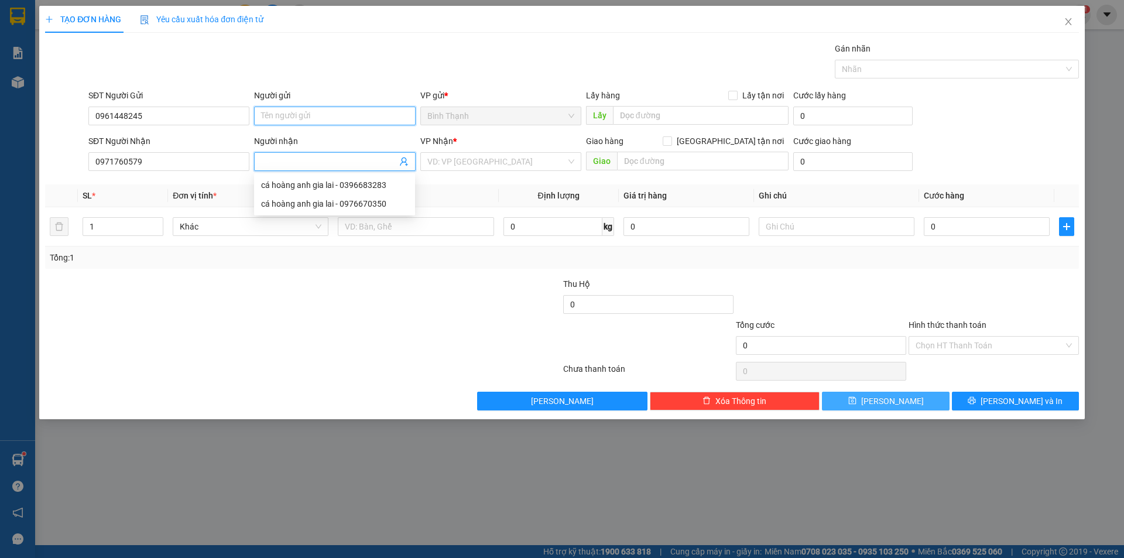
click at [334, 115] on input "Người gửi" at bounding box center [334, 116] width 161 height 19
type input "s"
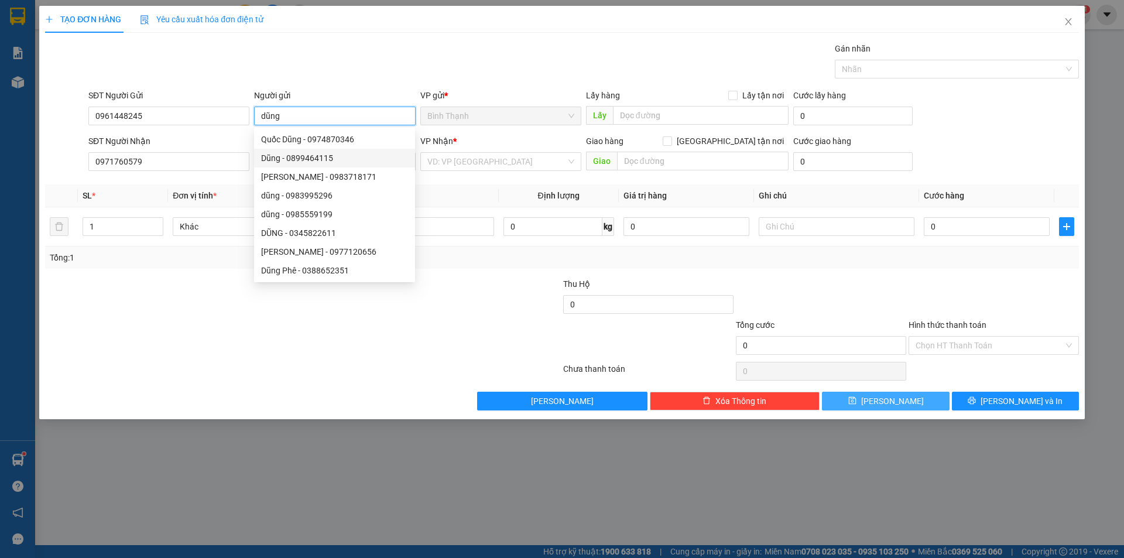
drag, startPoint x: 294, startPoint y: 116, endPoint x: 255, endPoint y: 129, distance: 41.5
click at [255, 129] on body "Kết quả tìm kiếm ( 291 ) Bộ lọc Mã ĐH Trạng thái Món hàng Thu hộ Tổng cước Chưa…" at bounding box center [562, 279] width 1124 height 558
type input "tân"
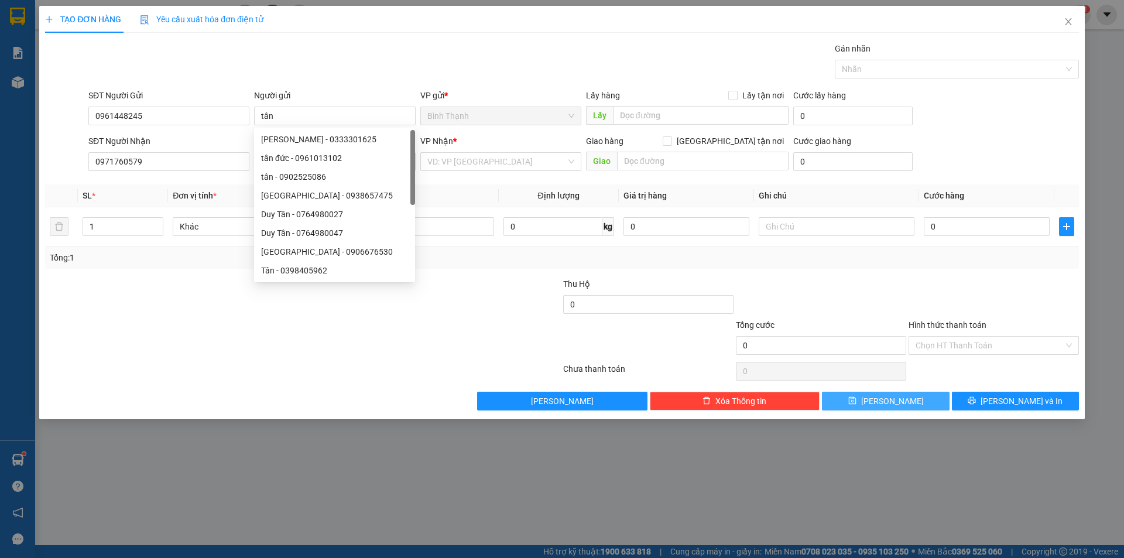
drag, startPoint x: 217, startPoint y: 321, endPoint x: 301, endPoint y: 197, distance: 150.1
click at [250, 272] on div "Transit Pickup Surcharge Ids Transit Deliver Surcharge Ids Transit Deliver Surc…" at bounding box center [561, 226] width 1033 height 368
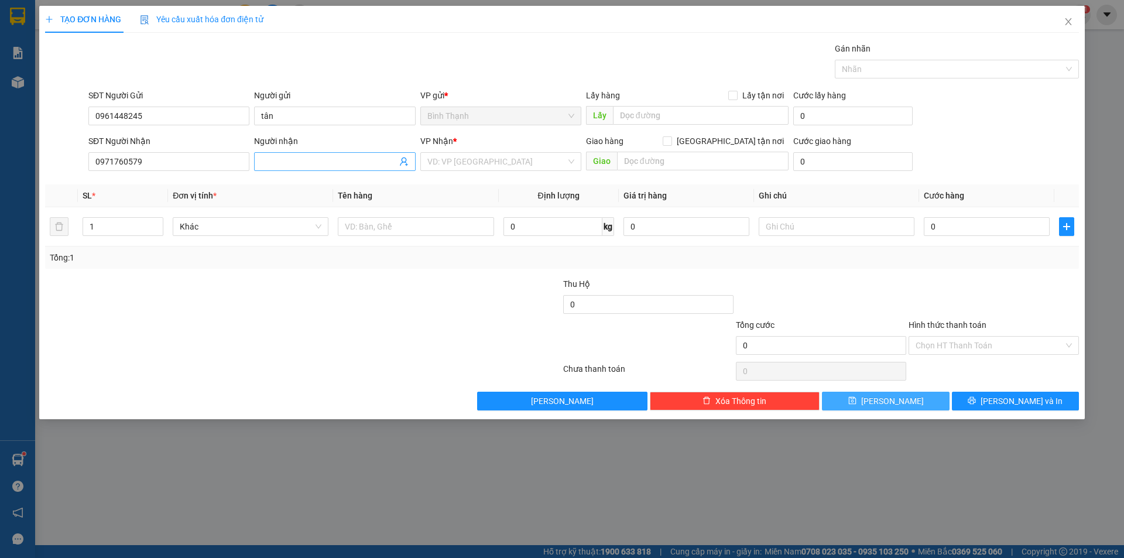
click at [349, 154] on span at bounding box center [334, 161] width 161 height 19
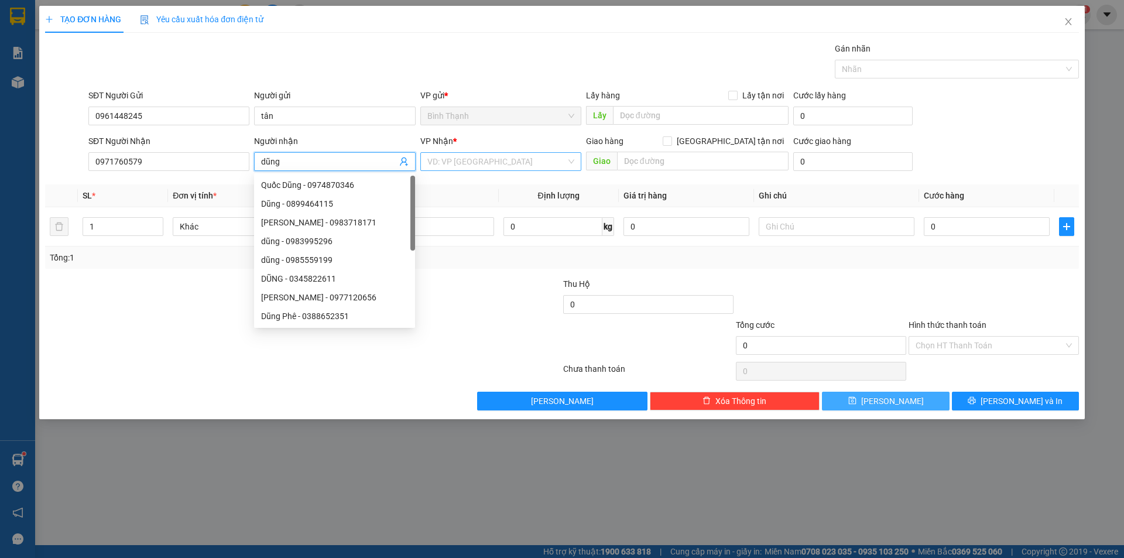
type input "dũng"
click at [478, 167] on input "search" at bounding box center [496, 162] width 139 height 18
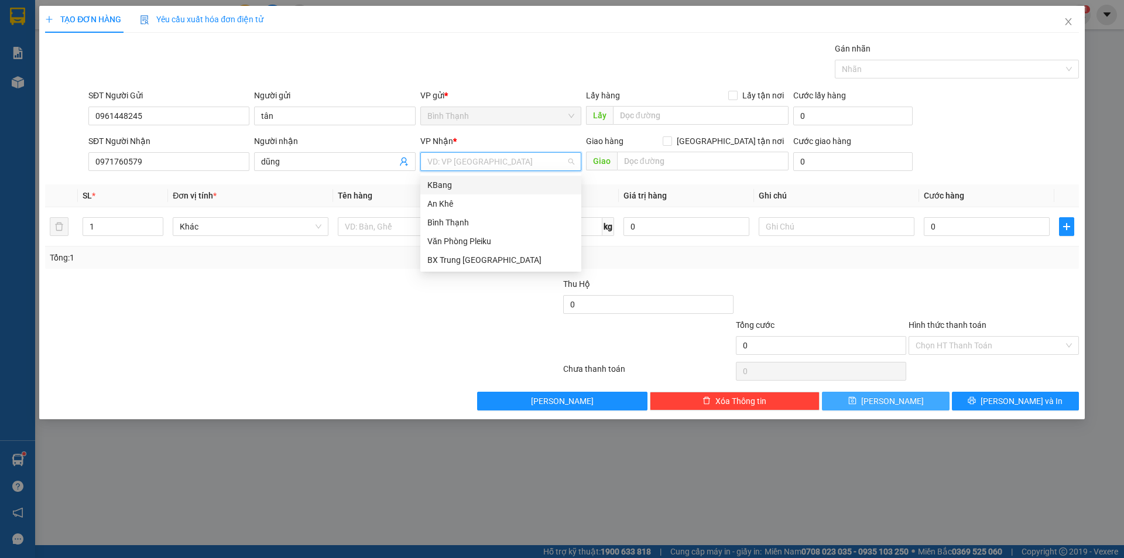
click at [484, 191] on div "KBang" at bounding box center [500, 184] width 147 height 13
click at [255, 232] on span "Bất kỳ" at bounding box center [251, 227] width 142 height 18
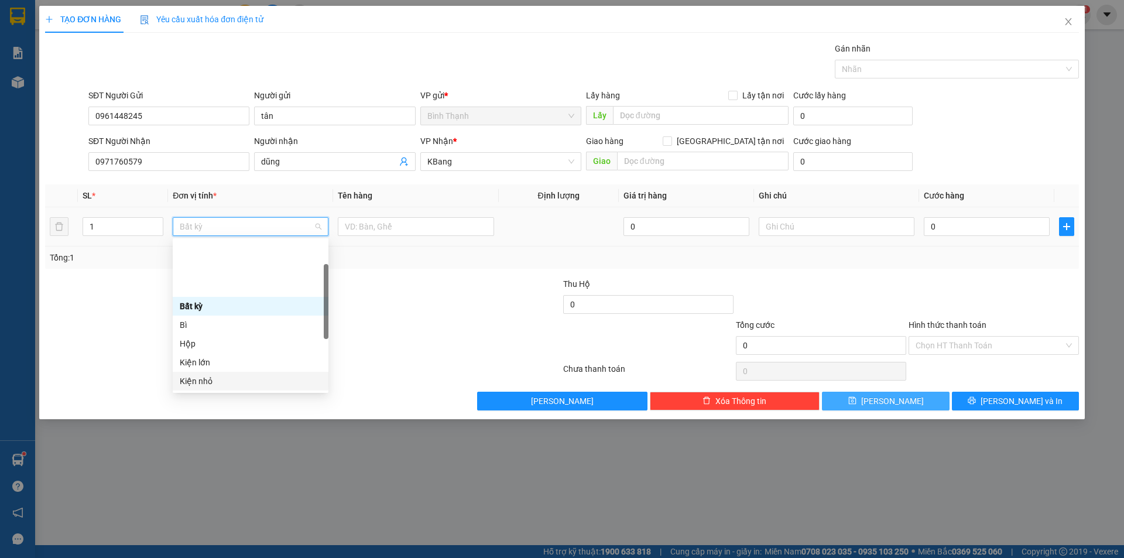
click at [219, 375] on div "Kiện nhỏ" at bounding box center [251, 381] width 142 height 13
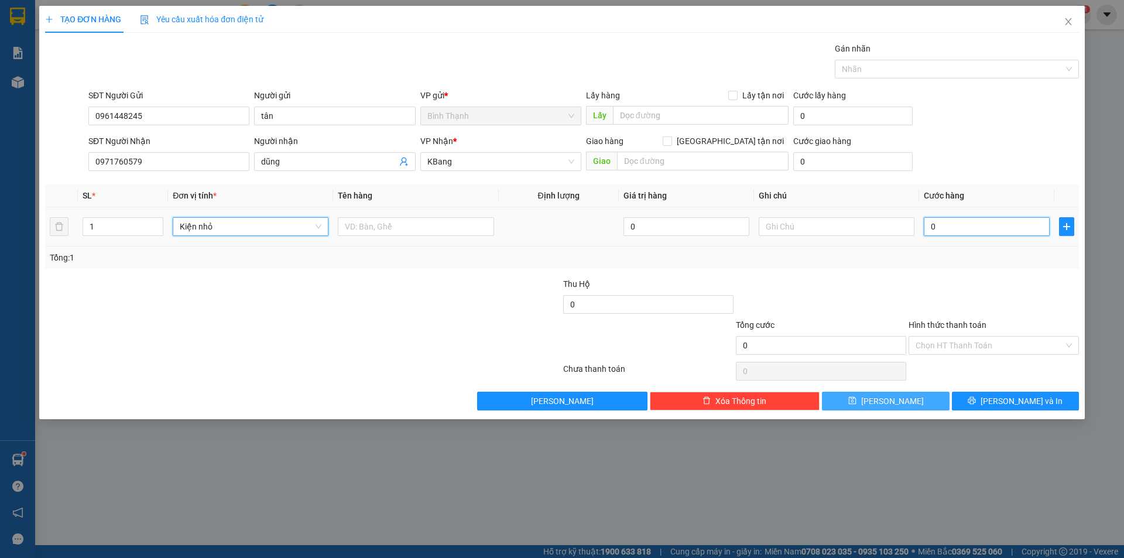
click at [963, 230] on input "0" at bounding box center [986, 226] width 126 height 19
type input "4"
type input "40"
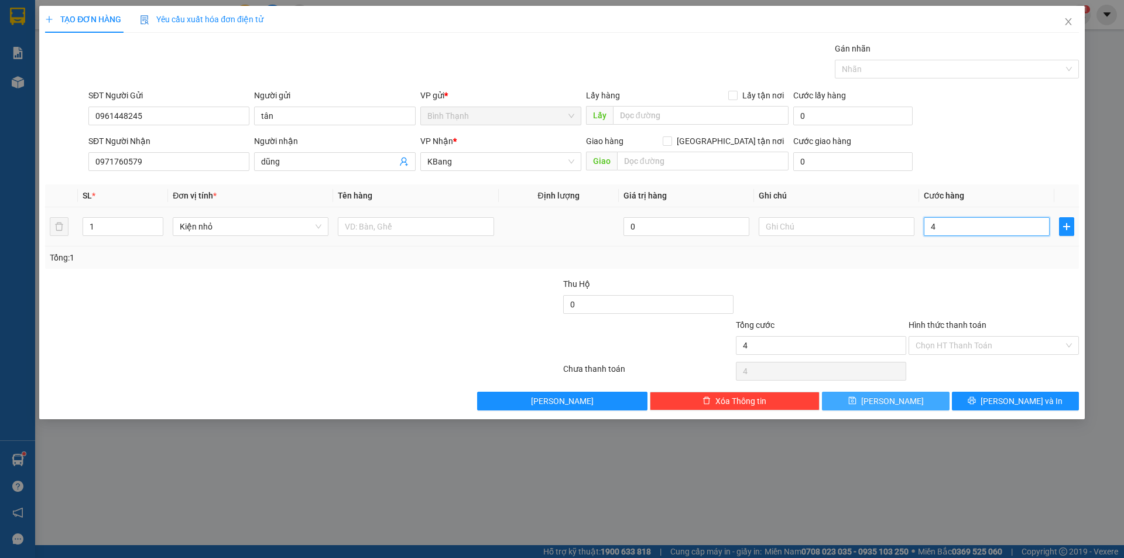
type input "40"
type input "400"
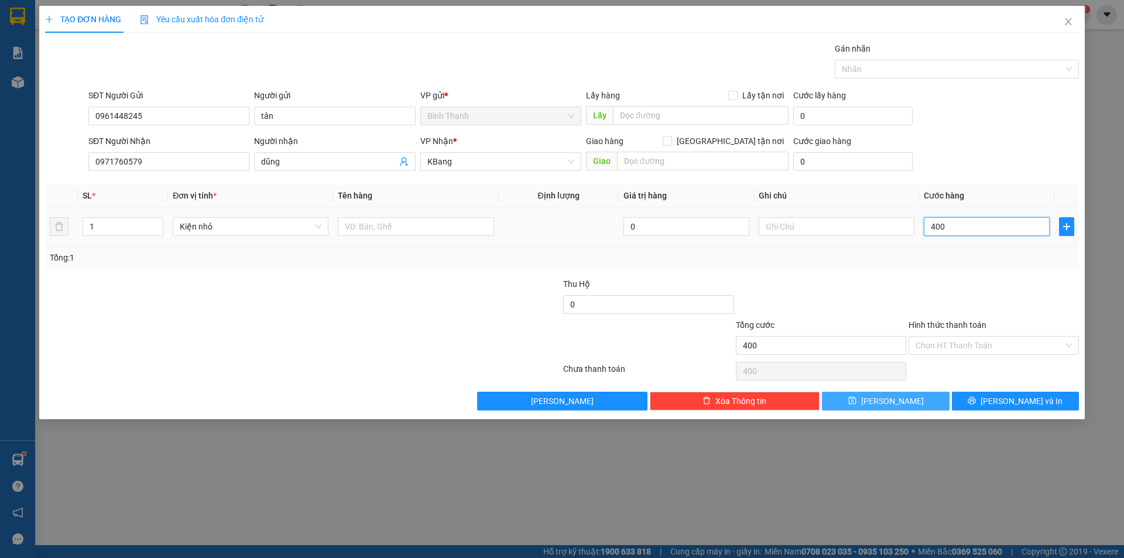
type input "4.000"
type input "40.000"
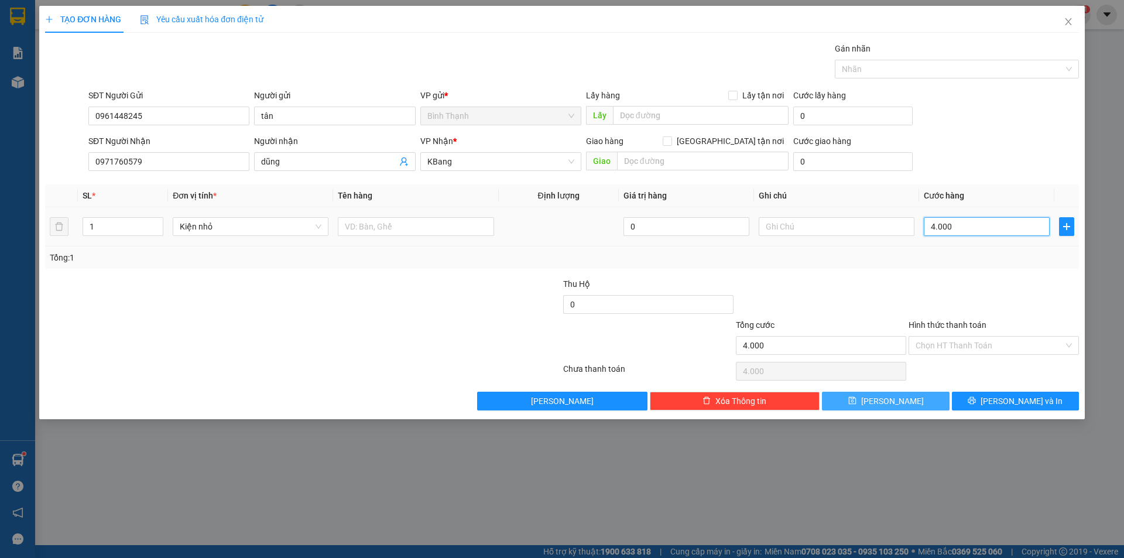
type input "40.000"
drag, startPoint x: 976, startPoint y: 341, endPoint x: 982, endPoint y: 360, distance: 20.2
click at [977, 343] on input "Hình thức thanh toán" at bounding box center [989, 345] width 148 height 18
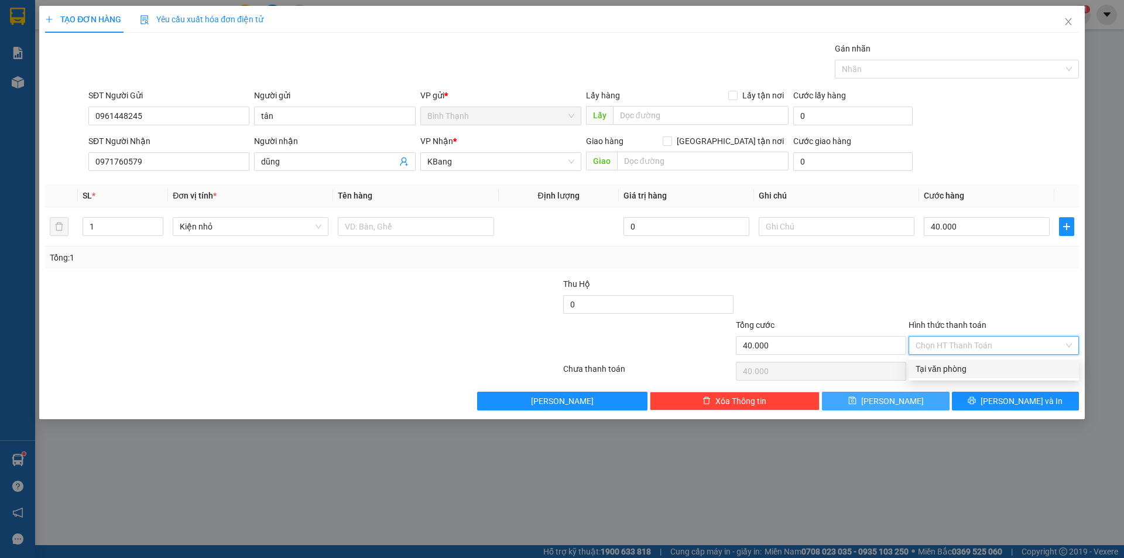
click at [982, 366] on div "Tại văn phòng" at bounding box center [993, 368] width 156 height 13
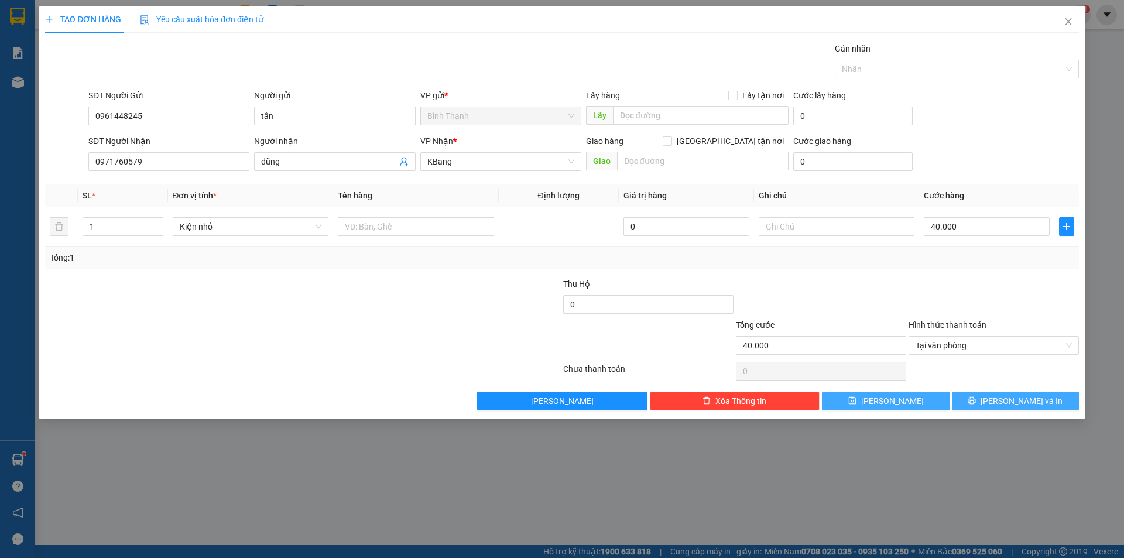
click at [1002, 403] on button "[PERSON_NAME] và In" at bounding box center [1015, 401] width 127 height 19
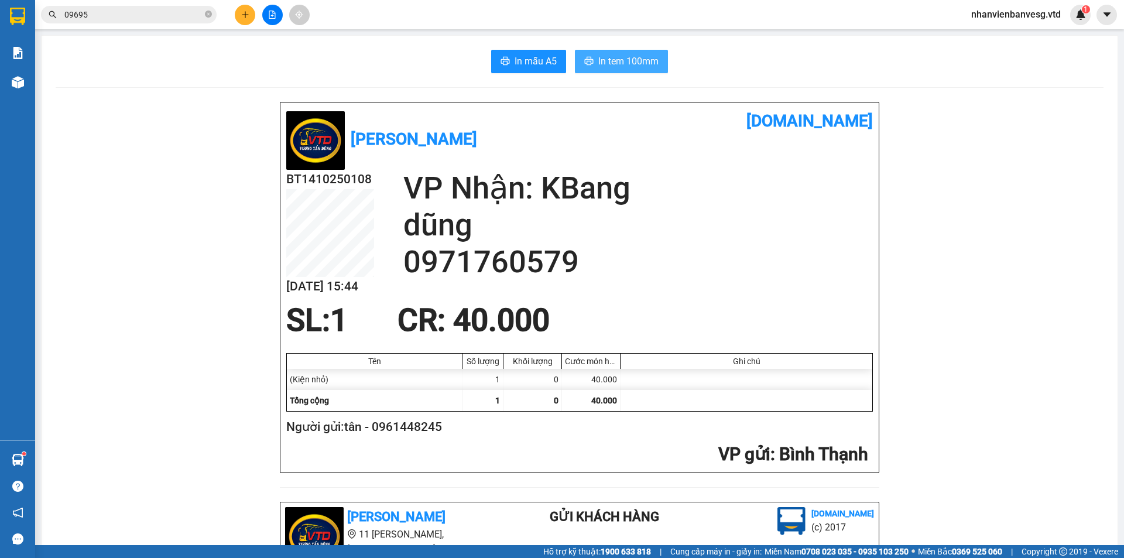
click at [624, 61] on span "In tem 100mm" at bounding box center [628, 61] width 60 height 15
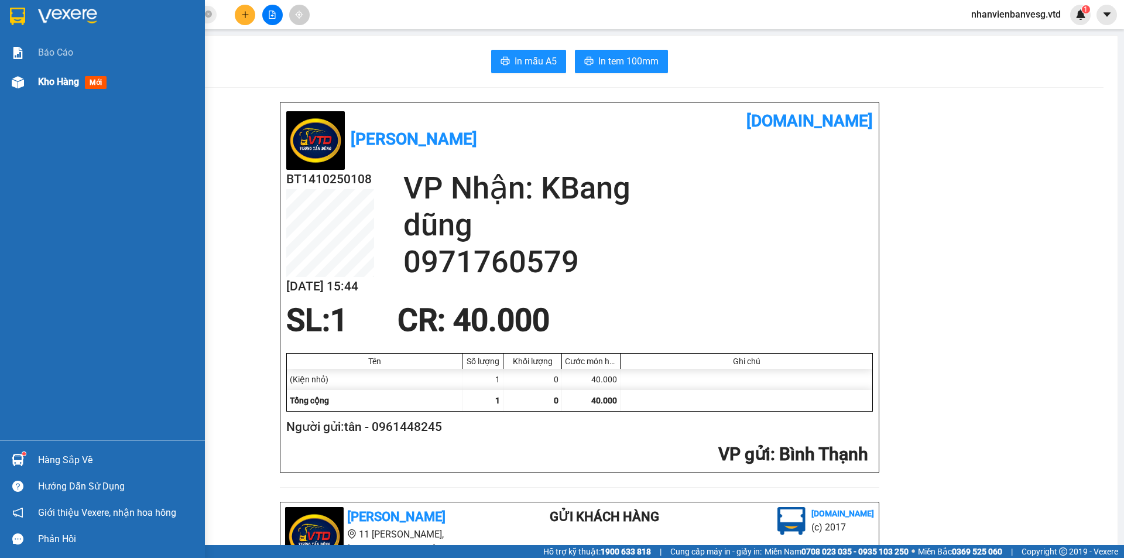
click at [37, 80] on div "Kho hàng mới" at bounding box center [102, 81] width 205 height 29
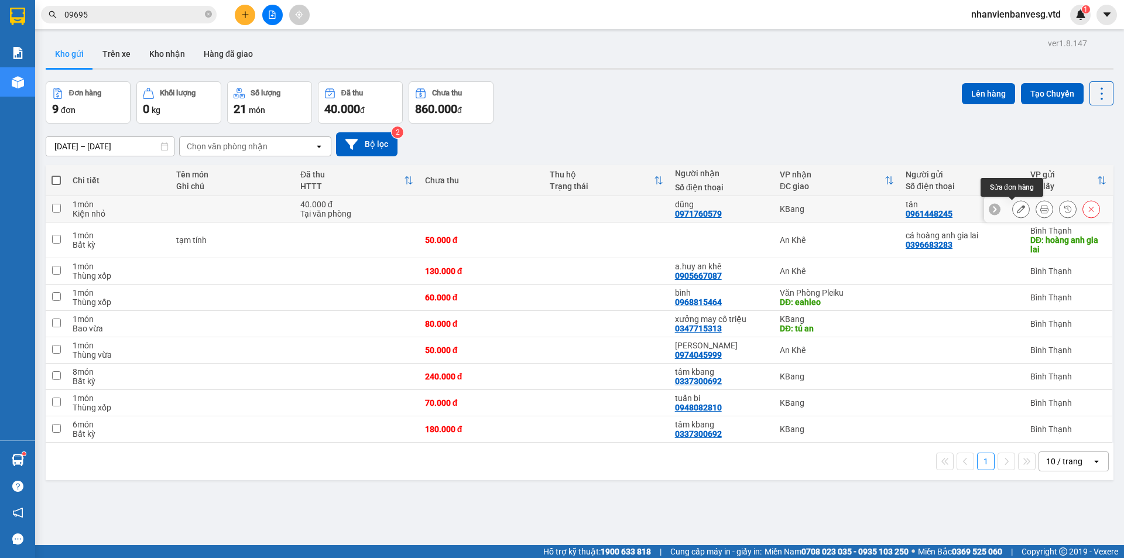
click at [1017, 210] on icon at bounding box center [1021, 209] width 8 height 8
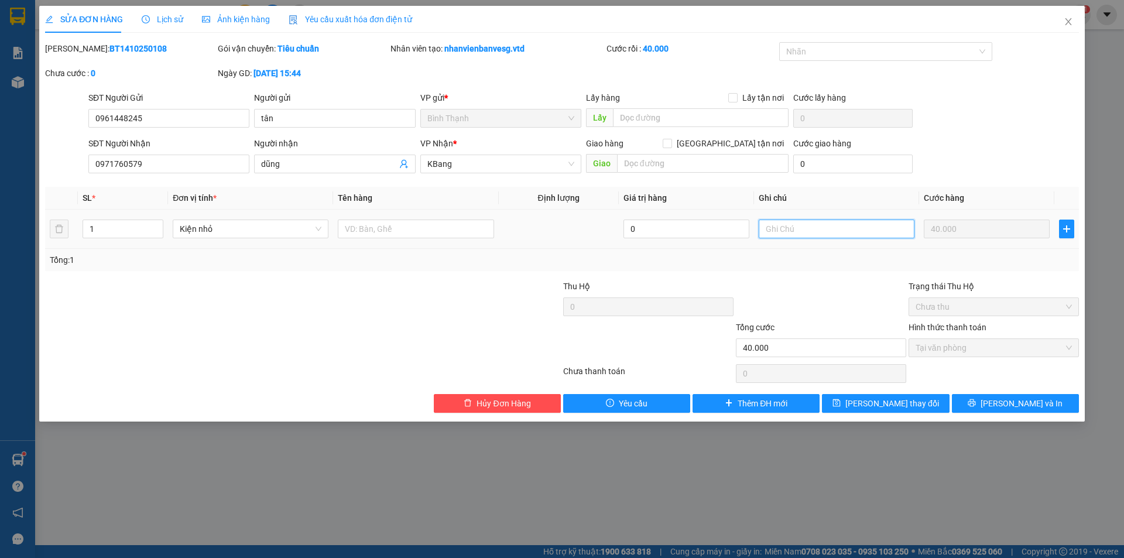
click at [856, 225] on input "text" at bounding box center [836, 228] width 156 height 19
type input "công an xa"
click at [893, 409] on span "[PERSON_NAME] thay đổi" at bounding box center [892, 403] width 94 height 13
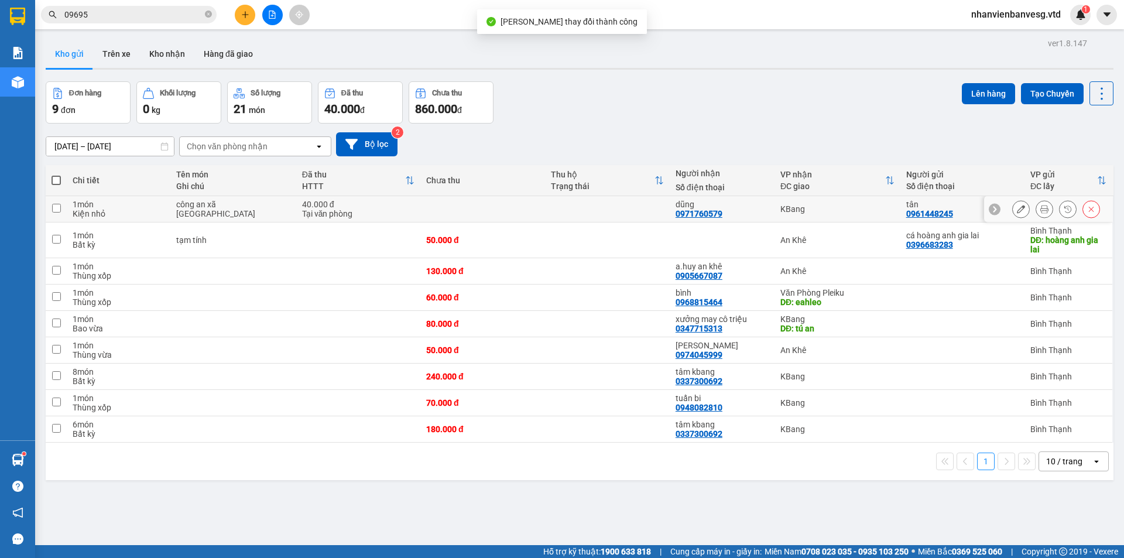
click at [1040, 210] on button at bounding box center [1044, 209] width 16 height 20
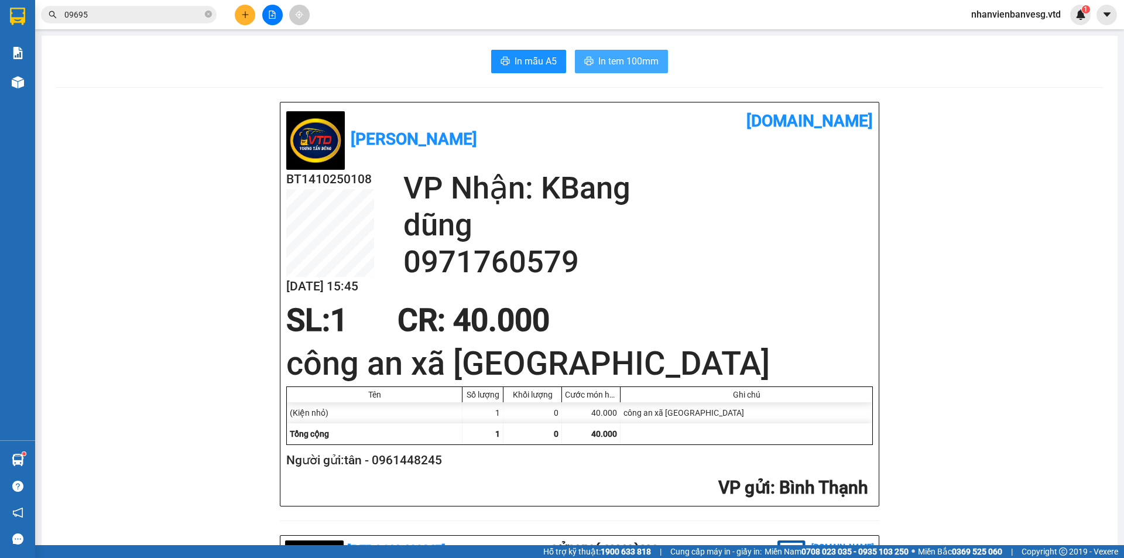
click at [635, 64] on span "In tem 100mm" at bounding box center [628, 61] width 60 height 15
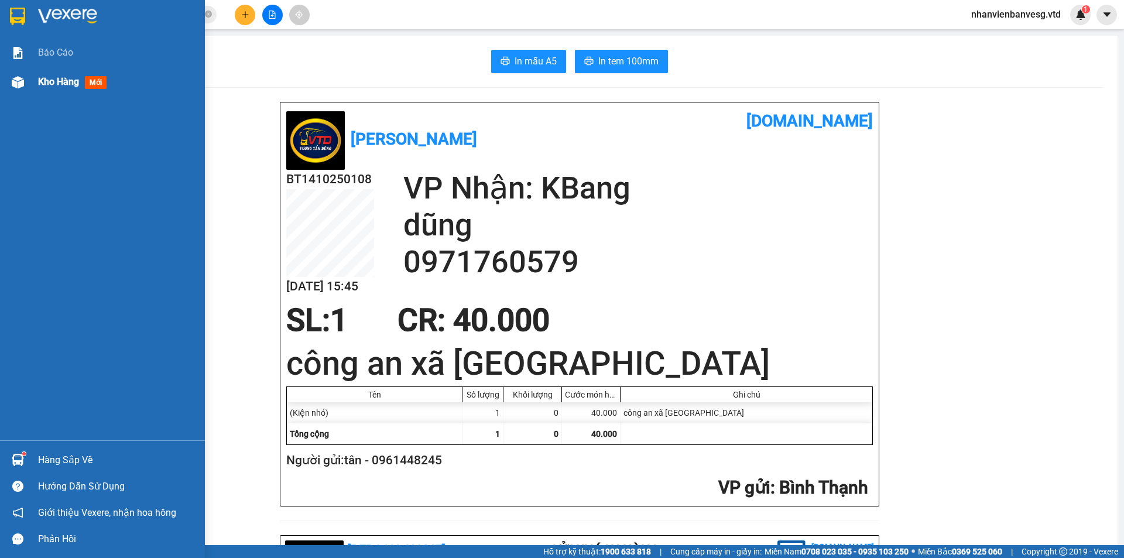
click at [39, 87] on span "Kho hàng" at bounding box center [58, 81] width 41 height 11
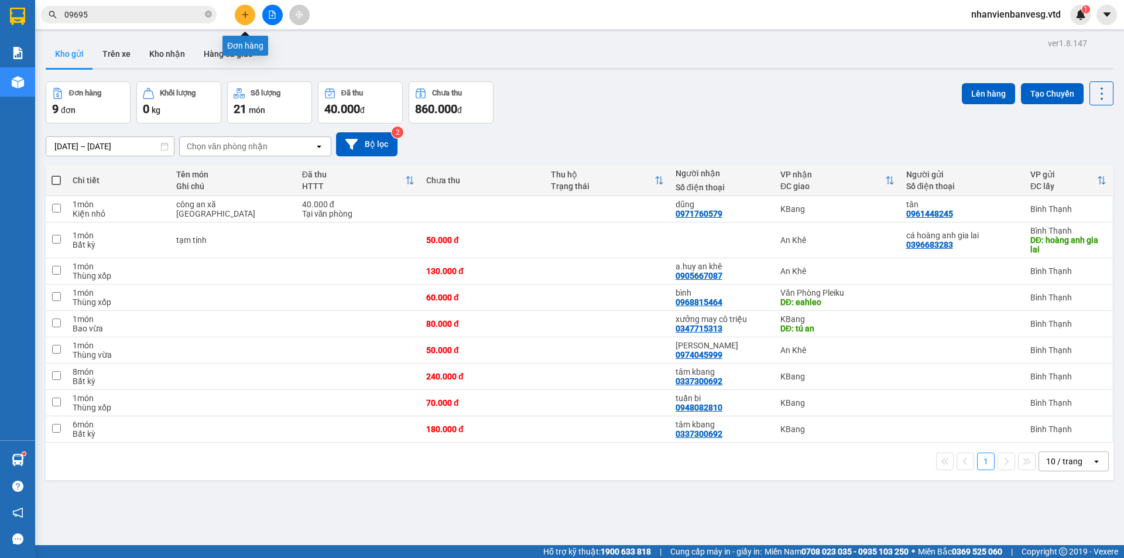
click at [248, 14] on icon "plus" at bounding box center [245, 15] width 8 height 8
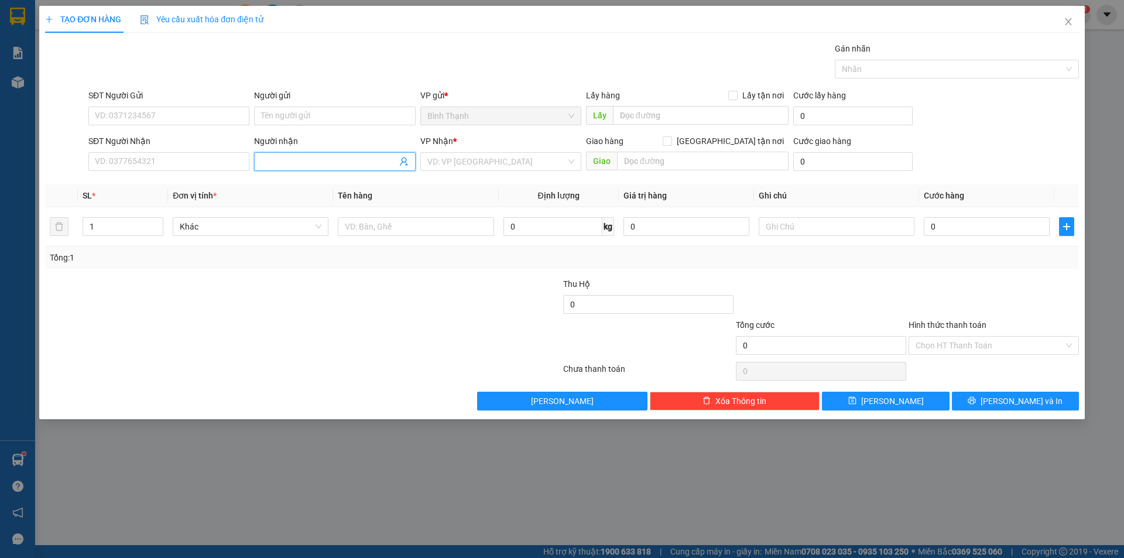
click at [333, 155] on input "Người nhận" at bounding box center [328, 161] width 135 height 13
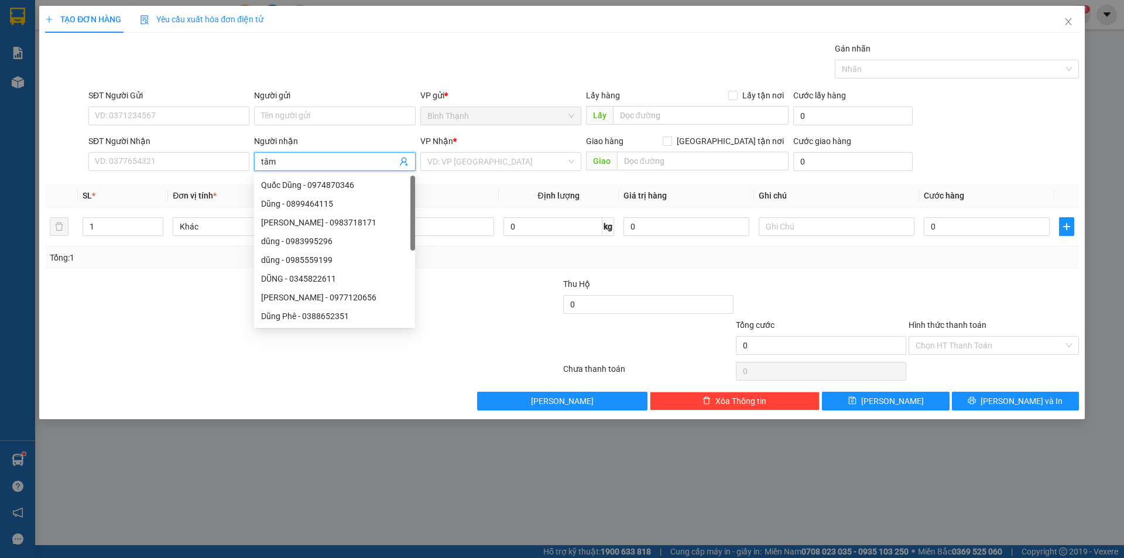
type input "tâm k"
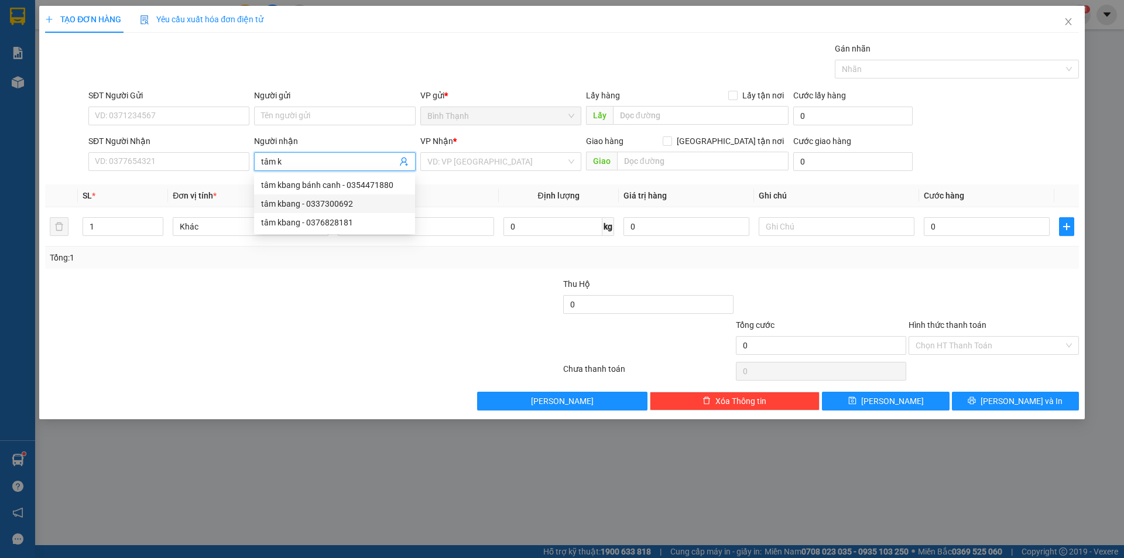
click at [351, 205] on div "tâm kbang - 0337300692" at bounding box center [334, 203] width 147 height 13
type input "0337300692"
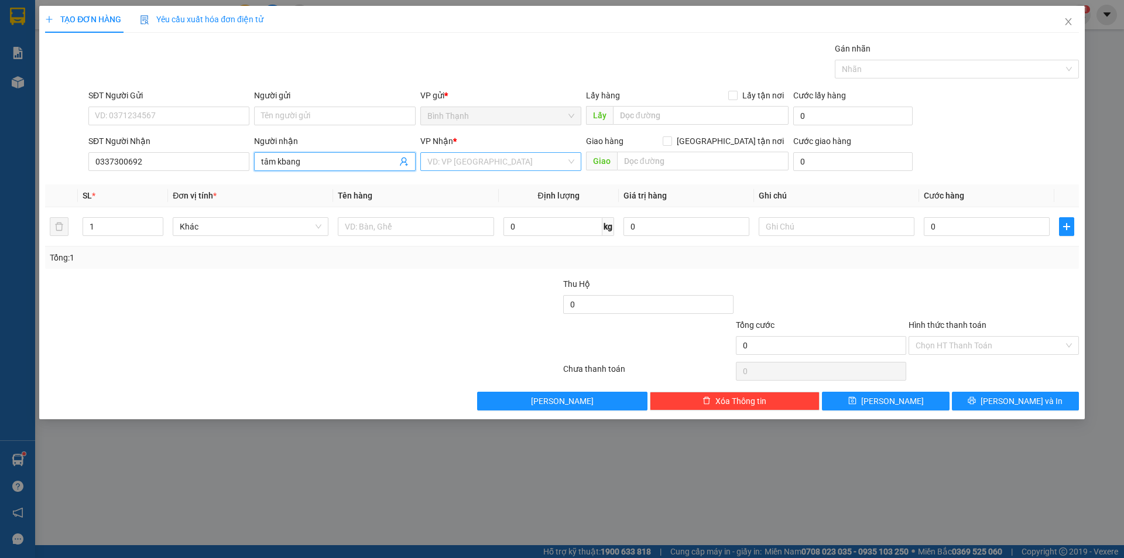
type input "tâm kbang"
click at [461, 159] on input "search" at bounding box center [496, 162] width 139 height 18
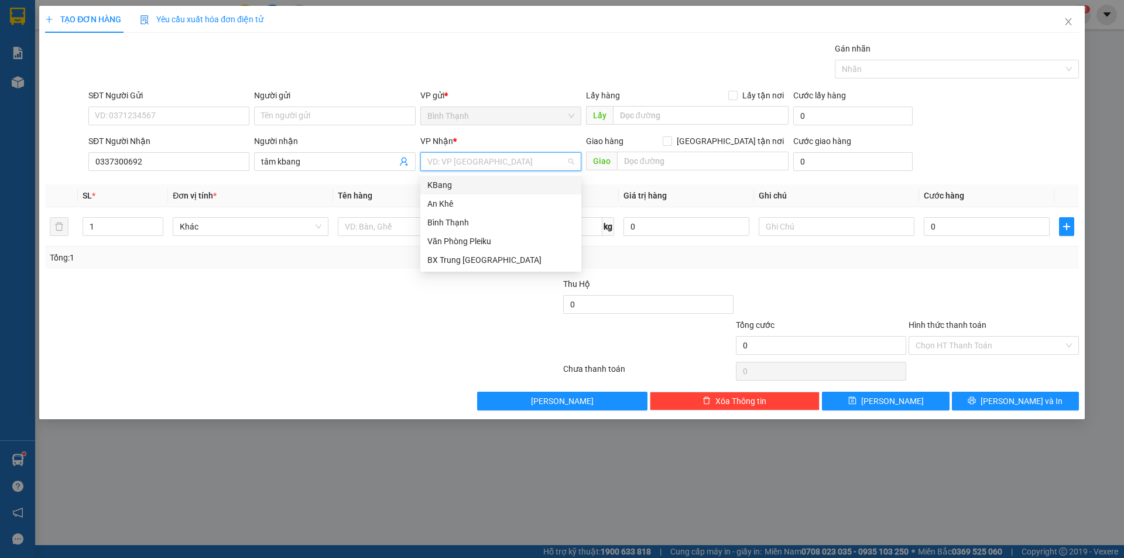
click at [488, 189] on div "KBang" at bounding box center [500, 184] width 147 height 13
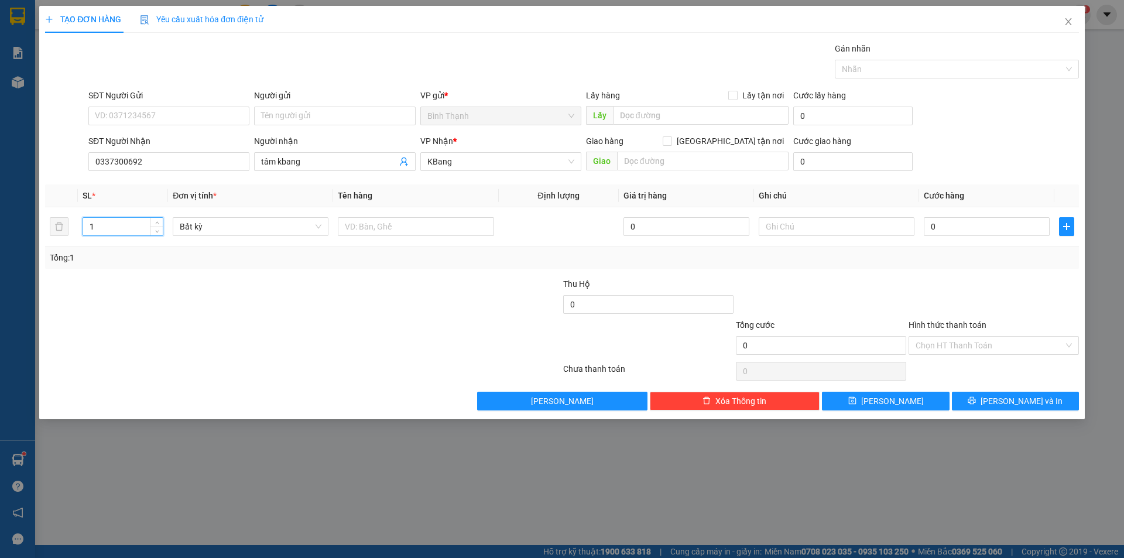
drag, startPoint x: 49, startPoint y: 228, endPoint x: 11, endPoint y: 228, distance: 38.0
click at [12, 228] on div "TẠO ĐƠN HÀNG Yêu cầu xuất hóa đơn điện tử Transit Pickup Surcharge Ids Transit …" at bounding box center [562, 279] width 1124 height 558
type input "3"
click at [992, 230] on input "0" at bounding box center [986, 226] width 126 height 19
click at [990, 401] on button "[PERSON_NAME] và In" at bounding box center [1015, 401] width 127 height 19
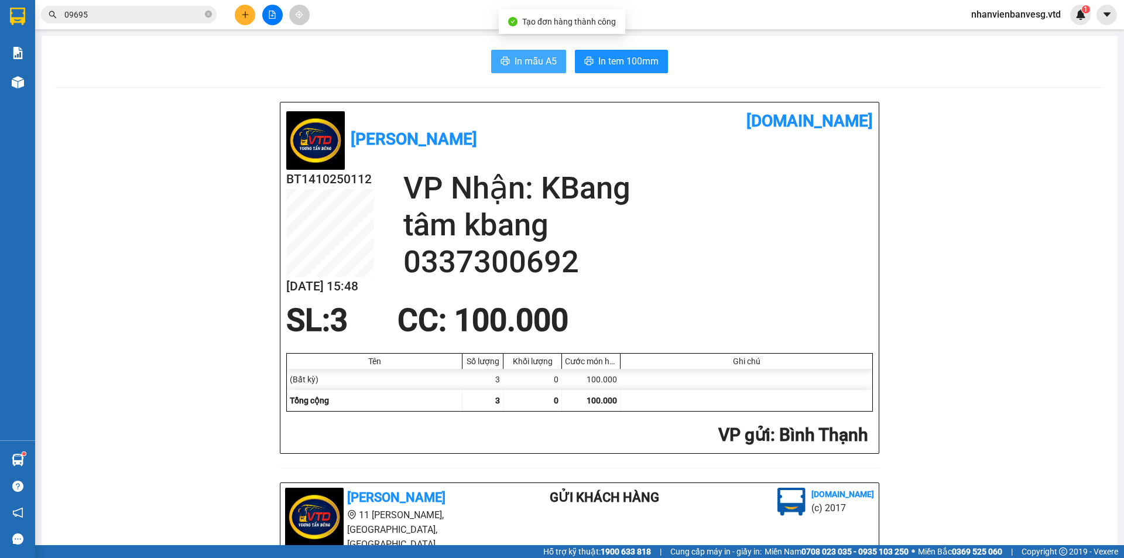
click at [530, 66] on span "In mẫu A5" at bounding box center [535, 61] width 42 height 15
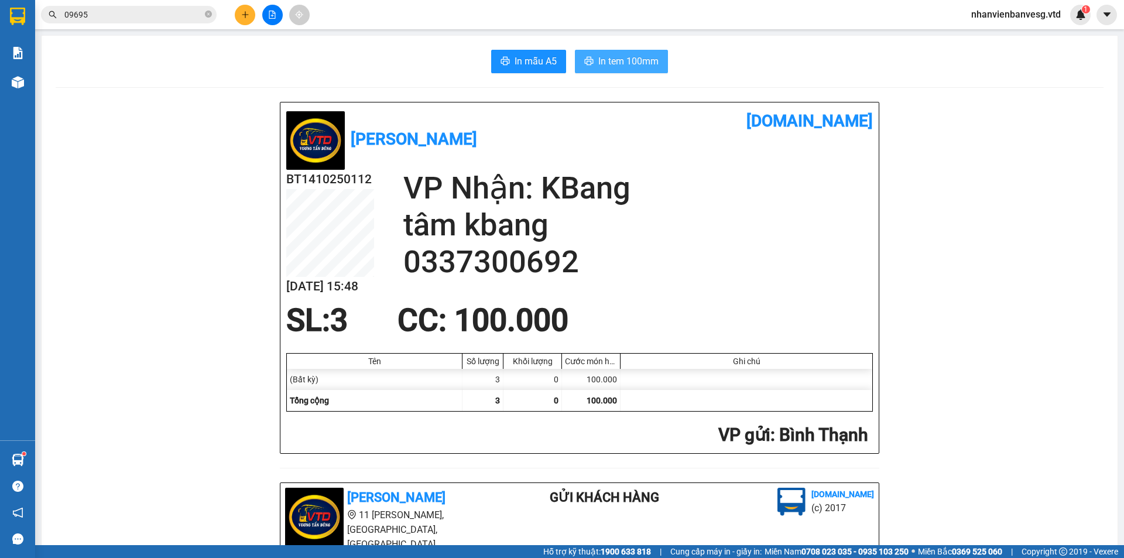
click at [603, 59] on span "In tem 100mm" at bounding box center [628, 61] width 60 height 15
click at [275, 12] on icon "file-add" at bounding box center [272, 15] width 8 height 8
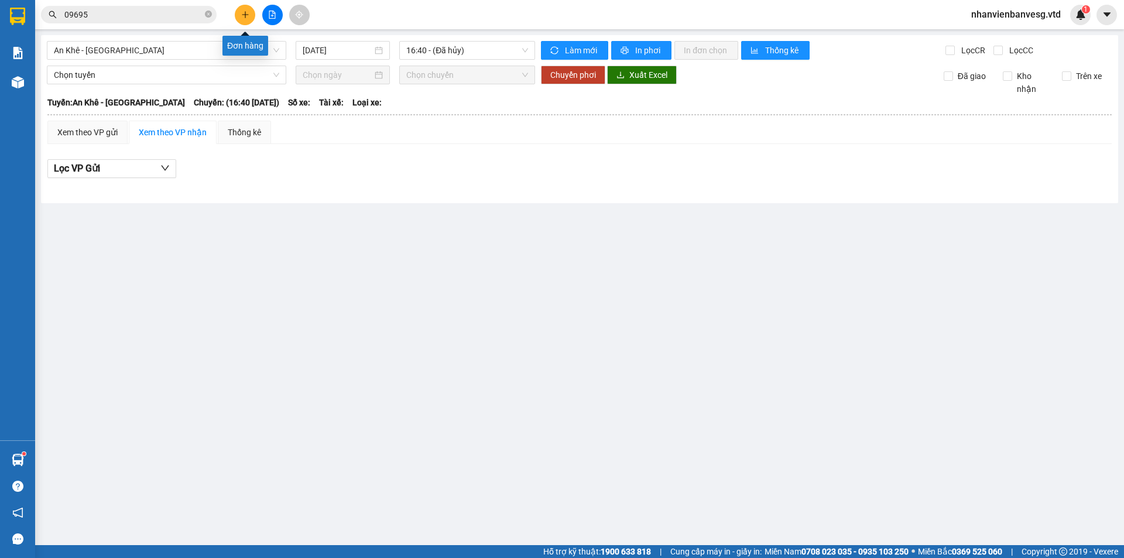
click at [246, 14] on icon "plus" at bounding box center [245, 15] width 8 height 8
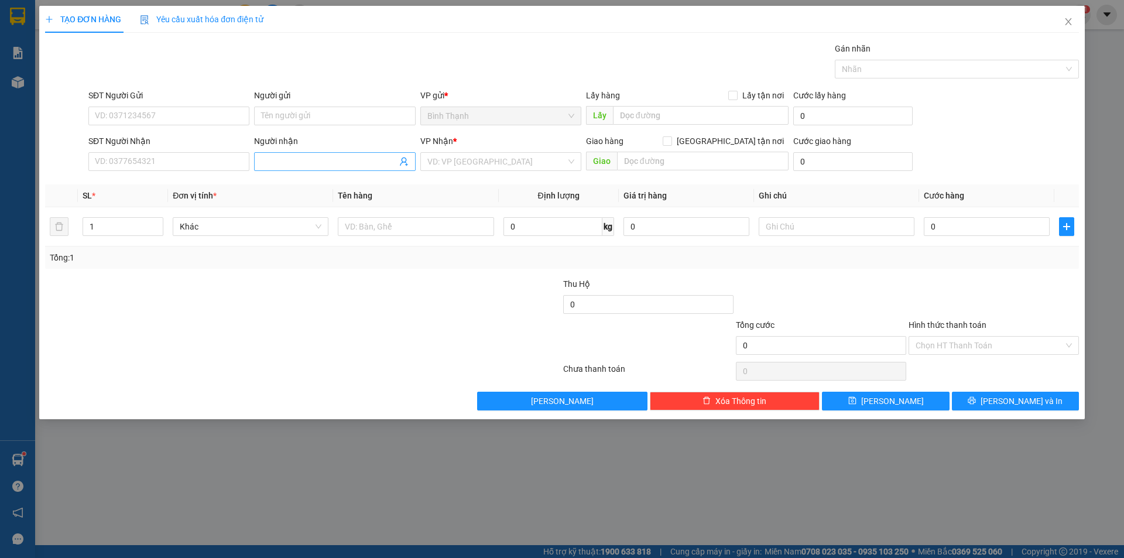
click at [351, 163] on input "Người nhận" at bounding box center [328, 161] width 135 height 13
click at [359, 183] on div "Thảo trái cây - 0905423467" at bounding box center [334, 184] width 147 height 13
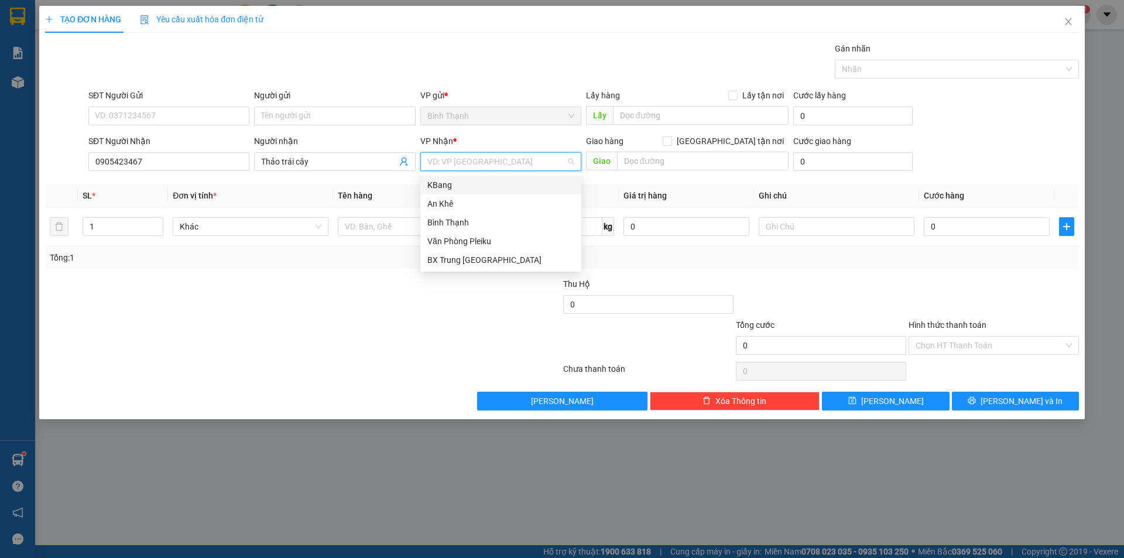
click at [463, 164] on input "search" at bounding box center [496, 162] width 139 height 18
click at [476, 199] on div "An Khê" at bounding box center [500, 203] width 147 height 13
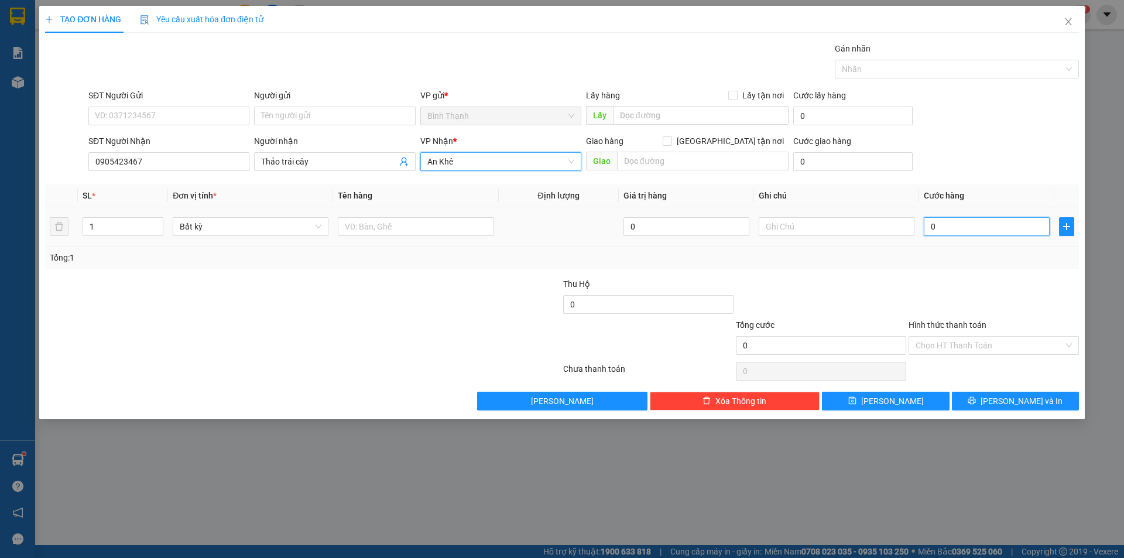
click at [946, 229] on input "0" at bounding box center [986, 226] width 126 height 19
click at [383, 226] on input "text" at bounding box center [416, 226] width 156 height 19
click at [80, 169] on div at bounding box center [65, 155] width 43 height 41
drag, startPoint x: 140, startPoint y: 159, endPoint x: 76, endPoint y: 171, distance: 65.1
click at [76, 171] on div "SĐT Người Nhận 0905423467 0905423467 Người nhận Thảo trái cây VP Nhận * An Khê …" at bounding box center [562, 155] width 1036 height 41
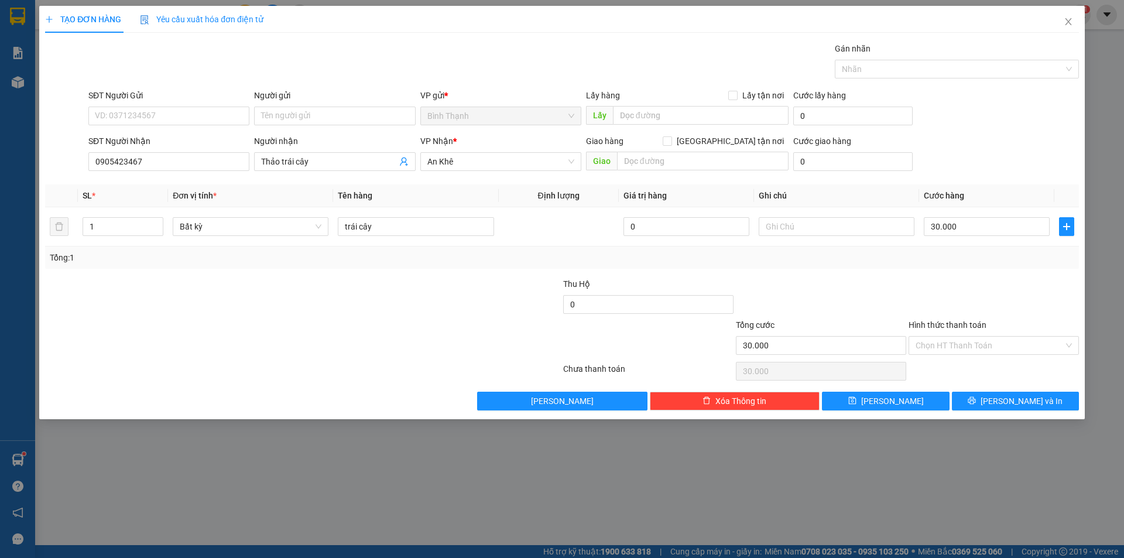
click at [203, 125] on div "SĐT Người Gửi VD: 0371234567" at bounding box center [168, 109] width 161 height 41
click at [1016, 398] on span "[PERSON_NAME] và In" at bounding box center [1021, 400] width 82 height 13
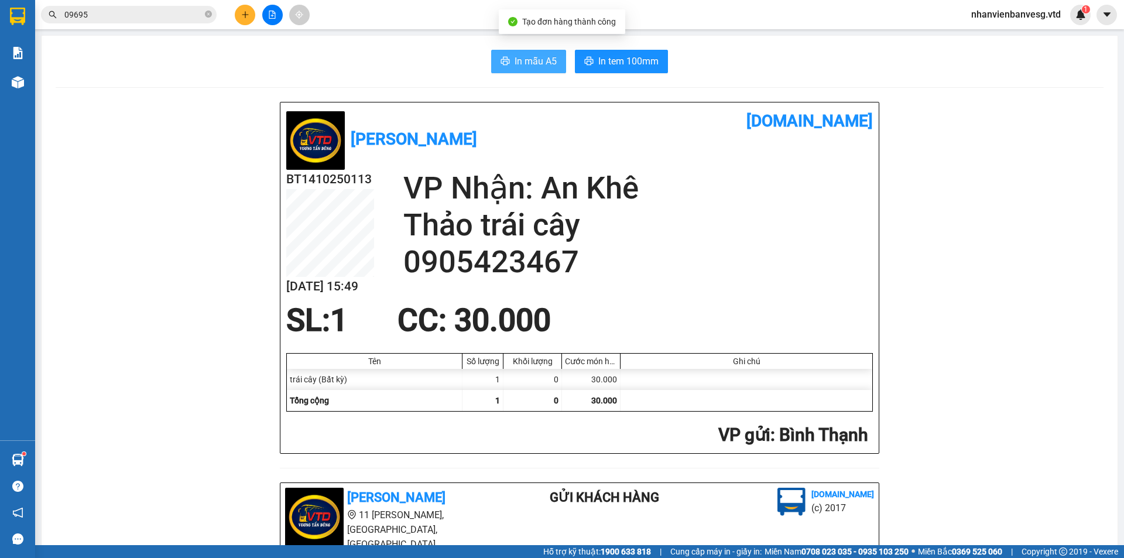
drag, startPoint x: 526, startPoint y: 44, endPoint x: 529, endPoint y: 60, distance: 15.6
click at [530, 60] on span "In mẫu A5" at bounding box center [535, 61] width 42 height 15
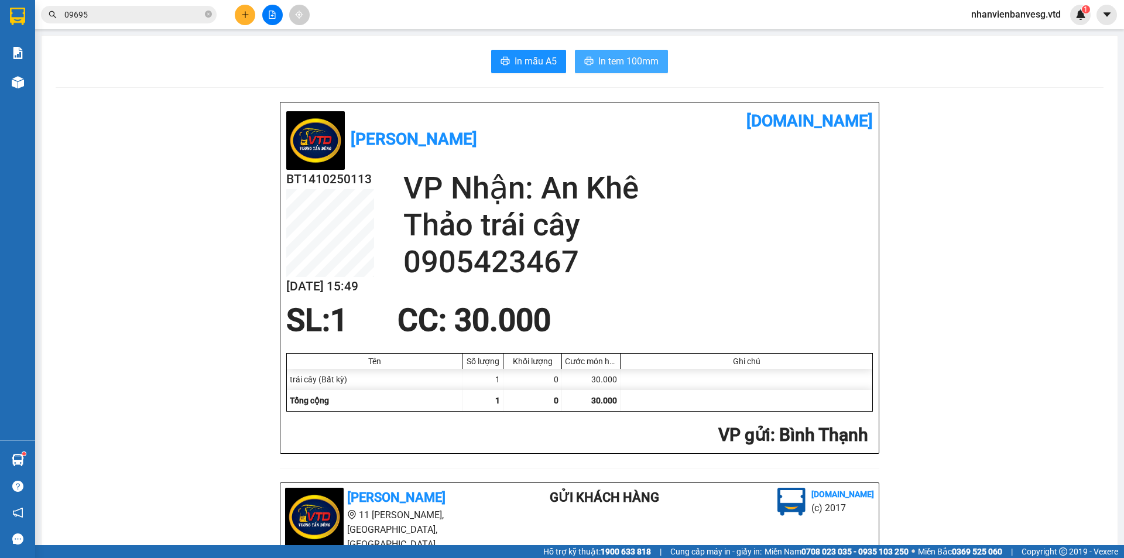
click at [614, 61] on span "In tem 100mm" at bounding box center [628, 61] width 60 height 15
click at [251, 12] on button at bounding box center [245, 15] width 20 height 20
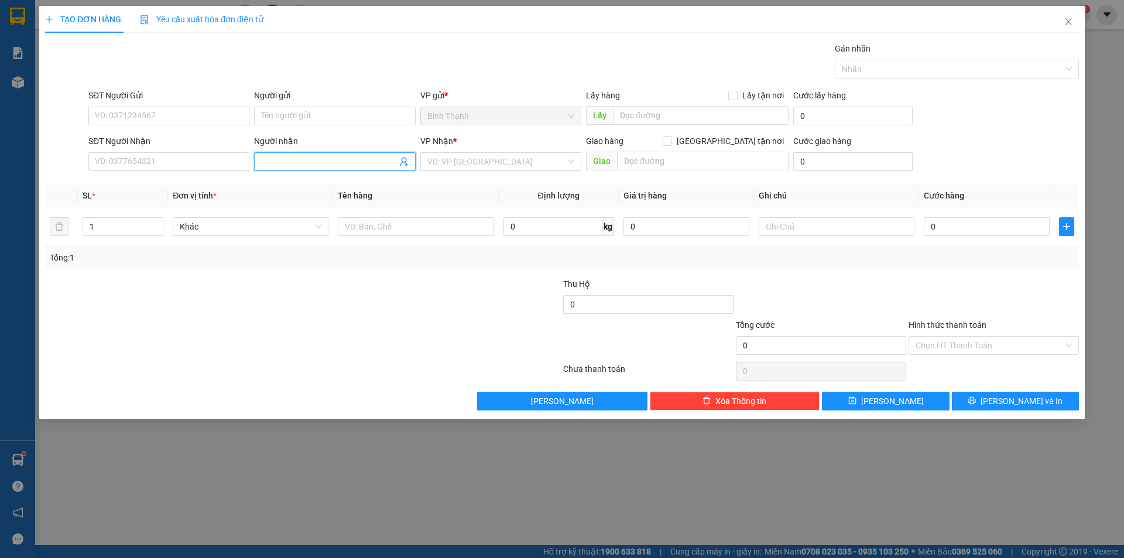
click at [351, 162] on input "Người nhận" at bounding box center [328, 161] width 135 height 13
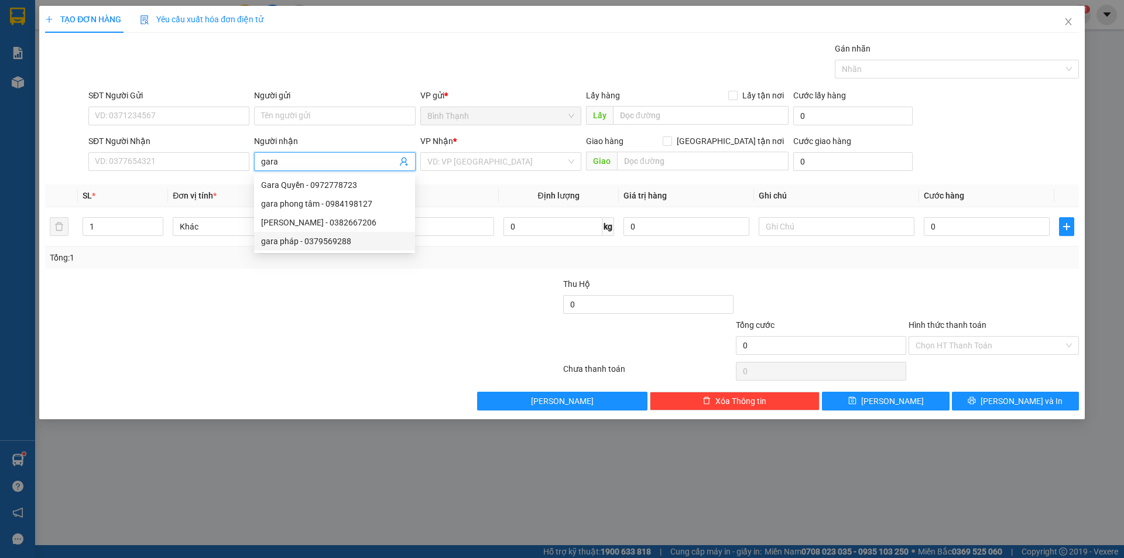
click at [348, 236] on div "gara pháp - 0379569288" at bounding box center [334, 241] width 147 height 13
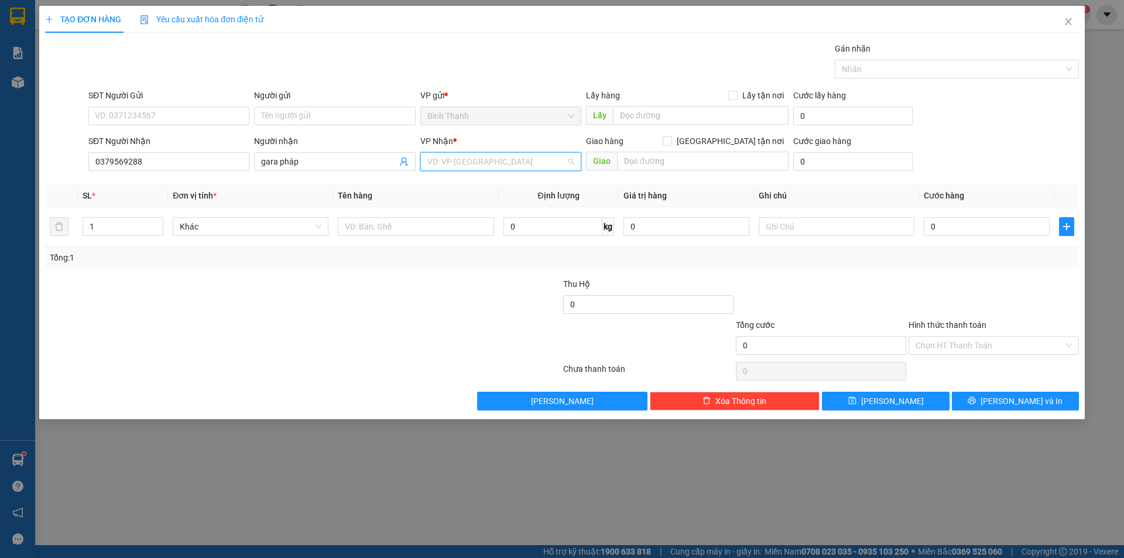
drag, startPoint x: 462, startPoint y: 159, endPoint x: 474, endPoint y: 194, distance: 37.0
click at [462, 161] on input "search" at bounding box center [496, 162] width 139 height 18
click at [482, 183] on div "KBang" at bounding box center [500, 184] width 147 height 13
click at [114, 229] on input "1" at bounding box center [123, 227] width 80 height 18
drag, startPoint x: 112, startPoint y: 228, endPoint x: 0, endPoint y: 241, distance: 113.1
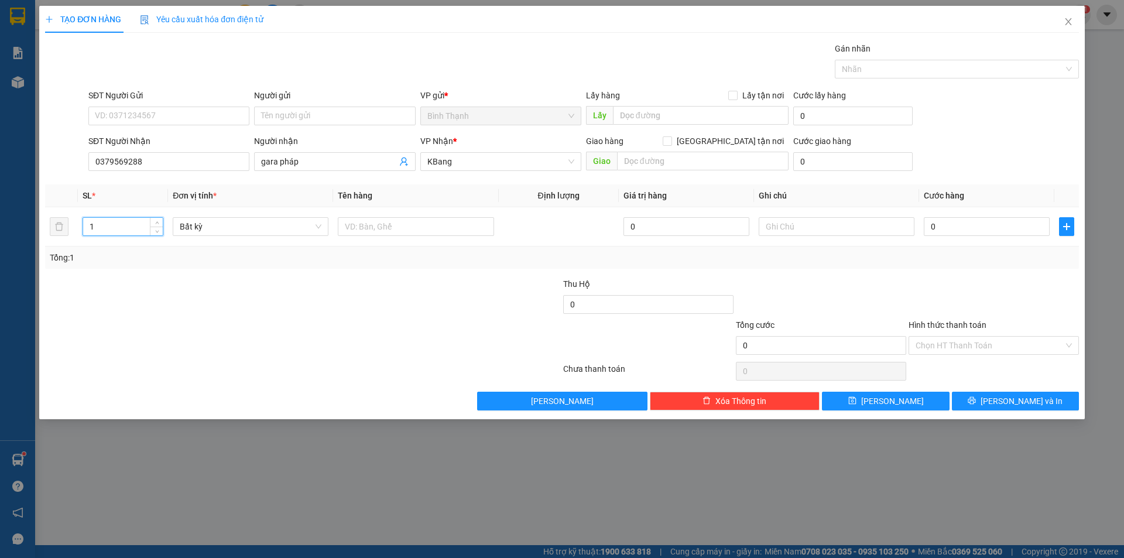
click at [0, 241] on div "TẠO ĐƠN HÀNG Yêu cầu xuất hóa đơn điện tử Transit Pickup Surcharge Ids Transit …" at bounding box center [562, 279] width 1124 height 558
click at [266, 232] on span "Bất kỳ" at bounding box center [251, 227] width 142 height 18
click at [960, 215] on div "0" at bounding box center [986, 226] width 126 height 23
click at [958, 219] on input "0" at bounding box center [986, 226] width 126 height 19
click at [1004, 406] on button "[PERSON_NAME] và In" at bounding box center [1015, 401] width 127 height 19
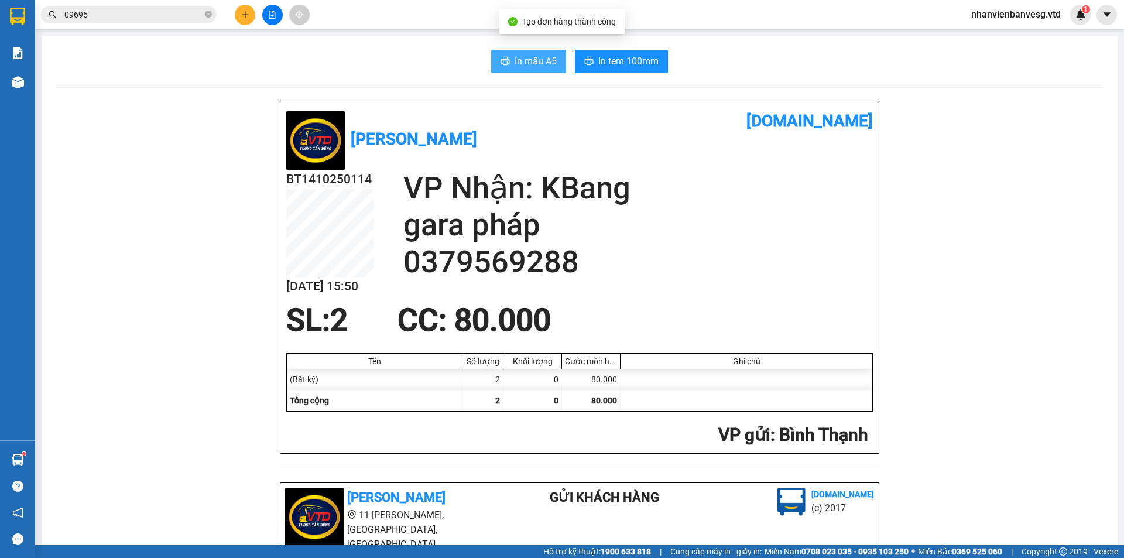
click at [528, 68] on span "In mẫu A5" at bounding box center [535, 61] width 42 height 15
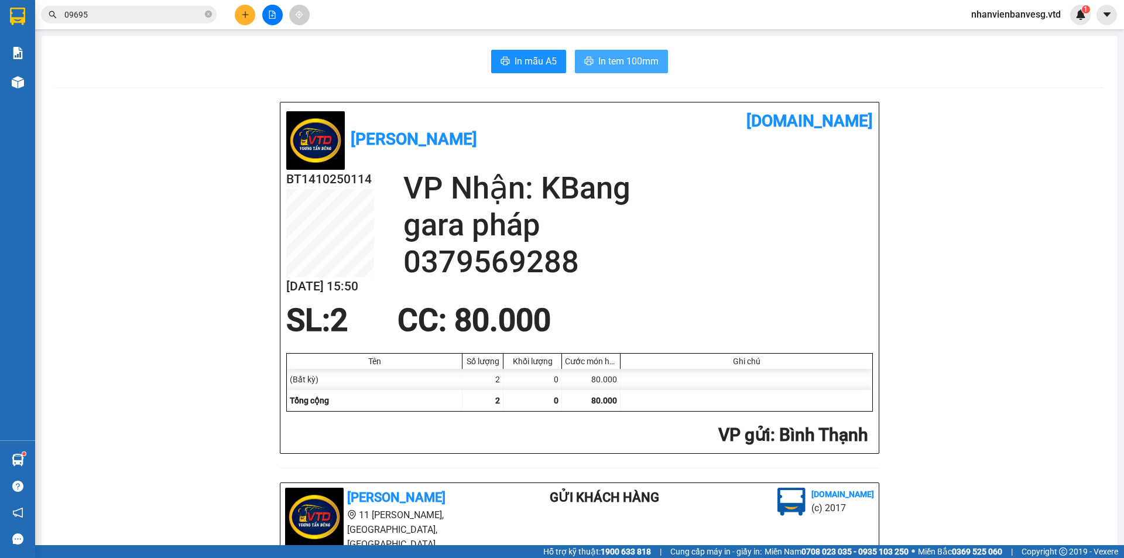
drag, startPoint x: 645, startPoint y: 63, endPoint x: 650, endPoint y: 66, distance: 6.0
click at [646, 65] on span "In tem 100mm" at bounding box center [628, 61] width 60 height 15
click at [241, 17] on icon "plus" at bounding box center [245, 15] width 8 height 8
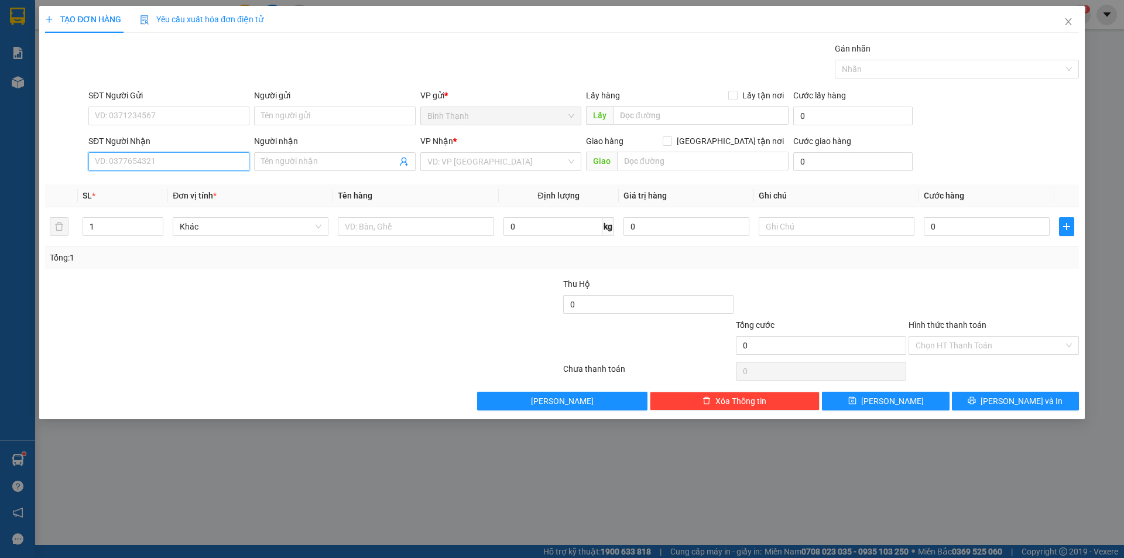
click at [167, 160] on input "SĐT Người Nhận" at bounding box center [168, 161] width 161 height 19
click at [313, 165] on input "Người nhận" at bounding box center [328, 161] width 135 height 13
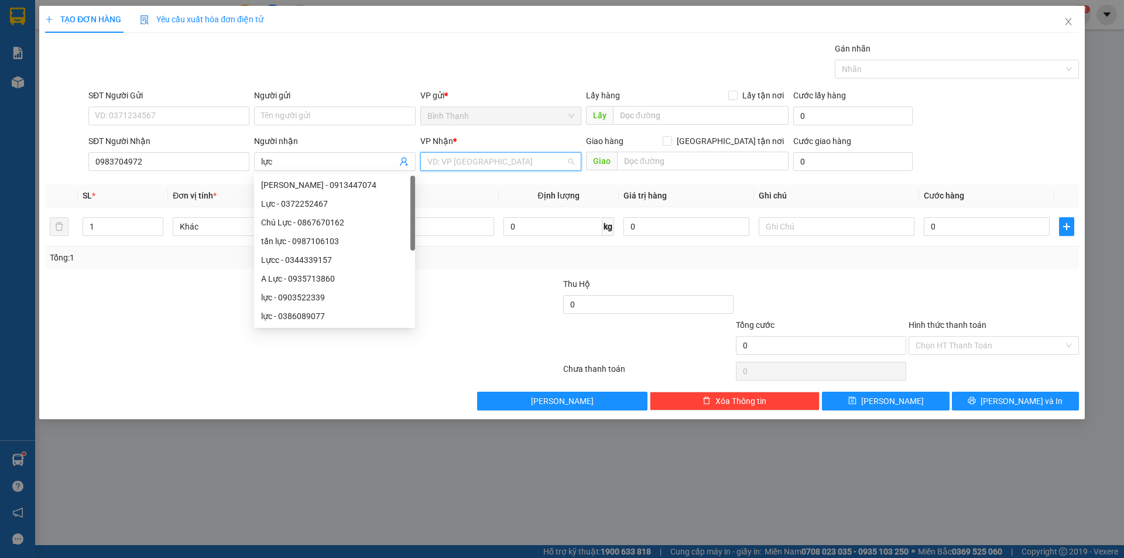
click at [480, 163] on input "search" at bounding box center [496, 162] width 139 height 18
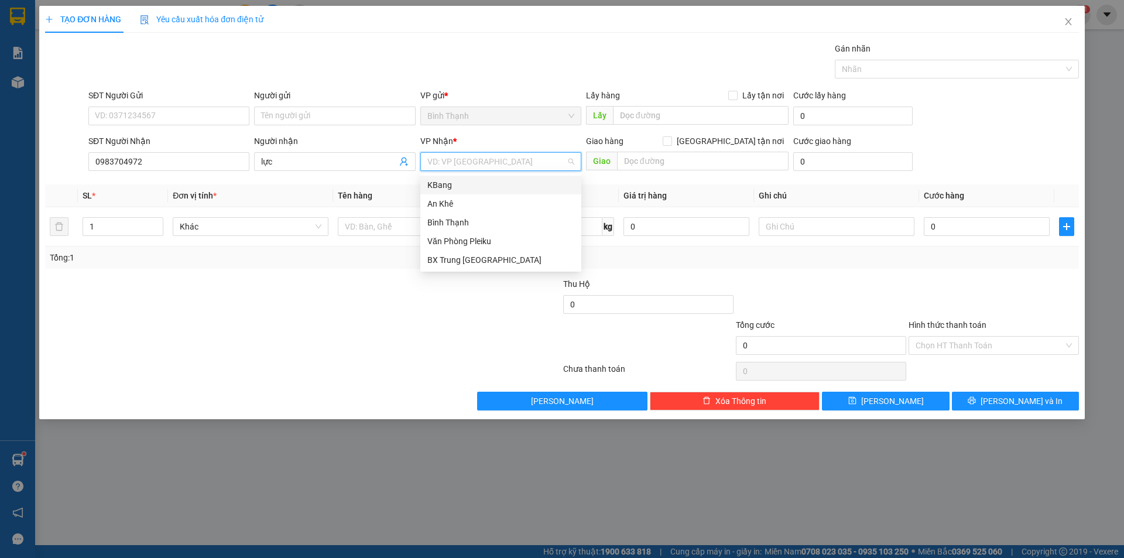
click at [478, 186] on div "KBang" at bounding box center [500, 184] width 147 height 13
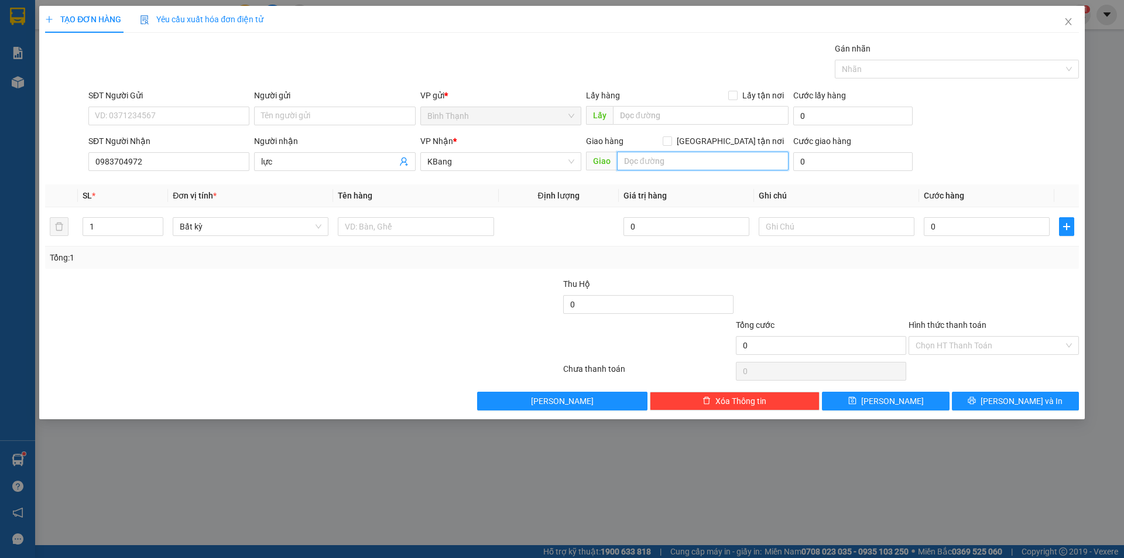
click at [673, 161] on input "text" at bounding box center [702, 161] width 171 height 19
click at [263, 219] on span "Bất kỳ" at bounding box center [251, 227] width 142 height 18
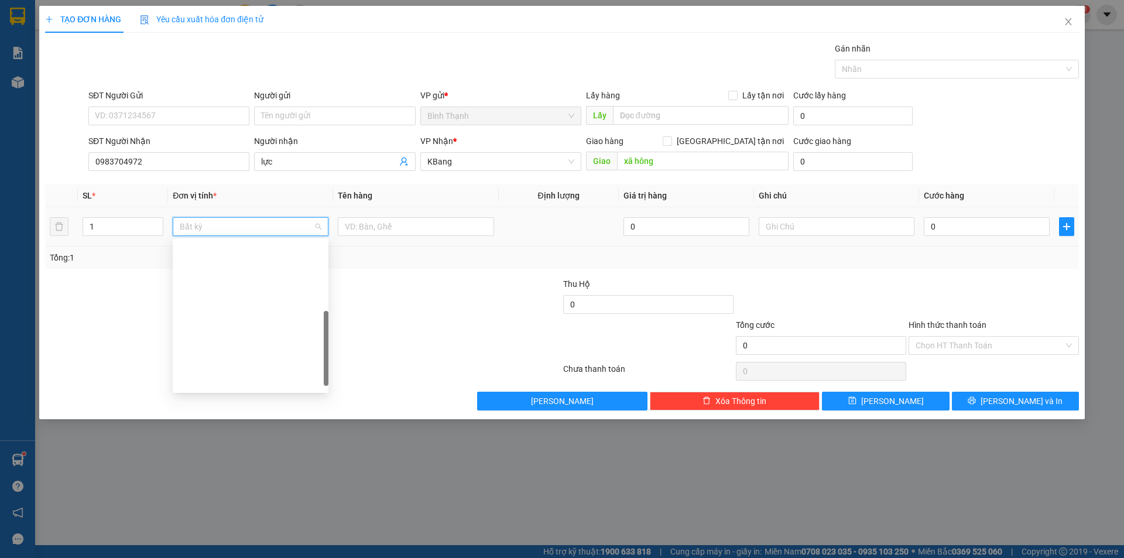
click at [243, 449] on div "Thùng nhỏ" at bounding box center [251, 455] width 142 height 13
click at [964, 230] on input "0" at bounding box center [986, 226] width 126 height 19
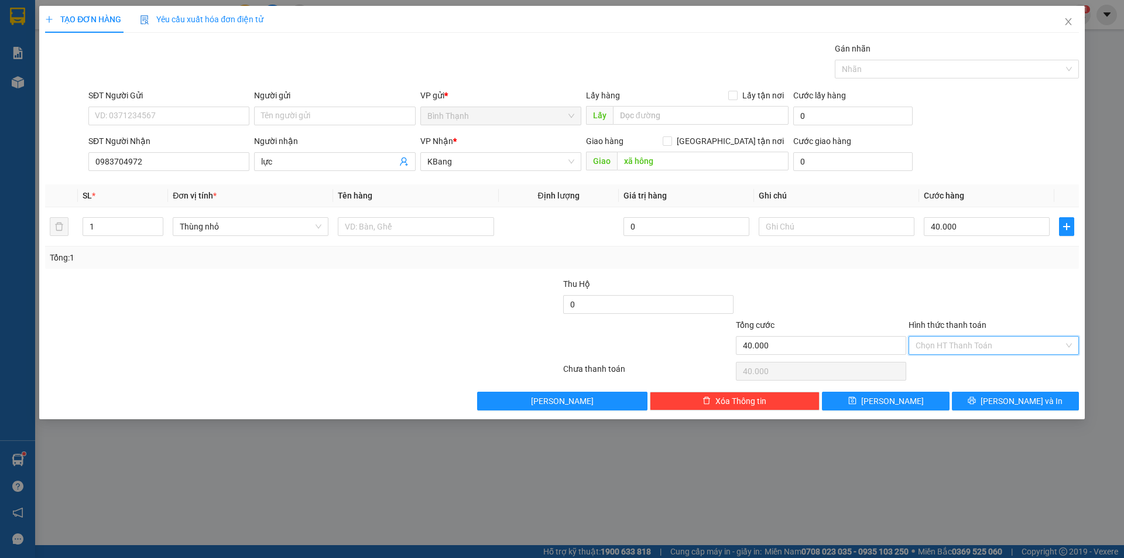
click at [999, 336] on input "Hình thức thanh toán" at bounding box center [989, 345] width 148 height 18
click at [983, 375] on div "Tại văn phòng" at bounding box center [993, 368] width 170 height 19
click at [1023, 397] on span "[PERSON_NAME] và In" at bounding box center [1021, 400] width 82 height 13
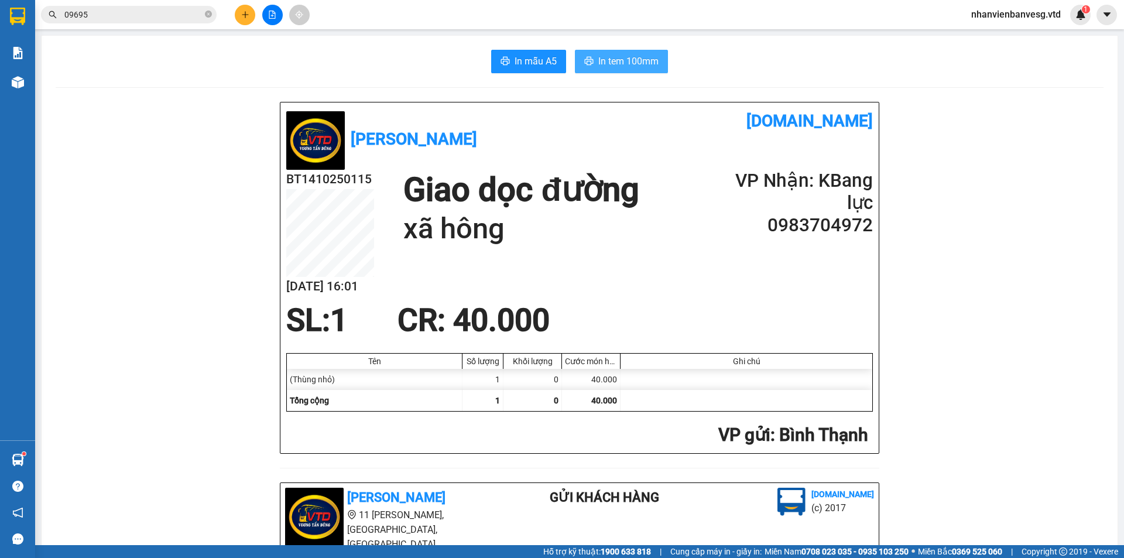
click at [630, 63] on span "In tem 100mm" at bounding box center [628, 61] width 60 height 15
click at [246, 12] on icon "plus" at bounding box center [245, 15] width 8 height 8
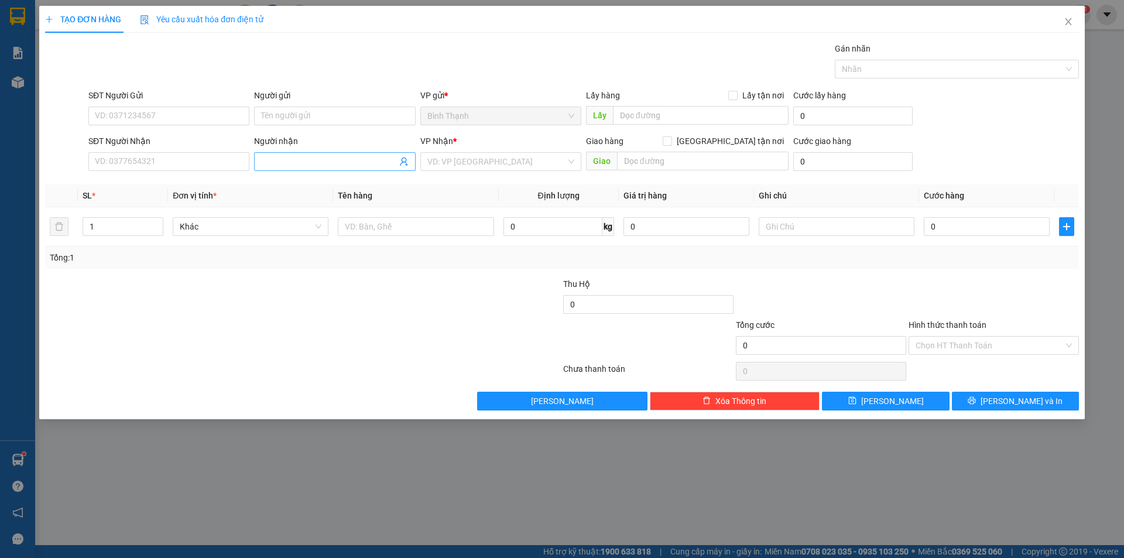
click at [329, 156] on input "Người nhận" at bounding box center [328, 161] width 135 height 13
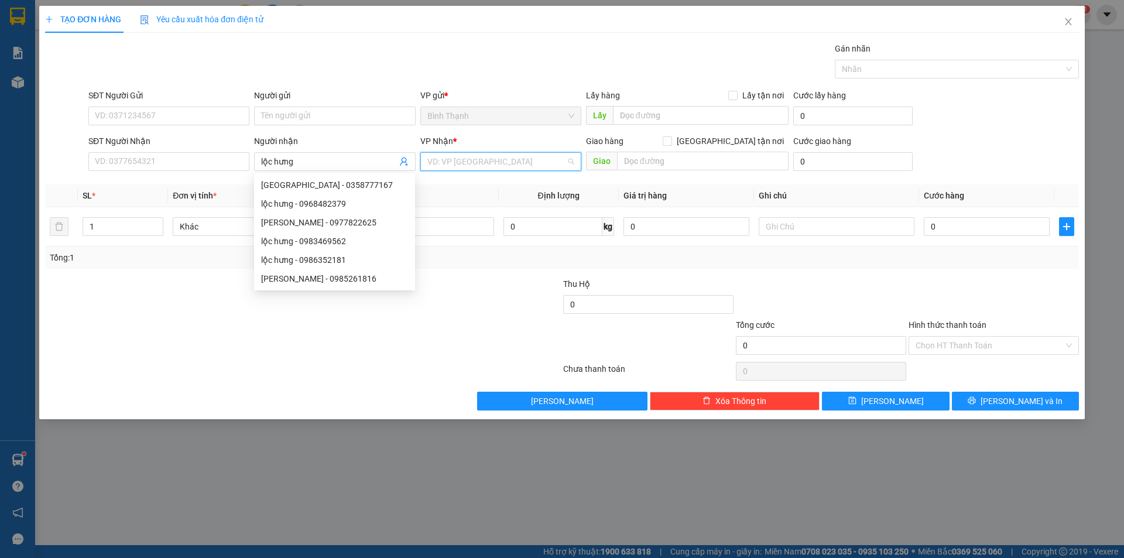
click at [457, 159] on input "search" at bounding box center [496, 162] width 139 height 18
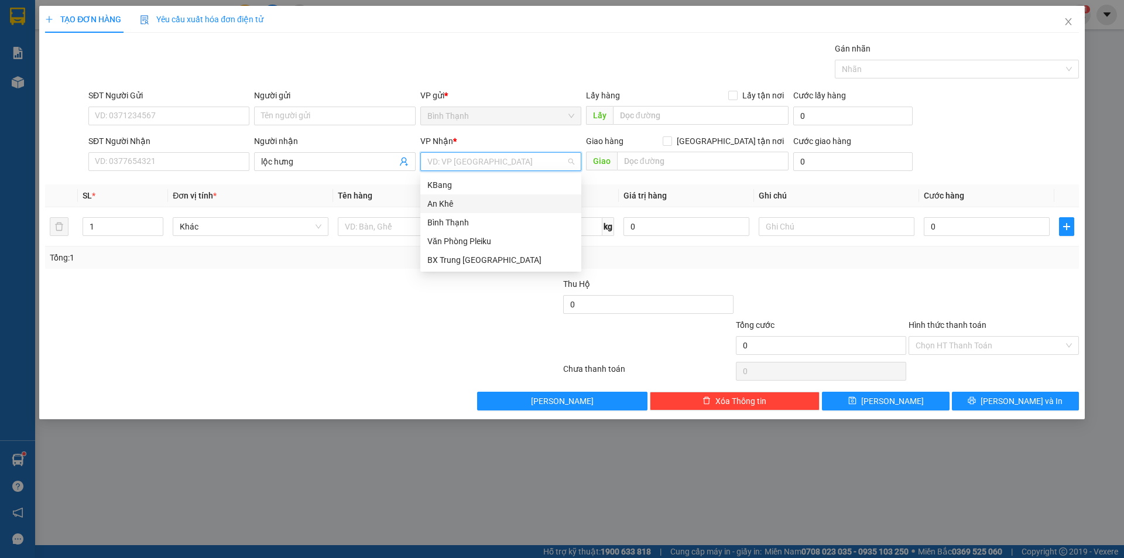
click at [491, 201] on div "An Khê" at bounding box center [500, 203] width 147 height 13
drag, startPoint x: 105, startPoint y: 222, endPoint x: 4, endPoint y: 242, distance: 103.2
click at [4, 242] on div "TẠO ĐƠN HÀNG Yêu cầu xuất hóa đơn điện tử Transit Pickup Surcharge Ids Transit …" at bounding box center [562, 279] width 1124 height 558
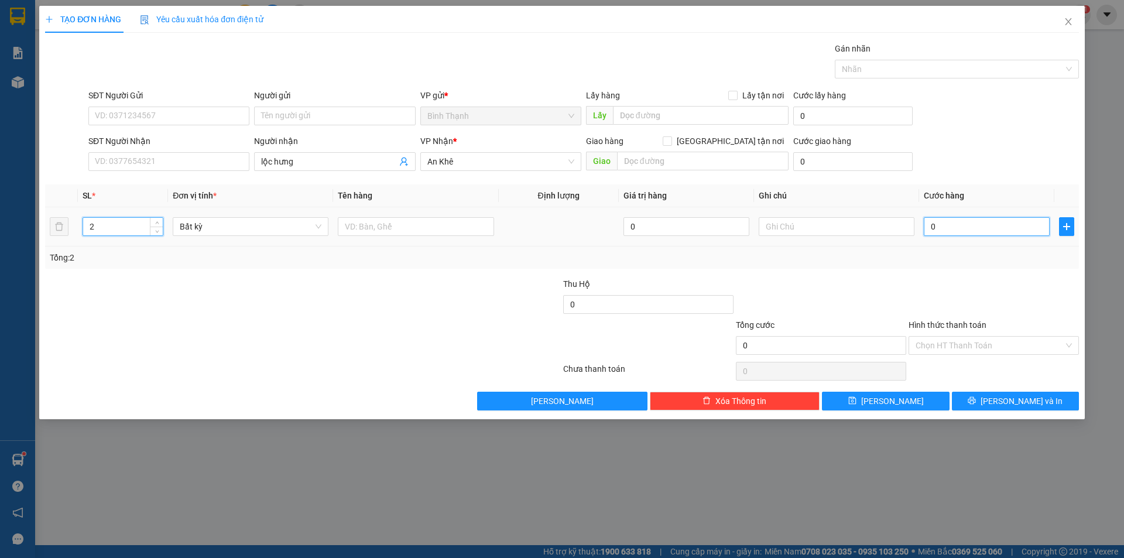
click at [990, 235] on input "0" at bounding box center [986, 226] width 126 height 19
click at [285, 231] on span "Bất kỳ" at bounding box center [251, 227] width 142 height 18
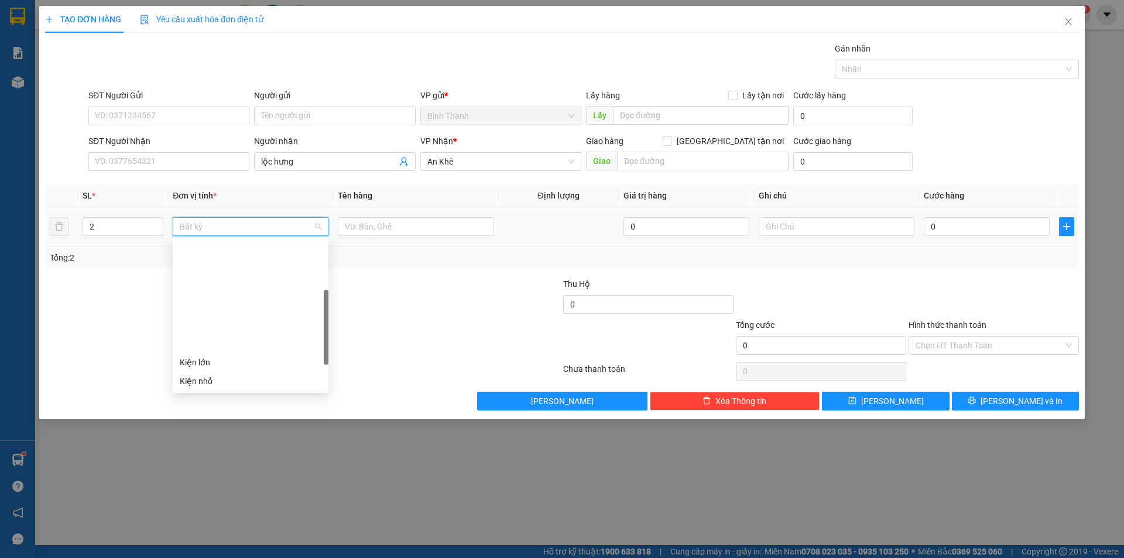
click at [248, 393] on div "Kiện vừa" at bounding box center [251, 399] width 142 height 13
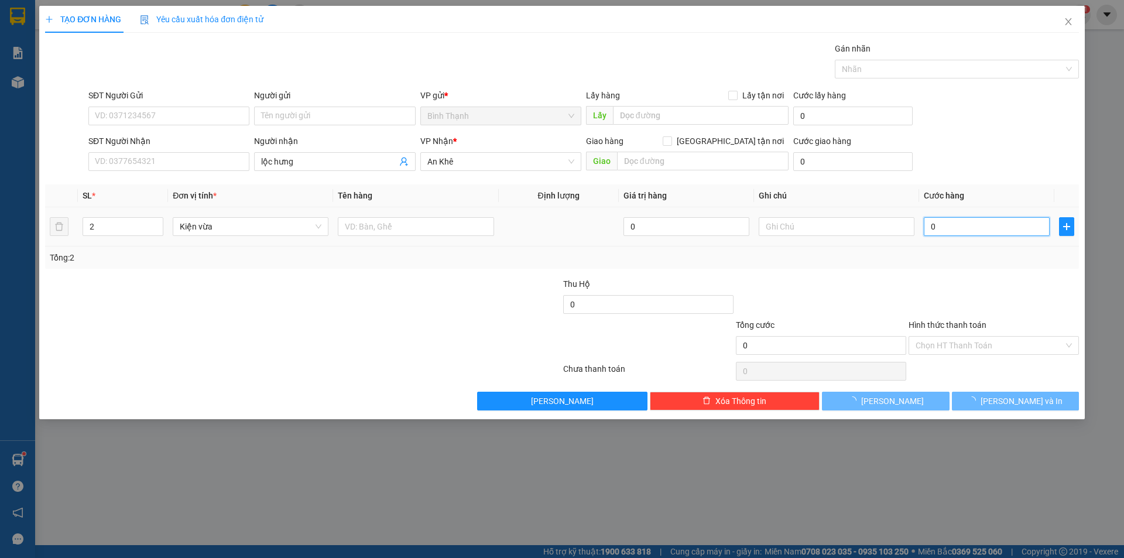
click at [932, 222] on input "0" at bounding box center [986, 226] width 126 height 19
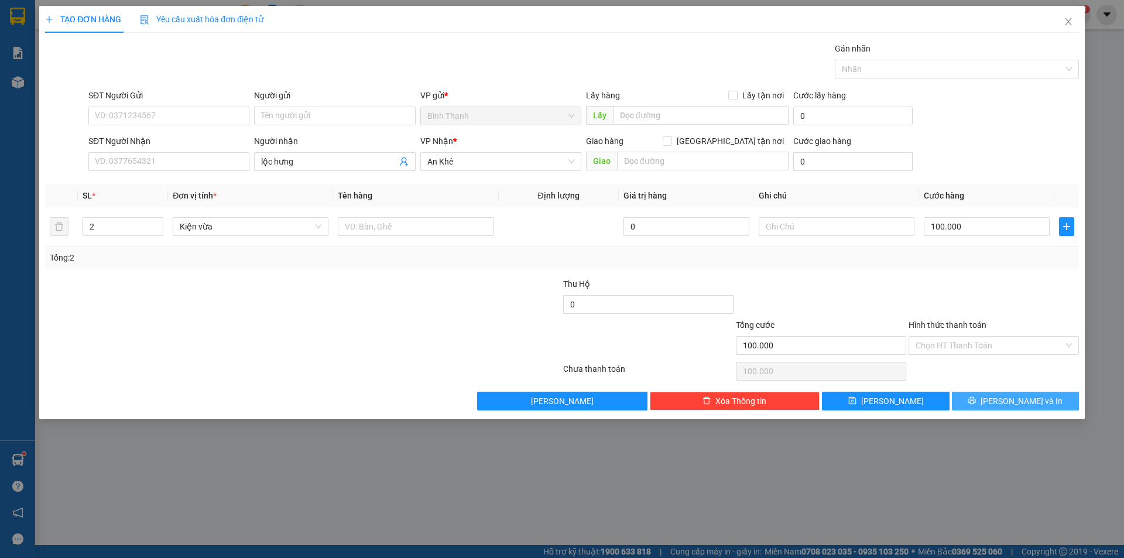
drag, startPoint x: 1031, startPoint y: 407, endPoint x: 1042, endPoint y: 403, distance: 11.5
click at [1035, 407] on button "[PERSON_NAME] và In" at bounding box center [1015, 401] width 127 height 19
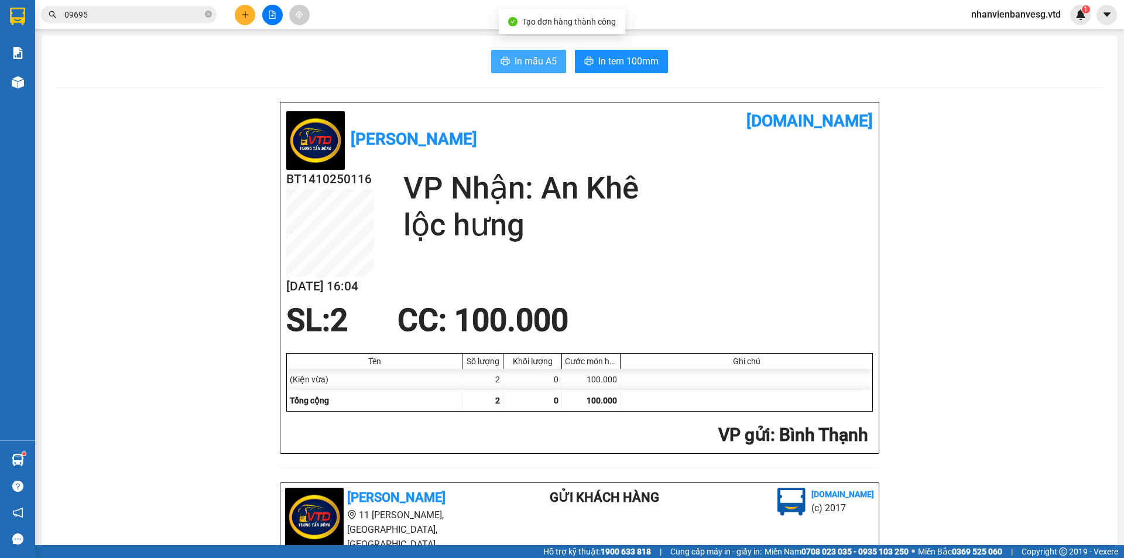
click at [516, 63] on span "In mẫu A5" at bounding box center [535, 61] width 42 height 15
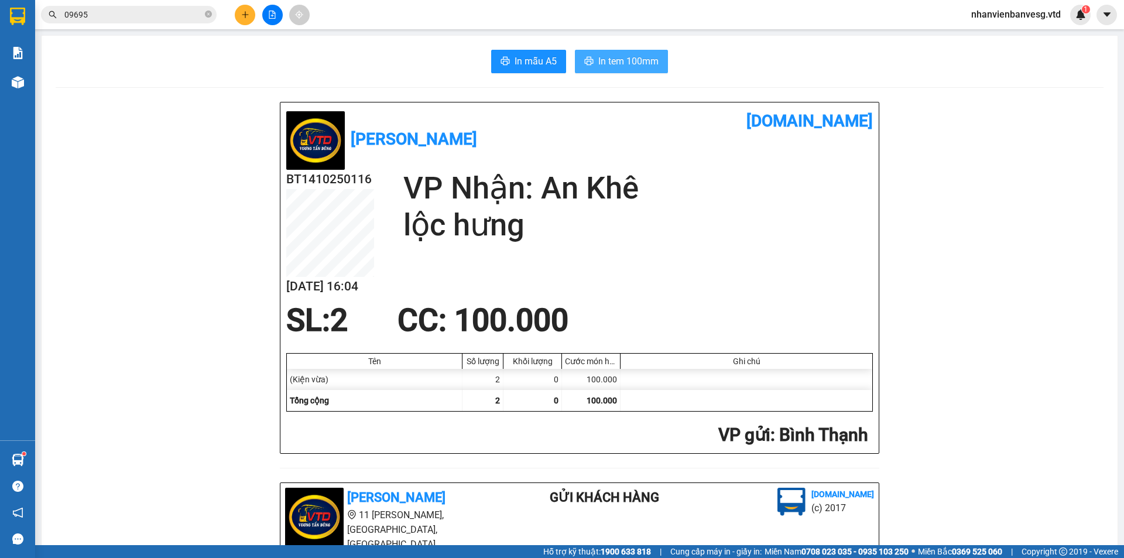
click at [638, 65] on span "In tem 100mm" at bounding box center [628, 61] width 60 height 15
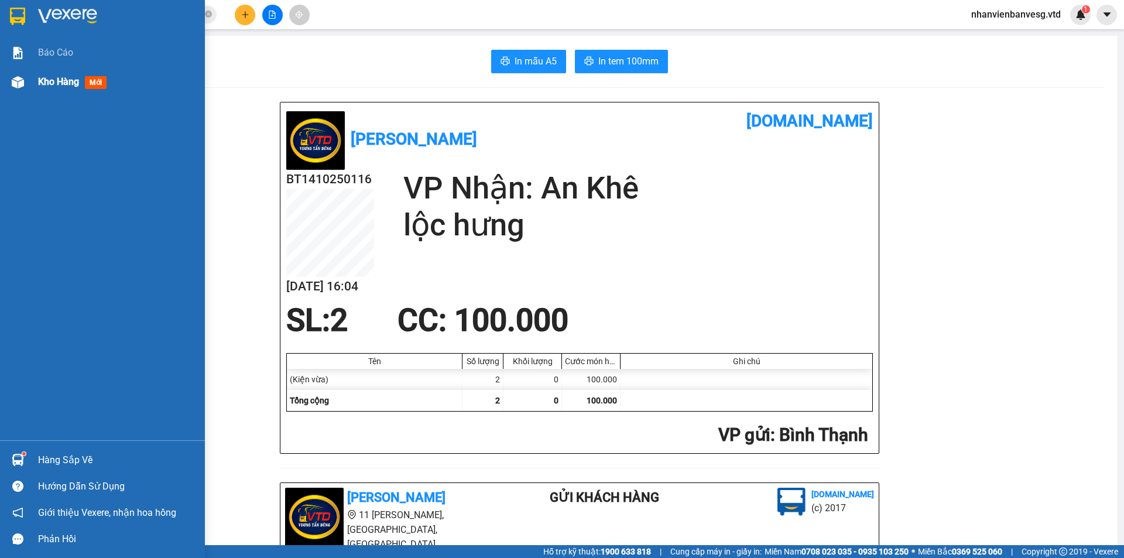
drag, startPoint x: 44, startPoint y: 79, endPoint x: 112, endPoint y: 89, distance: 68.6
click at [44, 80] on span "Kho hàng" at bounding box center [58, 81] width 41 height 11
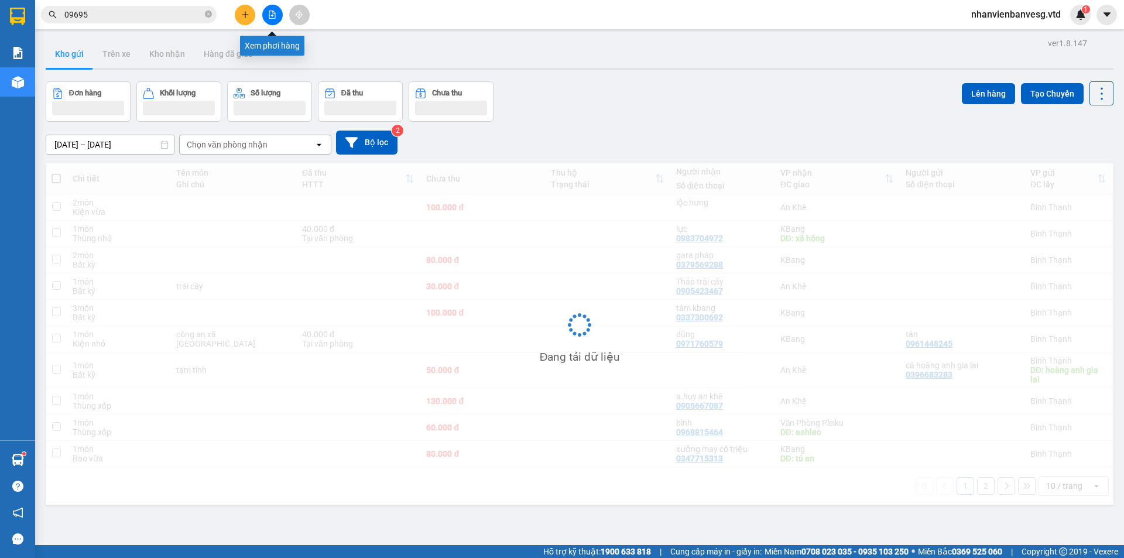
click at [269, 16] on icon "file-add" at bounding box center [272, 15] width 8 height 8
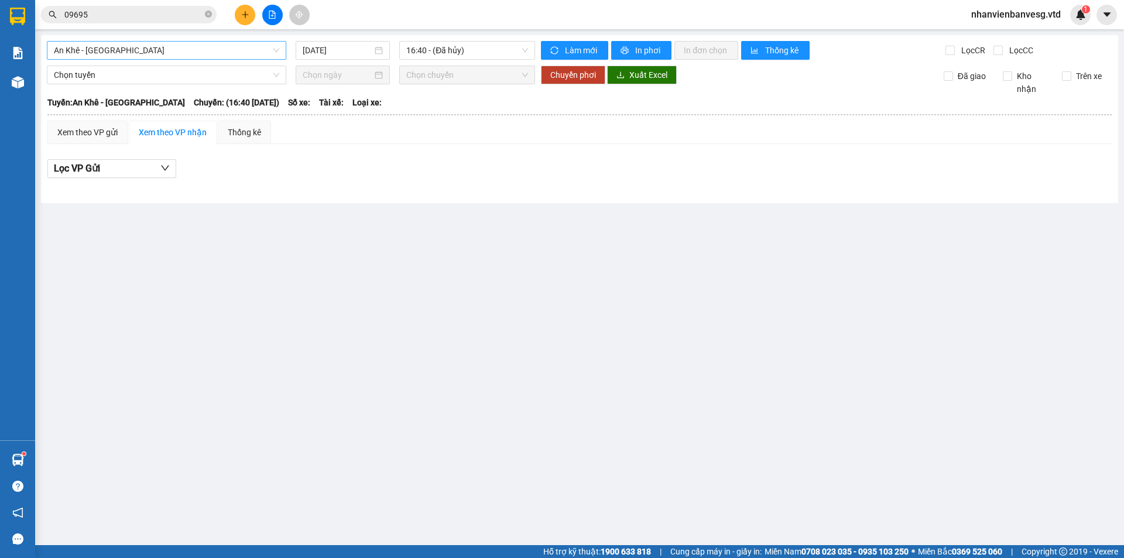
click at [174, 53] on span "An Khê - [GEOGRAPHIC_DATA]" at bounding box center [166, 51] width 225 height 18
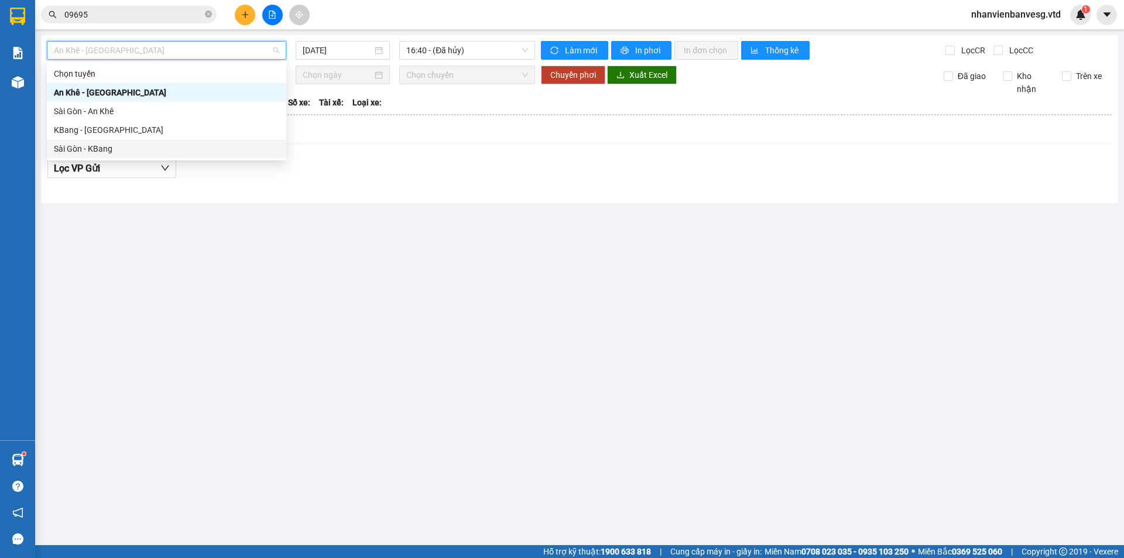
click at [140, 140] on div "Sài Gòn - KBang" at bounding box center [166, 148] width 239 height 19
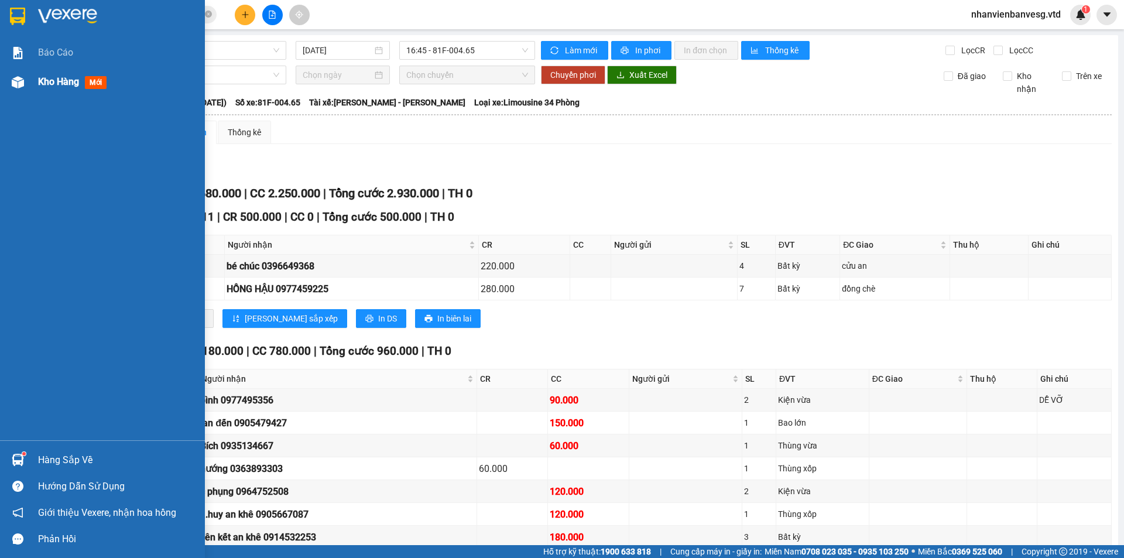
click at [71, 74] on div "Kho hàng mới" at bounding box center [117, 81] width 158 height 29
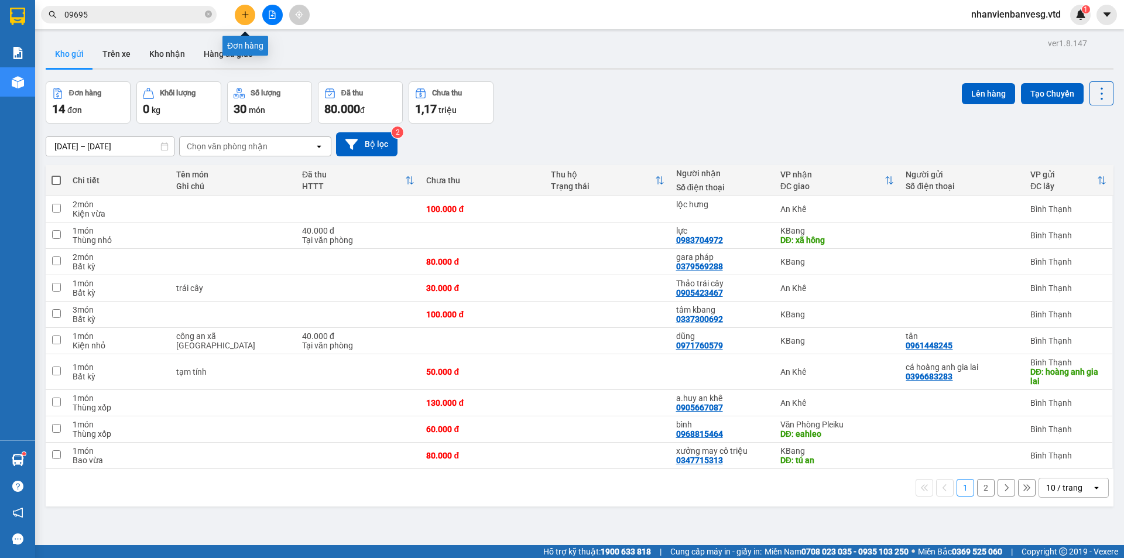
click at [245, 11] on icon "plus" at bounding box center [245, 15] width 8 height 8
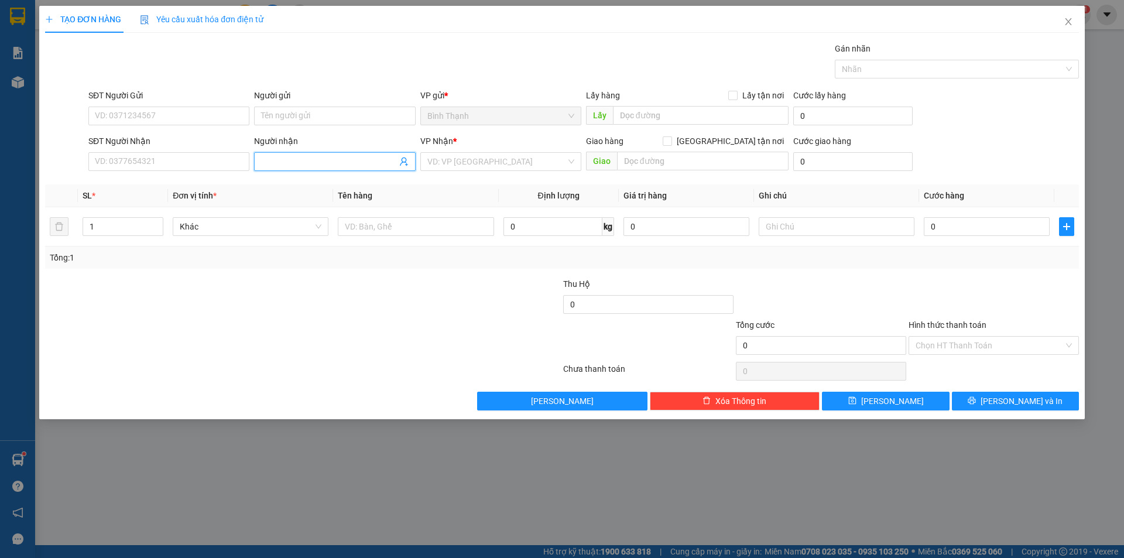
drag, startPoint x: 335, startPoint y: 164, endPoint x: 349, endPoint y: 164, distance: 14.0
click at [349, 164] on input "Người nhận" at bounding box center [328, 161] width 135 height 13
click at [360, 224] on div "Cô Thừa đồ chay - 0962992159" at bounding box center [334, 222] width 147 height 13
drag, startPoint x: 454, startPoint y: 159, endPoint x: 487, endPoint y: 194, distance: 48.9
click at [456, 162] on input "search" at bounding box center [496, 162] width 139 height 18
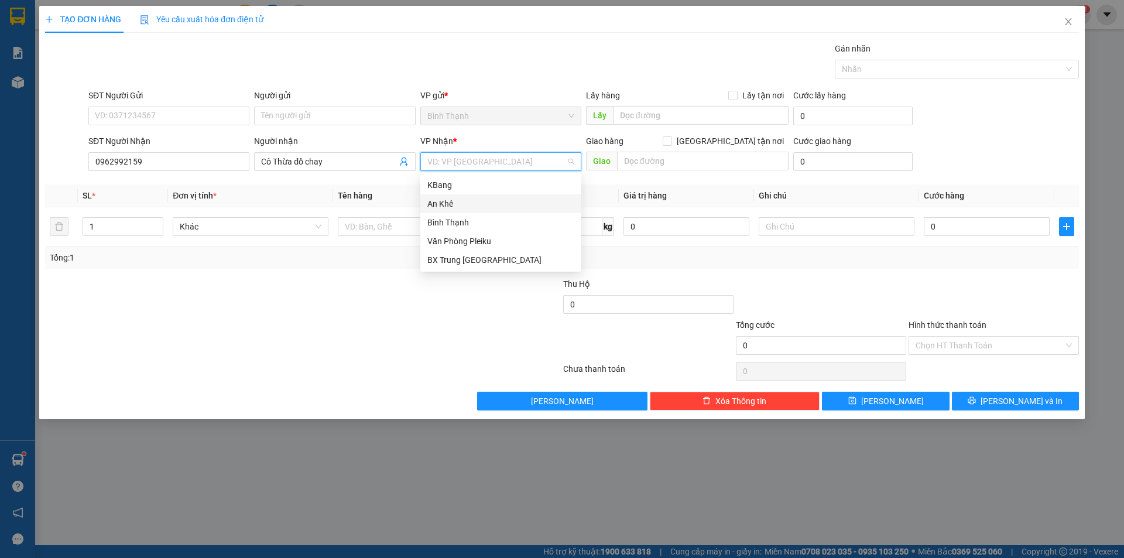
click at [487, 200] on div "An Khê" at bounding box center [500, 203] width 147 height 13
click at [231, 228] on span "Bất kỳ" at bounding box center [251, 227] width 142 height 18
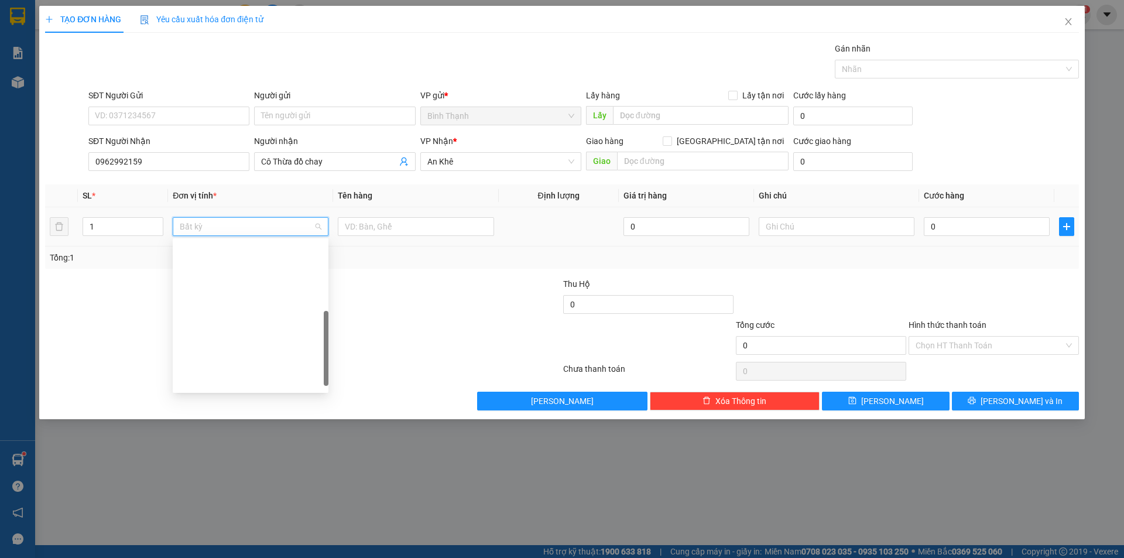
click at [251, 487] on div "Thùng xốp" at bounding box center [251, 493] width 142 height 13
click at [936, 226] on input "0" at bounding box center [986, 226] width 126 height 19
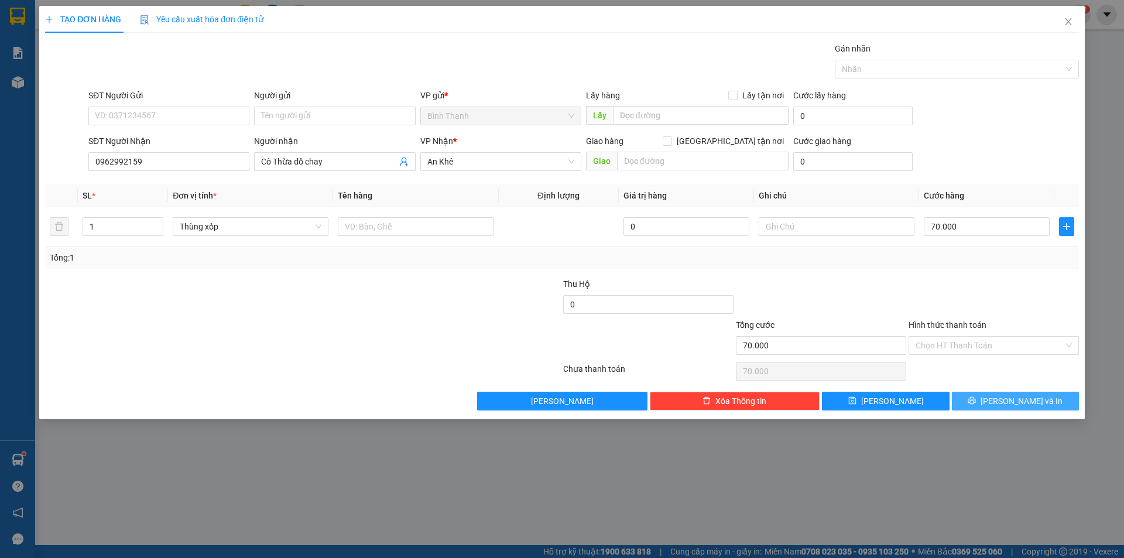
click at [1024, 403] on span "[PERSON_NAME] và In" at bounding box center [1021, 400] width 82 height 13
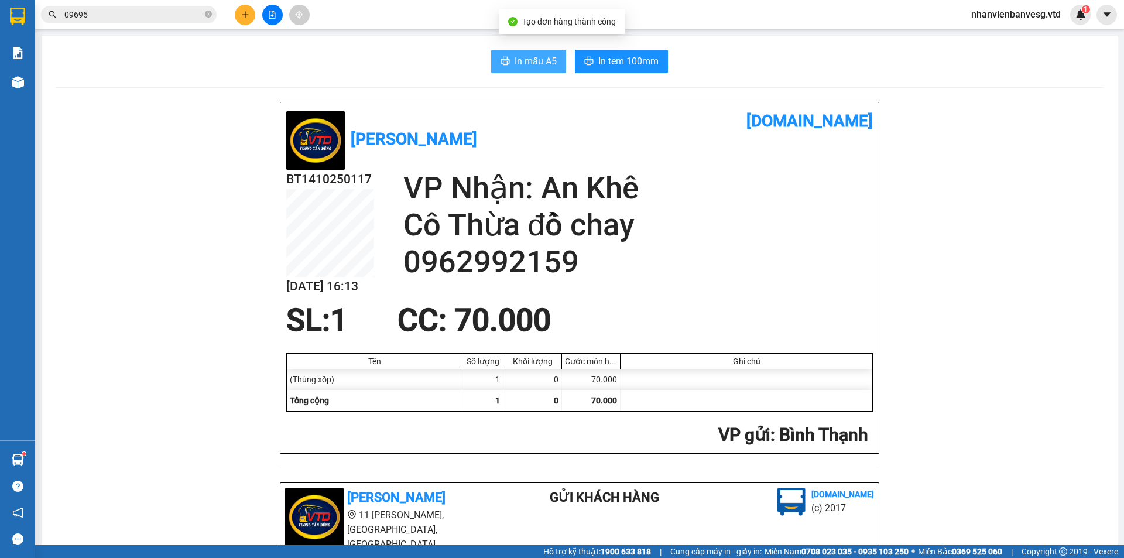
click at [549, 61] on span "In mẫu A5" at bounding box center [535, 61] width 42 height 15
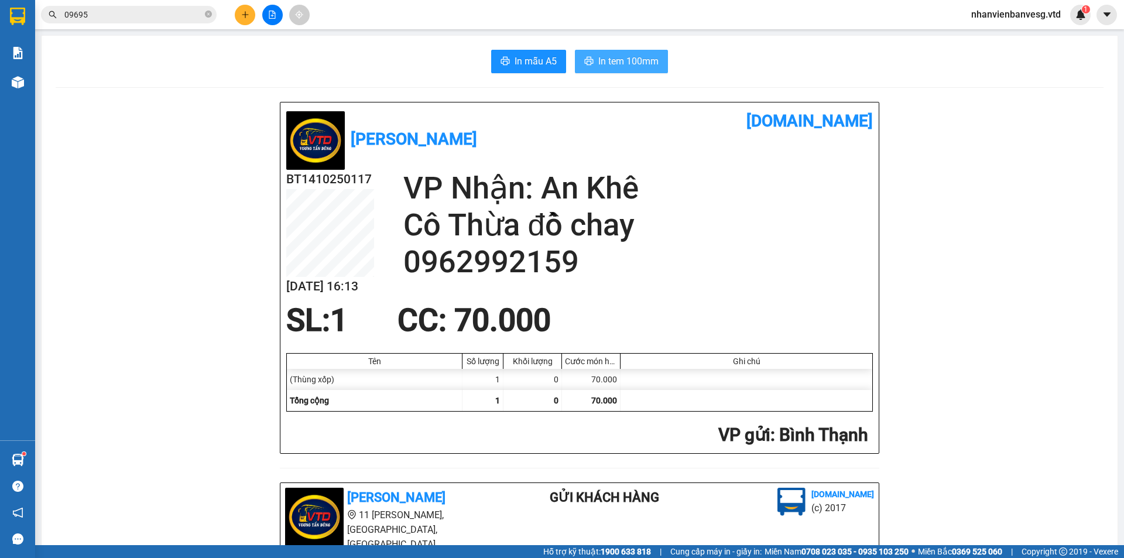
click at [617, 66] on span "In tem 100mm" at bounding box center [628, 61] width 60 height 15
click at [271, 15] on icon "file-add" at bounding box center [272, 15] width 8 height 8
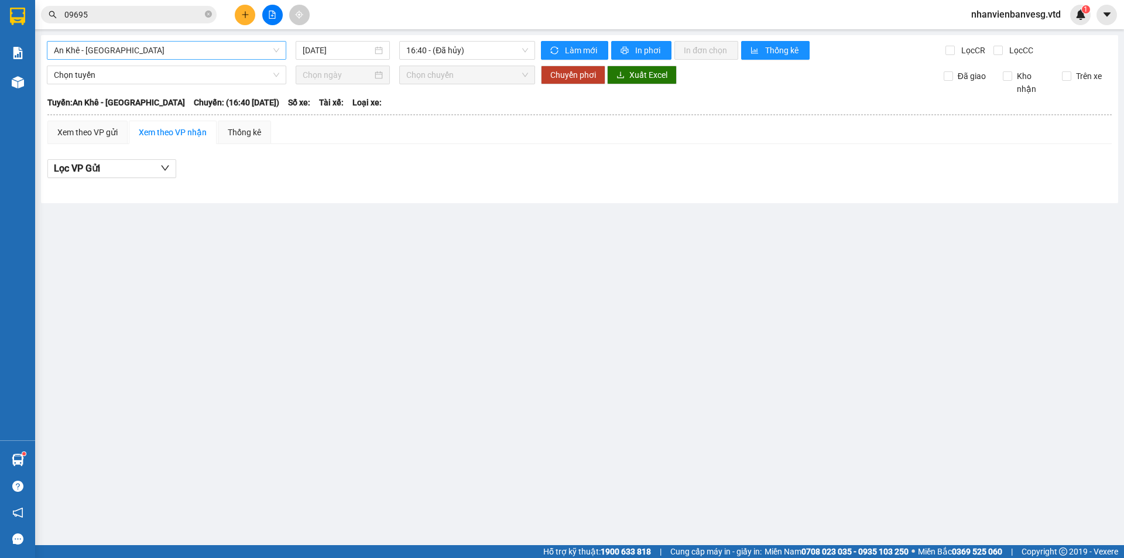
click at [176, 53] on span "An Khê - [GEOGRAPHIC_DATA]" at bounding box center [166, 51] width 225 height 18
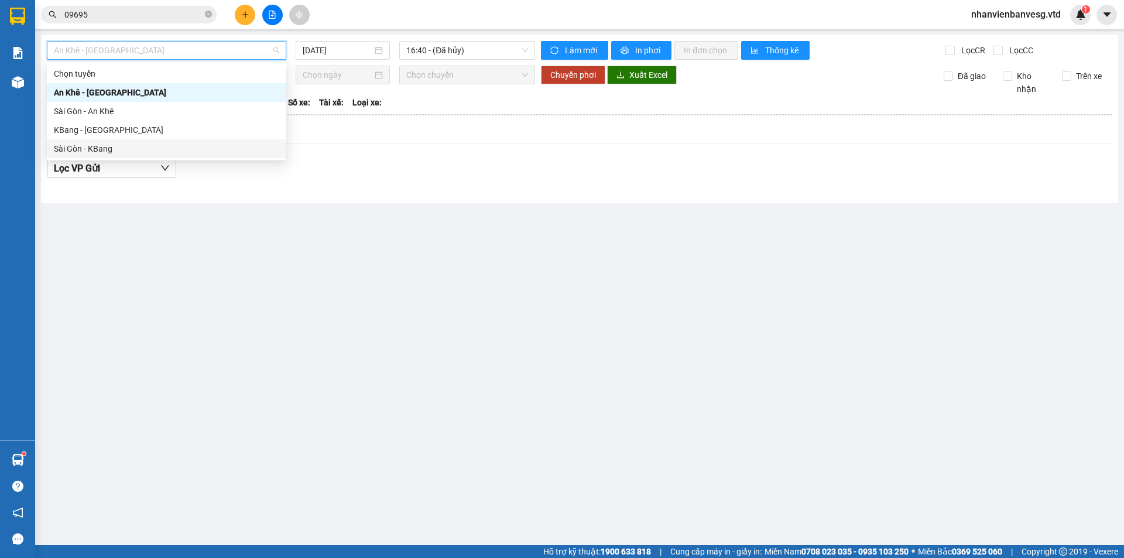
click at [170, 149] on div "Sài Gòn - KBang" at bounding box center [166, 148] width 225 height 13
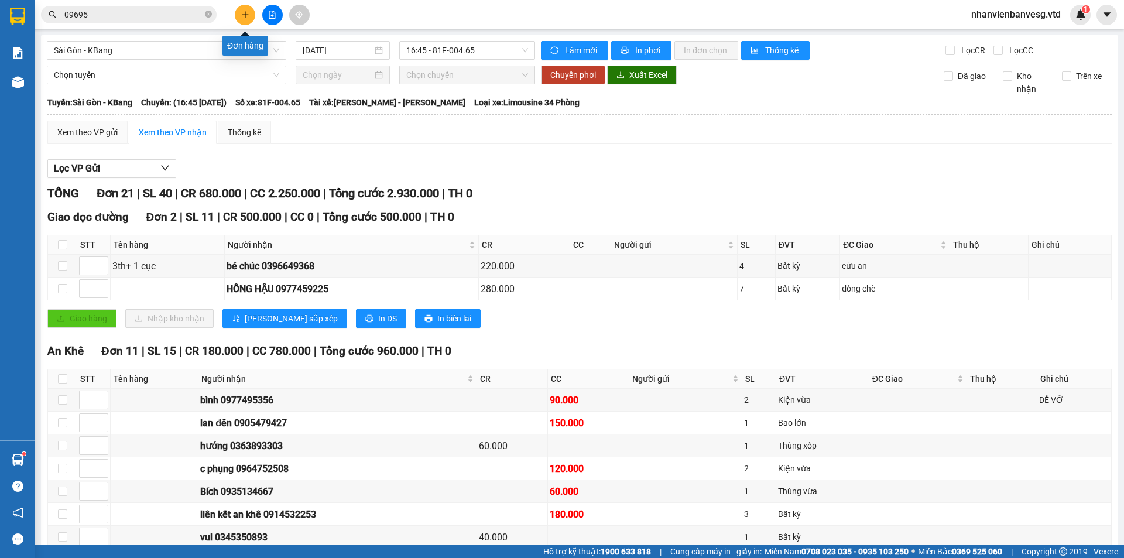
click at [249, 13] on button at bounding box center [245, 15] width 20 height 20
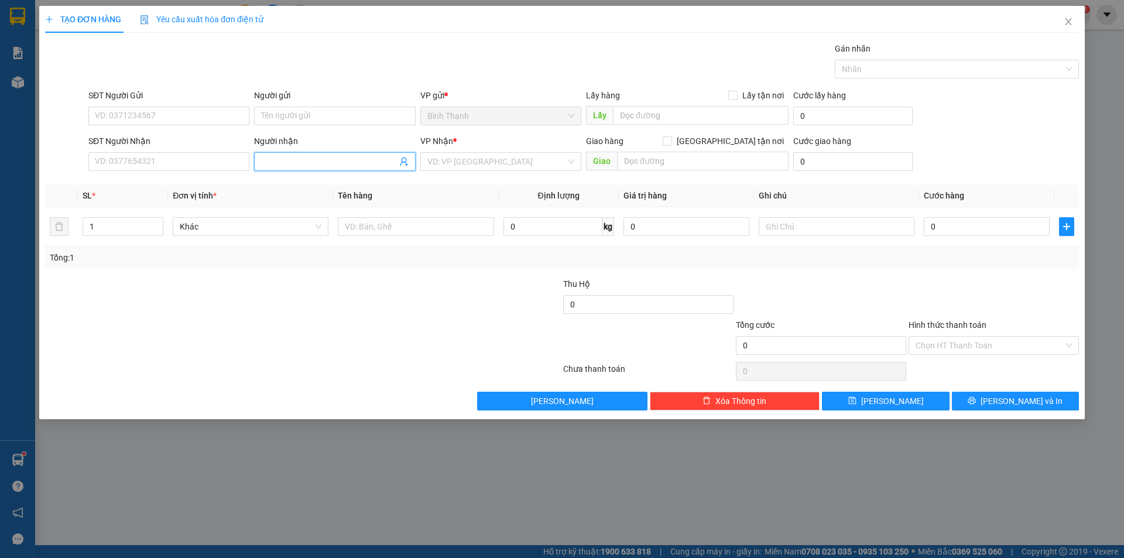
click at [283, 157] on input "Người nhận" at bounding box center [328, 161] width 135 height 13
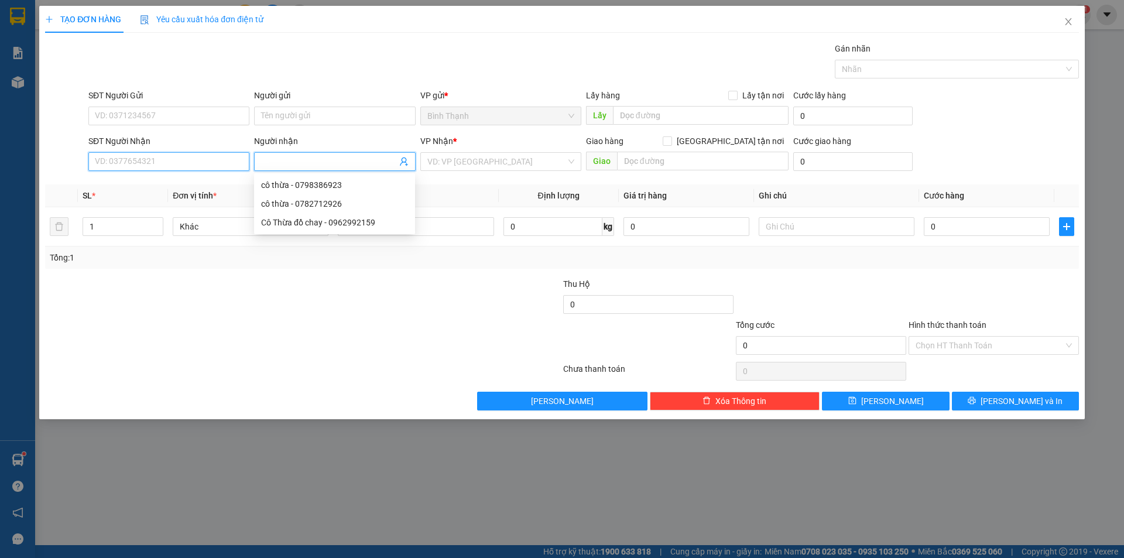
click at [208, 162] on input "SĐT Người Nhận" at bounding box center [168, 161] width 161 height 19
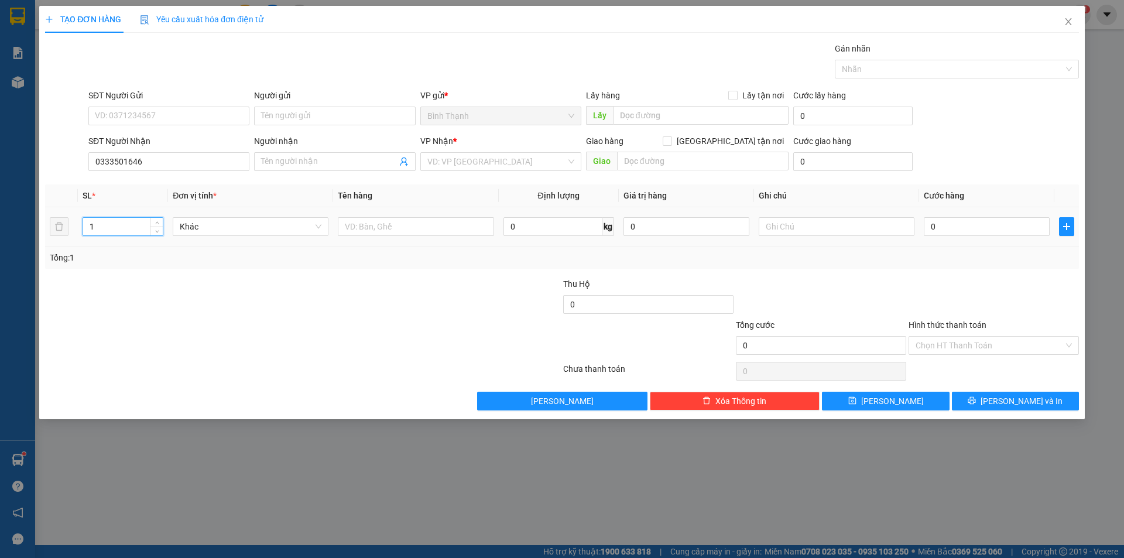
drag, startPoint x: 97, startPoint y: 226, endPoint x: 2, endPoint y: 244, distance: 97.0
click at [0, 246] on div "TẠO ĐƠN HÀNG Yêu cầu xuất hóa đơn điện tử Transit Pickup Surcharge Ids Transit …" at bounding box center [562, 279] width 1124 height 558
click at [333, 162] on input "Người nhận" at bounding box center [328, 161] width 135 height 13
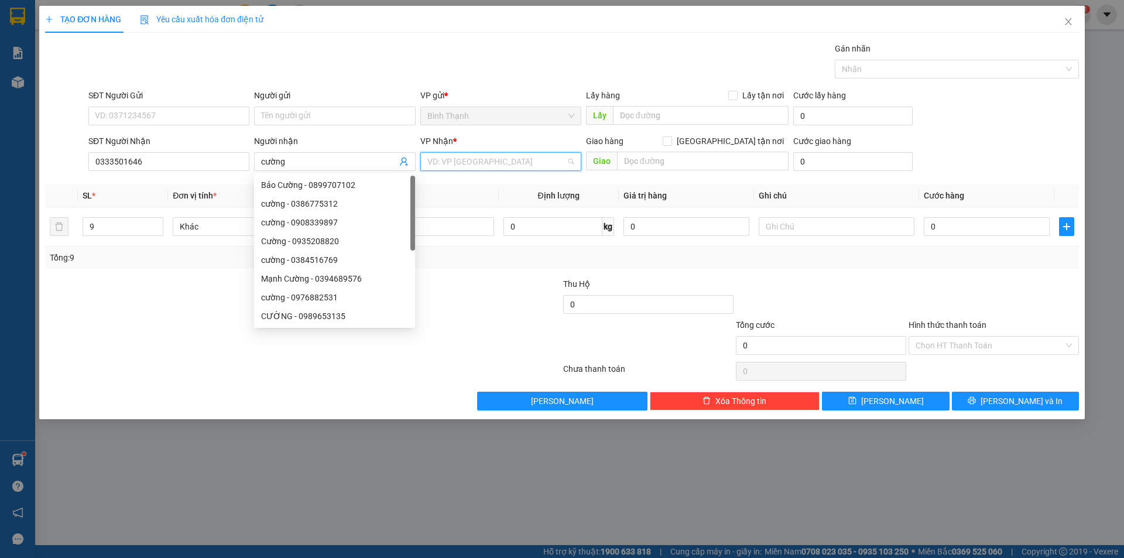
click at [468, 153] on input "search" at bounding box center [496, 162] width 139 height 18
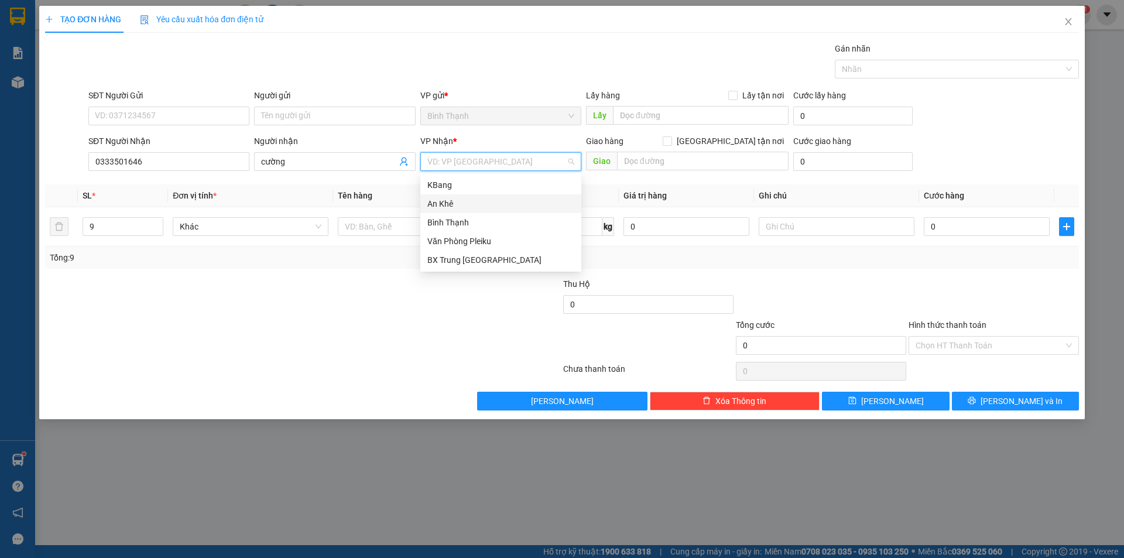
click at [471, 199] on div "An Khê" at bounding box center [500, 203] width 147 height 13
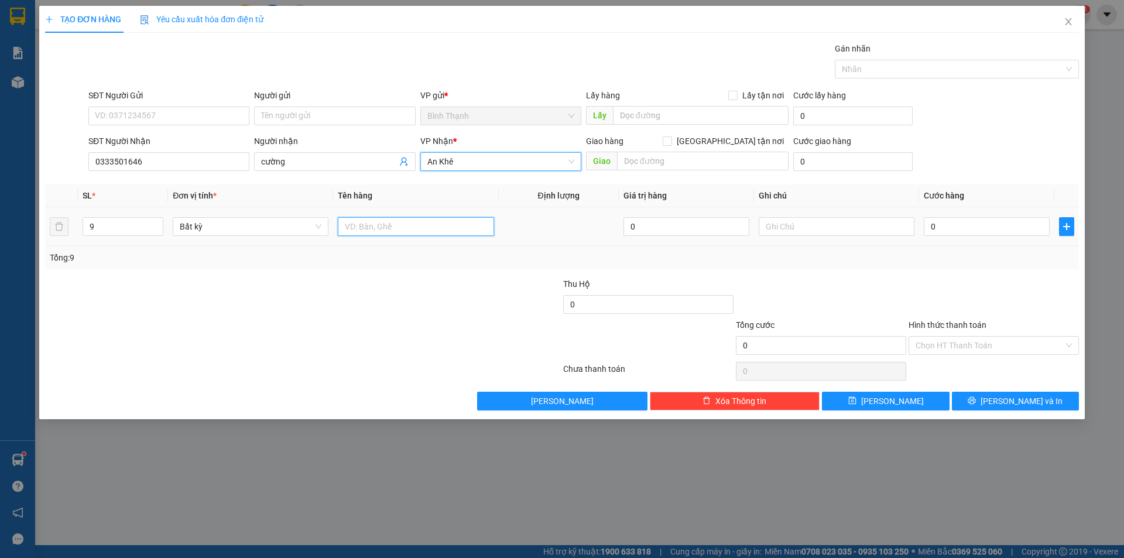
click at [406, 233] on input "text" at bounding box center [416, 226] width 156 height 19
click at [1015, 224] on input "0" at bounding box center [986, 226] width 126 height 19
click at [293, 222] on span "Bất kỳ" at bounding box center [251, 227] width 142 height 18
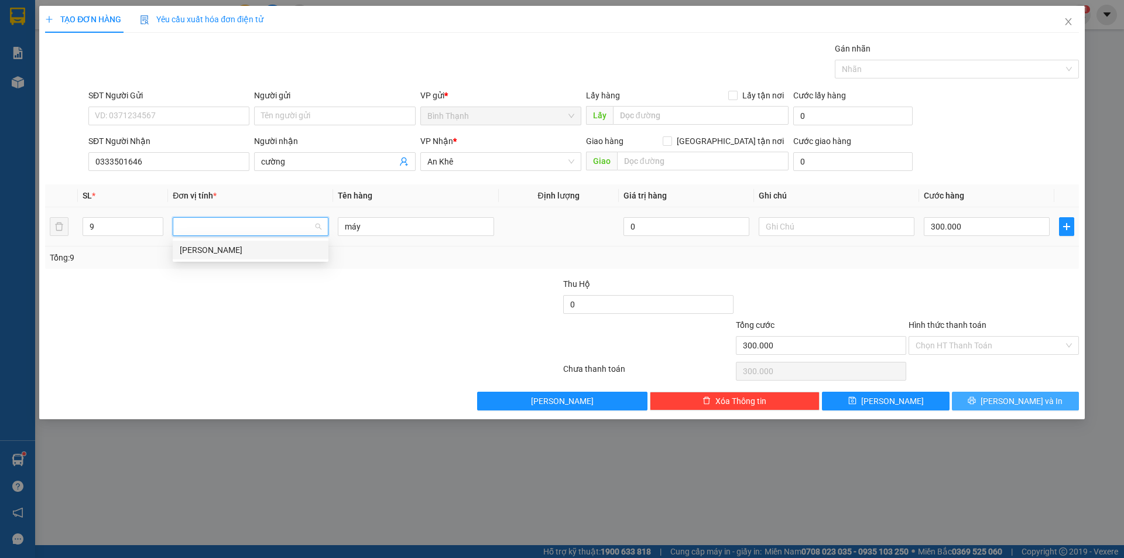
click at [1031, 400] on span "[PERSON_NAME] và In" at bounding box center [1021, 400] width 82 height 13
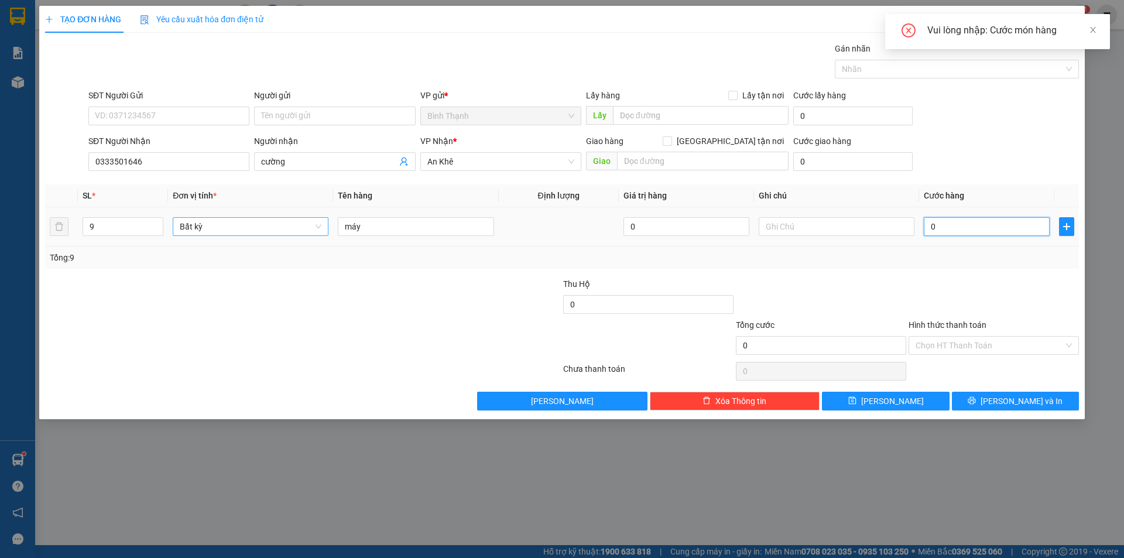
click at [968, 230] on input "0" at bounding box center [986, 226] width 126 height 19
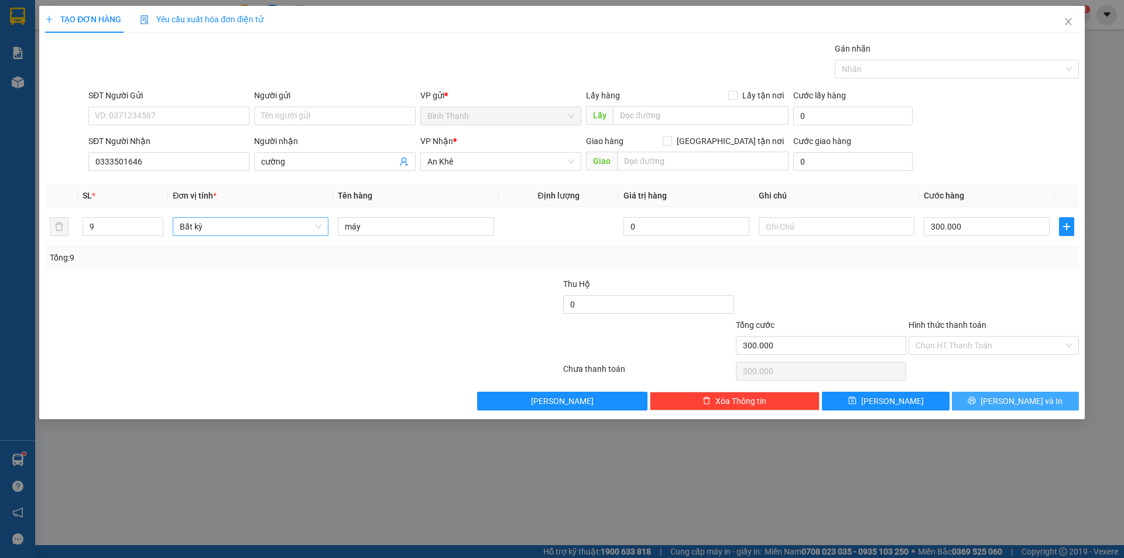
click at [1037, 398] on span "[PERSON_NAME] và In" at bounding box center [1021, 400] width 82 height 13
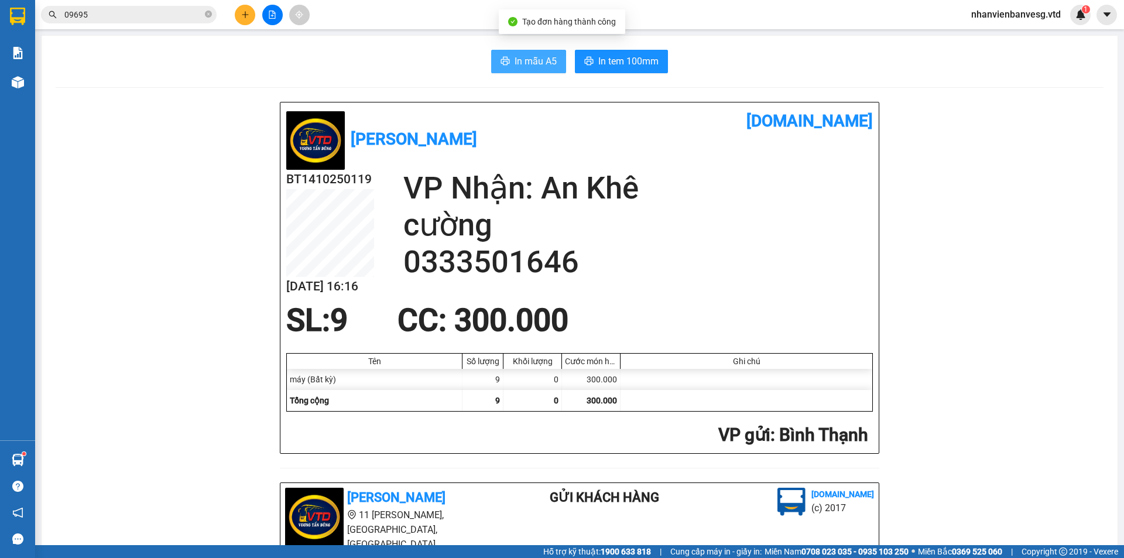
click at [518, 63] on span "In mẫu A5" at bounding box center [535, 61] width 42 height 15
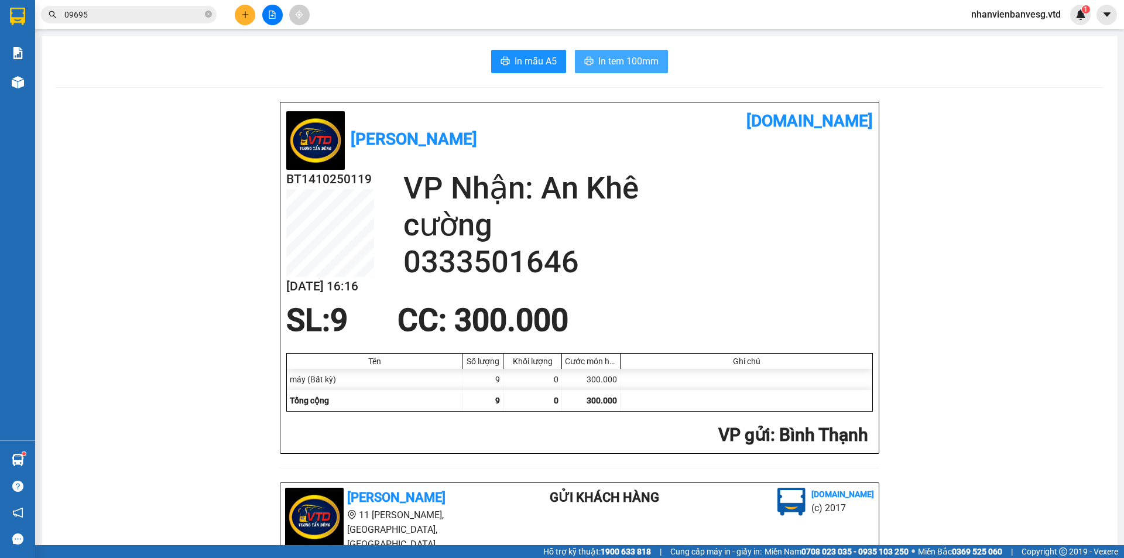
click at [612, 54] on span "In tem 100mm" at bounding box center [628, 61] width 60 height 15
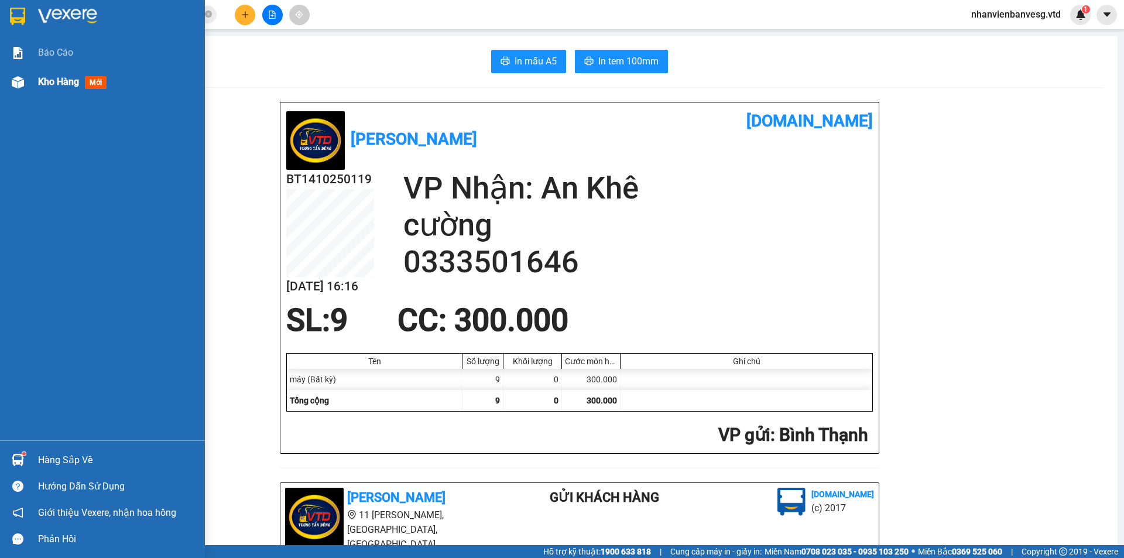
click at [39, 85] on span "Kho hàng" at bounding box center [58, 81] width 41 height 11
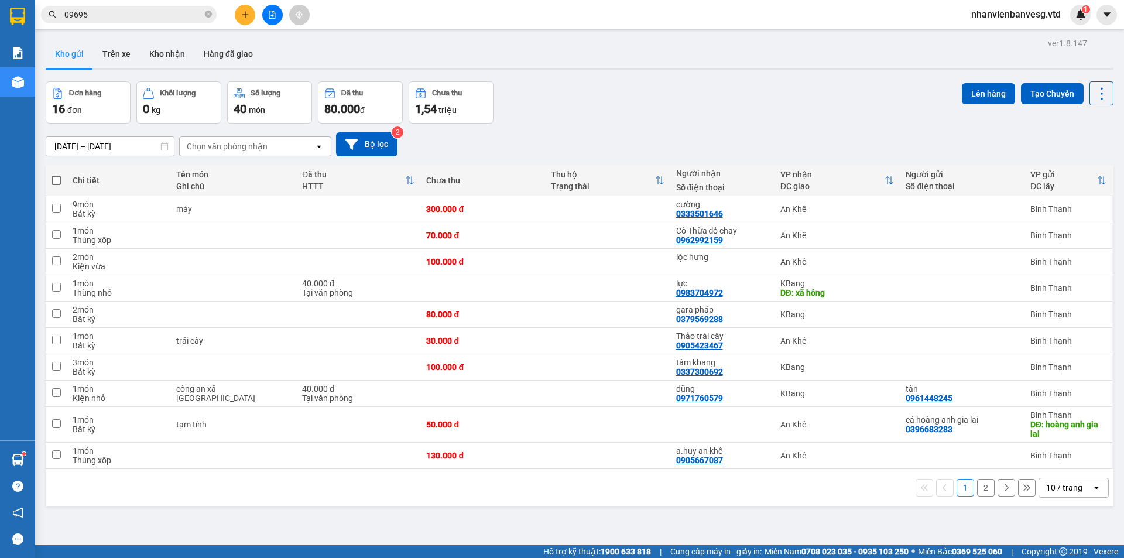
click at [57, 181] on span at bounding box center [55, 180] width 9 height 9
click at [56, 174] on input "checkbox" at bounding box center [56, 174] width 0 height 0
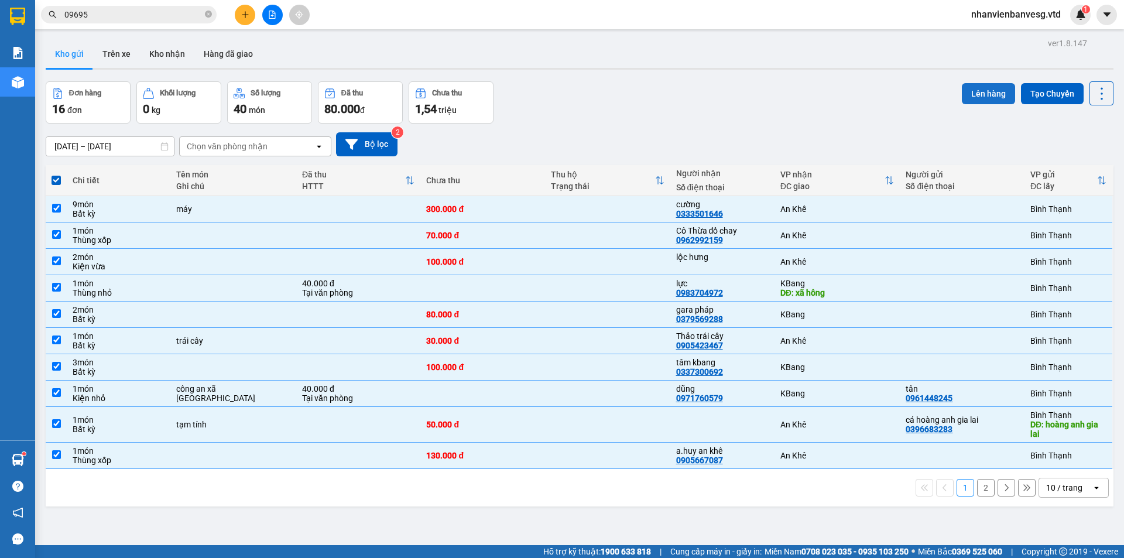
click at [988, 94] on button "Lên hàng" at bounding box center [988, 93] width 53 height 21
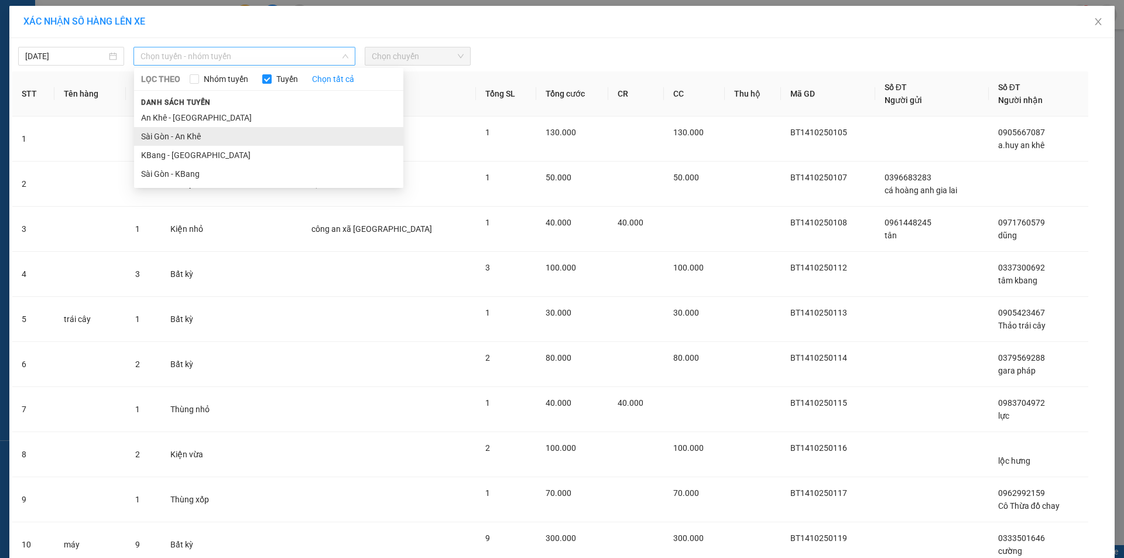
drag, startPoint x: 185, startPoint y: 61, endPoint x: 191, endPoint y: 130, distance: 69.4
click at [187, 66] on div "[DATE] Chọn tuyến - nhóm tuyến LỌC THEO Nhóm tuyến Tuyến Chọn tất cả Danh sách …" at bounding box center [561, 338] width 1105 height 600
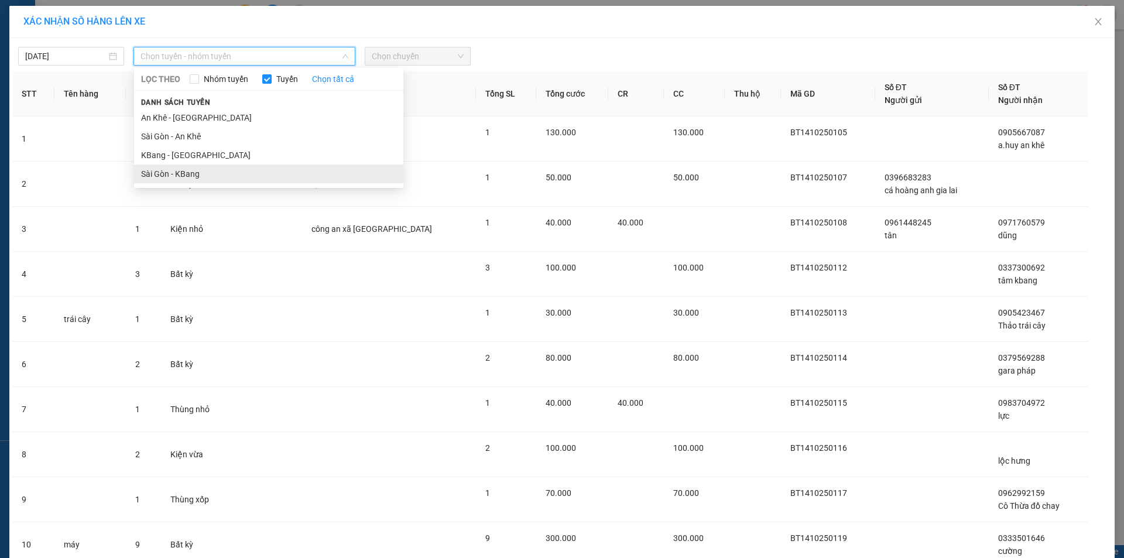
click at [209, 173] on li "Sài Gòn - KBang" at bounding box center [268, 173] width 269 height 19
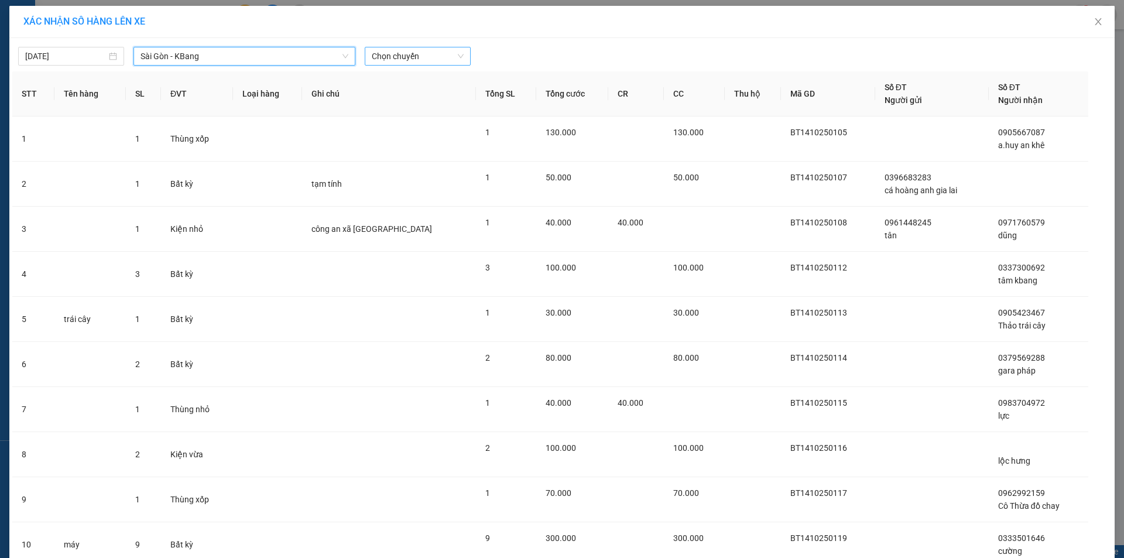
drag, startPoint x: 423, startPoint y: 56, endPoint x: 420, endPoint y: 65, distance: 9.8
click at [422, 56] on span "Chọn chuyến" at bounding box center [418, 56] width 92 height 18
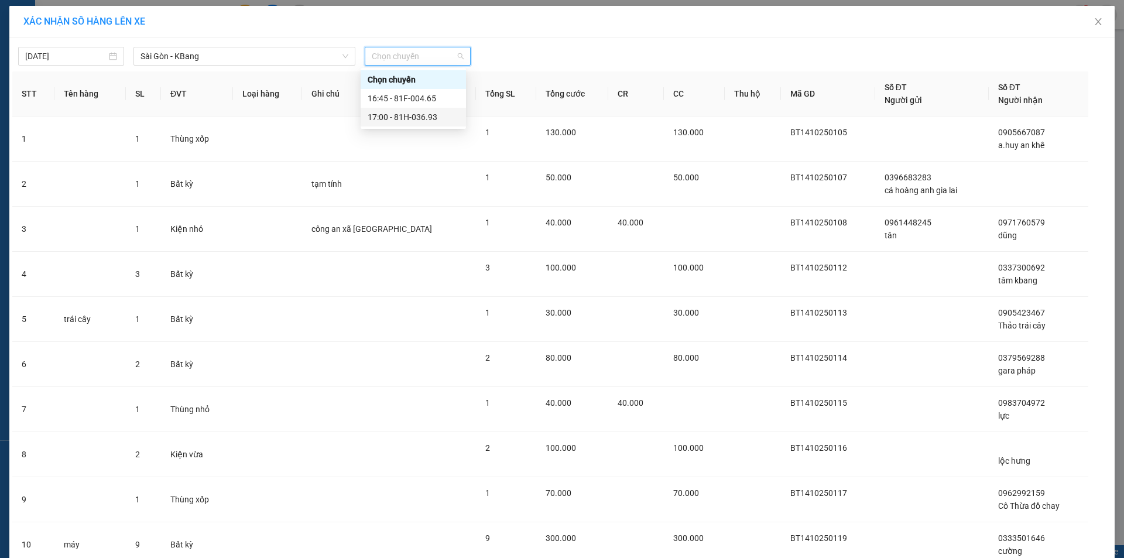
click at [430, 112] on div "17:00 - 81H-036.93" at bounding box center [413, 117] width 91 height 13
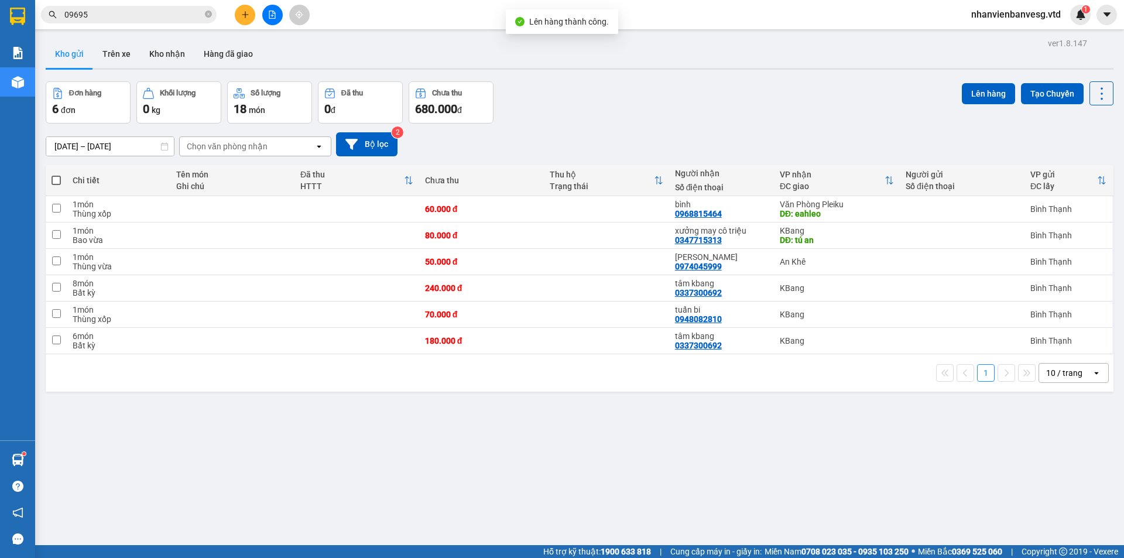
click at [55, 178] on span at bounding box center [55, 180] width 9 height 9
click at [56, 174] on input "checkbox" at bounding box center [56, 174] width 0 height 0
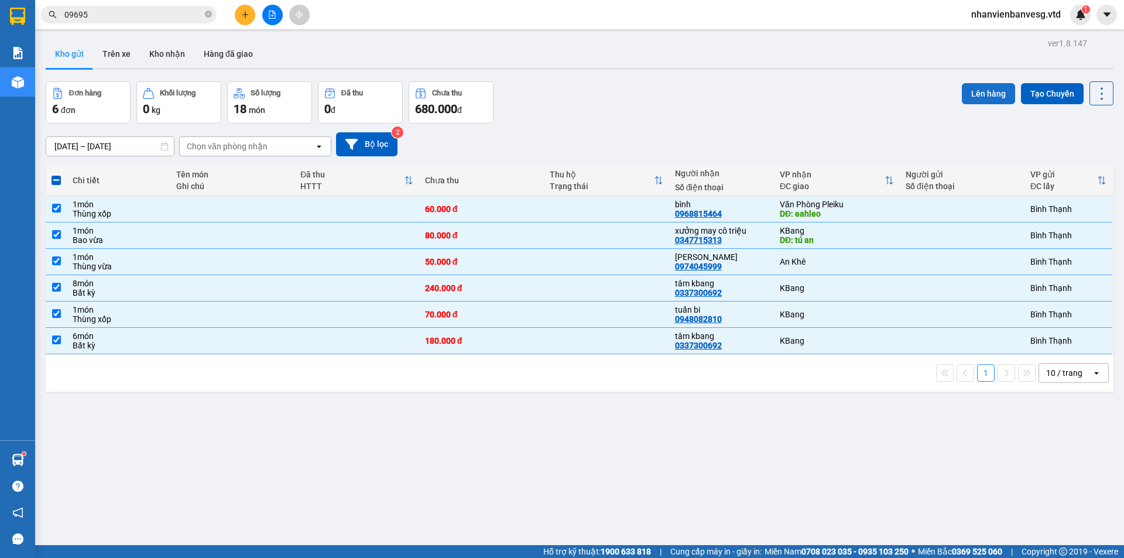
click at [987, 95] on button "Lên hàng" at bounding box center [988, 93] width 53 height 21
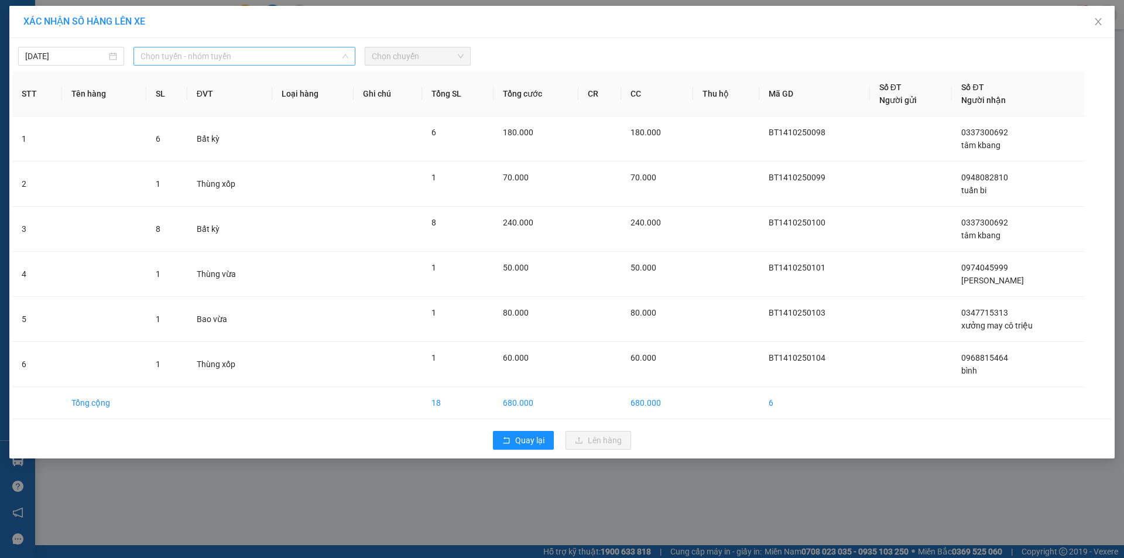
drag, startPoint x: 200, startPoint y: 59, endPoint x: 214, endPoint y: 105, distance: 47.6
click at [201, 60] on span "Chọn tuyến - nhóm tuyến" at bounding box center [244, 56] width 208 height 18
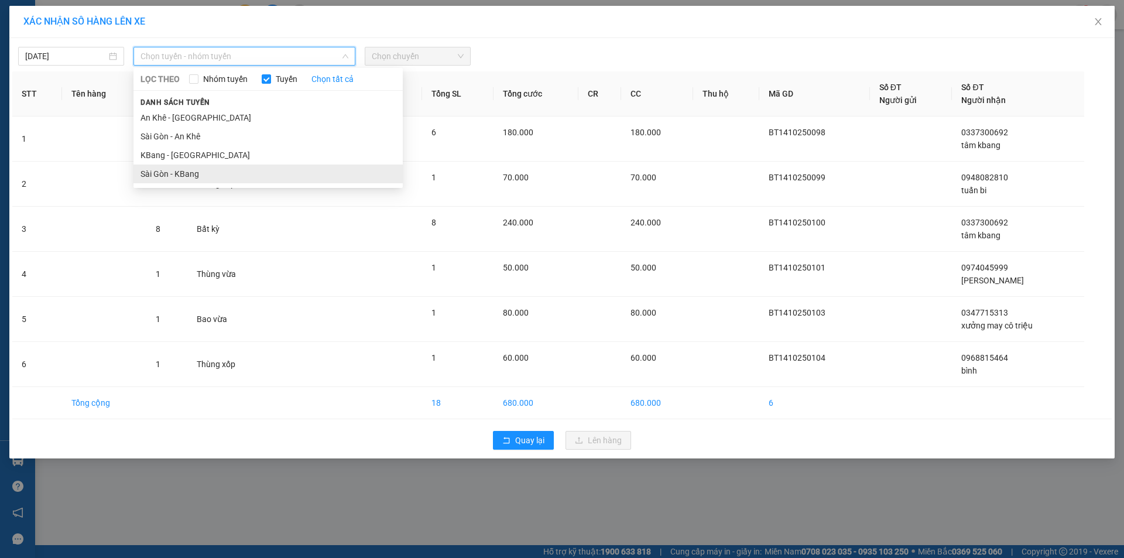
click at [226, 172] on li "Sài Gòn - KBang" at bounding box center [267, 173] width 269 height 19
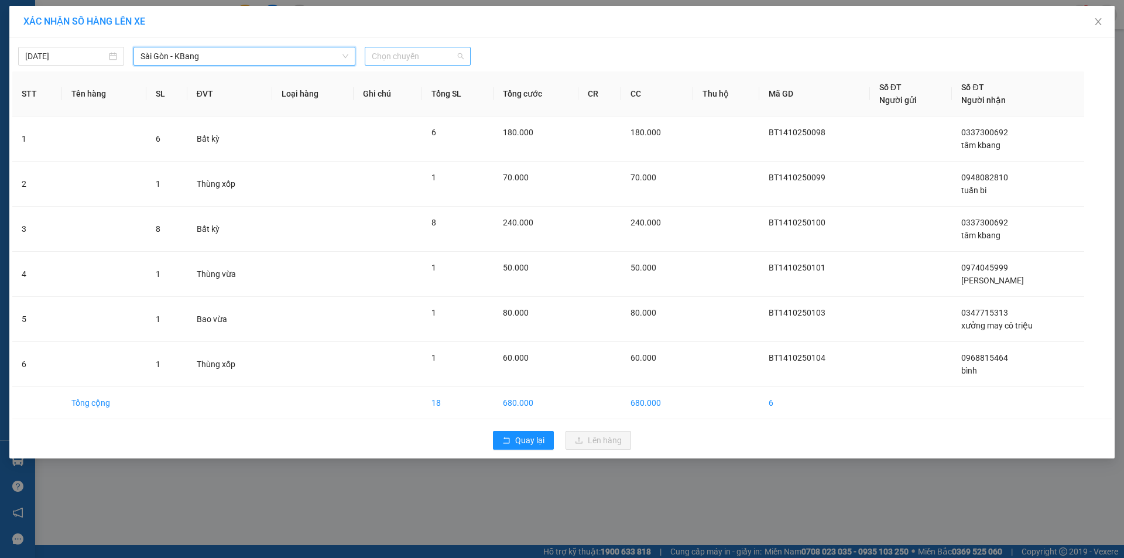
click at [399, 59] on span "Chọn chuyến" at bounding box center [418, 56] width 92 height 18
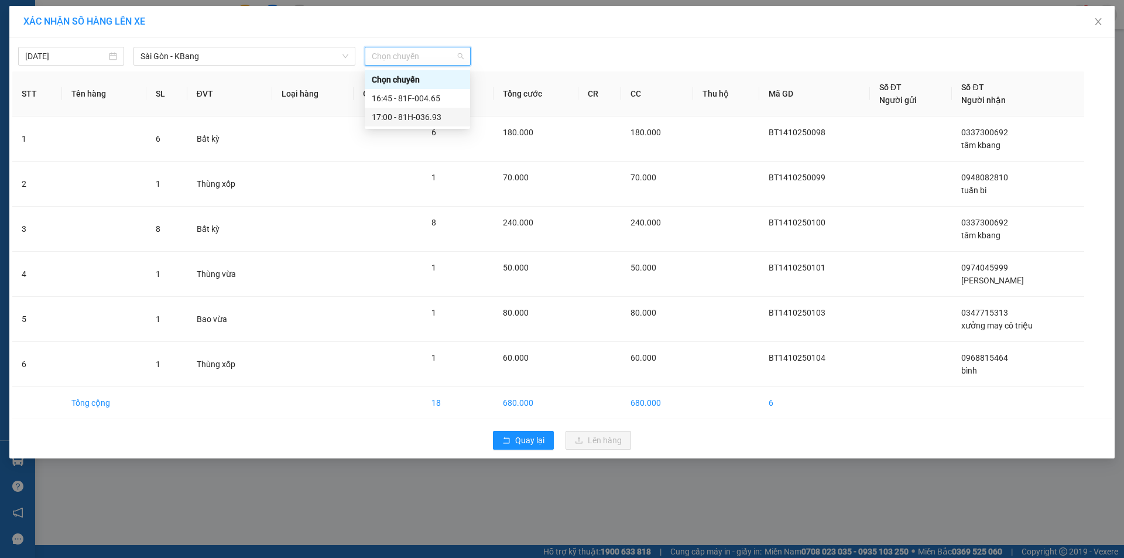
click at [423, 119] on div "17:00 - 81H-036.93" at bounding box center [417, 117] width 91 height 13
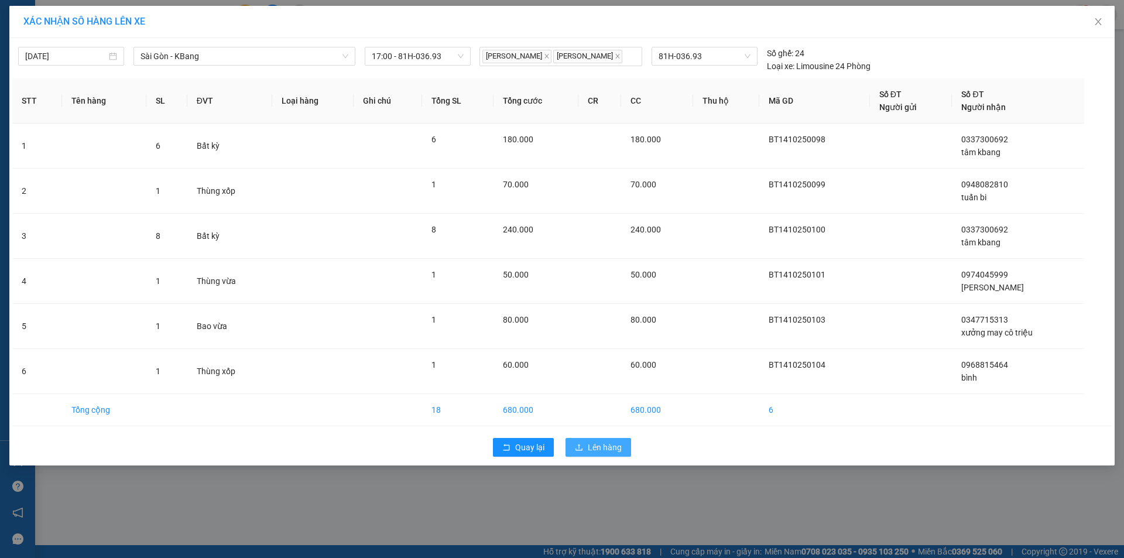
click at [614, 450] on span "Lên hàng" at bounding box center [605, 447] width 34 height 13
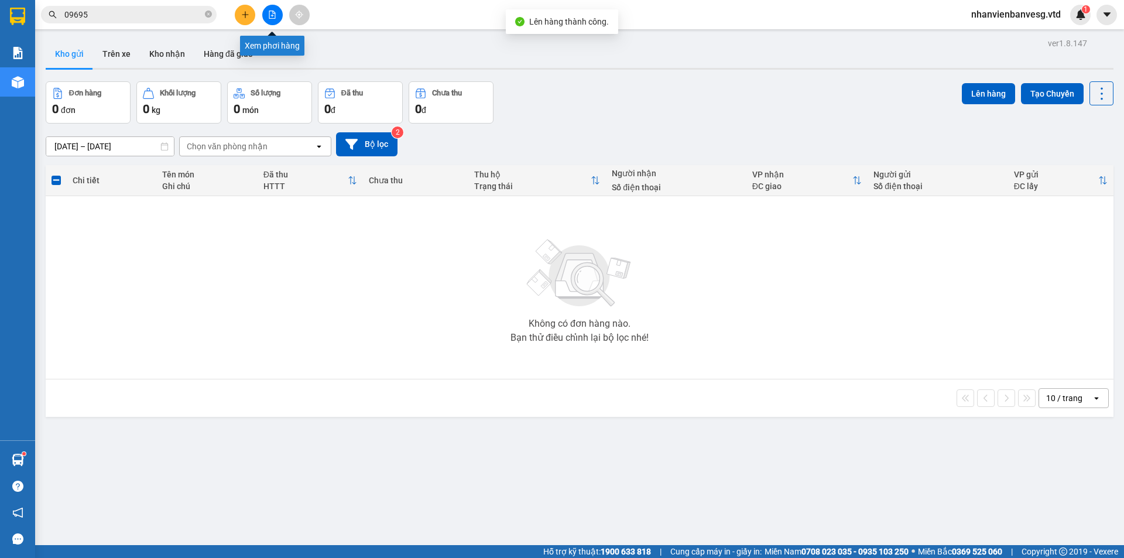
click at [267, 16] on button at bounding box center [272, 15] width 20 height 20
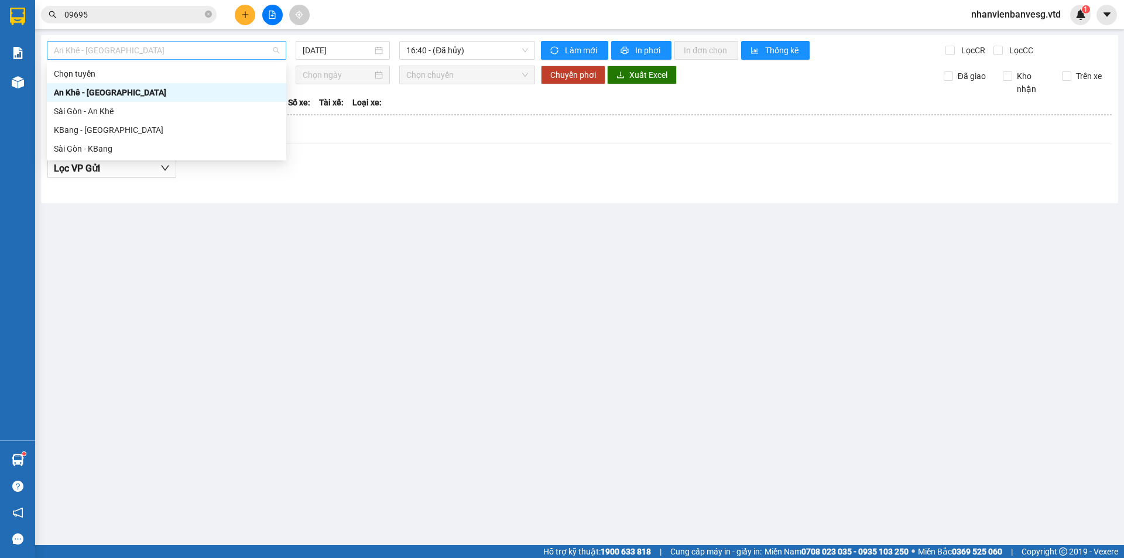
click at [199, 47] on span "An Khê - [GEOGRAPHIC_DATA]" at bounding box center [166, 51] width 225 height 18
click at [224, 147] on div "Sài Gòn - KBang" at bounding box center [166, 148] width 225 height 13
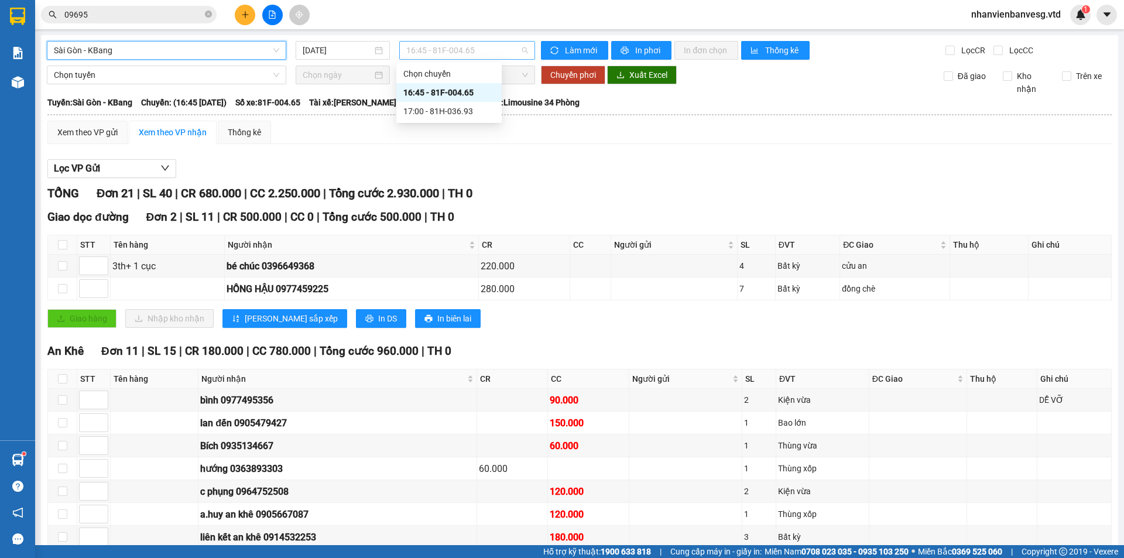
drag, startPoint x: 471, startPoint y: 47, endPoint x: 480, endPoint y: 75, distance: 29.6
click at [471, 53] on span "16:45 - 81F-004.65" at bounding box center [467, 51] width 122 height 18
click at [485, 108] on div "17:00 - 81H-036.93" at bounding box center [448, 111] width 91 height 13
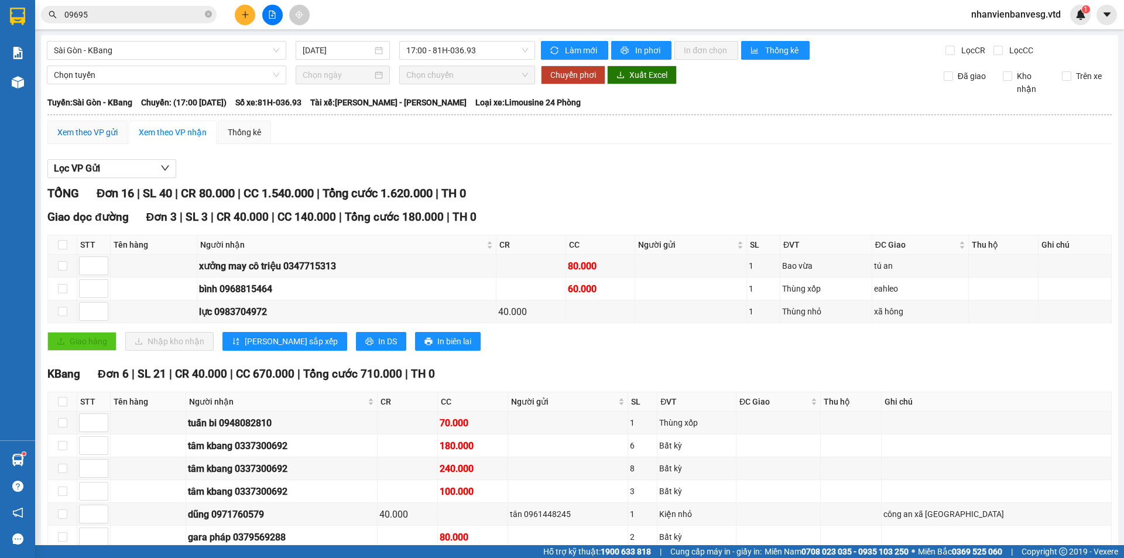
drag, startPoint x: 88, startPoint y: 130, endPoint x: 77, endPoint y: 121, distance: 14.1
click at [88, 131] on div "Xem theo VP gửi" at bounding box center [87, 132] width 60 height 13
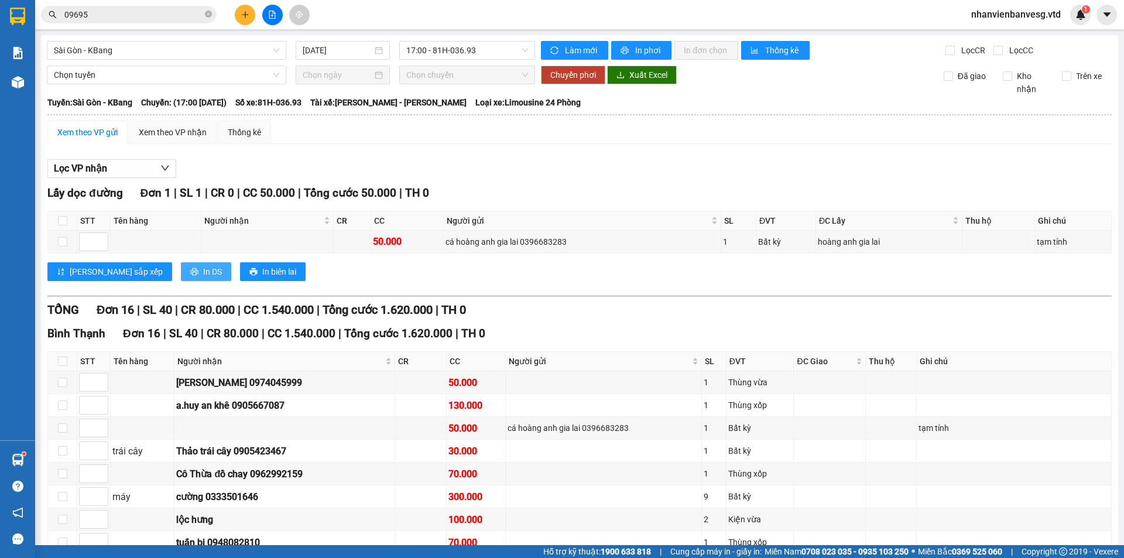
click at [181, 275] on button "In DS" at bounding box center [206, 271] width 50 height 19
click at [245, 18] on icon "plus" at bounding box center [245, 14] width 1 height 6
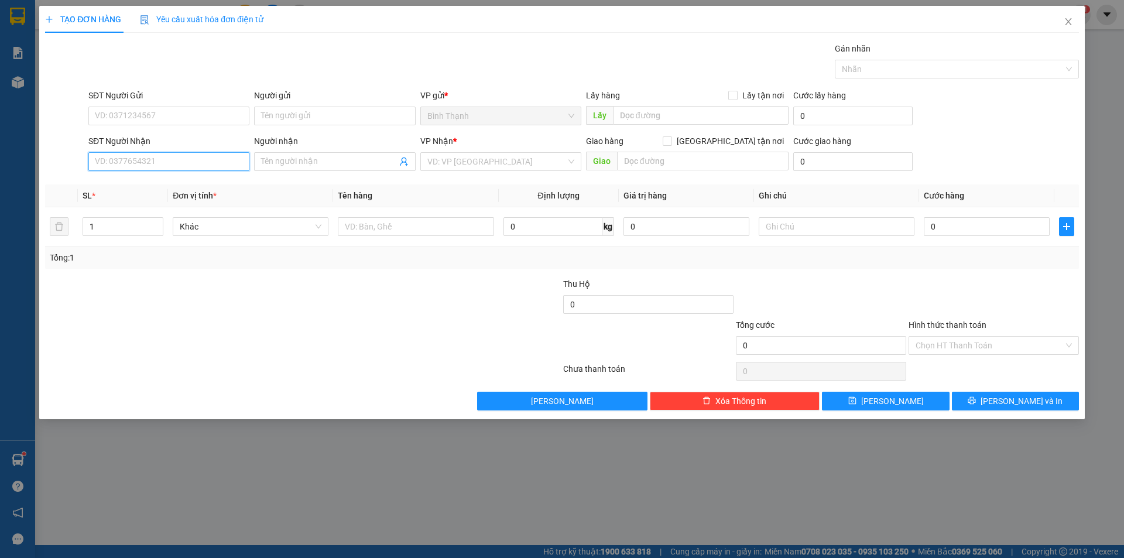
click at [153, 157] on input "SĐT Người Nhận" at bounding box center [168, 161] width 161 height 19
click at [363, 162] on input "Người nhận" at bounding box center [328, 161] width 135 height 13
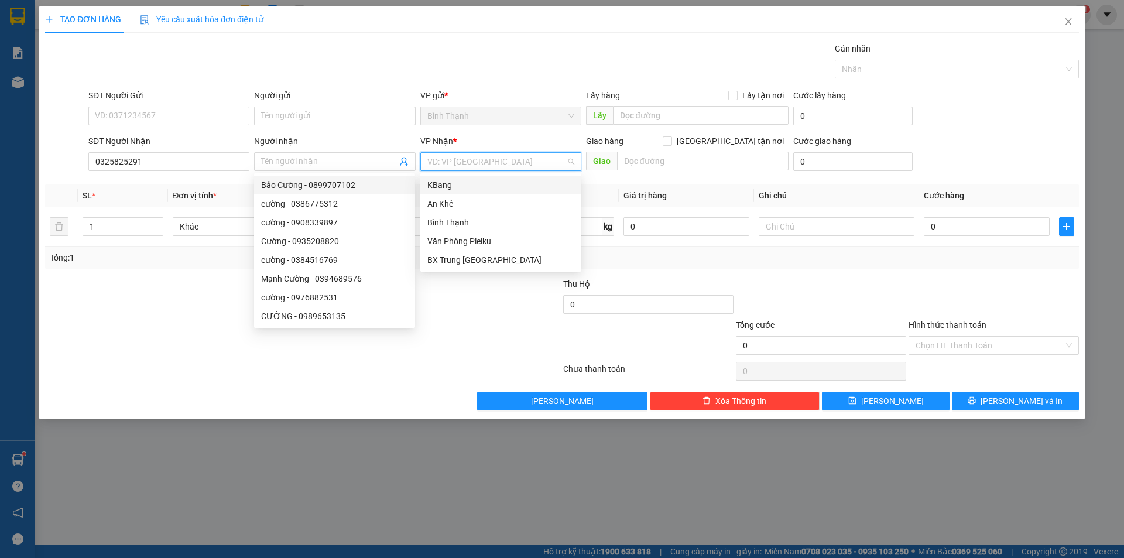
click at [453, 163] on input "search" at bounding box center [496, 162] width 139 height 18
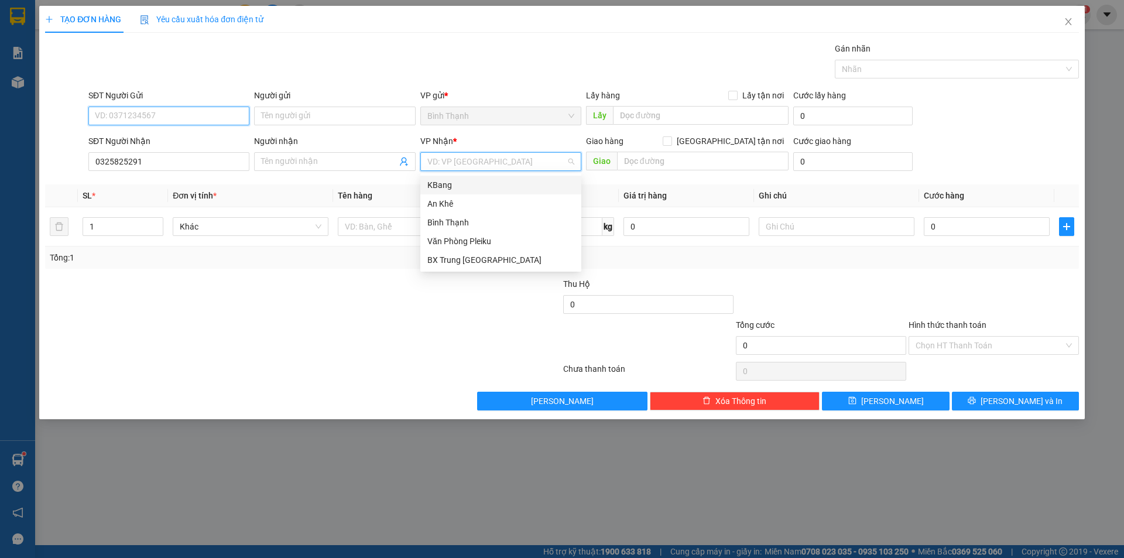
click at [177, 121] on input "SĐT Người Gửi" at bounding box center [168, 116] width 161 height 19
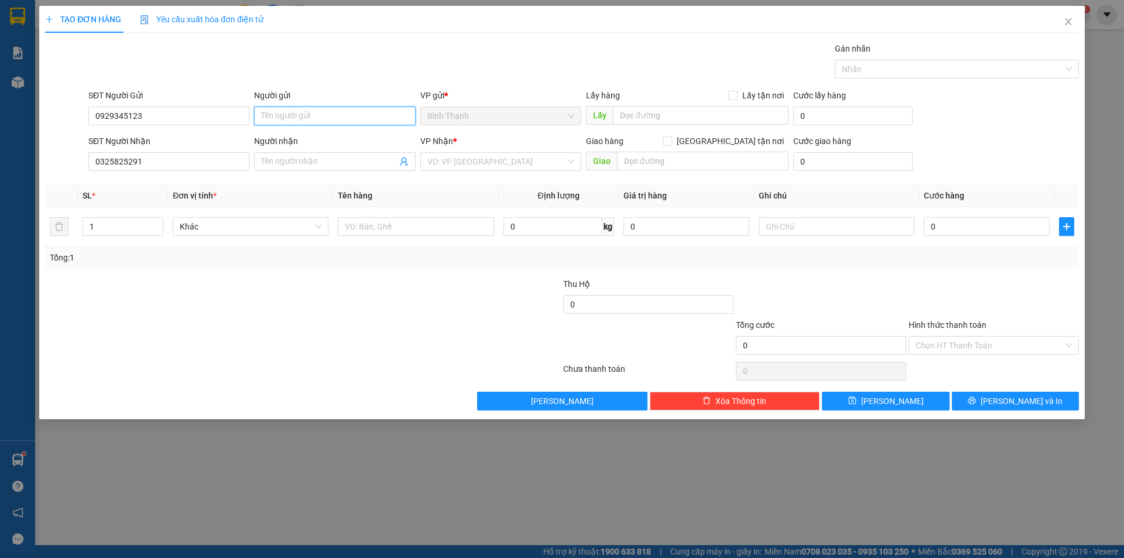
click at [273, 115] on input "Người gửi" at bounding box center [334, 116] width 161 height 19
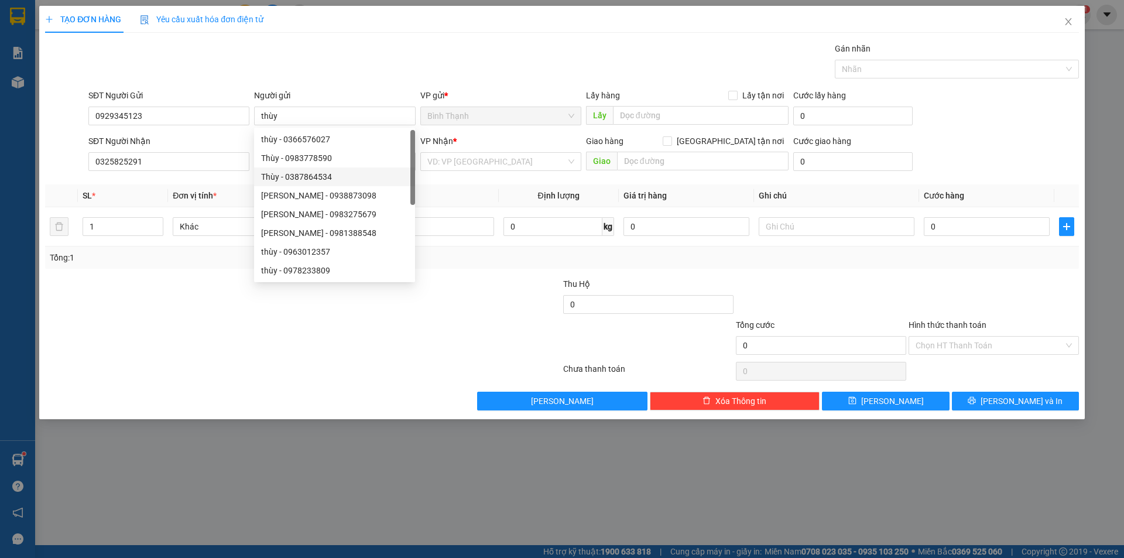
click at [237, 180] on div "Transit Pickup Surcharge Ids Transit Deliver Surcharge Ids Transit Deliver Surc…" at bounding box center [561, 226] width 1033 height 368
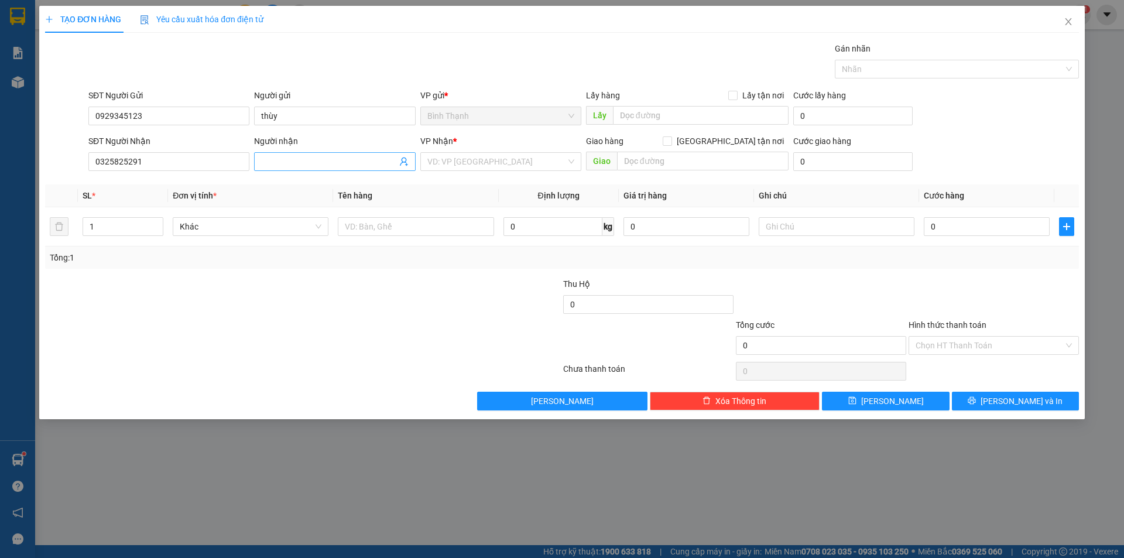
click at [327, 167] on input "Người nhận" at bounding box center [328, 161] width 135 height 13
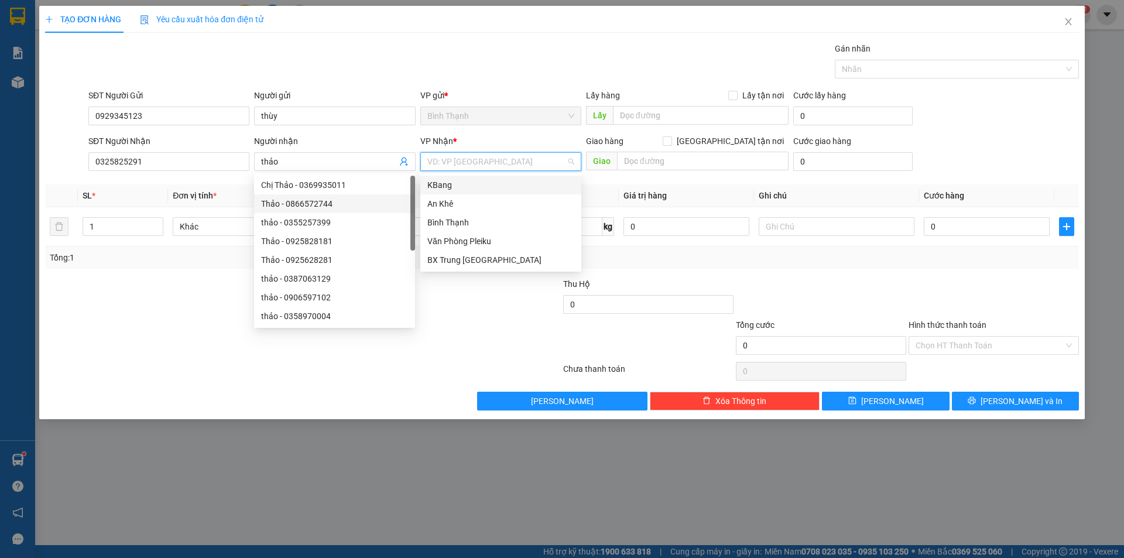
drag, startPoint x: 495, startPoint y: 160, endPoint x: 484, endPoint y: 196, distance: 37.4
click at [495, 161] on input "search" at bounding box center [496, 162] width 139 height 18
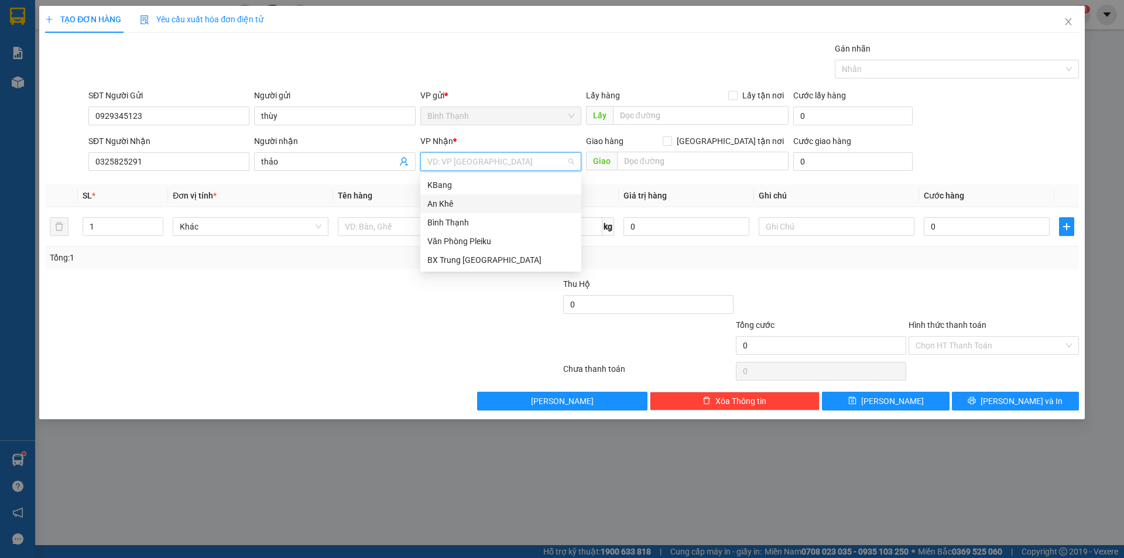
click at [484, 197] on div "An Khê" at bounding box center [500, 203] width 147 height 13
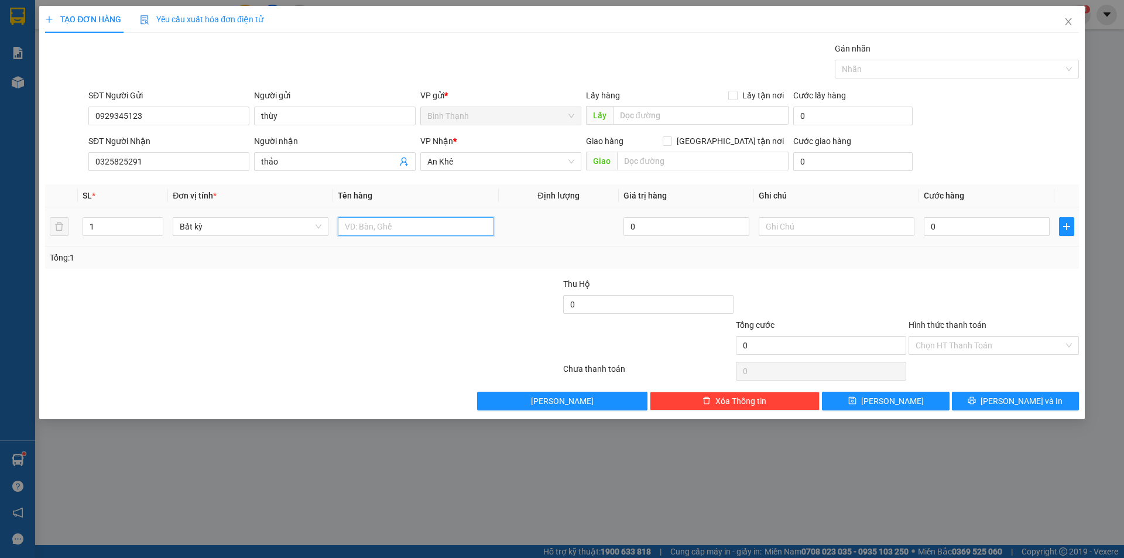
click at [386, 219] on input "text" at bounding box center [416, 226] width 156 height 19
click at [959, 218] on input "0" at bounding box center [986, 226] width 126 height 19
click at [626, 294] on div "Thu Hộ 0" at bounding box center [648, 297] width 173 height 41
click at [626, 304] on input "0" at bounding box center [648, 304] width 170 height 19
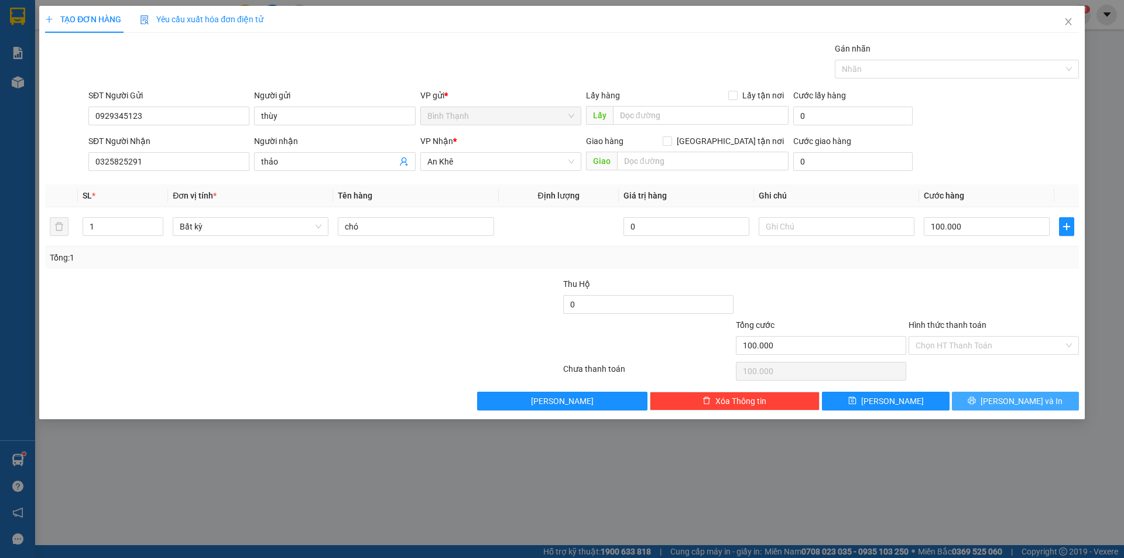
drag, startPoint x: 1026, startPoint y: 397, endPoint x: 1039, endPoint y: 404, distance: 13.9
click at [1033, 402] on span "[PERSON_NAME] và In" at bounding box center [1021, 400] width 82 height 13
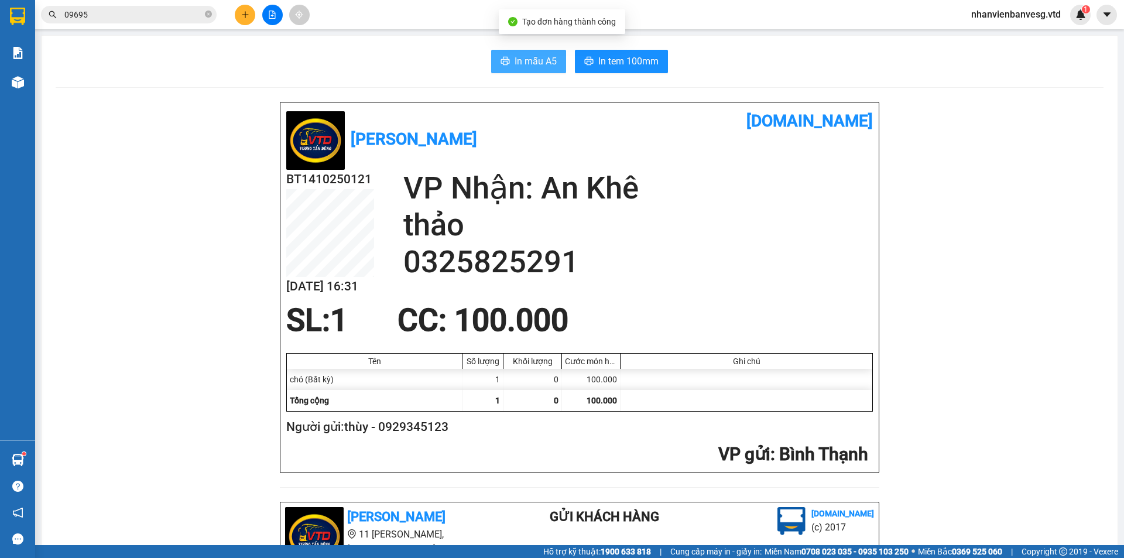
click at [522, 69] on button "In mẫu A5" at bounding box center [528, 61] width 75 height 23
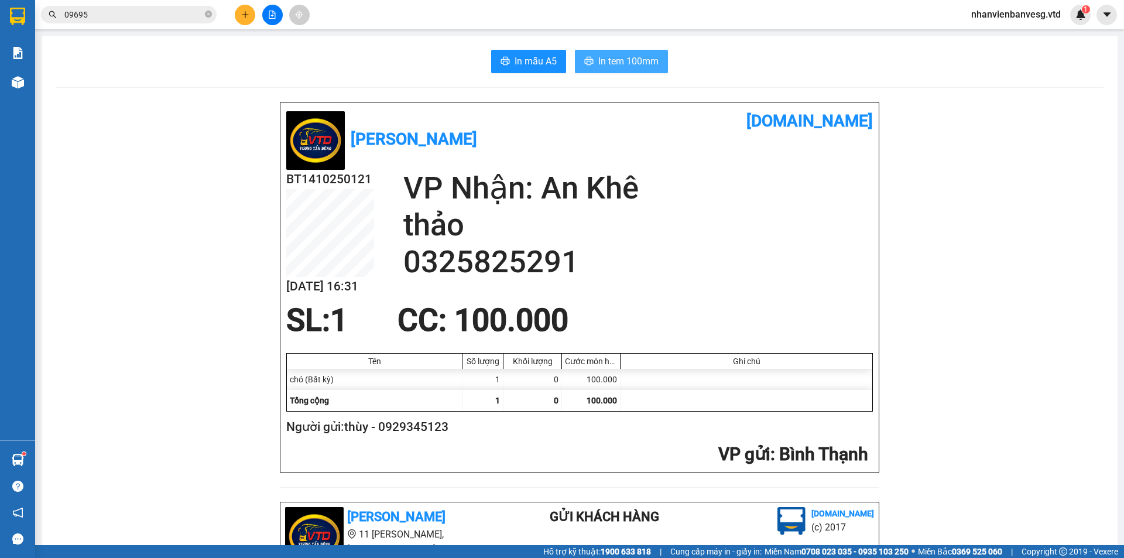
click at [602, 59] on span "In tem 100mm" at bounding box center [628, 61] width 60 height 15
click at [268, 17] on icon "file-add" at bounding box center [272, 15] width 8 height 8
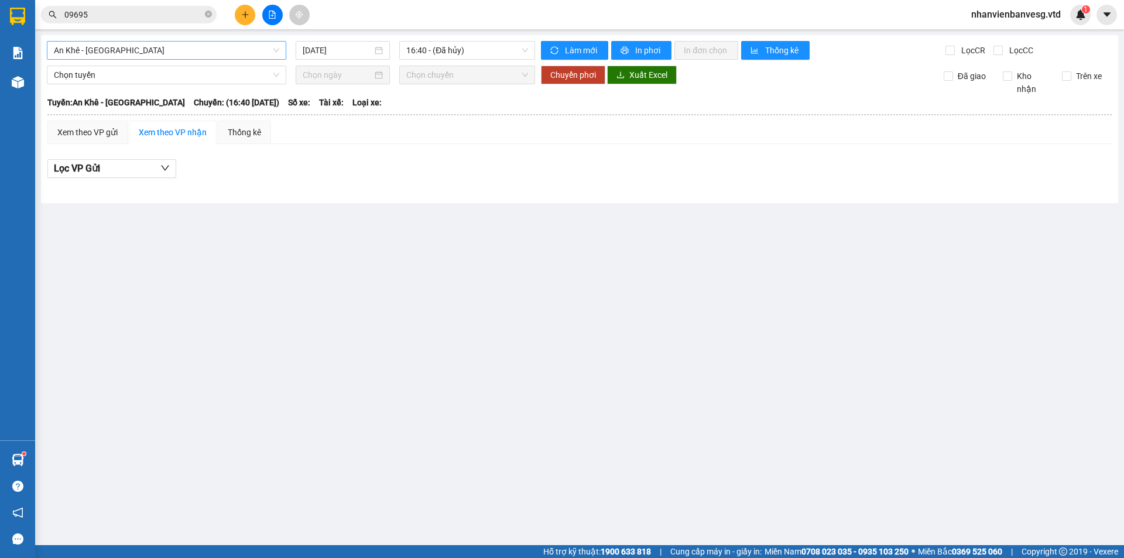
click at [194, 57] on span "An Khê - [GEOGRAPHIC_DATA]" at bounding box center [166, 51] width 225 height 18
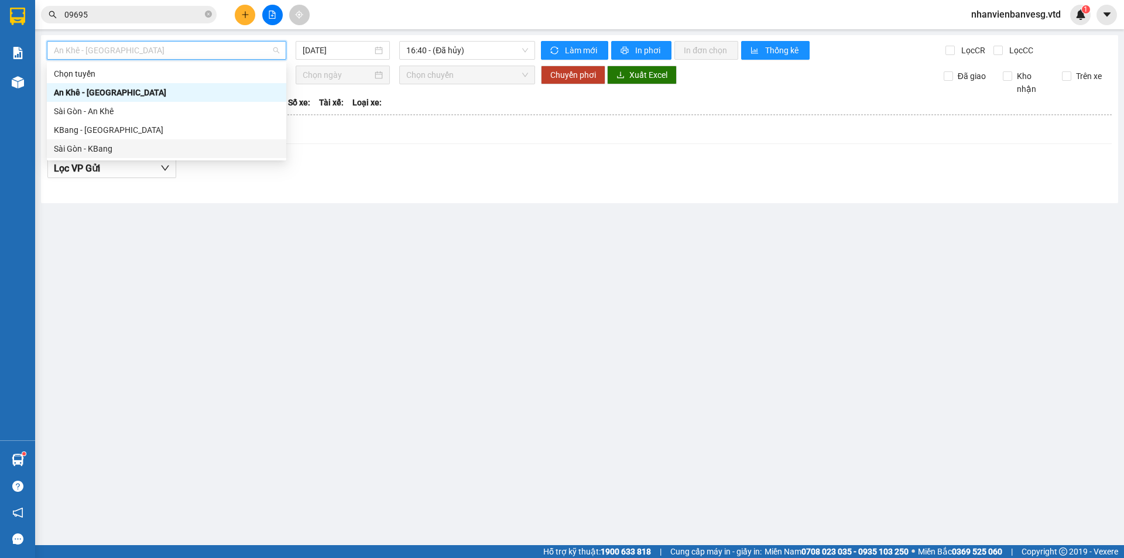
click at [180, 151] on div "Sài Gòn - KBang" at bounding box center [166, 148] width 225 height 13
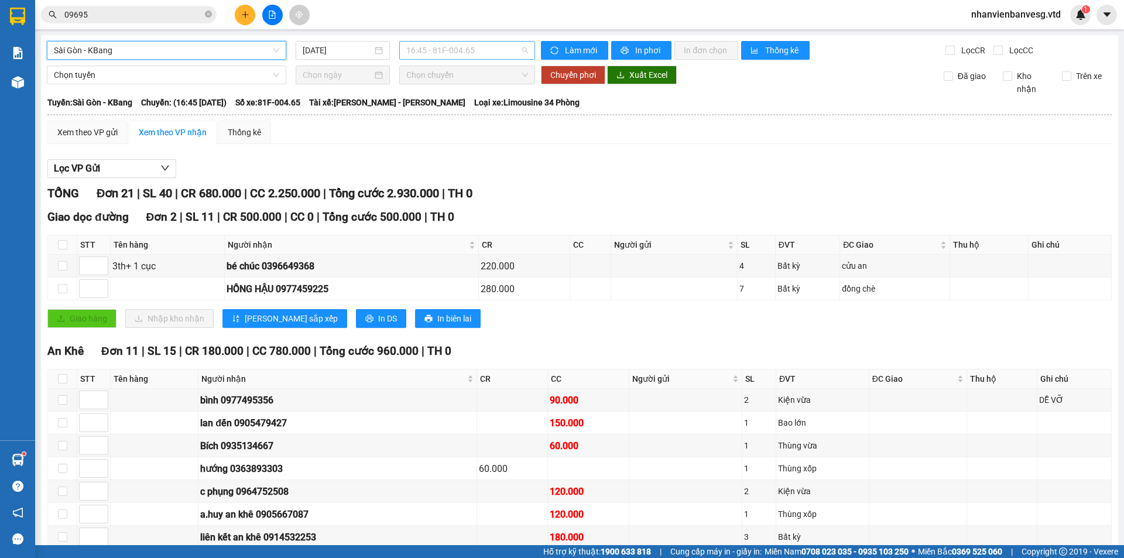
click at [447, 52] on span "16:45 - 81F-004.65" at bounding box center [467, 51] width 122 height 18
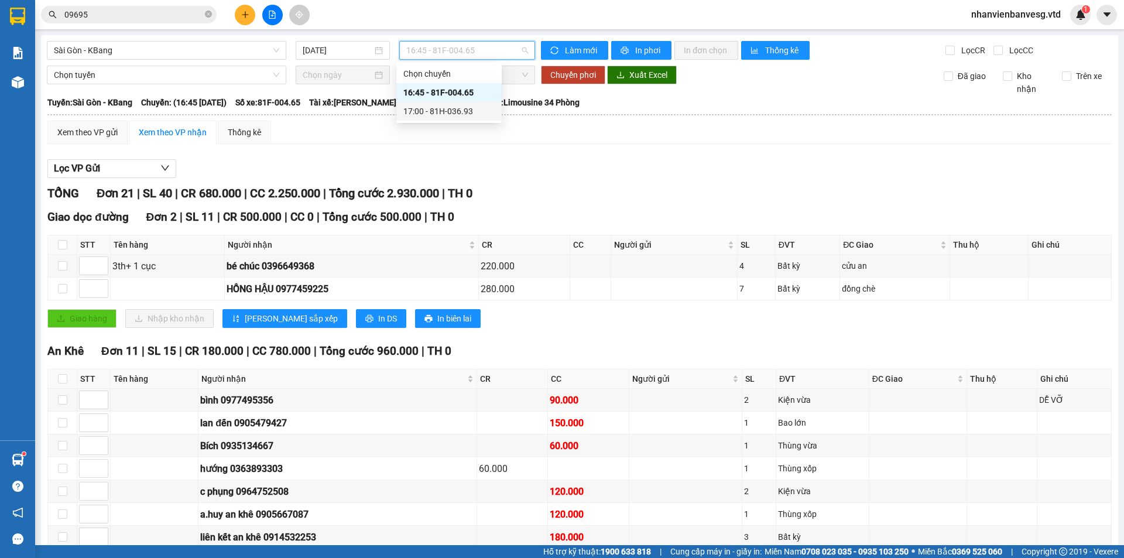
click at [458, 107] on div "17:00 - 81H-036.93" at bounding box center [448, 111] width 91 height 13
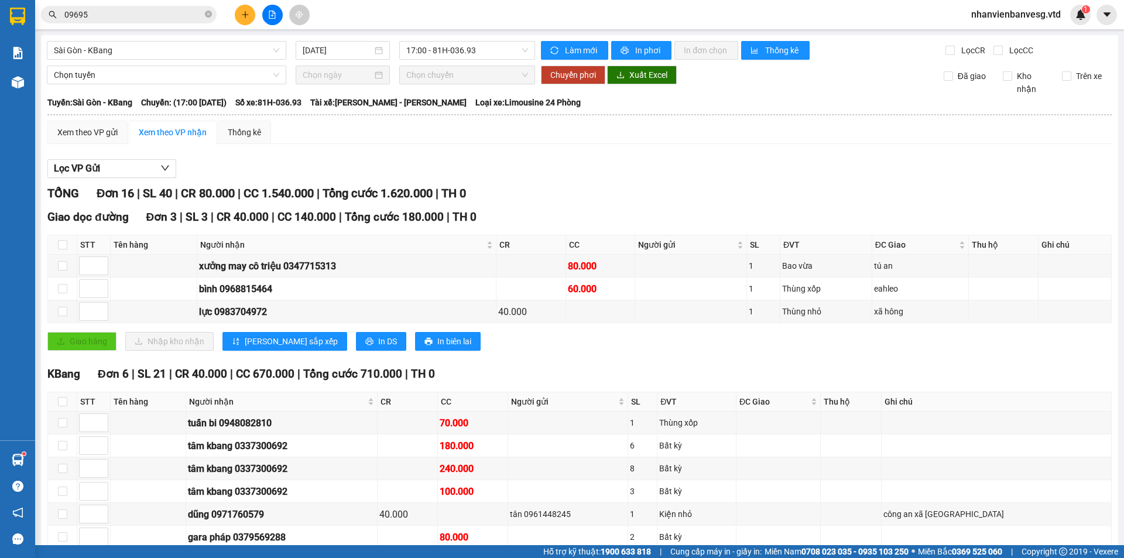
drag, startPoint x: 60, startPoint y: 451, endPoint x: 107, endPoint y: 476, distance: 52.9
drag, startPoint x: 150, startPoint y: 499, endPoint x: 146, endPoint y: 507, distance: 8.9
click at [92, 128] on div "Xem theo VP gửi" at bounding box center [87, 132] width 60 height 13
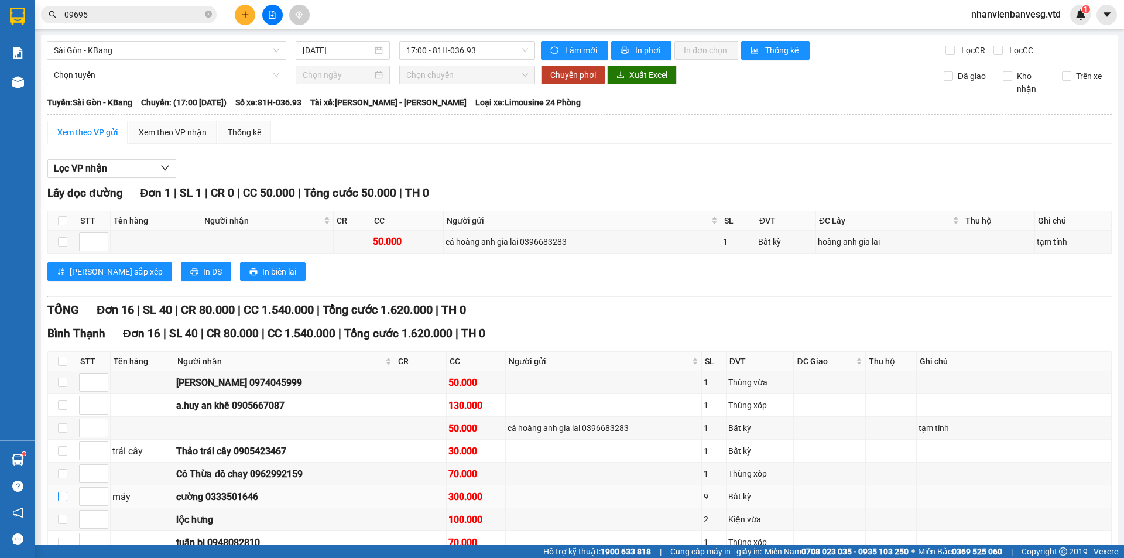
click at [61, 492] on input "checkbox" at bounding box center [62, 496] width 9 height 9
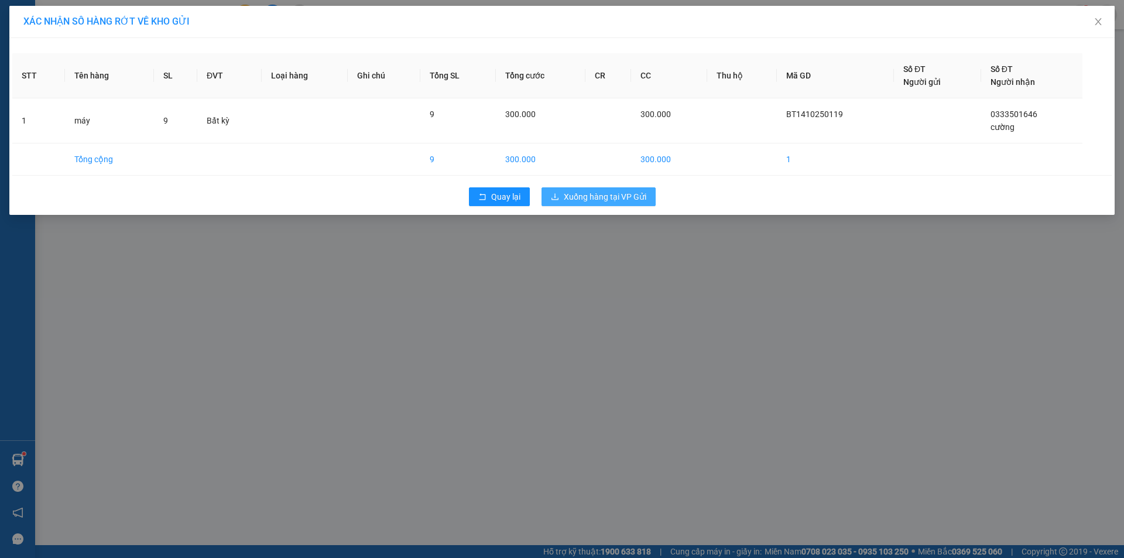
click at [576, 195] on span "Xuống hàng tại VP Gửi" at bounding box center [605, 196] width 83 height 13
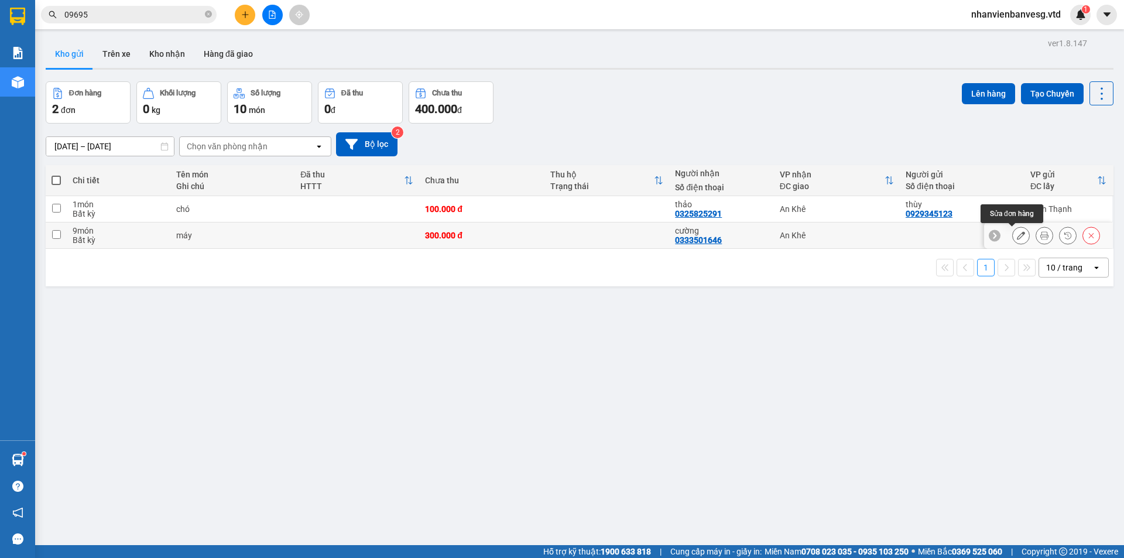
click at [1016, 236] on button at bounding box center [1020, 235] width 16 height 20
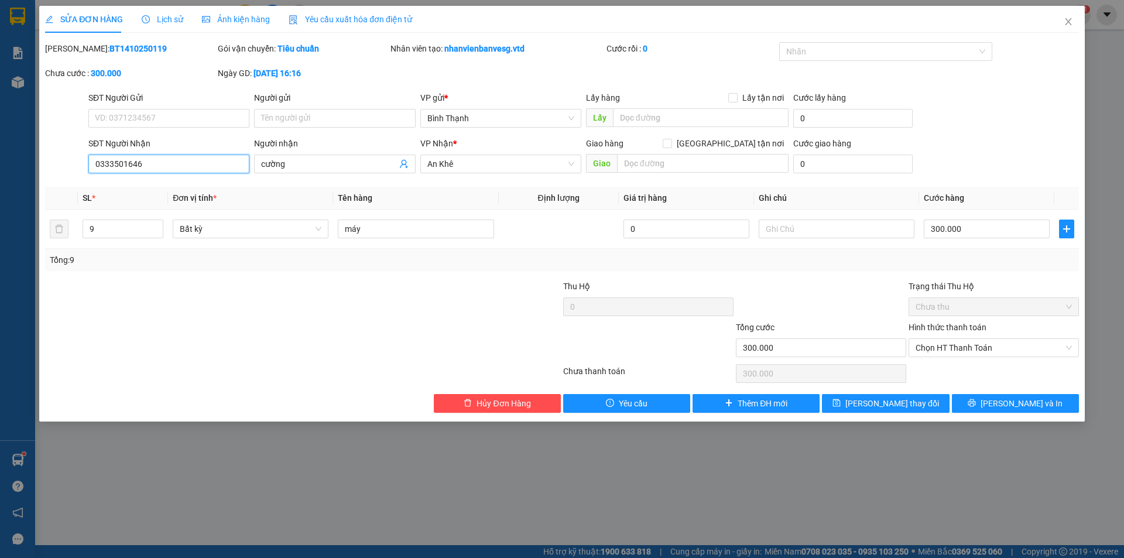
click at [124, 162] on input "0333501646" at bounding box center [168, 163] width 161 height 19
click at [911, 407] on span "[PERSON_NAME] thay đổi" at bounding box center [892, 403] width 94 height 13
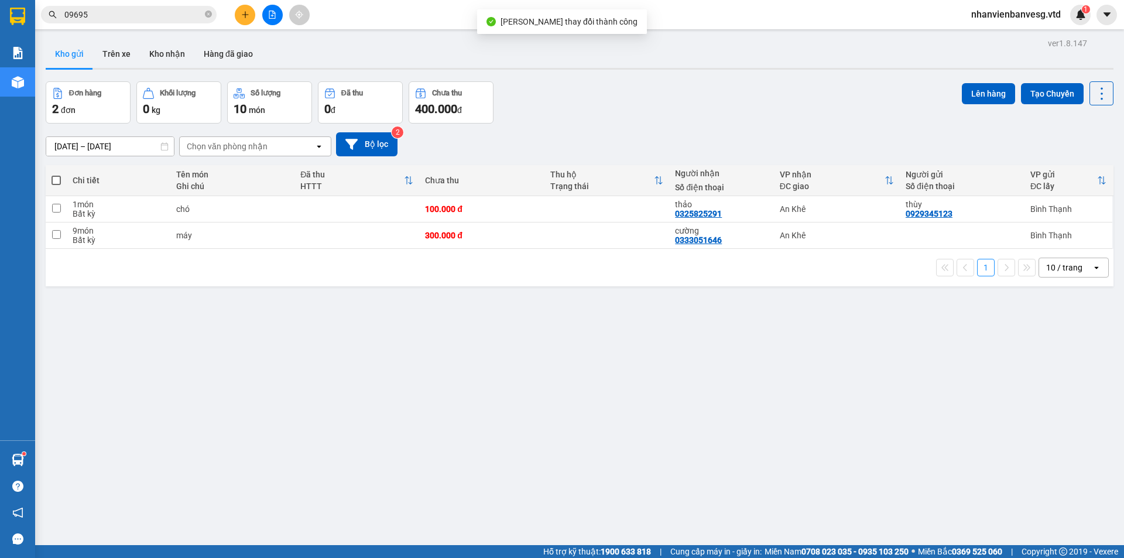
click at [54, 180] on span at bounding box center [55, 180] width 9 height 9
click at [56, 174] on input "checkbox" at bounding box center [56, 174] width 0 height 0
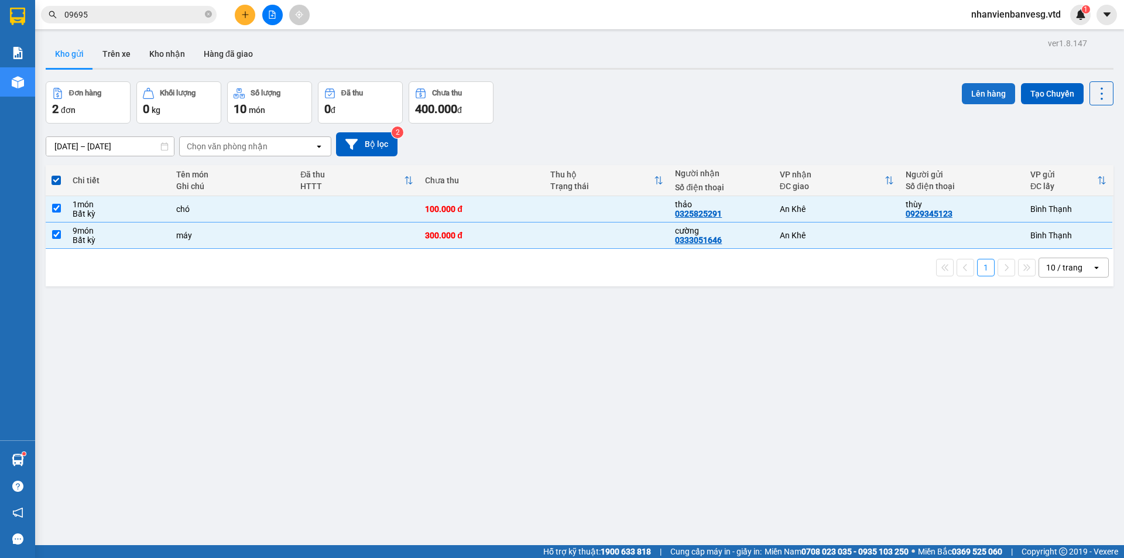
click at [973, 95] on button "Lên hàng" at bounding box center [988, 93] width 53 height 21
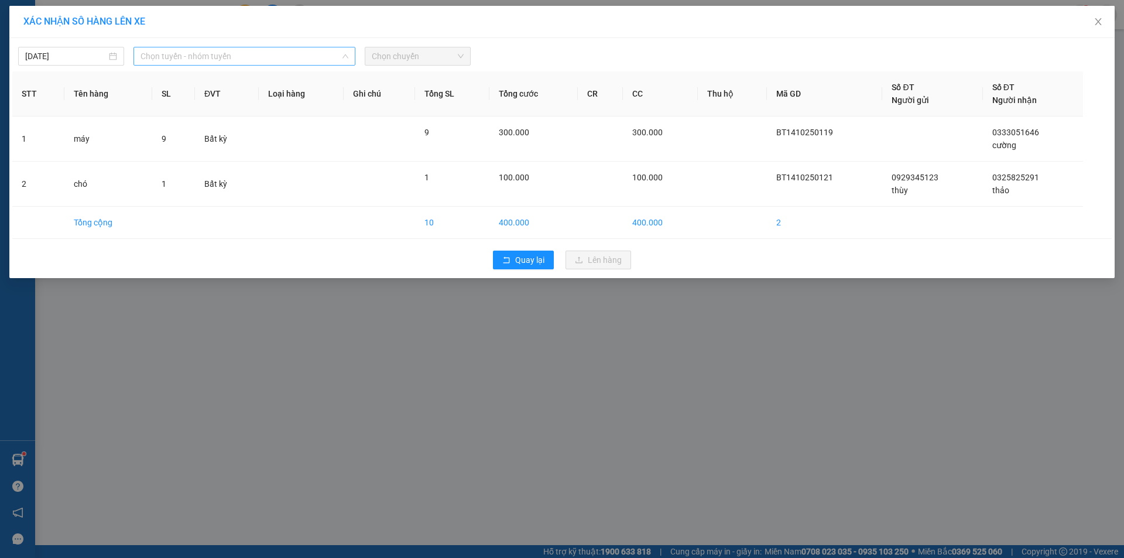
drag, startPoint x: 222, startPoint y: 49, endPoint x: 233, endPoint y: 119, distance: 71.8
click at [222, 50] on span "Chọn tuyến - nhóm tuyến" at bounding box center [244, 56] width 208 height 18
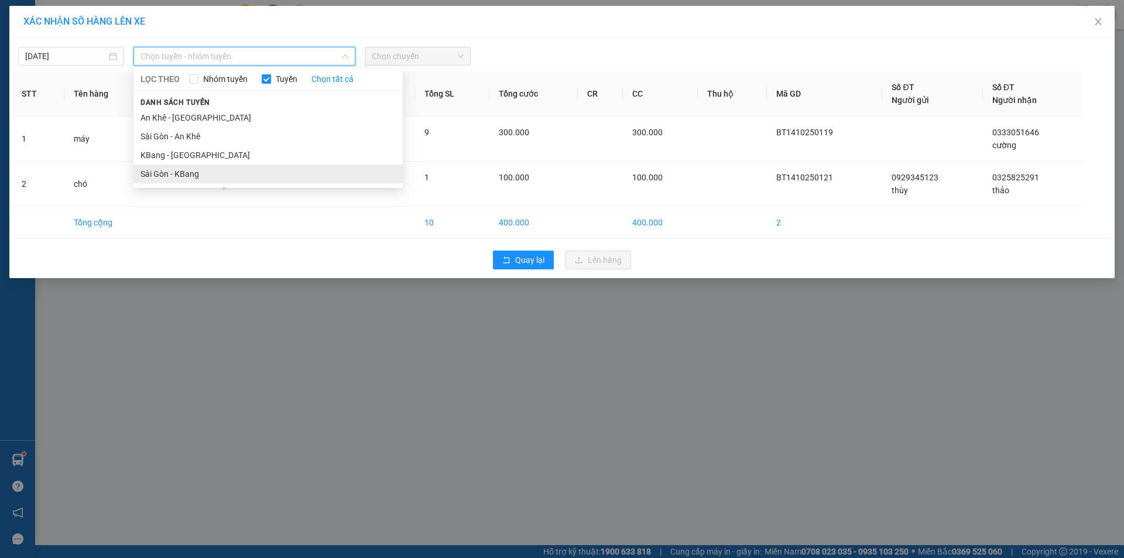
click at [241, 170] on li "Sài Gòn - KBang" at bounding box center [267, 173] width 269 height 19
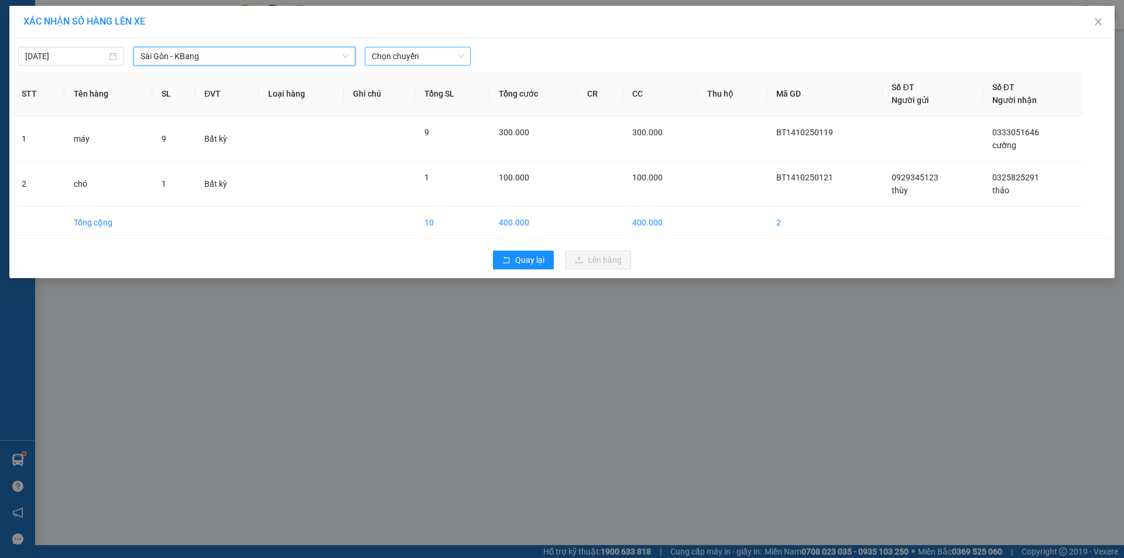
drag, startPoint x: 380, startPoint y: 51, endPoint x: 387, endPoint y: 63, distance: 14.2
click at [380, 52] on span "Chọn chuyến" at bounding box center [418, 56] width 92 height 18
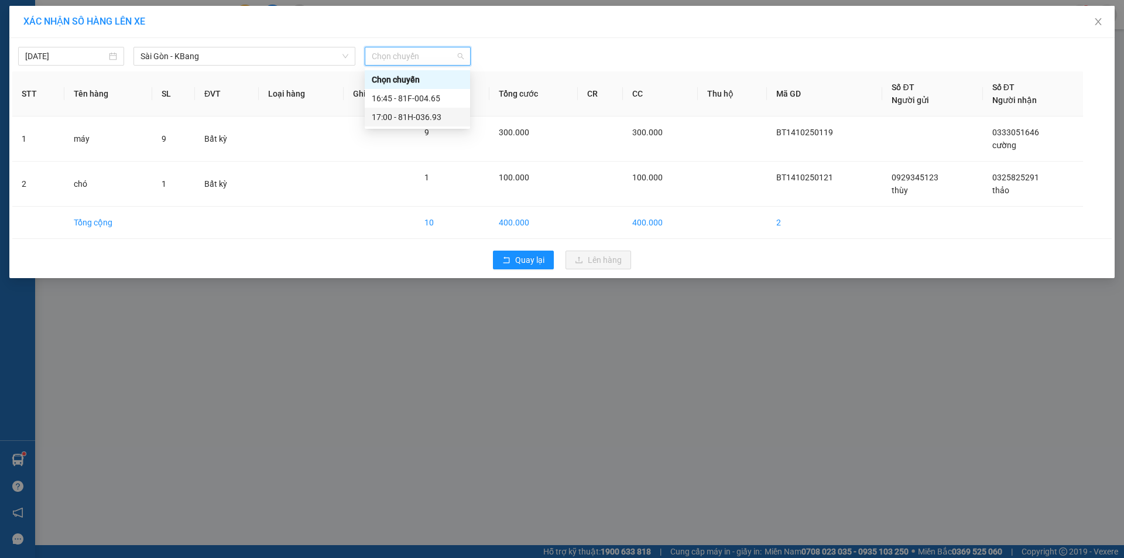
click at [426, 118] on div "17:00 - 81H-036.93" at bounding box center [417, 117] width 91 height 13
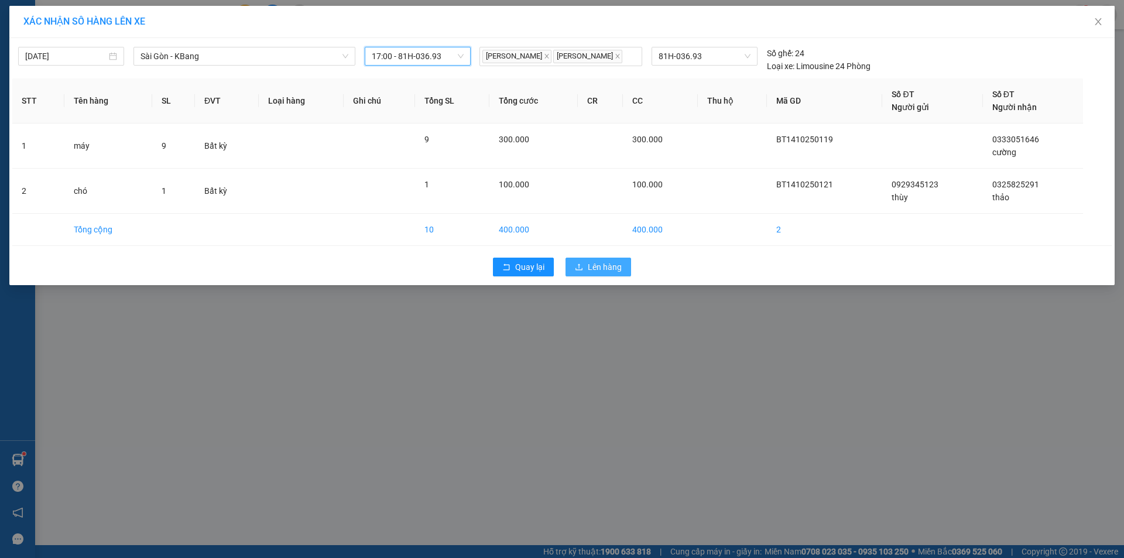
click at [609, 265] on span "Lên hàng" at bounding box center [605, 266] width 34 height 13
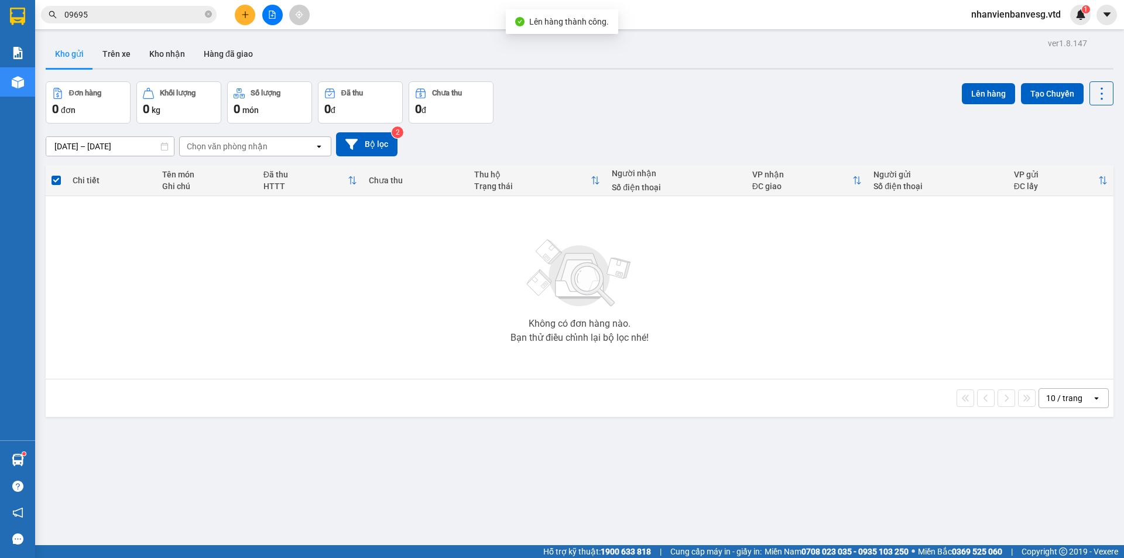
click at [277, 16] on button at bounding box center [272, 15] width 20 height 20
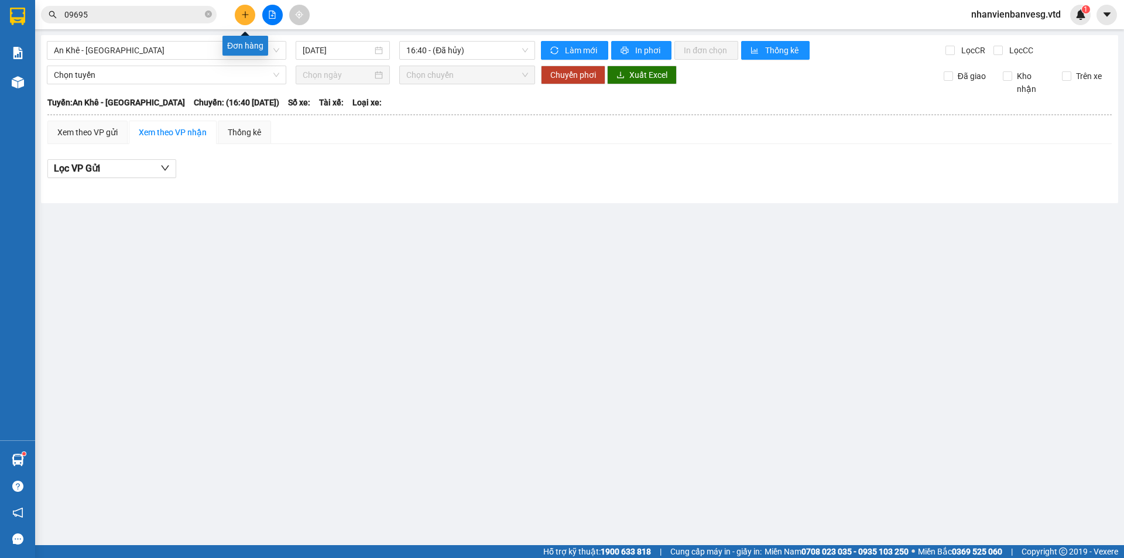
click at [251, 13] on button at bounding box center [245, 15] width 20 height 20
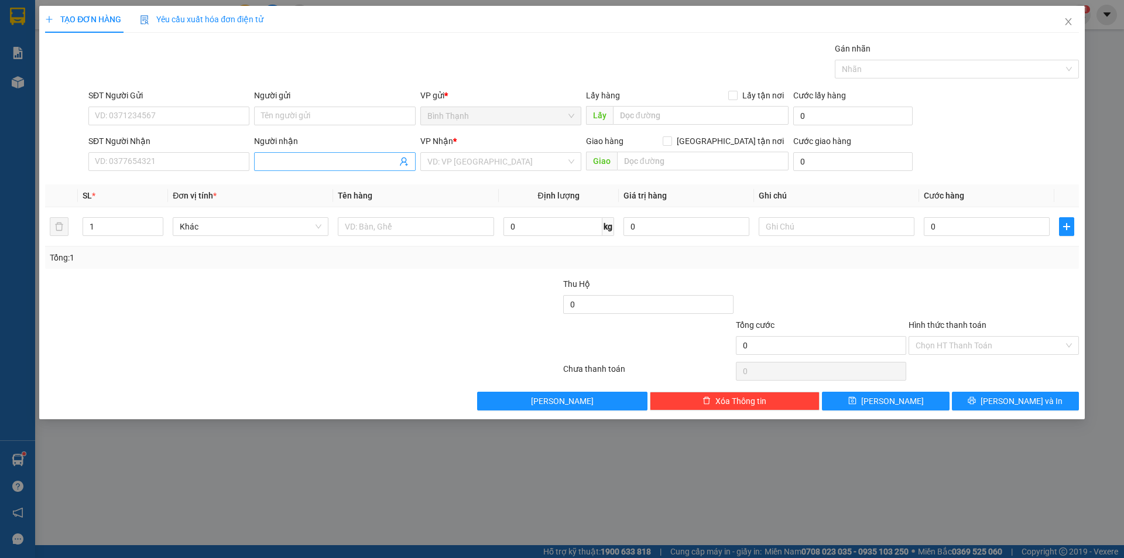
click at [357, 153] on span at bounding box center [334, 161] width 161 height 19
click at [323, 202] on div "đức dép đúng số - 0982385434" at bounding box center [334, 203] width 147 height 13
drag, startPoint x: 485, startPoint y: 162, endPoint x: 483, endPoint y: 186, distance: 23.5
click at [485, 163] on input "search" at bounding box center [496, 162] width 139 height 18
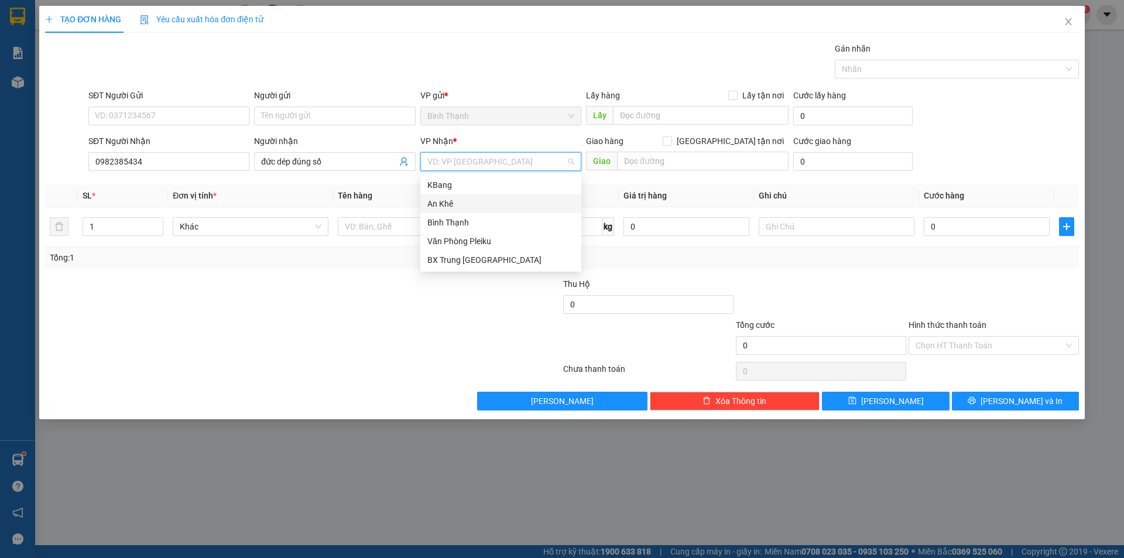
drag, startPoint x: 482, startPoint y: 200, endPoint x: 472, endPoint y: 201, distance: 9.5
click at [480, 200] on div "An Khê" at bounding box center [500, 203] width 147 height 13
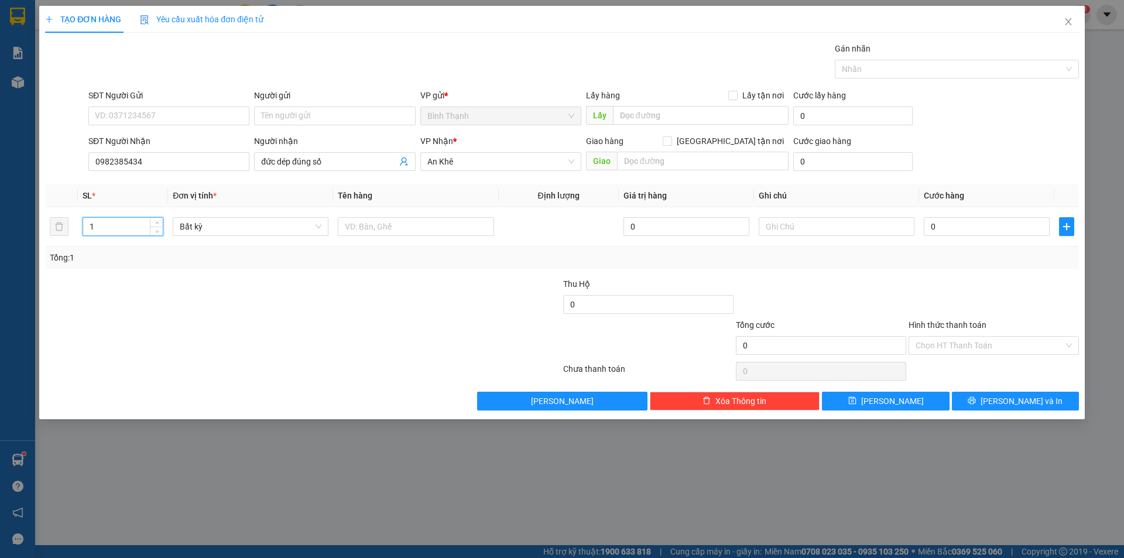
drag, startPoint x: 94, startPoint y: 228, endPoint x: 0, endPoint y: 256, distance: 98.2
click at [0, 255] on div "TẠO ĐƠN HÀNG Yêu cầu xuất hóa đơn điện tử Transit Pickup Surcharge Ids Transit …" at bounding box center [562, 279] width 1124 height 558
click at [266, 229] on span "Bất kỳ" at bounding box center [251, 227] width 142 height 18
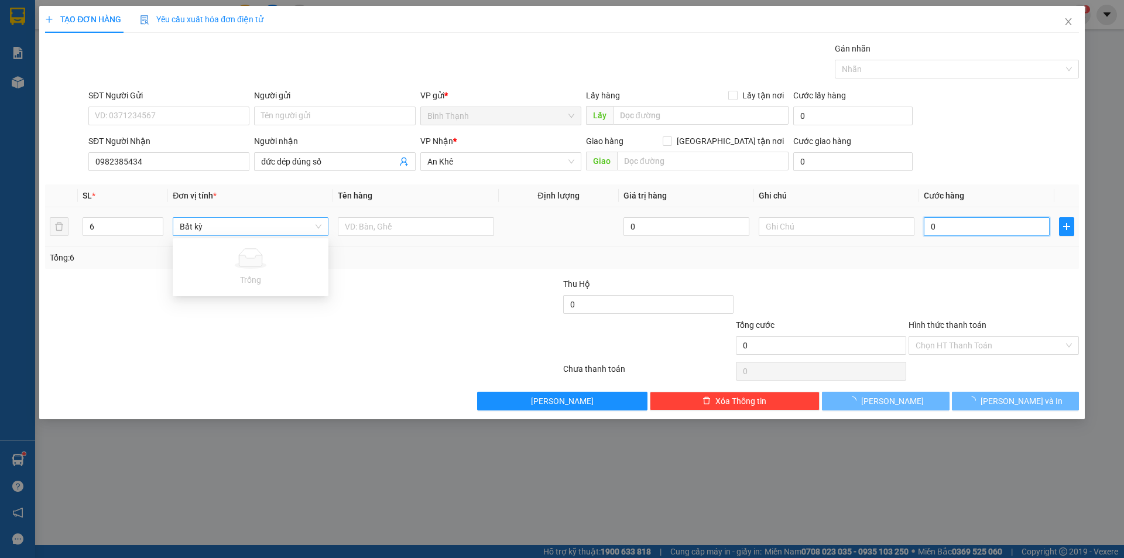
click at [942, 233] on input "0" at bounding box center [986, 226] width 126 height 19
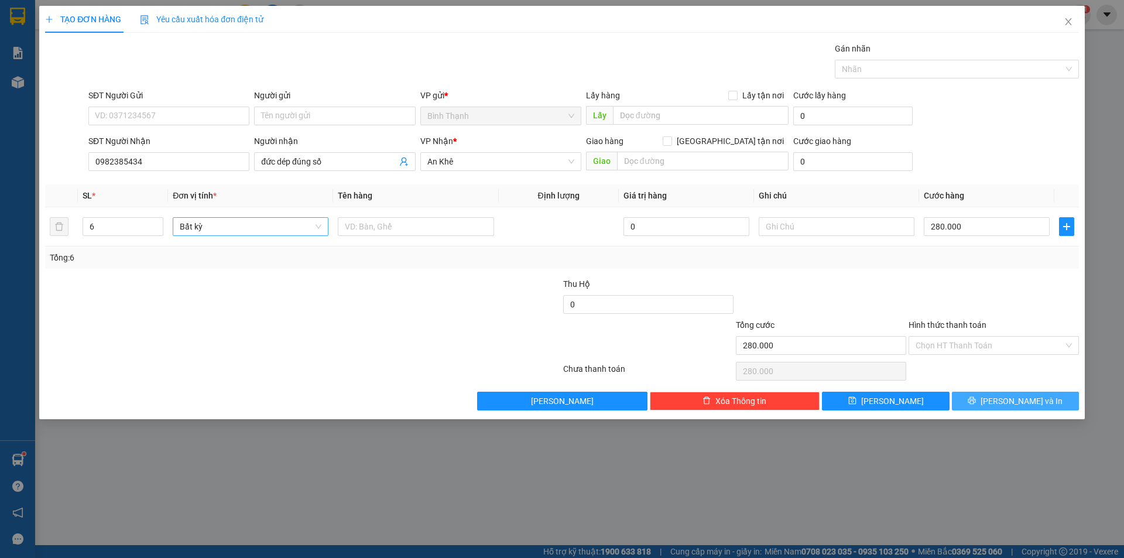
click at [1025, 402] on span "[PERSON_NAME] và In" at bounding box center [1021, 400] width 82 height 13
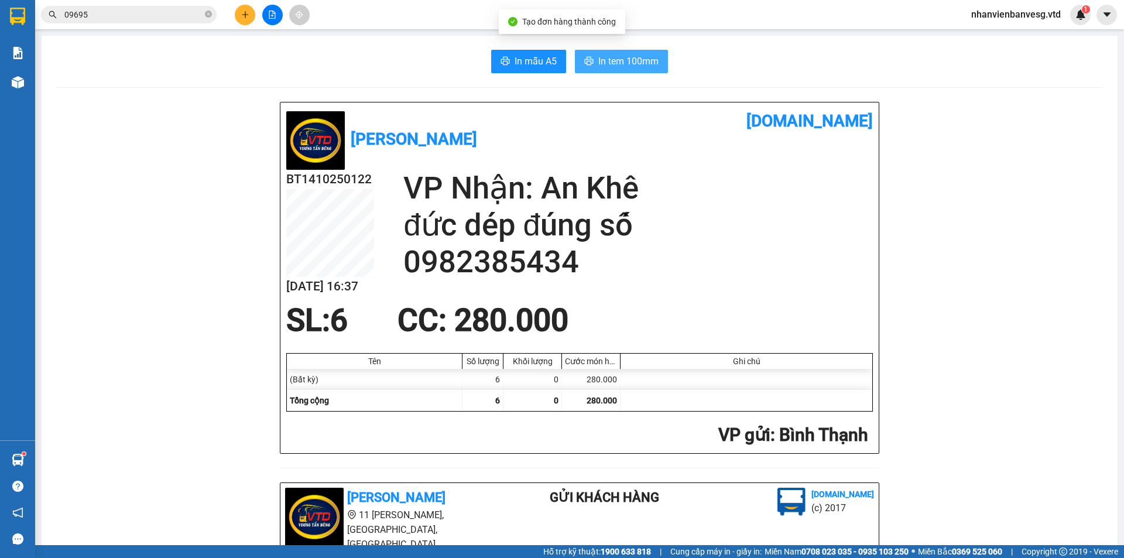
click at [632, 66] on span "In tem 100mm" at bounding box center [628, 61] width 60 height 15
click at [246, 16] on icon "plus" at bounding box center [245, 15] width 8 height 8
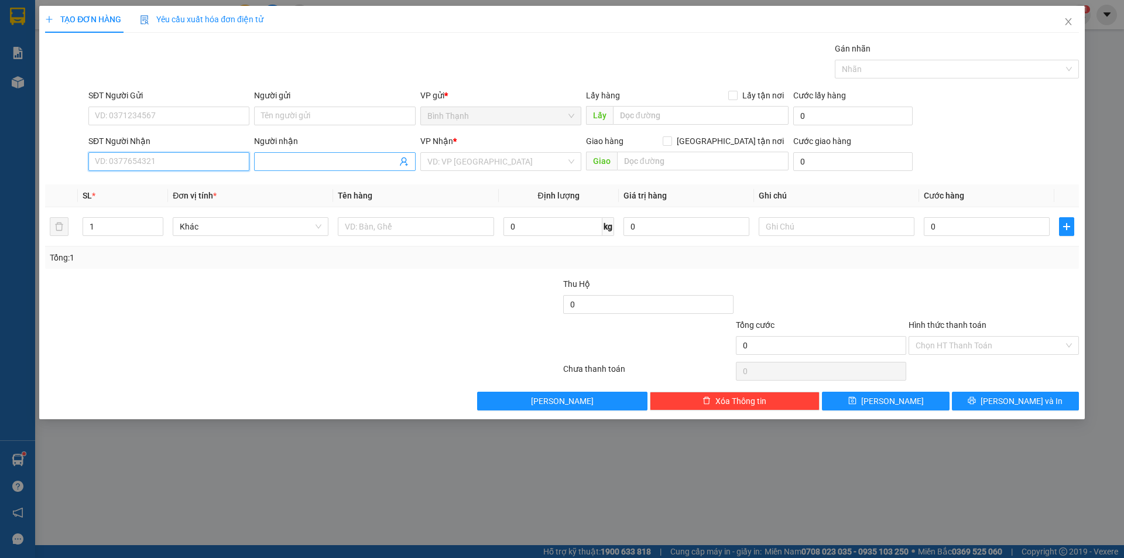
drag, startPoint x: 209, startPoint y: 163, endPoint x: 272, endPoint y: 164, distance: 62.6
click at [216, 164] on input "SĐT Người Nhận" at bounding box center [168, 161] width 161 height 19
drag, startPoint x: 298, startPoint y: 165, endPoint x: 301, endPoint y: 153, distance: 12.1
click at [299, 165] on input "Người nhận" at bounding box center [328, 161] width 135 height 13
type input "bé an khê"
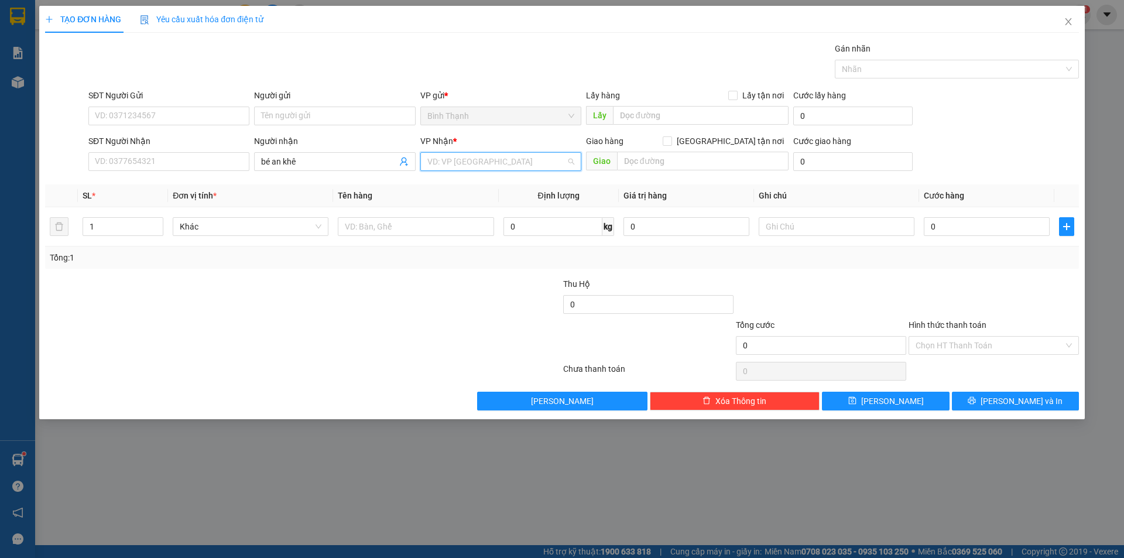
drag, startPoint x: 485, startPoint y: 165, endPoint x: 466, endPoint y: 195, distance: 35.2
click at [485, 166] on input "search" at bounding box center [496, 162] width 139 height 18
click at [465, 205] on div "An Khê" at bounding box center [500, 203] width 147 height 13
click at [381, 225] on input "text" at bounding box center [416, 226] width 156 height 19
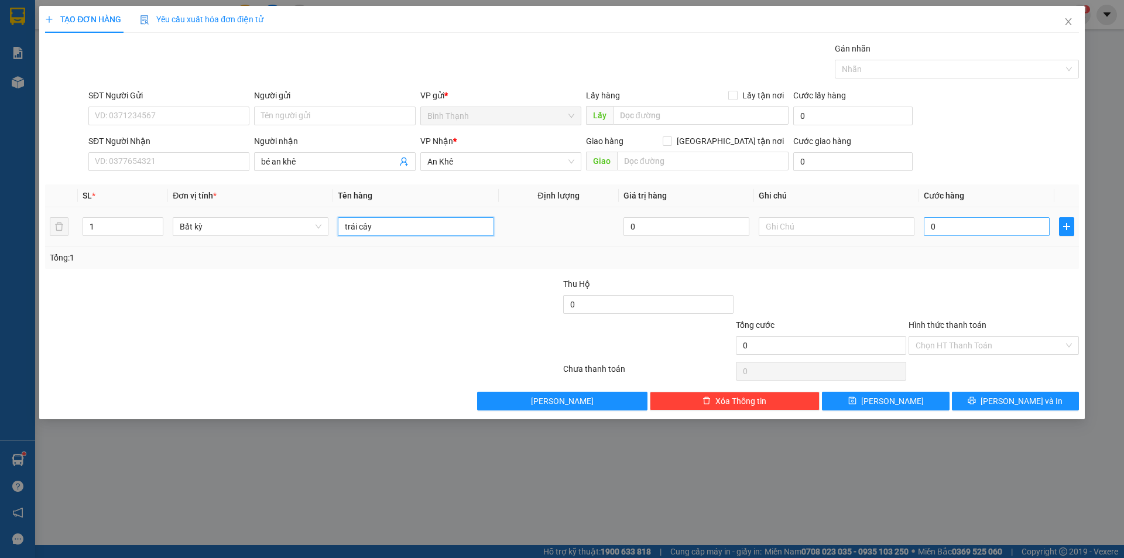
type input "trái cây"
click at [975, 231] on input "0" at bounding box center [986, 226] width 126 height 19
type input "3"
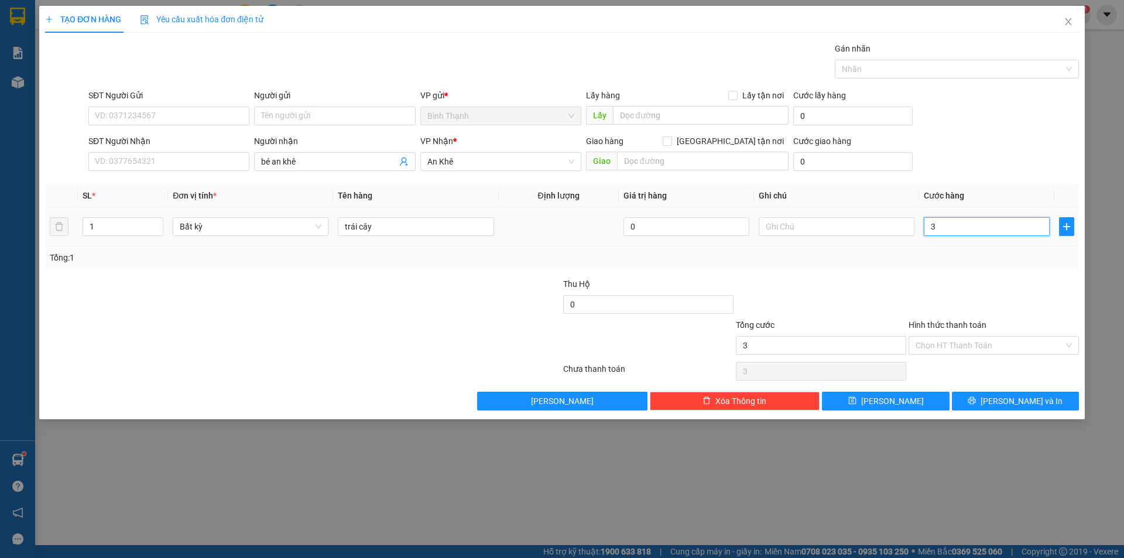
type input "30"
type input "300"
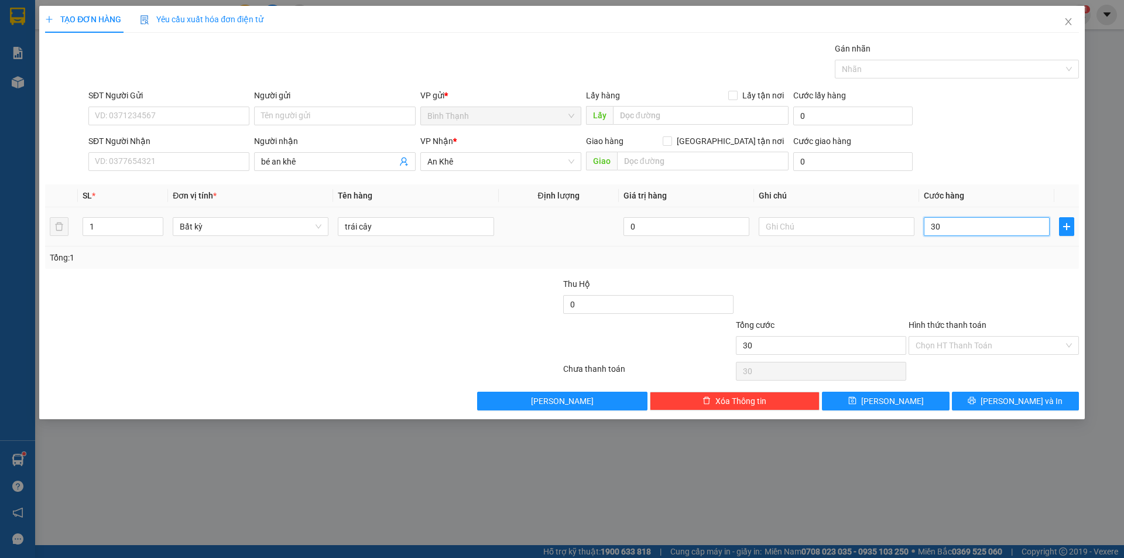
type input "300"
type input "3.000"
type input "30.000"
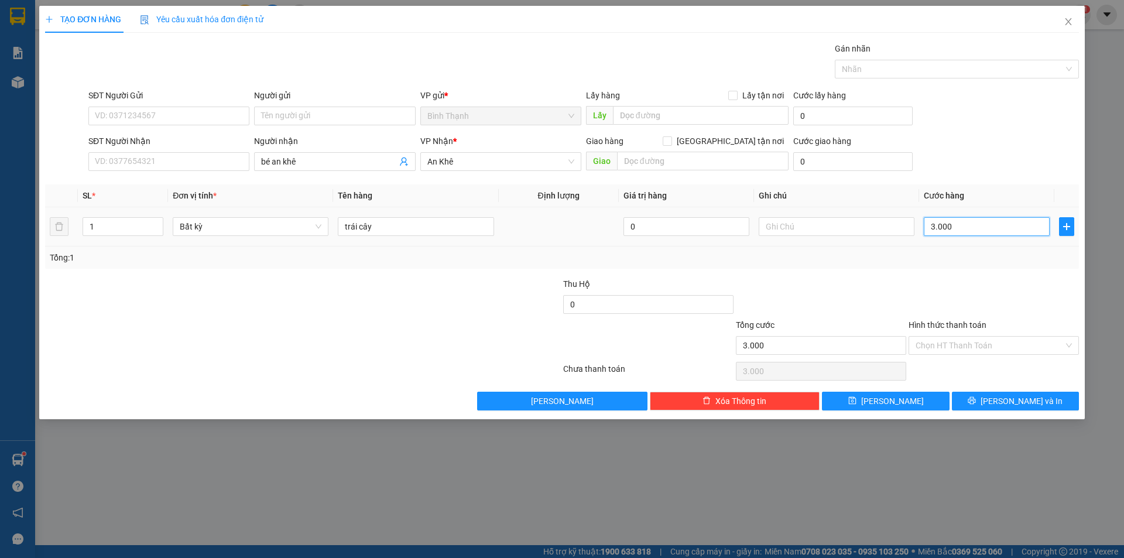
type input "30.000"
click at [915, 396] on button "[PERSON_NAME]" at bounding box center [885, 401] width 127 height 19
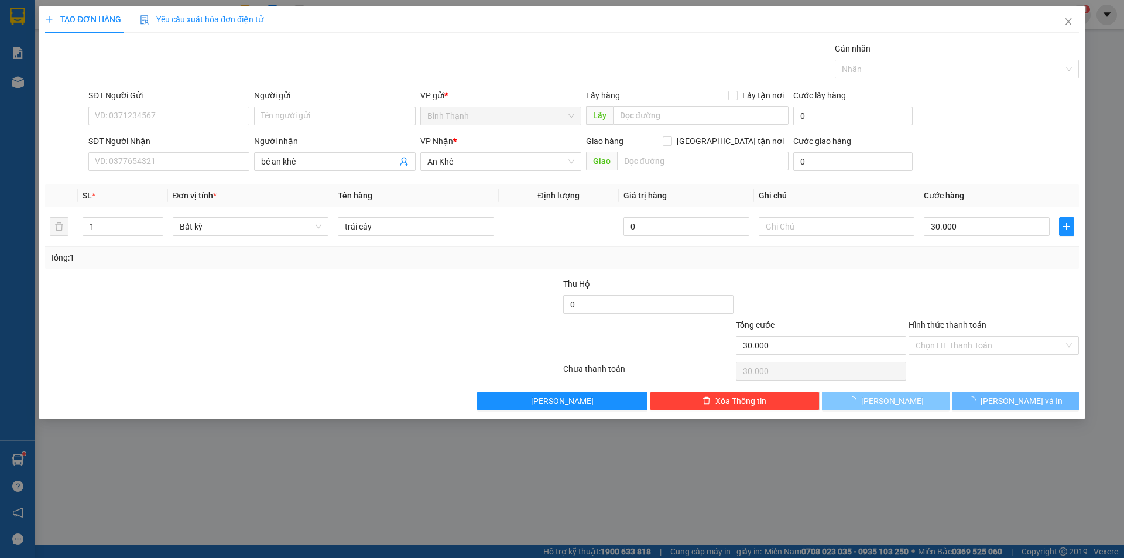
type input "0"
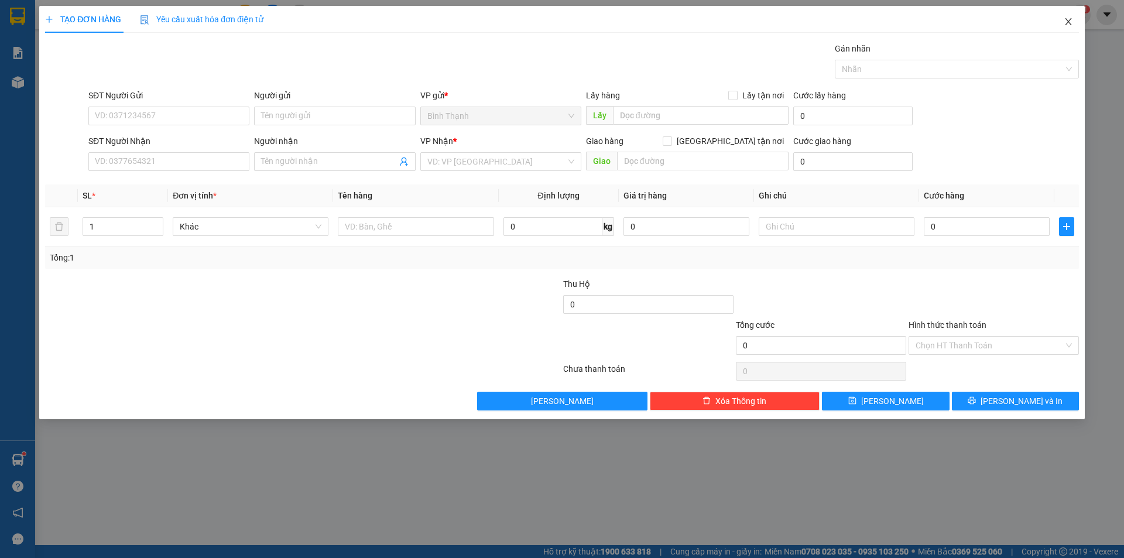
click at [1065, 24] on icon "close" at bounding box center [1067, 21] width 9 height 9
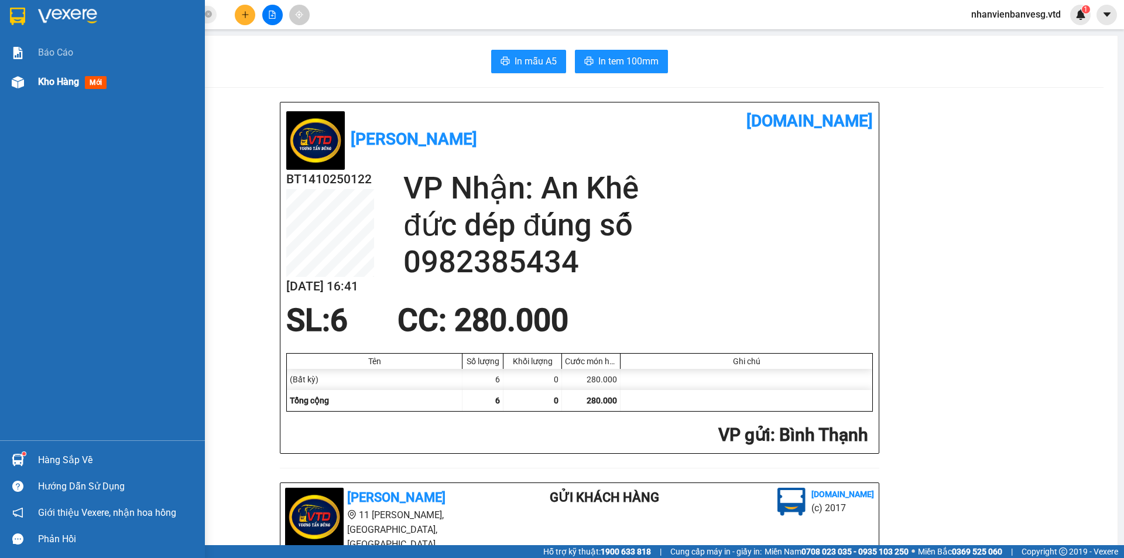
click at [41, 85] on span "Kho hàng" at bounding box center [58, 81] width 41 height 11
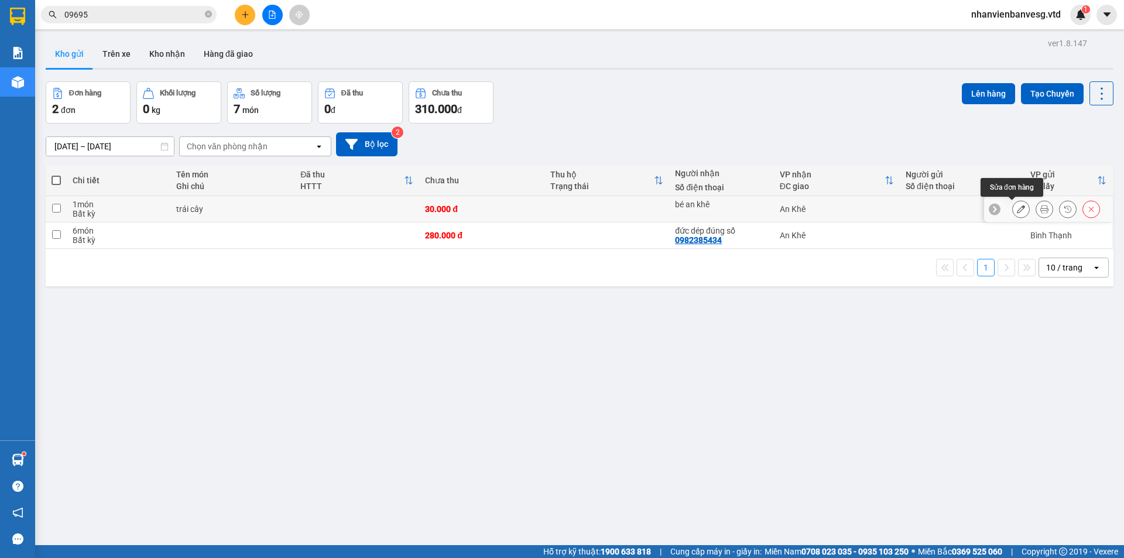
click at [1017, 211] on icon at bounding box center [1021, 209] width 8 height 8
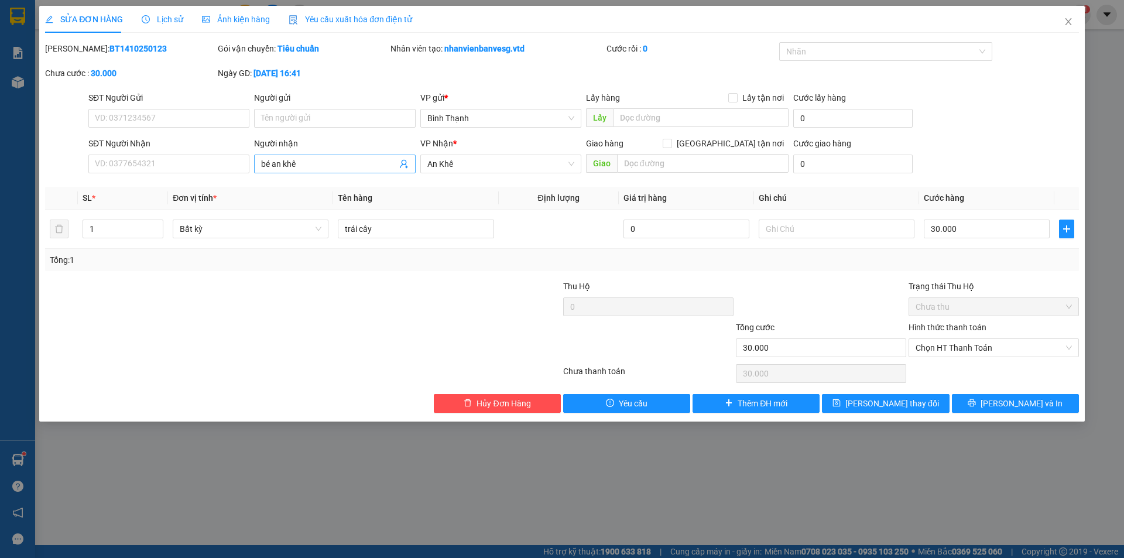
click at [313, 163] on input "bé an khê" at bounding box center [328, 163] width 135 height 13
type input "bé chợ đồn"
click at [892, 404] on span "[PERSON_NAME] thay đổi" at bounding box center [892, 403] width 94 height 13
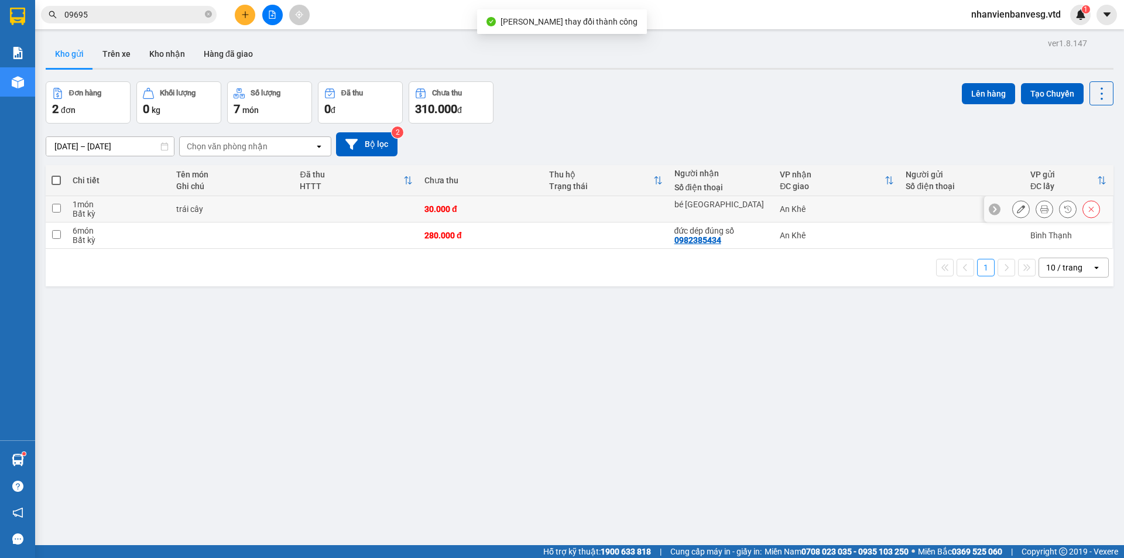
click at [51, 211] on td at bounding box center [56, 209] width 21 height 26
checkbox input "true"
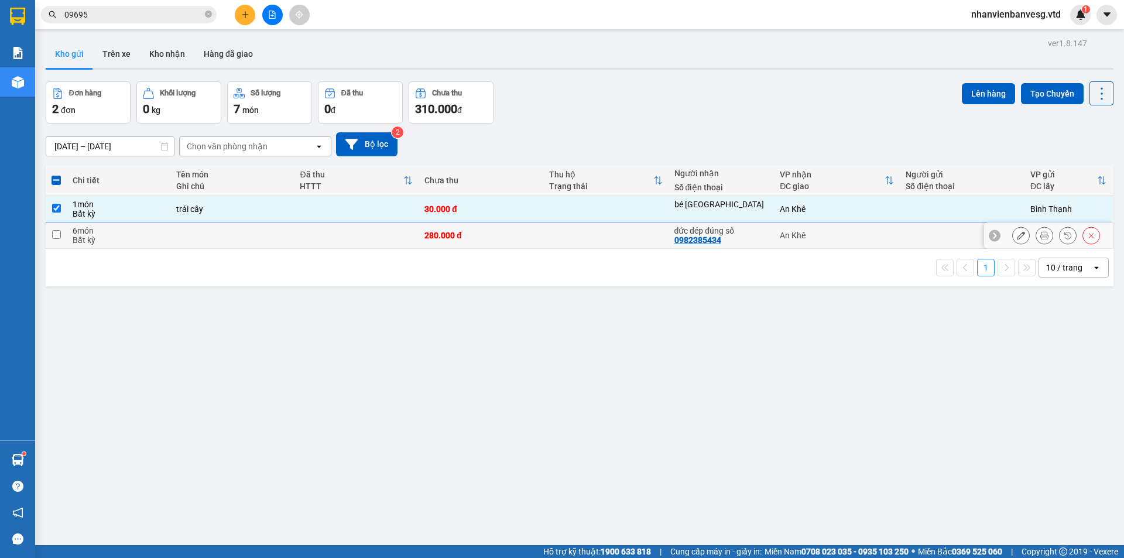
click at [64, 232] on td at bounding box center [56, 235] width 21 height 26
checkbox input "true"
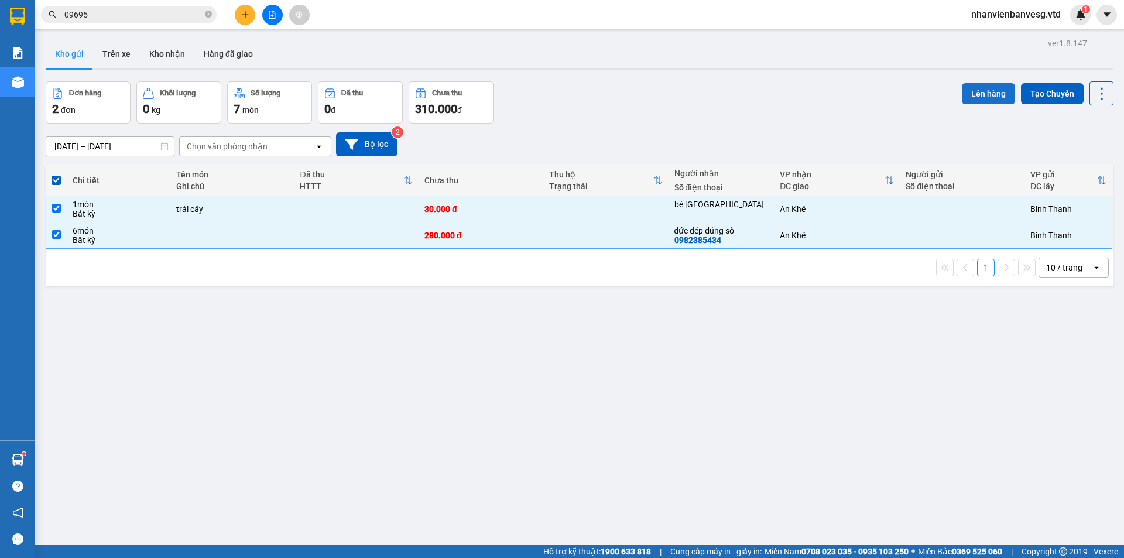
click at [974, 95] on button "Lên hàng" at bounding box center [988, 93] width 53 height 21
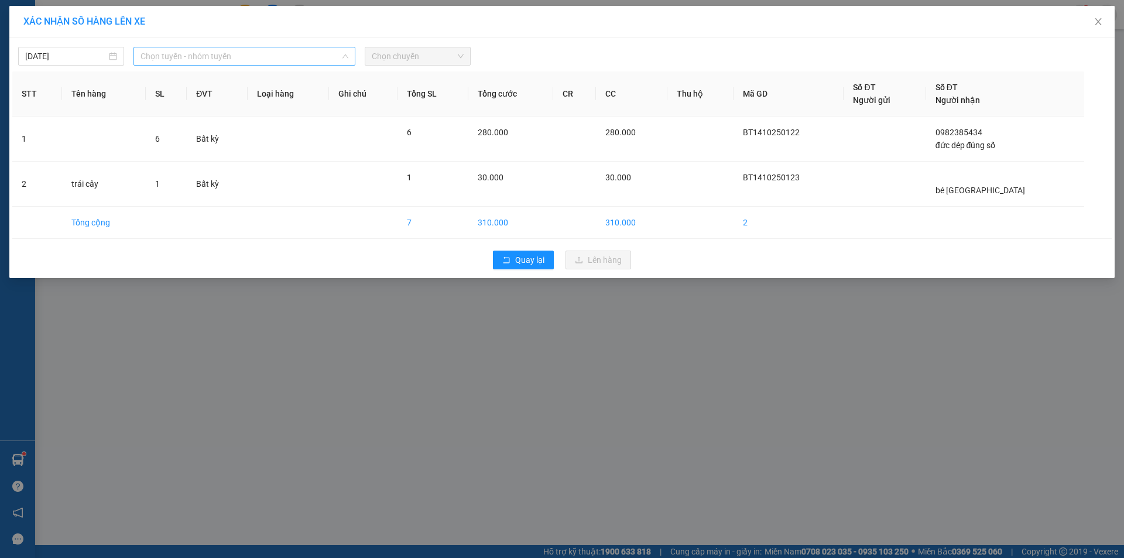
drag, startPoint x: 187, startPoint y: 51, endPoint x: 206, endPoint y: 145, distance: 95.5
click at [187, 56] on span "Chọn tuyến - nhóm tuyến" at bounding box center [244, 56] width 208 height 18
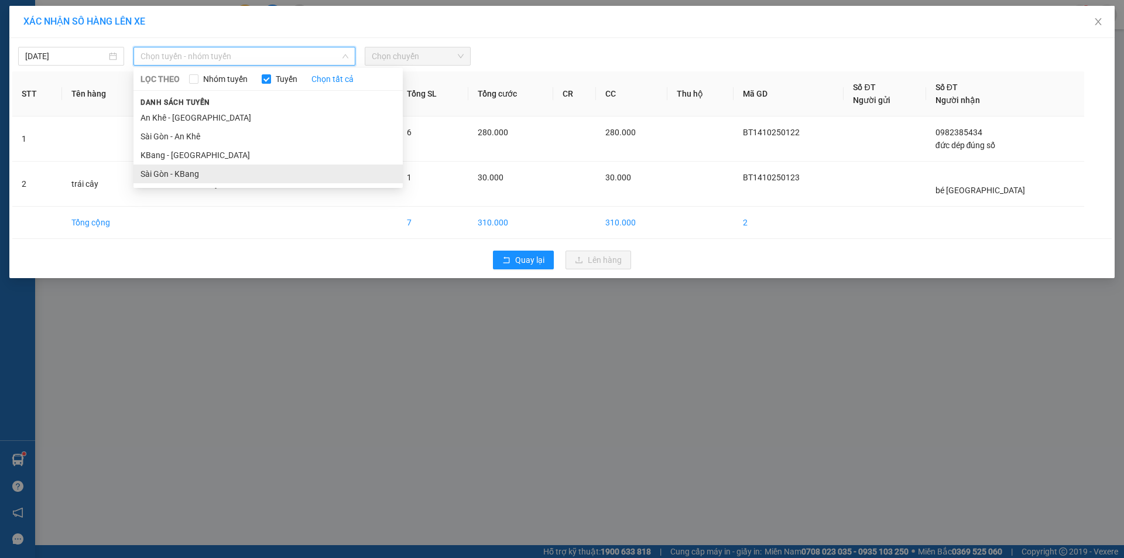
click at [212, 174] on li "Sài Gòn - KBang" at bounding box center [267, 173] width 269 height 19
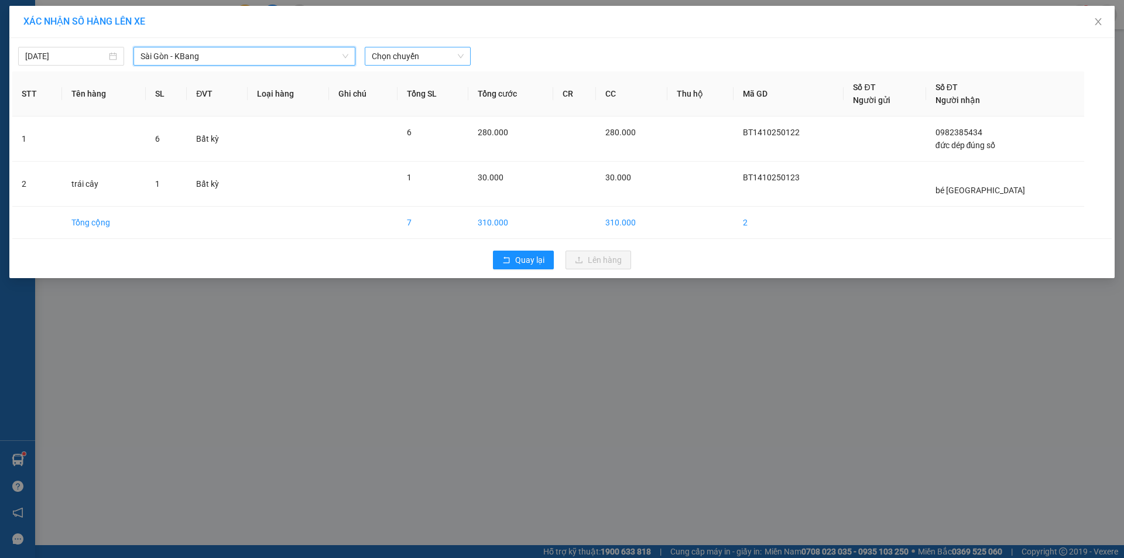
click at [411, 59] on span "Chọn chuyến" at bounding box center [418, 56] width 92 height 18
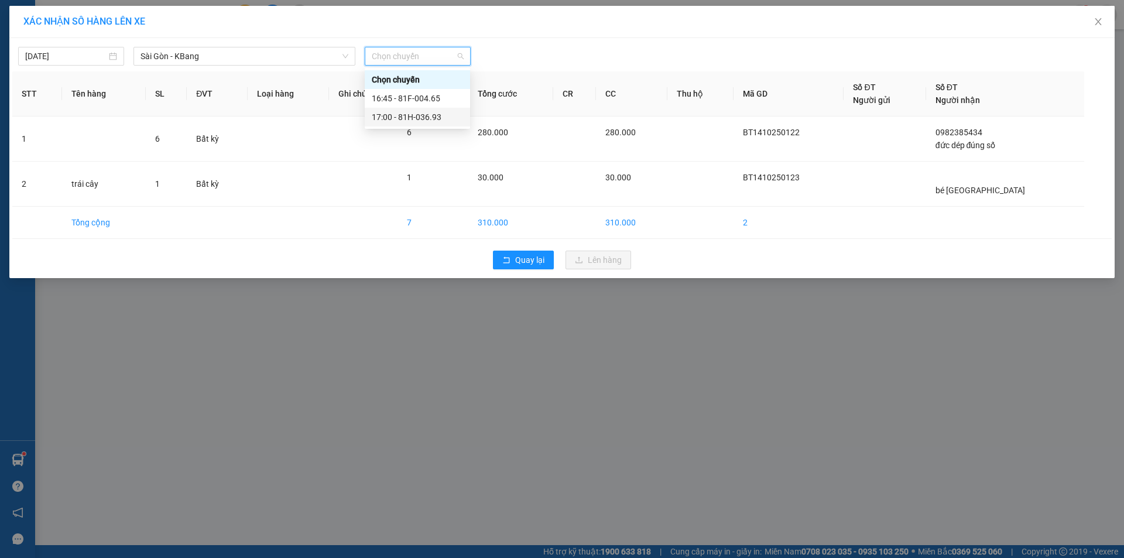
click at [435, 115] on div "17:00 - 81H-036.93" at bounding box center [417, 117] width 91 height 13
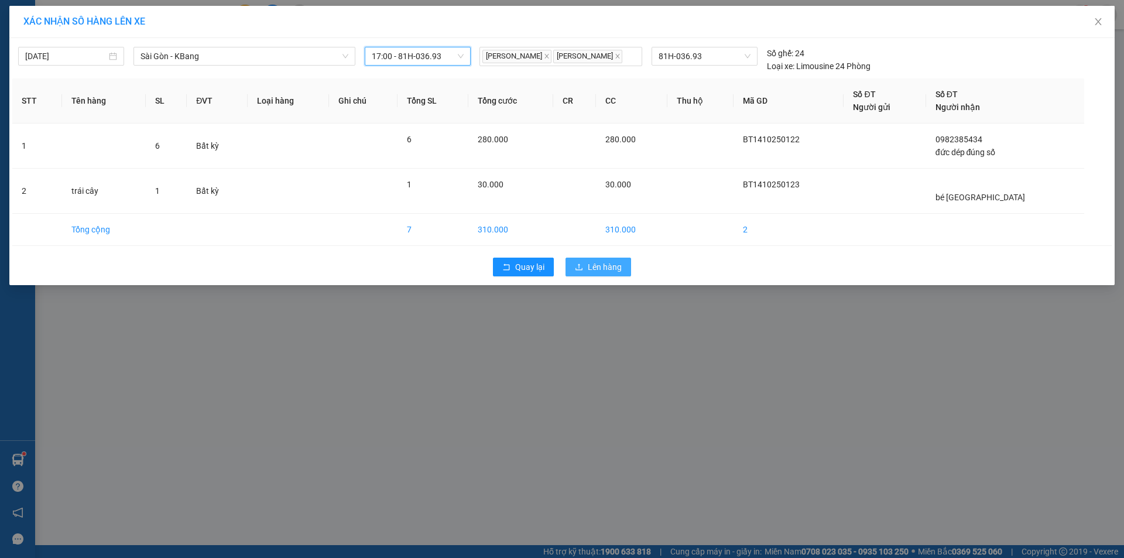
click at [579, 271] on span "upload" at bounding box center [579, 267] width 8 height 9
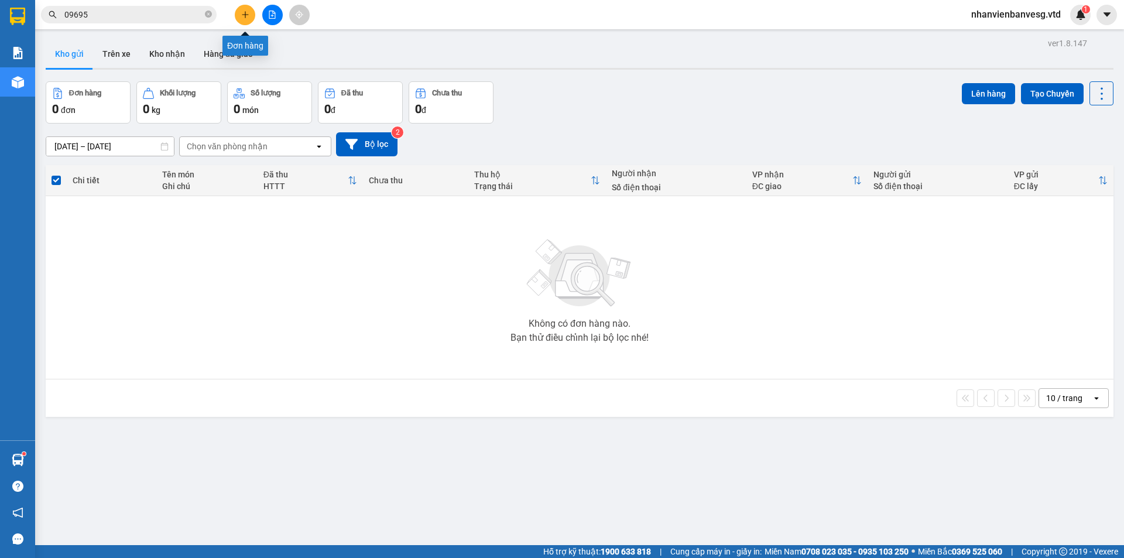
click at [240, 14] on button at bounding box center [245, 15] width 20 height 20
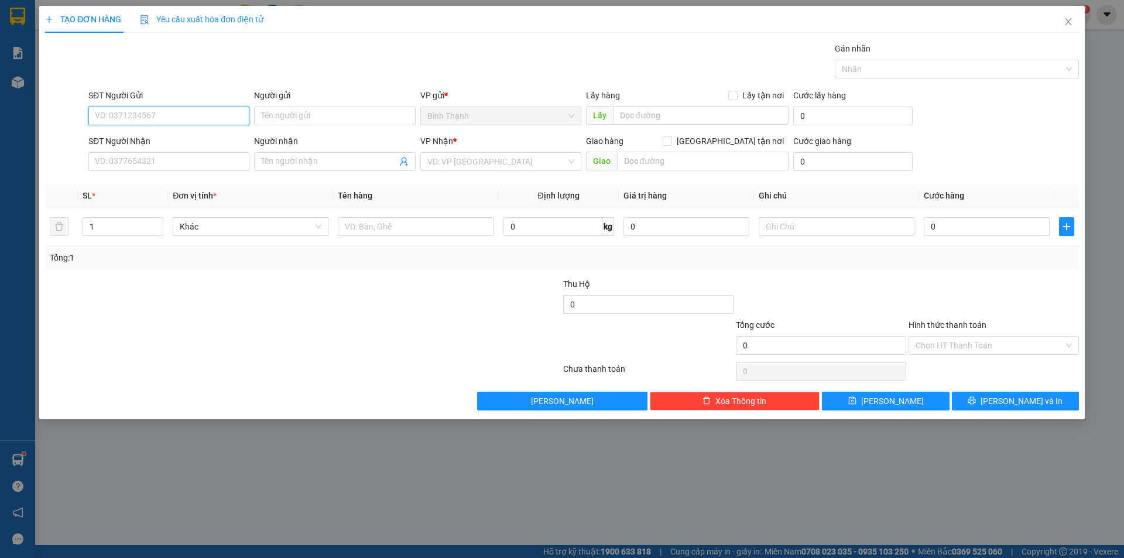
click at [201, 109] on input "SĐT Người Gửi" at bounding box center [168, 116] width 161 height 19
click at [153, 108] on input "SĐT Người Gửi" at bounding box center [168, 116] width 161 height 19
click at [169, 138] on div "0398295337 - Cổng chào Bình Dương" at bounding box center [168, 139] width 147 height 13
type input "0398295337"
type input "Cổng chào Bình Dương"
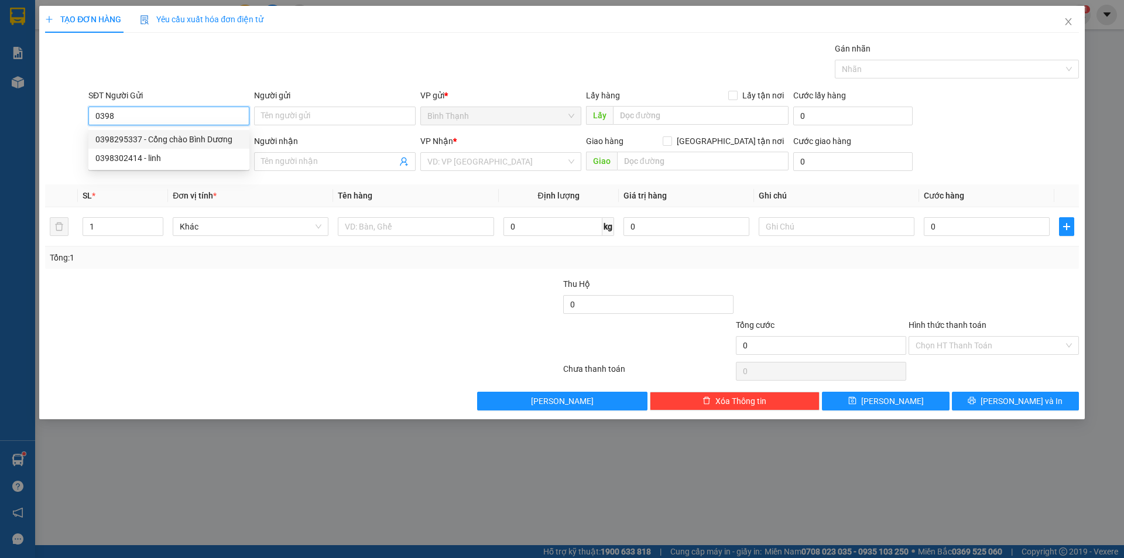
type input "ccbd"
type input "lài cđ"
type input "0398295337"
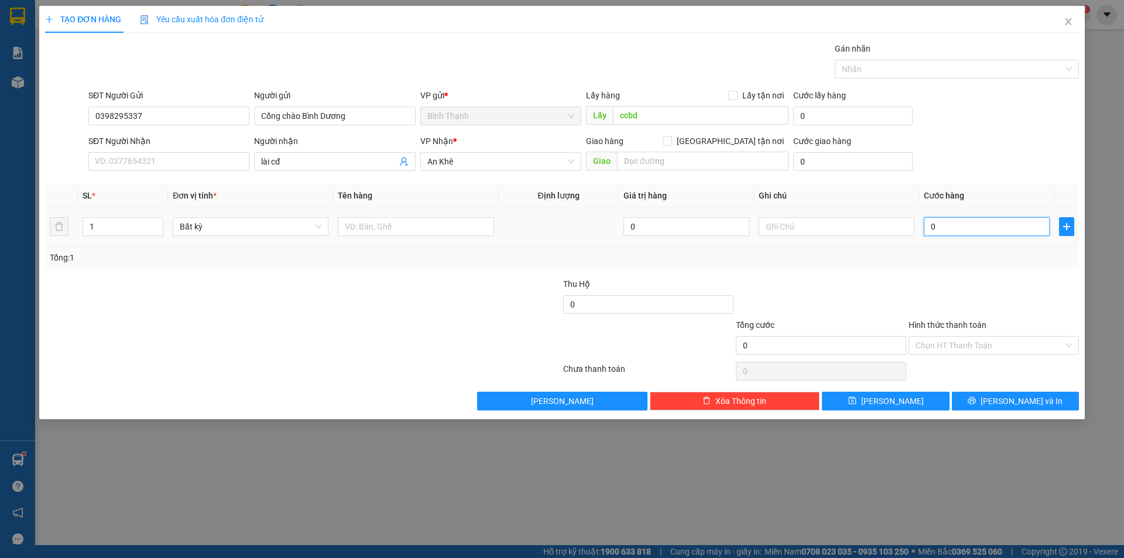
click at [980, 227] on input "0" at bounding box center [986, 226] width 126 height 19
type input "3"
type input "30"
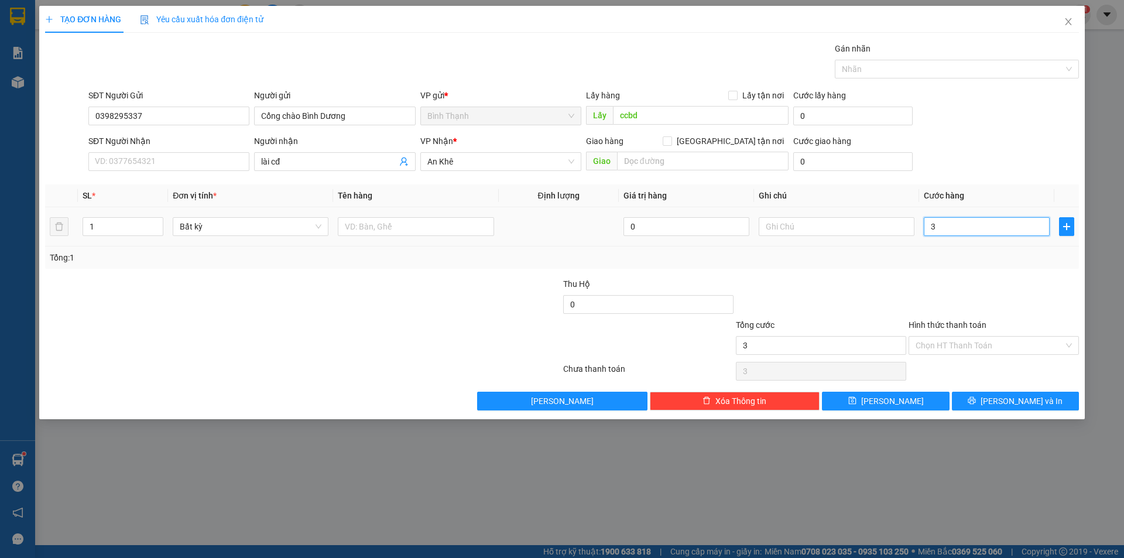
type input "30"
type input "300"
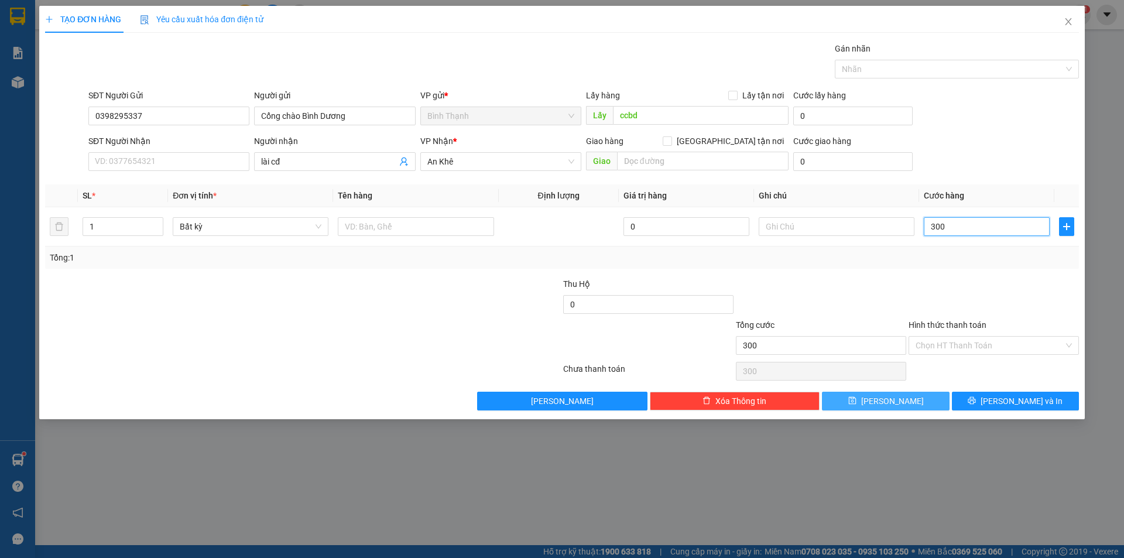
type input "3.000"
type input "30.000"
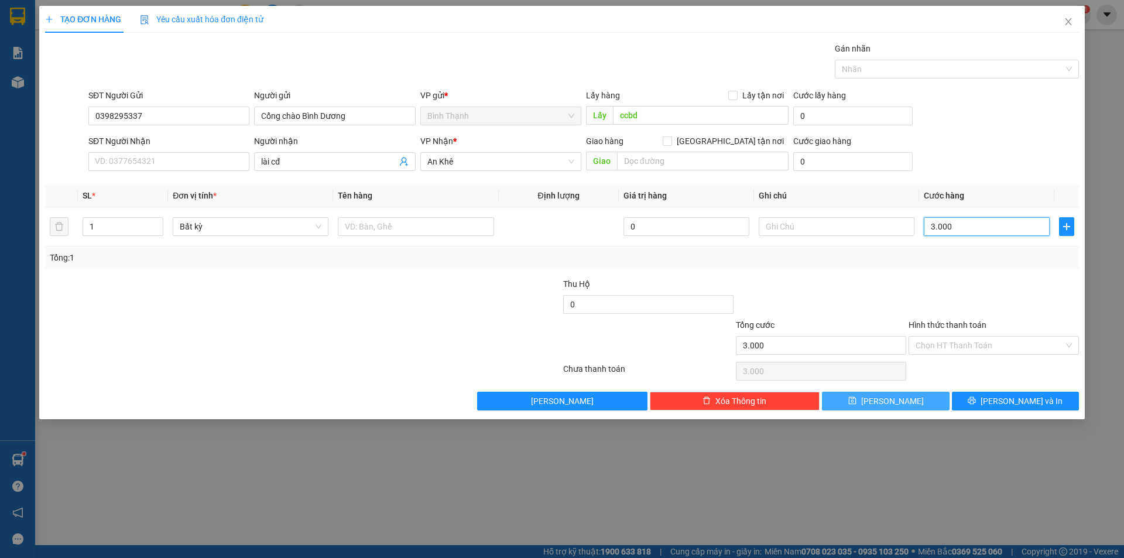
type input "30.000"
click at [913, 402] on button "[PERSON_NAME]" at bounding box center [885, 401] width 127 height 19
type input "0"
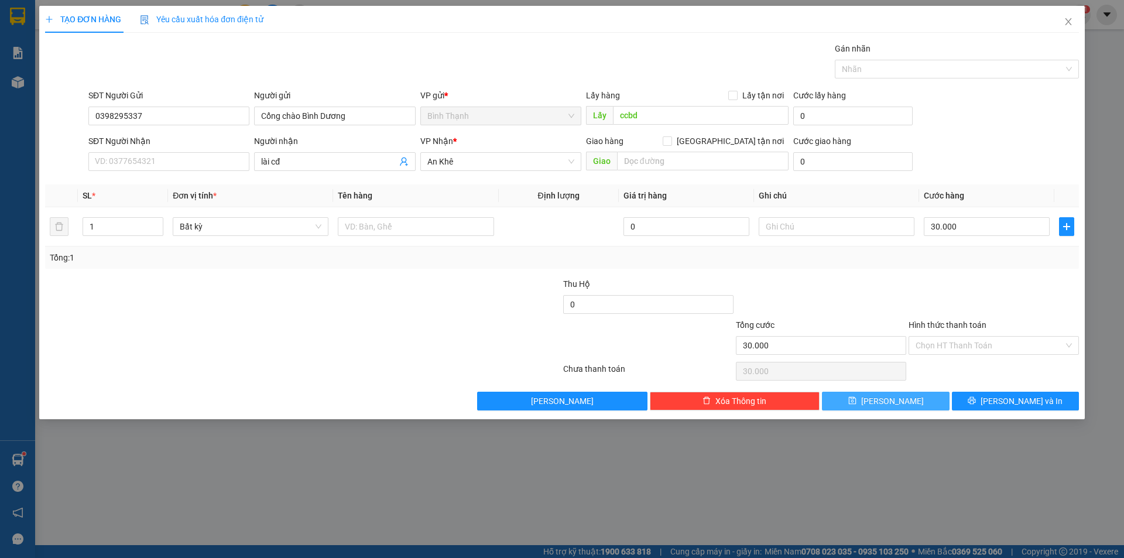
type input "0"
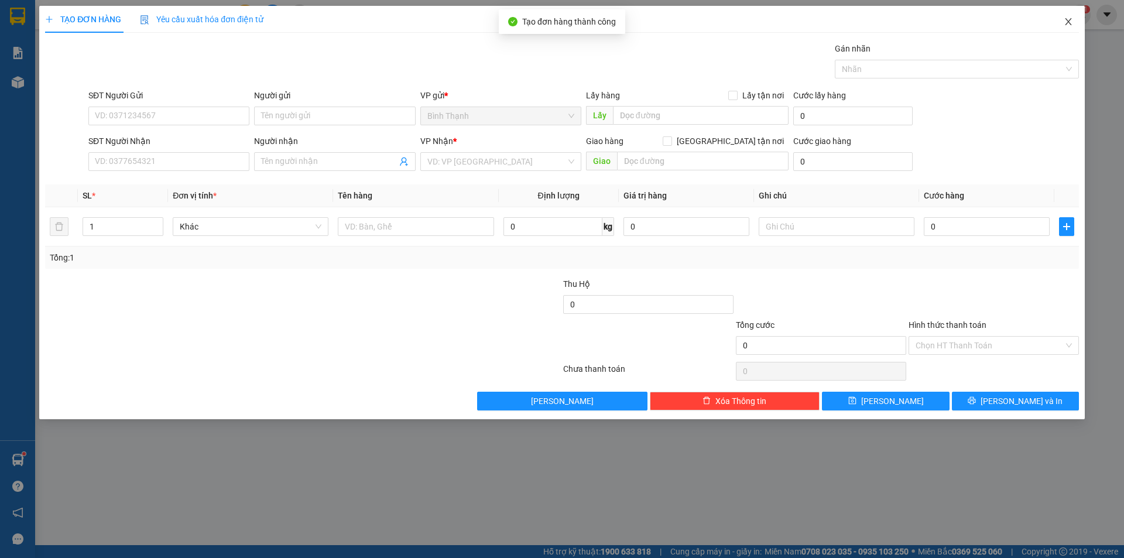
click at [1073, 19] on span "Close" at bounding box center [1068, 22] width 33 height 33
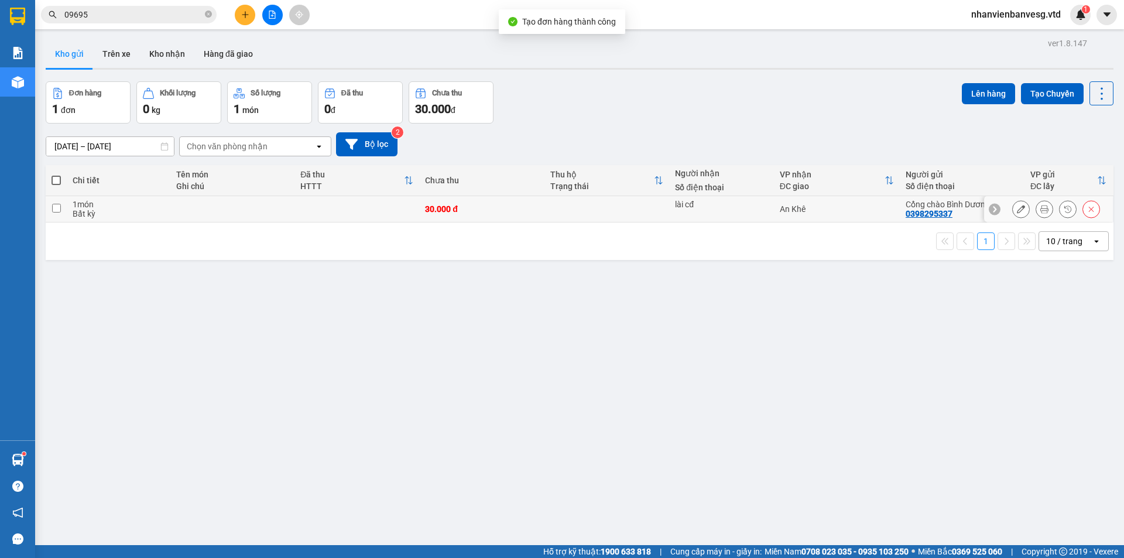
click at [96, 207] on div "1 món" at bounding box center [119, 204] width 92 height 9
checkbox input "true"
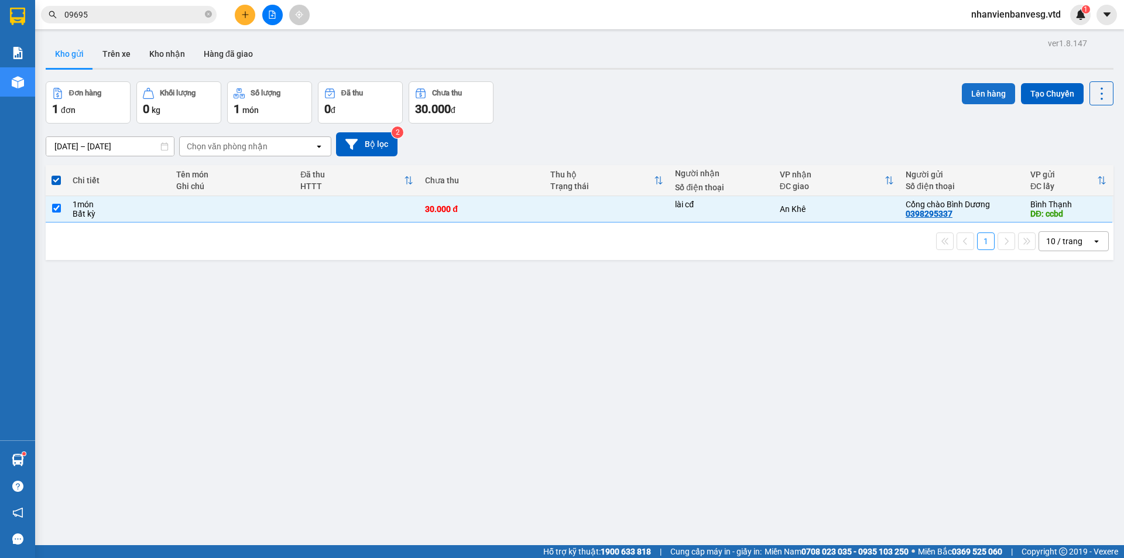
click at [976, 95] on button "Lên hàng" at bounding box center [988, 93] width 53 height 21
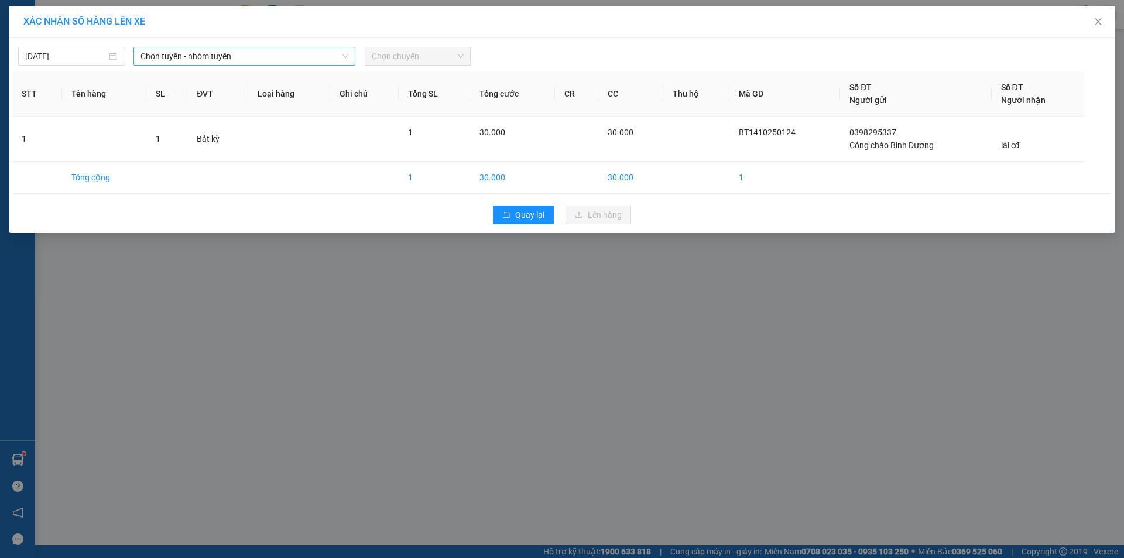
click at [273, 60] on span "Chọn tuyến - nhóm tuyến" at bounding box center [244, 56] width 208 height 18
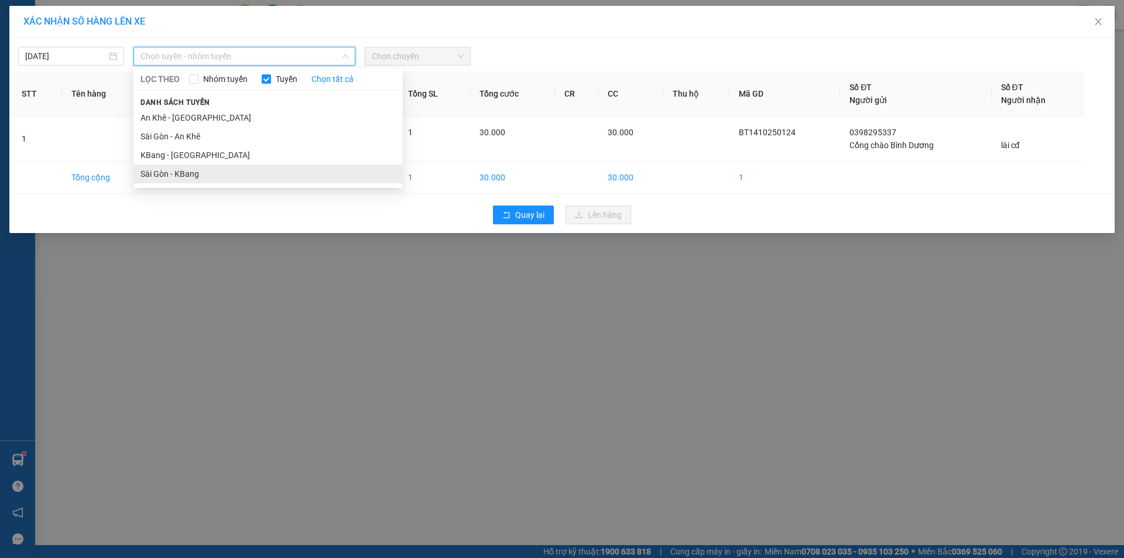
click at [270, 175] on li "Sài Gòn - KBang" at bounding box center [267, 173] width 269 height 19
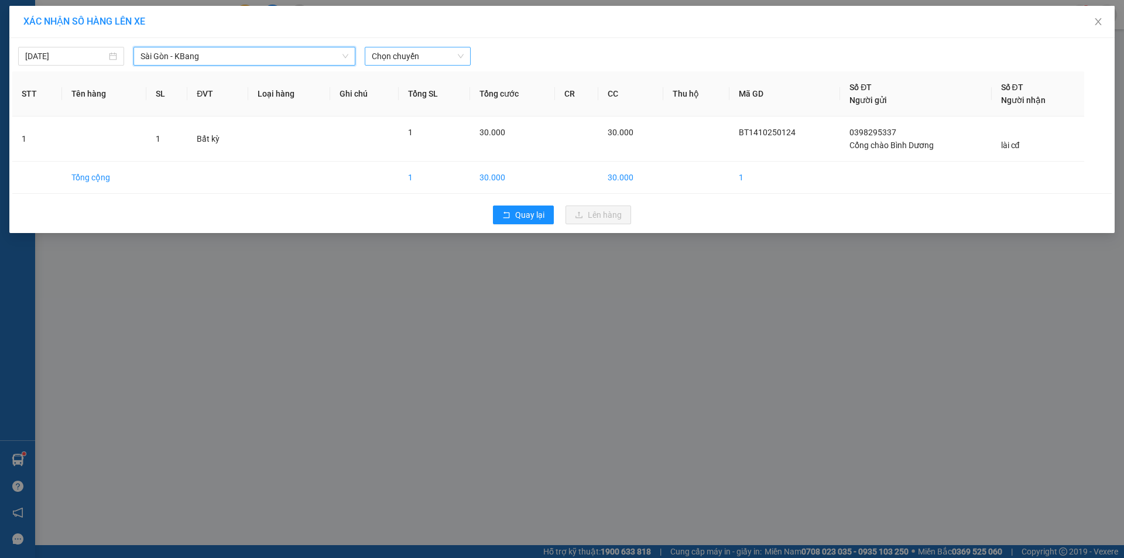
drag, startPoint x: 410, startPoint y: 44, endPoint x: 418, endPoint y: 59, distance: 17.6
click at [411, 54] on div "14/10/2025 Sài Gòn - KBang Sài Gòn - KBang LỌC THEO Nhóm tuyến Tuyến Chọn tất c…" at bounding box center [561, 53] width 1099 height 25
drag, startPoint x: 431, startPoint y: 57, endPoint x: 438, endPoint y: 64, distance: 10.8
click at [436, 62] on span "Chọn chuyến" at bounding box center [418, 56] width 92 height 18
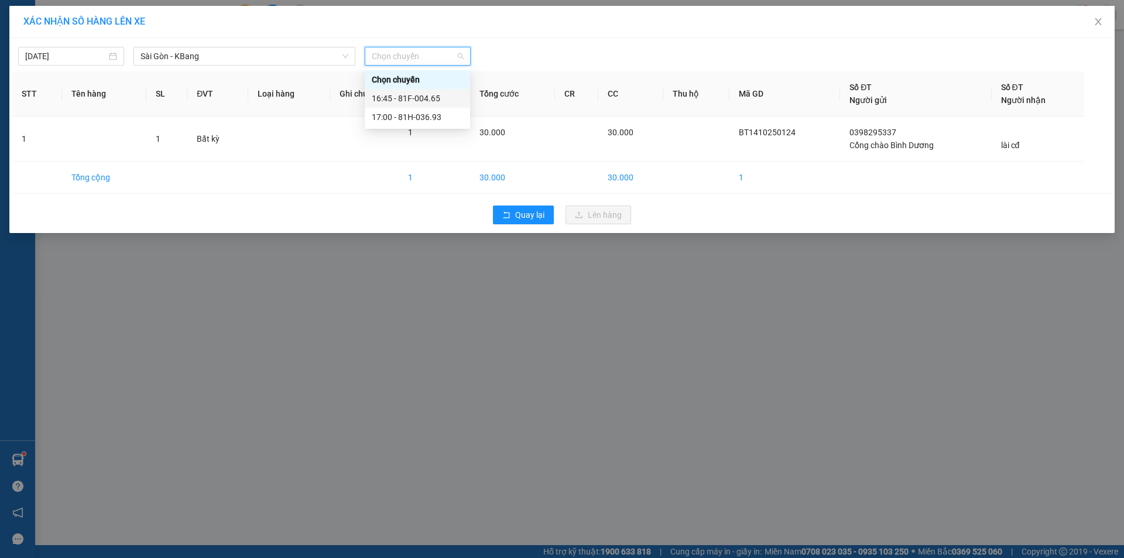
drag, startPoint x: 455, startPoint y: 99, endPoint x: 432, endPoint y: 81, distance: 29.5
click at [448, 93] on div "16:45 - 81F-004.65" at bounding box center [417, 98] width 91 height 13
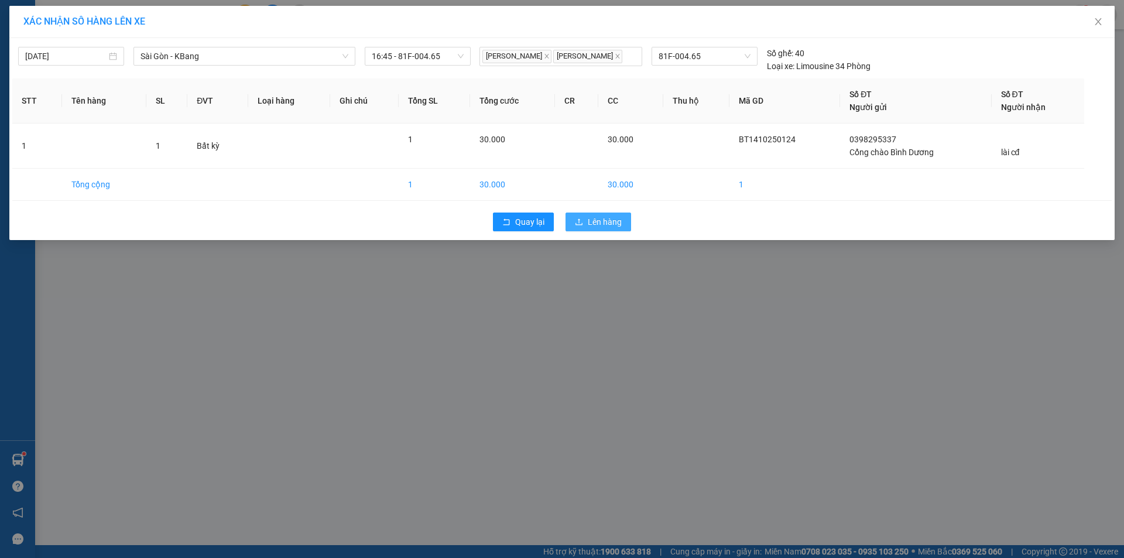
click at [621, 223] on button "Lên hàng" at bounding box center [598, 221] width 66 height 19
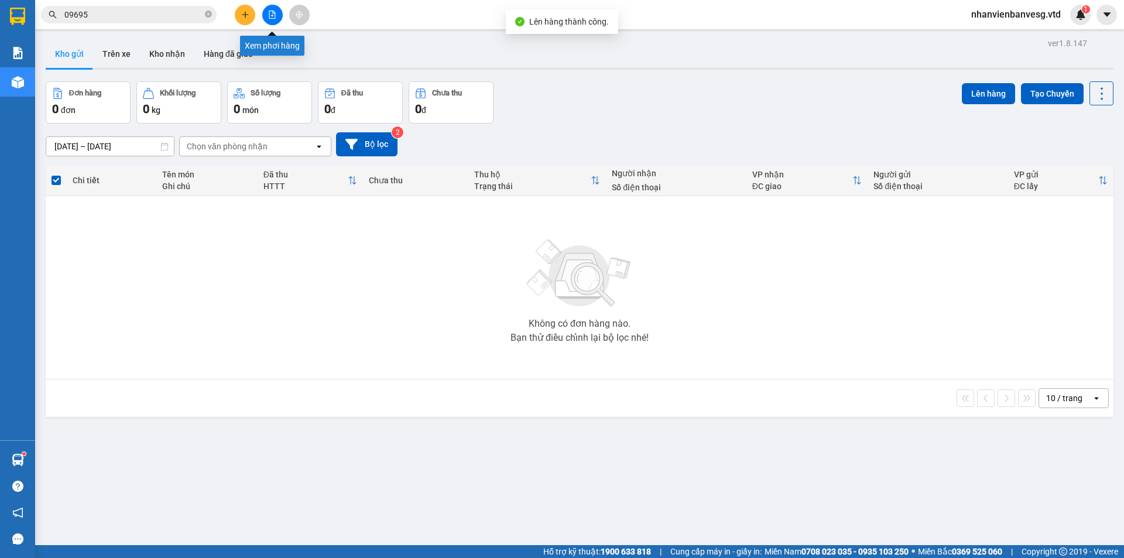
click at [267, 16] on button at bounding box center [272, 15] width 20 height 20
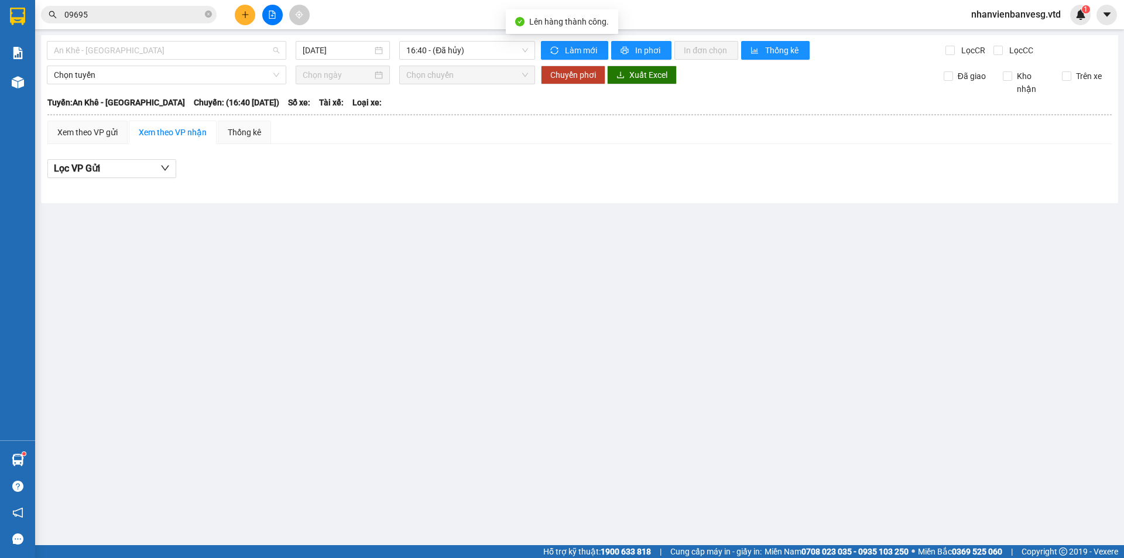
drag, startPoint x: 187, startPoint y: 51, endPoint x: 149, endPoint y: 108, distance: 68.0
click at [187, 53] on span "An Khê - [GEOGRAPHIC_DATA]" at bounding box center [166, 51] width 225 height 18
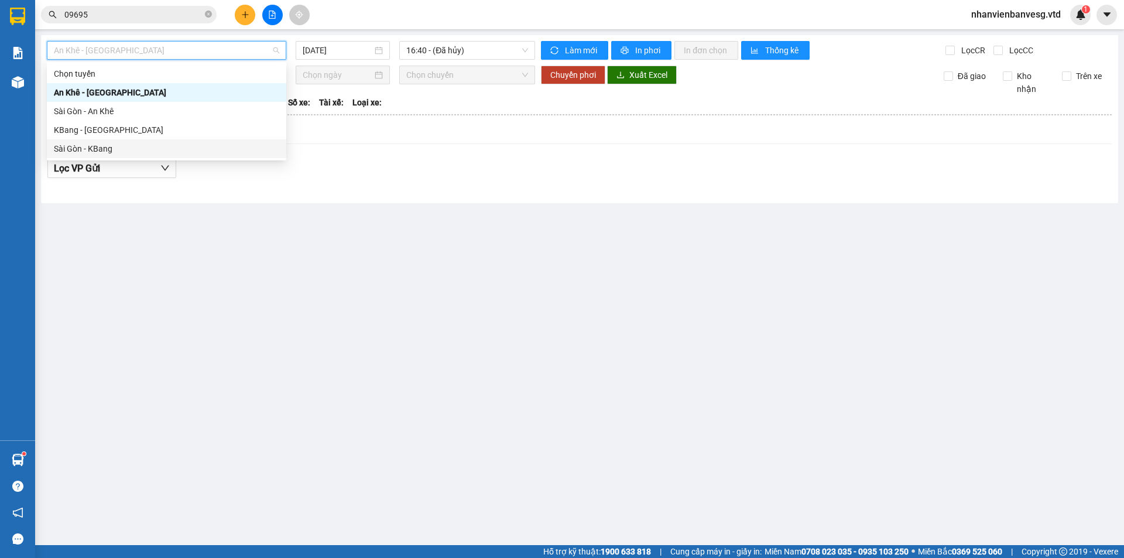
click at [136, 147] on div "Sài Gòn - KBang" at bounding box center [166, 148] width 225 height 13
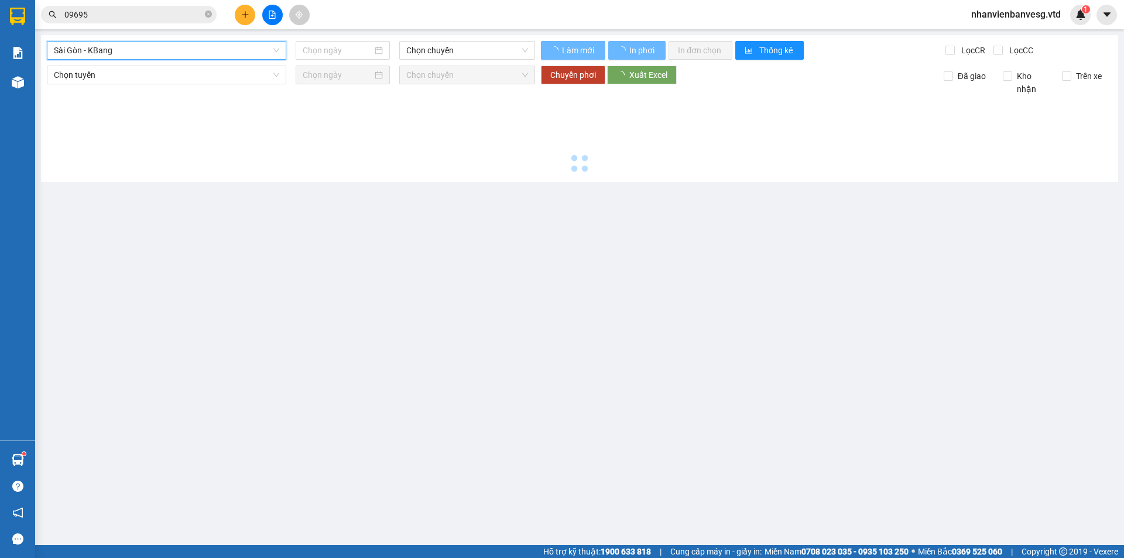
type input "[DATE]"
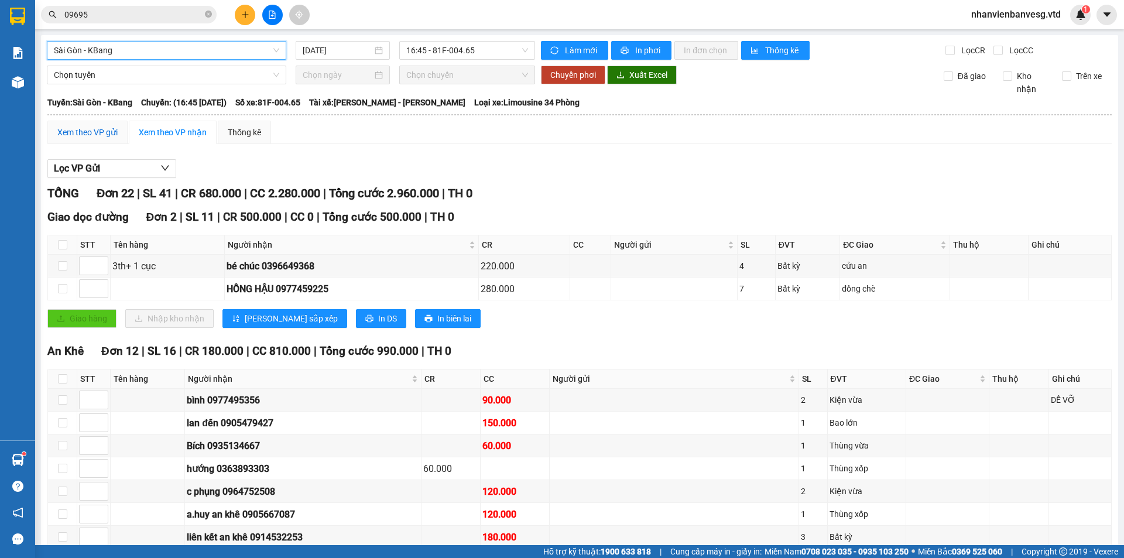
drag, startPoint x: 109, startPoint y: 133, endPoint x: 98, endPoint y: 128, distance: 12.3
click at [108, 132] on div "Xem theo VP gửi" at bounding box center [87, 132] width 60 height 13
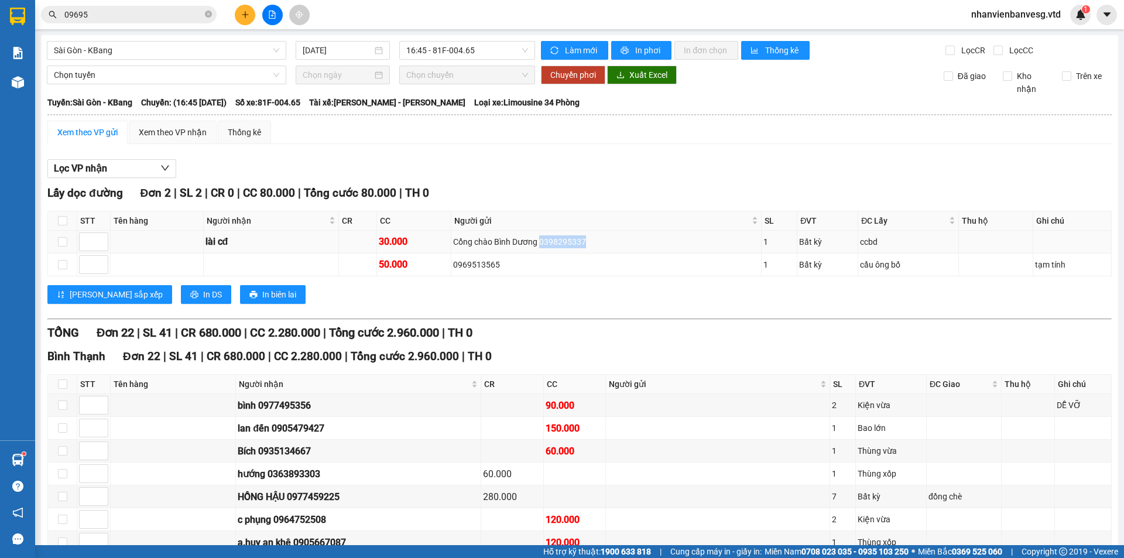
drag, startPoint x: 581, startPoint y: 238, endPoint x: 551, endPoint y: 245, distance: 30.5
click at [544, 245] on div "Cổng chào Bình Dương 0398295337" at bounding box center [606, 241] width 306 height 13
copy div "398295337"
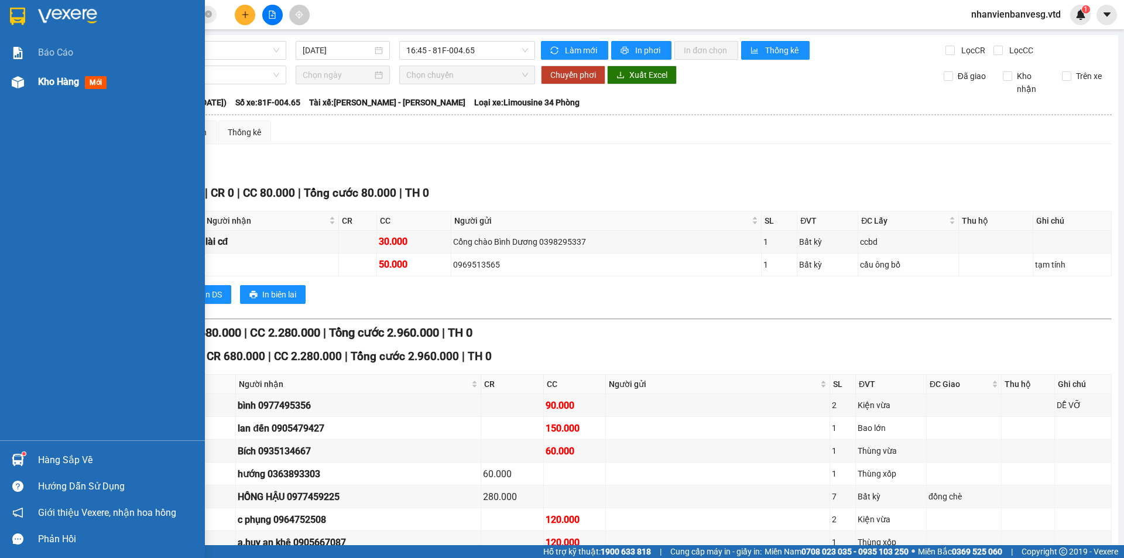
click at [29, 87] on div "Kho hàng mới" at bounding box center [102, 81] width 205 height 29
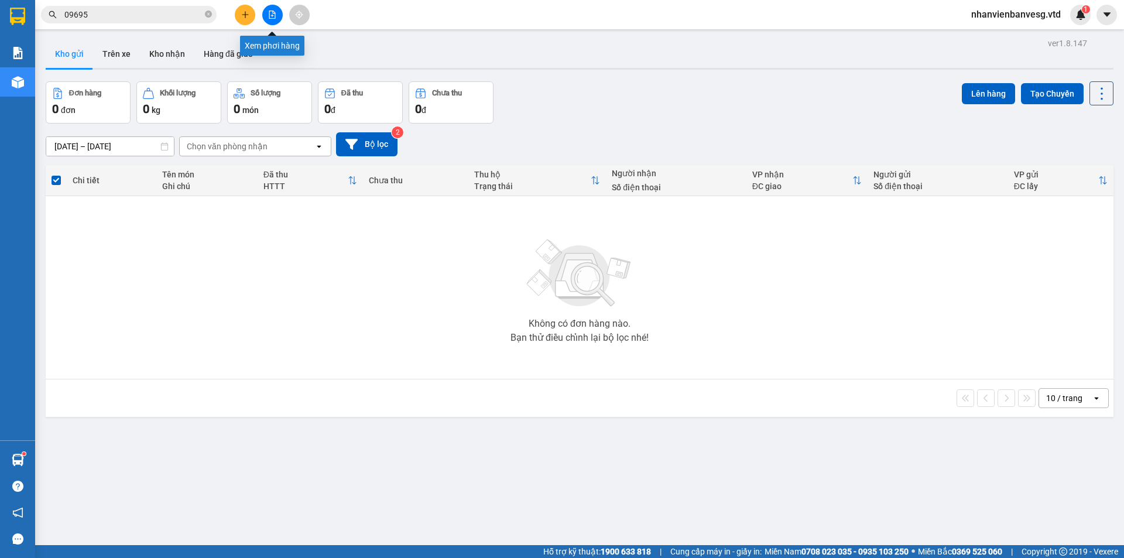
click at [277, 16] on button at bounding box center [272, 15] width 20 height 20
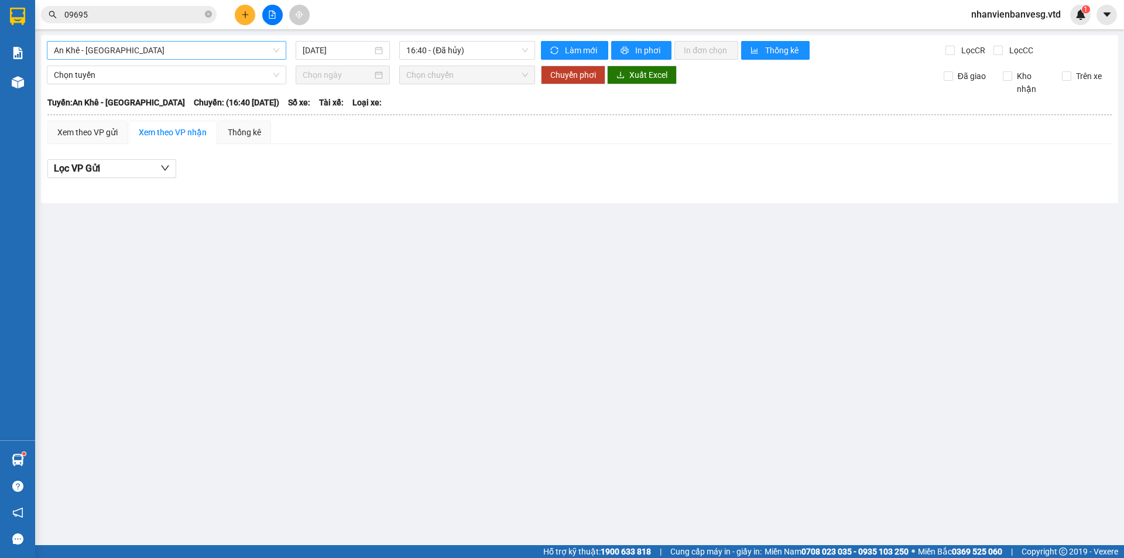
click at [181, 59] on span "An Khê - [GEOGRAPHIC_DATA]" at bounding box center [166, 51] width 225 height 18
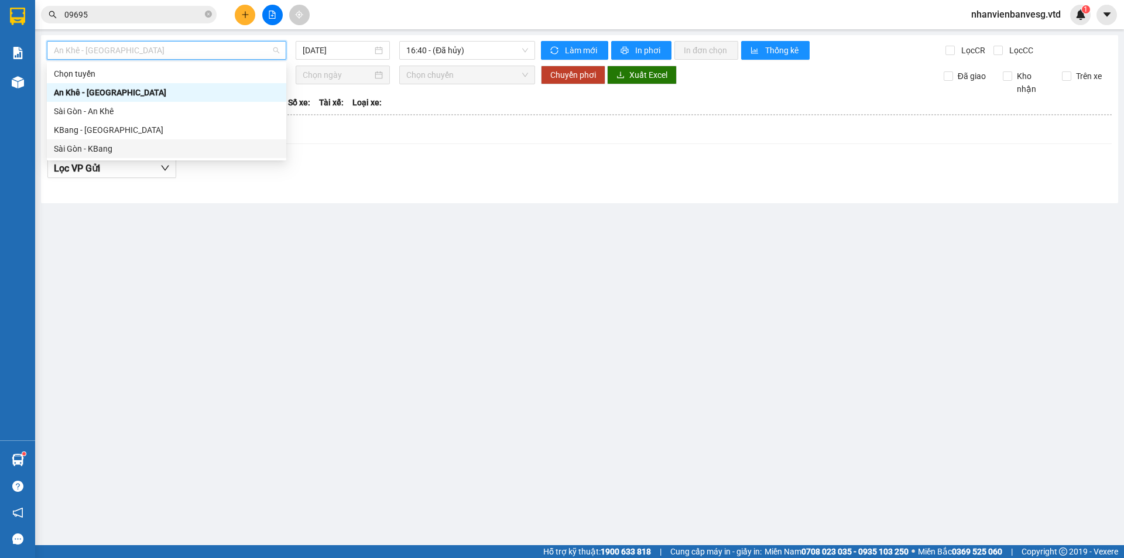
click at [170, 147] on div "Sài Gòn - KBang" at bounding box center [166, 148] width 225 height 13
type input "[DATE]"
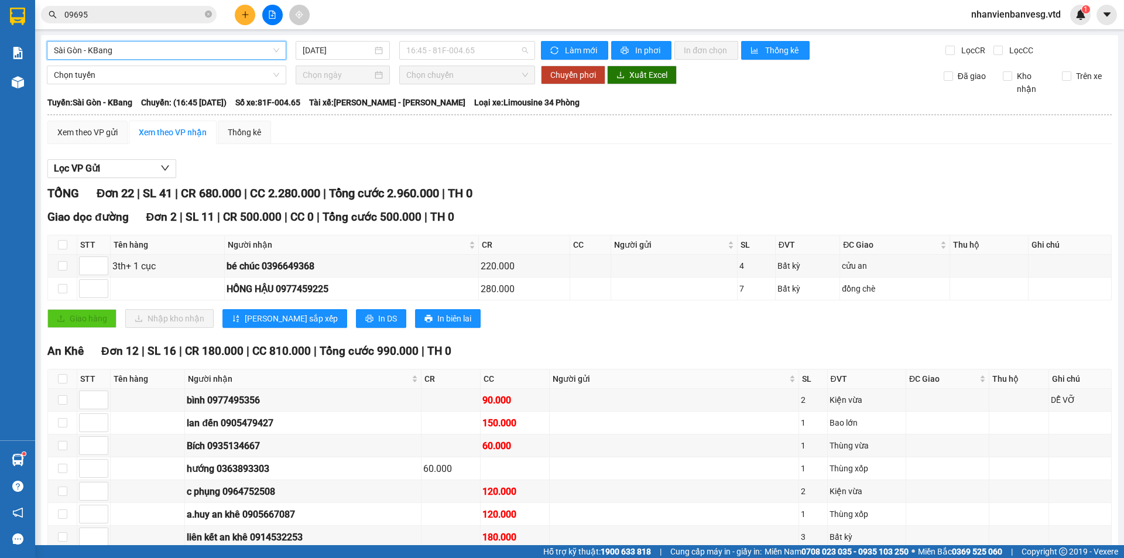
drag, startPoint x: 466, startPoint y: 50, endPoint x: 475, endPoint y: 82, distance: 32.8
click at [468, 53] on span "16:45 - 81F-004.65" at bounding box center [467, 51] width 122 height 18
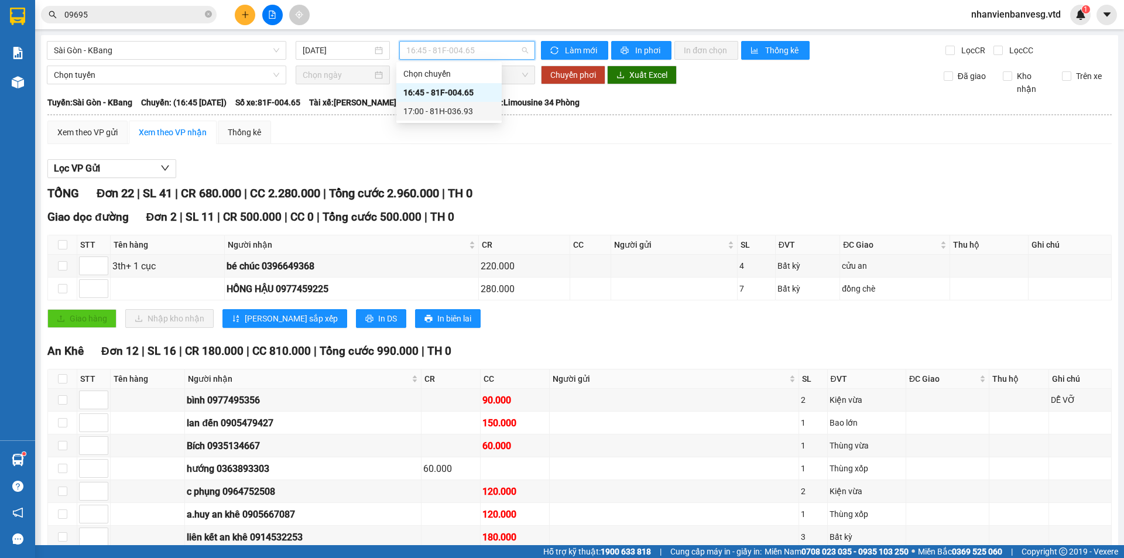
click at [473, 109] on div "17:00 - 81H-036.93" at bounding box center [448, 111] width 91 height 13
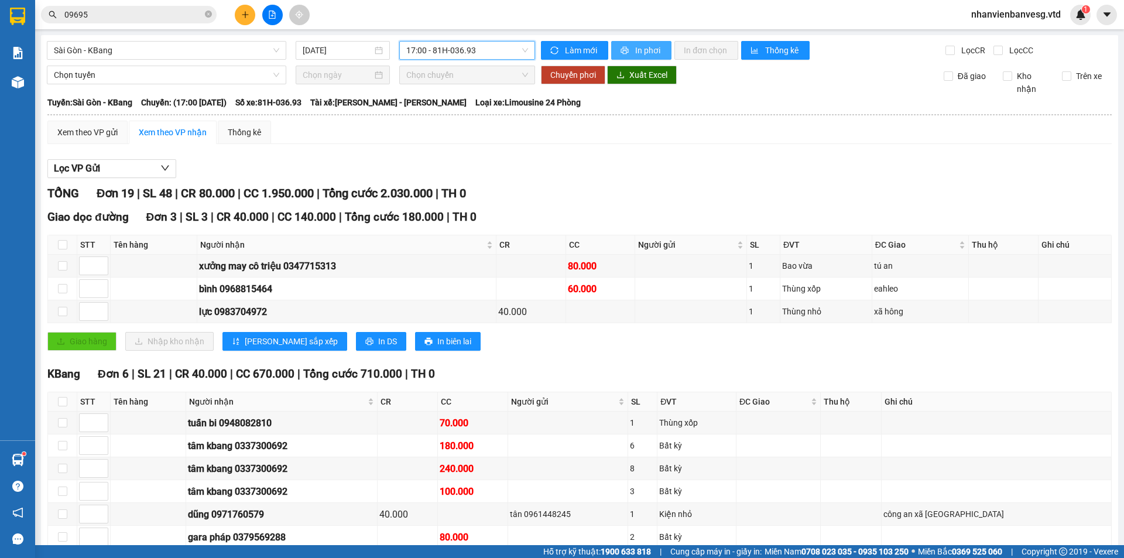
click at [645, 49] on span "In phơi" at bounding box center [648, 50] width 27 height 13
click at [276, 15] on icon "file-add" at bounding box center [272, 15] width 8 height 8
drag, startPoint x: 200, startPoint y: 47, endPoint x: 197, endPoint y: 60, distance: 13.8
click at [200, 47] on span "Sài Gòn - KBang" at bounding box center [166, 51] width 225 height 18
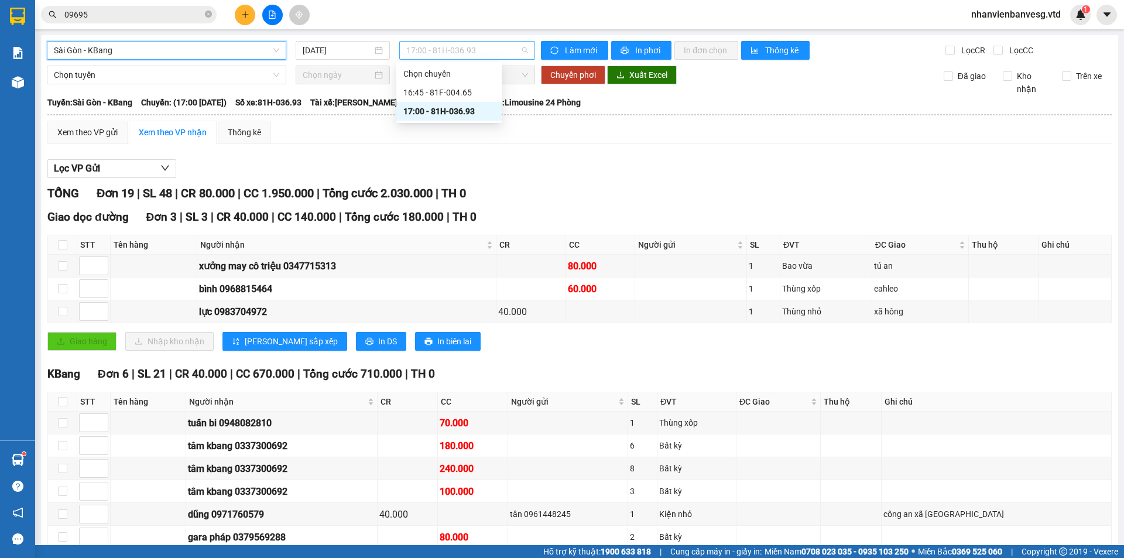
click at [451, 47] on span "17:00 - 81H-036.93" at bounding box center [467, 51] width 122 height 18
click at [468, 90] on div "16:45 - 81F-004.65" at bounding box center [448, 92] width 91 height 13
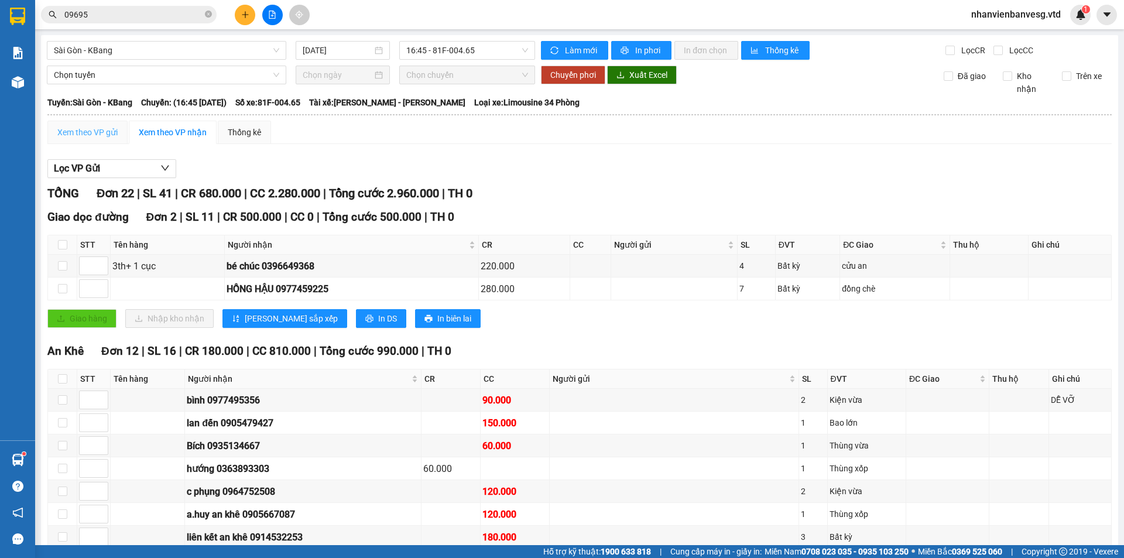
click at [123, 135] on div "Xem theo VP gửi" at bounding box center [87, 132] width 80 height 23
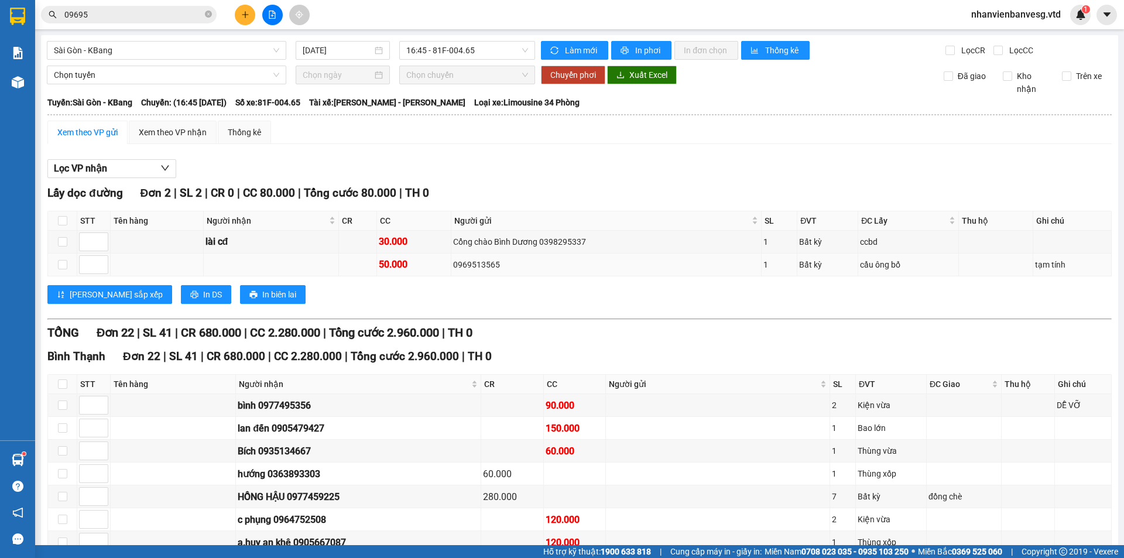
click at [530, 258] on div "0969513565" at bounding box center [606, 264] width 306 height 13
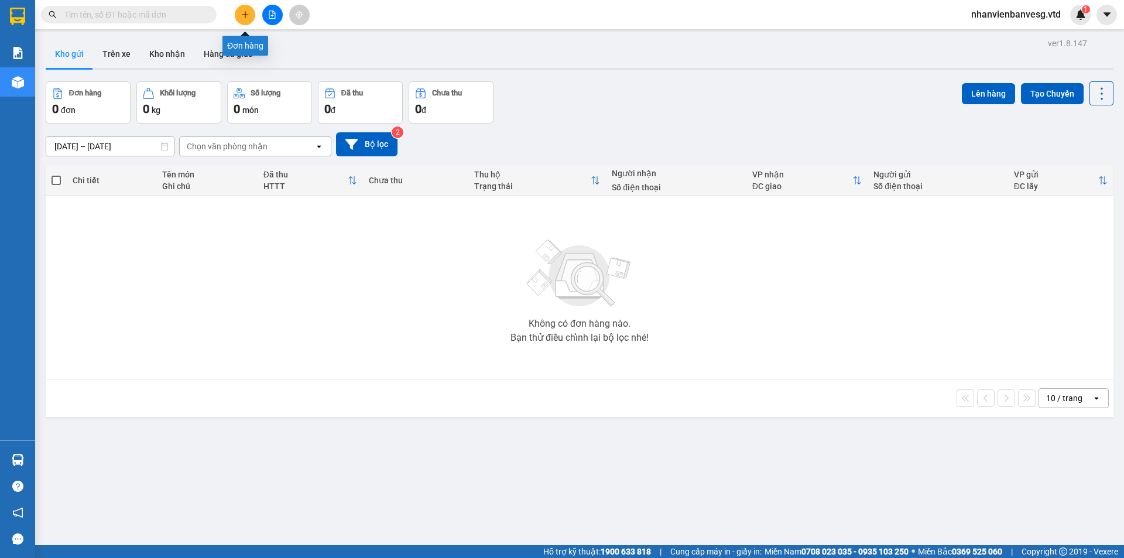
click at [238, 20] on button at bounding box center [245, 15] width 20 height 20
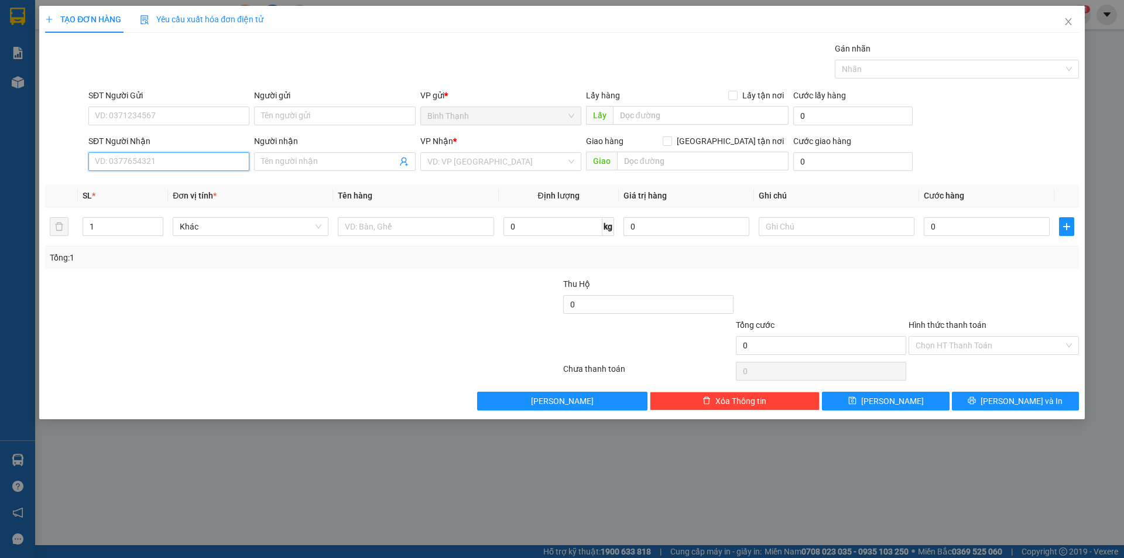
click at [141, 160] on input "SĐT Người Nhận" at bounding box center [168, 161] width 161 height 19
click at [132, 167] on input "032669" at bounding box center [168, 161] width 161 height 19
click at [139, 187] on div "0326695919 - hoàng" at bounding box center [168, 184] width 147 height 13
type input "0326695919"
type input "hoàng"
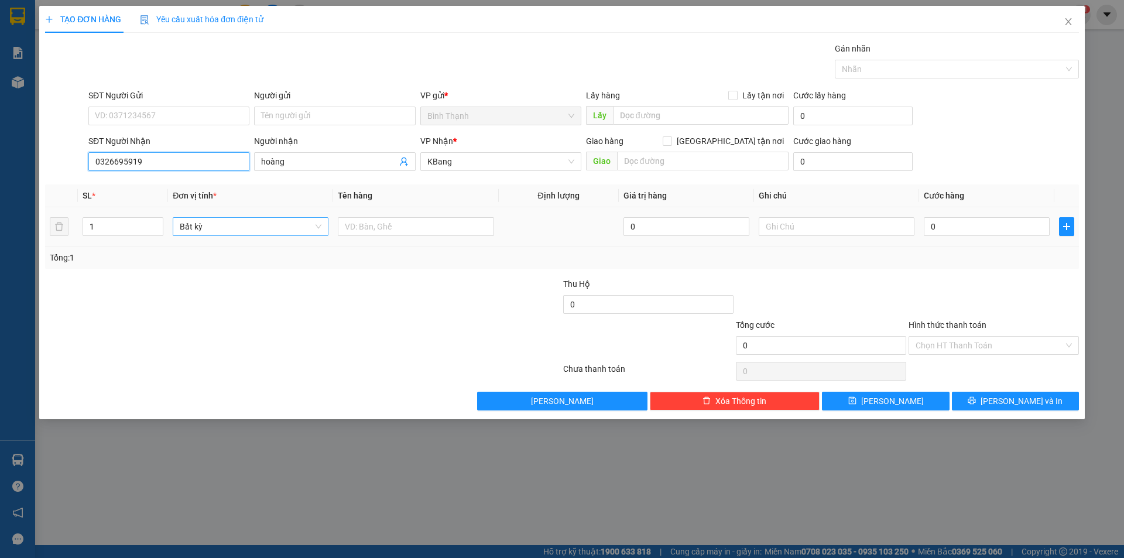
click at [203, 228] on span "Bất kỳ" at bounding box center [251, 227] width 142 height 18
type input "bi"
click at [413, 230] on input "text" at bounding box center [416, 226] width 156 height 19
type input "To giay"
click at [999, 222] on input "0" at bounding box center [986, 226] width 126 height 19
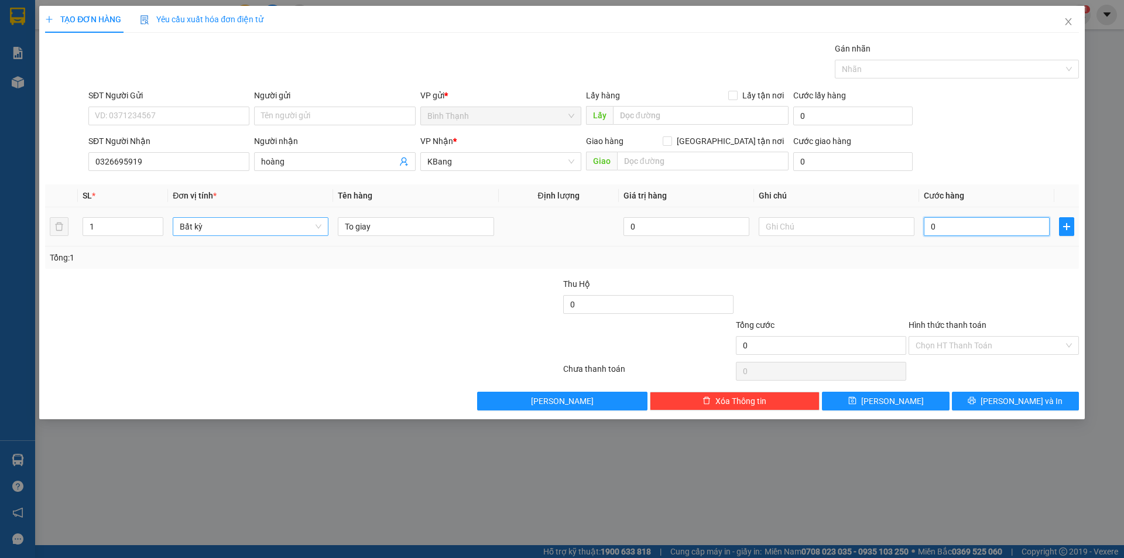
type input "3"
type input "30"
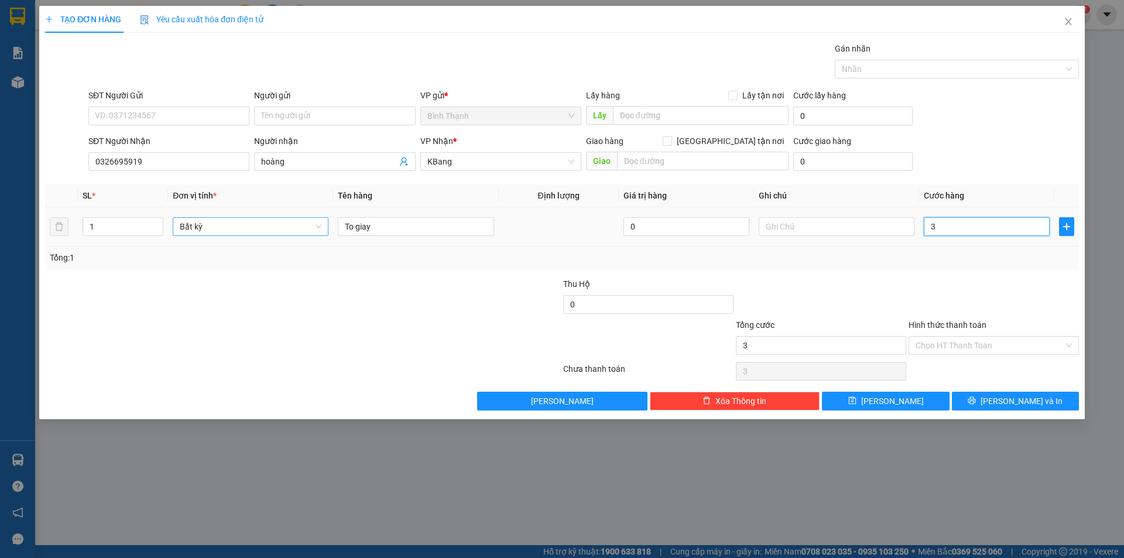
type input "30"
type input "300"
type input "3.000"
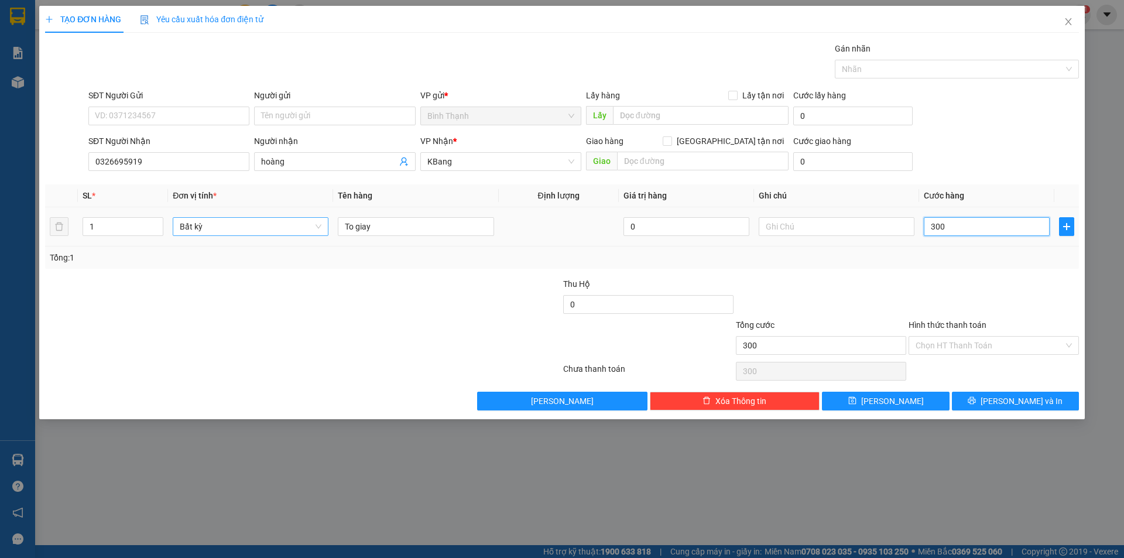
type input "3.000"
type input "30.000"
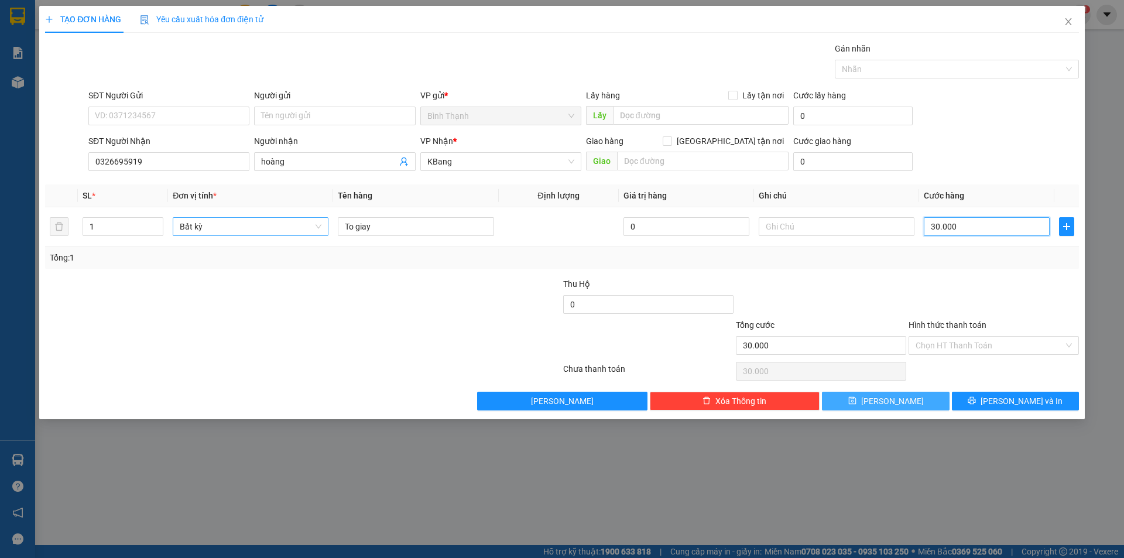
type input "30.000"
click at [906, 399] on button "[PERSON_NAME]" at bounding box center [885, 401] width 127 height 19
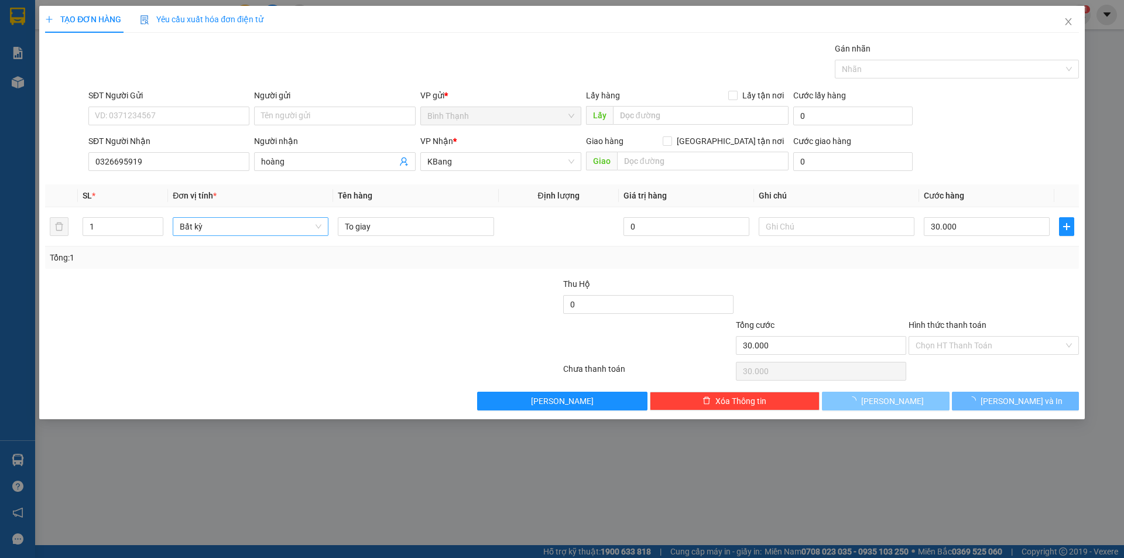
type input "0"
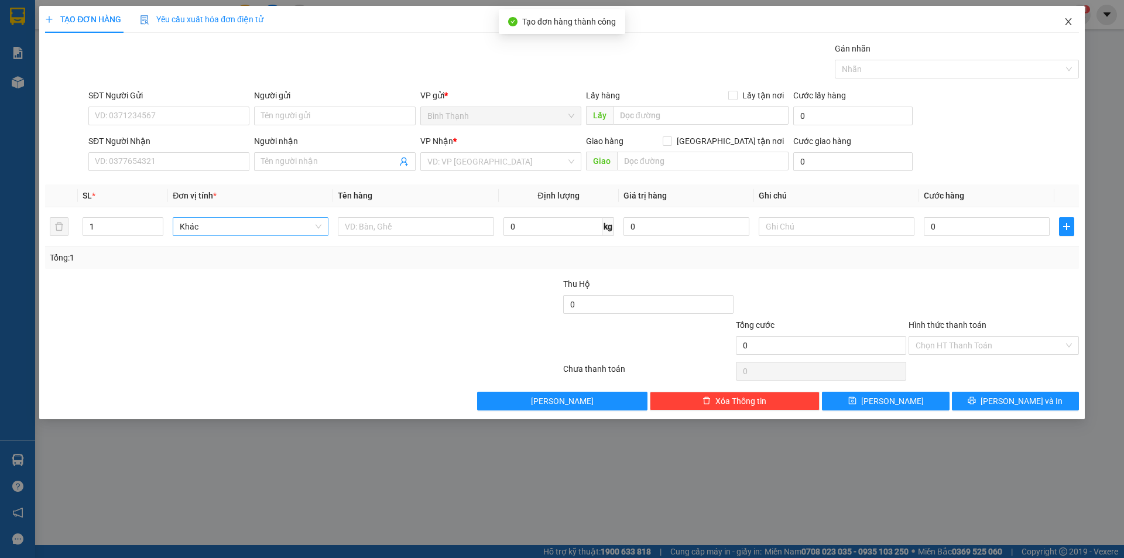
click at [1080, 25] on span "Close" at bounding box center [1068, 22] width 33 height 33
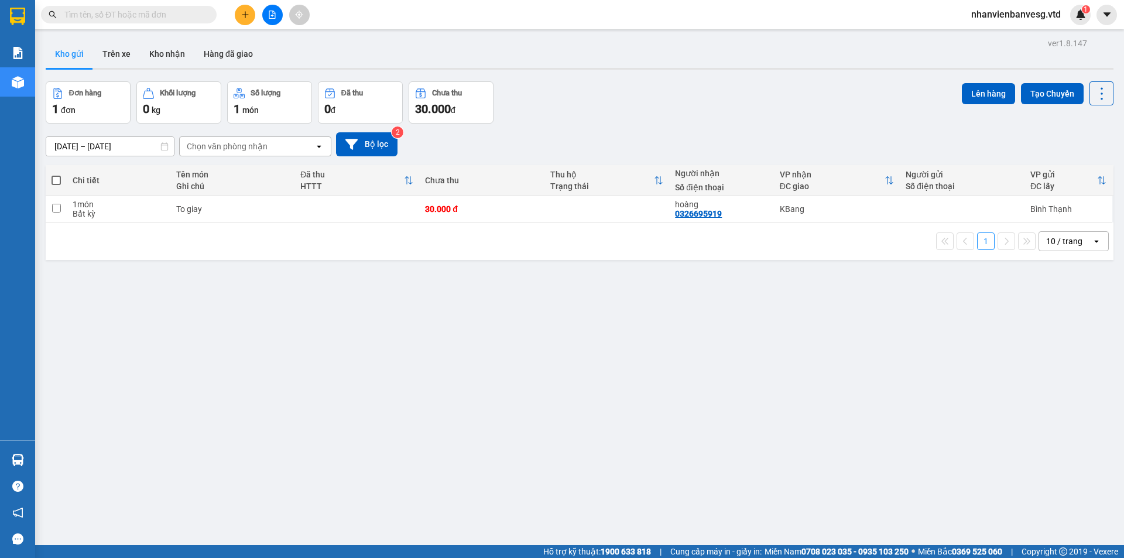
click at [57, 180] on span at bounding box center [55, 180] width 9 height 9
click at [56, 174] on input "checkbox" at bounding box center [56, 174] width 0 height 0
checkbox input "true"
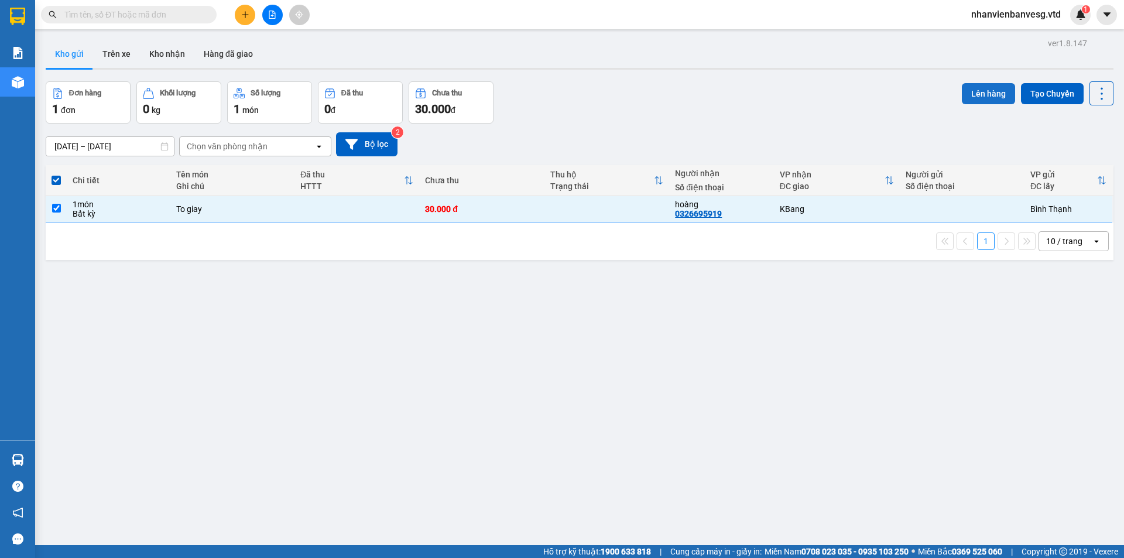
click at [969, 97] on button "Lên hàng" at bounding box center [988, 93] width 53 height 21
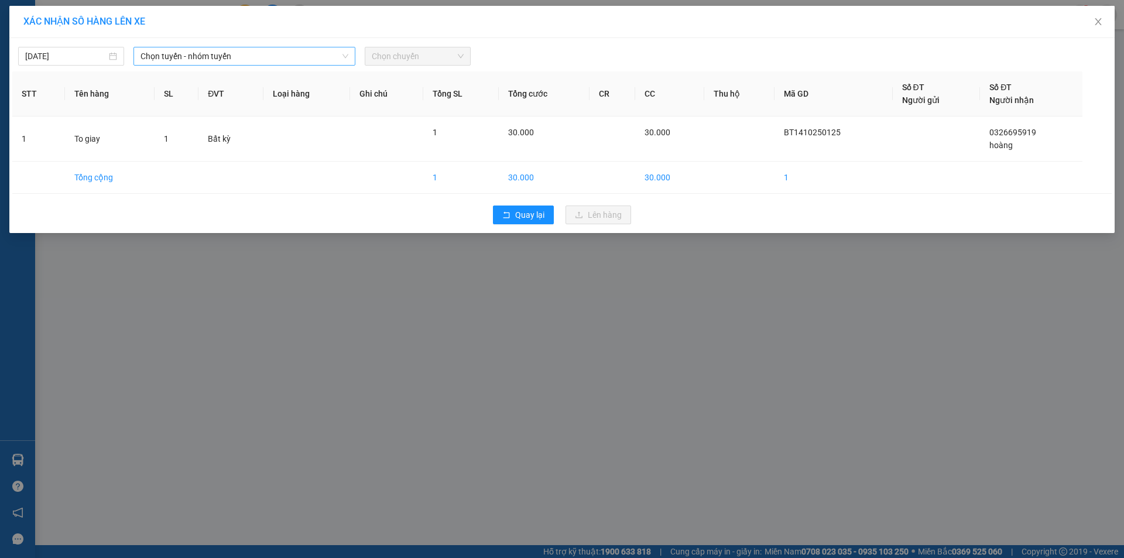
click at [252, 54] on span "Chọn tuyến - nhóm tuyến" at bounding box center [244, 56] width 208 height 18
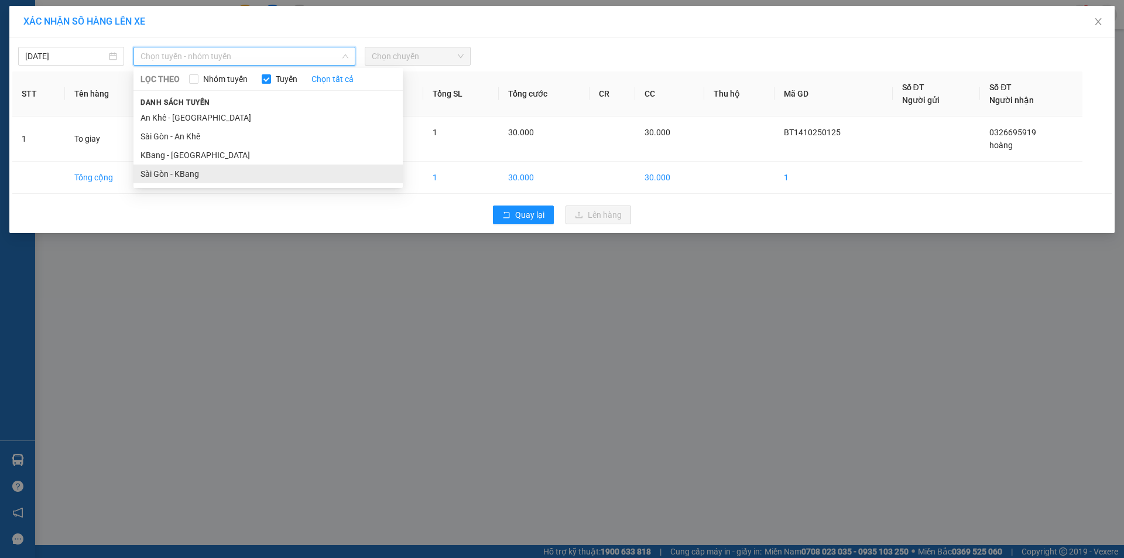
click at [196, 171] on li "Sài Gòn - KBang" at bounding box center [267, 173] width 269 height 19
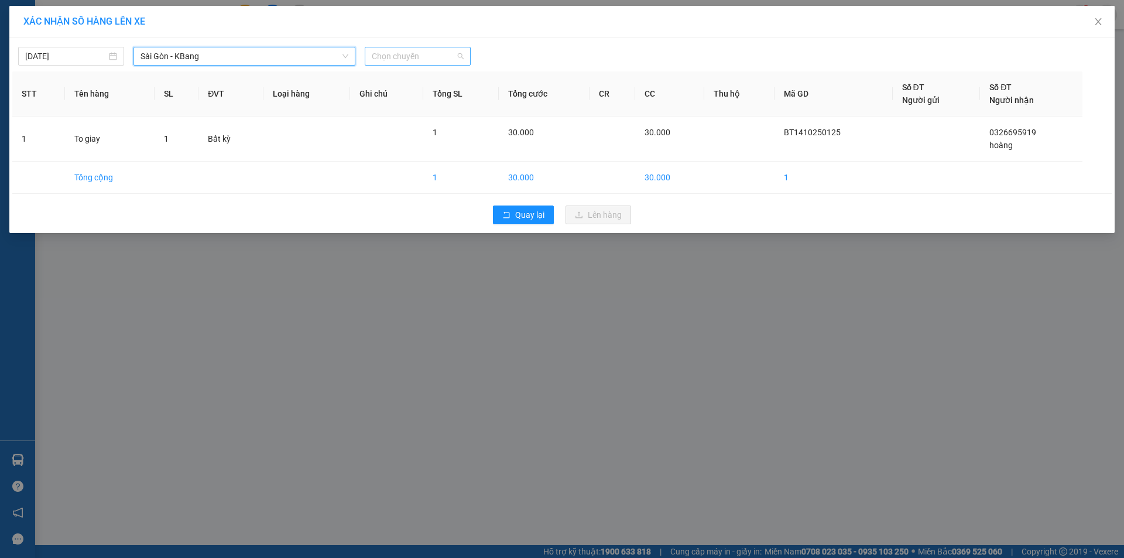
click at [418, 53] on span "Chọn chuyến" at bounding box center [418, 56] width 92 height 18
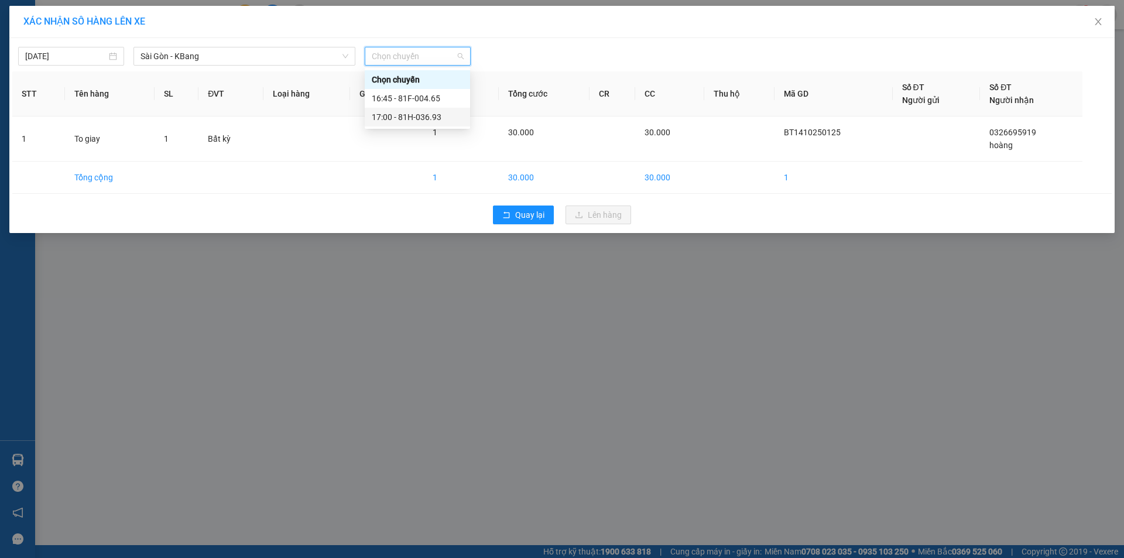
click at [423, 114] on div "17:00 - 81H-036.93" at bounding box center [417, 117] width 91 height 13
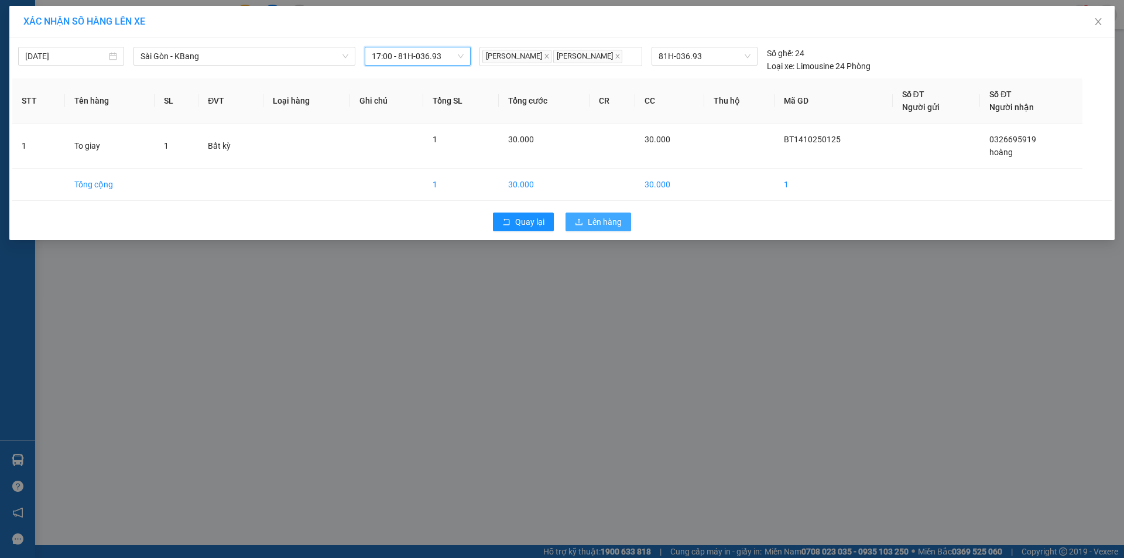
click at [596, 215] on button "Lên hàng" at bounding box center [598, 221] width 66 height 19
